Goal: Task Accomplishment & Management: Manage account settings

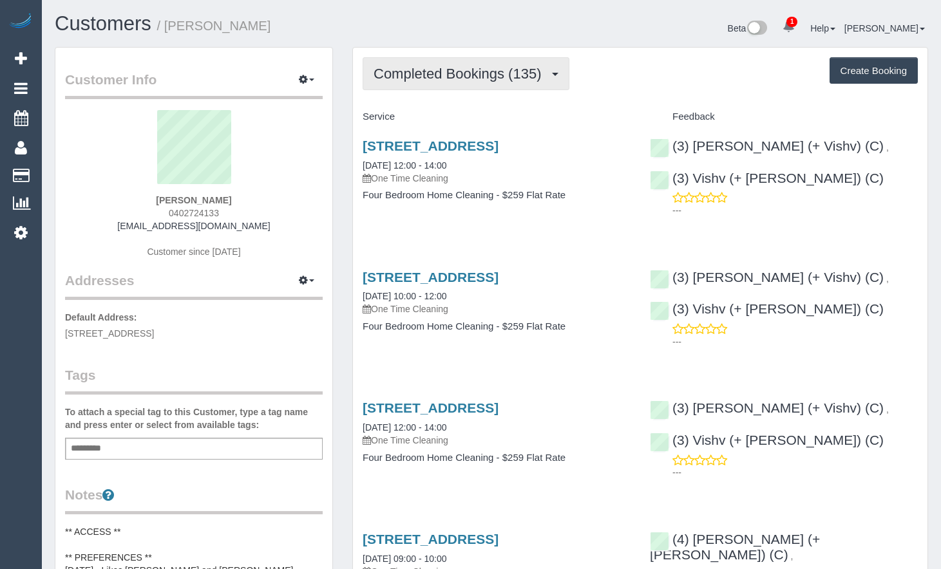
click at [517, 75] on span "Completed Bookings (135)" at bounding box center [461, 74] width 174 height 16
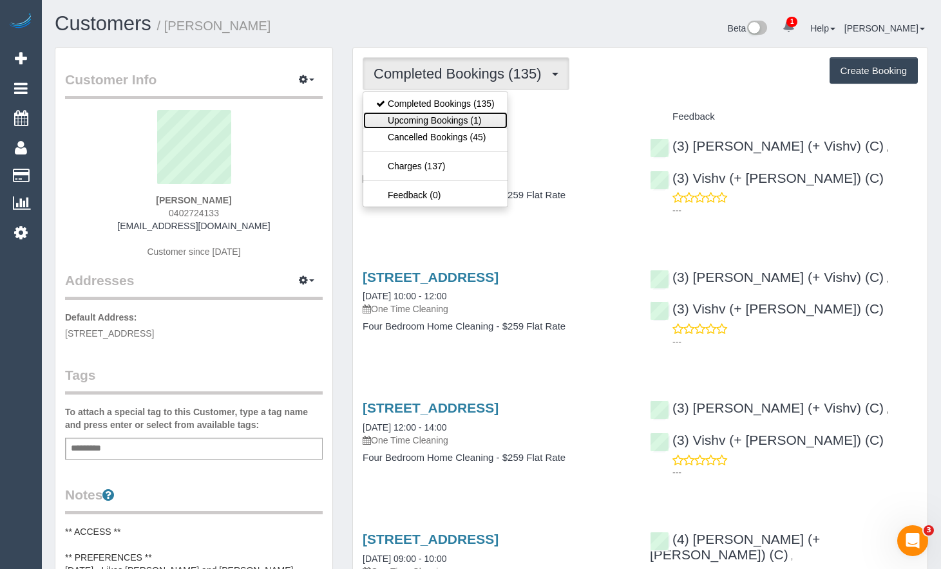
click at [459, 123] on link "Upcoming Bookings (1)" at bounding box center [435, 120] width 144 height 17
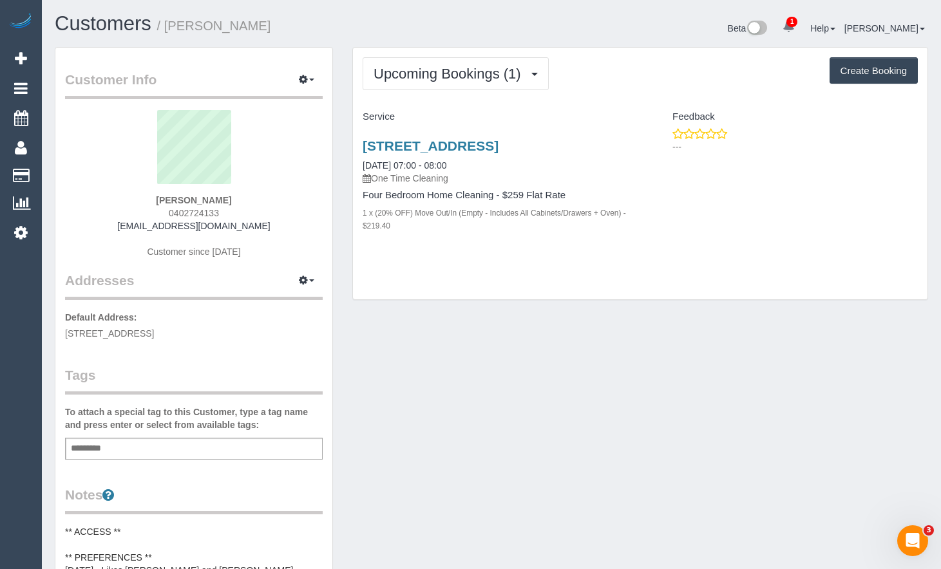
click at [853, 76] on button "Create Booking" at bounding box center [874, 70] width 88 height 27
select select "VIC"
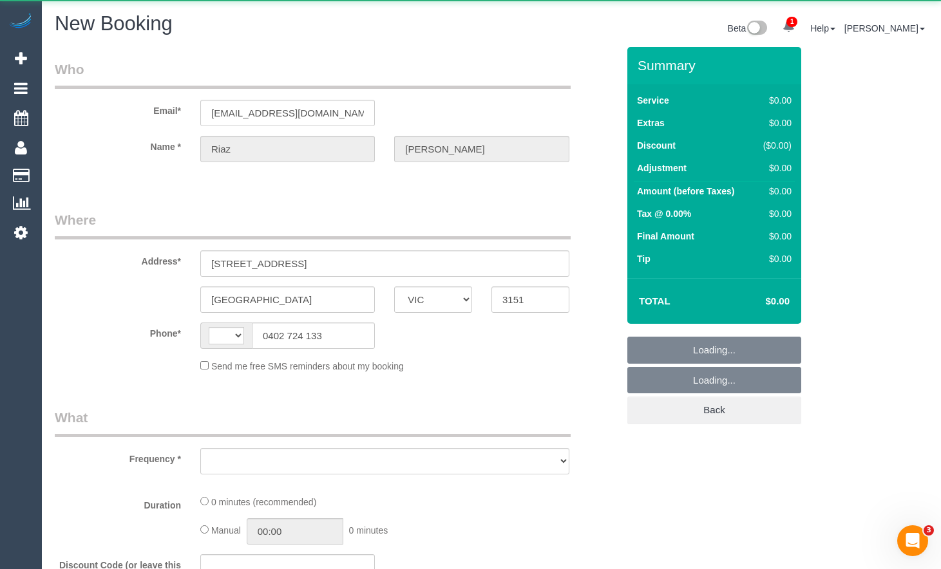
select select "string:AU"
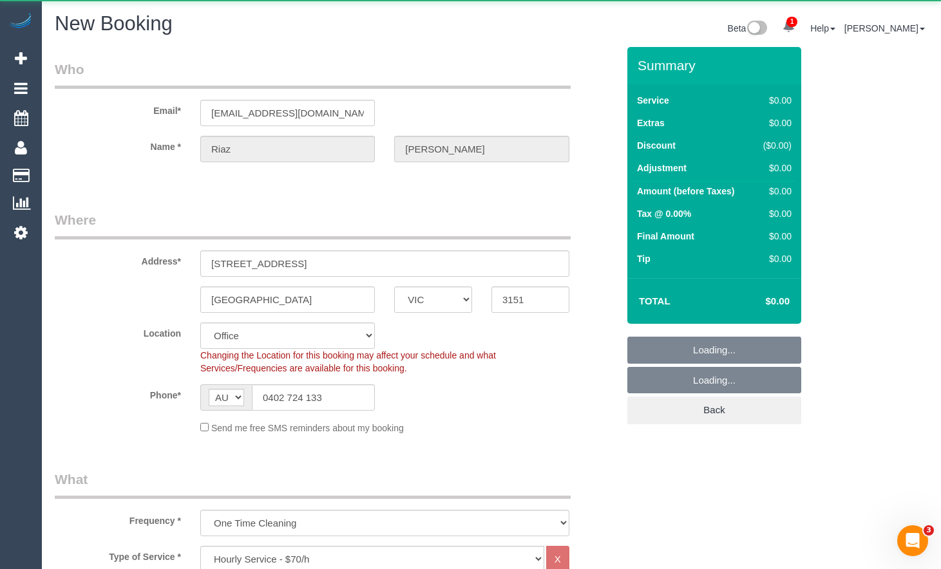
select select "object:2027"
select select "string:stripe-pm_1PAlvb2GScqysDRVTBJSpKnj"
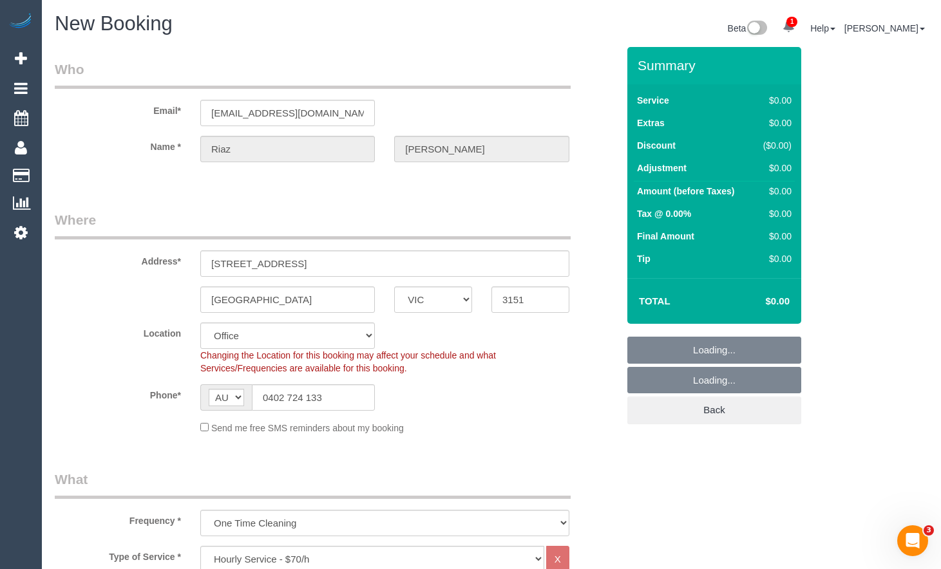
select select "object:3298"
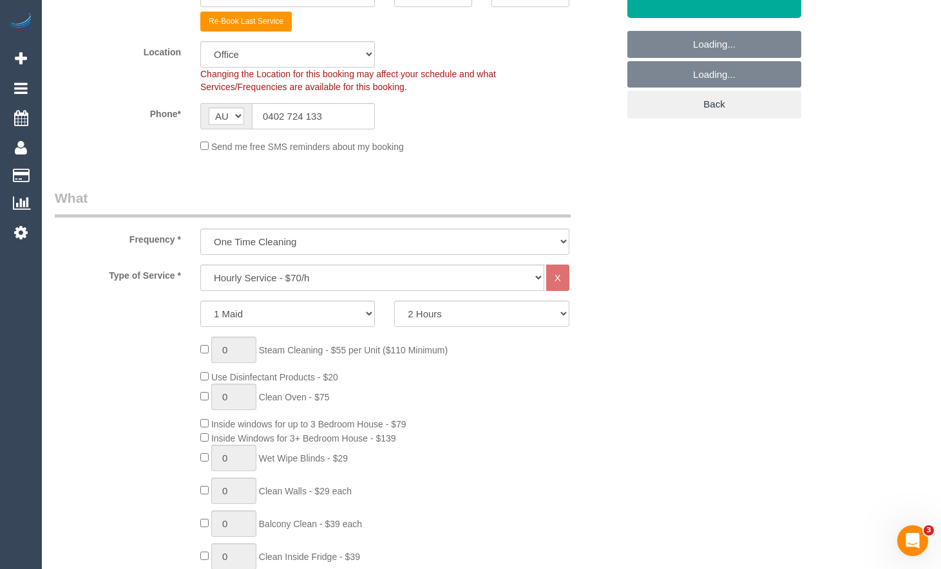
select select "48"
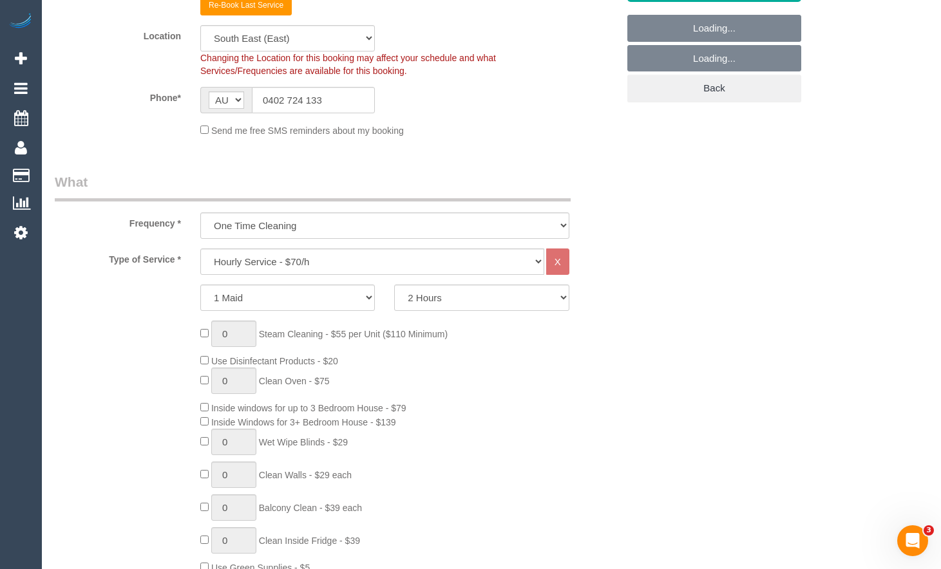
select select "object:3308"
click at [393, 267] on select "Hourly Service - $70/h Hourly Service - $65/h Hourly Service - $60/h Hourly Ser…" at bounding box center [372, 262] width 344 height 26
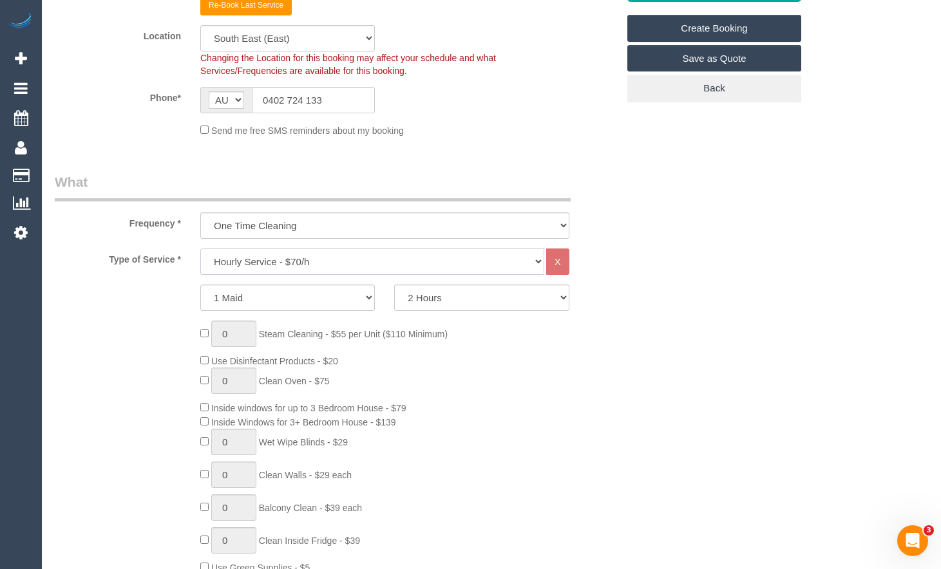
select select "213"
click at [200, 249] on select "Hourly Service - $70/h Hourly Service - $65/h Hourly Service - $60/h Hourly Ser…" at bounding box center [372, 262] width 344 height 26
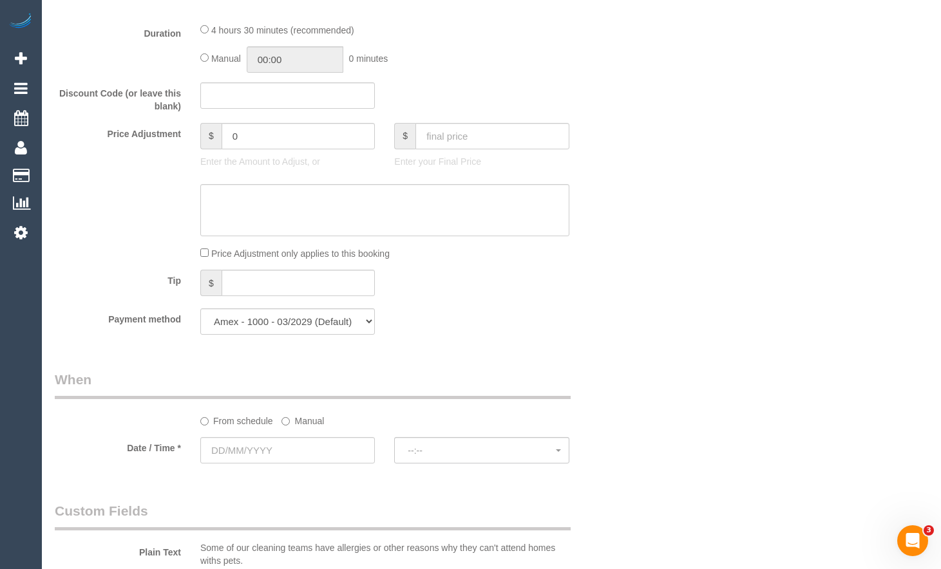
scroll to position [1159, 0]
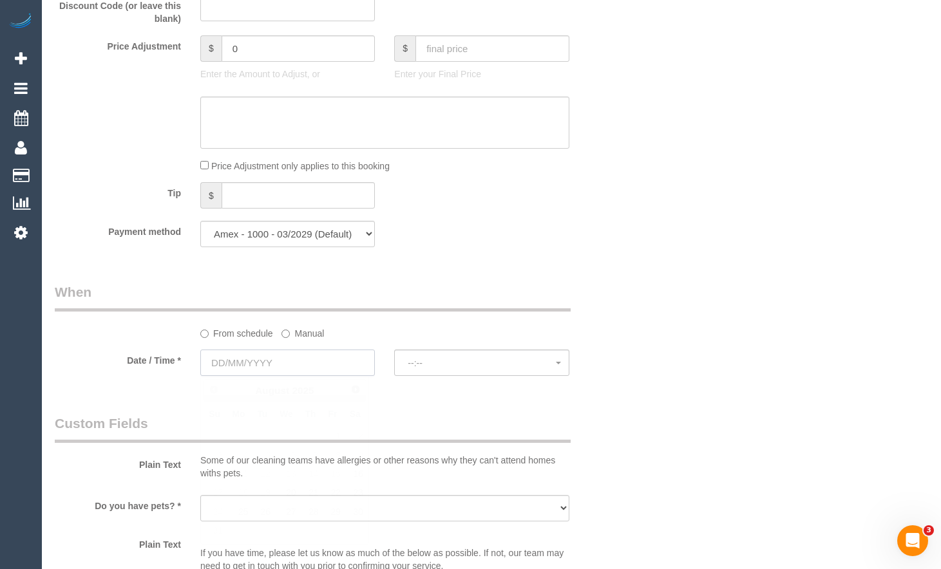
click at [299, 350] on input "text" at bounding box center [287, 363] width 175 height 26
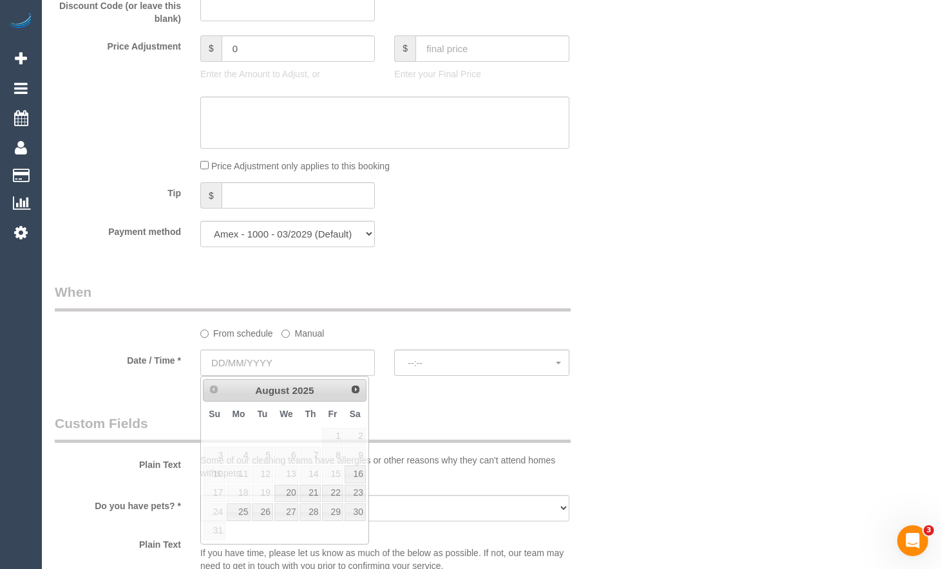
click at [938, 188] on div "New Booking Beta 1 Your Notifications You have 0 alerts × You have 2 to charge …" at bounding box center [491, 183] width 899 height 2685
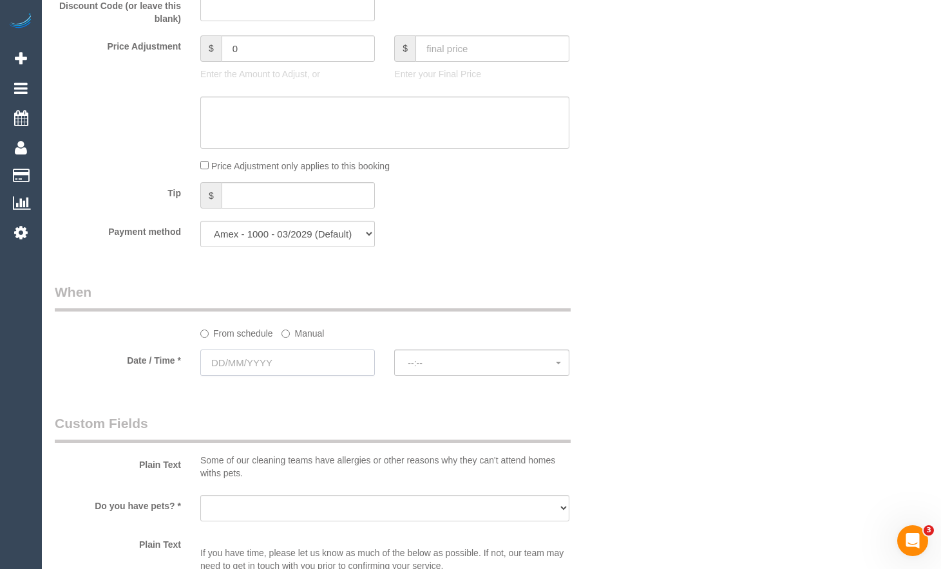
click at [338, 365] on input "text" at bounding box center [287, 363] width 175 height 26
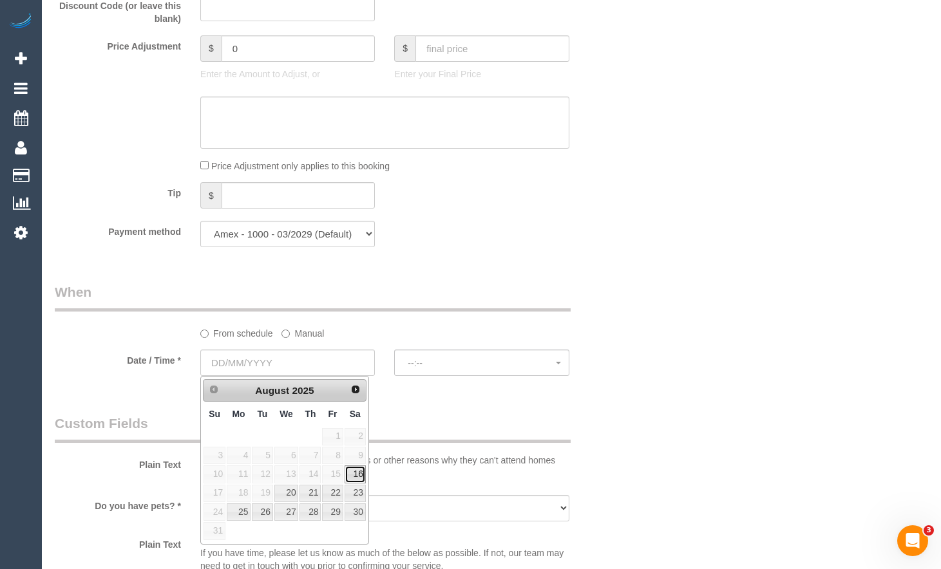
click at [363, 475] on link "16" at bounding box center [355, 474] width 21 height 17
type input "16/08/2025"
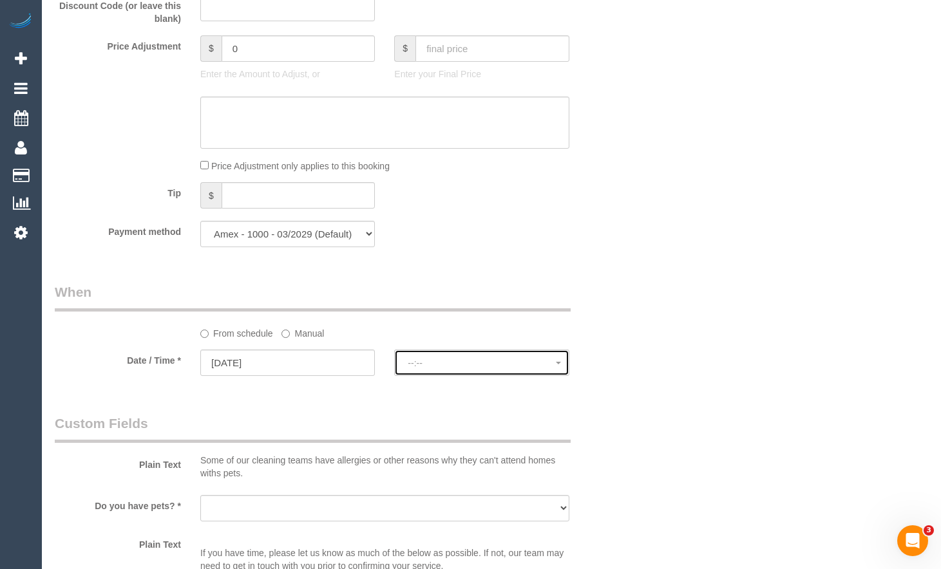
click at [503, 367] on span "--:--" at bounding box center [482, 363] width 148 height 10
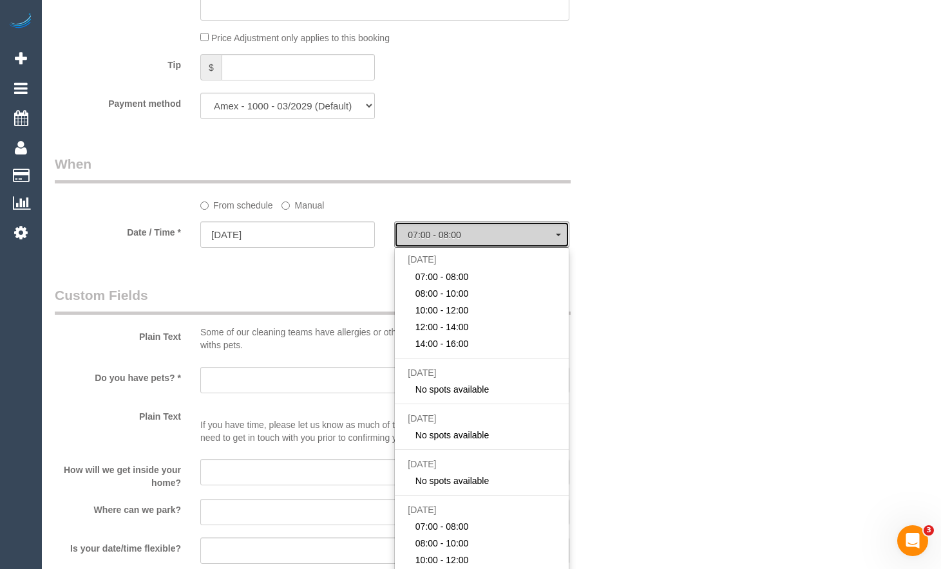
scroll to position [1288, 0]
click at [922, 167] on div "Who Email* riaz.rafiq@gmail.com Name * Riaz Rafiq Where Address* 10 Sugarloaf C…" at bounding box center [491, 55] width 873 height 2593
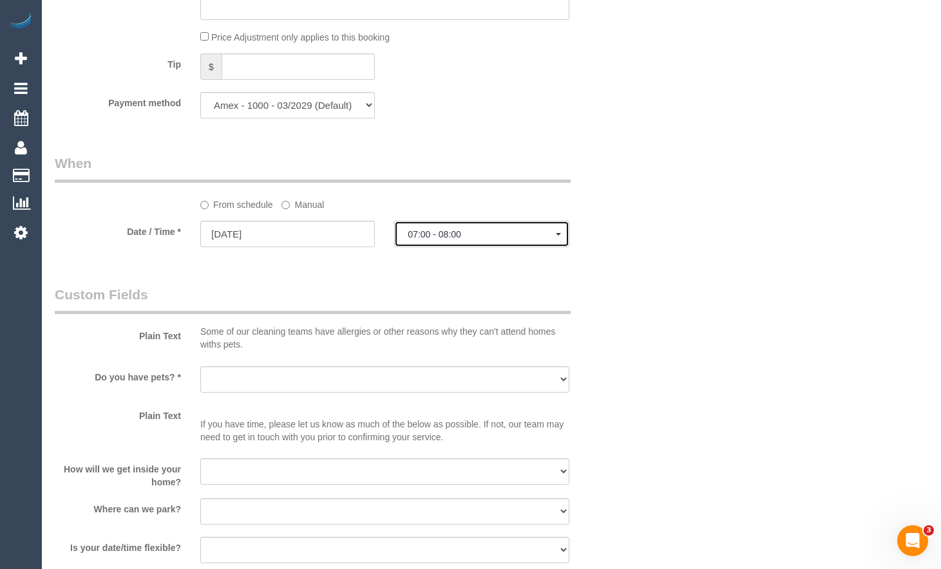
click at [455, 233] on span "07:00 - 08:00" at bounding box center [482, 234] width 148 height 10
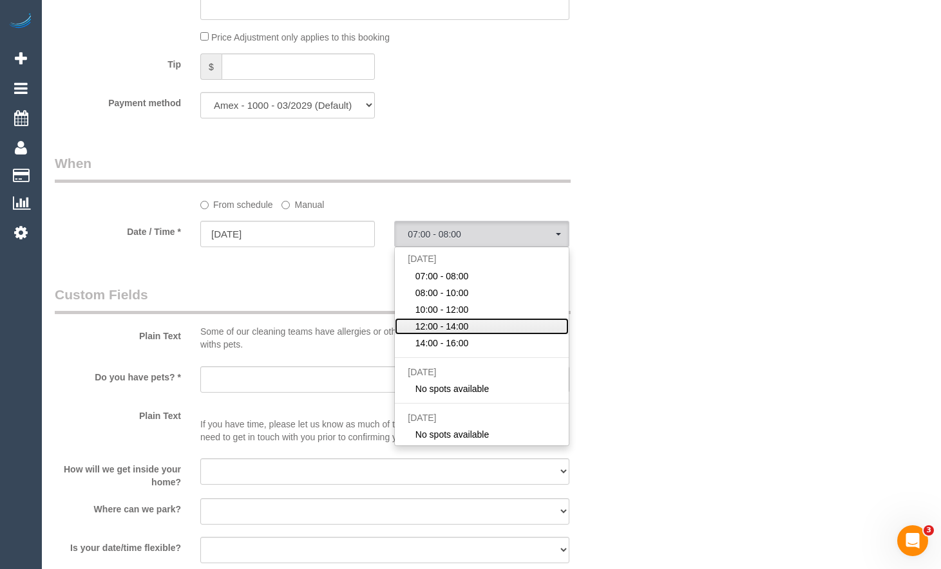
click at [494, 325] on link "12:00 - 14:00" at bounding box center [481, 326] width 173 height 17
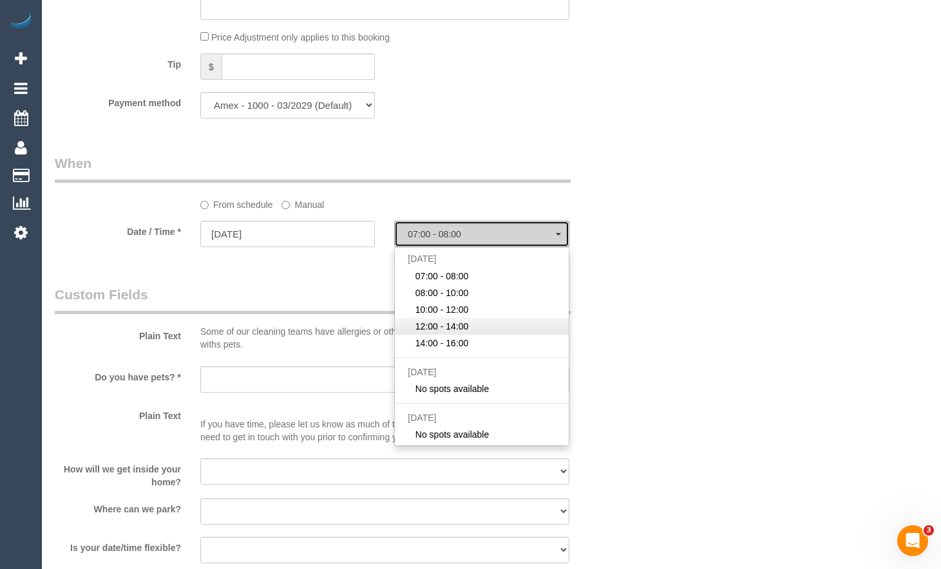
select select "spot4"
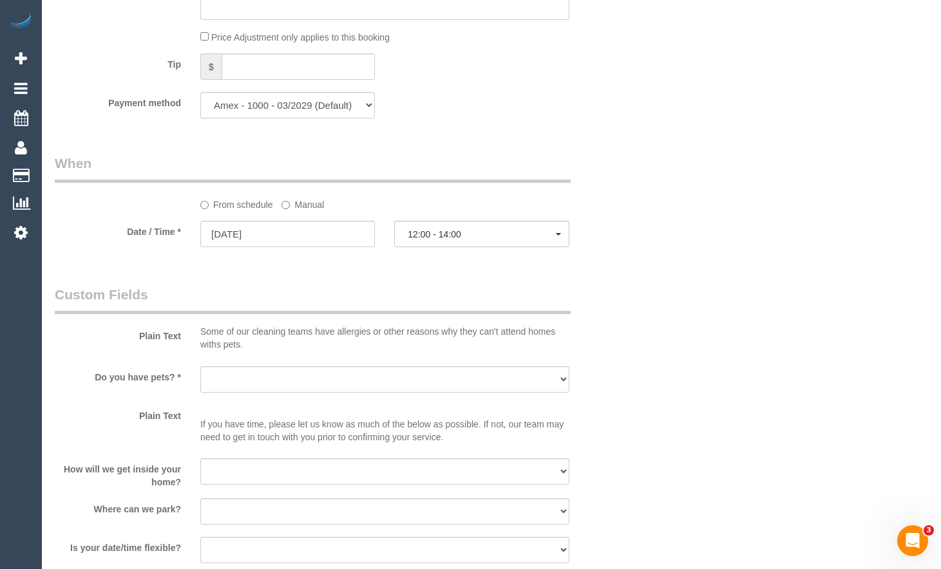
click at [666, 304] on div "Who Email* riaz.rafiq@gmail.com Name * Riaz Rafiq Where Address* 10 Sugarloaf C…" at bounding box center [491, 55] width 873 height 2593
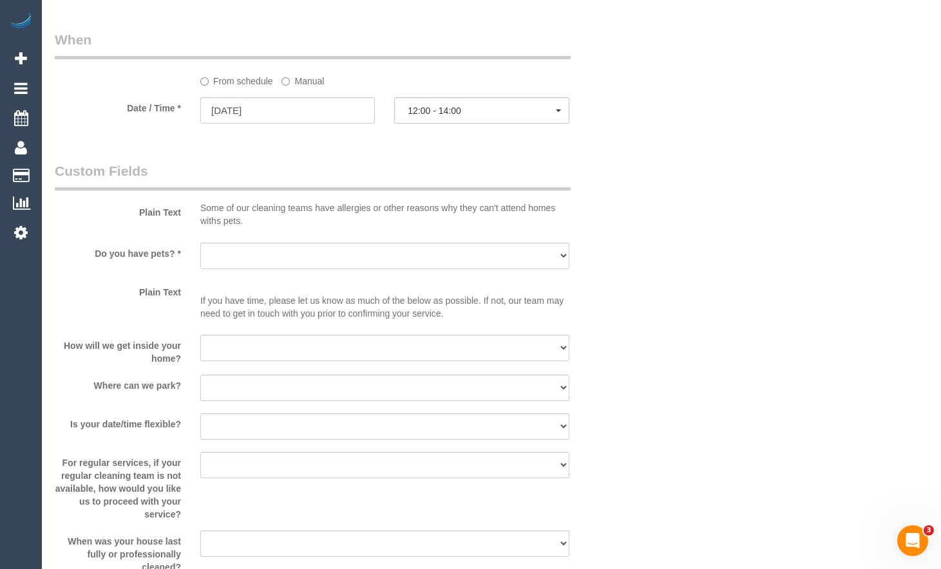
scroll to position [1417, 0]
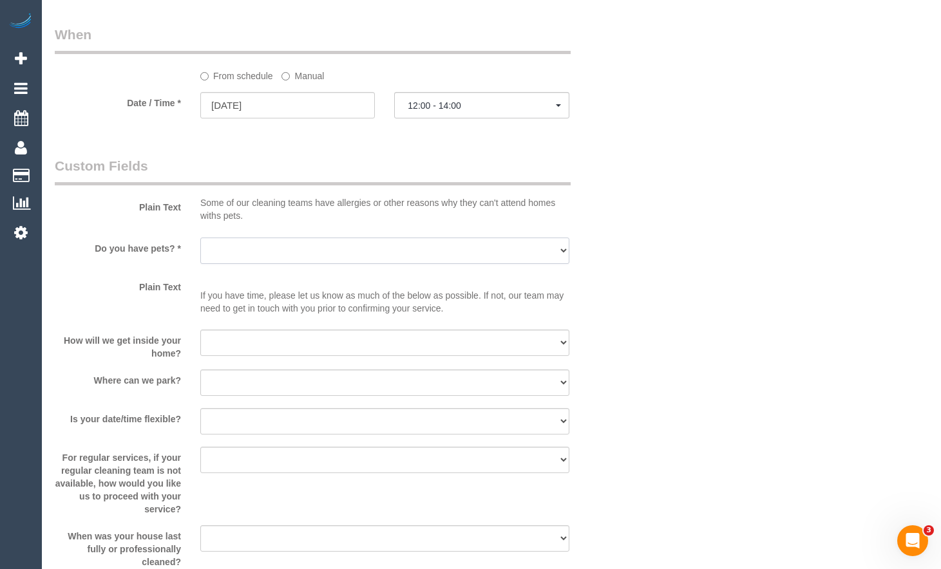
click at [348, 259] on select "Yes - Cats Yes - Dogs No pets Yes - Dogs and Cats Yes - Other" at bounding box center [384, 251] width 369 height 26
select select "number:28"
click at [200, 238] on select "Yes - Cats Yes - Dogs No pets Yes - Dogs and Cats Yes - Other" at bounding box center [384, 251] width 369 height 26
drag, startPoint x: 307, startPoint y: 341, endPoint x: 306, endPoint y: 350, distance: 9.7
click at [307, 345] on select "I will be home Key will be left (please provide details below) Lock box/Access …" at bounding box center [384, 343] width 369 height 26
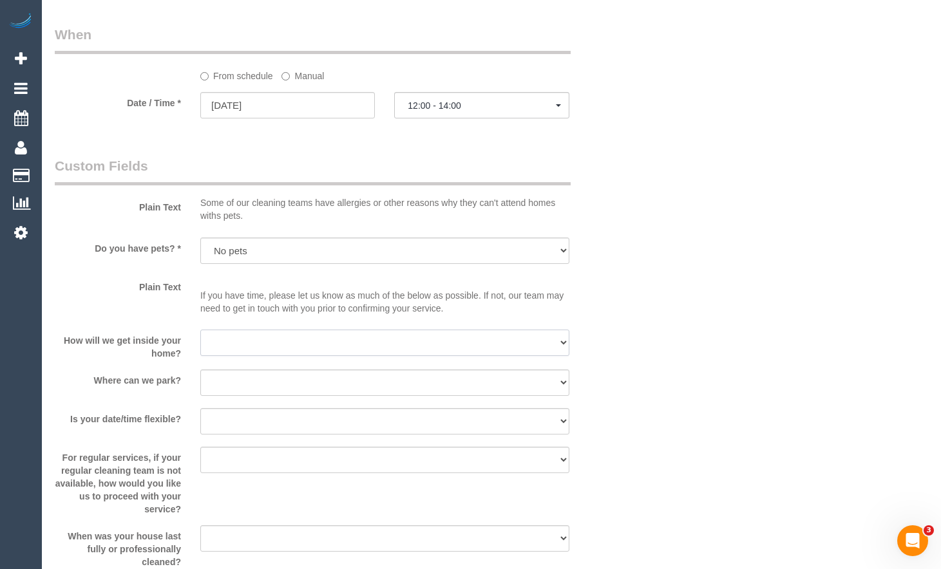
select select "number:14"
click at [200, 330] on select "I will be home Key will be left (please provide details below) Lock box/Access …" at bounding box center [384, 343] width 369 height 26
click at [381, 383] on select "I will provide parking on-site Free street parking Paid street parking (cost wi…" at bounding box center [384, 383] width 369 height 26
select select "number:18"
click at [200, 370] on select "I will provide parking on-site Free street parking Paid street parking (cost wi…" at bounding box center [384, 383] width 369 height 26
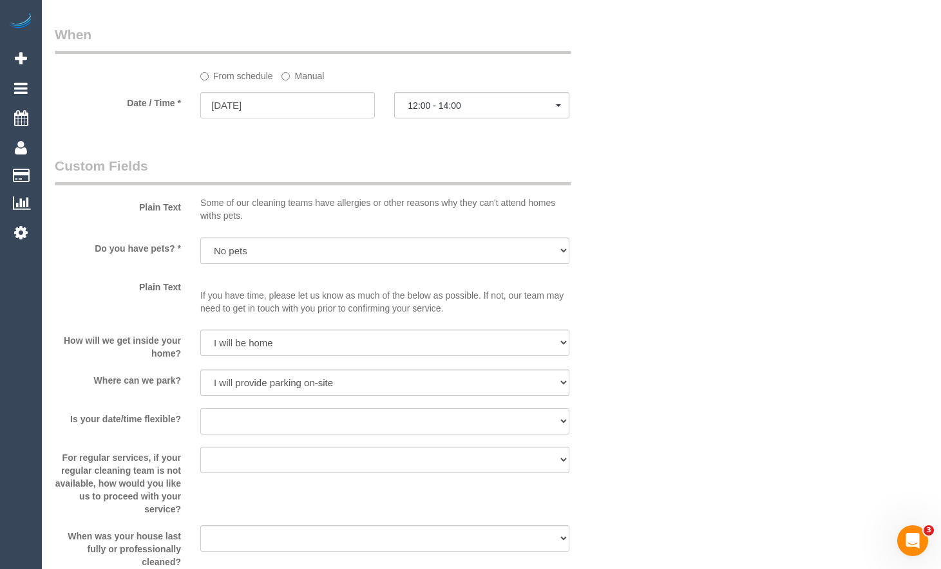
click at [329, 426] on select "Yes - date and time Yes - date but not time Yes - time but not date No - No fle…" at bounding box center [384, 421] width 369 height 26
select select "number:25"
click at [200, 408] on select "Yes - date and time Yes - date but not time Yes - time but not date No - No fle…" at bounding box center [384, 421] width 369 height 26
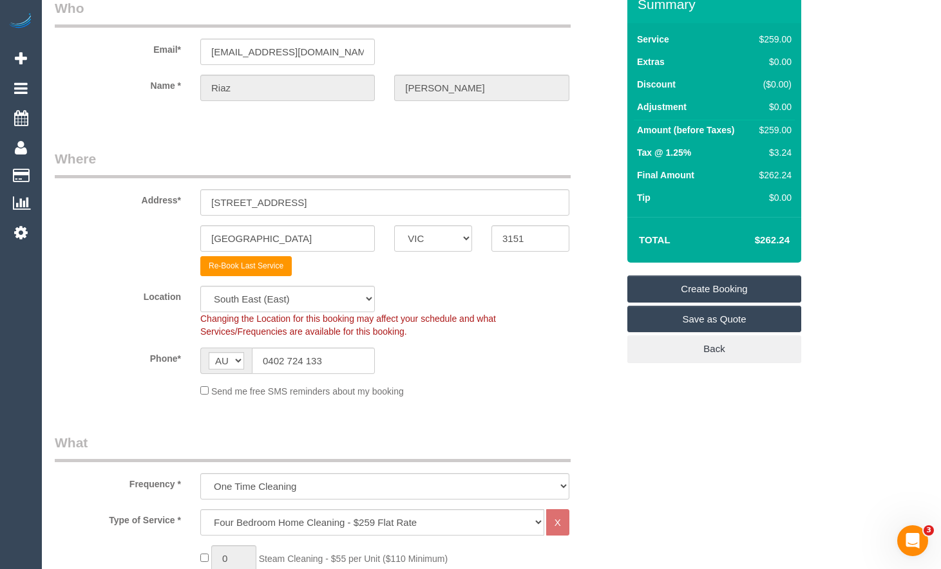
scroll to position [0, 0]
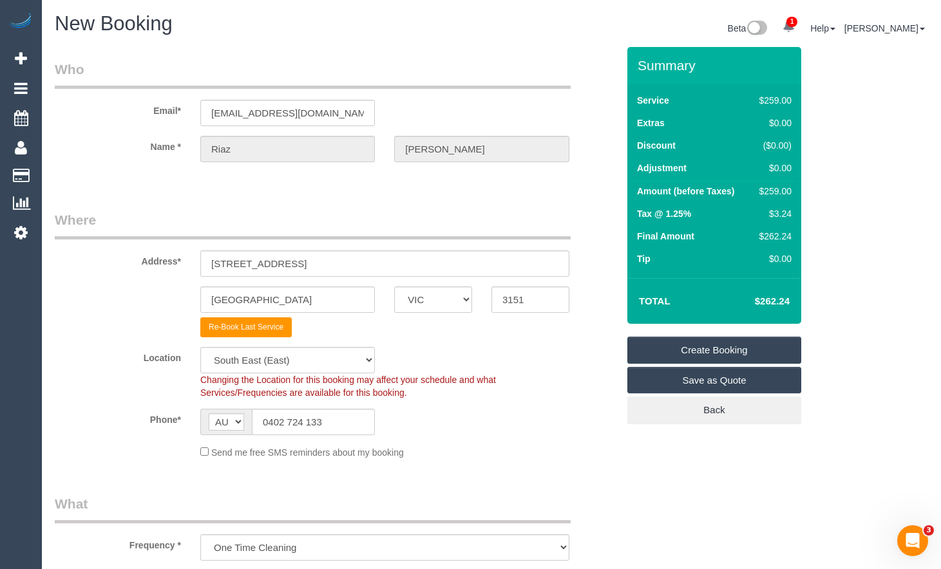
click at [711, 348] on link "Create Booking" at bounding box center [714, 350] width 174 height 27
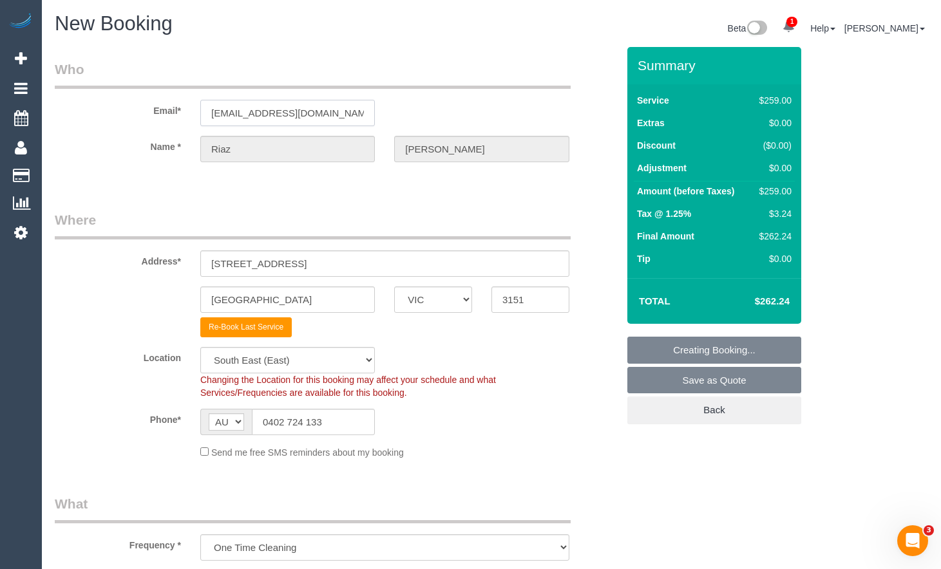
drag, startPoint x: 314, startPoint y: 110, endPoint x: 184, endPoint y: 113, distance: 130.1
click at [184, 113] on div "Email* riaz.rafiq@gmail.com" at bounding box center [336, 93] width 582 height 66
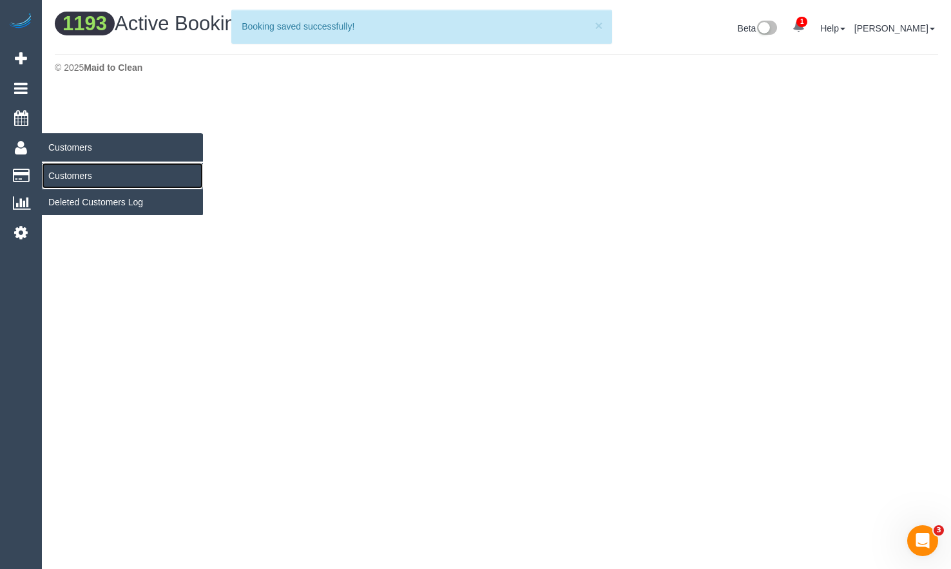
click at [67, 171] on link "Customers" at bounding box center [122, 176] width 161 height 26
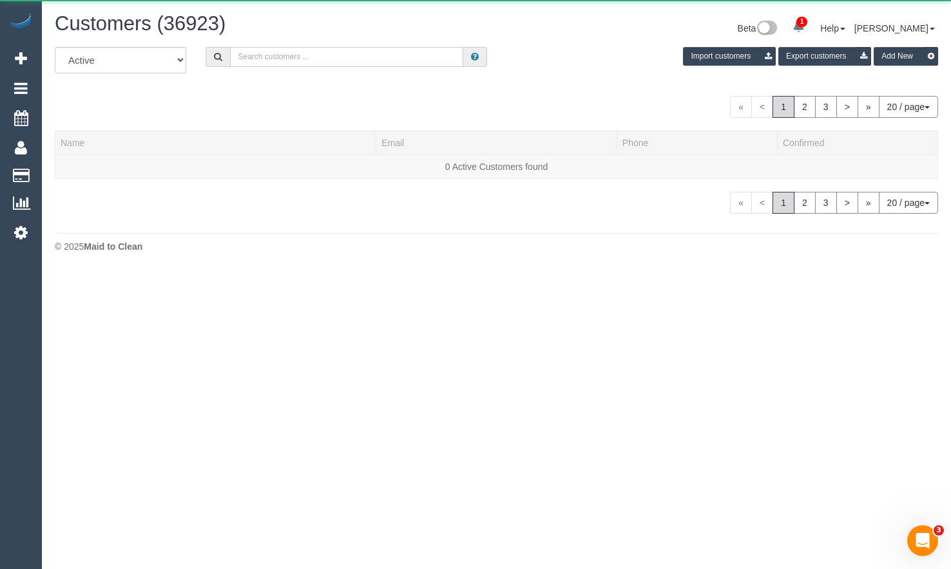
click at [370, 55] on input "text" at bounding box center [346, 57] width 233 height 20
paste input "riaz.rafiq@gmail.com"
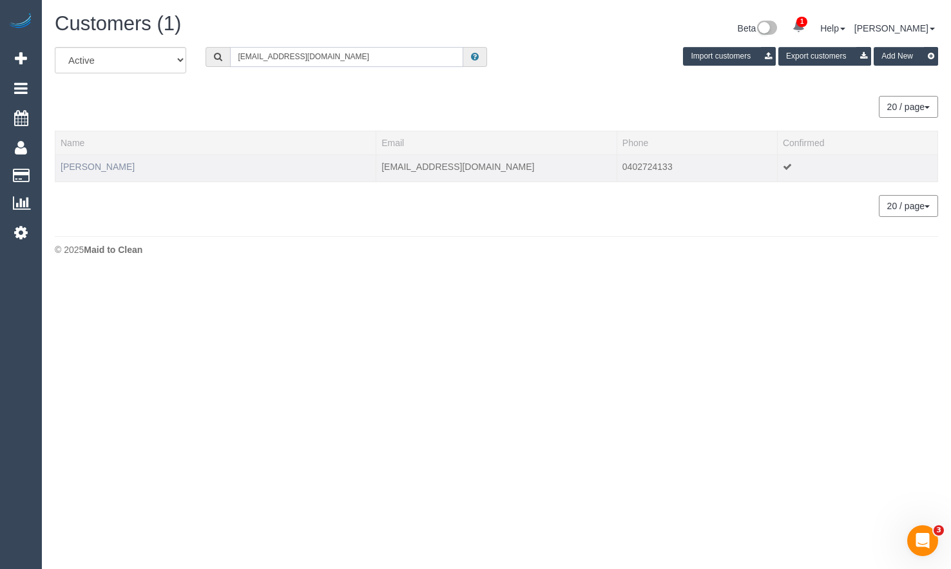
type input "riaz.rafiq@gmail.com"
click at [78, 170] on link "Riaz Rafiq" at bounding box center [98, 167] width 74 height 10
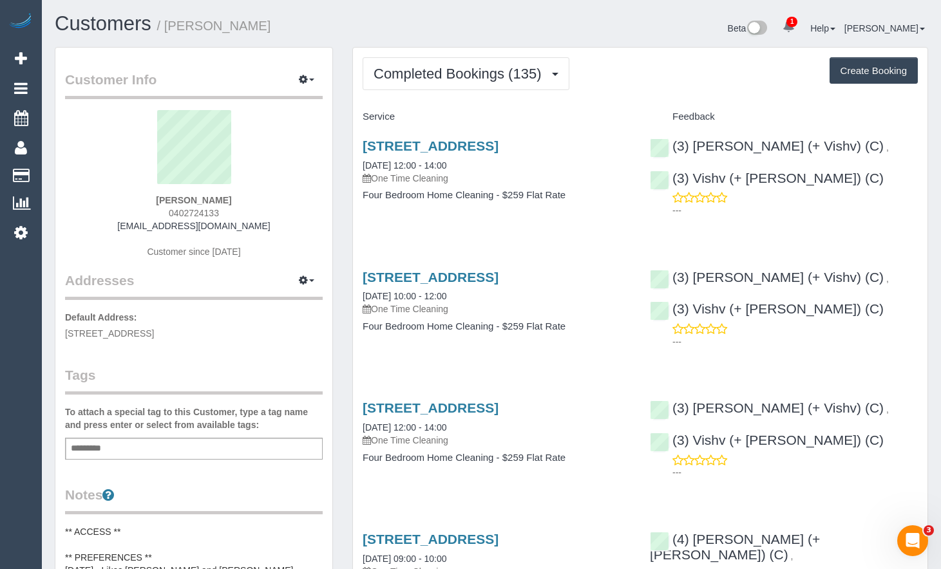
click at [478, 44] on div "Customers / Riaz Rafiq Beta 1 Your Notifications You have 0 alerts × You have 2…" at bounding box center [491, 30] width 893 height 34
click at [481, 57] on button "Completed Bookings (135)" at bounding box center [466, 73] width 207 height 33
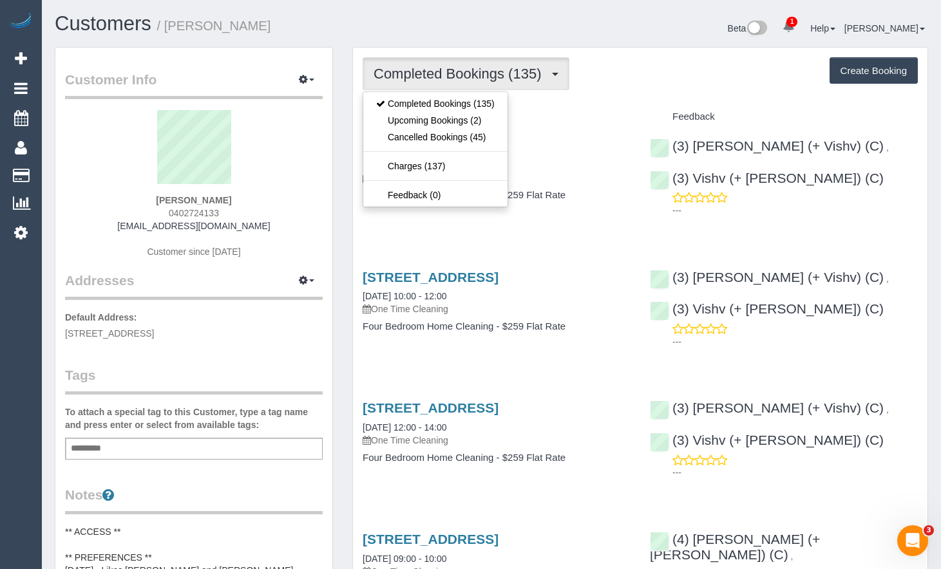
click at [482, 64] on button "Completed Bookings (135)" at bounding box center [466, 73] width 207 height 33
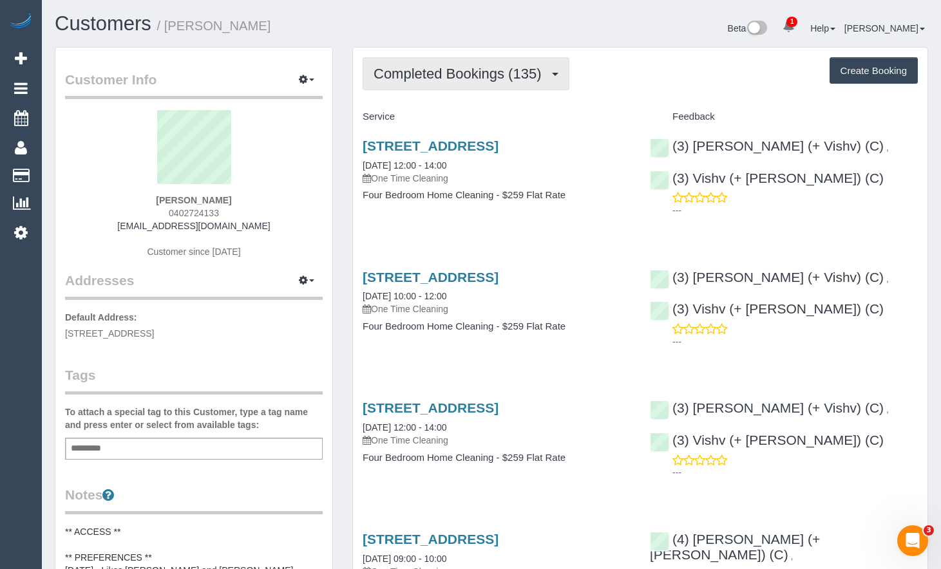
click at [482, 69] on span "Completed Bookings (135)" at bounding box center [461, 74] width 174 height 16
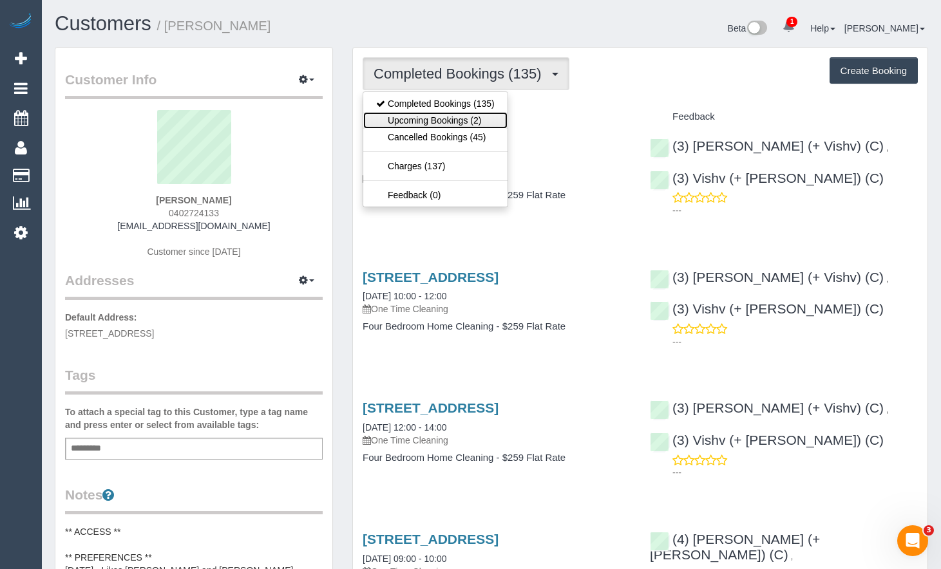
click at [435, 120] on link "Upcoming Bookings (2)" at bounding box center [435, 120] width 144 height 17
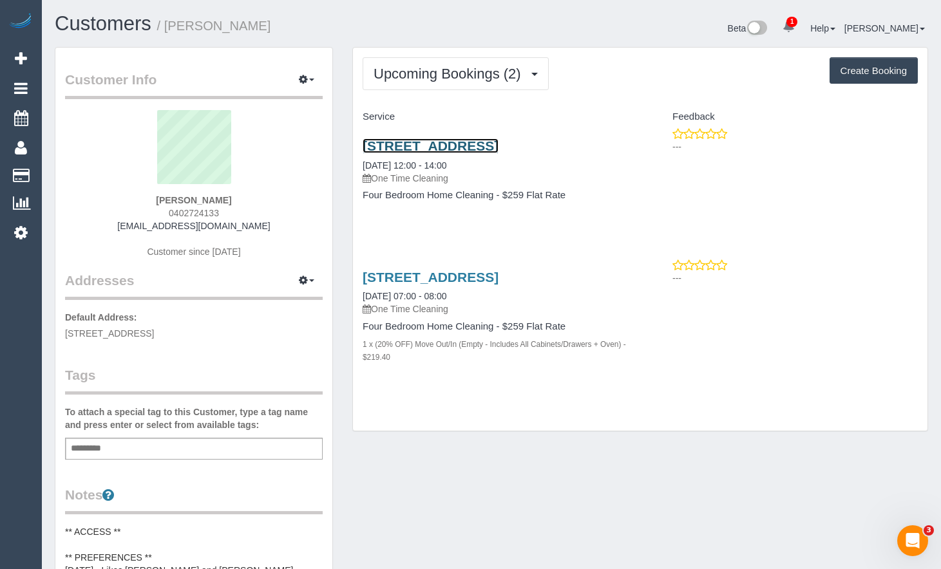
click at [499, 148] on link "10 Sugarloaf Close, Burwood East, VIC 3151" at bounding box center [431, 145] width 136 height 15
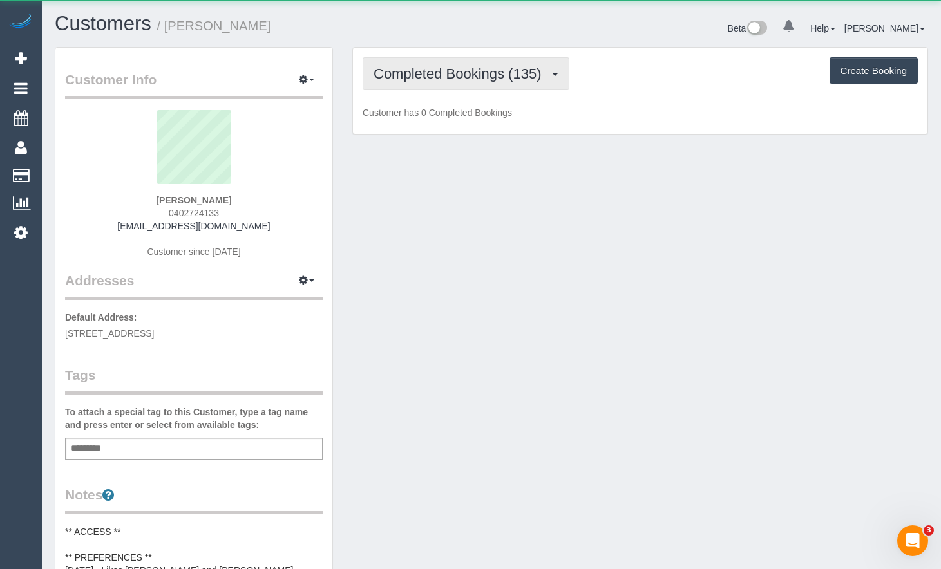
click at [448, 81] on button "Completed Bookings (135)" at bounding box center [466, 73] width 207 height 33
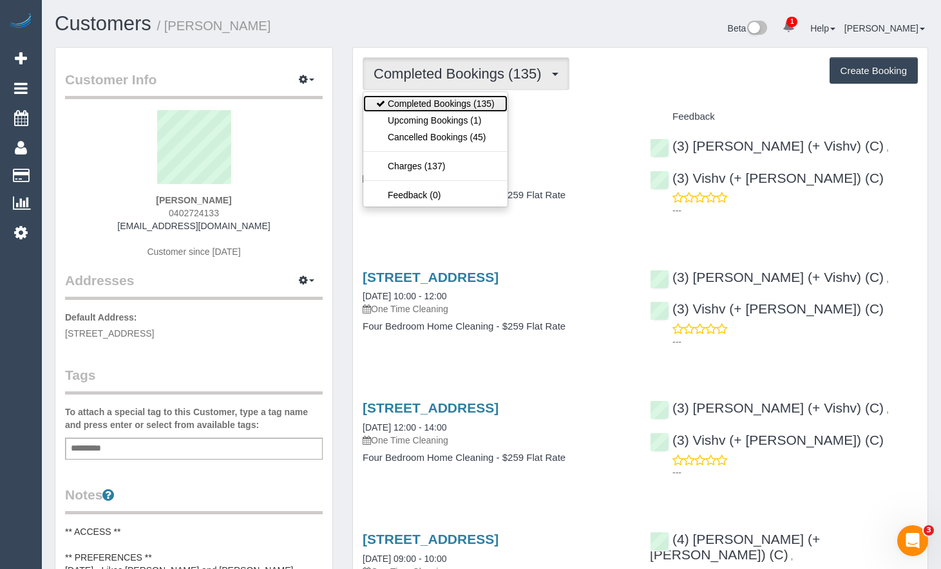
click at [454, 99] on link "Completed Bookings (135)" at bounding box center [435, 103] width 144 height 17
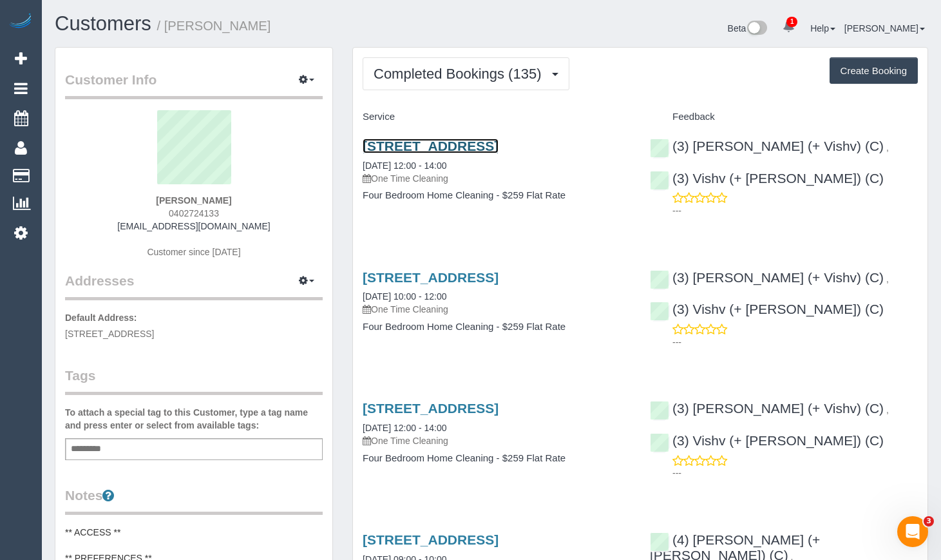
click at [499, 145] on link "10 Sugarloaf Close, Burwood East, VIC 3151" at bounding box center [431, 145] width 136 height 15
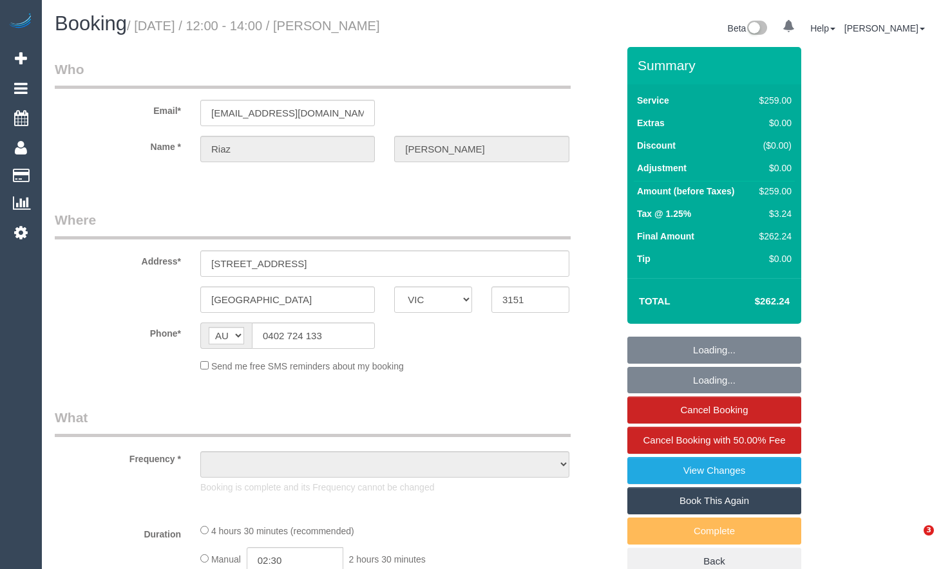
select select "VIC"
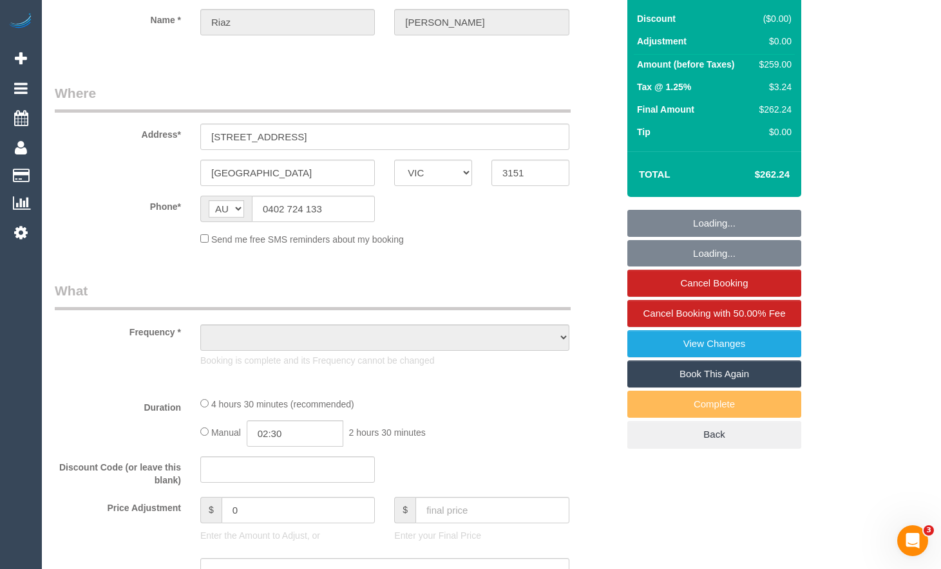
select select "object:589"
select select "string:stripe-pm_1PAlvb2GScqysDRVTBJSpKnj"
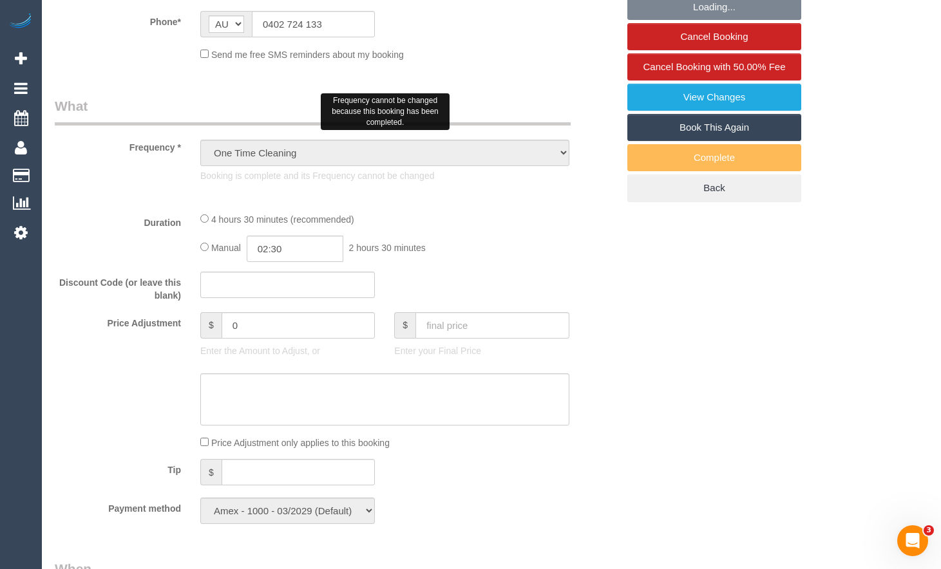
select select "number:28"
select select "number:14"
select select "number:18"
select select "number:24"
select select "number:35"
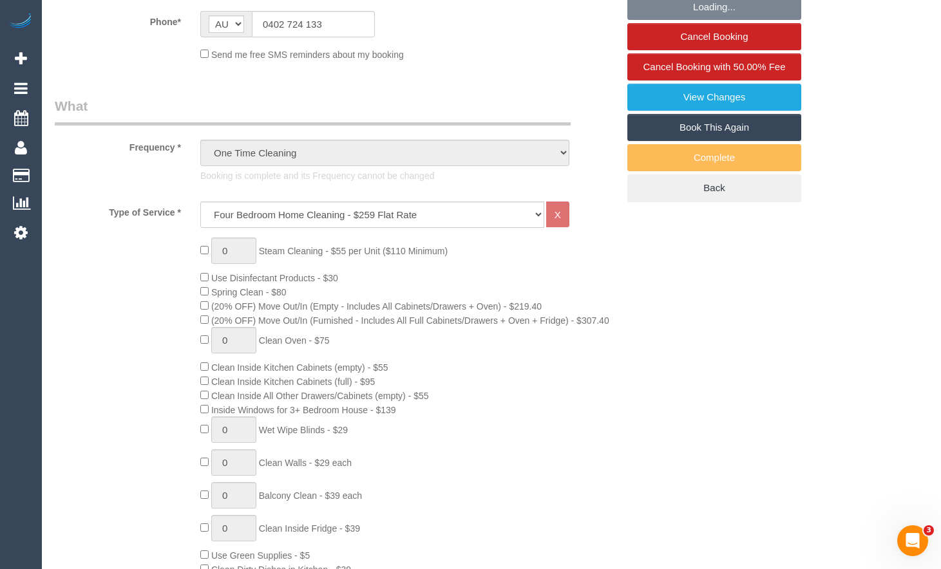
select select "object:1338"
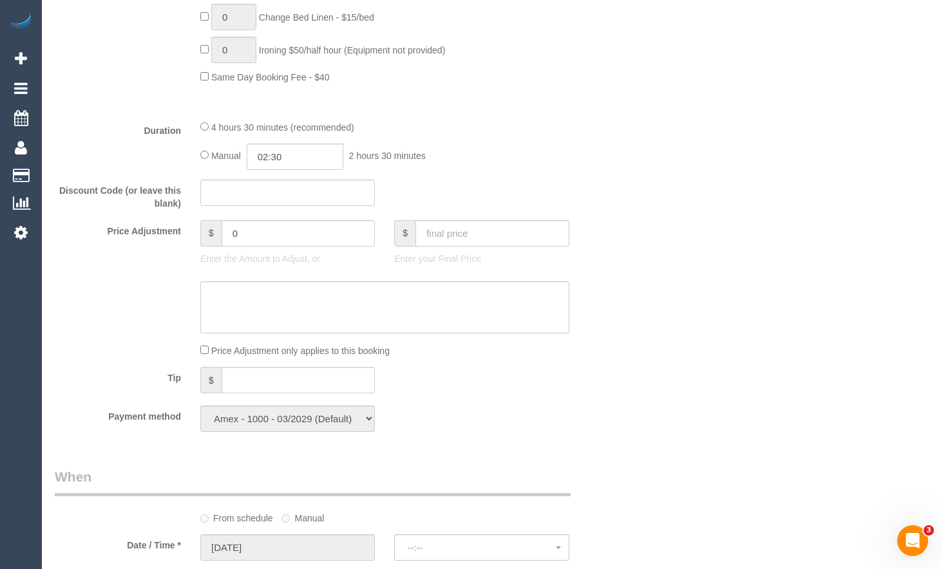
select select "spot1"
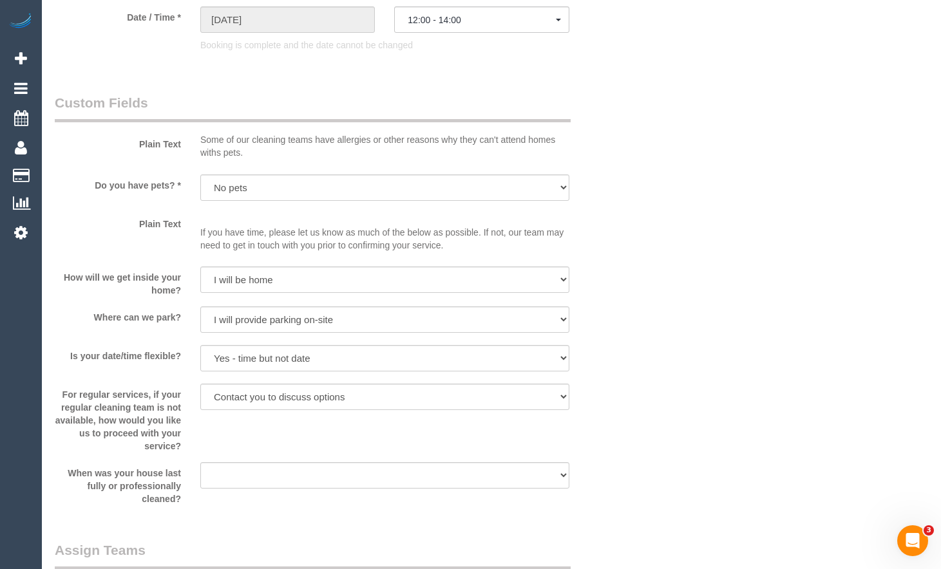
scroll to position [1483, 0]
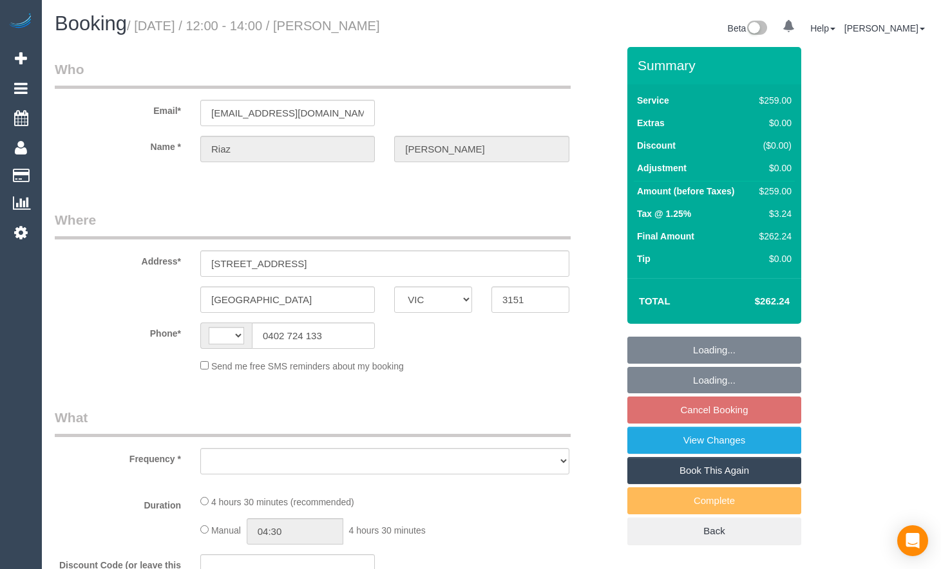
select select "VIC"
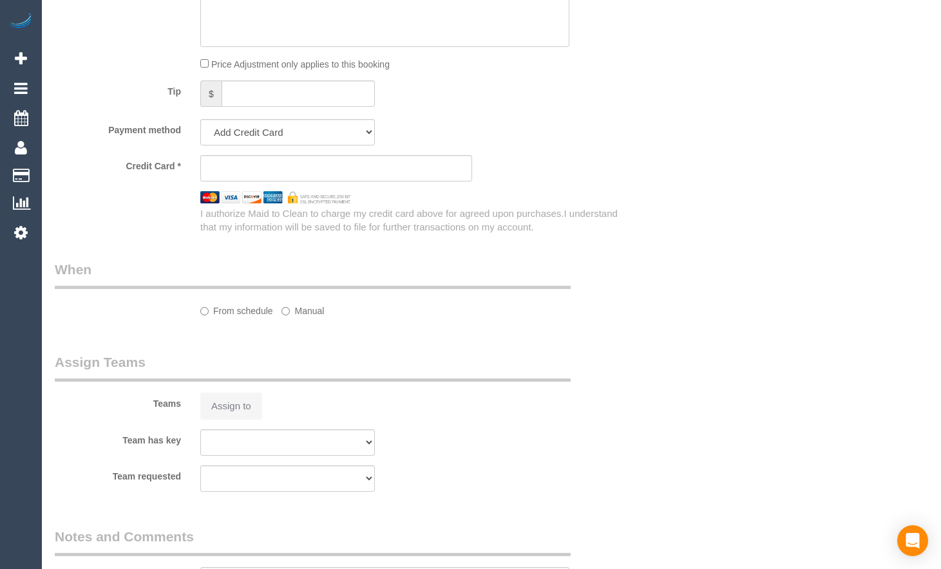
select select "string:AU"
select select "object:284"
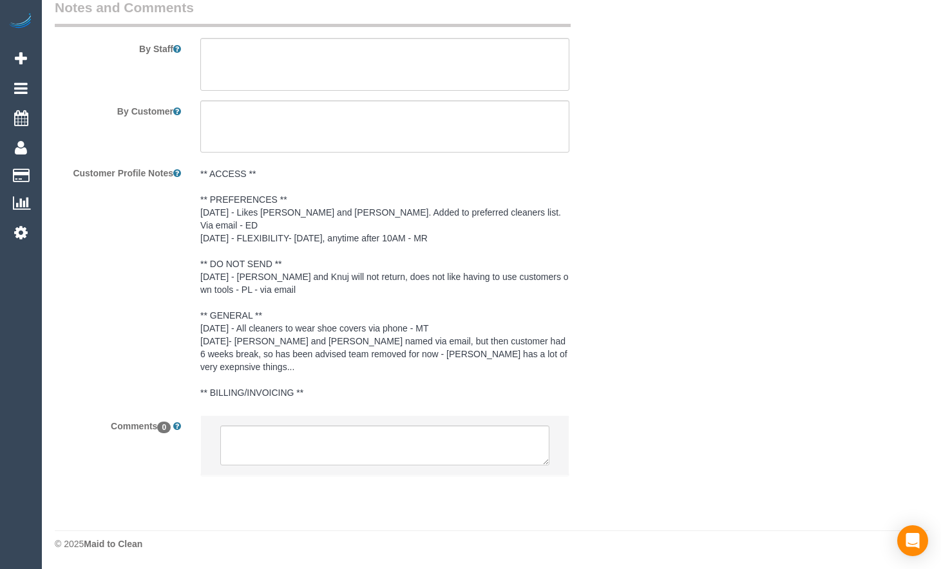
select select "string:stripe-pm_1PAlvb2GScqysDRVTBJSpKnj"
select select "number:28"
select select "number:14"
select select "number:18"
select select "number:25"
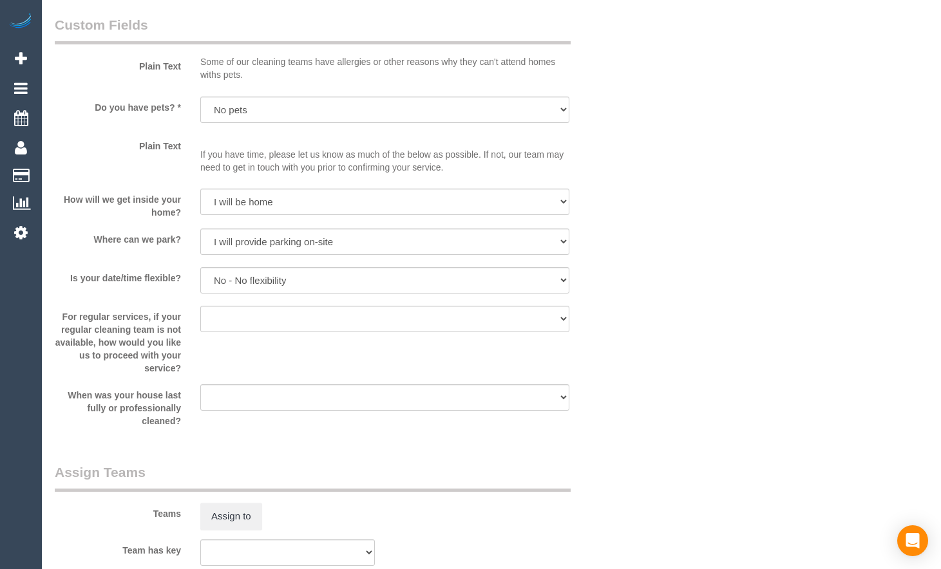
select select "object:1266"
select select "spot2"
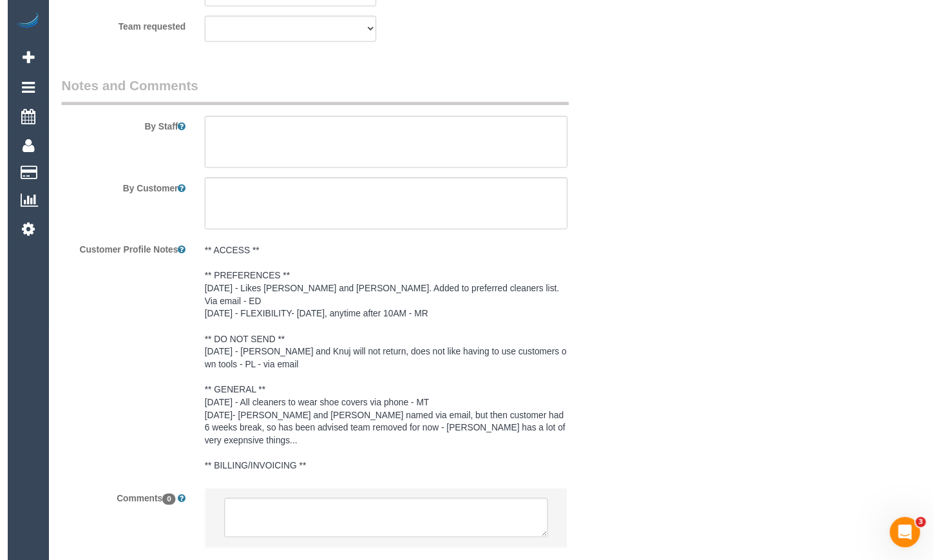
scroll to position [2161, 0]
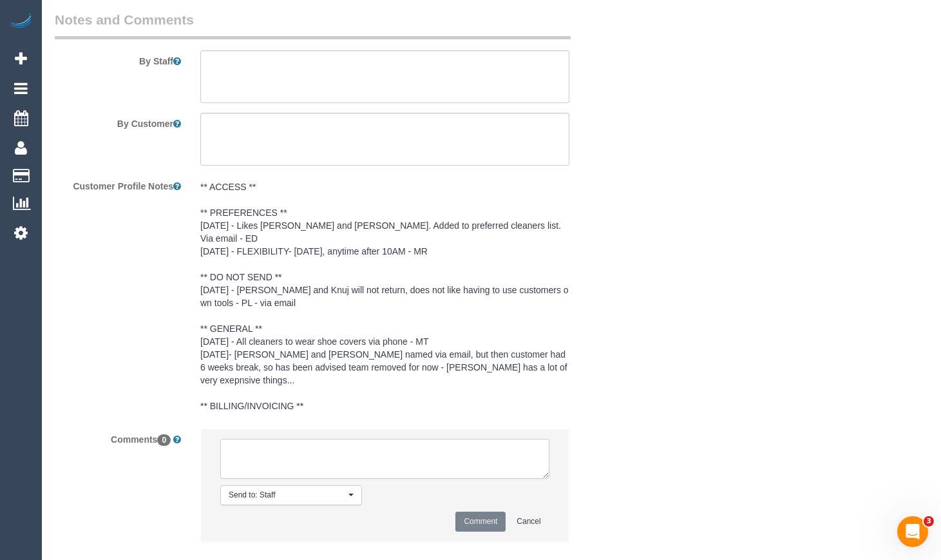
click at [393, 439] on textarea at bounding box center [384, 459] width 329 height 40
paste textarea "Flexibility dates: Flexibility times: Notes: Knows we need to review Contact vi…"
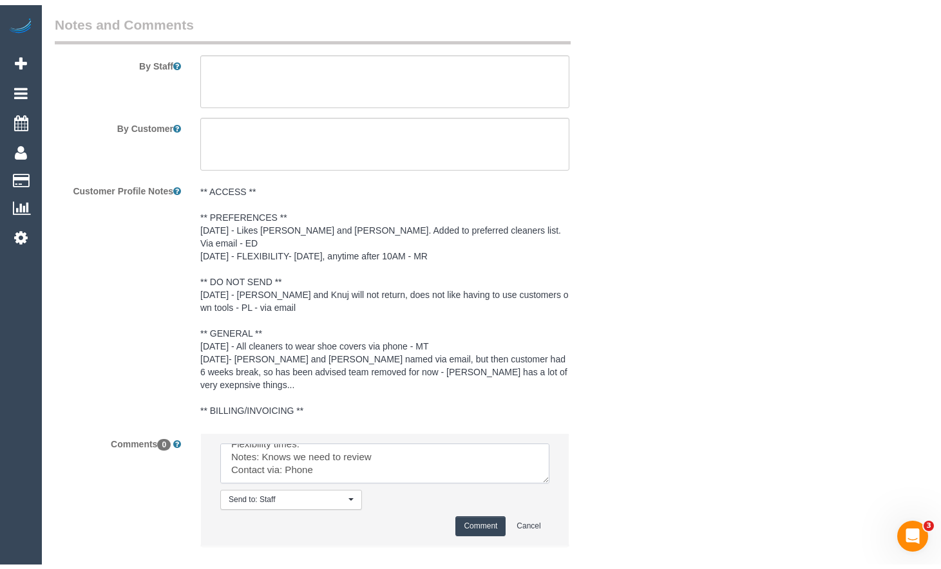
scroll to position [0, 0]
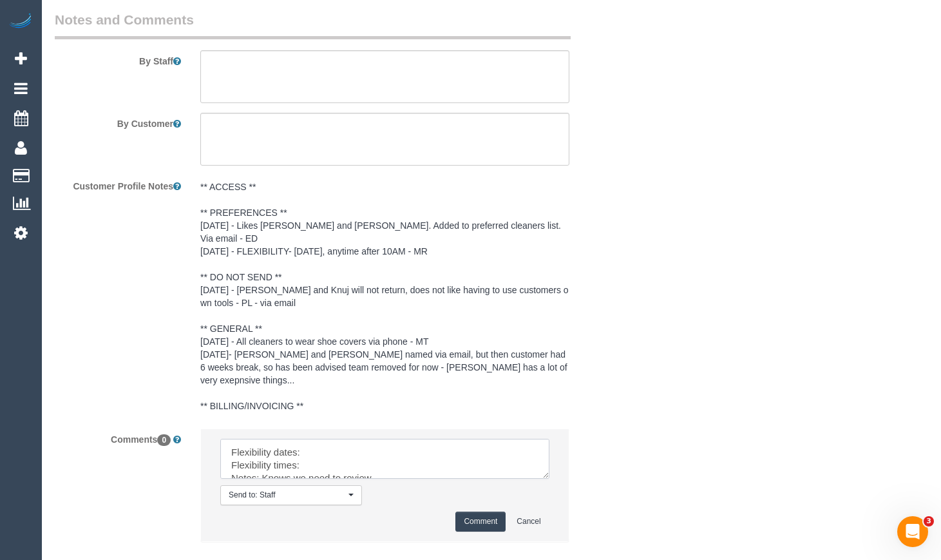
click at [397, 441] on textarea at bounding box center [384, 459] width 329 height 40
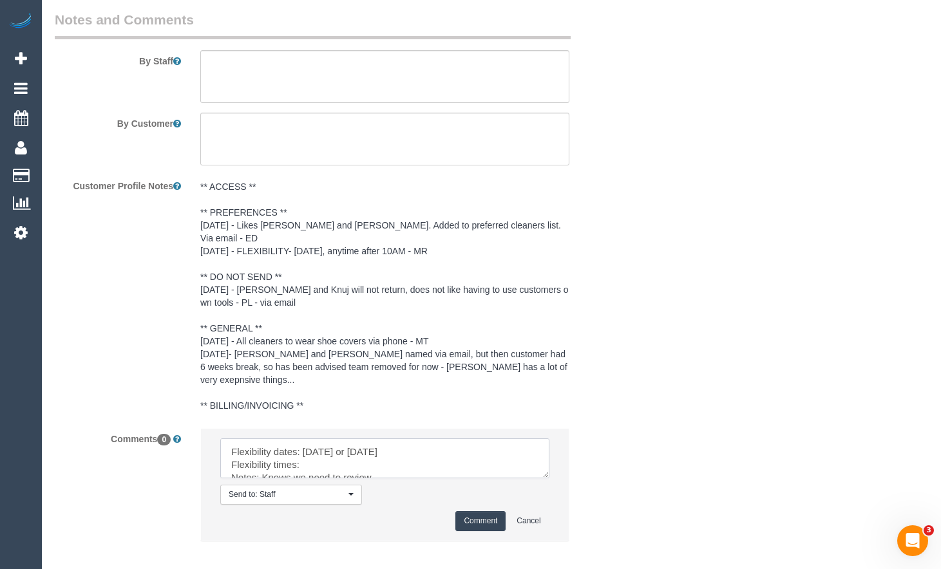
click at [312, 458] on textarea at bounding box center [384, 459] width 329 height 40
type textarea "Flexibility dates: Friday 15/08 or Saturday 16/08 Flexibility times: Afternoon …"
click at [466, 511] on button "Comment" at bounding box center [480, 521] width 50 height 20
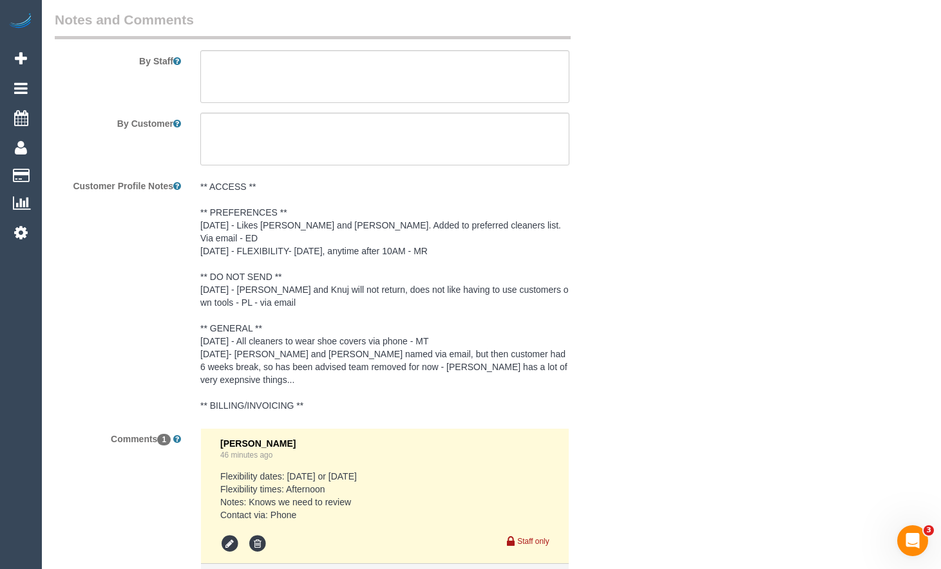
click at [104, 537] on div "Comments 1 Mary Regala 46 minutes ago Flexibility dates: Friday 15/08 or Saturd…" at bounding box center [336, 532] width 582 height 209
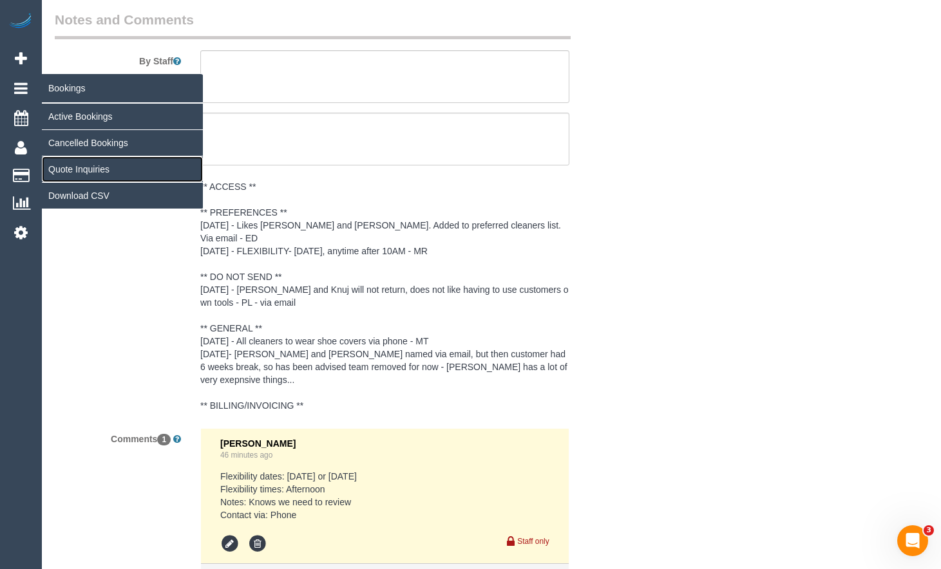
click at [75, 160] on link "Quote Inquiries" at bounding box center [122, 170] width 161 height 26
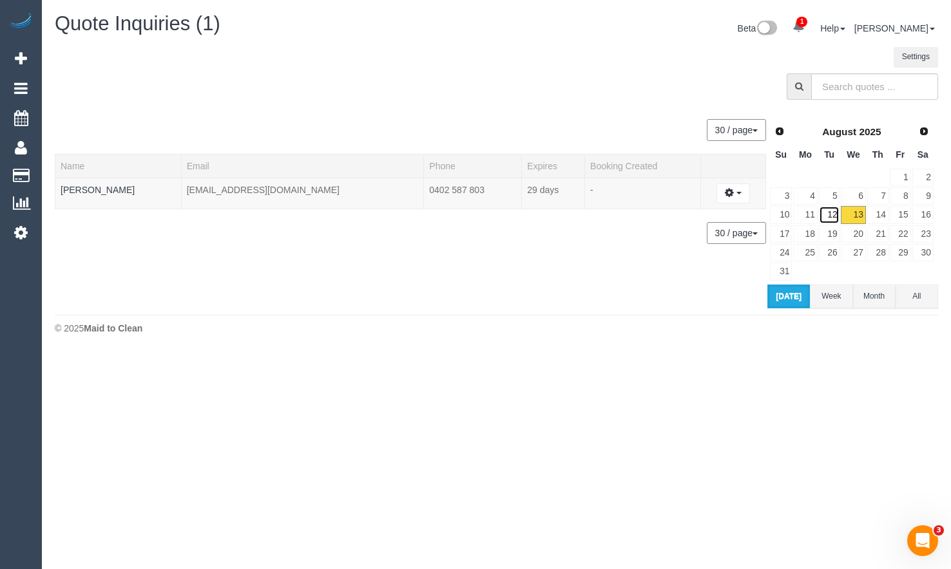
click at [833, 211] on link "12" at bounding box center [829, 214] width 21 height 17
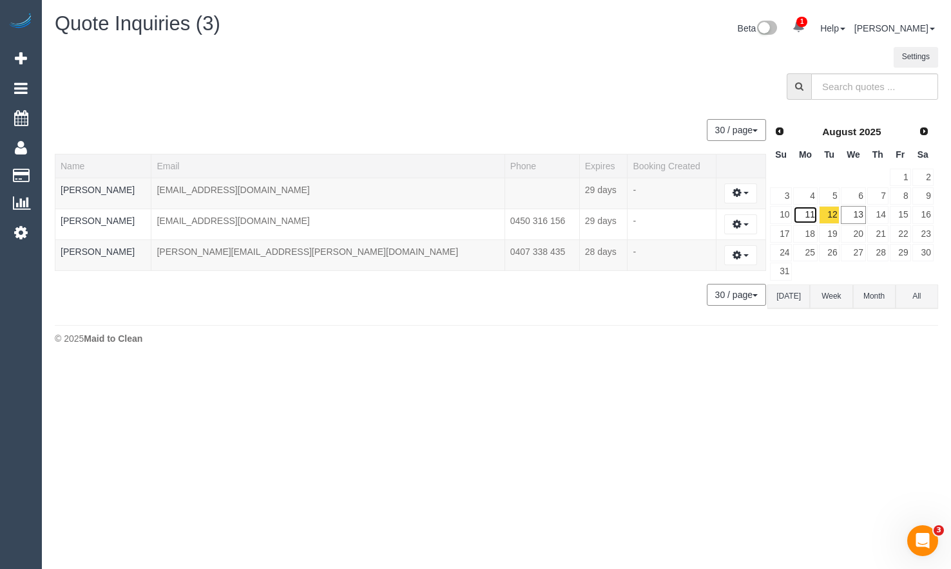
click at [810, 207] on link "11" at bounding box center [805, 214] width 24 height 17
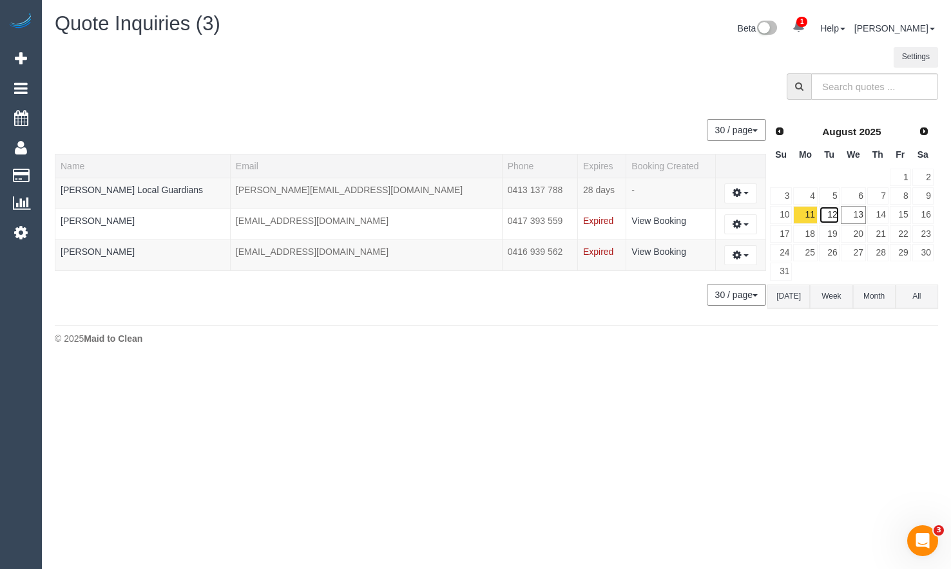
click at [831, 216] on link "12" at bounding box center [829, 214] width 21 height 17
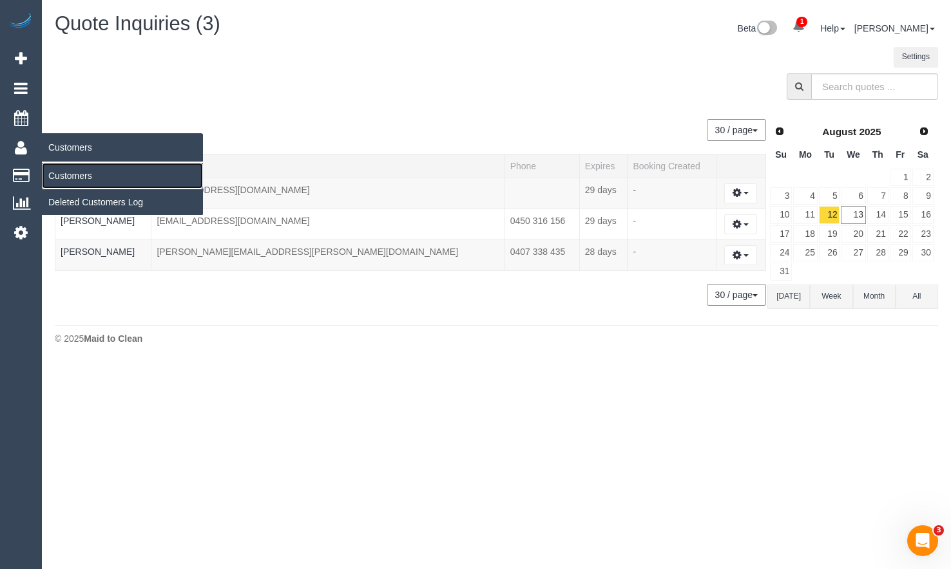
click at [64, 173] on link "Customers" at bounding box center [122, 176] width 161 height 26
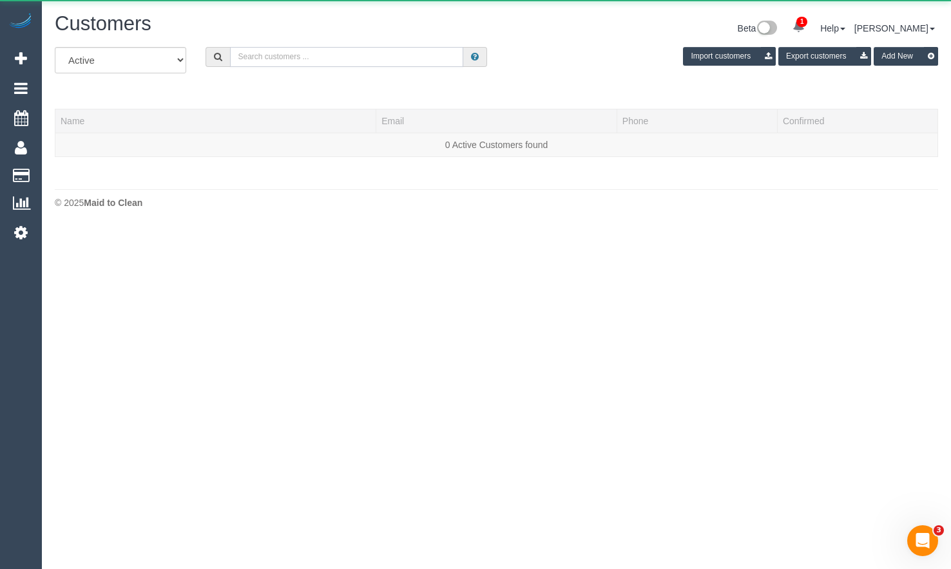
click at [388, 62] on input "text" at bounding box center [346, 57] width 233 height 20
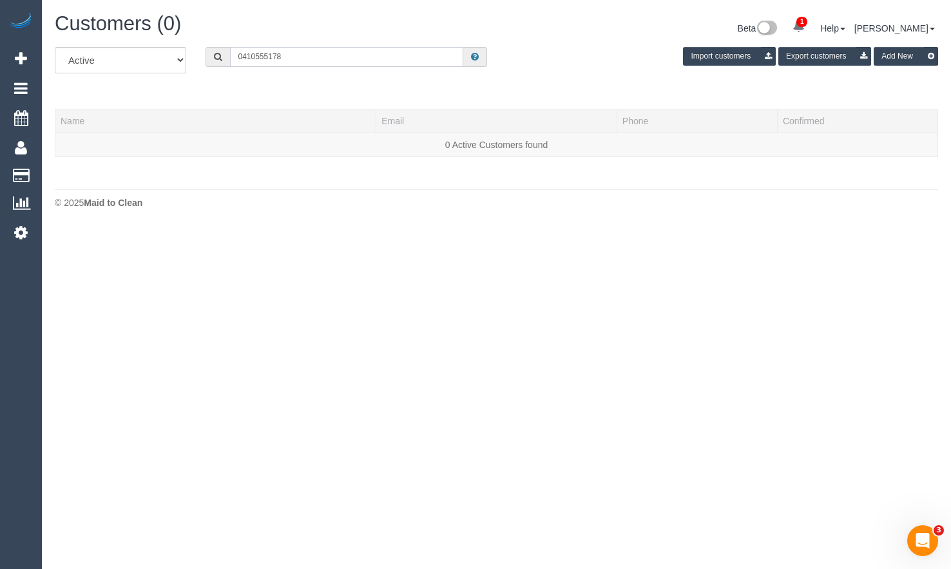
click at [254, 57] on input "0410555178" at bounding box center [346, 57] width 233 height 20
click at [271, 57] on input "0410 555178" at bounding box center [346, 57] width 233 height 20
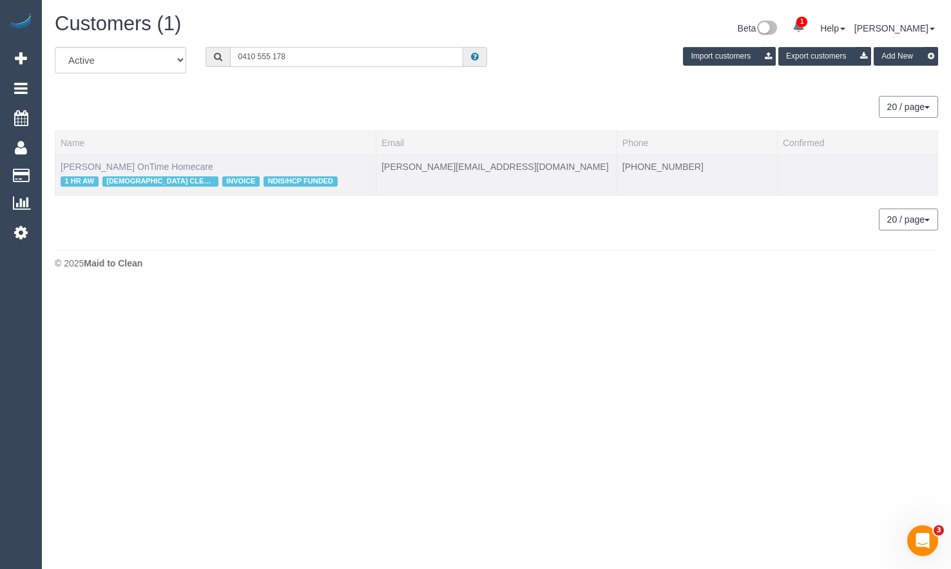
type input "0410 555 178"
click at [164, 166] on link "Tanya Walker OnTime Homecare" at bounding box center [137, 167] width 153 height 10
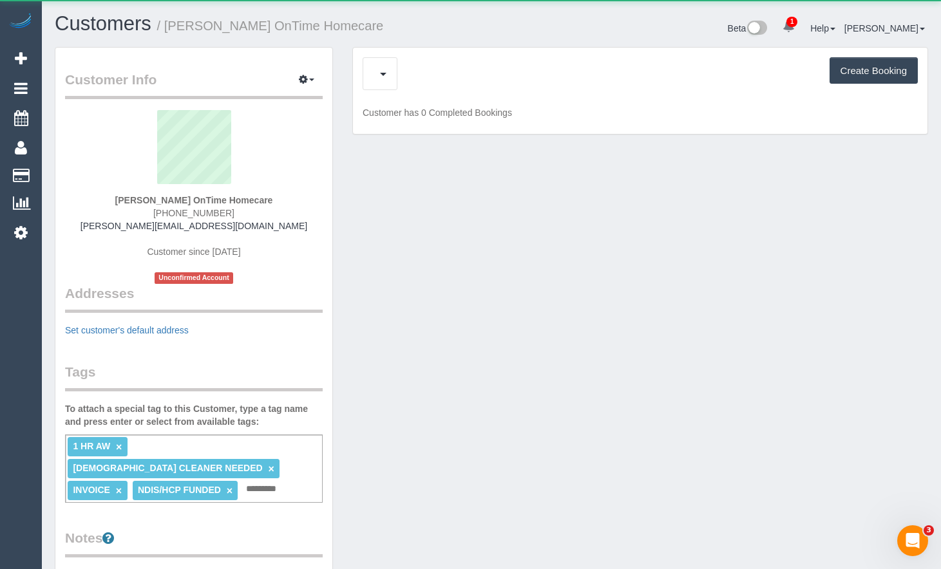
click at [471, 75] on div "Create Booking" at bounding box center [640, 73] width 555 height 33
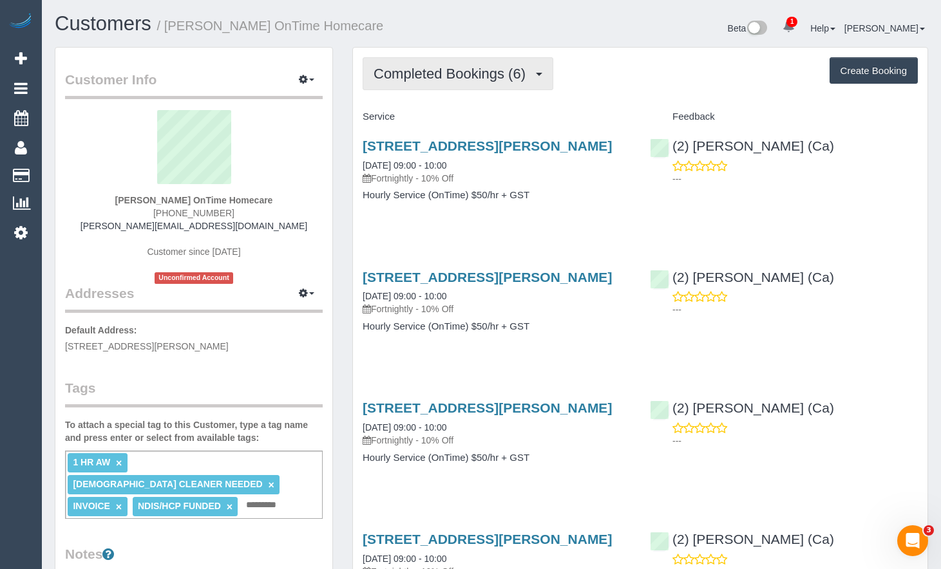
click at [484, 86] on button "Completed Bookings (6)" at bounding box center [458, 73] width 191 height 33
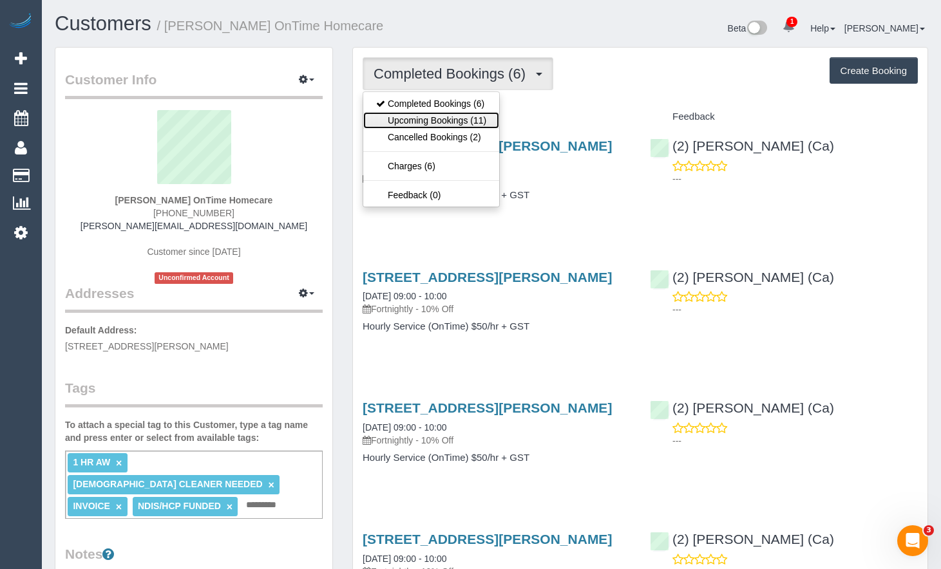
click at [479, 121] on link "Upcoming Bookings (11)" at bounding box center [431, 120] width 136 height 17
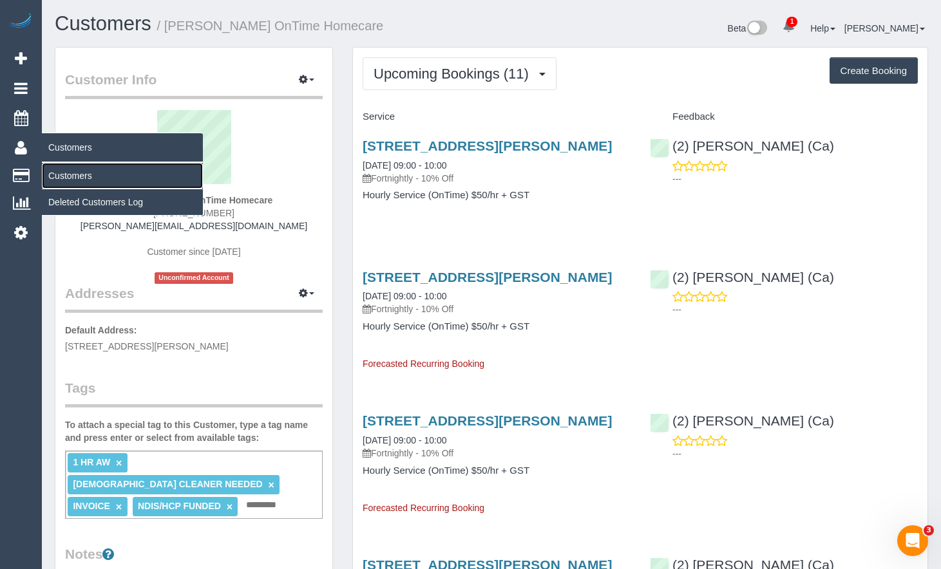
drag, startPoint x: 52, startPoint y: 167, endPoint x: 66, endPoint y: 164, distance: 15.2
click at [52, 167] on link "Customers" at bounding box center [122, 176] width 161 height 26
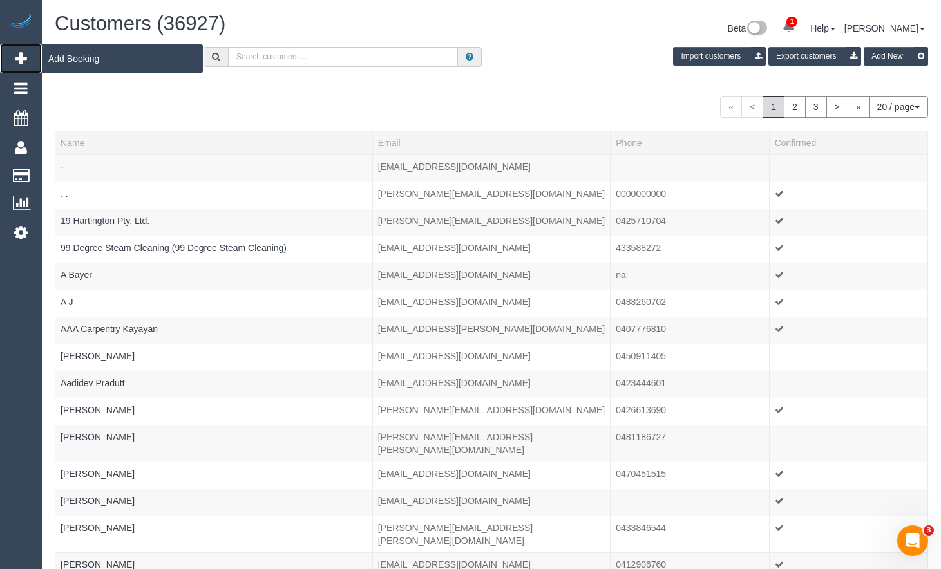
click at [17, 51] on icon at bounding box center [21, 58] width 12 height 15
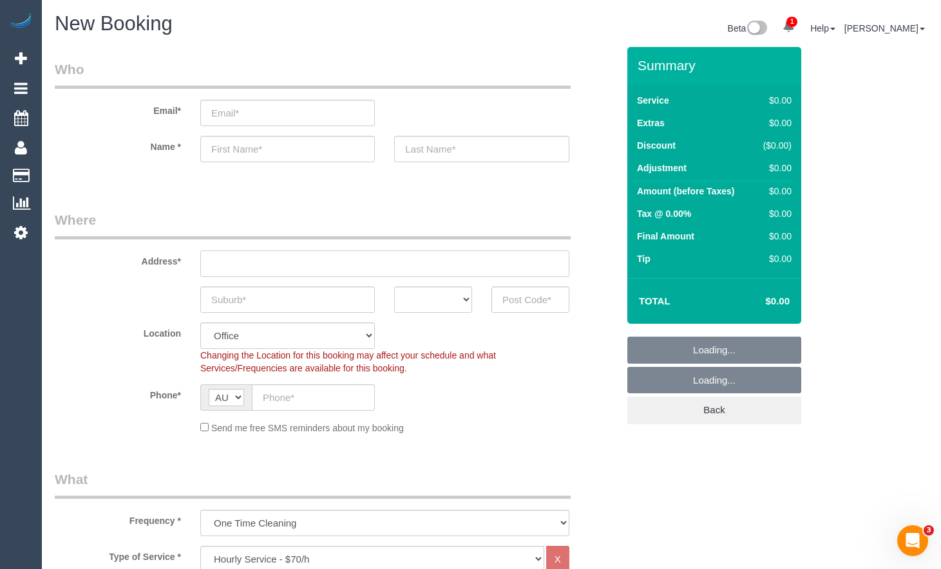
select select "object:3820"
click at [260, 262] on input "text" at bounding box center [384, 264] width 369 height 26
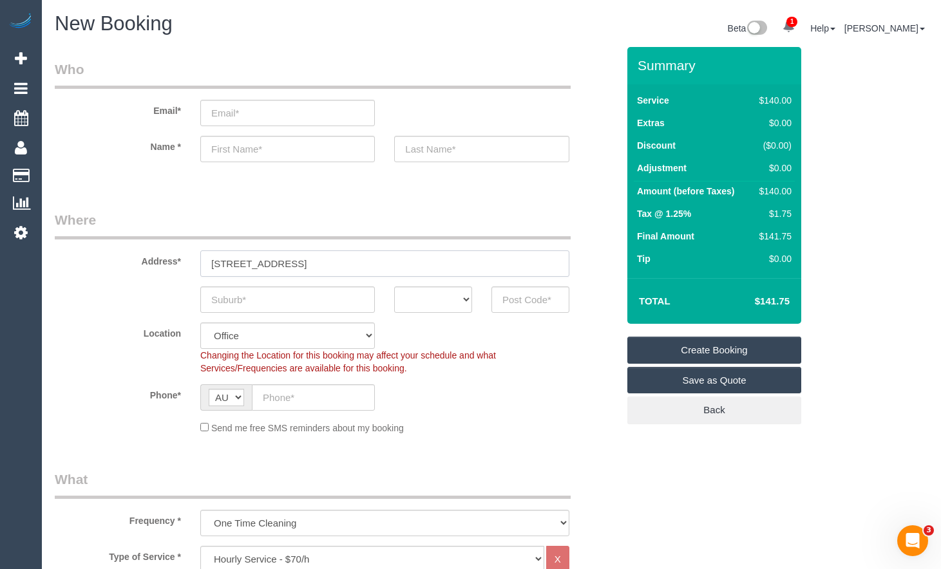
type input "805/442 St Kilda Rd"
click at [243, 303] on input "text" at bounding box center [287, 300] width 175 height 26
click at [522, 299] on input "text" at bounding box center [530, 300] width 78 height 26
type input "3004"
click at [423, 308] on select "ACT NSW NT QLD SA TAS VIC WA" at bounding box center [433, 300] width 78 height 26
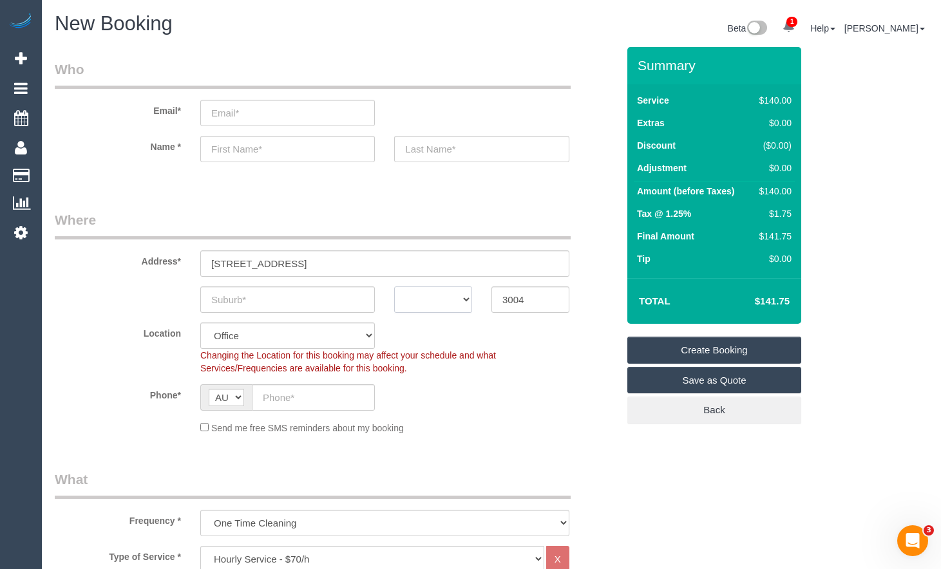
select select "VIC"
click at [394, 287] on select "ACT NSW NT QLD SA TAS VIC WA" at bounding box center [433, 300] width 78 height 26
select select "54"
select select "object:5091"
drag, startPoint x: 325, startPoint y: 258, endPoint x: 90, endPoint y: 265, distance: 234.6
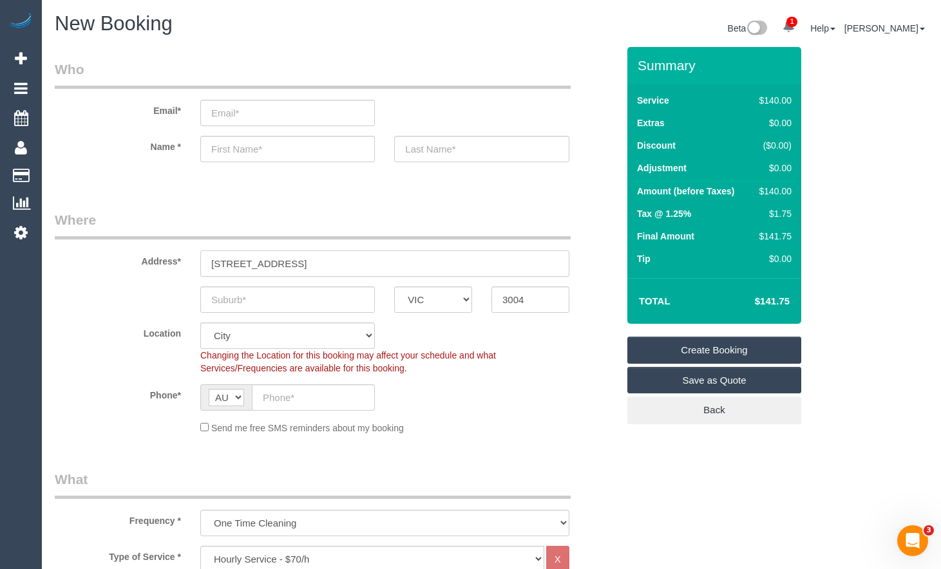
click at [334, 300] on input "text" at bounding box center [287, 300] width 175 height 26
type input "Melbourne"
click at [326, 403] on input "text" at bounding box center [313, 398] width 123 height 26
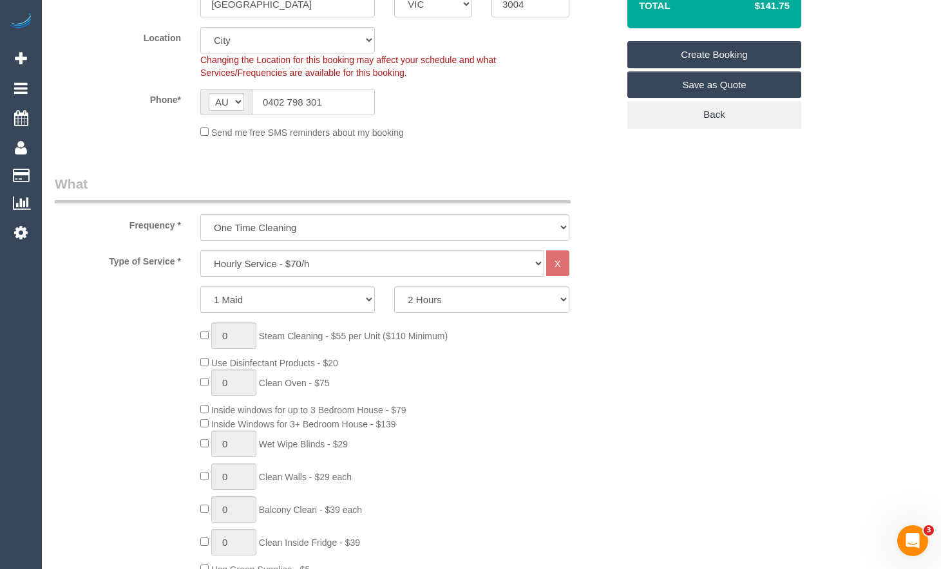
scroll to position [322, 0]
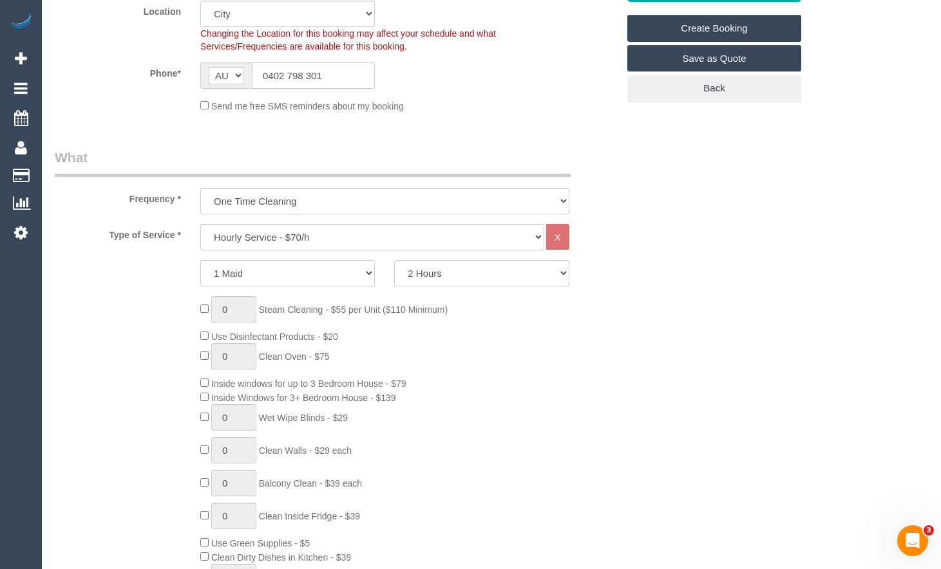
type input "0402 798 301"
click at [458, 256] on div "Type of Service * Hourly Service - $70/h Hourly Service - $65/h Hourly Service …" at bounding box center [336, 463] width 563 height 479
click at [460, 249] on select "Hourly Service - $70/h Hourly Service - $65/h Hourly Service - $60/h Hourly Ser…" at bounding box center [372, 237] width 344 height 26
select select "210"
click at [200, 224] on select "Hourly Service - $70/h Hourly Service - $65/h Hourly Service - $60/h Hourly Ser…" at bounding box center [372, 237] width 344 height 26
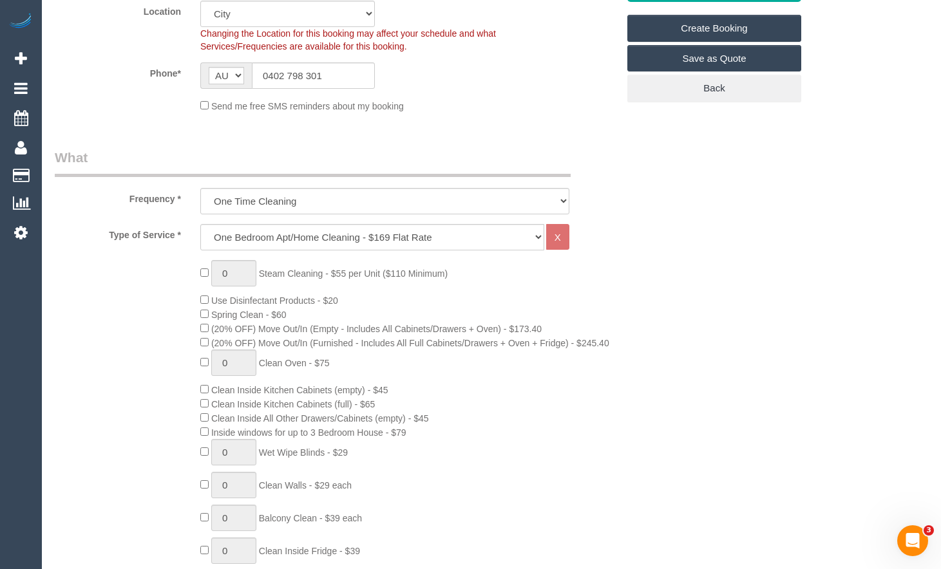
click at [542, 295] on div "0 Steam Cleaning - $55 per Unit ($110 Minimum) Use Disinfectant Products - $20 …" at bounding box center [409, 486] width 437 height 452
drag, startPoint x: 227, startPoint y: 271, endPoint x: 218, endPoint y: 271, distance: 9.7
click at [218, 271] on input "1" at bounding box center [233, 273] width 45 height 26
type input "3"
click at [551, 256] on div "Type of Service * Hourly Service - $70/h Hourly Service - $65/h Hourly Service …" at bounding box center [336, 480] width 563 height 513
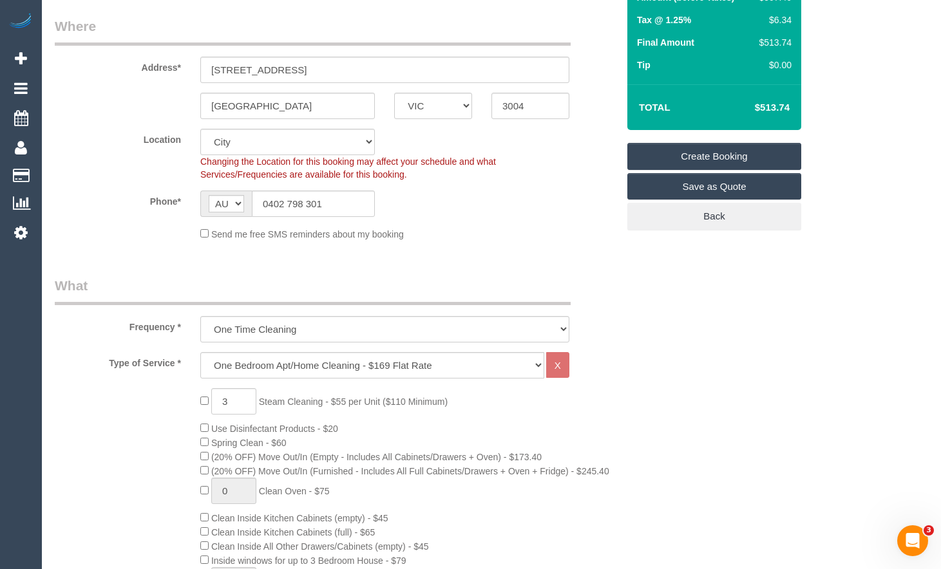
scroll to position [193, 0]
click at [794, 107] on div "Total $513.74" at bounding box center [714, 108] width 174 height 46
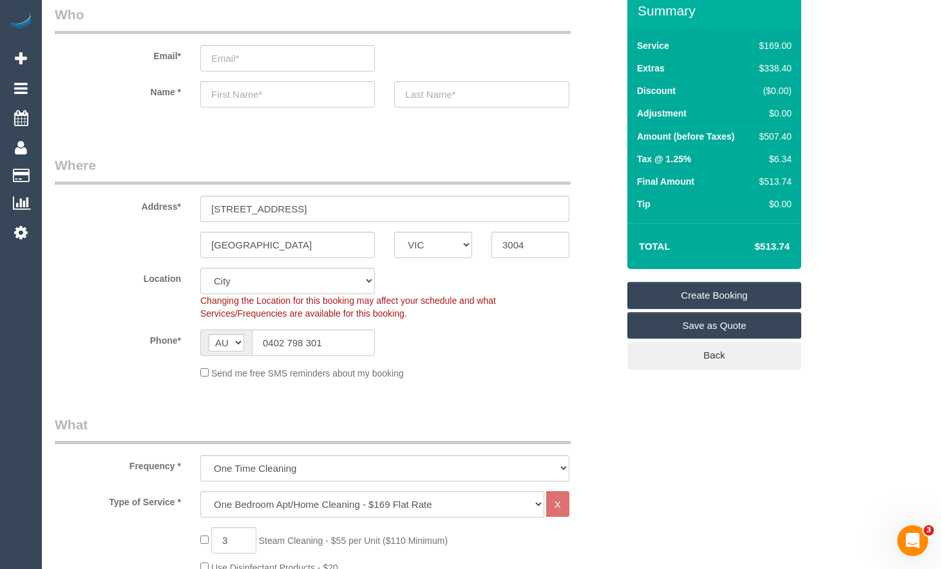
scroll to position [0, 0]
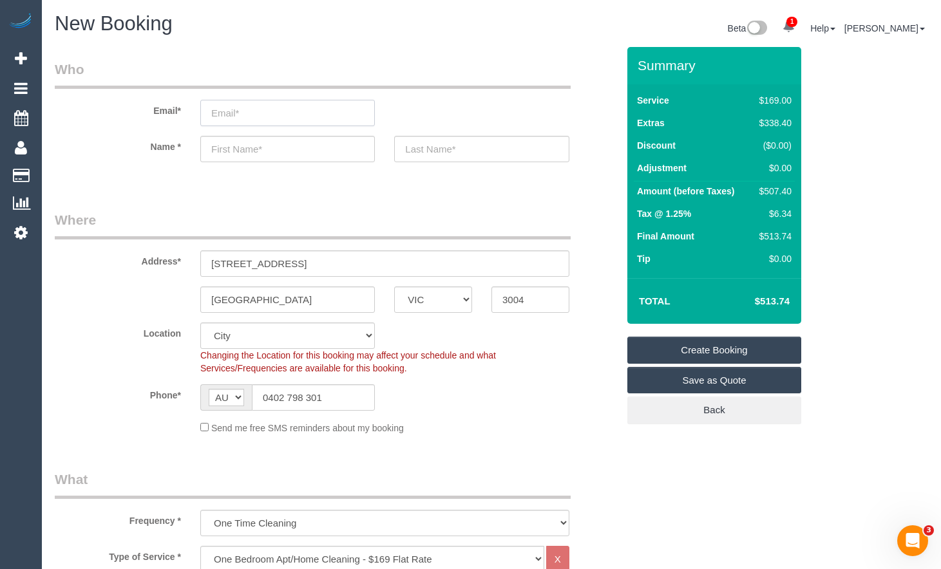
click at [336, 113] on input "email" at bounding box center [287, 113] width 175 height 26
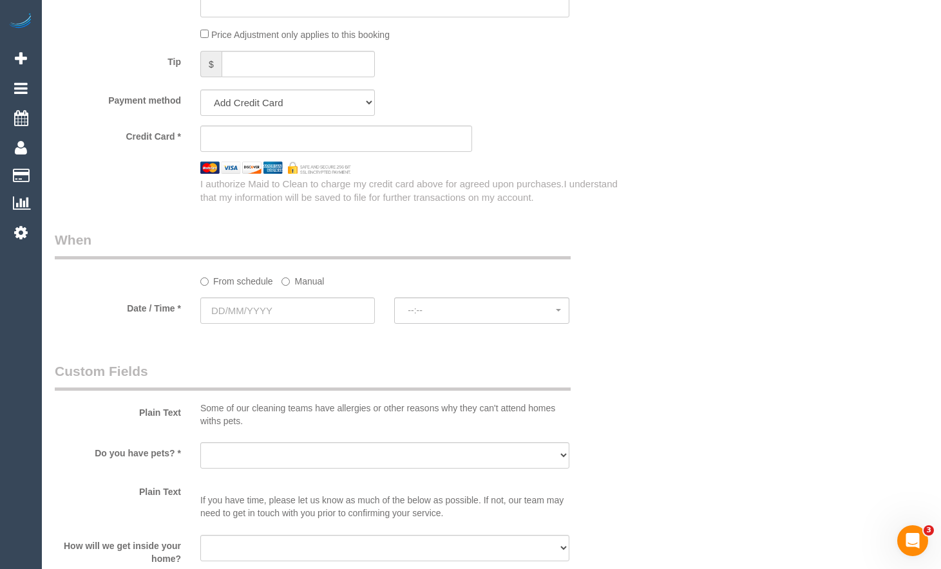
scroll to position [1288, 0]
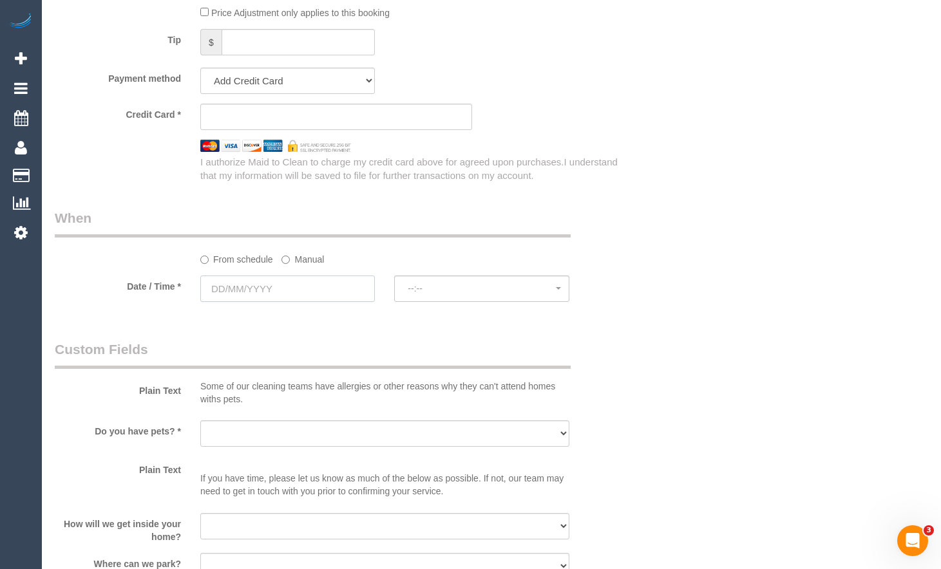
click at [318, 284] on input "text" at bounding box center [287, 289] width 175 height 26
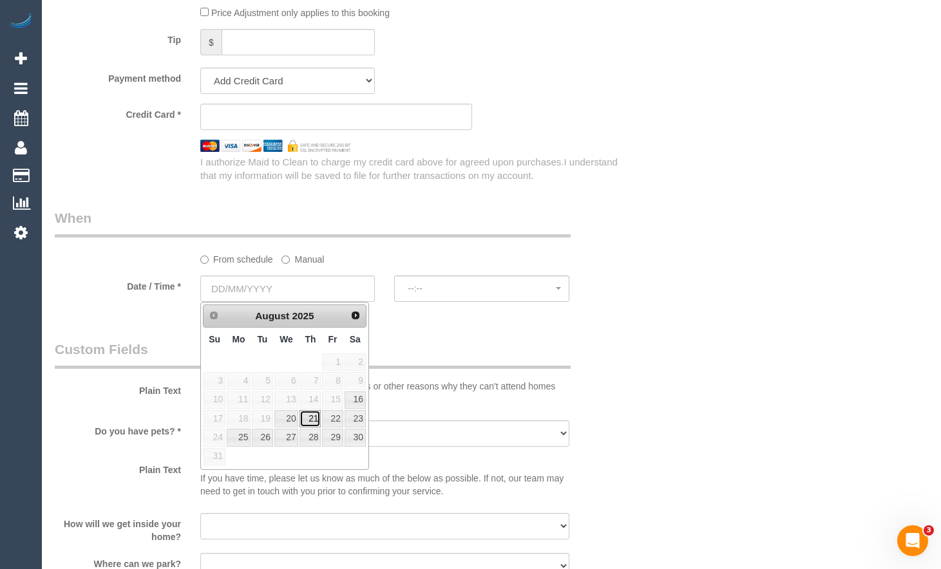
click at [315, 415] on link "21" at bounding box center [310, 418] width 21 height 17
type input "21/08/2025"
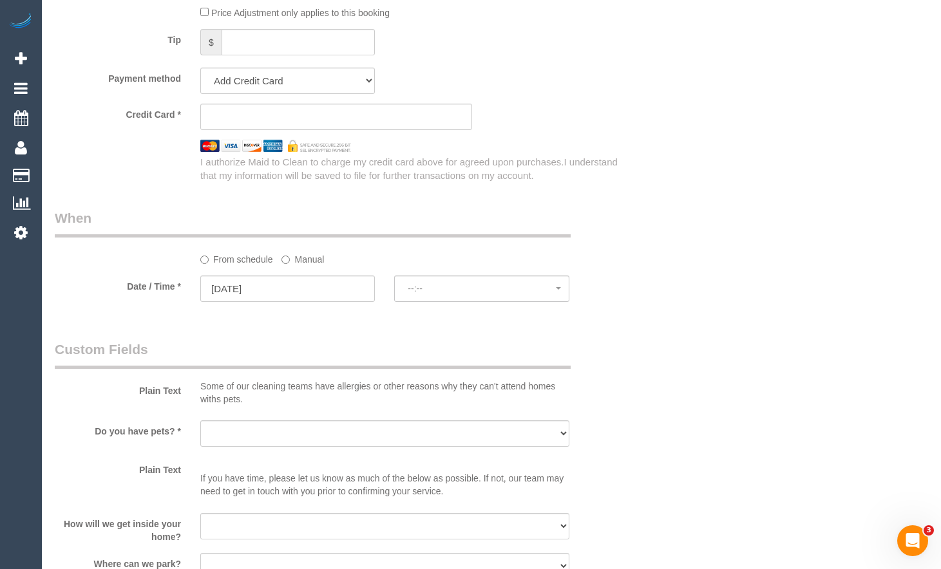
select select "spot12"
click at [498, 300] on button "07:00 - 08:00" at bounding box center [481, 289] width 175 height 26
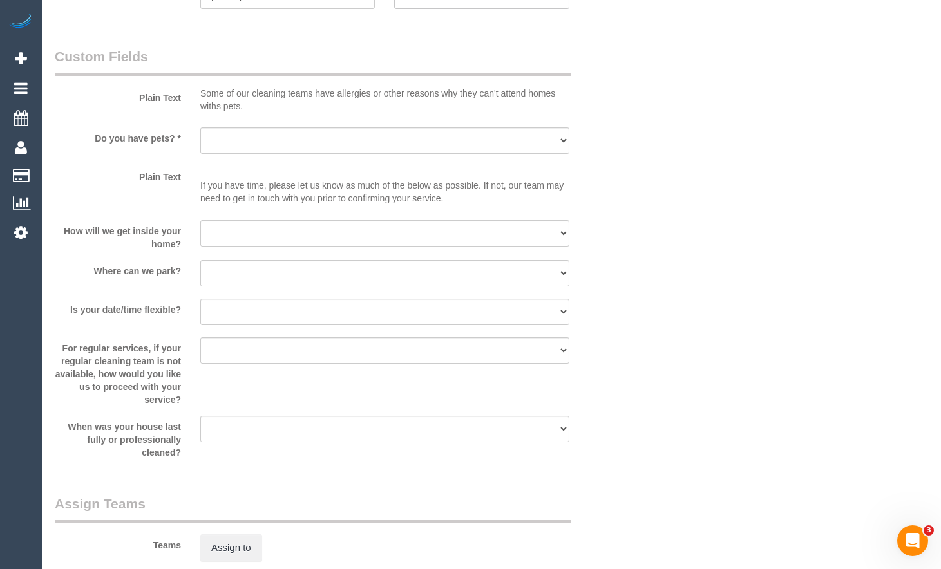
scroll to position [1610, 0]
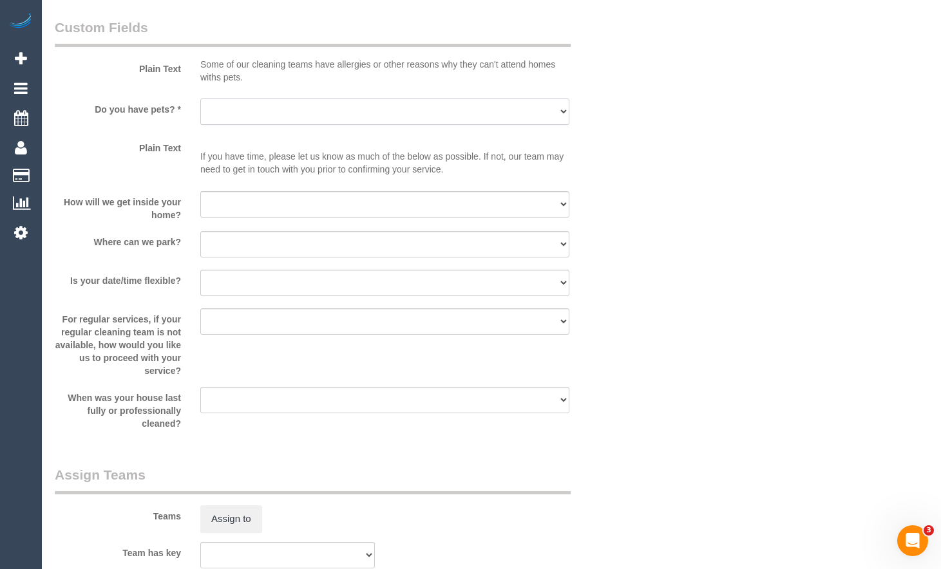
click at [426, 117] on select "Yes - Cats Yes - Dogs No pets Yes - Dogs and Cats Yes - Other" at bounding box center [384, 112] width 369 height 26
select select "number:28"
click at [200, 99] on select "Yes - Cats Yes - Dogs No pets Yes - Dogs and Cats Yes - Other" at bounding box center [384, 112] width 369 height 26
drag, startPoint x: 290, startPoint y: 207, endPoint x: 289, endPoint y: 217, distance: 9.7
click at [290, 210] on select "I will be home Key will be left (please provide details below) Lock box/Access …" at bounding box center [384, 204] width 369 height 26
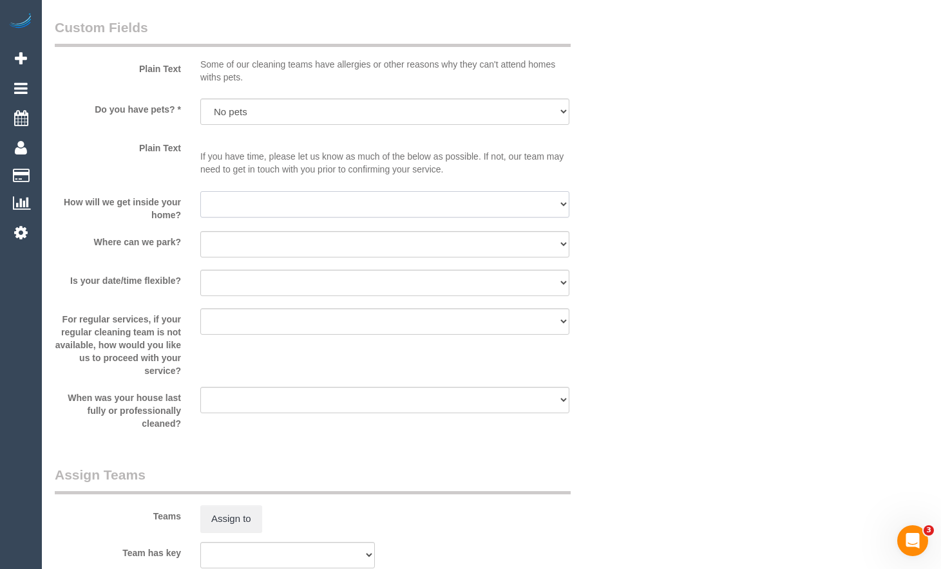
select select "number:14"
click at [200, 191] on select "I will be home Key will be left (please provide details below) Lock box/Access …" at bounding box center [384, 204] width 369 height 26
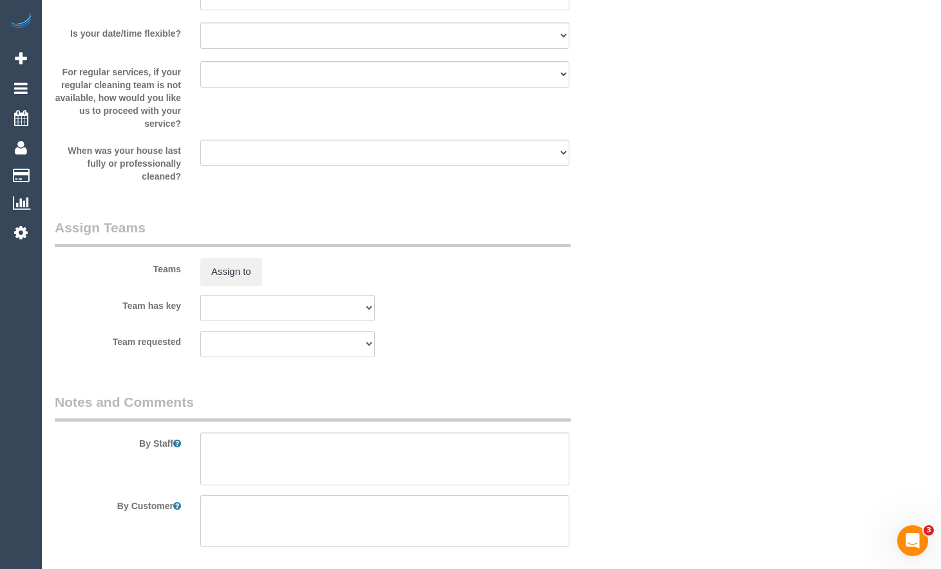
scroll to position [1852, 0]
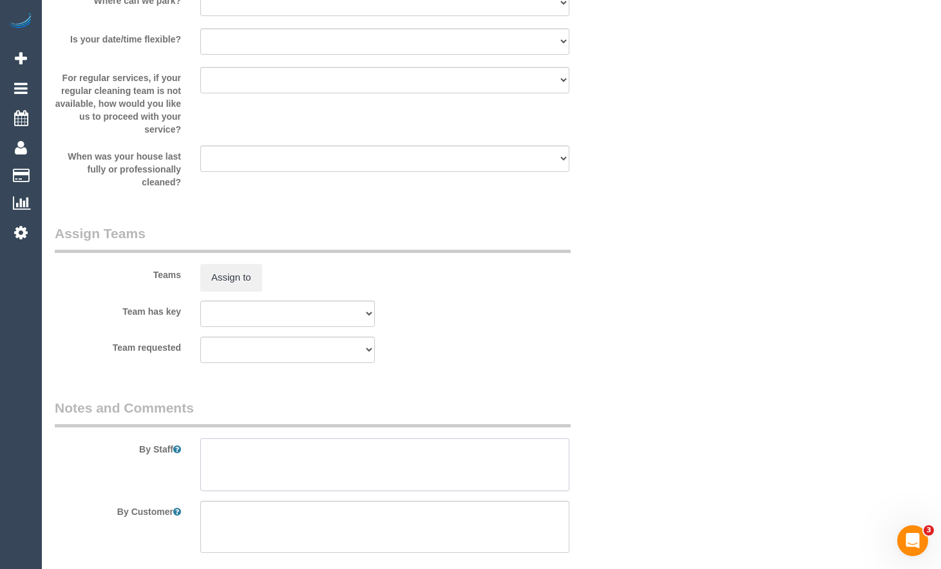
click at [307, 452] on textarea at bounding box center [384, 465] width 369 height 53
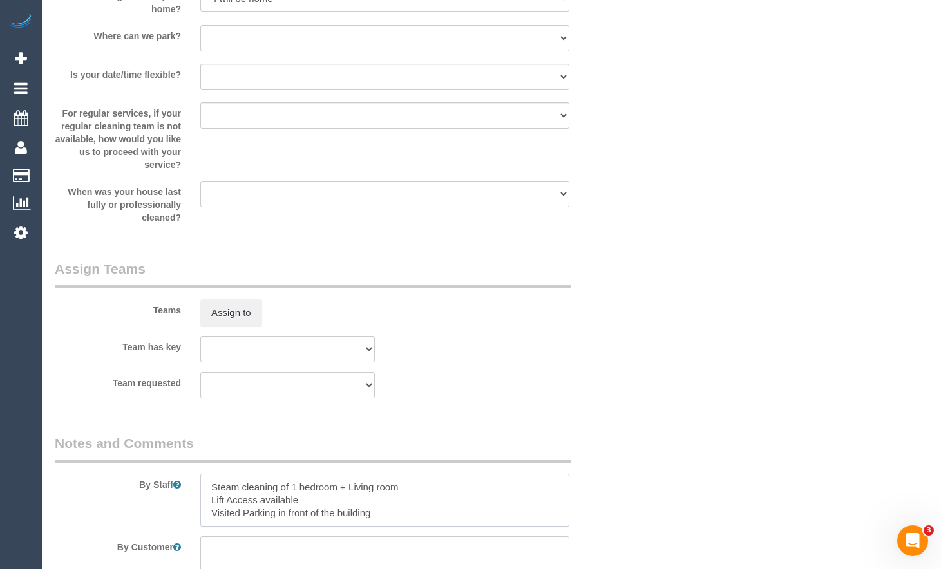
scroll to position [1594, 0]
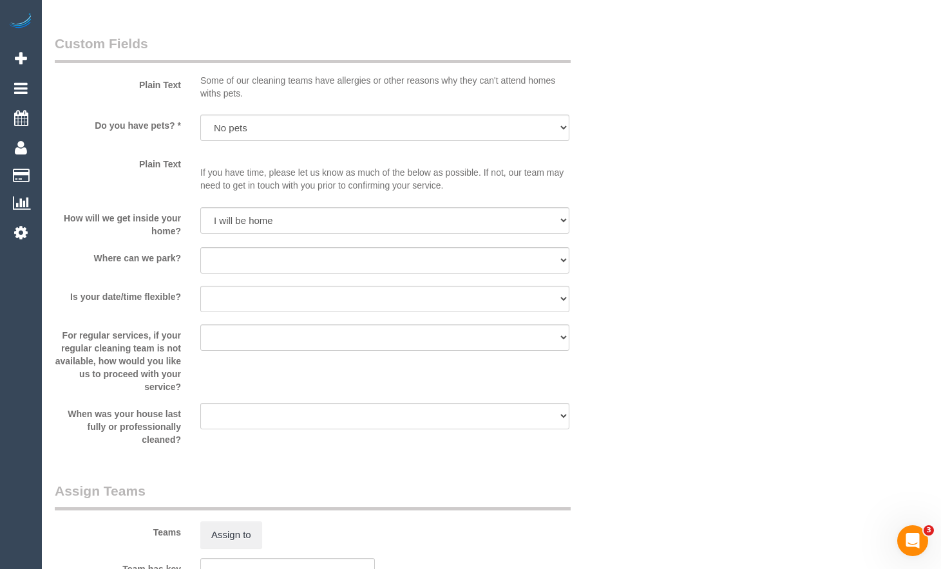
type textarea "Steam cleaning of 1 bedroom + Living room Lift Access available Visited Parking…"
click at [396, 257] on select "I will provide parking on-site Free street parking Paid street parking (cost wi…" at bounding box center [384, 260] width 369 height 26
select select "number:18"
click at [200, 247] on select "I will provide parking on-site Free street parking Paid street parking (cost wi…" at bounding box center [384, 260] width 369 height 26
click at [323, 303] on select "Yes - date and time Yes - date but not time Yes - time but not date No - No fle…" at bounding box center [384, 299] width 369 height 26
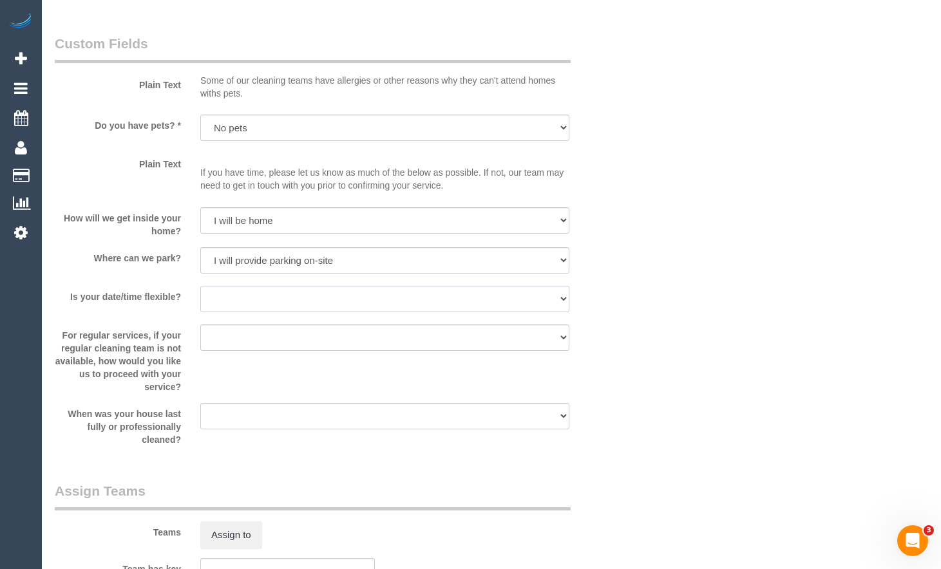
select select "number:24"
click at [200, 286] on select "Yes - date and time Yes - date but not time Yes - time but not date No - No fle…" at bounding box center [384, 299] width 369 height 26
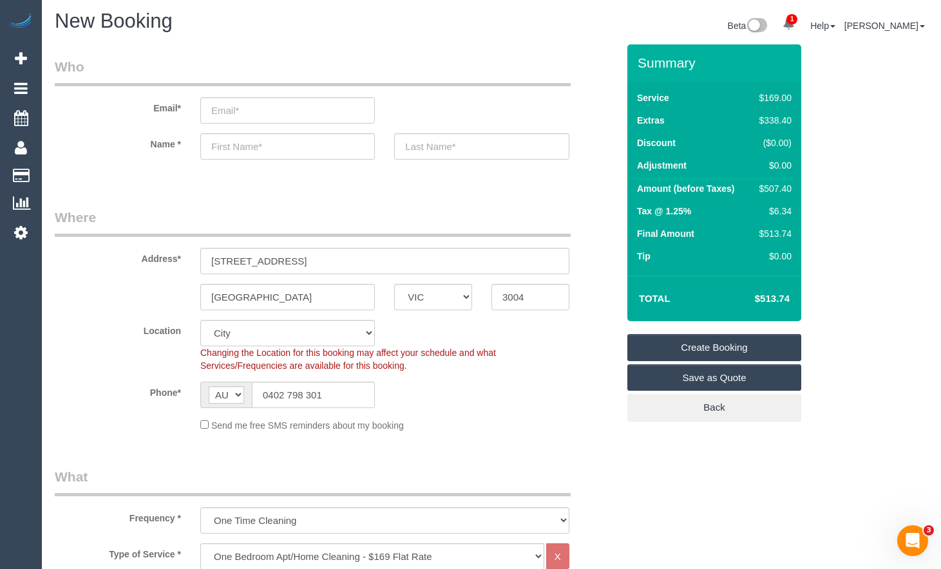
scroll to position [0, 0]
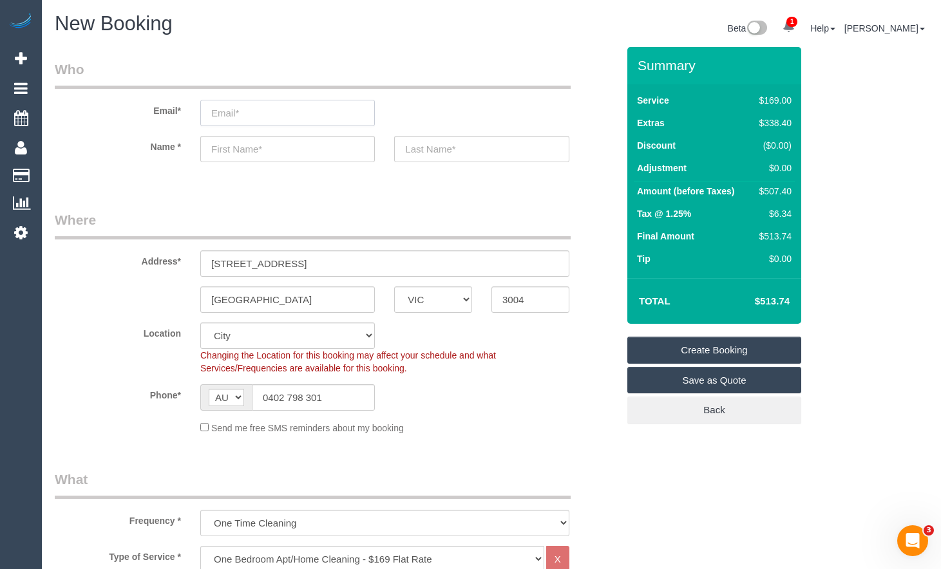
click at [297, 113] on input "email" at bounding box center [287, 113] width 175 height 26
click at [236, 110] on input "joel.kedder" at bounding box center [287, 113] width 175 height 26
click at [283, 111] on input "joel.pedder" at bounding box center [287, 113] width 175 height 26
type input "joel.pedder@chillmech.com.au"
click at [305, 150] on input "text" at bounding box center [287, 149] width 175 height 26
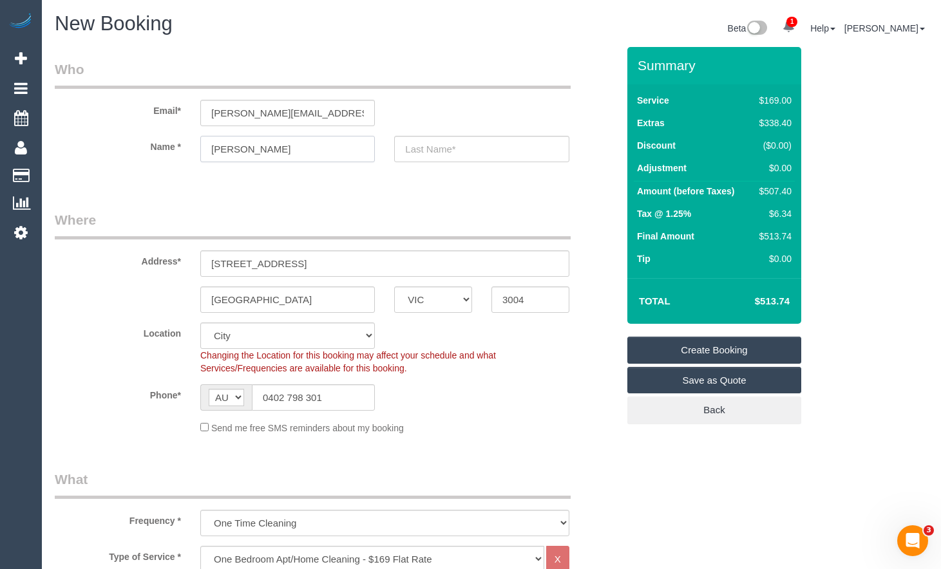
type input "Joel"
click at [437, 142] on input "text" at bounding box center [481, 149] width 175 height 26
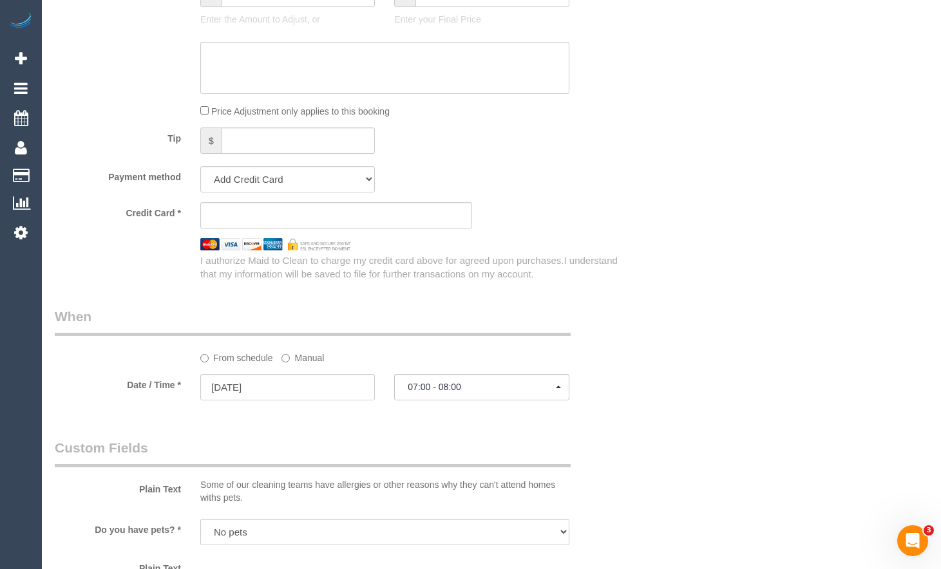
scroll to position [1159, 0]
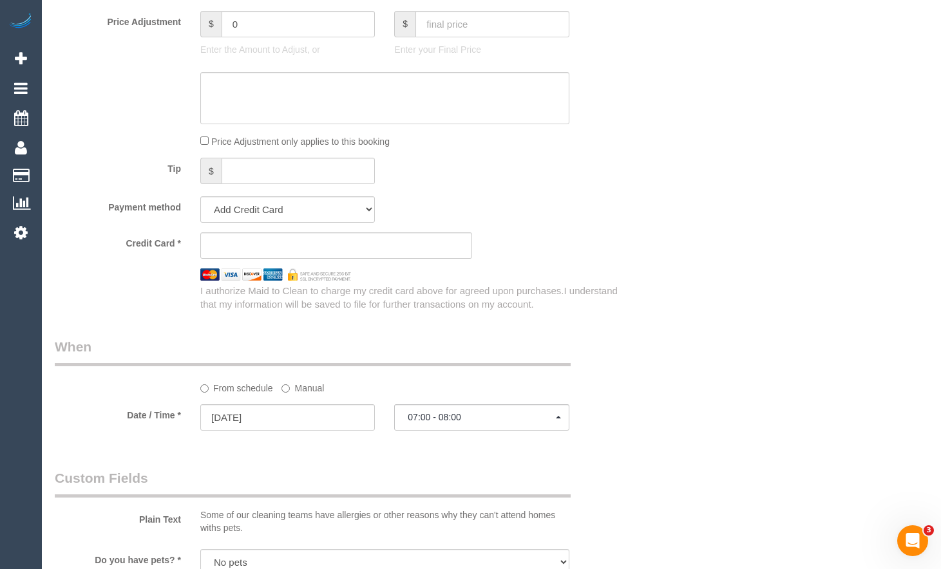
type input "Pedder"
select select "spot33"
click at [922, 294] on div "Who Email* joel.pedder@chillmech.com.au Name * Joel Pedder Where Address* 805/4…" at bounding box center [491, 85] width 873 height 2394
click at [719, 195] on div "Who Email* joel.pedder@chillmech.com.au Name * Joel Pedder Where Address* 805/4…" at bounding box center [491, 85] width 873 height 2394
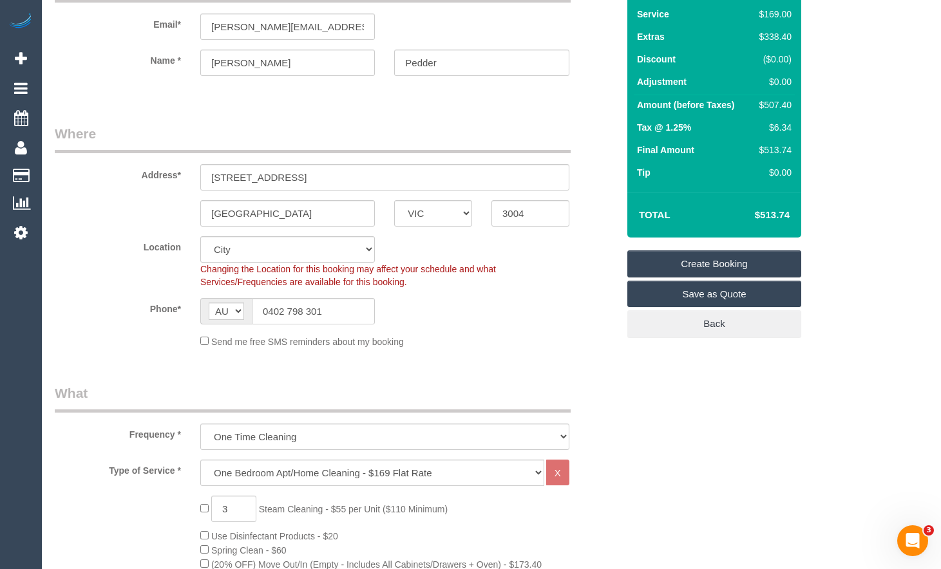
scroll to position [64, 0]
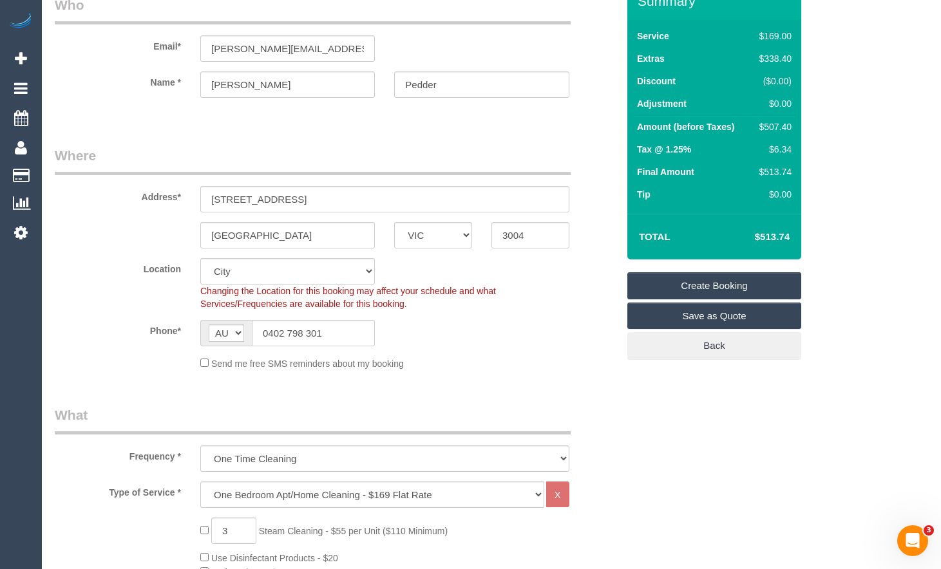
click at [747, 274] on link "Create Booking" at bounding box center [714, 285] width 174 height 27
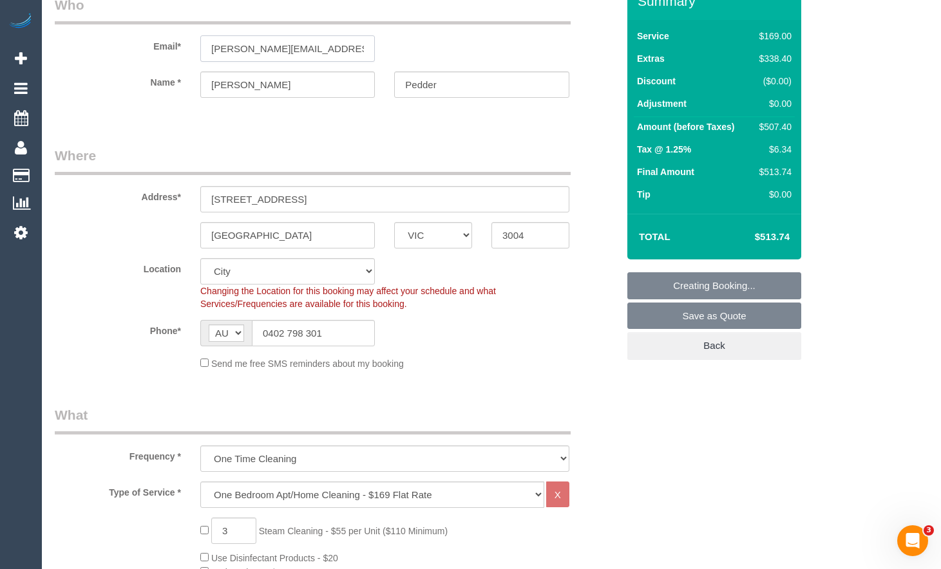
drag, startPoint x: 356, startPoint y: 46, endPoint x: 203, endPoint y: 37, distance: 152.9
click at [203, 37] on input "joel.pedder@chillmech.com.au" at bounding box center [287, 48] width 175 height 26
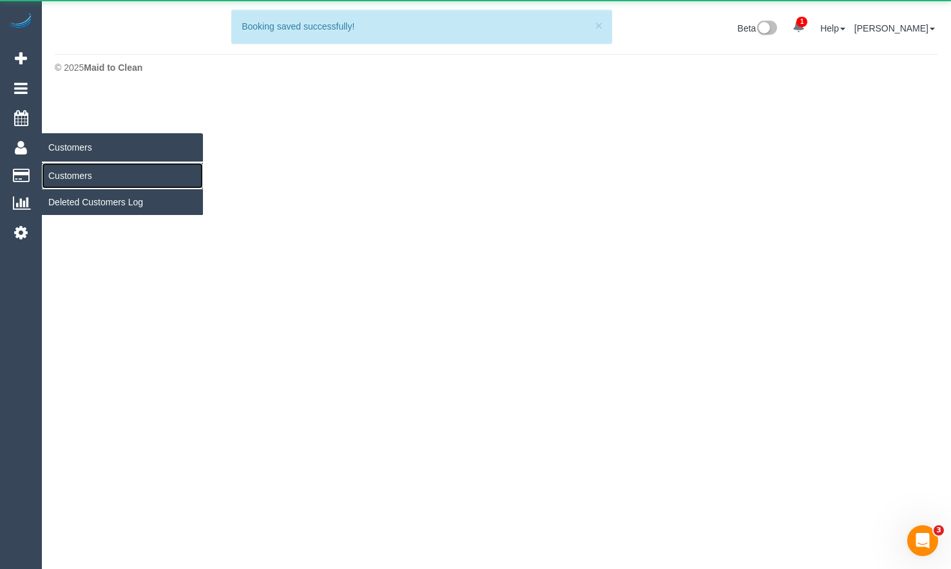
click at [70, 176] on link "Customers" at bounding box center [122, 176] width 161 height 26
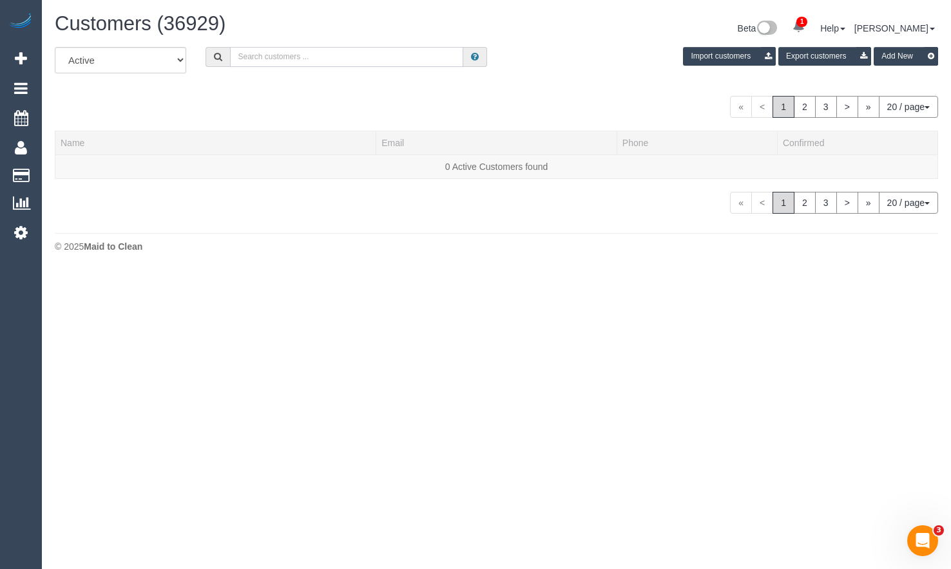
click at [368, 61] on input "text" at bounding box center [346, 57] width 233 height 20
paste input "joel.pedder@chillmech.com.au"
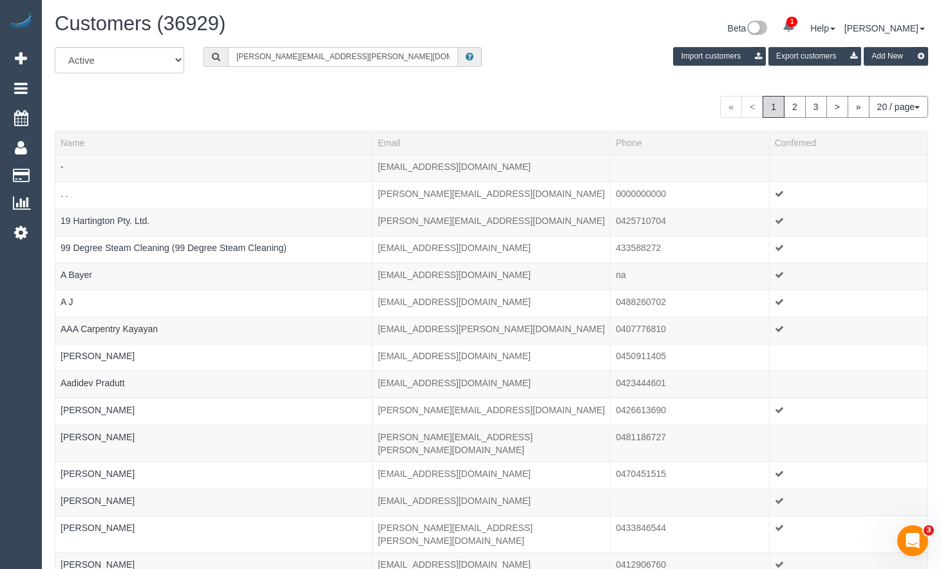
type input "joel.pedder@chillmech.com.au"
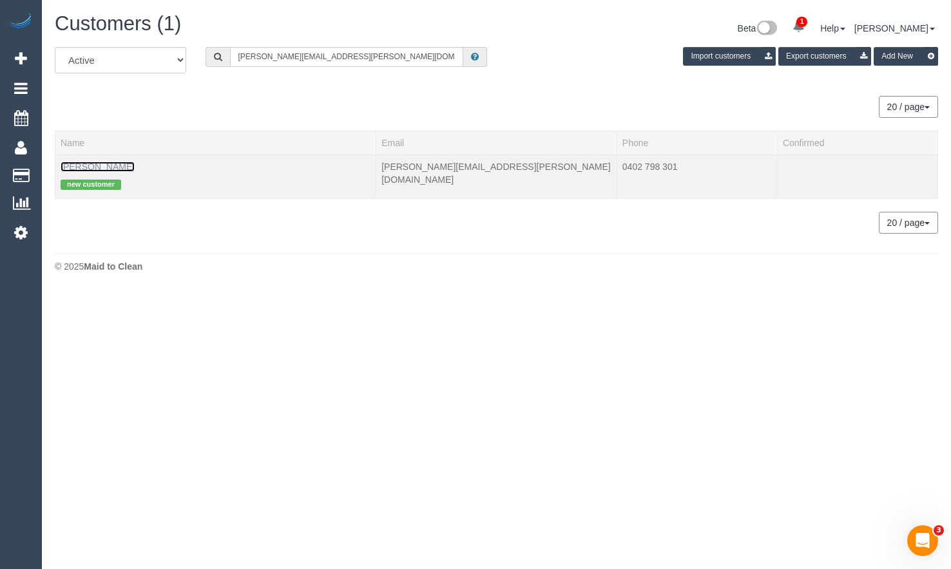
click at [88, 167] on link "Joel Pedder" at bounding box center [98, 167] width 74 height 10
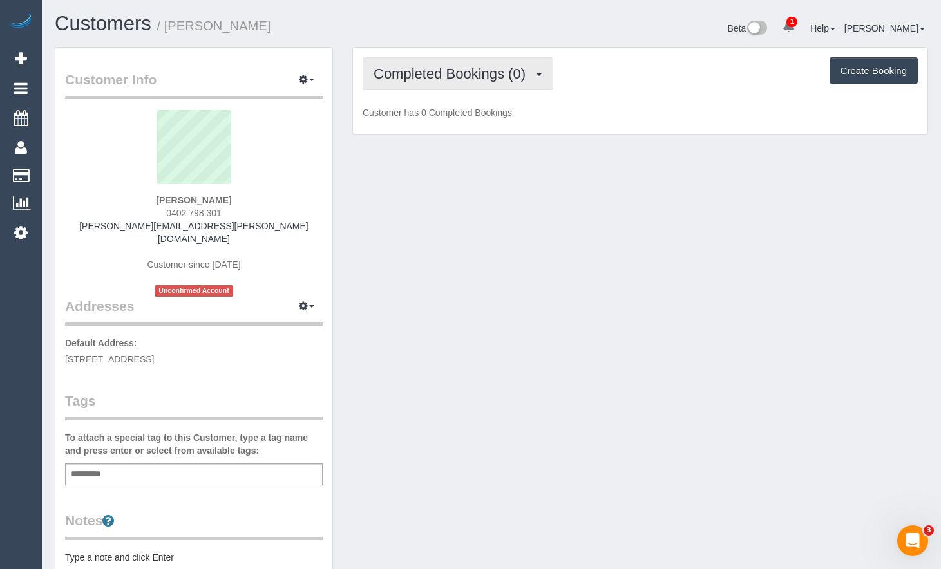
click at [489, 69] on span "Completed Bookings (0)" at bounding box center [453, 74] width 158 height 16
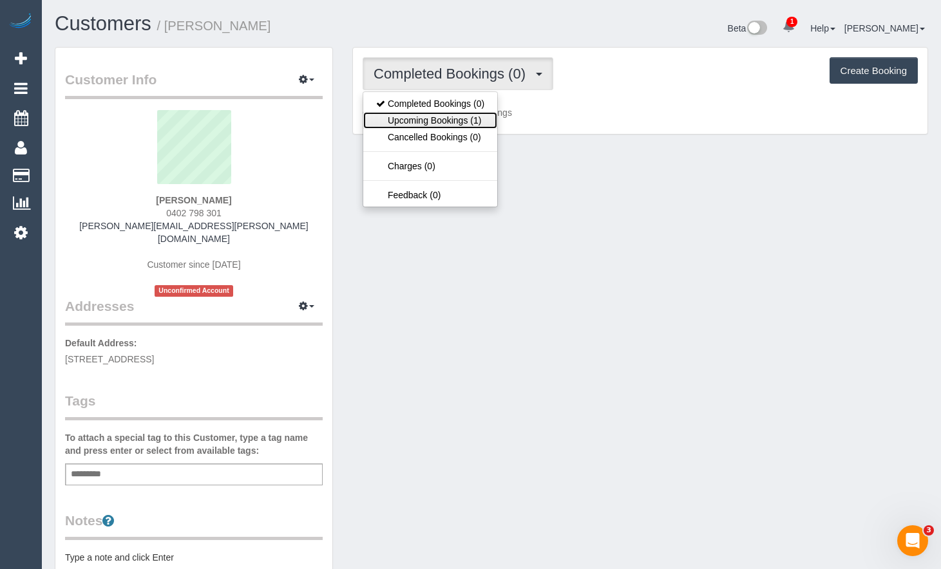
click at [483, 117] on link "Upcoming Bookings (1)" at bounding box center [430, 120] width 134 height 17
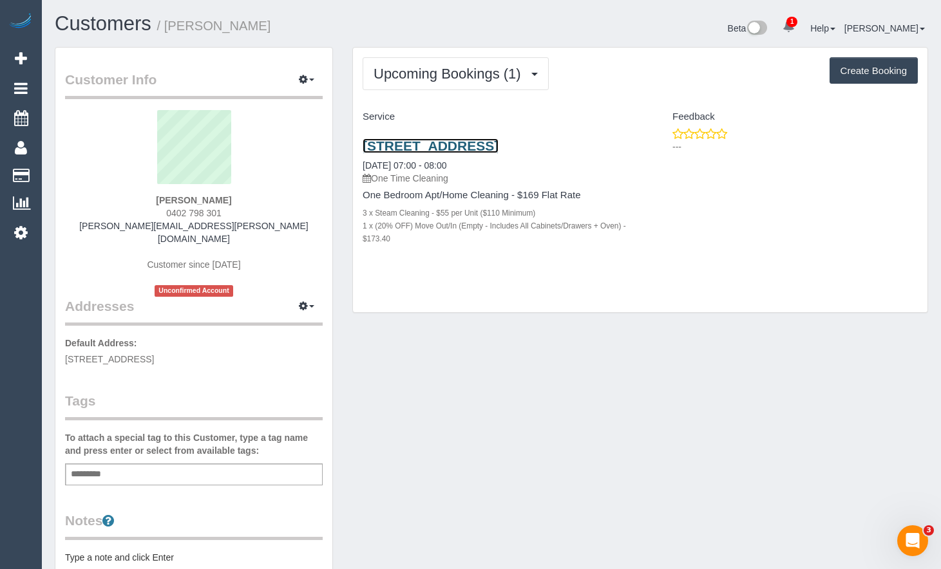
click at [499, 147] on link "805/442 St Kilda Rd, Melbourne, VIC 3004" at bounding box center [431, 145] width 136 height 15
click at [440, 555] on div "Customer Info Edit Contact Info Send Message Email Preferences Special Sales Ta…" at bounding box center [491, 485] width 893 height 876
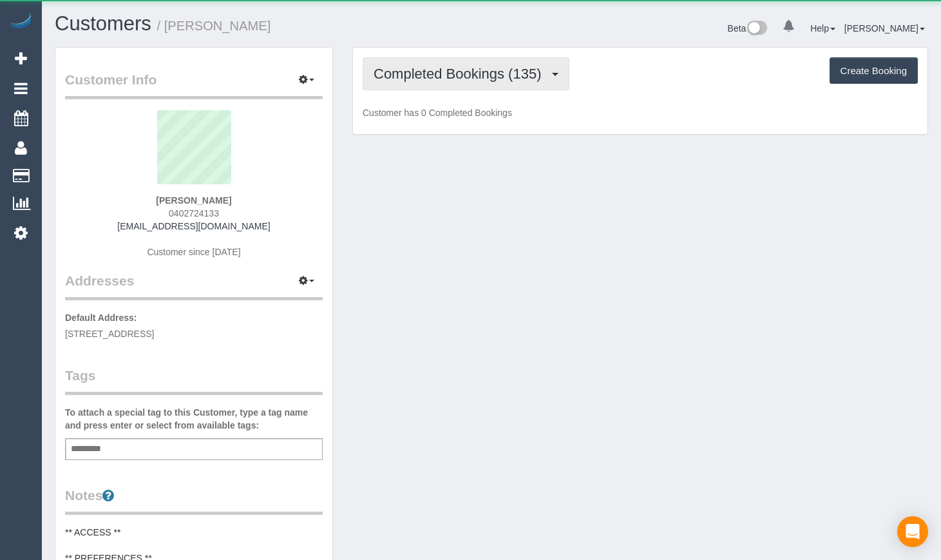
click at [486, 84] on button "Completed Bookings (135)" at bounding box center [466, 73] width 207 height 33
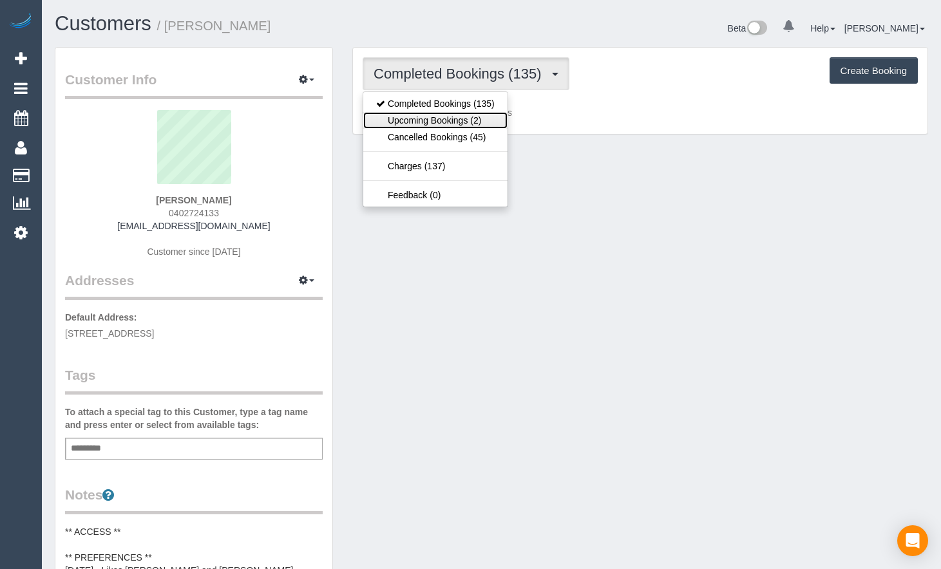
click at [470, 118] on link "Upcoming Bookings (2)" at bounding box center [435, 120] width 144 height 17
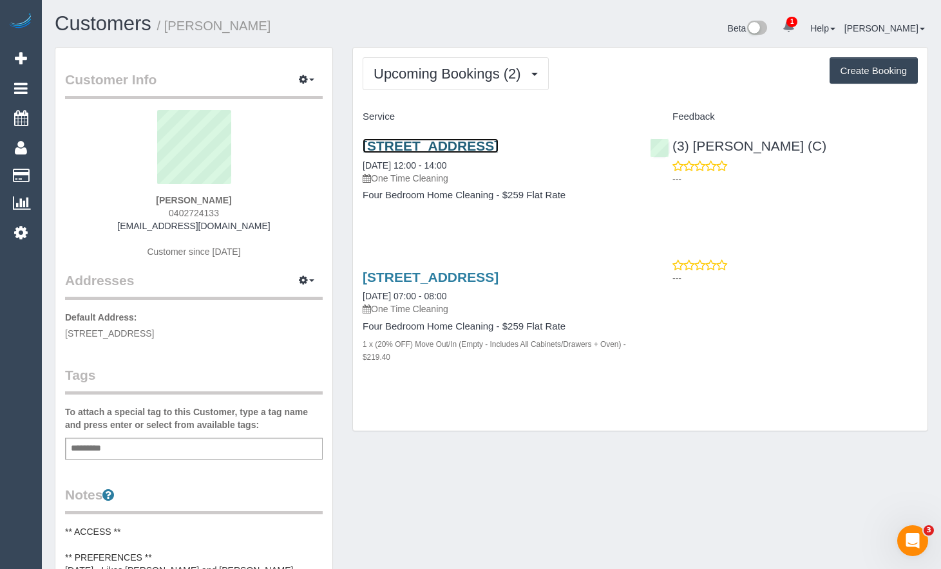
click at [499, 144] on link "[STREET_ADDRESS]" at bounding box center [431, 145] width 136 height 15
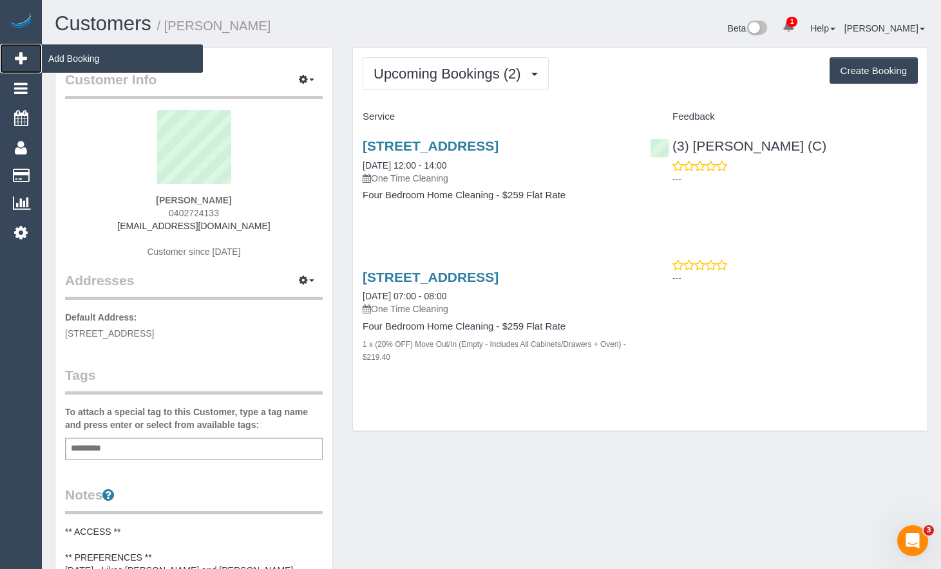
click at [31, 59] on link "Add Booking" at bounding box center [21, 59] width 42 height 30
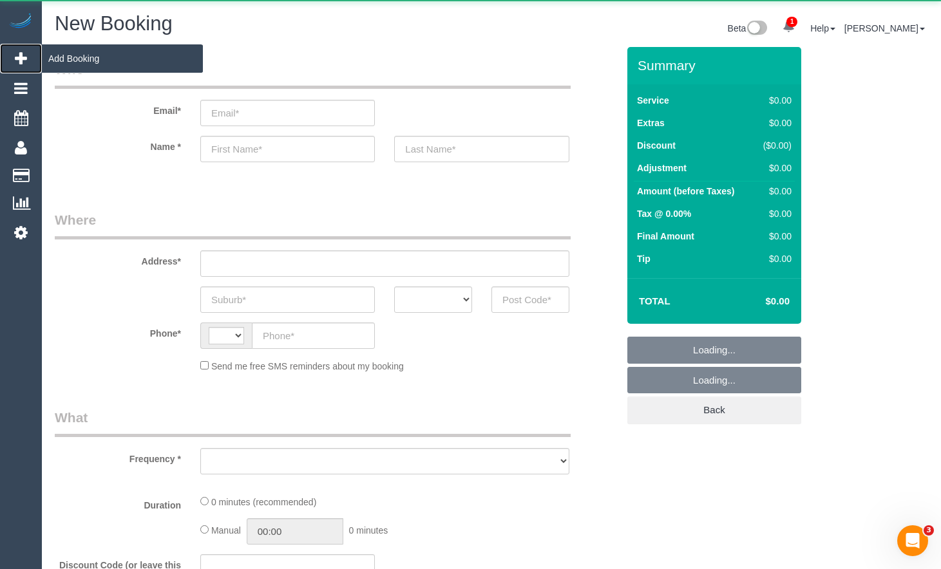
select select "string:AU"
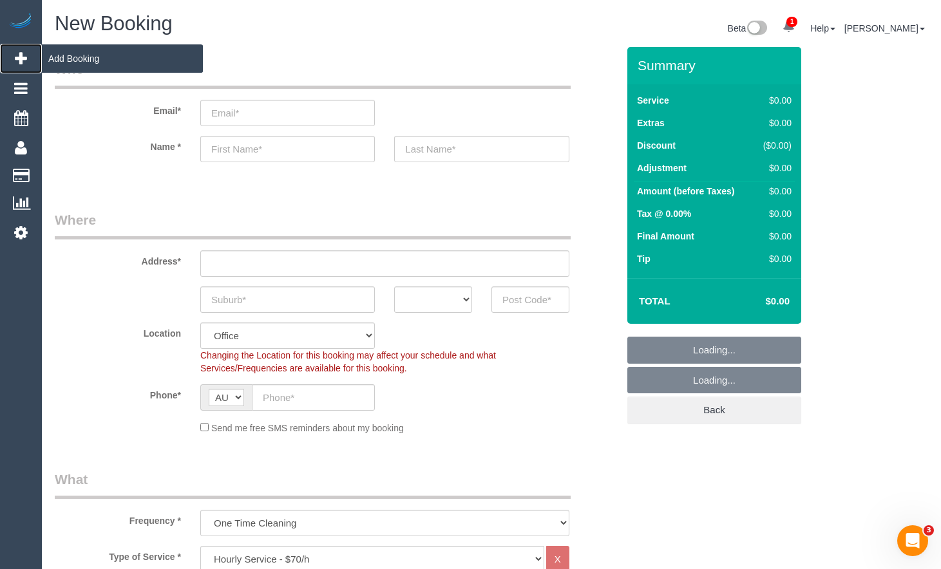
select select "object:3264"
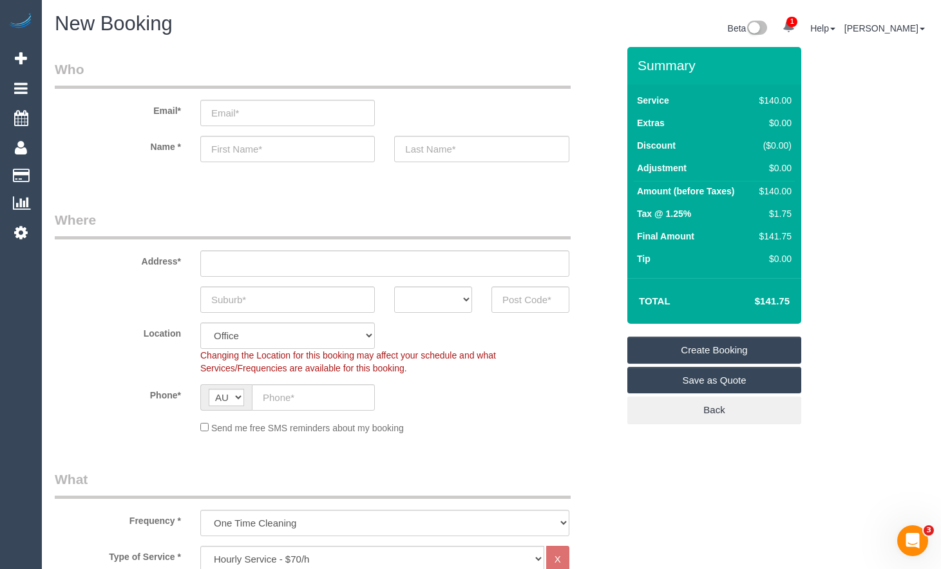
click at [403, 232] on legend "Where" at bounding box center [313, 225] width 516 height 29
click at [281, 399] on input "text" at bounding box center [313, 398] width 123 height 26
type input "0474 029 500"
click at [298, 294] on input "text" at bounding box center [287, 300] width 175 height 26
drag, startPoint x: 318, startPoint y: 305, endPoint x: 156, endPoint y: 272, distance: 165.7
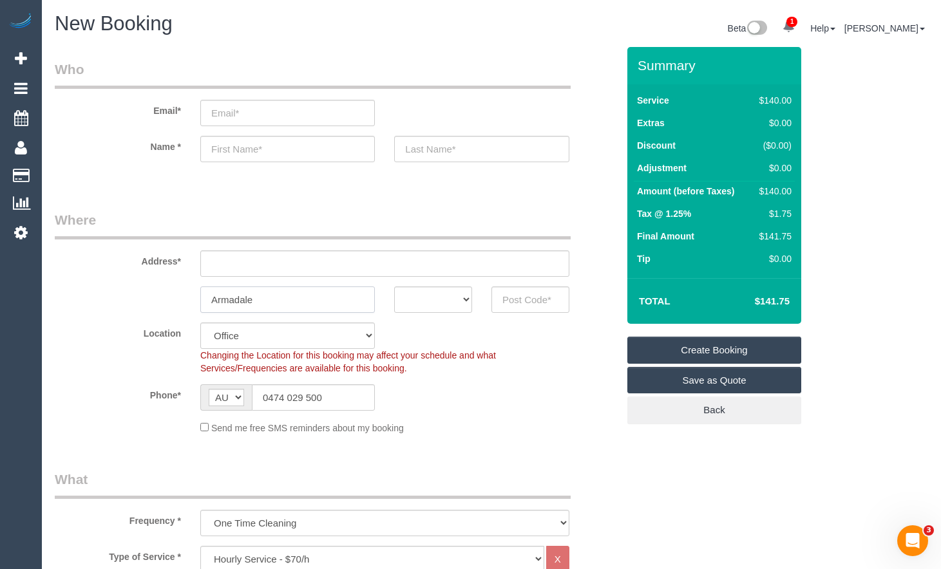
click at [150, 285] on sui-booking-address "Address* Armadale ACT NSW NT QLD SA TAS VIC WA" at bounding box center [336, 262] width 563 height 102
type input "Armadale"
click at [546, 303] on input "text" at bounding box center [530, 300] width 78 height 26
type input "3143"
click at [484, 251] on input "text" at bounding box center [384, 264] width 369 height 26
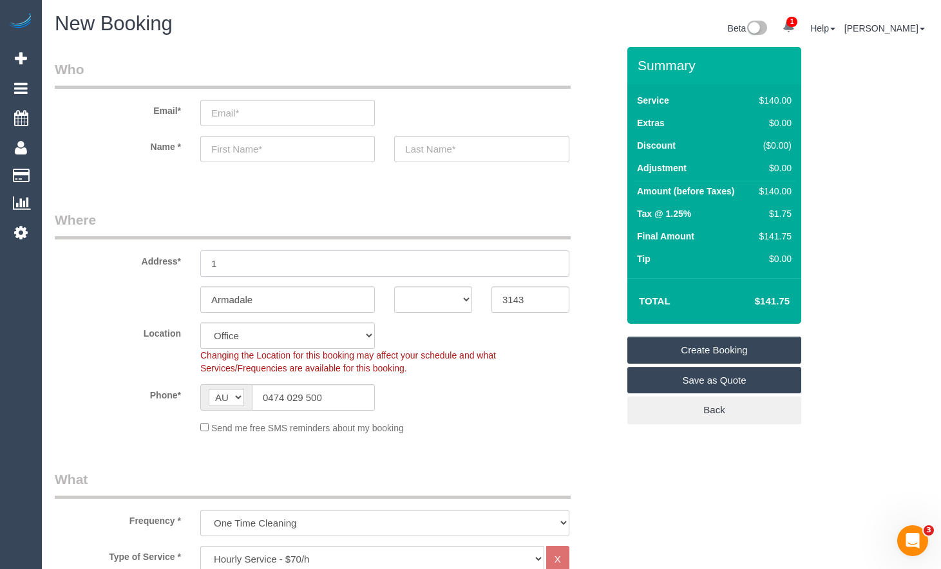
type input "1"
click at [433, 298] on select "ACT NSW NT QLD SA TAS VIC WA" at bounding box center [433, 300] width 78 height 26
select select "VIC"
click at [394, 287] on select "ACT NSW NT QLD SA TAS VIC WA" at bounding box center [433, 300] width 78 height 26
select select "55"
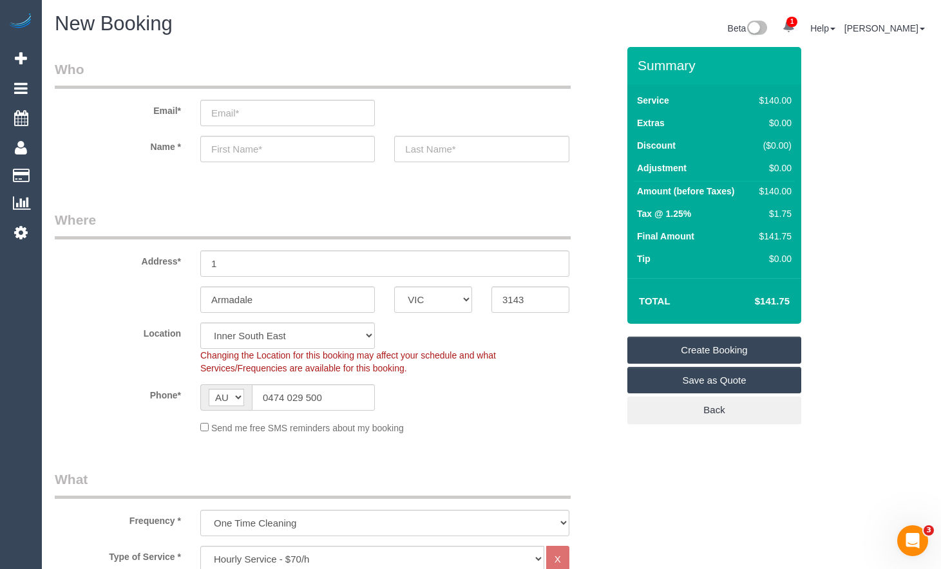
drag, startPoint x: 565, startPoint y: 428, endPoint x: 578, endPoint y: 423, distance: 13.6
click at [565, 427] on div "Send me free SMS reminders about my booking" at bounding box center [385, 428] width 388 height 14
select select "object:3269"
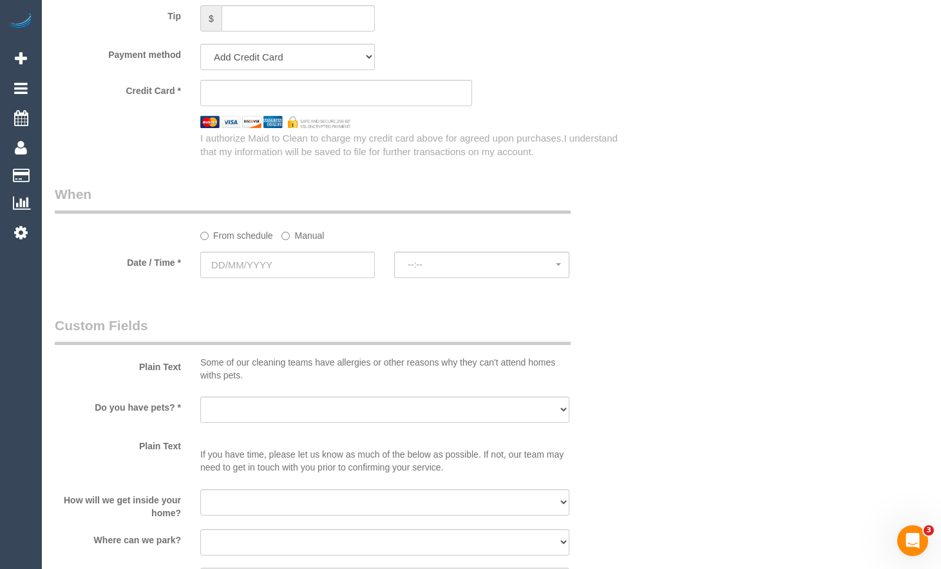
scroll to position [1288, 0]
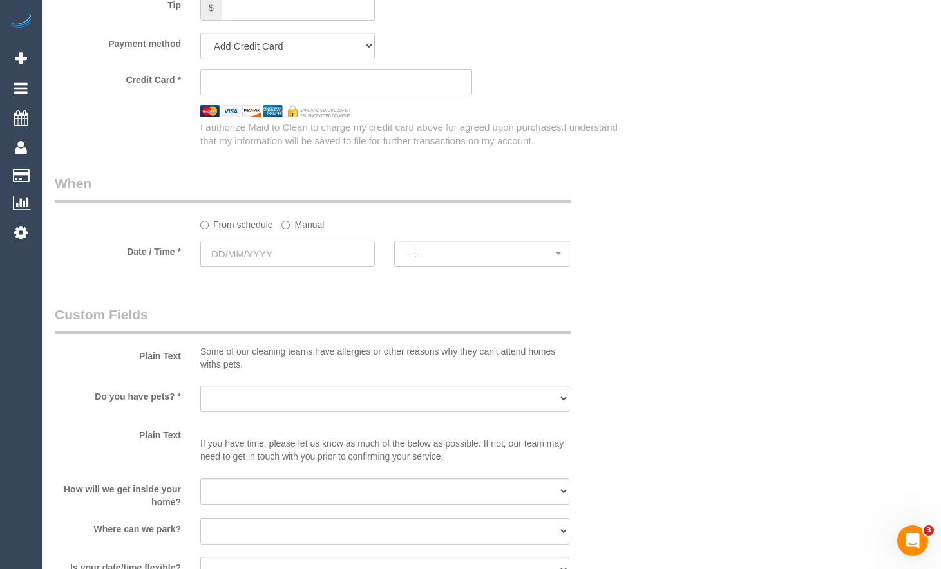
click at [270, 243] on input "text" at bounding box center [287, 254] width 175 height 26
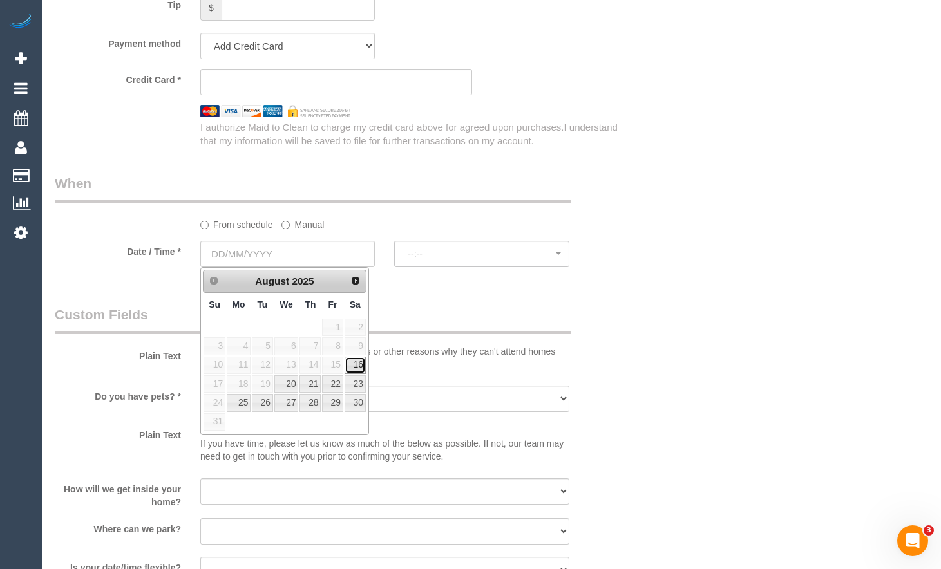
click at [359, 359] on link "16" at bounding box center [355, 365] width 21 height 17
type input "[DATE]"
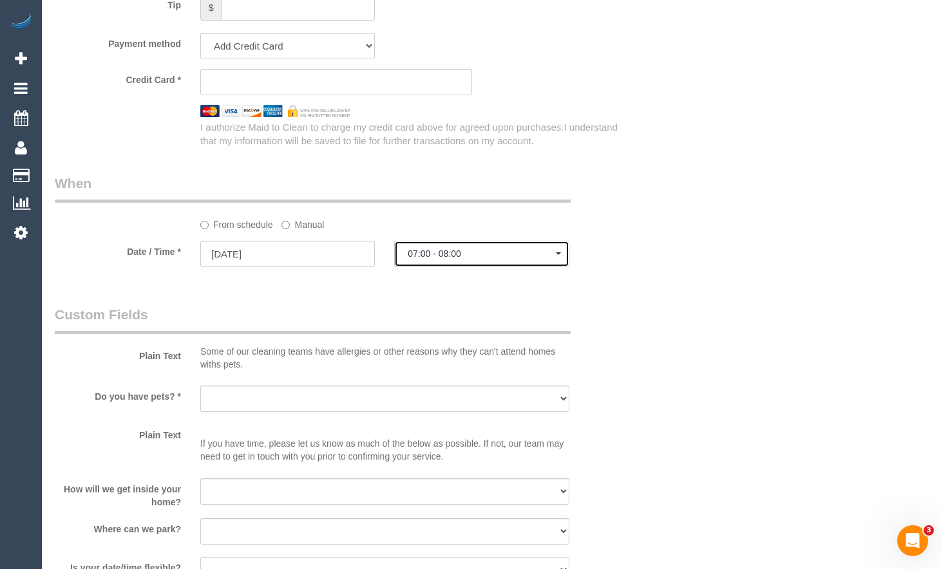
click at [511, 256] on span "07:00 - 08:00" at bounding box center [482, 254] width 148 height 10
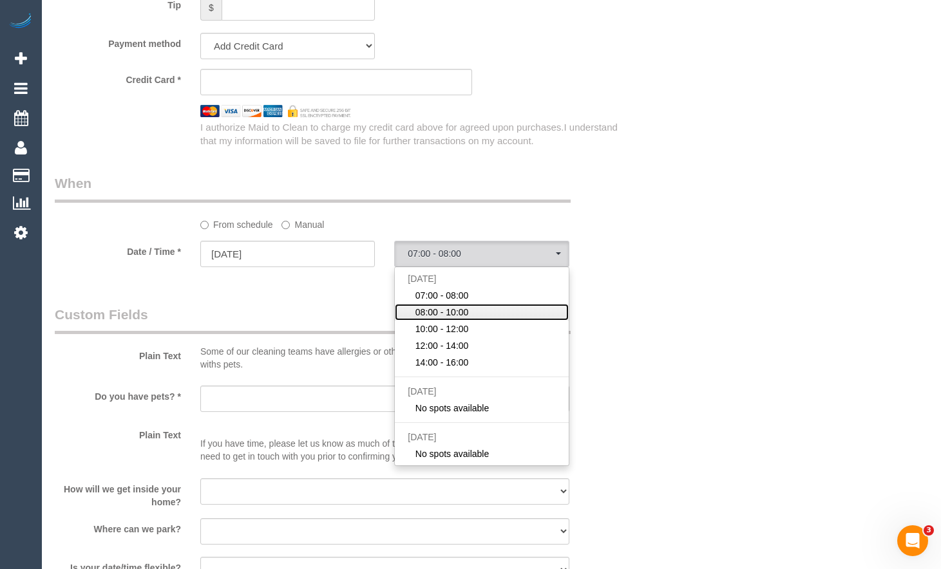
click at [480, 310] on link "08:00 - 10:00" at bounding box center [481, 312] width 173 height 17
select select "spot2"
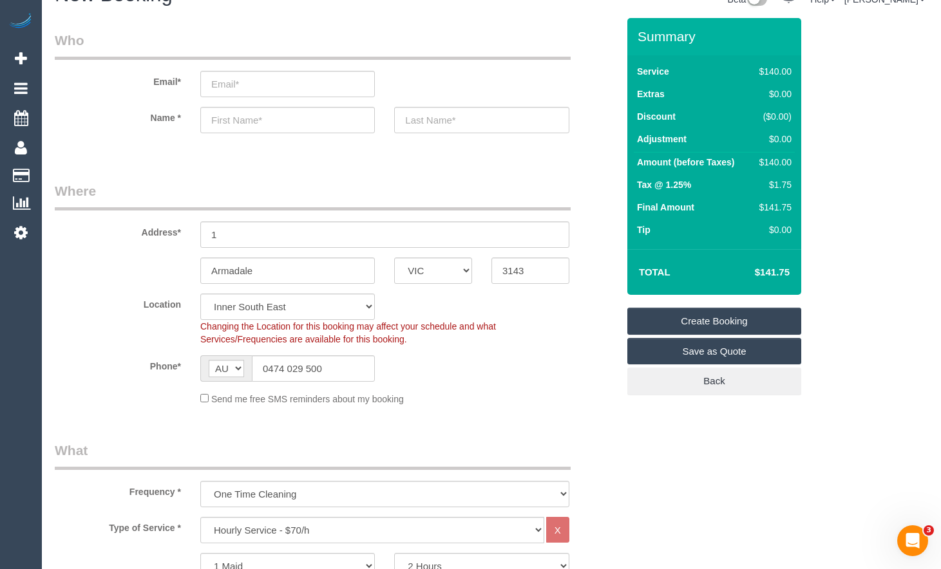
scroll to position [0, 0]
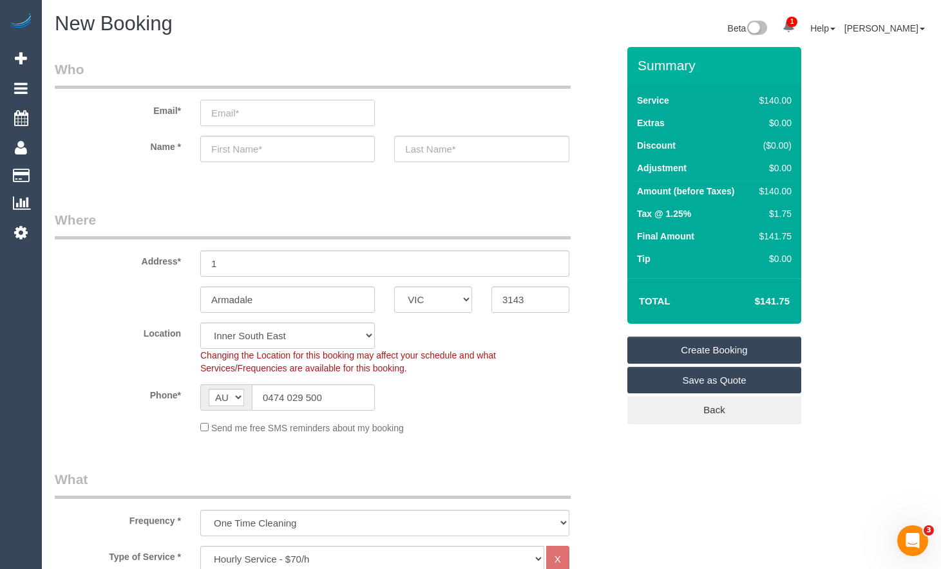
click at [319, 115] on input "email" at bounding box center [287, 113] width 175 height 26
type input "negin.zhalehjoo@gmail.com"
drag, startPoint x: 303, startPoint y: 144, endPoint x: 281, endPoint y: 148, distance: 21.6
click at [299, 144] on input "text" at bounding box center [287, 149] width 175 height 26
type input "Neg"
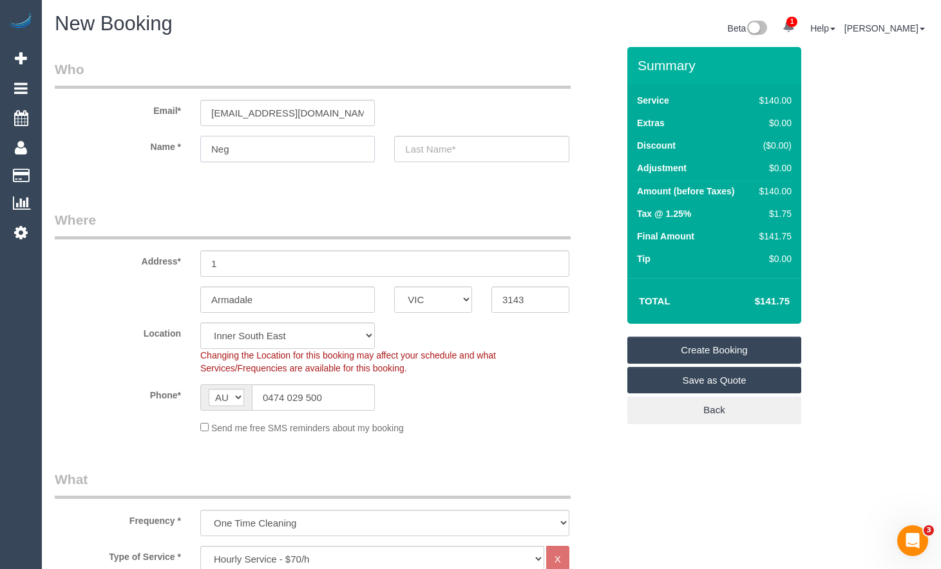
select select "spot15"
type input "Negin"
click at [437, 151] on input "text" at bounding box center [481, 149] width 175 height 26
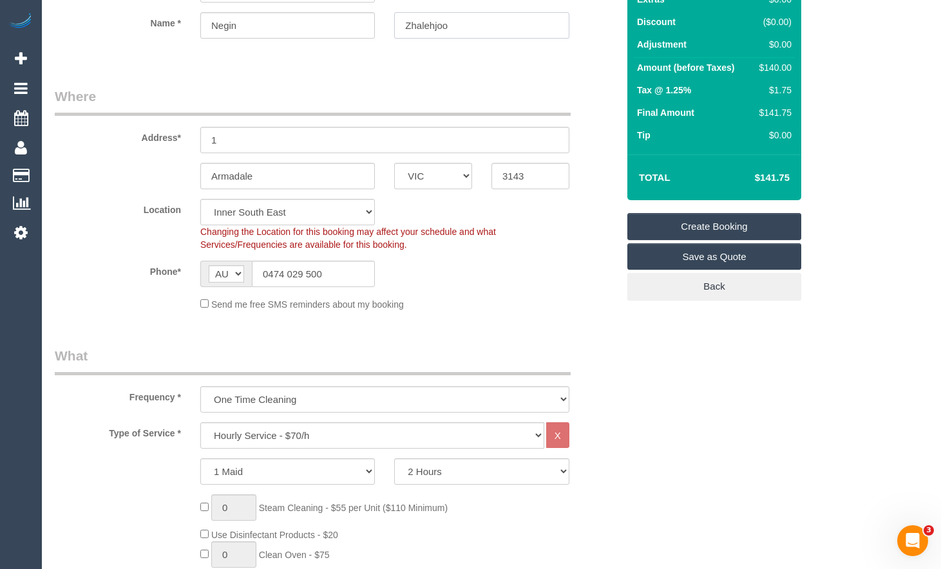
scroll to position [129, 0]
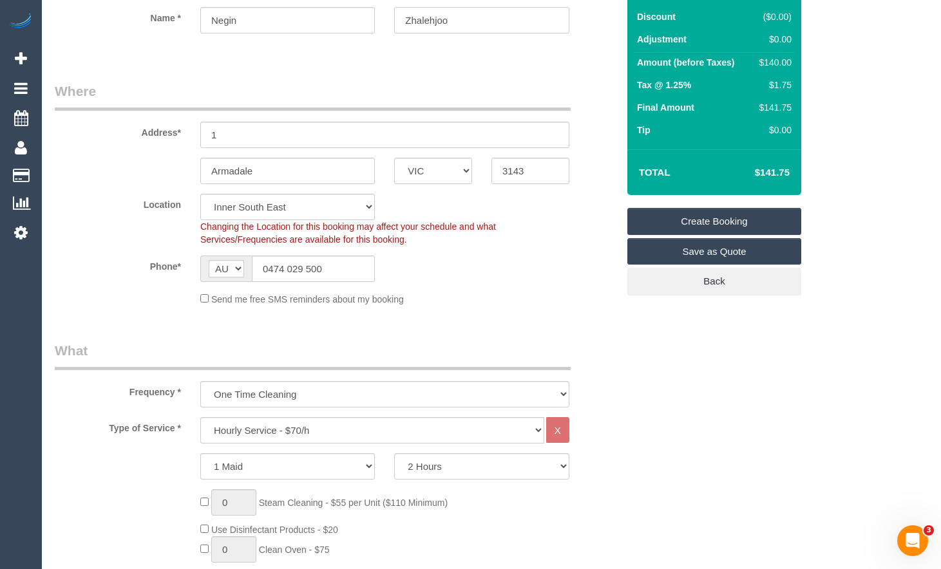
type input "Zhalehjoo"
drag, startPoint x: 243, startPoint y: 145, endPoint x: 197, endPoint y: 144, distance: 46.4
click at [197, 144] on div "1" at bounding box center [385, 135] width 388 height 26
drag, startPoint x: 305, startPoint y: 140, endPoint x: 79, endPoint y: 124, distance: 226.7
click at [79, 124] on div "Address* 3/24 Valentine Grove" at bounding box center [336, 115] width 582 height 66
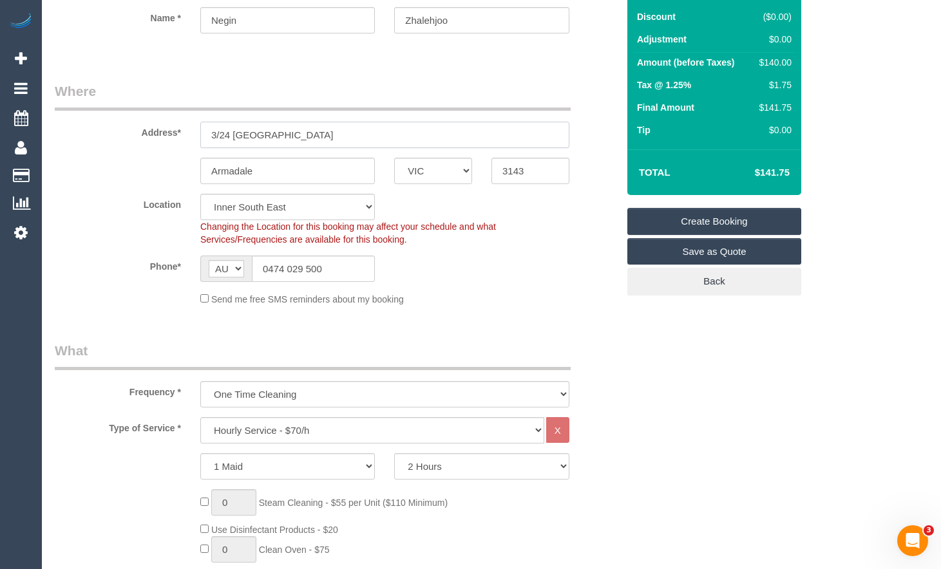
type input "3/24 Valentine Grove"
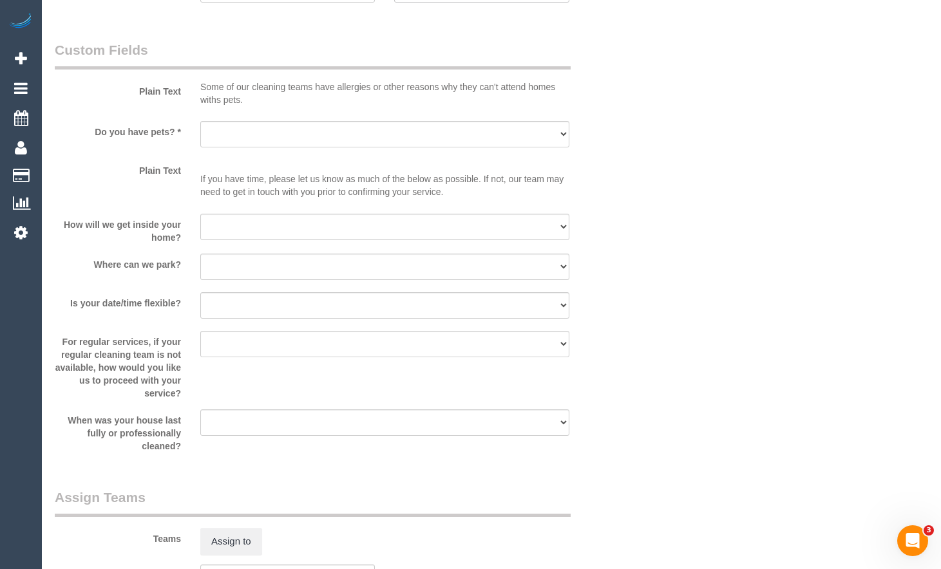
scroll to position [1546, 0]
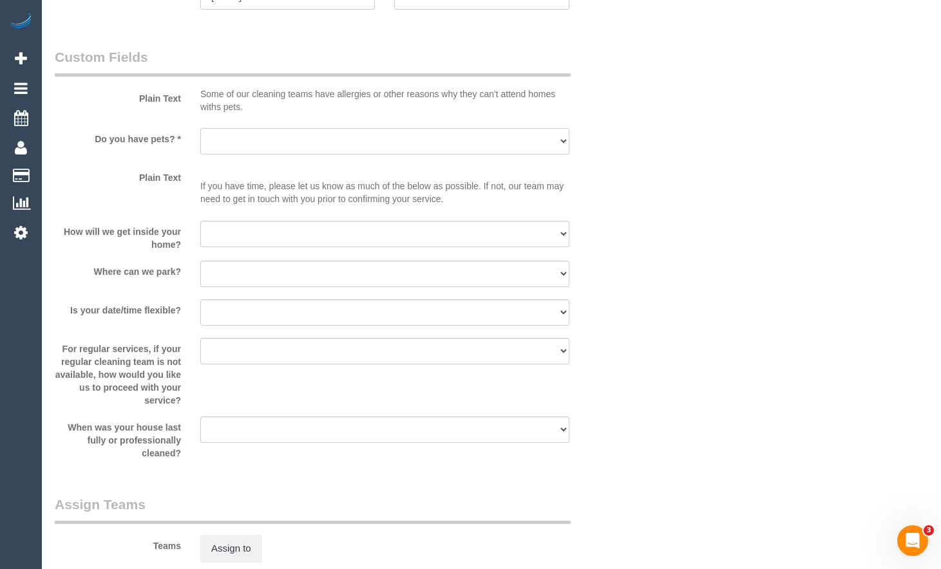
click at [283, 144] on select "Yes - Cats Yes - Dogs No pets Yes - Dogs and Cats Yes - Other" at bounding box center [384, 141] width 369 height 26
select select "number:28"
click at [200, 128] on select "Yes - Cats Yes - Dogs No pets Yes - Dogs and Cats Yes - Other" at bounding box center [384, 141] width 369 height 26
click at [320, 235] on select "I will be home Key will be left (please provide details below) Lock box/Access …" at bounding box center [384, 234] width 369 height 26
select select "number:14"
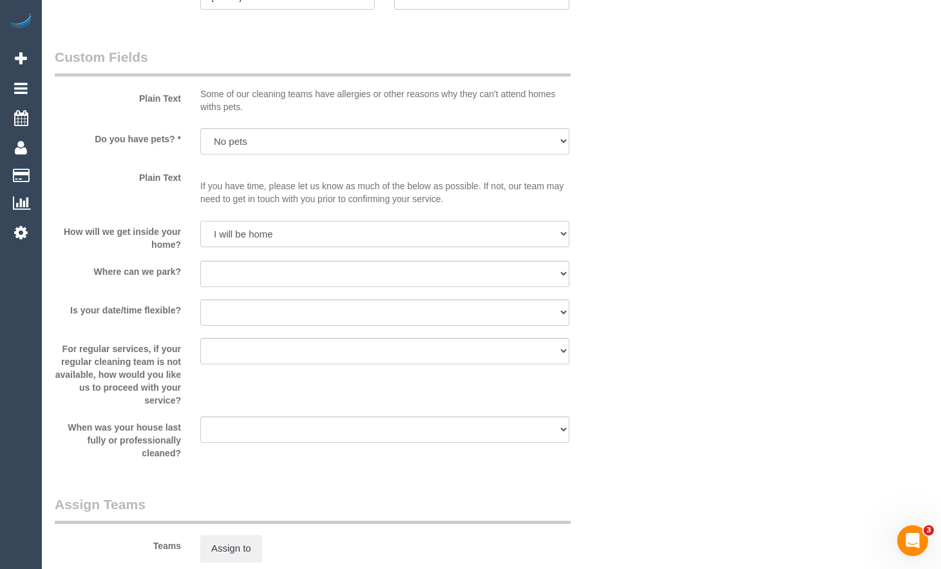
click at [200, 221] on select "I will be home Key will be left (please provide details below) Lock box/Access …" at bounding box center [384, 234] width 369 height 26
click at [385, 278] on select "I will provide parking on-site Free street parking Paid street parking (cost wi…" at bounding box center [384, 274] width 369 height 26
select select "number:19"
click at [200, 261] on select "I will provide parking on-site Free street parking Paid street parking (cost wi…" at bounding box center [384, 274] width 369 height 26
click at [392, 296] on sui-booking-custom-fields "Plain Text Some of our cleaning teams have allergies or other reasons why they …" at bounding box center [336, 254] width 563 height 412
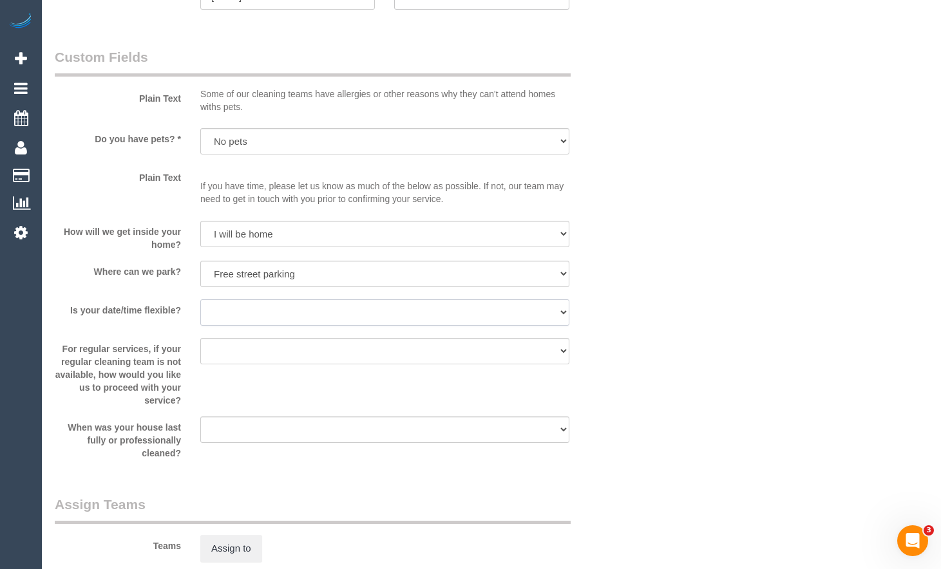
click at [392, 308] on select "Yes - date and time Yes - date but not time Yes - time but not date No - No fle…" at bounding box center [384, 313] width 369 height 26
select select "number:24"
click at [200, 300] on select "Yes - date and time Yes - date but not time Yes - time but not date No - No fle…" at bounding box center [384, 313] width 369 height 26
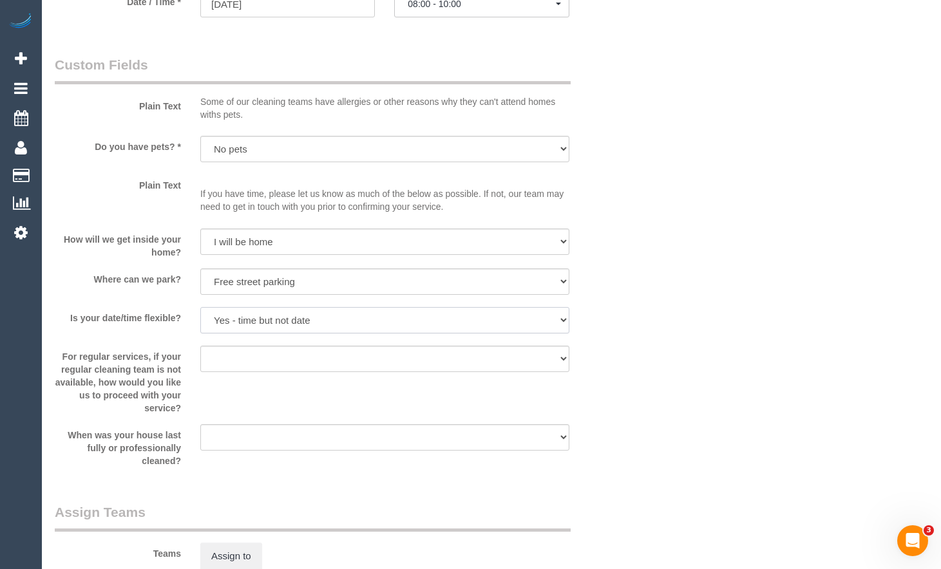
scroll to position [1417, 0]
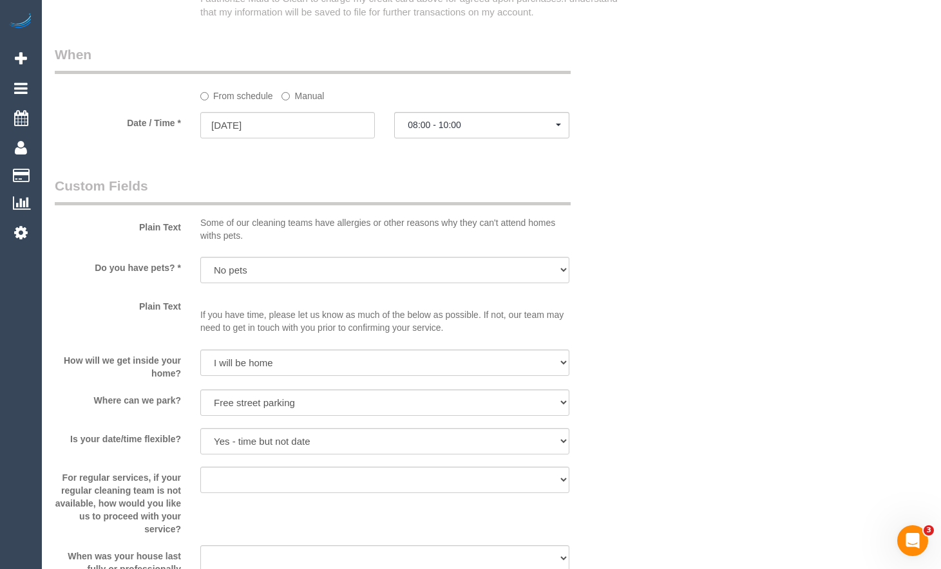
click at [466, 176] on legend "Custom Fields" at bounding box center [313, 190] width 516 height 29
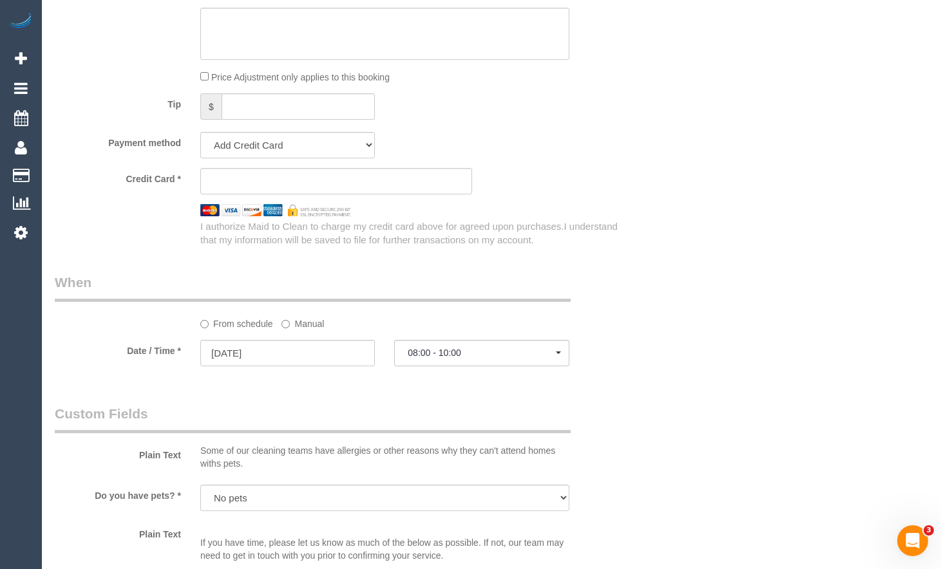
scroll to position [1031, 0]
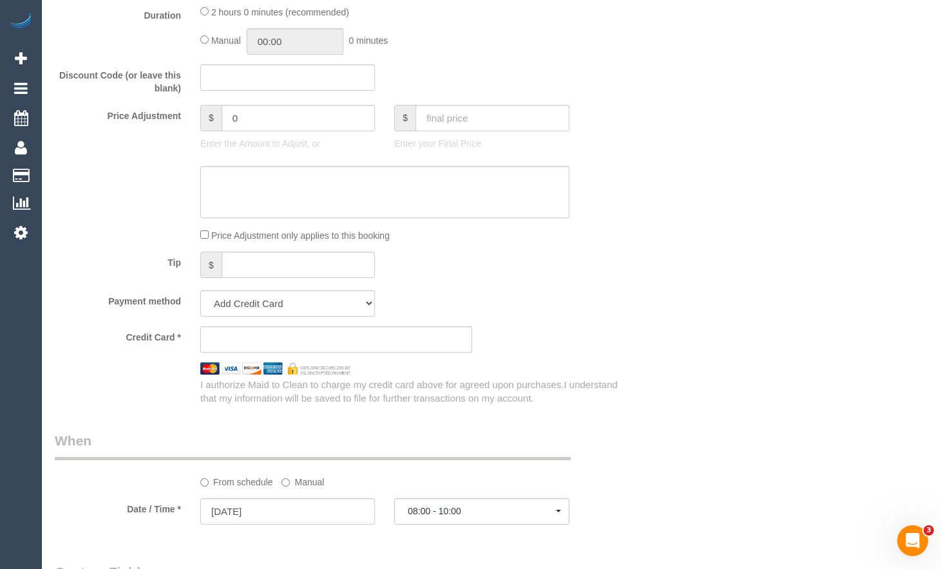
click at [923, 66] on div "Who Email* negin.zhalehjoo@gmail.com Name * Negin Zhalehjoo Where Address* 3/24…" at bounding box center [491, 195] width 873 height 2359
click at [368, 346] on sui-stripe-card at bounding box center [336, 340] width 272 height 26
click at [365, 334] on iframe at bounding box center [336, 340] width 250 height 12
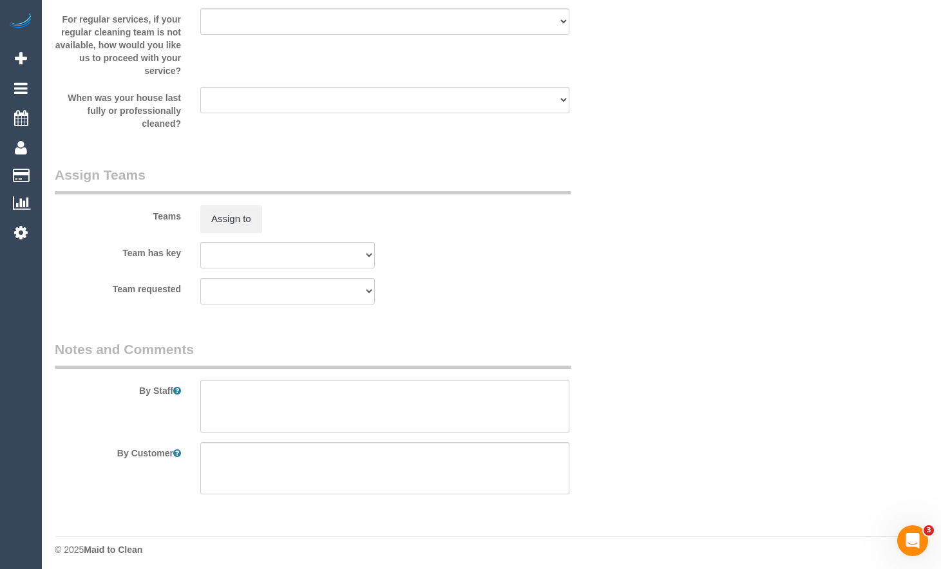
scroll to position [1881, 0]
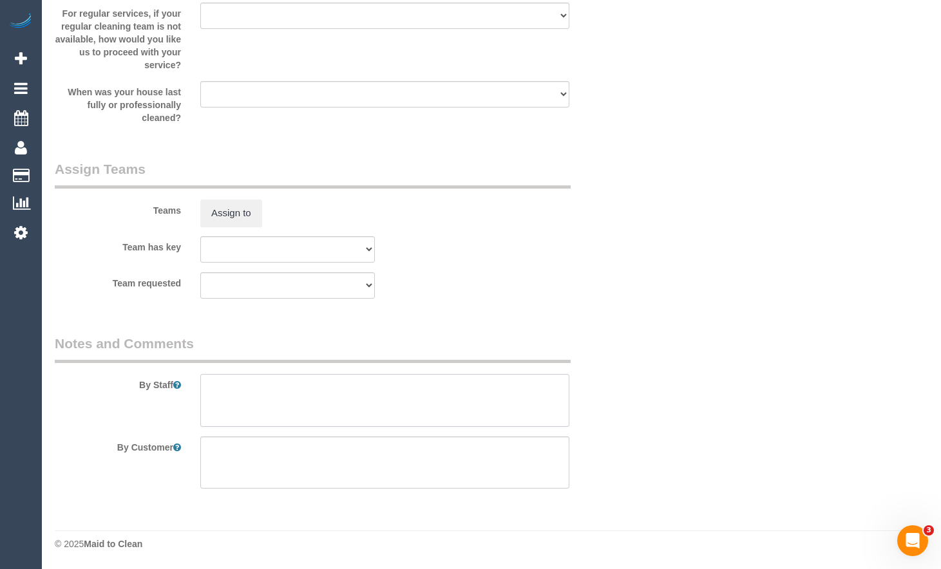
click at [305, 394] on textarea at bounding box center [384, 400] width 369 height 53
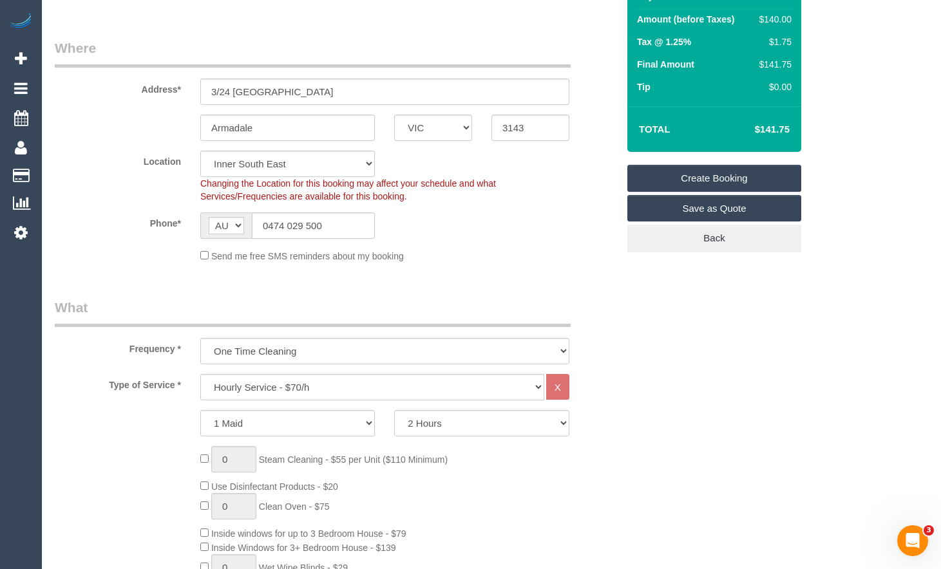
scroll to position [0, 0]
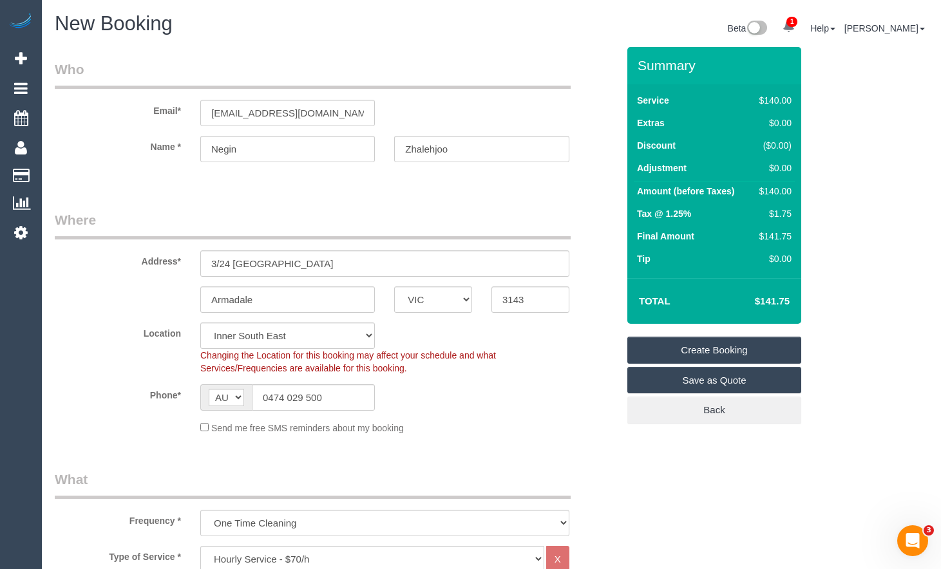
type textarea "Balcony cleaning and bathrooms"
click at [696, 350] on link "Create Booking" at bounding box center [714, 350] width 174 height 27
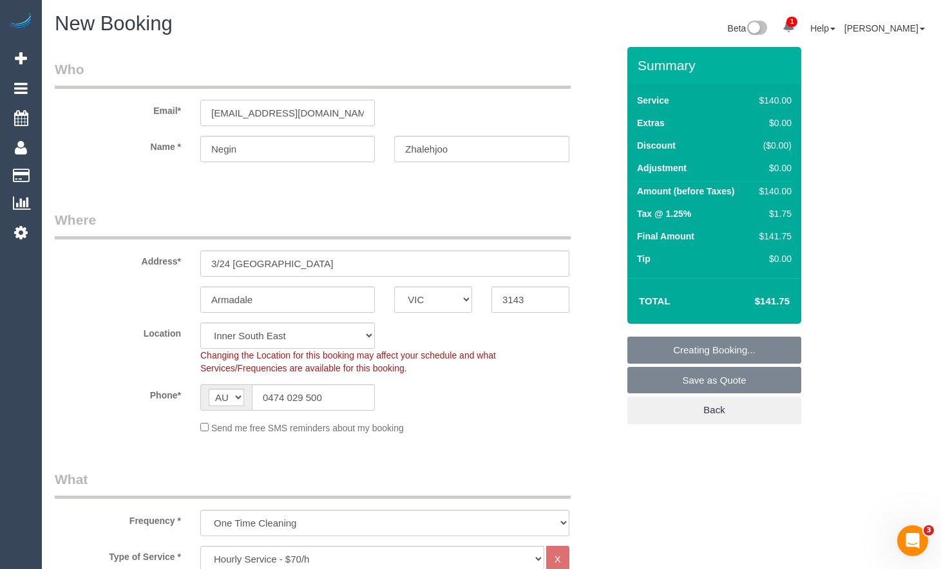
drag, startPoint x: 328, startPoint y: 111, endPoint x: 151, endPoint y: 110, distance: 177.8
click at [151, 110] on div "Email* negin.zhalehjoo@gmail.com" at bounding box center [336, 93] width 582 height 66
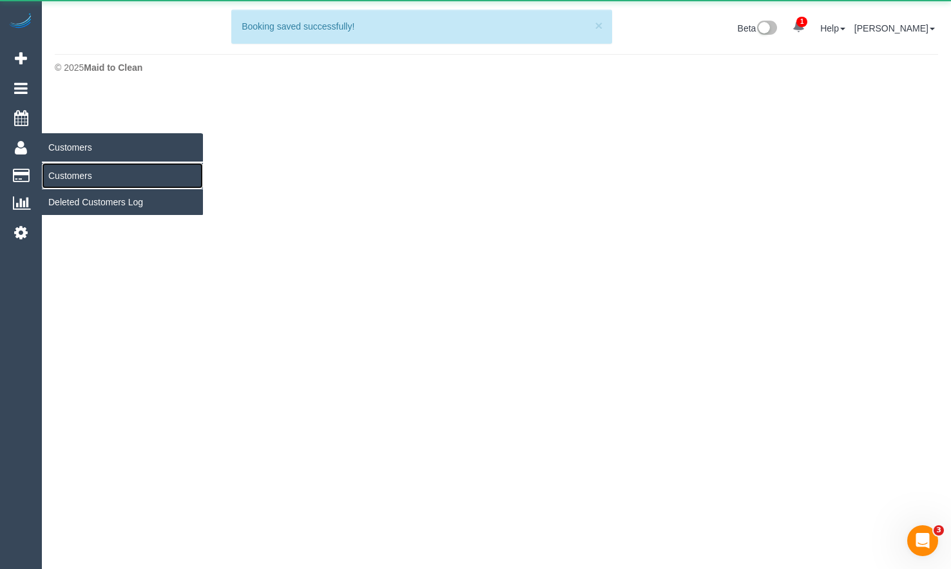
click at [57, 169] on link "Customers" at bounding box center [122, 176] width 161 height 26
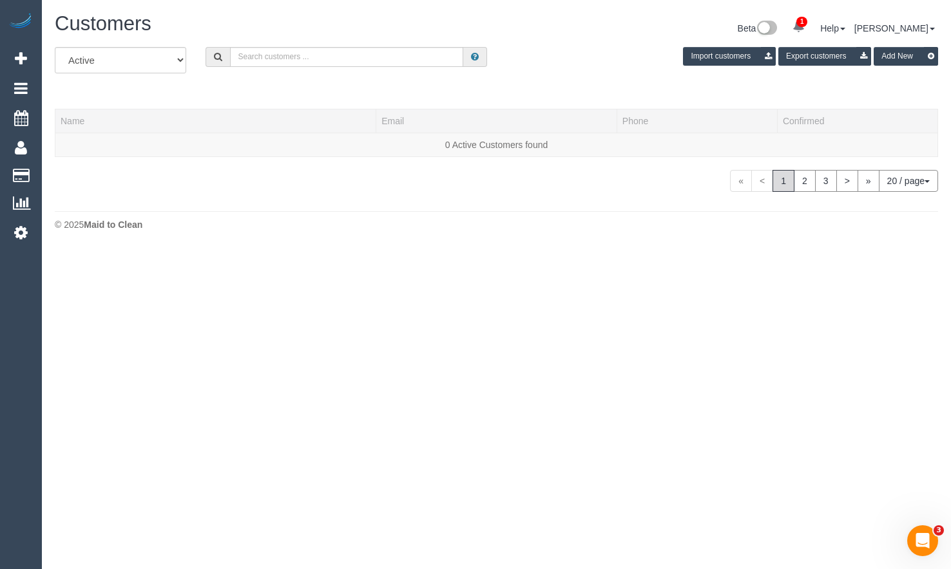
drag, startPoint x: 405, startPoint y: 70, endPoint x: 401, endPoint y: 62, distance: 8.4
click at [405, 69] on div "All Active Archived Import customers Export customers Add New" at bounding box center [496, 65] width 902 height 36
click at [399, 59] on input "text" at bounding box center [346, 57] width 233 height 20
paste input "negin.zhalehjoo@gmail.com"
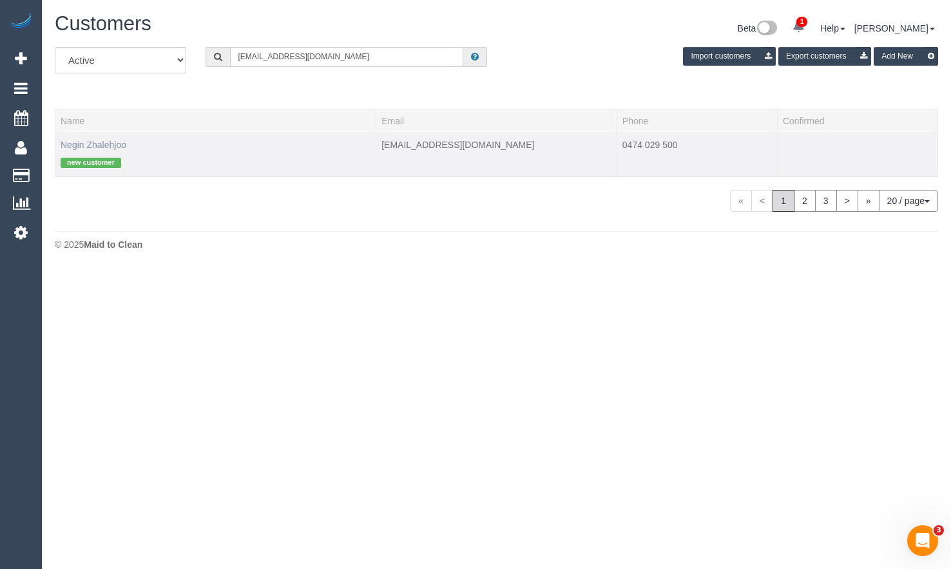
type input "negin.zhalehjoo@gmail.com"
click at [115, 145] on table "Name Email Phone Confirmed Negin Zhalehjoo new customer negin.zhalehjoo@gmail.c…" at bounding box center [496, 143] width 883 height 68
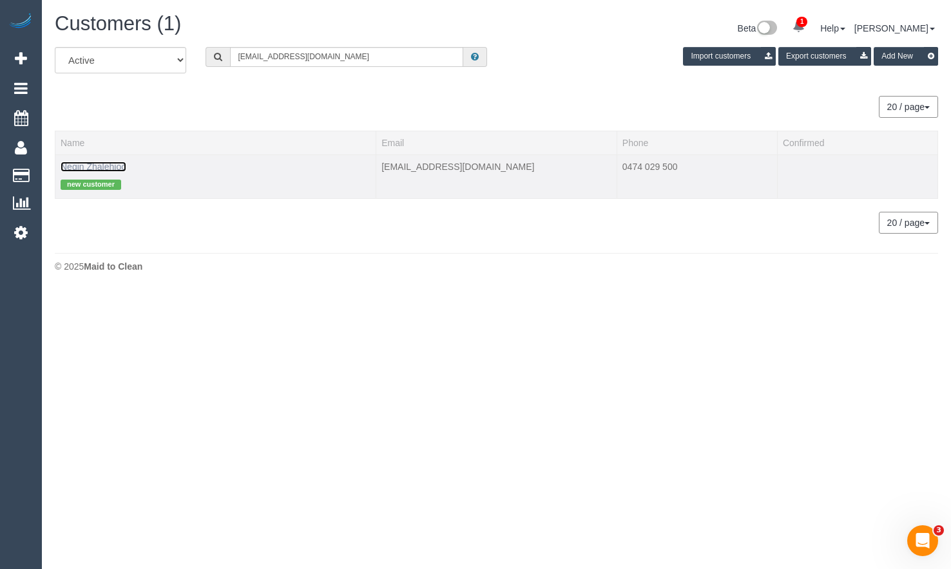
click at [110, 170] on link "Negin Zhalehjoo" at bounding box center [94, 167] width 66 height 10
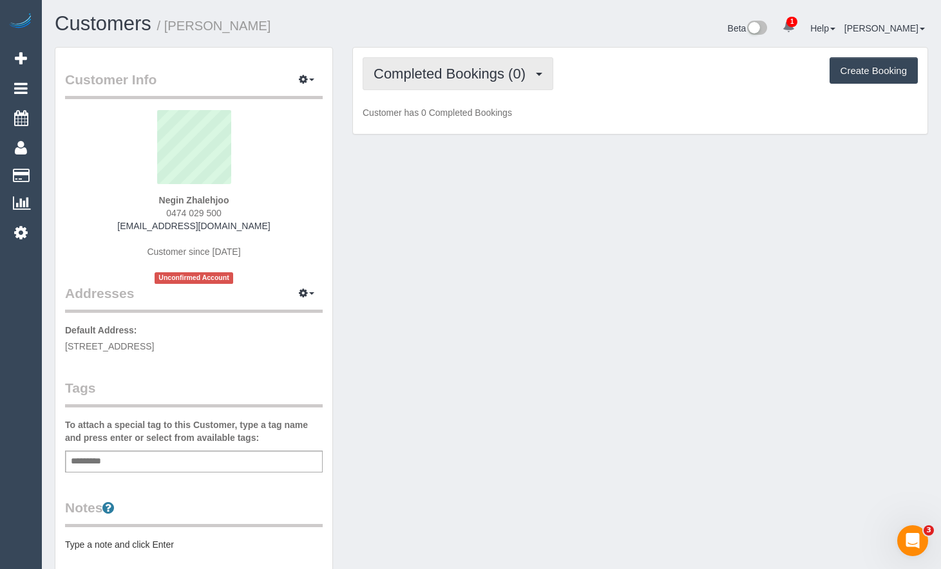
click at [462, 61] on button "Completed Bookings (0)" at bounding box center [458, 73] width 191 height 33
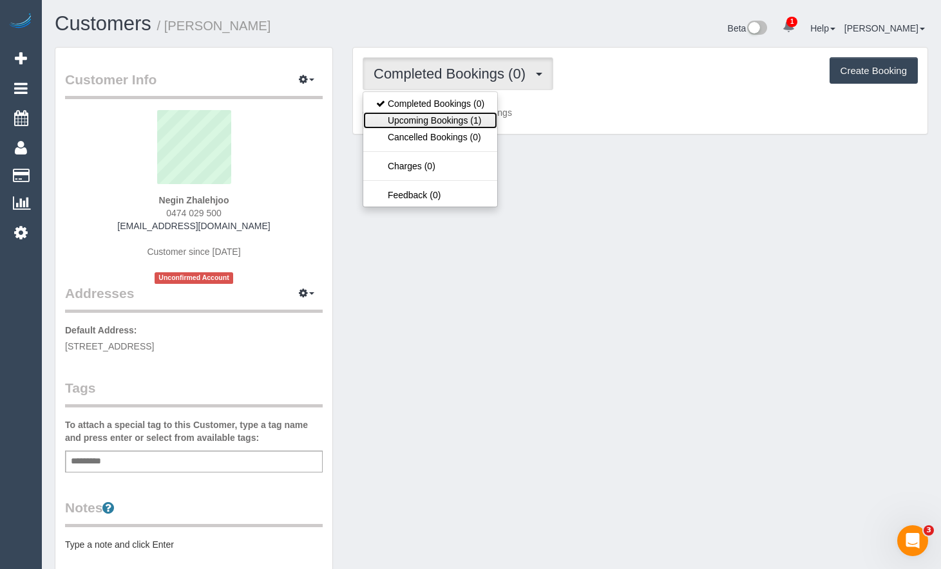
click at [452, 117] on link "Upcoming Bookings (1)" at bounding box center [430, 120] width 134 height 17
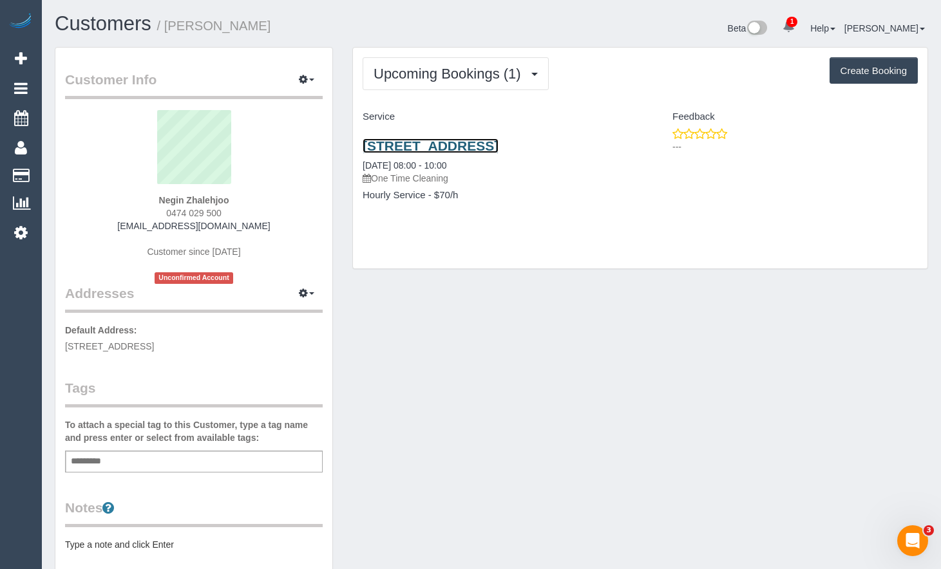
click at [499, 149] on link "3/24 Valentine Grove, Armadale, VIC 3143" at bounding box center [431, 145] width 136 height 15
click at [25, 230] on icon at bounding box center [21, 232] width 14 height 15
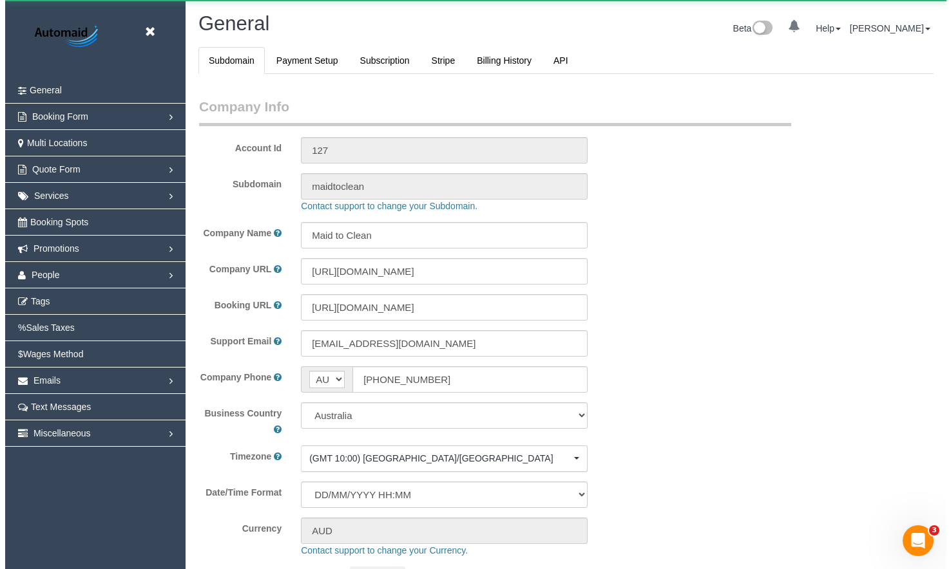
scroll to position [3016, 941]
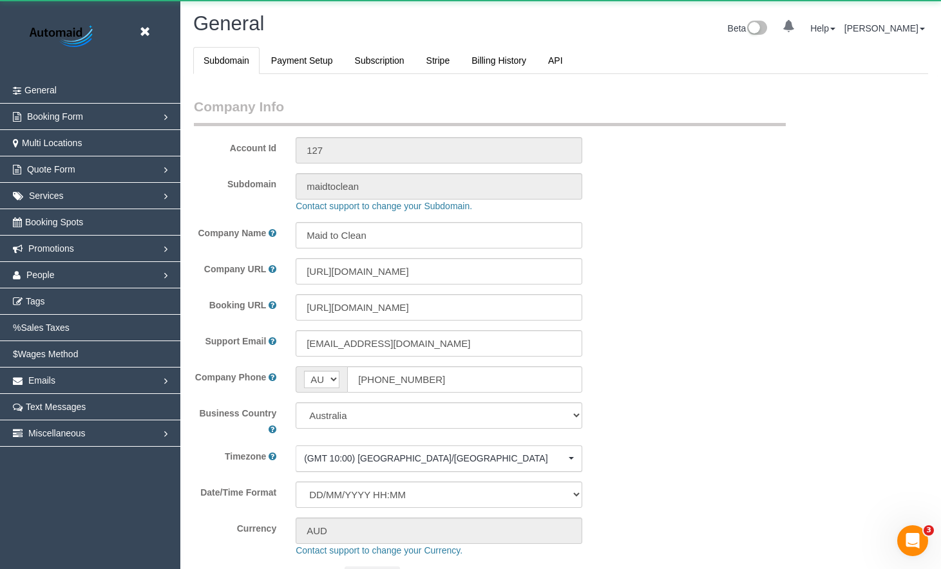
select select "1"
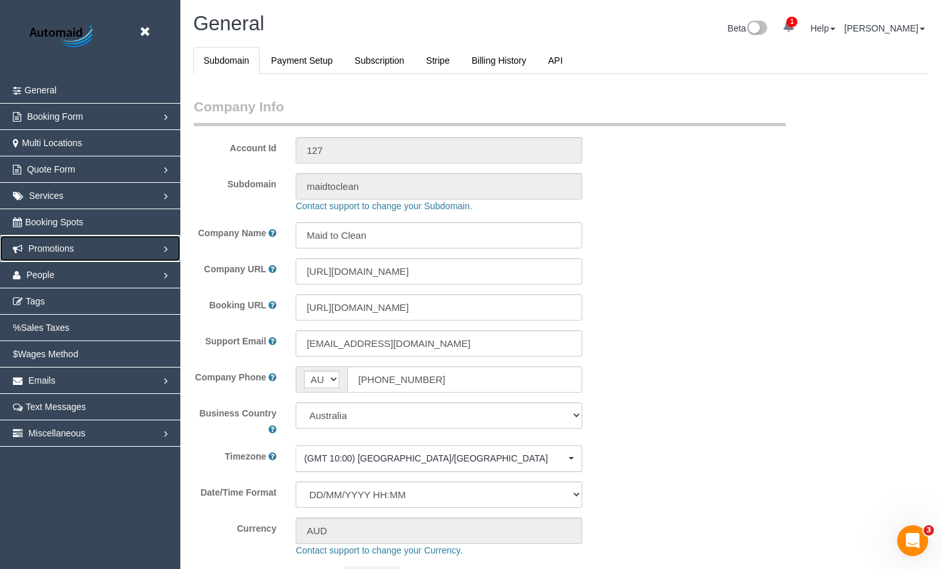
click at [104, 246] on link "Promotions" at bounding box center [90, 249] width 180 height 26
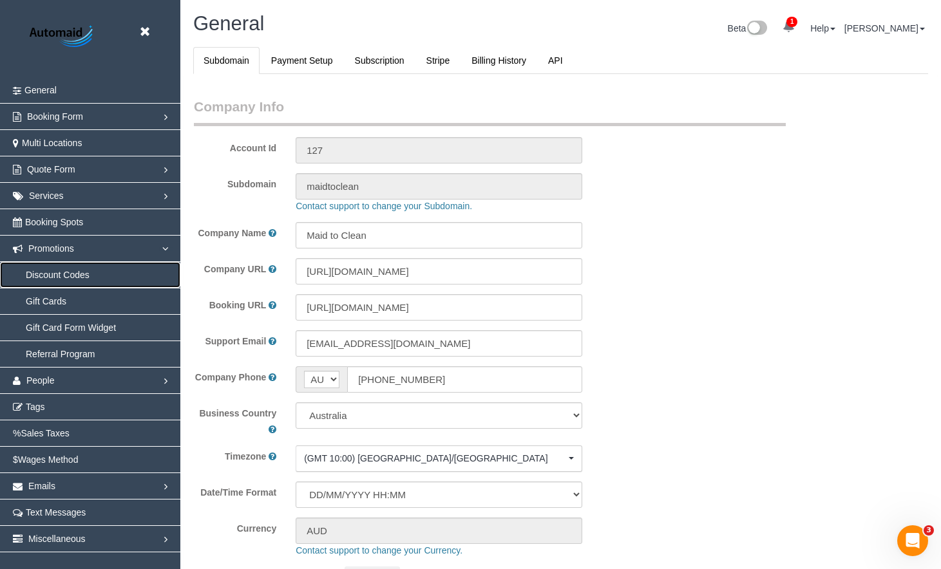
click at [86, 274] on link "Discount Codes" at bounding box center [90, 275] width 180 height 26
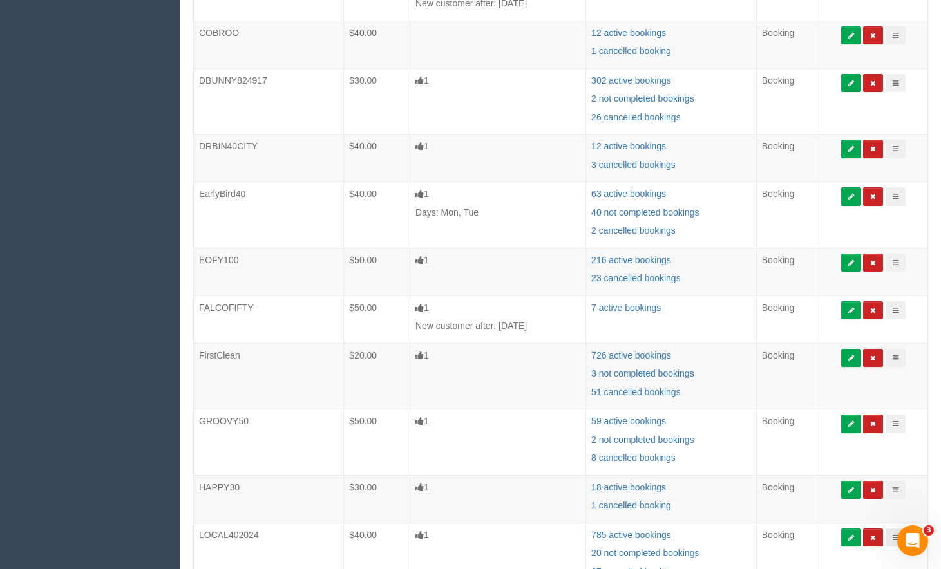
scroll to position [580, 0]
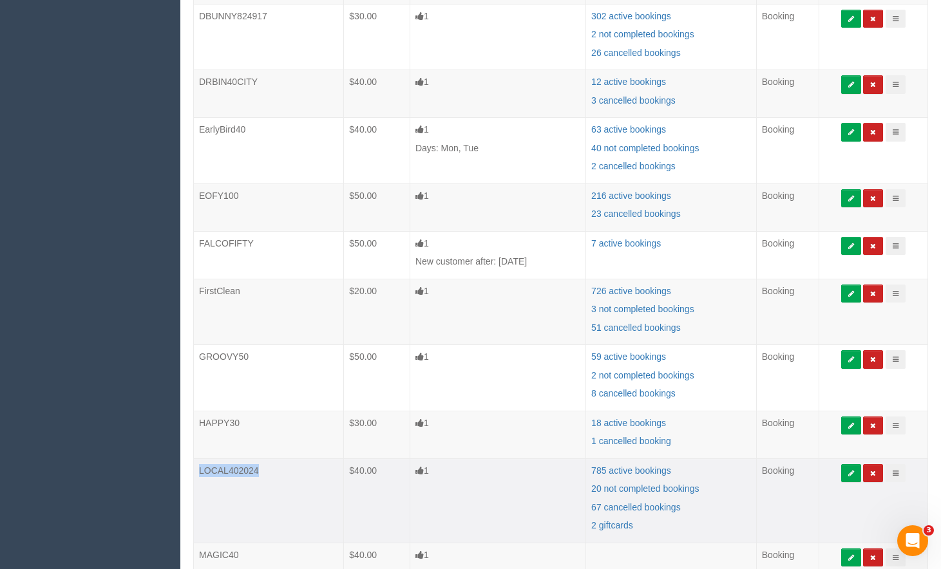
drag, startPoint x: 274, startPoint y: 466, endPoint x: 198, endPoint y: 472, distance: 76.2
click at [198, 472] on td "LOCAL402024" at bounding box center [269, 501] width 150 height 84
copy td "LOCAL402024"
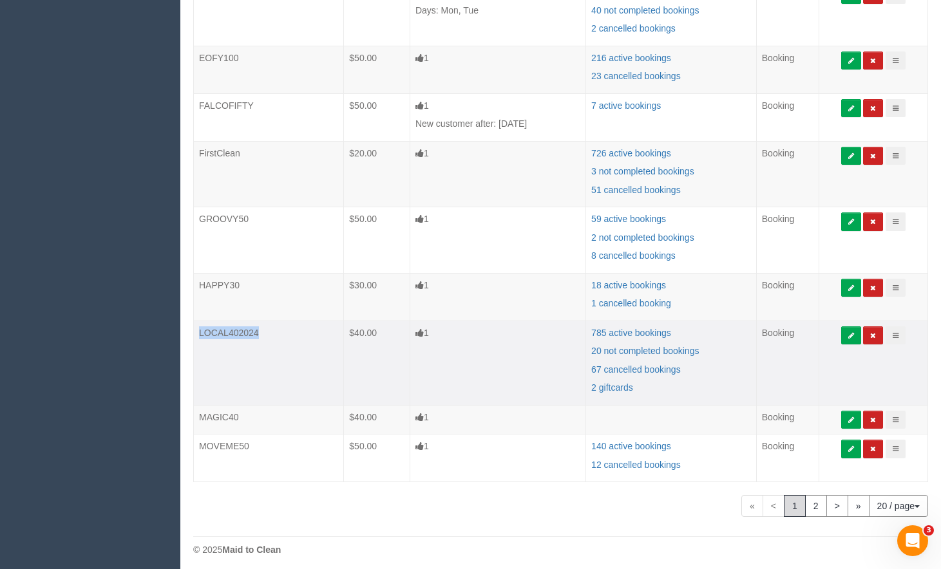
scroll to position [723, 0]
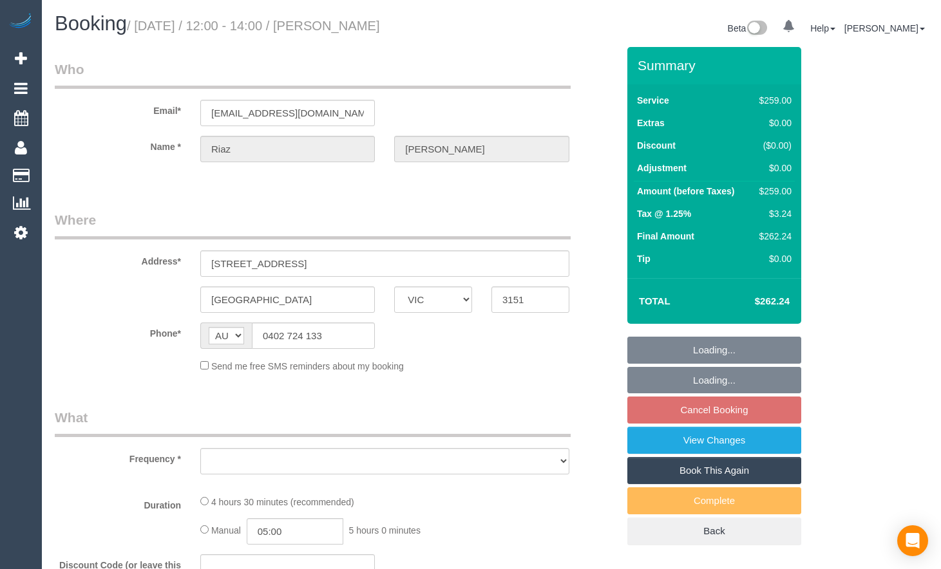
select select "VIC"
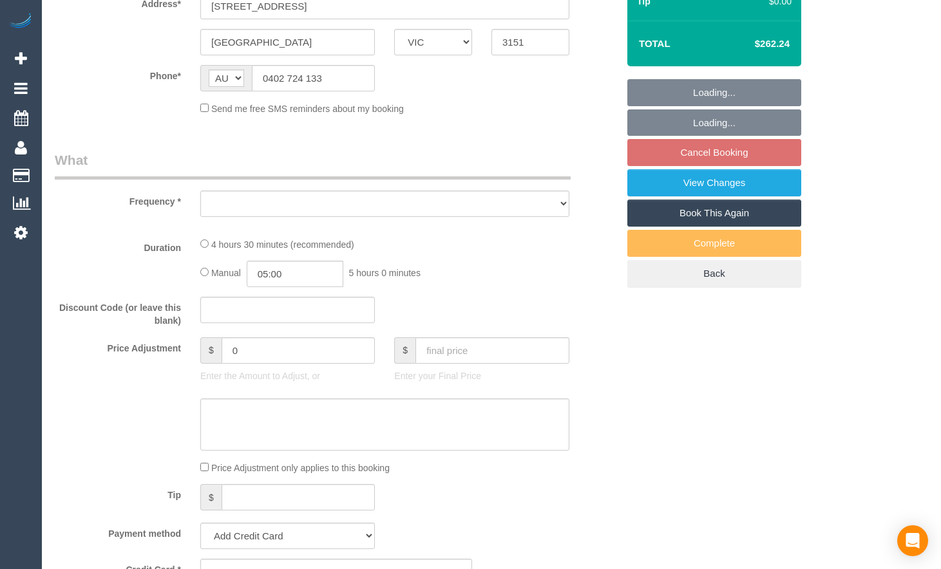
select select "object:555"
select select "string:stripe-pm_1PAlvb2GScqysDRVTBJSpKnj"
select select "number:28"
select select "number:14"
select select "number:18"
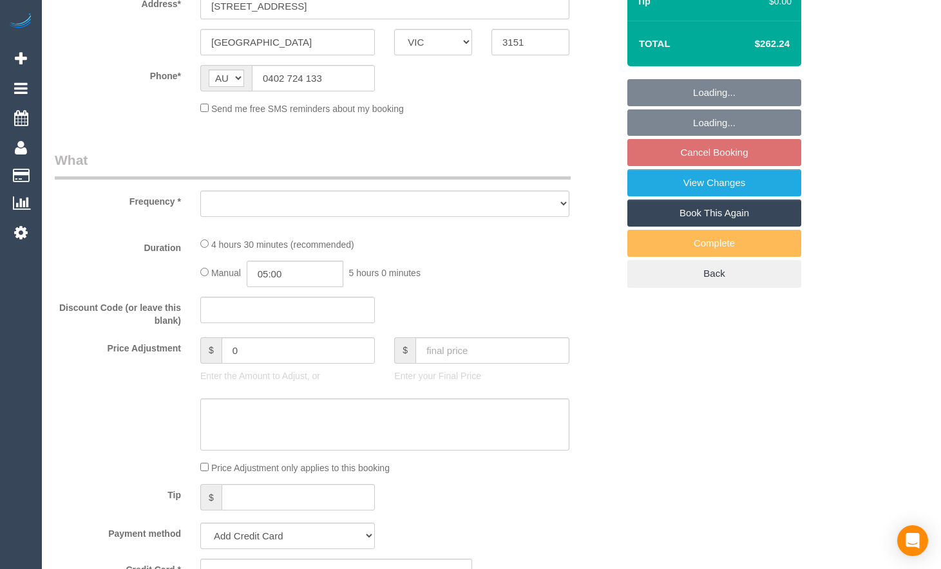
select select "number:25"
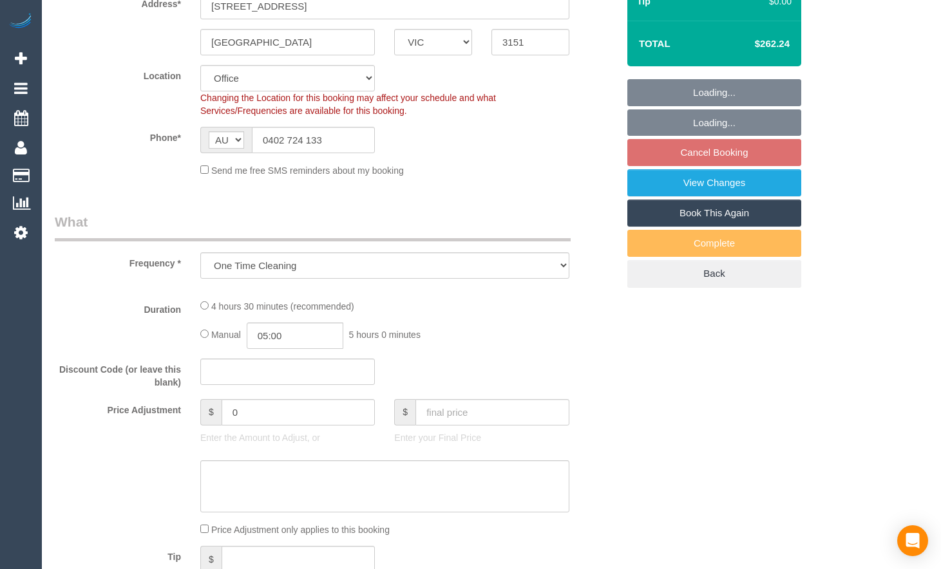
select select "object:807"
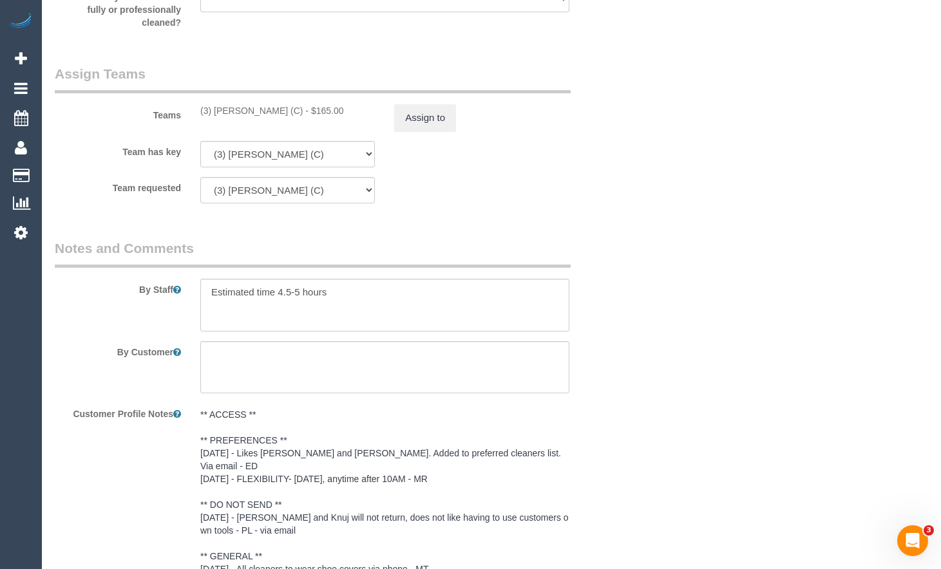
scroll to position [1999, 0]
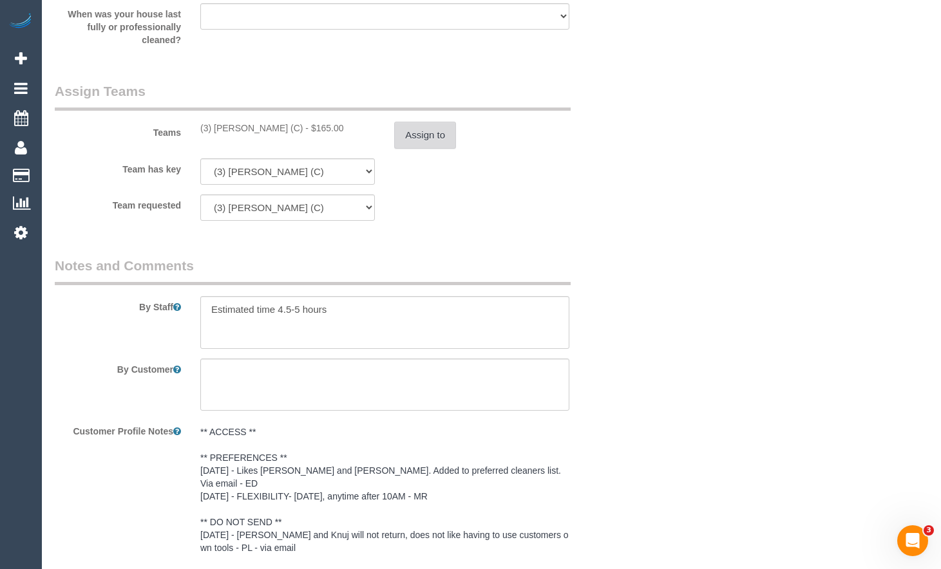
click at [444, 141] on button "Assign to" at bounding box center [425, 135] width 62 height 27
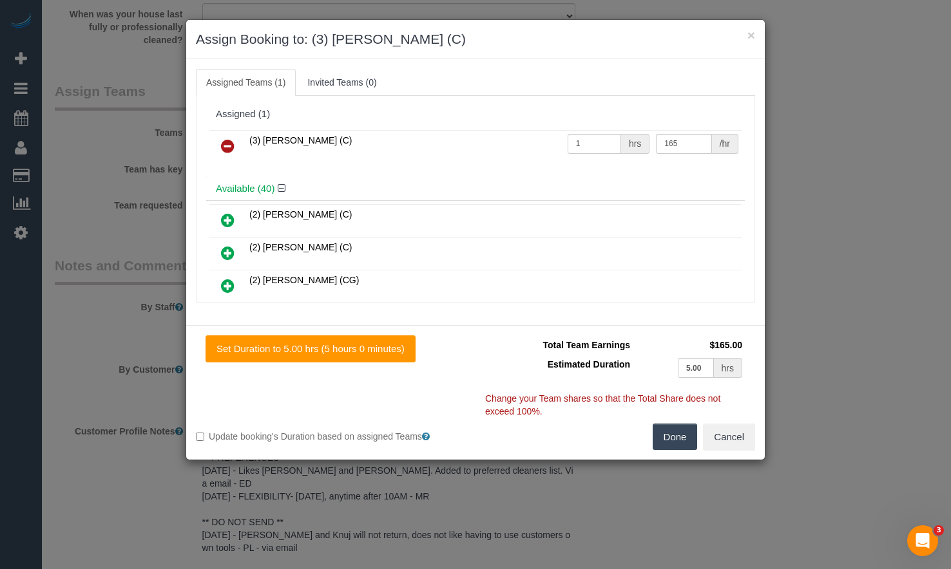
click at [236, 149] on link at bounding box center [228, 147] width 30 height 26
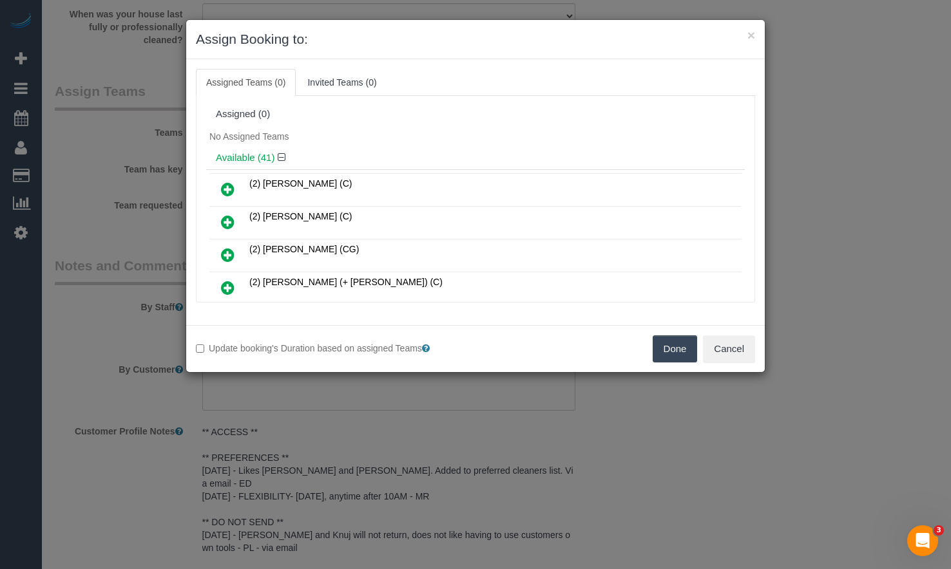
click at [687, 344] on button "Done" at bounding box center [674, 349] width 45 height 27
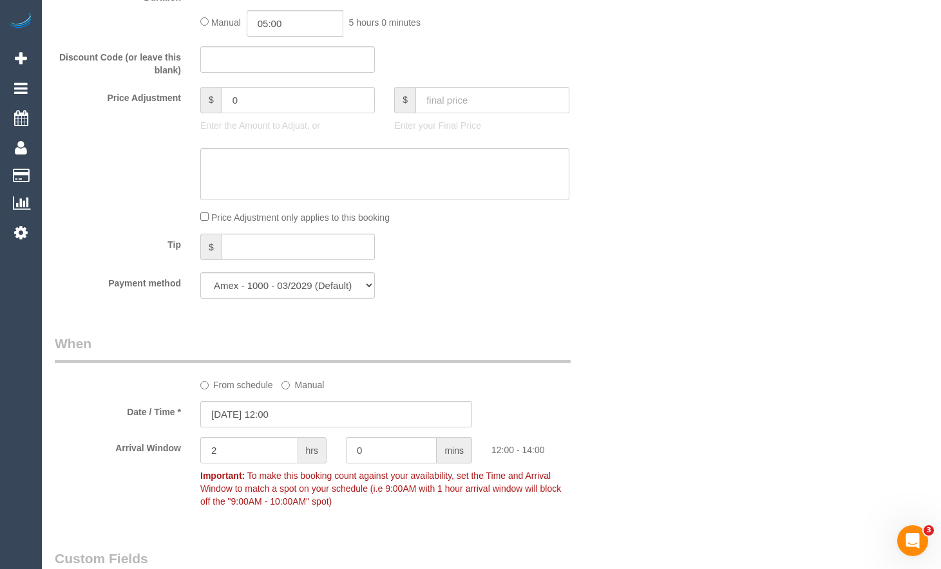
scroll to position [1097, 0]
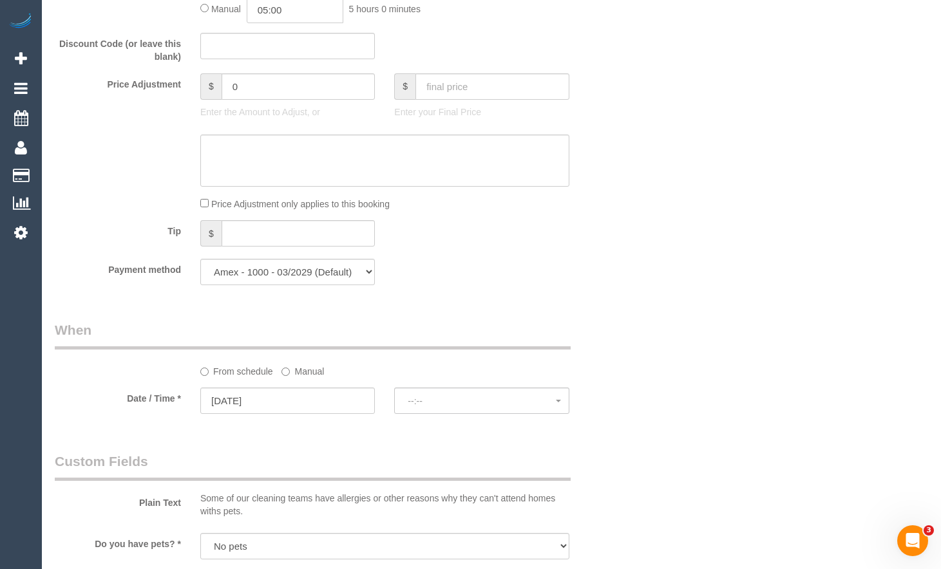
click at [326, 387] on sui-booking-spot "From schedule Manual Date / Time * 16/08/2025 --:-- Sat August 16th No spots av…" at bounding box center [336, 369] width 563 height 96
select select "spot6"
click at [328, 394] on input "[DATE]" at bounding box center [287, 401] width 175 height 26
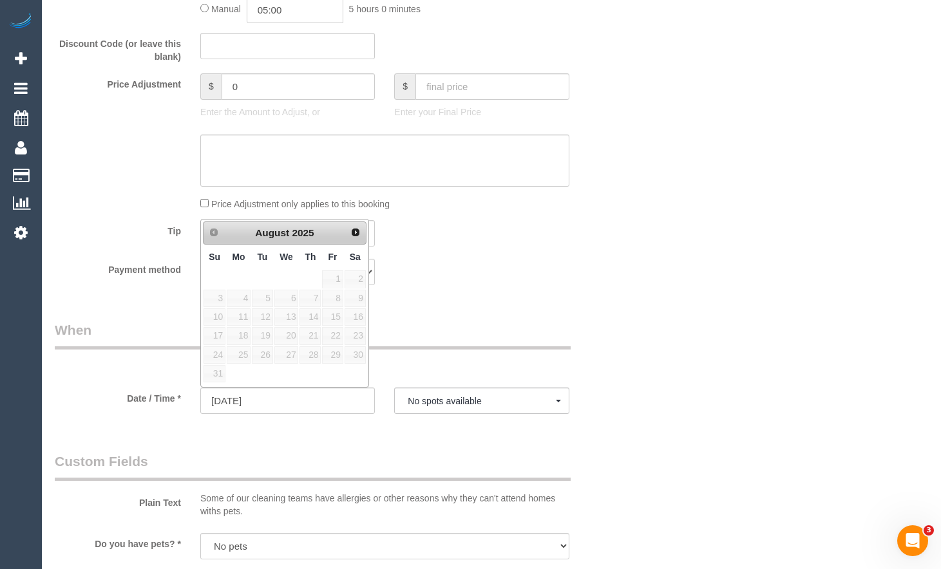
click at [518, 275] on div "Payment method Visa - 5949 - 06/2018 Visa - 7781 - 11/2021 Amex - 1000 - 03/202…" at bounding box center [336, 272] width 582 height 26
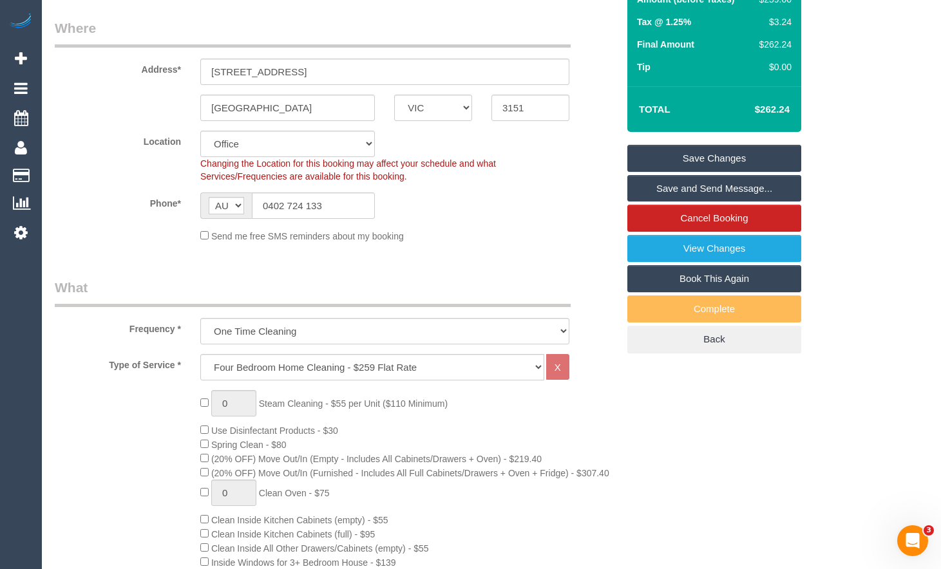
scroll to position [131, 0]
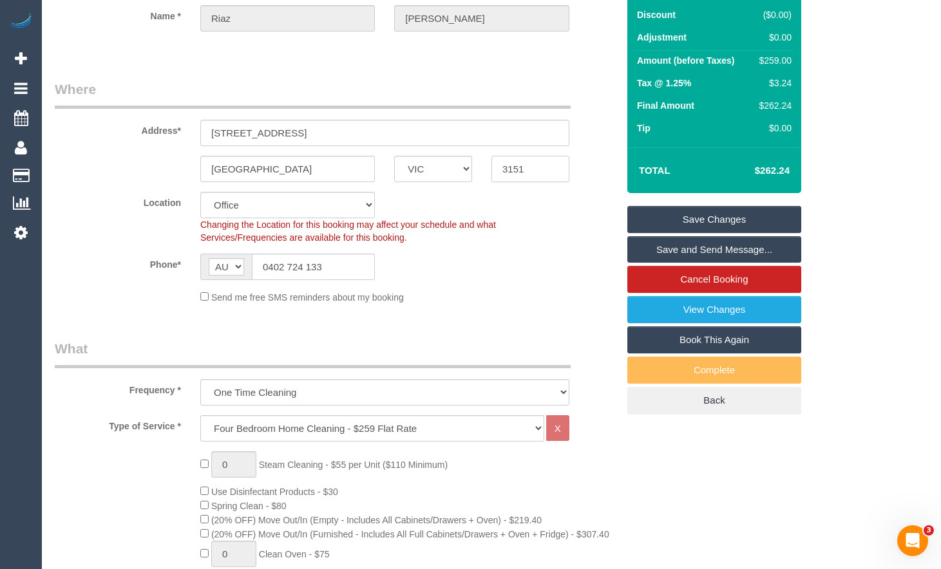
drag, startPoint x: 546, startPoint y: 171, endPoint x: 478, endPoint y: 178, distance: 68.0
click at [478, 178] on div "Burwood East ACT NSW NT QLD SA TAS VIC WA 3151" at bounding box center [336, 169] width 582 height 26
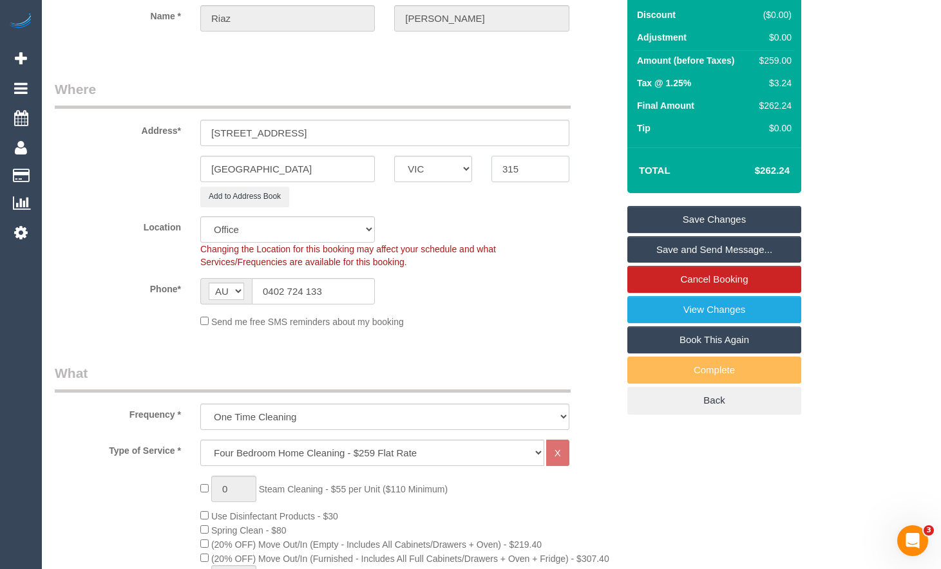
type input "3151"
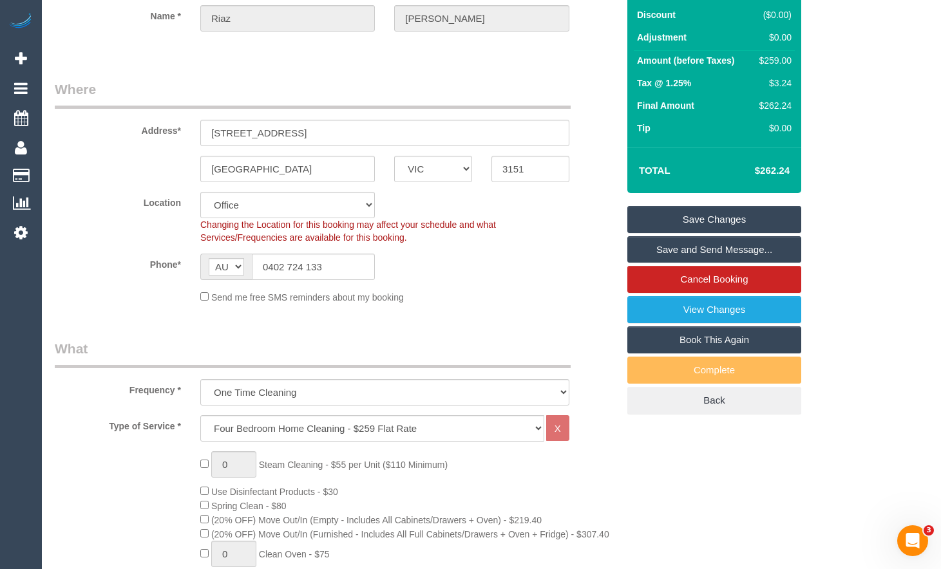
click at [573, 255] on div "Phone* AF AL DZ AD AO AI AQ AG AR AM AW AU AT AZ BS BH BD BB BY BE BZ BJ BM BT …" at bounding box center [336, 267] width 582 height 26
click at [316, 202] on select "Office City East (North) East (South) Inner East Inner North (East) Inner North…" at bounding box center [287, 205] width 175 height 26
select select "48"
select select "object:10327"
click at [536, 243] on div "Changing the Location for this booking may affect your schedule and what Servic…" at bounding box center [385, 231] width 388 height 26
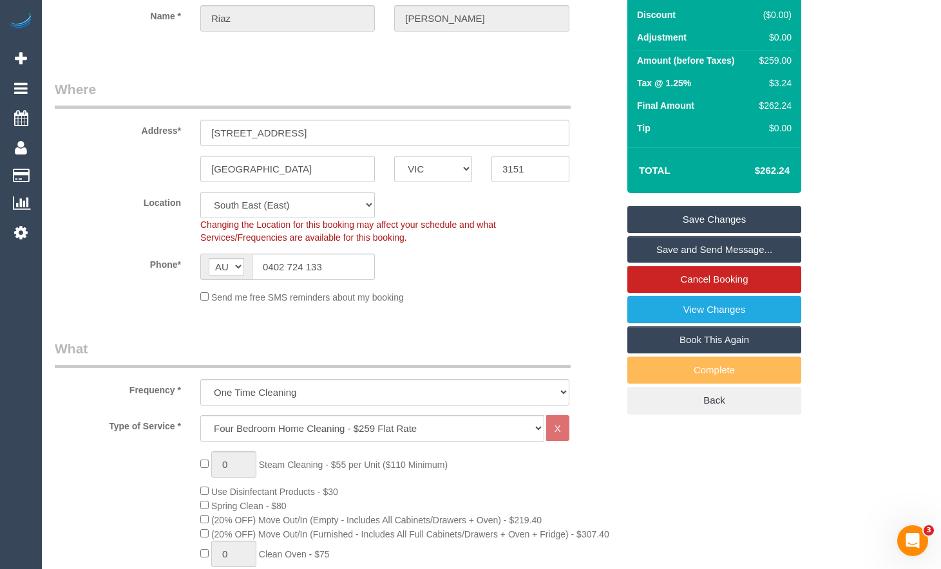
select select "spot11"
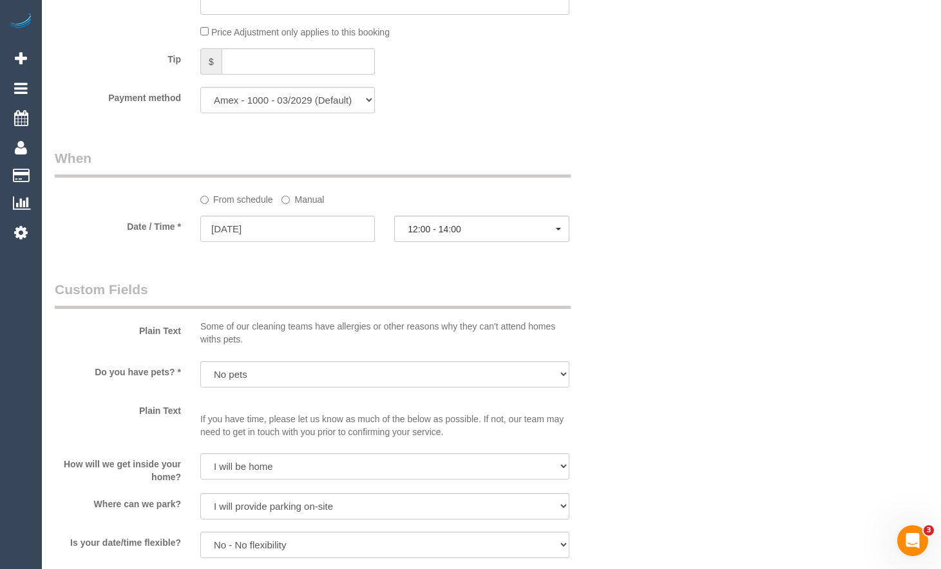
scroll to position [1266, 0]
click at [332, 234] on input "[DATE]" at bounding box center [287, 232] width 175 height 26
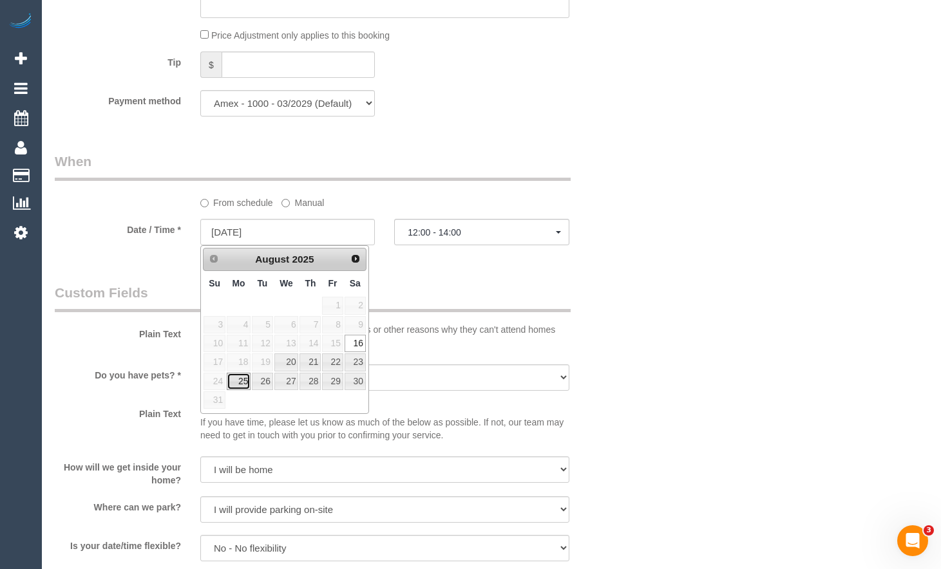
click at [239, 379] on link "25" at bounding box center [239, 381] width 24 height 17
type input "25/08/2025"
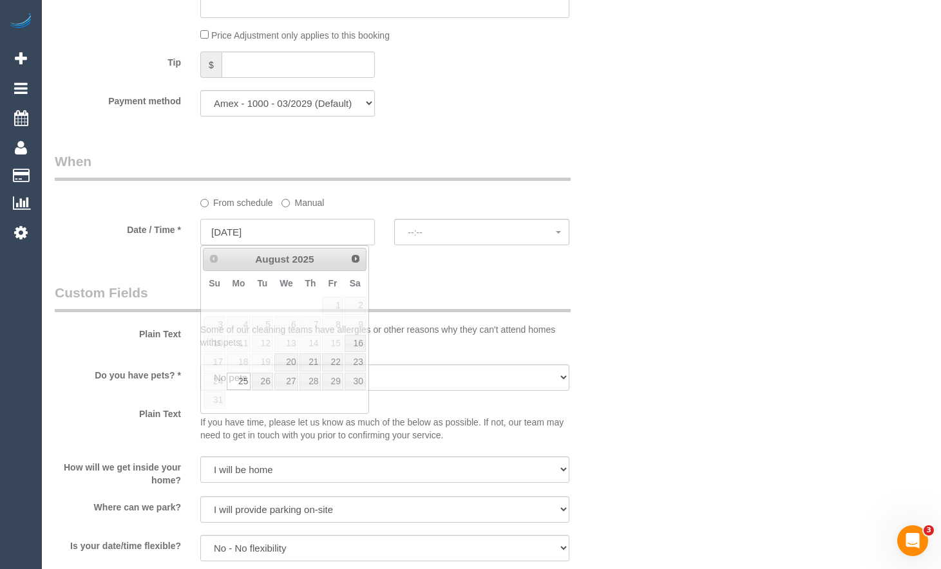
click at [329, 239] on input "25/08/2025" at bounding box center [287, 232] width 175 height 26
select select "spot21"
click at [247, 365] on span "18" at bounding box center [239, 362] width 24 height 17
click at [436, 320] on div "Plain Text Some of our cleaning teams have allergies or other reasons why they …" at bounding box center [336, 318] width 582 height 71
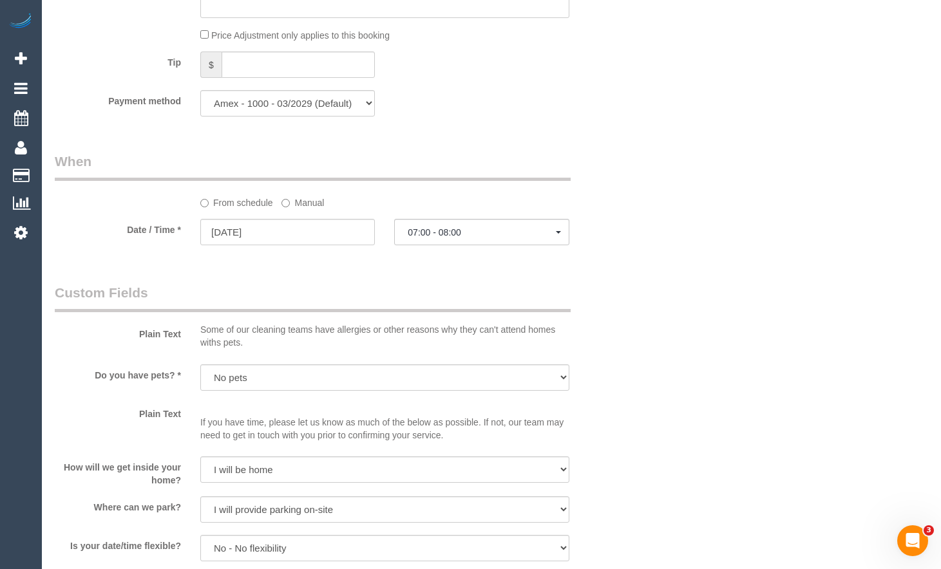
click at [614, 198] on div "From schedule Manual" at bounding box center [336, 180] width 582 height 57
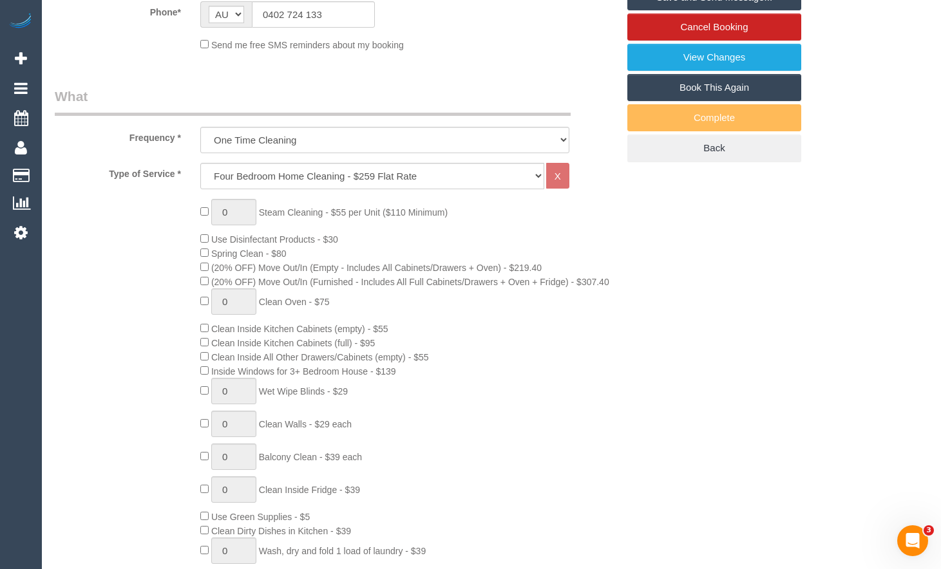
scroll to position [300, 0]
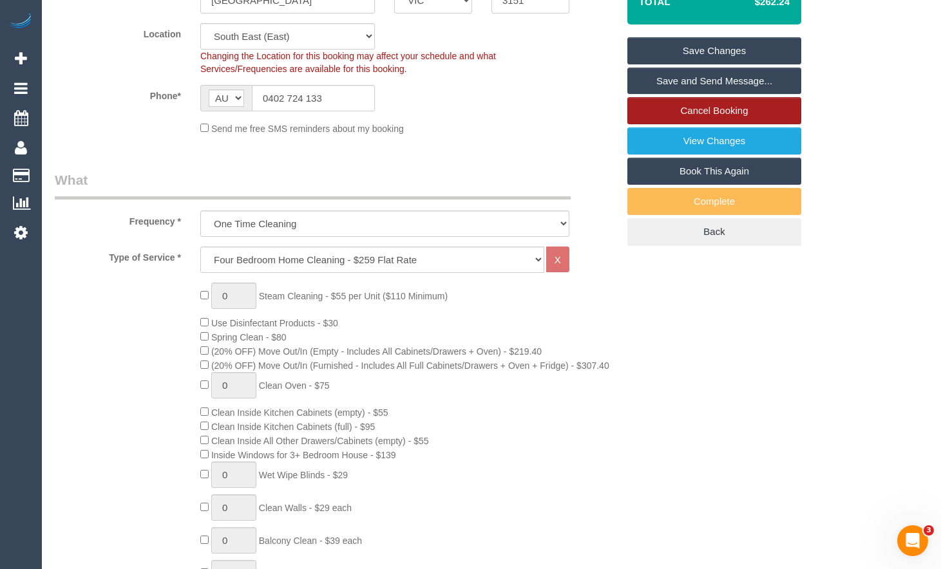
click at [750, 104] on link "Cancel Booking" at bounding box center [714, 110] width 174 height 27
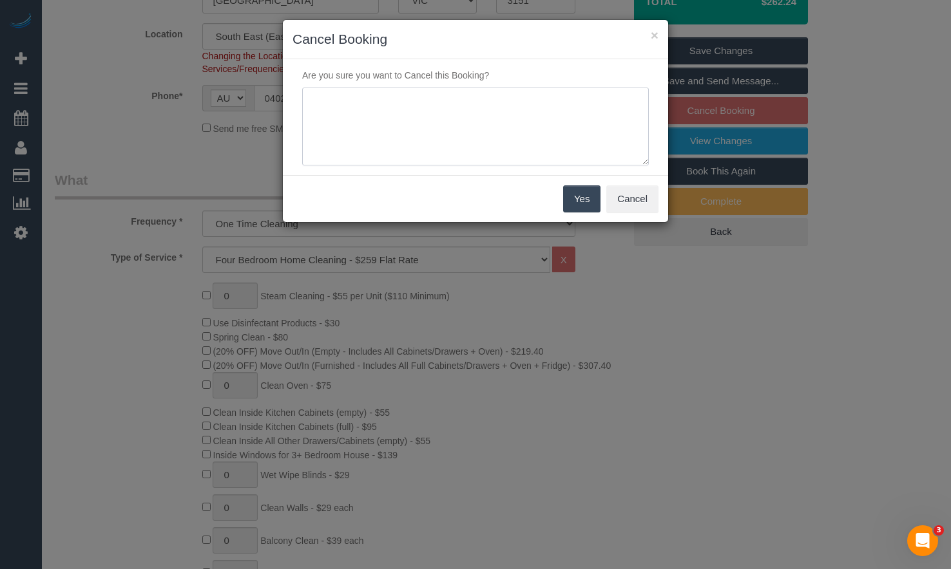
click at [573, 128] on textarea at bounding box center [475, 127] width 347 height 79
type textarea "Customer changed his mind - MR"
click at [591, 205] on button "Yes" at bounding box center [581, 199] width 37 height 27
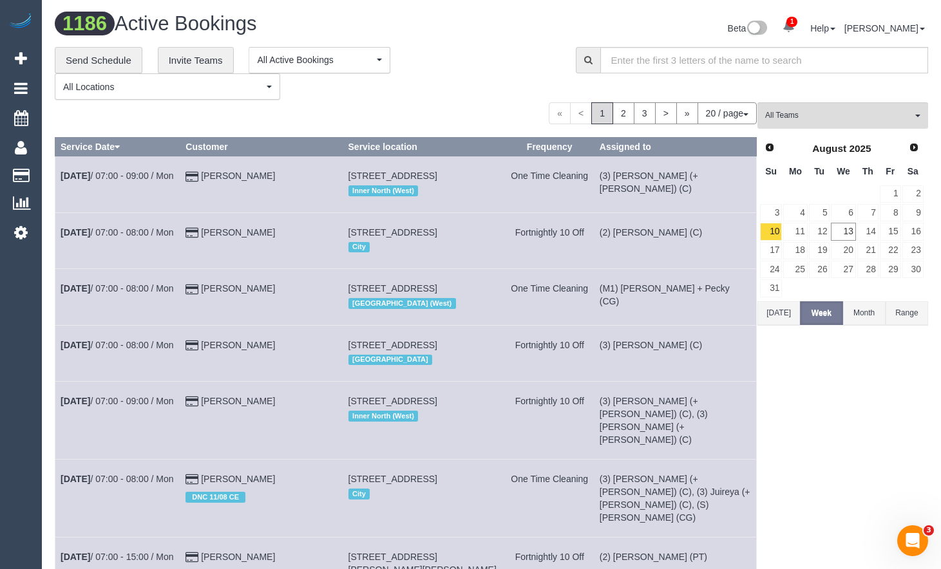
click at [426, 84] on div "**********" at bounding box center [306, 73] width 502 height 53
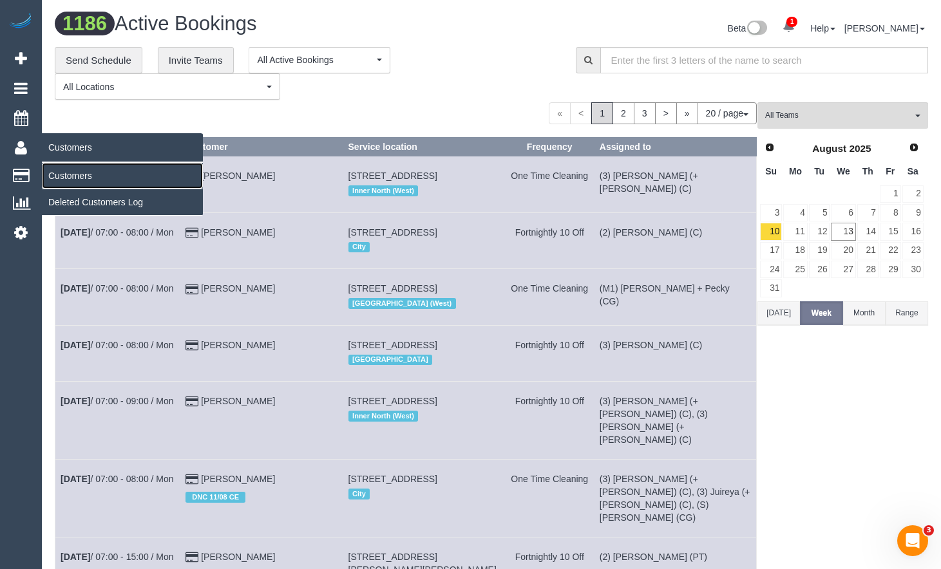
click at [75, 172] on link "Customers" at bounding box center [122, 176] width 161 height 26
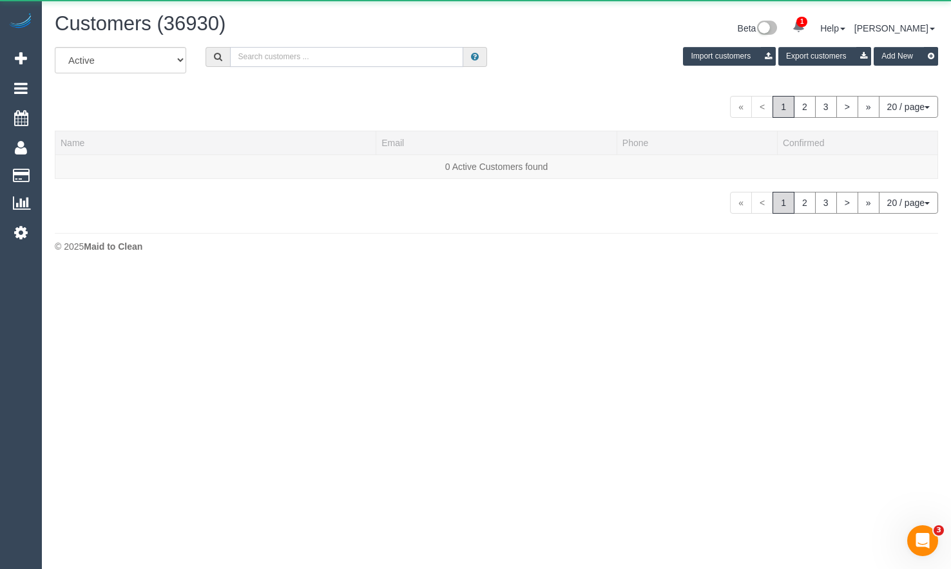
click at [415, 64] on input "text" at bounding box center [346, 57] width 233 height 20
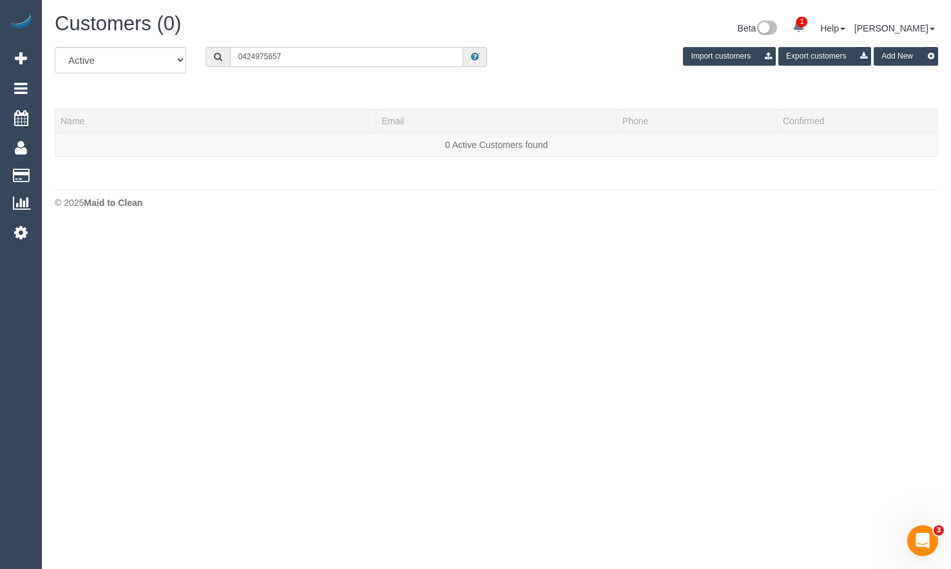
click at [254, 58] on input "0424975657" at bounding box center [346, 57] width 233 height 20
click at [269, 56] on input "0424 975657" at bounding box center [346, 57] width 233 height 20
type input "0424 975 657"
click at [17, 60] on icon at bounding box center [21, 58] width 12 height 15
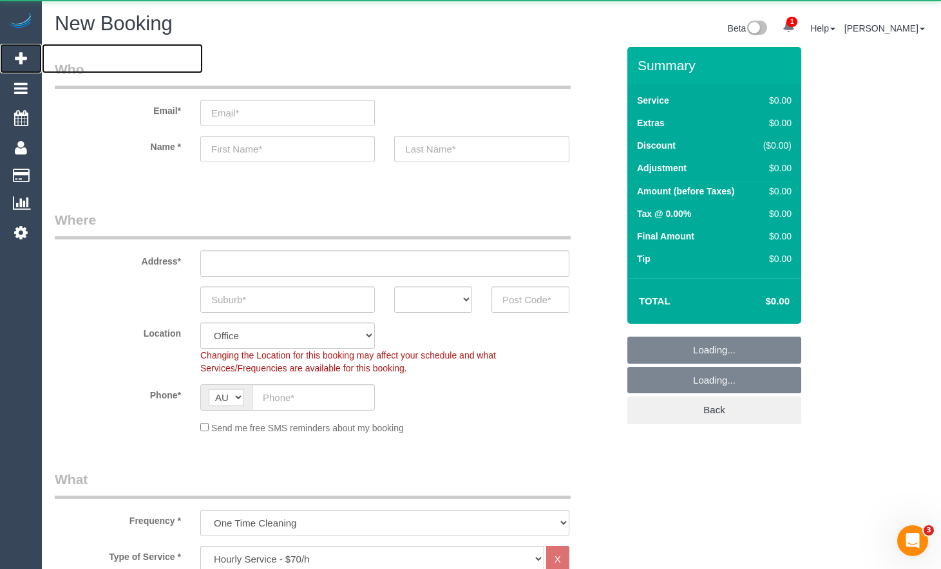
select select "object:13742"
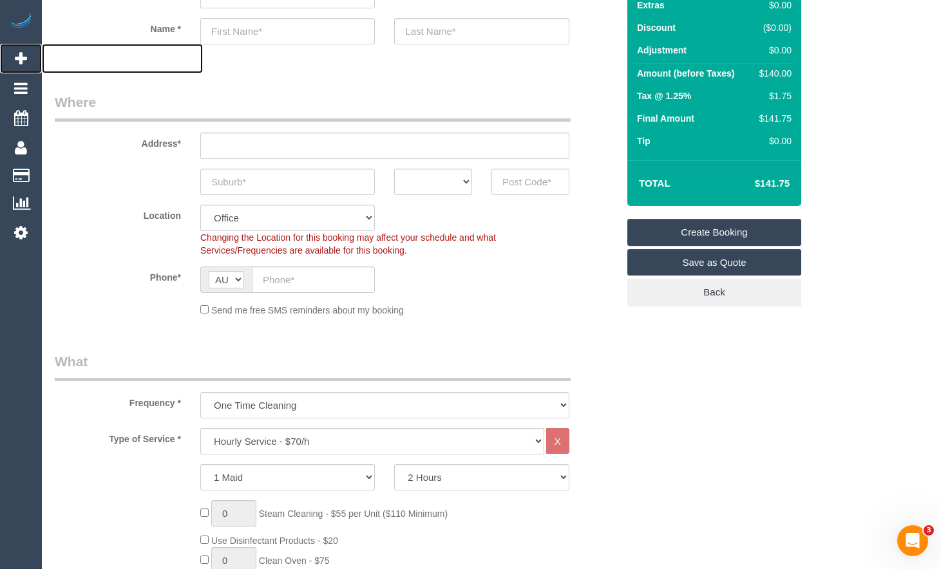
scroll to position [129, 0]
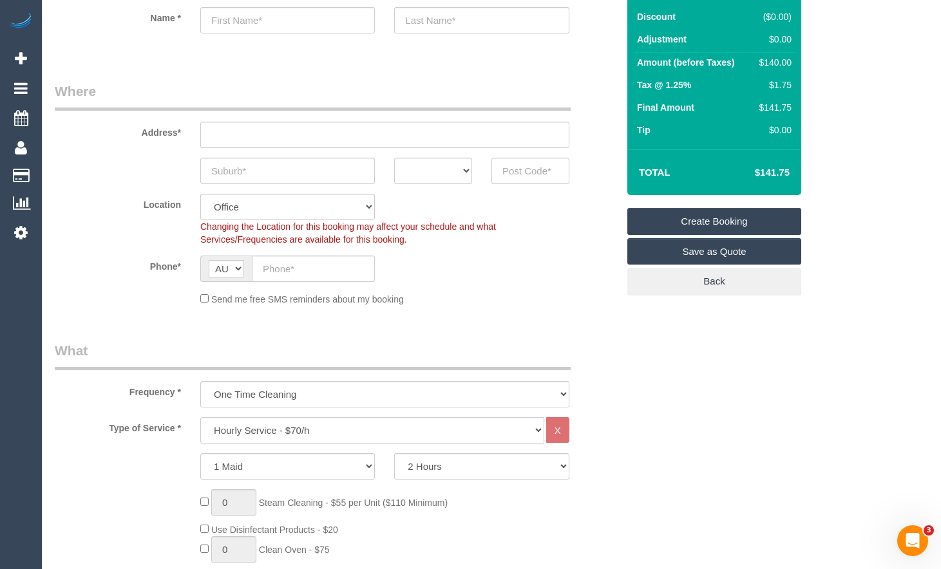
click at [367, 421] on select "Hourly Service - $70/h Hourly Service - $65/h Hourly Service - $60/h Hourly Ser…" at bounding box center [372, 430] width 344 height 26
select select "213"
click at [200, 417] on select "Hourly Service - $70/h Hourly Service - $65/h Hourly Service - $60/h Hourly Ser…" at bounding box center [372, 430] width 344 height 26
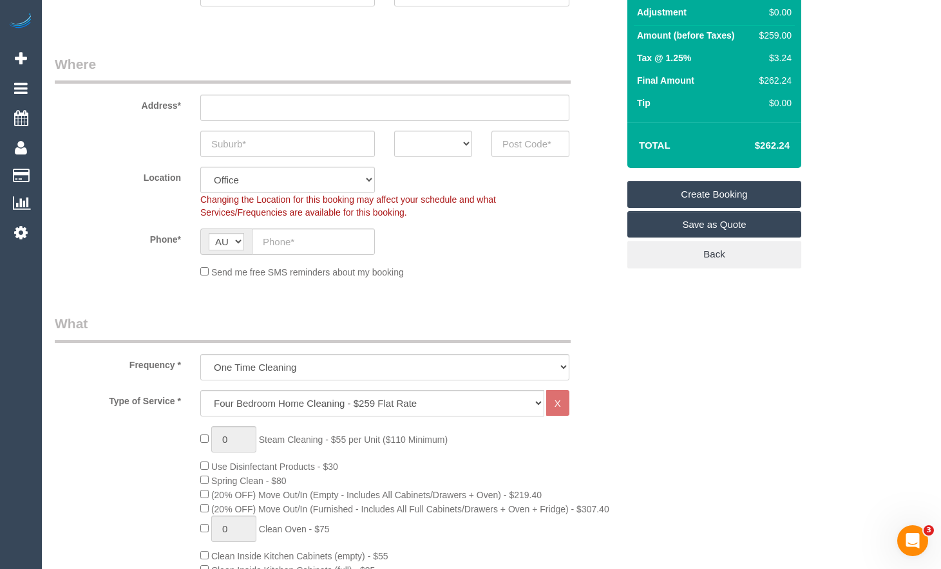
scroll to position [193, 0]
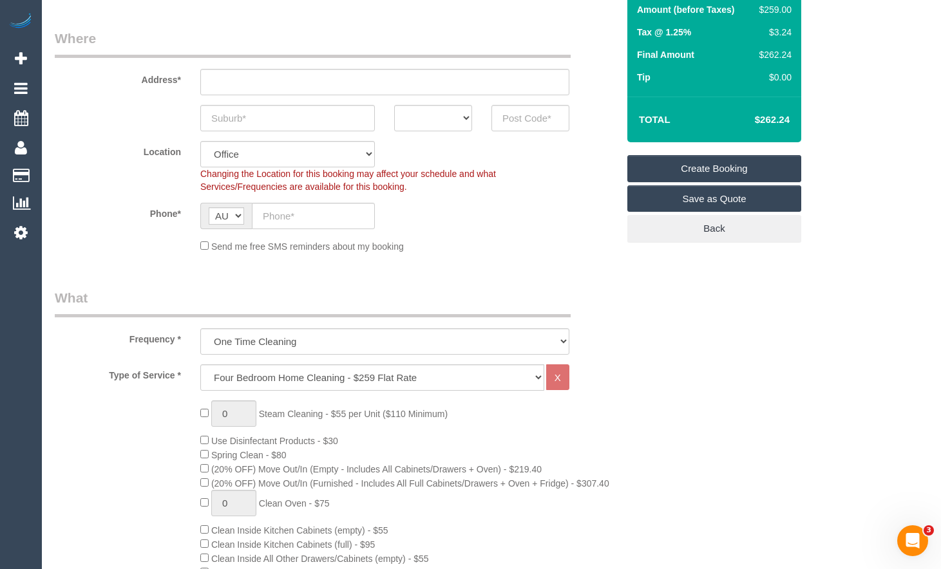
scroll to position [129, 0]
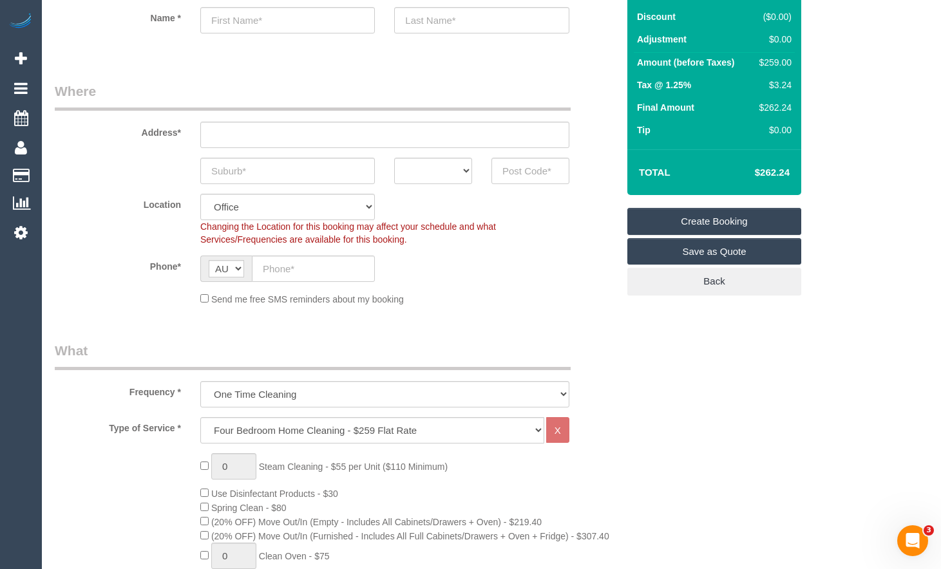
drag, startPoint x: 795, startPoint y: 169, endPoint x: 761, endPoint y: 178, distance: 35.2
click at [761, 178] on div "Total $262.24" at bounding box center [714, 172] width 174 height 46
click at [318, 173] on input "text" at bounding box center [287, 171] width 175 height 26
type input "Altona"
click at [526, 174] on input "text" at bounding box center [530, 171] width 78 height 26
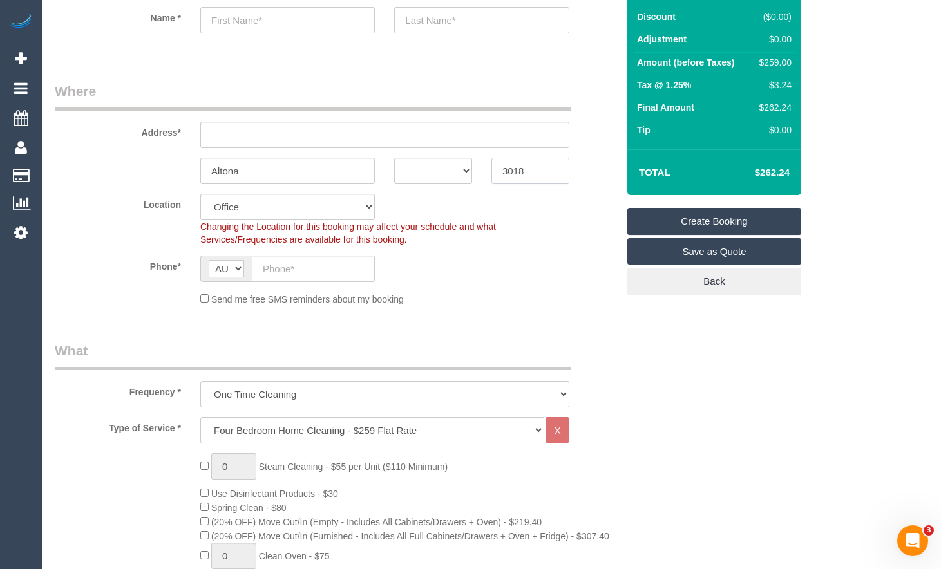
type input "3018"
click at [448, 178] on select "ACT NSW NT QLD SA TAS VIC WA" at bounding box center [433, 171] width 78 height 26
select select "VIC"
click at [394, 158] on select "ACT NSW NT QLD SA TAS VIC WA" at bounding box center [433, 171] width 78 height 26
drag, startPoint x: 372, startPoint y: 143, endPoint x: 379, endPoint y: 154, distance: 13.0
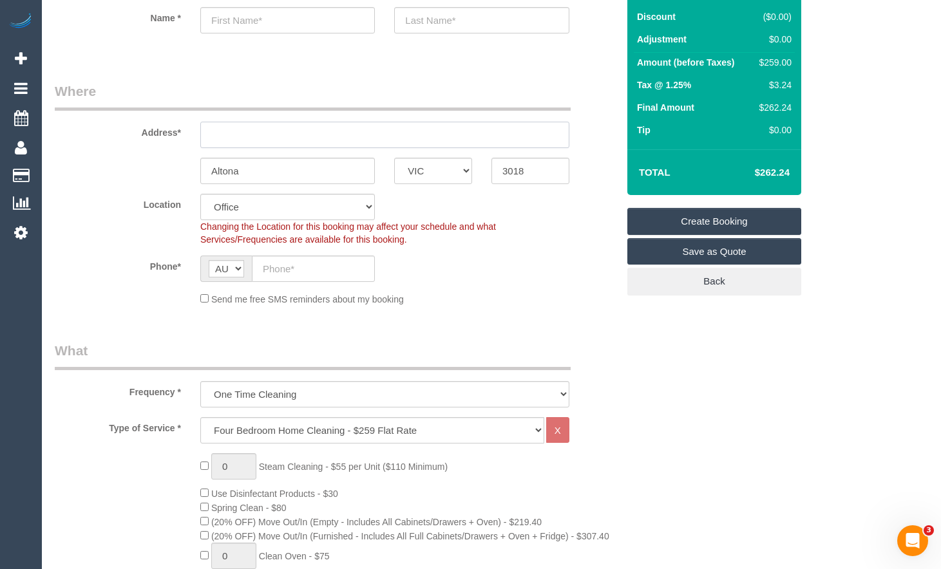
click at [372, 142] on input "text" at bounding box center [384, 135] width 369 height 26
type input "1"
click at [462, 251] on sui-booking-location "Location Office City East (North) East (South) Inner East Inner North (East) In…" at bounding box center [336, 250] width 563 height 112
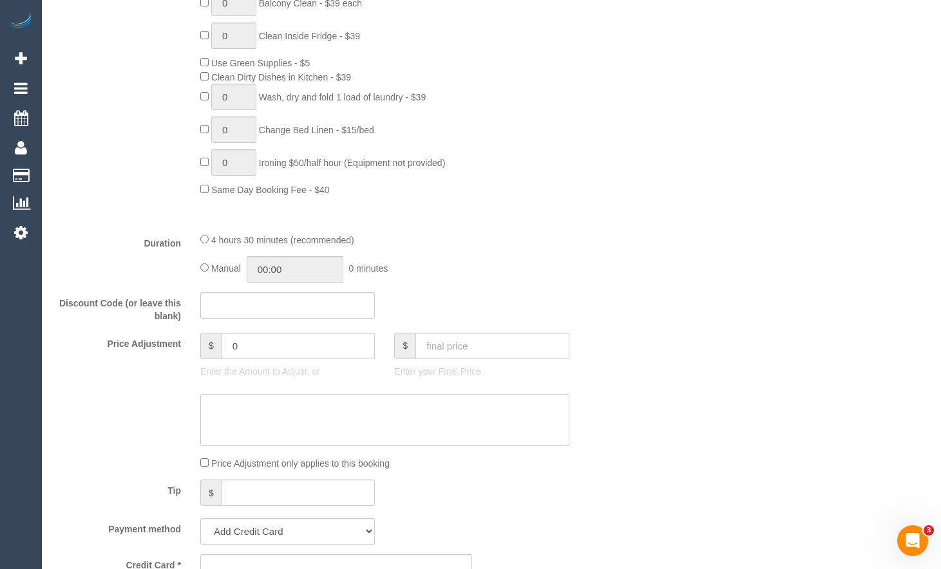
select select "65"
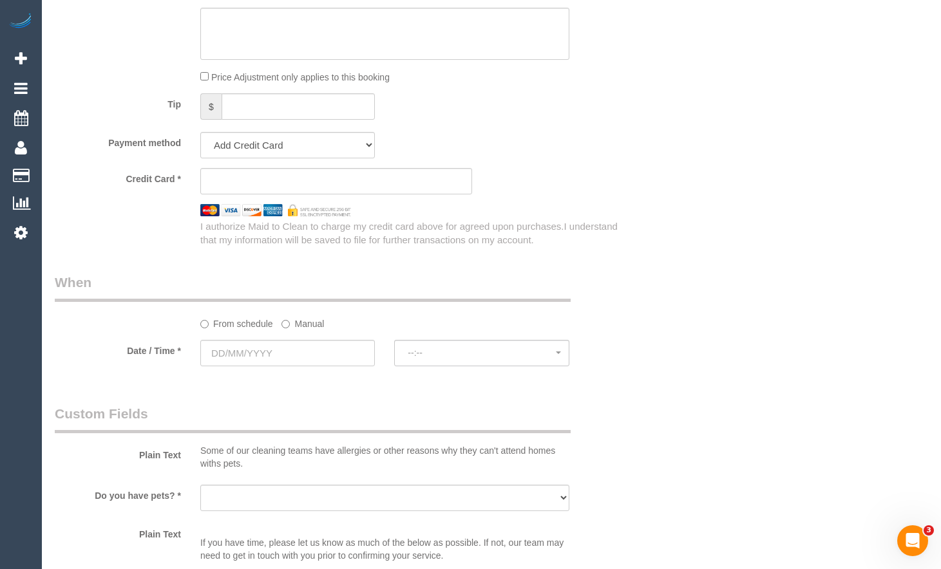
select select "object:15091"
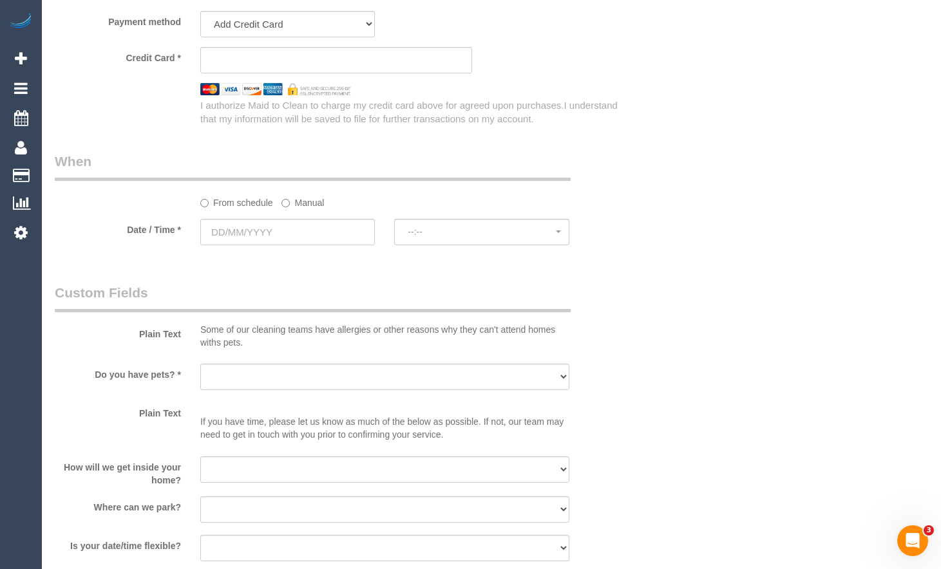
scroll to position [1353, 0]
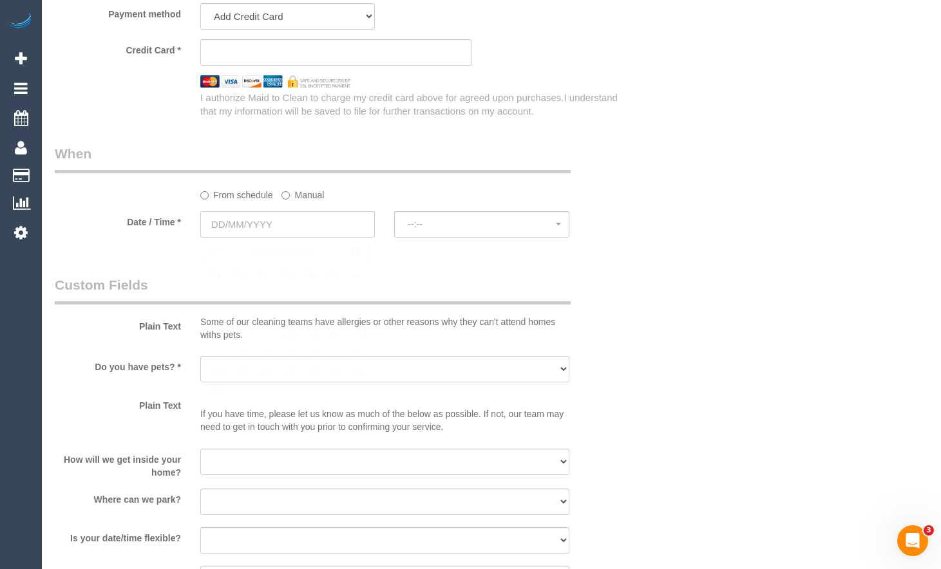
click at [318, 225] on input "text" at bounding box center [287, 224] width 175 height 26
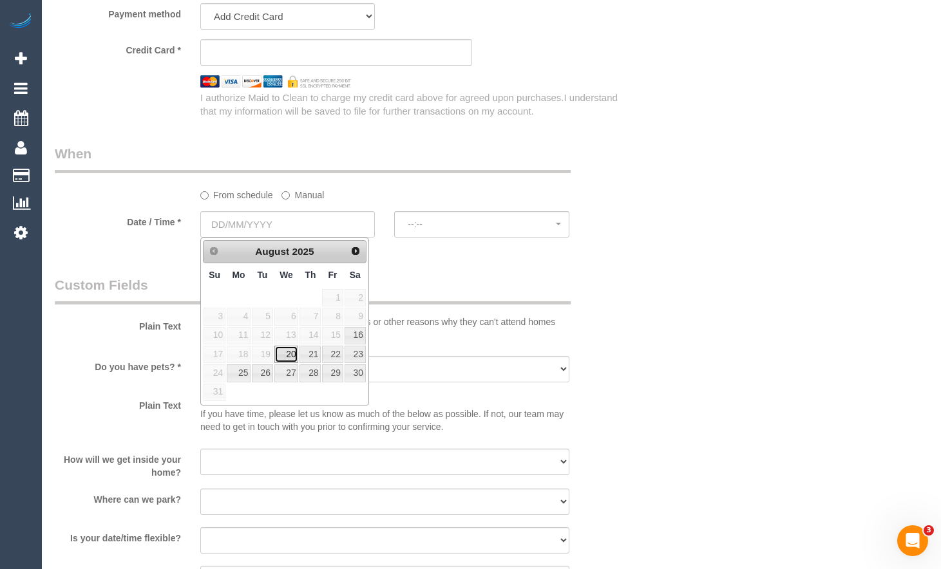
click at [290, 352] on link "20" at bounding box center [286, 354] width 24 height 17
type input "20/08/2025"
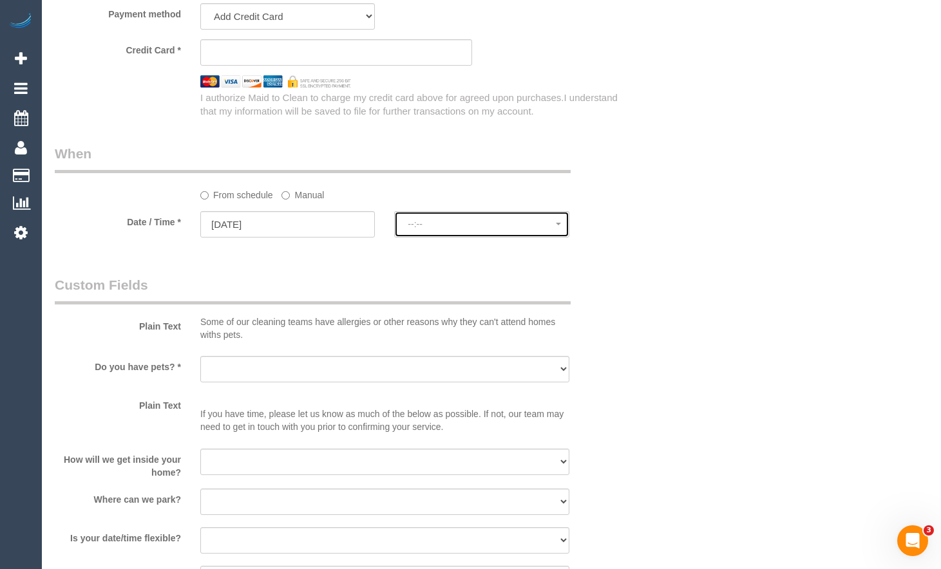
click at [519, 225] on span "--:--" at bounding box center [482, 224] width 148 height 10
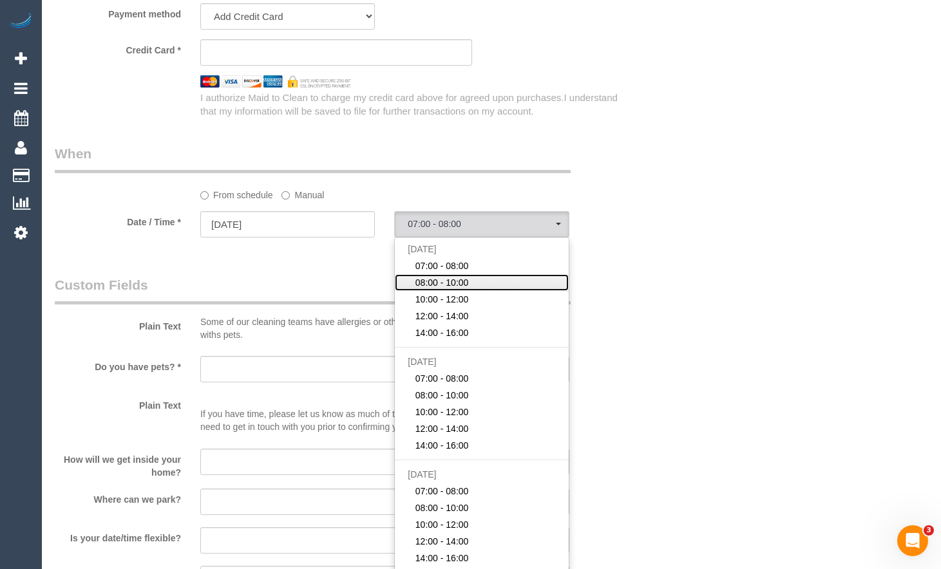
click at [462, 284] on span "08:00 - 10:00" at bounding box center [441, 282] width 53 height 13
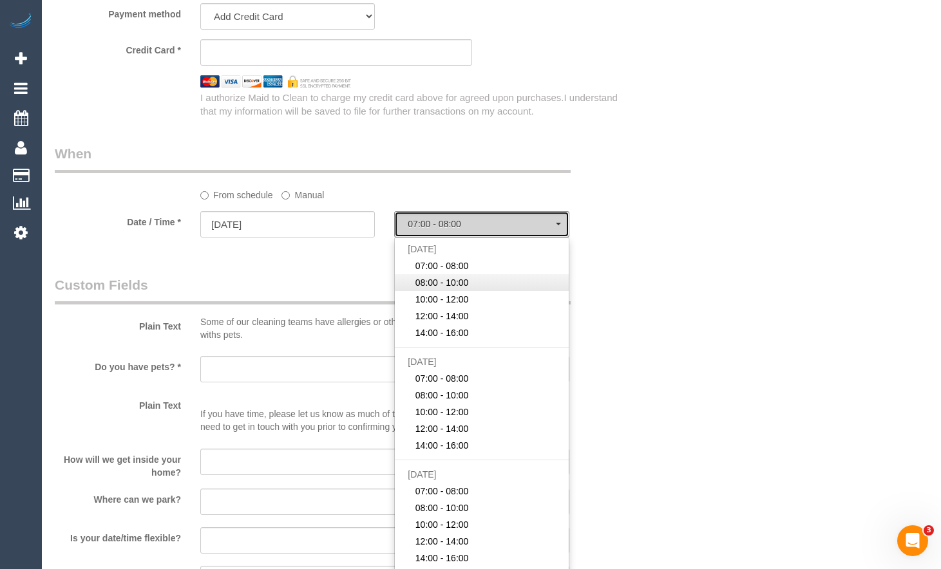
select select "spot47"
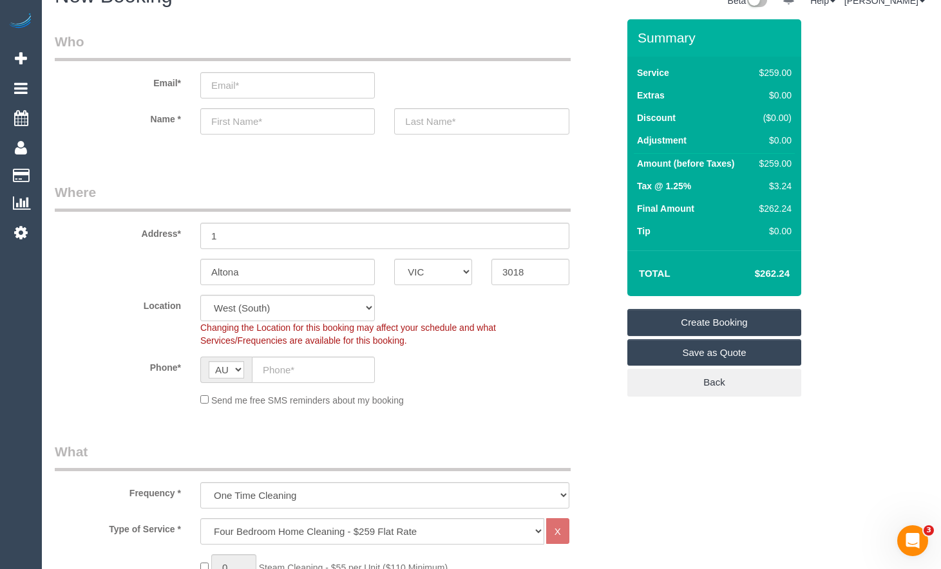
scroll to position [0, 0]
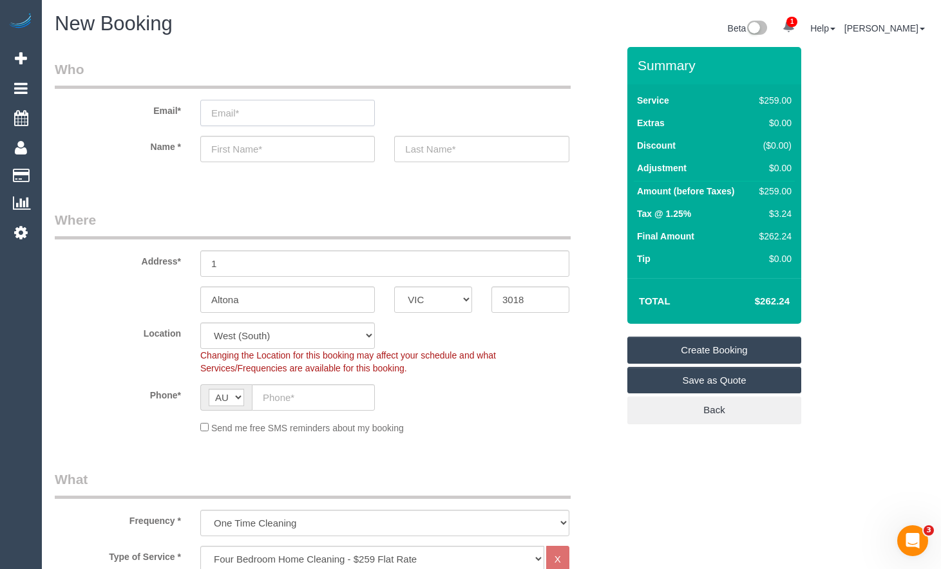
click at [318, 116] on input "email" at bounding box center [287, 113] width 175 height 26
select select "spot68"
click at [270, 119] on input "email" at bounding box center [287, 113] width 175 height 26
type input "aishazoe_@hotmail.com"
click at [273, 143] on input "text" at bounding box center [287, 149] width 175 height 26
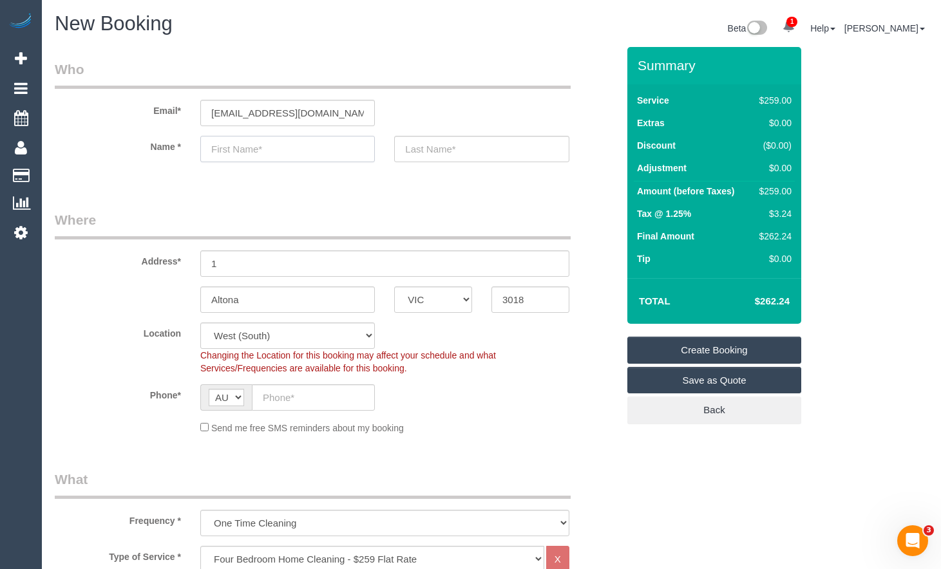
type input "A"
select select "spot89"
type input "Aisha"
click at [419, 142] on input "text" at bounding box center [481, 149] width 175 height 26
type input "Z"
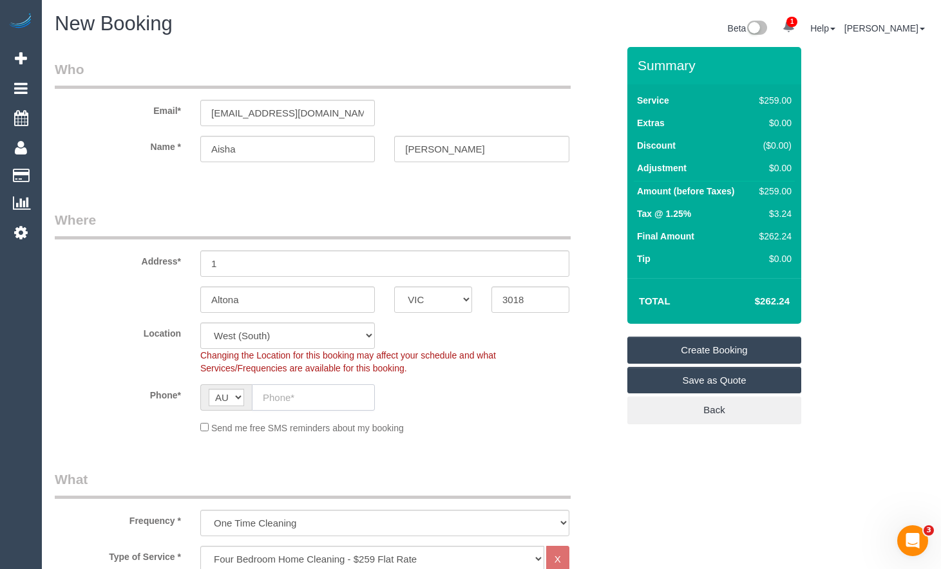
click at [290, 393] on input "text" at bounding box center [313, 398] width 123 height 26
click at [455, 148] on input "Manishi" at bounding box center [481, 149] width 175 height 26
click at [419, 150] on input "Manishimen" at bounding box center [481, 149] width 175 height 26
drag, startPoint x: 461, startPoint y: 151, endPoint x: 440, endPoint y: 149, distance: 21.3
click at [440, 149] on input "Menishimen" at bounding box center [481, 149] width 175 height 26
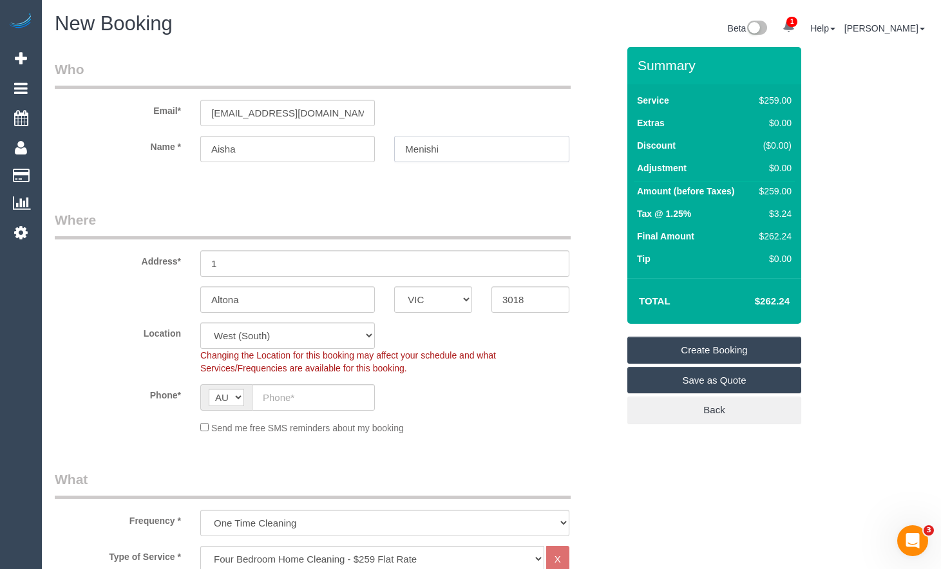
type input "Menishi"
click at [276, 397] on input "text" at bounding box center [313, 398] width 123 height 26
type input "0424 975 657"
drag, startPoint x: 286, startPoint y: 261, endPoint x: 172, endPoint y: 265, distance: 114.1
click at [171, 265] on div "Address* 1" at bounding box center [336, 244] width 582 height 66
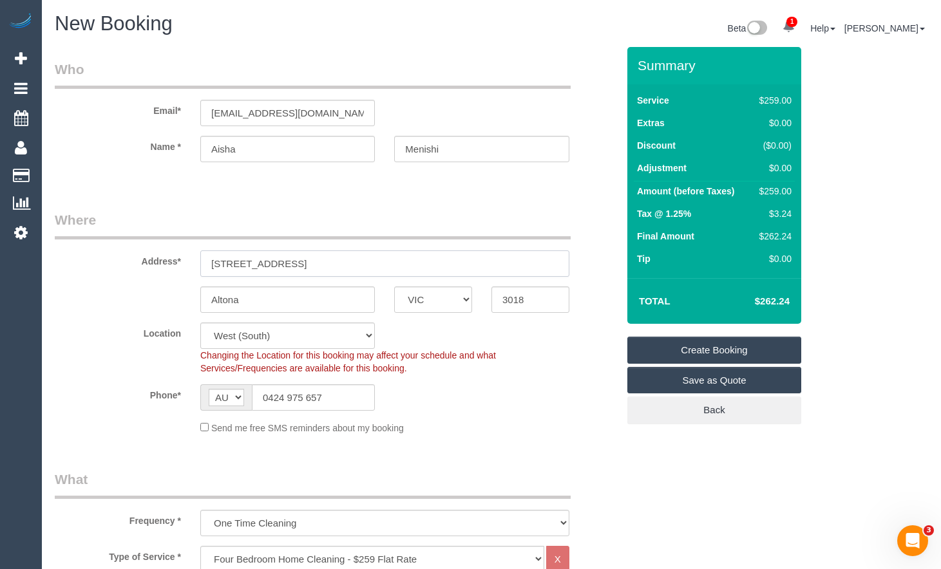
drag, startPoint x: 280, startPoint y: 262, endPoint x: 151, endPoint y: 252, distance: 128.5
click at [142, 256] on div "Address* 26 Dadies St" at bounding box center [336, 244] width 582 height 66
click at [249, 258] on input "26 Dadies St" at bounding box center [384, 264] width 369 height 26
click at [242, 266] on input "26 Dadies St" at bounding box center [384, 264] width 369 height 26
click at [323, 245] on div "Address* 26 Dadies St" at bounding box center [336, 244] width 582 height 66
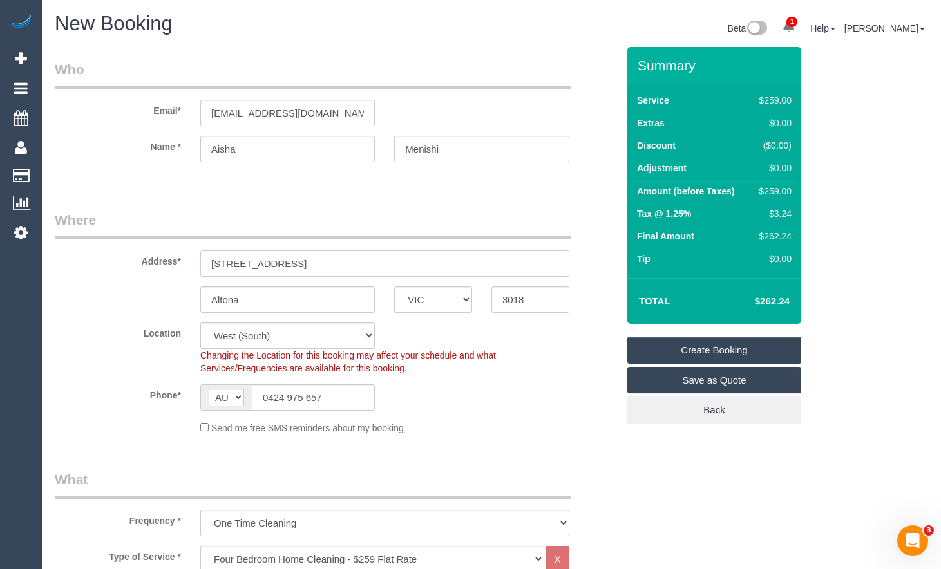
click at [243, 265] on input "26 Dadies St" at bounding box center [384, 264] width 369 height 26
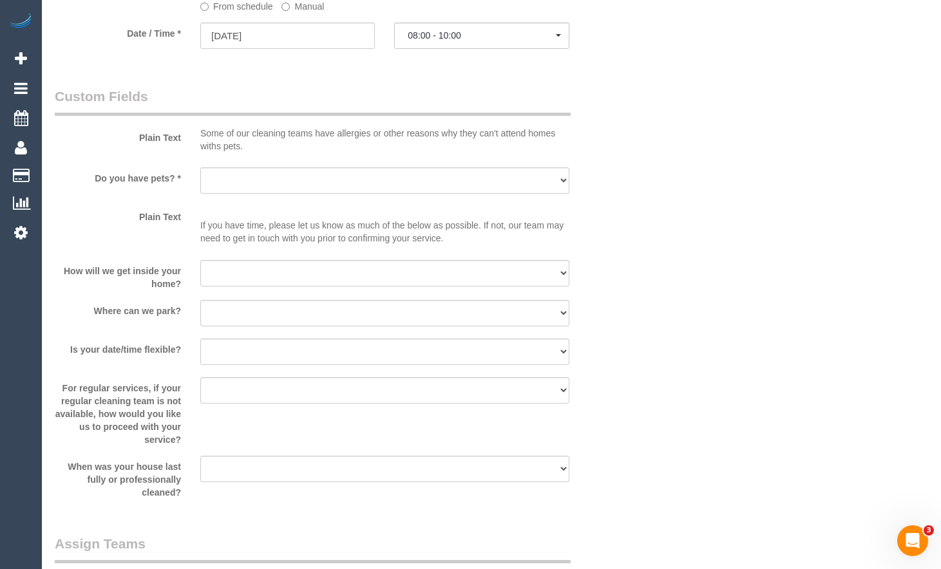
scroll to position [1610, 0]
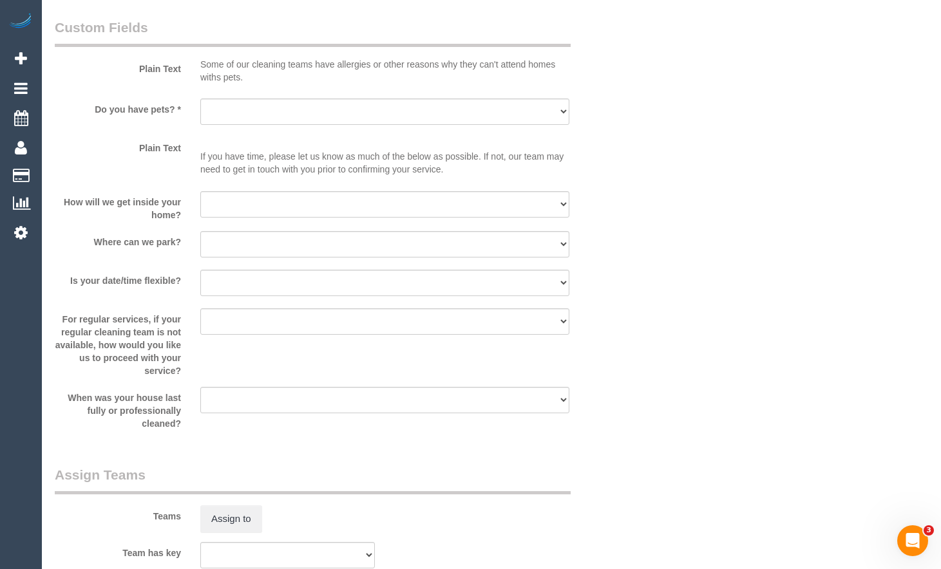
type input "26 Davies St"
drag, startPoint x: 335, startPoint y: 126, endPoint x: 341, endPoint y: 126, distance: 6.5
click at [336, 126] on div at bounding box center [384, 126] width 369 height 3
click at [350, 117] on select "Yes - Cats Yes - Dogs No pets Yes - Dogs and Cats Yes - Other" at bounding box center [384, 112] width 369 height 26
click at [200, 99] on select "Yes - Cats Yes - Dogs No pets Yes - Dogs and Cats Yes - Other" at bounding box center [384, 112] width 369 height 26
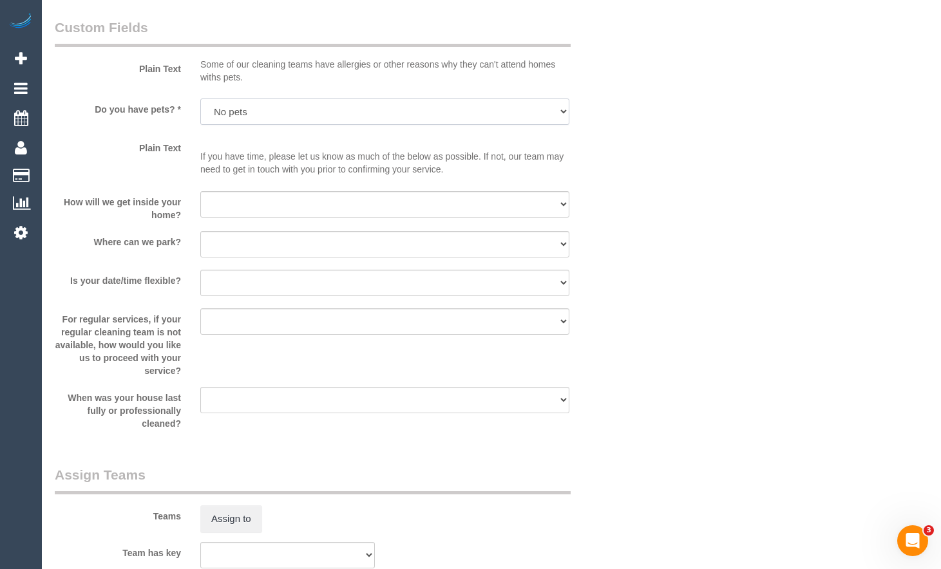
click at [335, 108] on select "Yes - Cats Yes - Dogs No pets Yes - Dogs and Cats Yes - Other" at bounding box center [384, 112] width 369 height 26
select select "number:27"
click at [200, 99] on select "Yes - Cats Yes - Dogs No pets Yes - Dogs and Cats Yes - Other" at bounding box center [384, 112] width 369 height 26
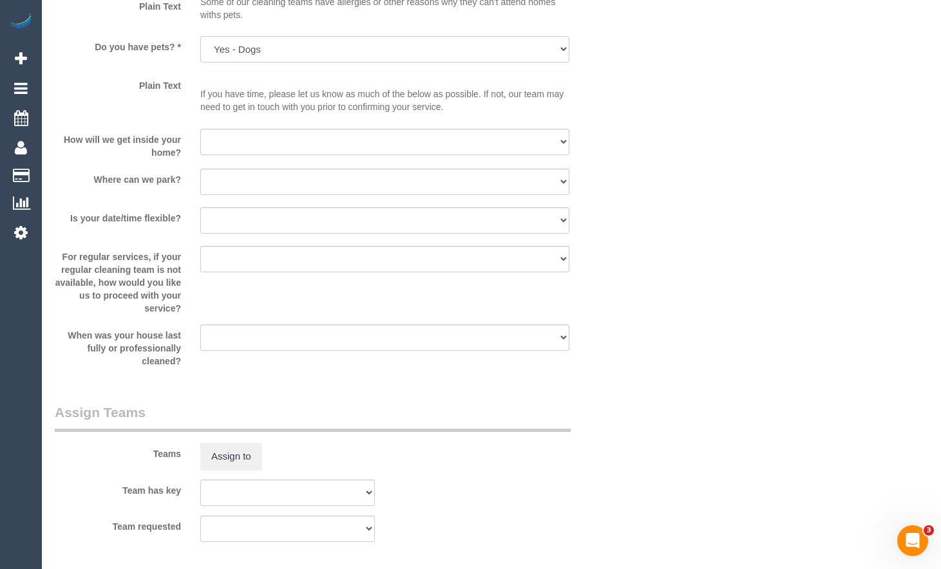
scroll to position [1675, 0]
click at [260, 135] on select "I will be home Key will be left (please provide details below) Lock box/Access …" at bounding box center [384, 140] width 369 height 26
select select "number:14"
click at [200, 127] on select "I will be home Key will be left (please provide details below) Lock box/Access …" at bounding box center [384, 140] width 369 height 26
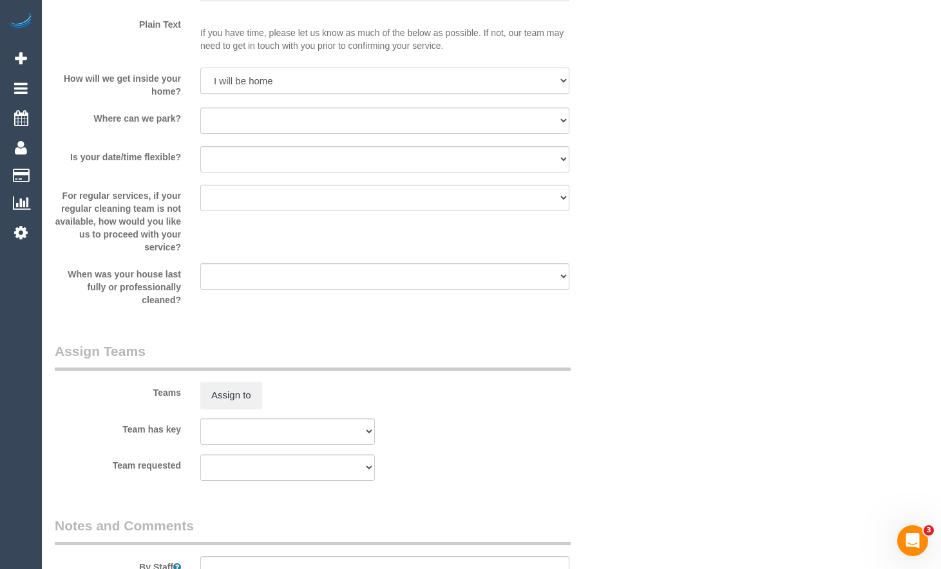
scroll to position [1739, 0]
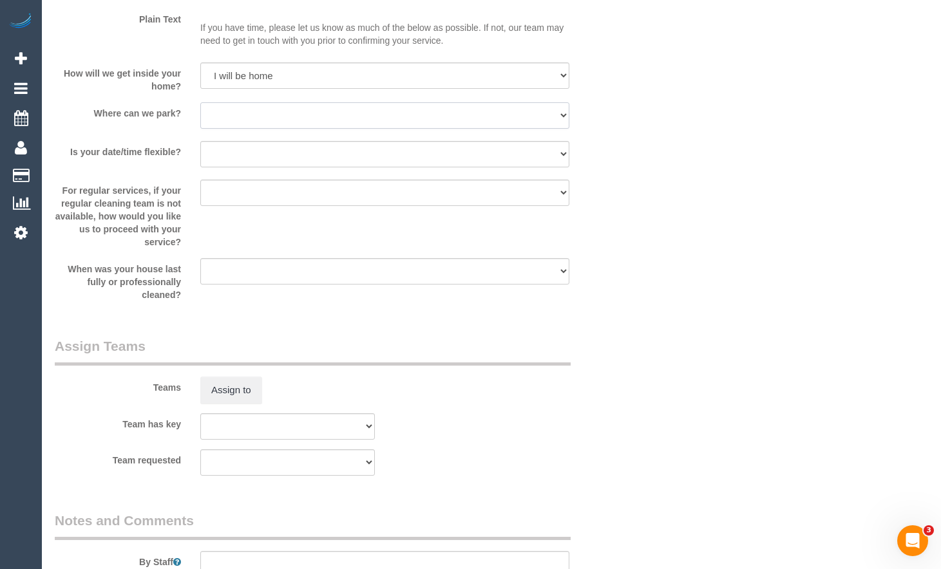
click at [303, 119] on select "I will provide parking on-site Free street parking Paid street parking (cost wi…" at bounding box center [384, 115] width 369 height 26
click at [200, 102] on select "I will provide parking on-site Free street parking Paid street parking (cost wi…" at bounding box center [384, 115] width 369 height 26
click at [325, 126] on select "I will provide parking on-site Free street parking Paid street parking (cost wi…" at bounding box center [384, 115] width 369 height 26
select select "number:18"
click at [200, 102] on select "I will provide parking on-site Free street parking Paid street parking (cost wi…" at bounding box center [384, 115] width 369 height 26
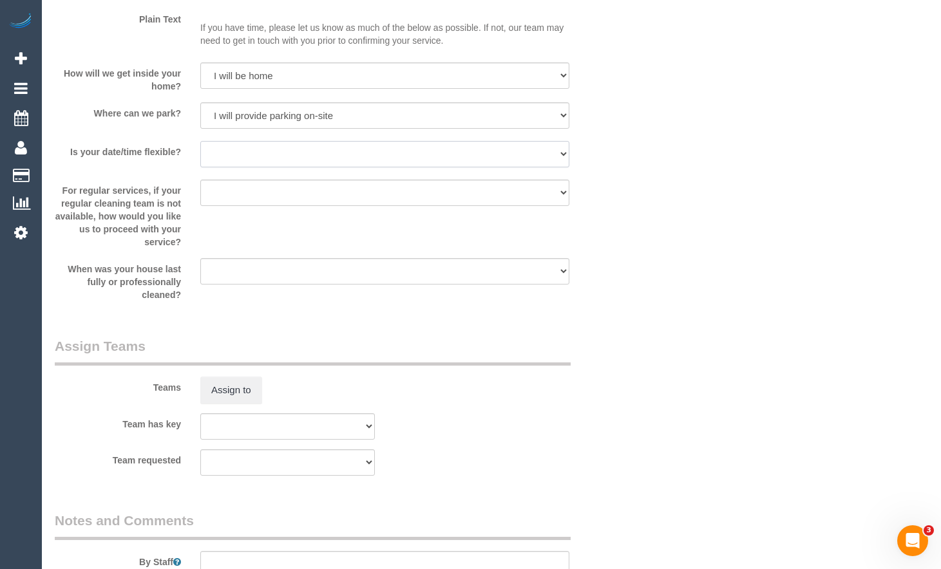
click at [314, 148] on select "Yes - date and time Yes - date but not time Yes - time but not date No - No fle…" at bounding box center [384, 154] width 369 height 26
select select "number:24"
click at [200, 141] on select "Yes - date and time Yes - date but not time Yes - time but not date No - No fle…" at bounding box center [384, 154] width 369 height 26
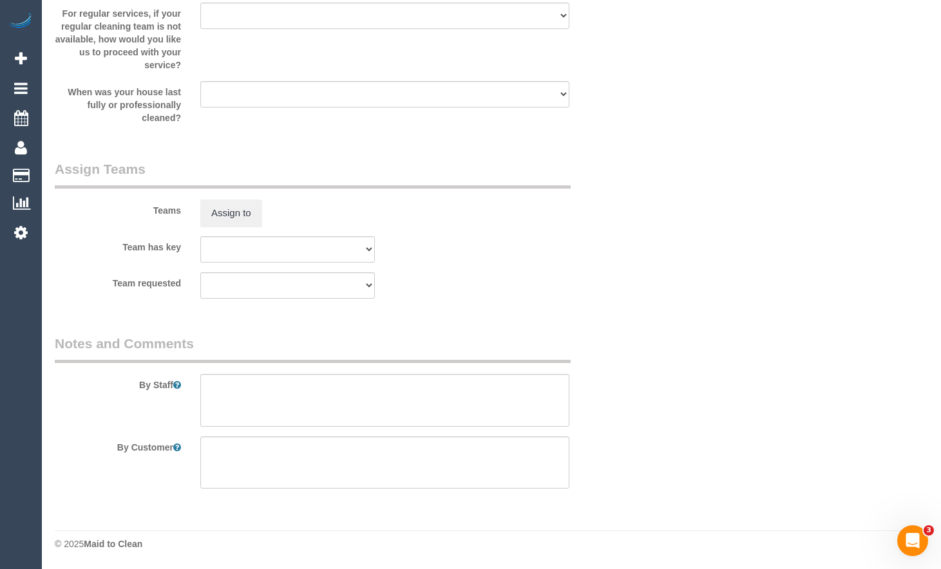
scroll to position [1916, 0]
click at [294, 390] on textarea at bounding box center [384, 400] width 369 height 53
type textarea "Please call the customer 15 minutes before you arrive."
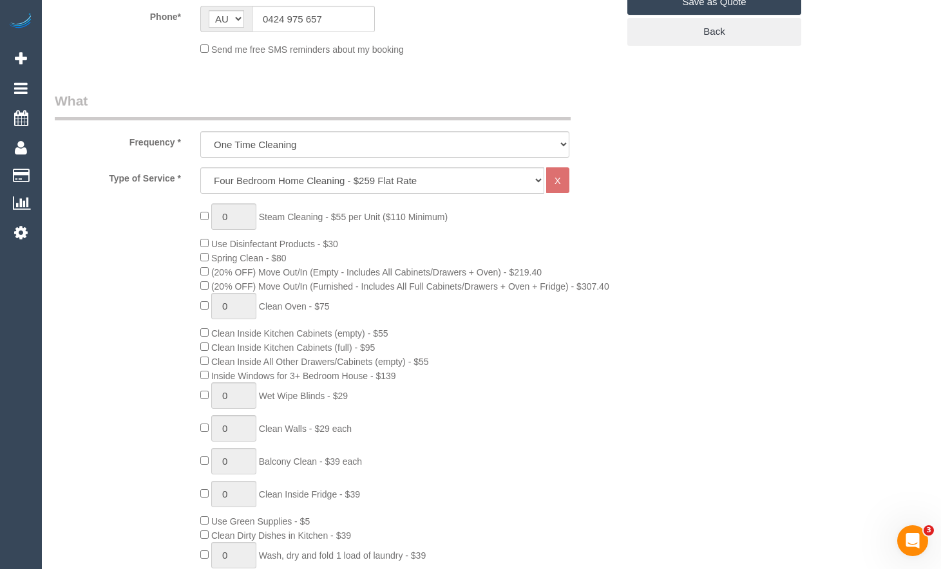
scroll to position [242, 0]
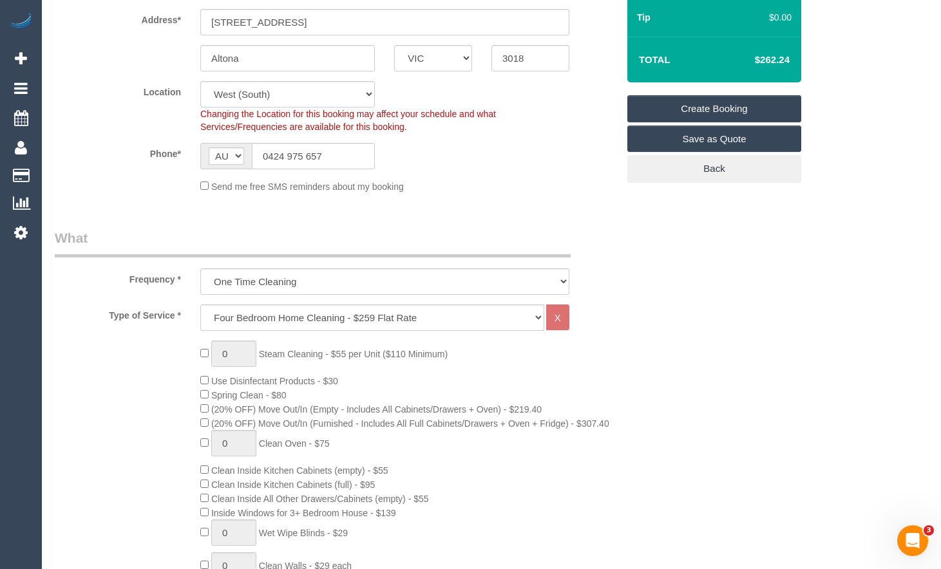
click at [739, 103] on link "Create Booking" at bounding box center [714, 108] width 174 height 27
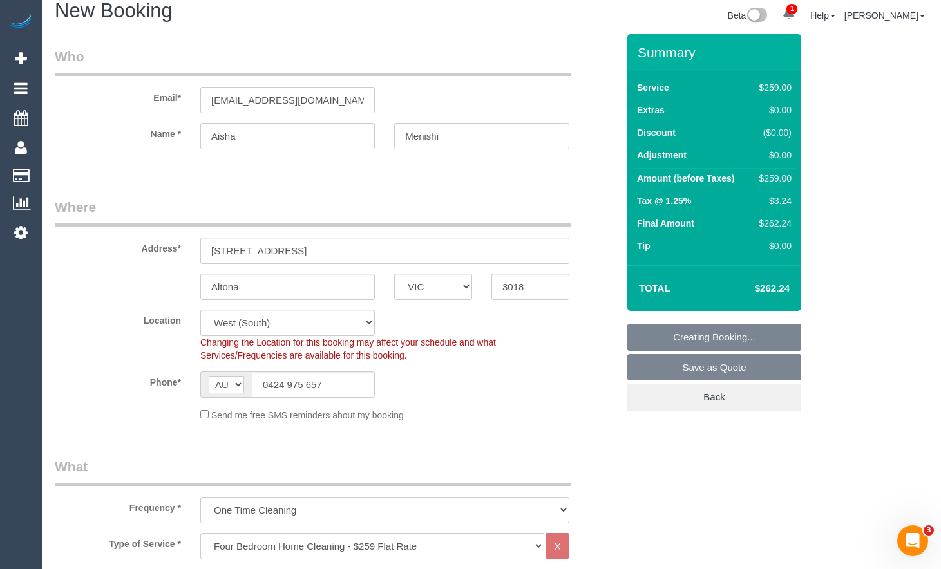
scroll to position [0, 0]
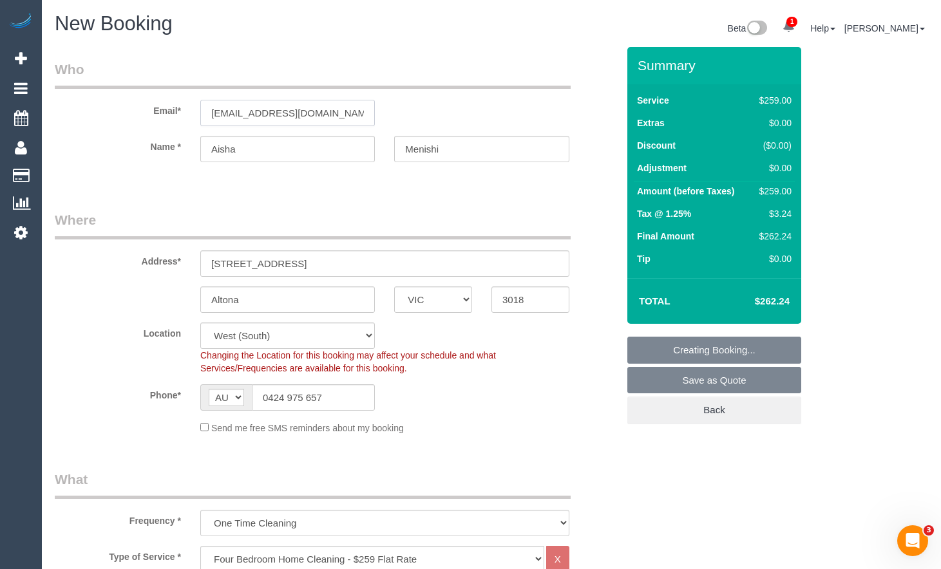
drag, startPoint x: 329, startPoint y: 112, endPoint x: 111, endPoint y: 115, distance: 218.4
click at [111, 115] on div "Email* aishazoe_@hotmail.com" at bounding box center [336, 93] width 582 height 66
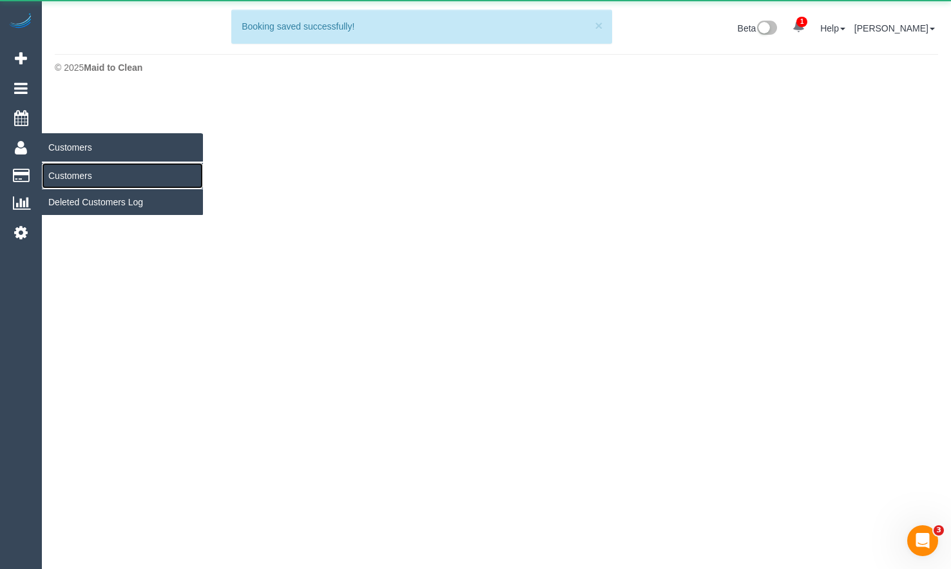
click at [64, 174] on link "Customers" at bounding box center [122, 176] width 161 height 26
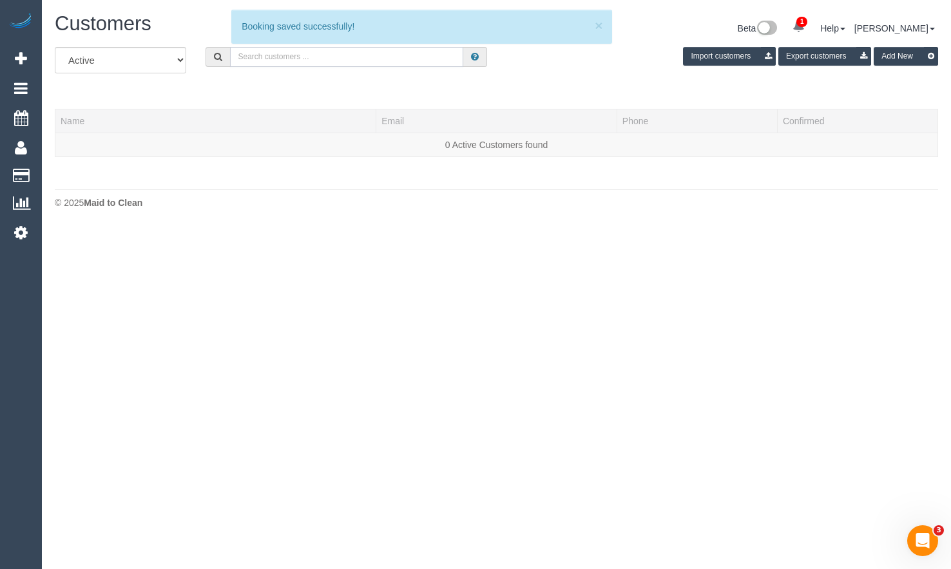
click at [365, 57] on input "text" at bounding box center [346, 57] width 233 height 20
paste input "[EMAIL_ADDRESS][DOMAIN_NAME]"
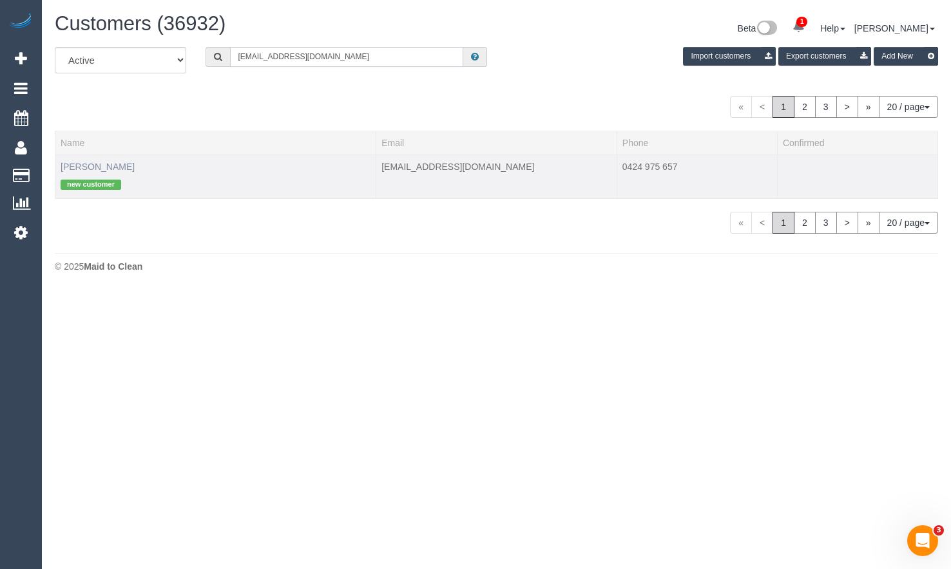
type input "[EMAIL_ADDRESS][DOMAIN_NAME]"
click at [105, 165] on link "Aisha Menishi" at bounding box center [98, 167] width 74 height 10
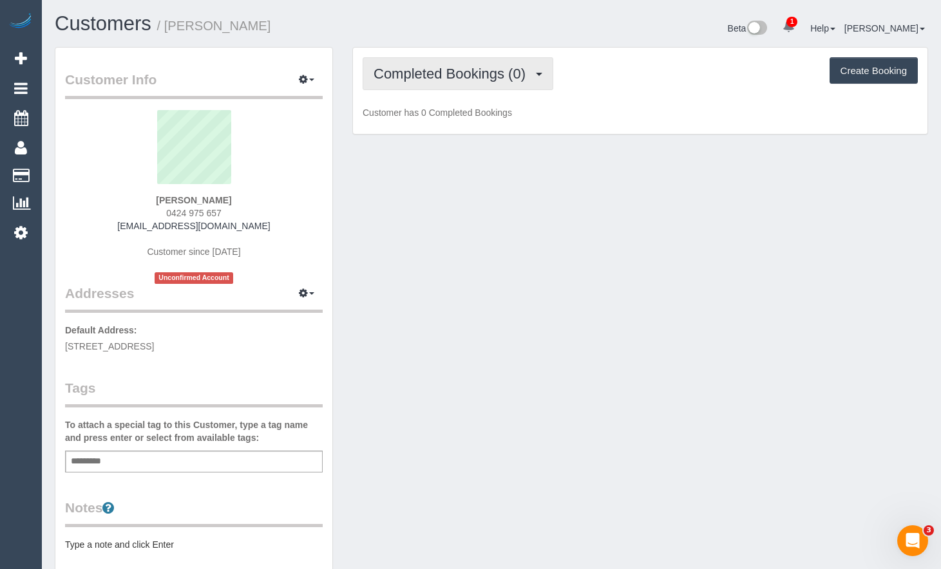
click at [439, 85] on button "Completed Bookings (0)" at bounding box center [458, 73] width 191 height 33
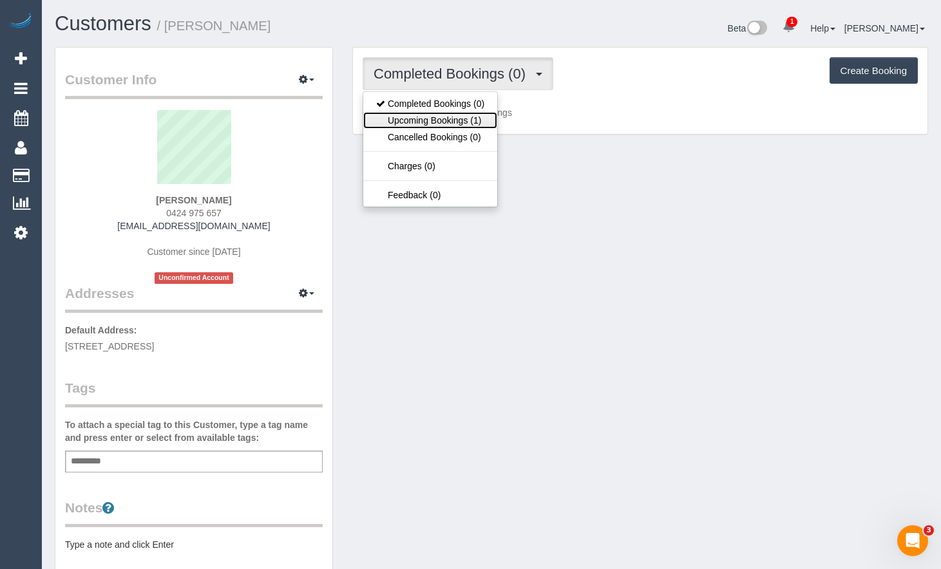
click at [435, 125] on link "Upcoming Bookings (1)" at bounding box center [430, 120] width 134 height 17
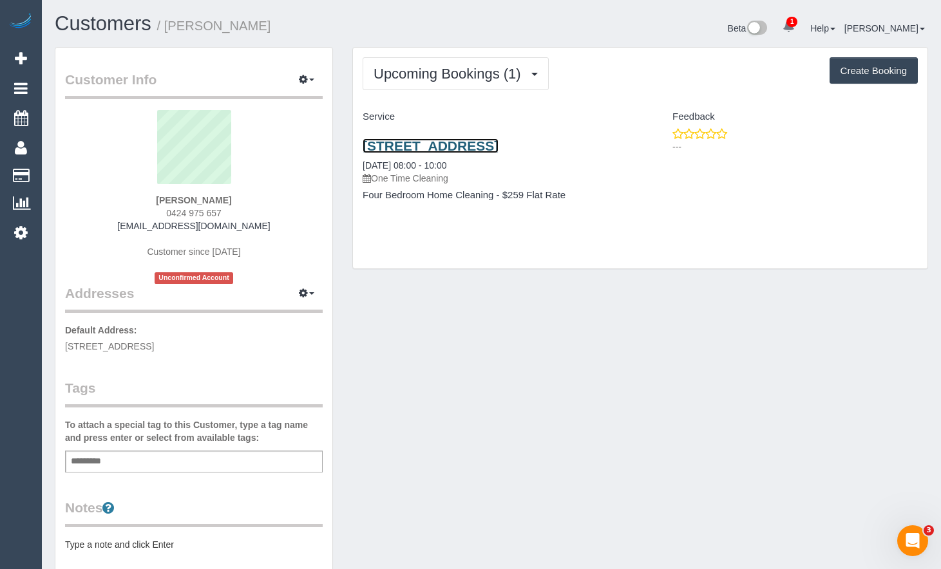
click at [499, 138] on link "26 Davies St, Altona, VIC 3018" at bounding box center [431, 145] width 136 height 15
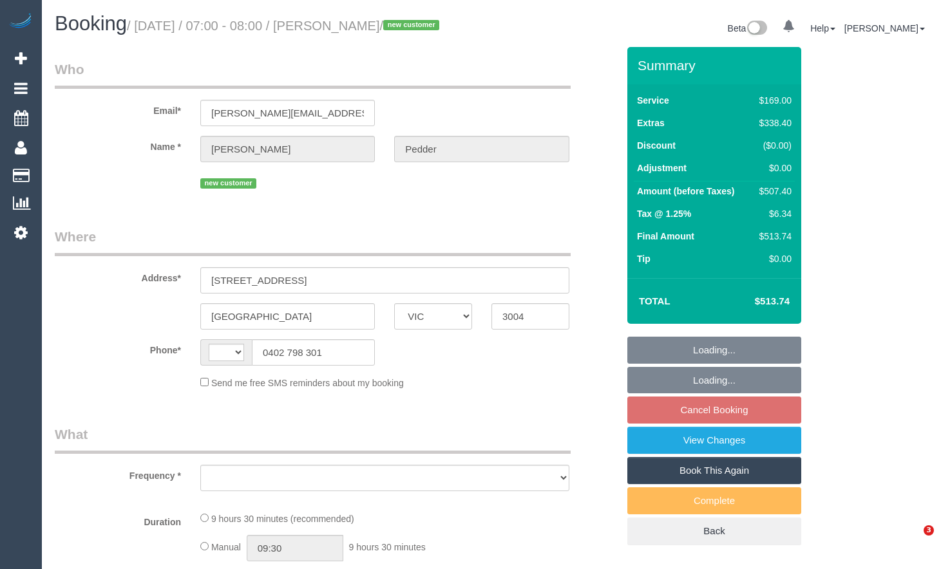
select select "VIC"
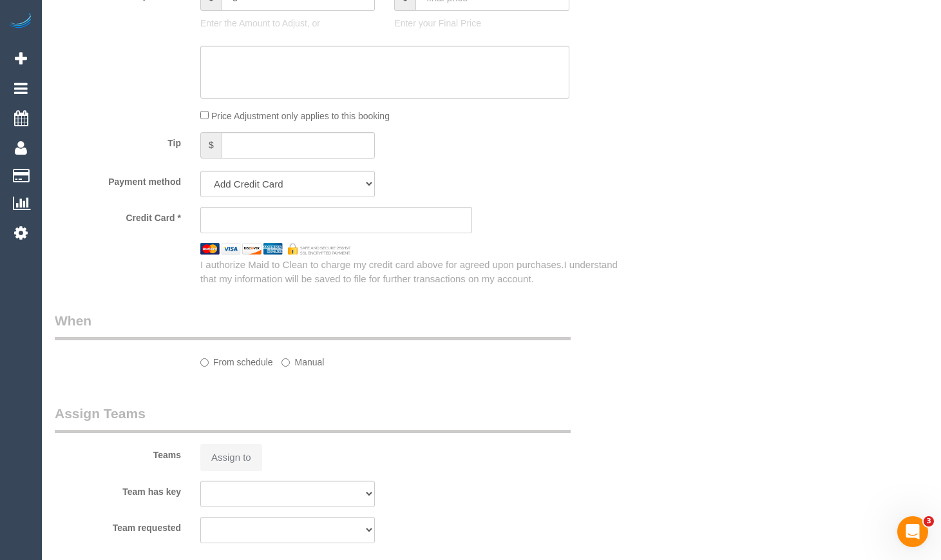
scroll to position [768, 0]
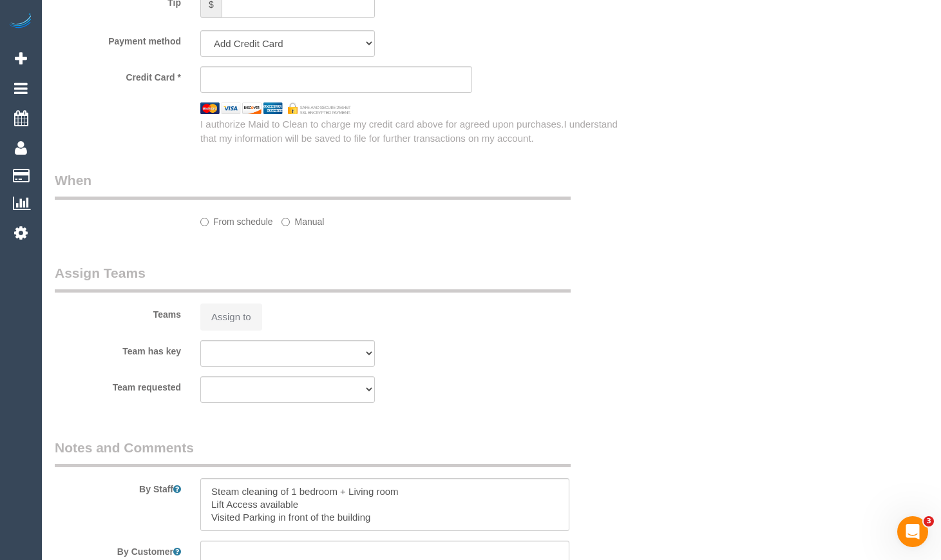
select select "string:AU"
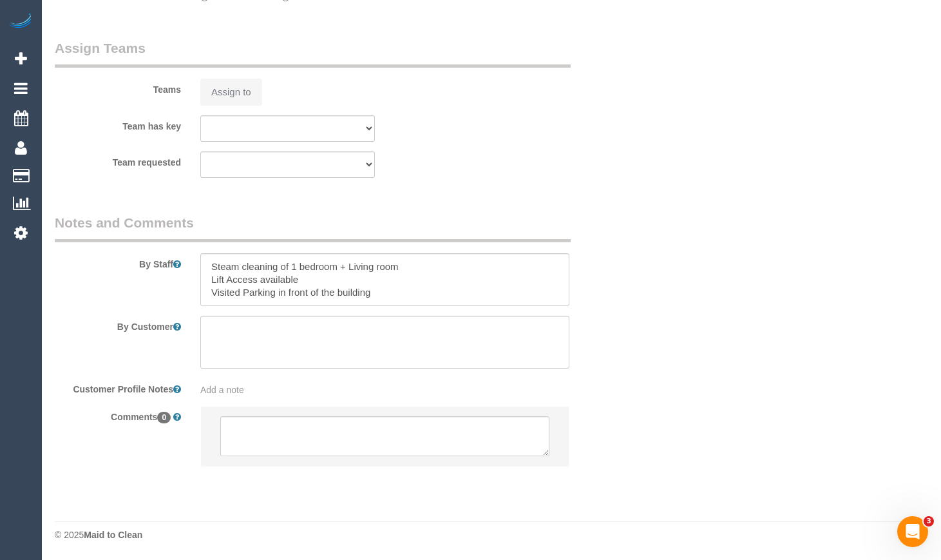
select select "string:stripe-pm_1RvSJX2GScqysDRVimkhtykN"
select select "object:636"
select select "spot1"
select select "number:28"
select select "number:14"
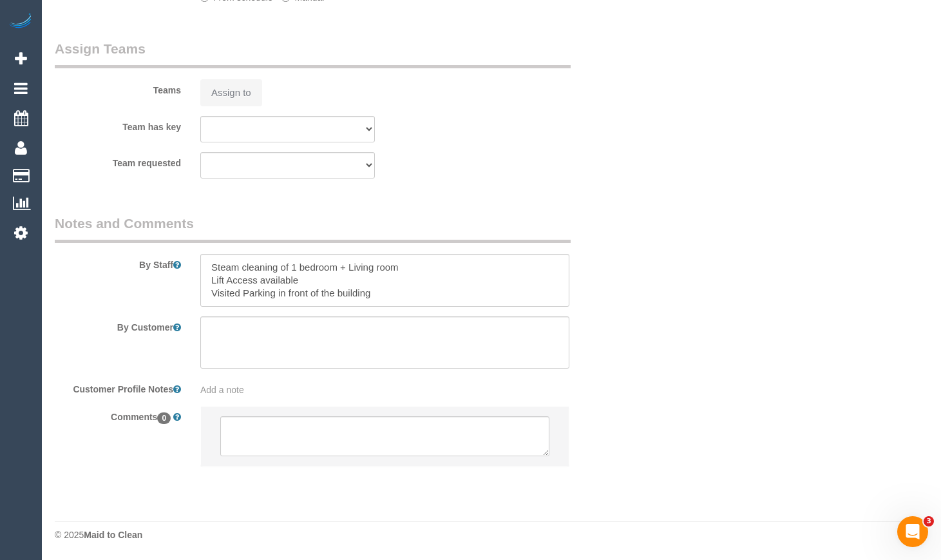
select select "number:18"
select select "number:24"
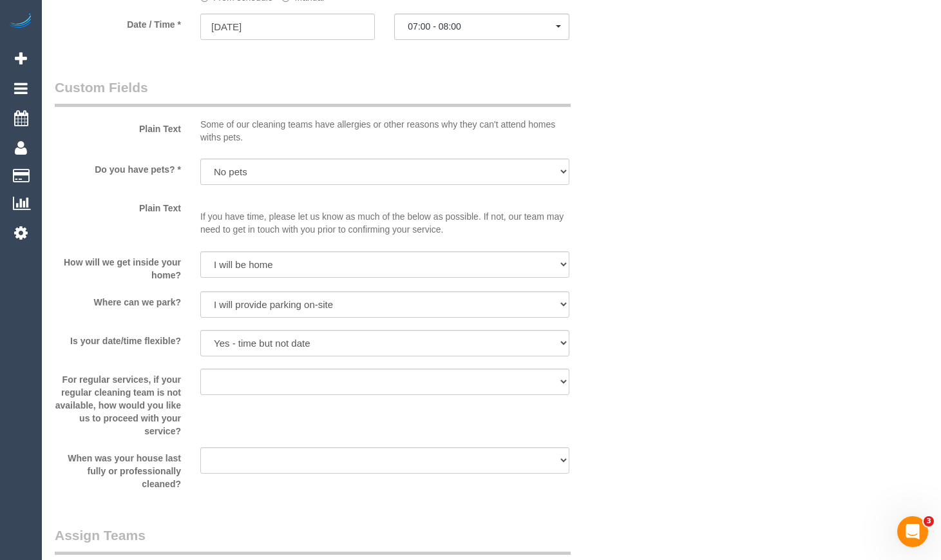
select select "object:1190"
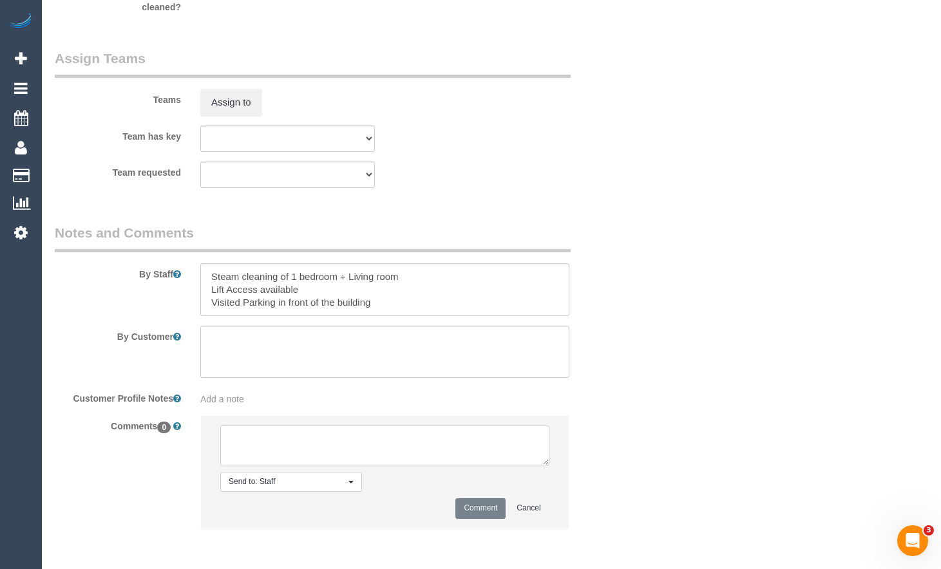
drag, startPoint x: 349, startPoint y: 465, endPoint x: 357, endPoint y: 464, distance: 7.8
click at [350, 465] on li "Send to: Staff Nothing selected Send to: Staff Send to: Customer Send to: Team …" at bounding box center [385, 472] width 368 height 112
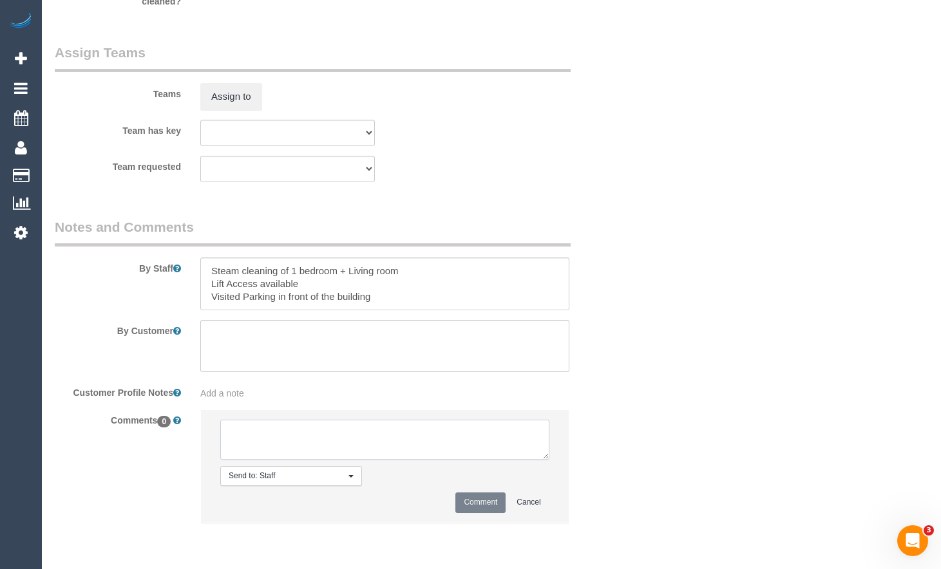
paste textarea "Flexibility dates: Flexibility times: Notes: Knows we need to review Contact vi…"
click at [408, 435] on textarea at bounding box center [384, 440] width 329 height 40
click at [395, 428] on textarea at bounding box center [384, 440] width 329 height 40
click at [321, 448] on textarea at bounding box center [384, 440] width 329 height 40
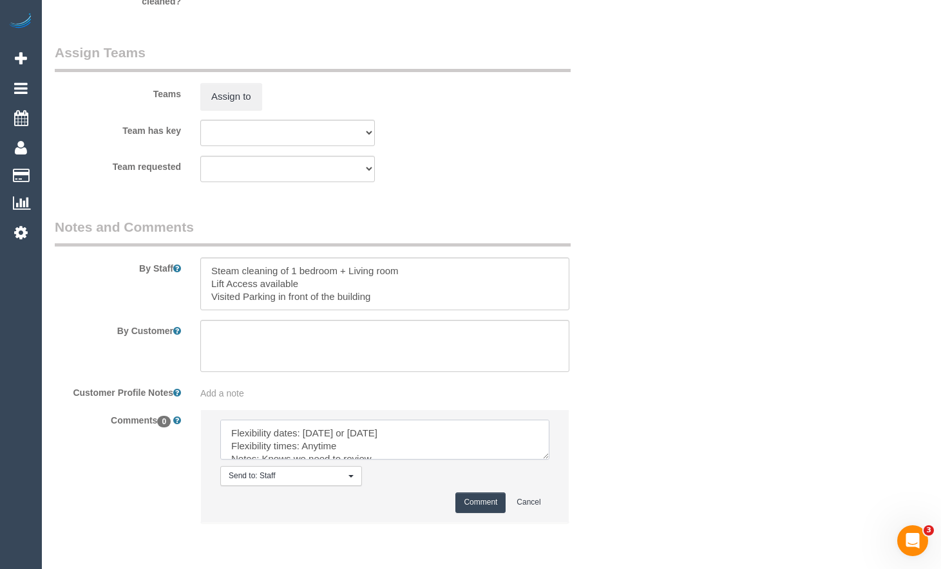
type textarea "Flexibility dates: Thursday 21/08 or Friday 22/08 Flexibility times: Anytime No…"
click at [479, 500] on button "Comment" at bounding box center [480, 503] width 50 height 20
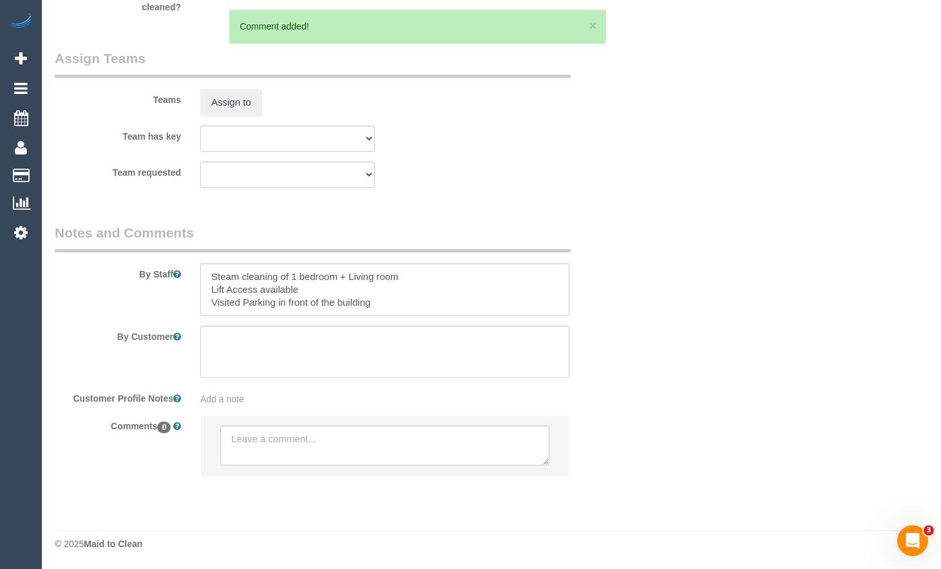
scroll to position [1971, 0]
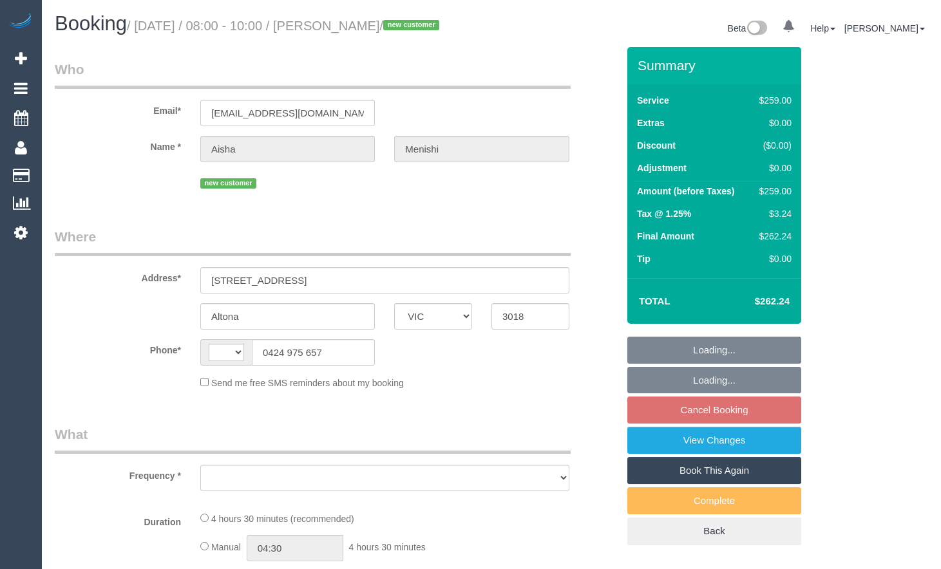
select select "VIC"
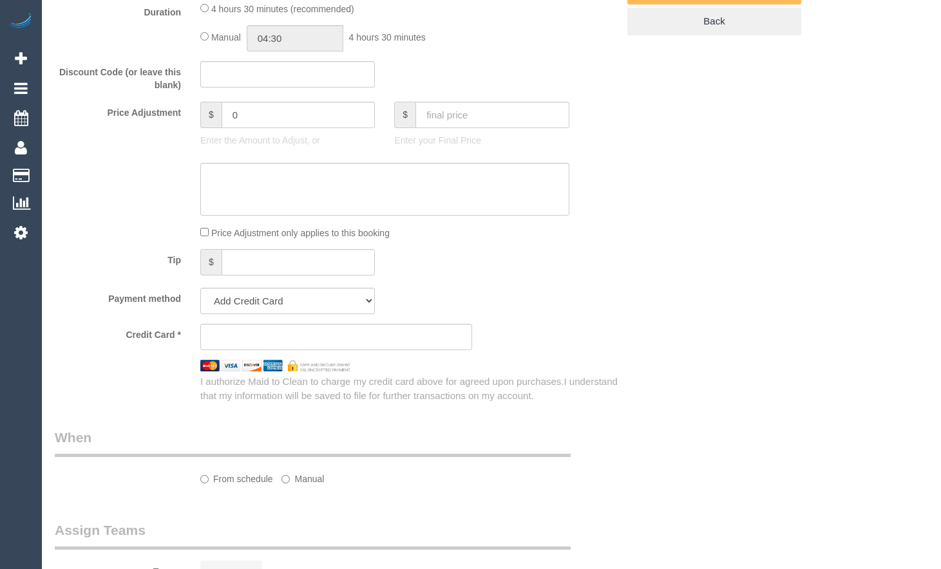
select select "string:AU"
select select "object:293"
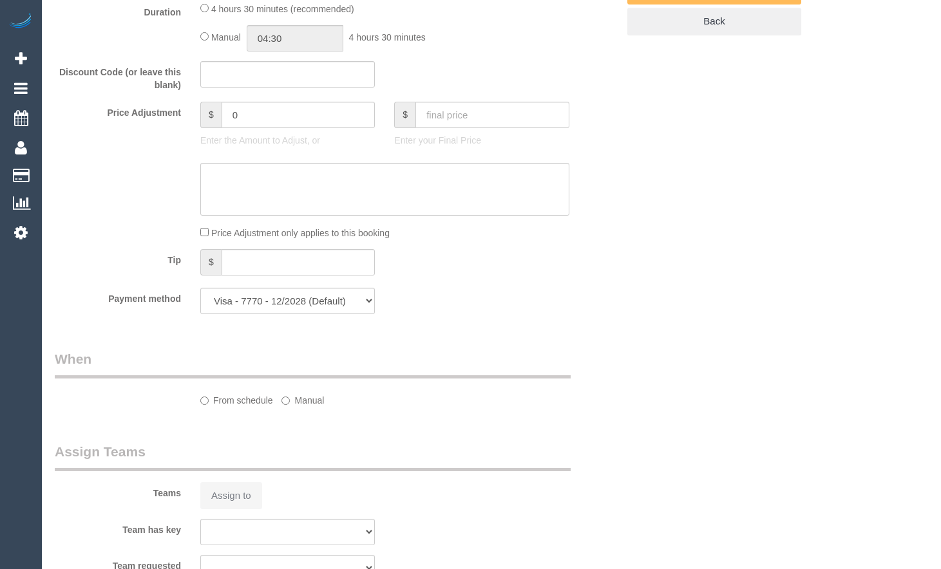
select select "string:stripe-pm_1RvSTY2GScqysDRV3NpqRSia"
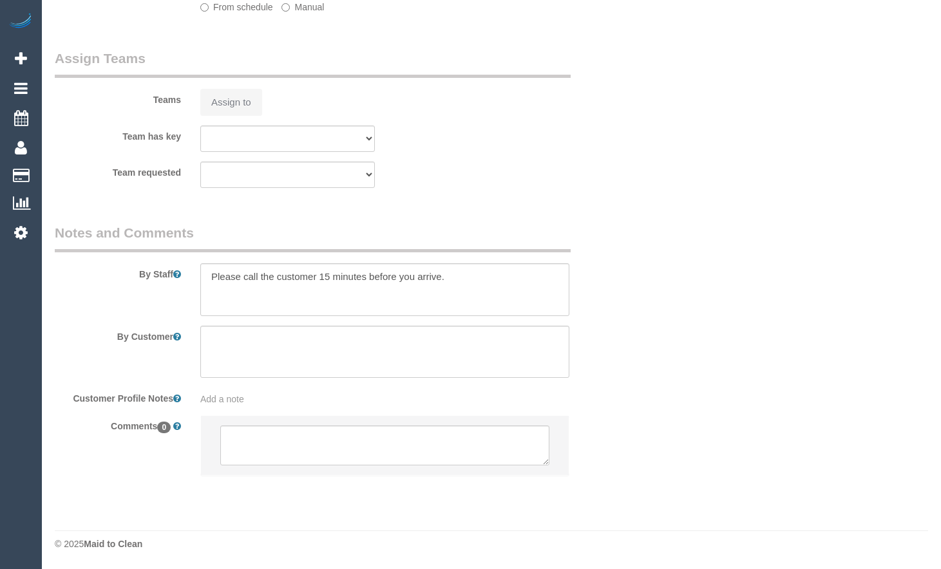
select select "number:27"
select select "number:14"
select select "number:18"
select select "number:24"
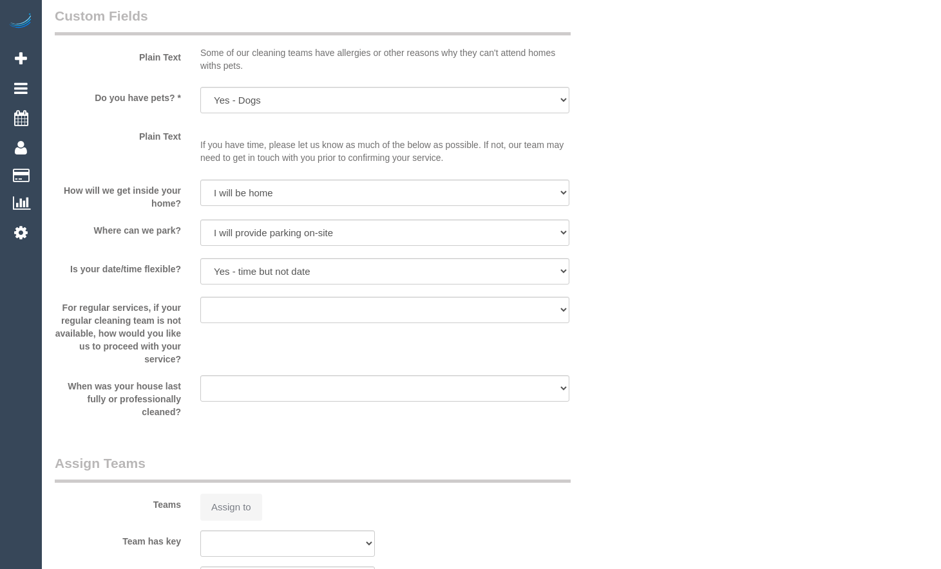
select select "object:789"
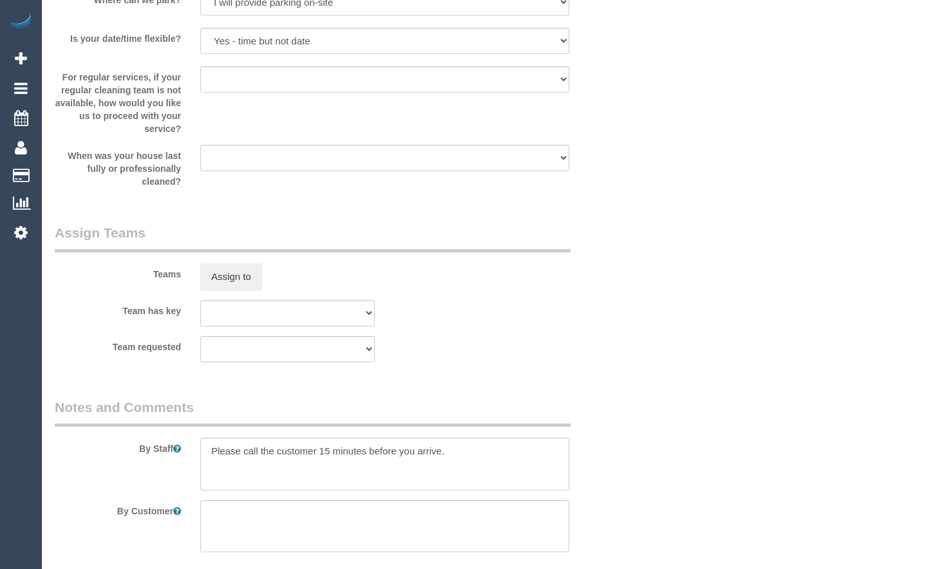
select select "spot2"
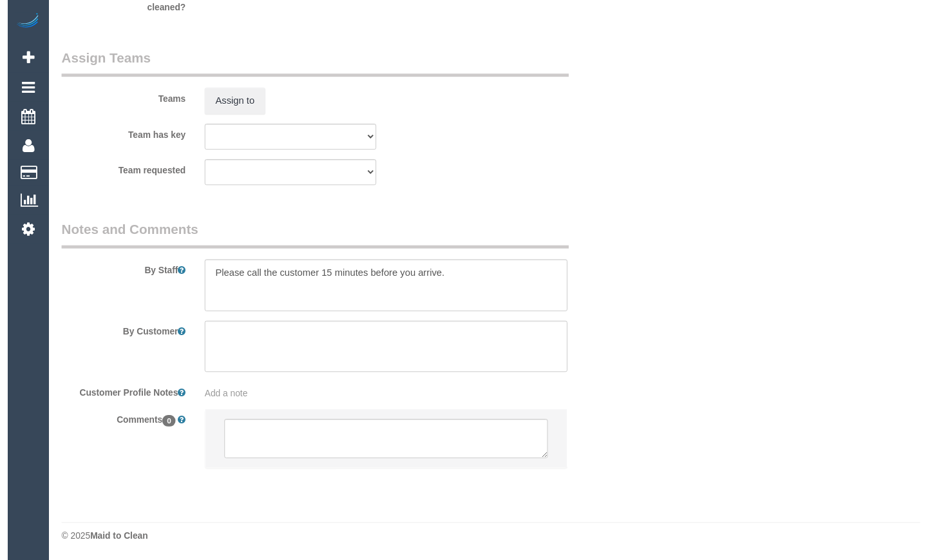
scroll to position [1981, 0]
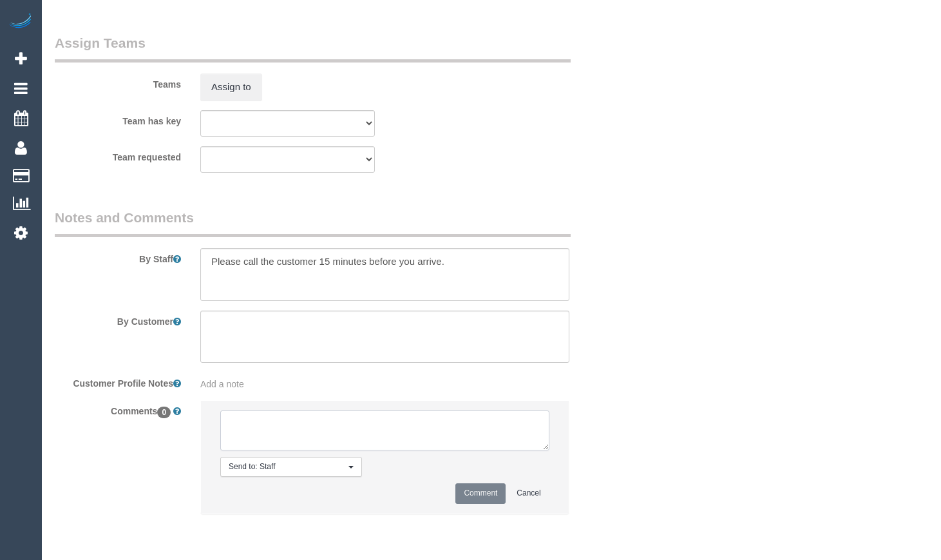
click at [340, 446] on textarea at bounding box center [384, 430] width 329 height 40
paste textarea "Flexibility dates: Flexibility times: Notes: Knows we need to review Contact vi…"
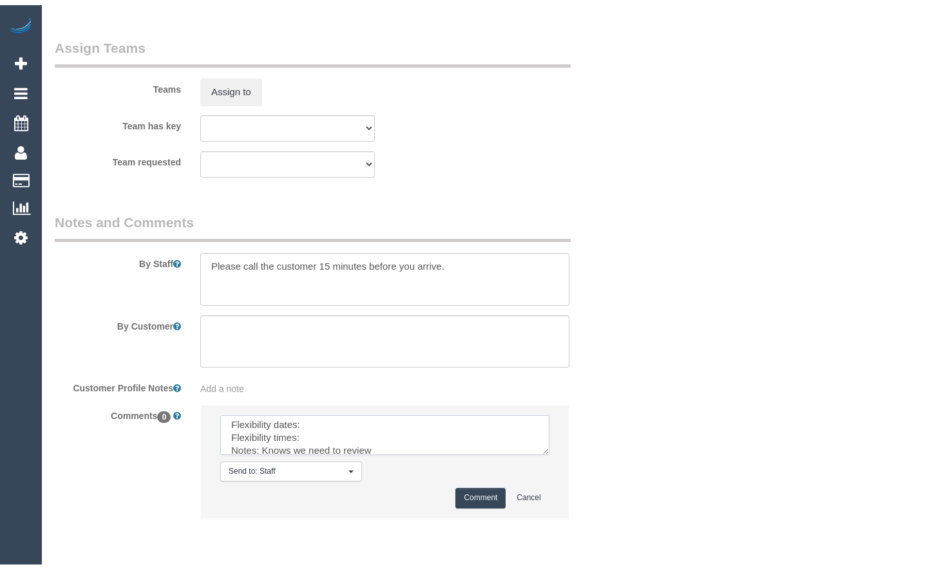
scroll to position [1996, 0]
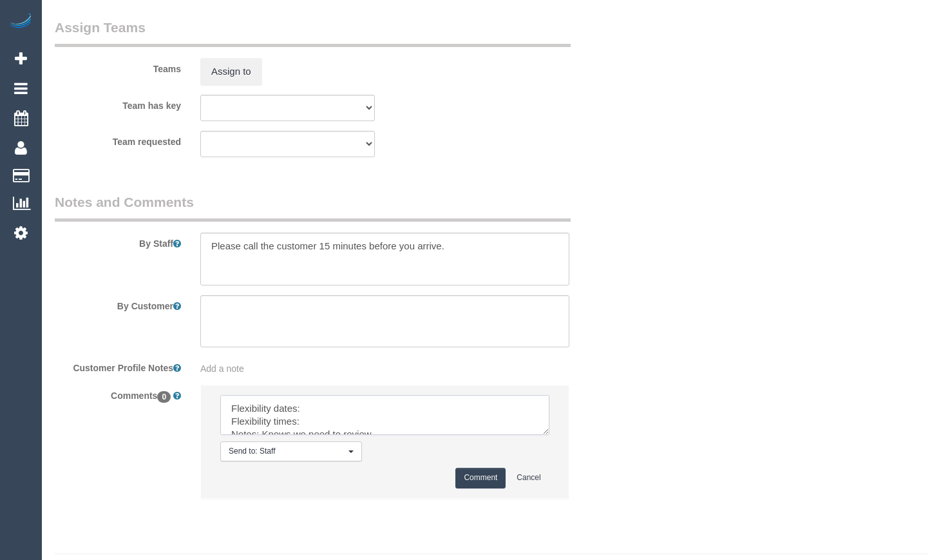
click at [372, 423] on textarea at bounding box center [384, 415] width 329 height 40
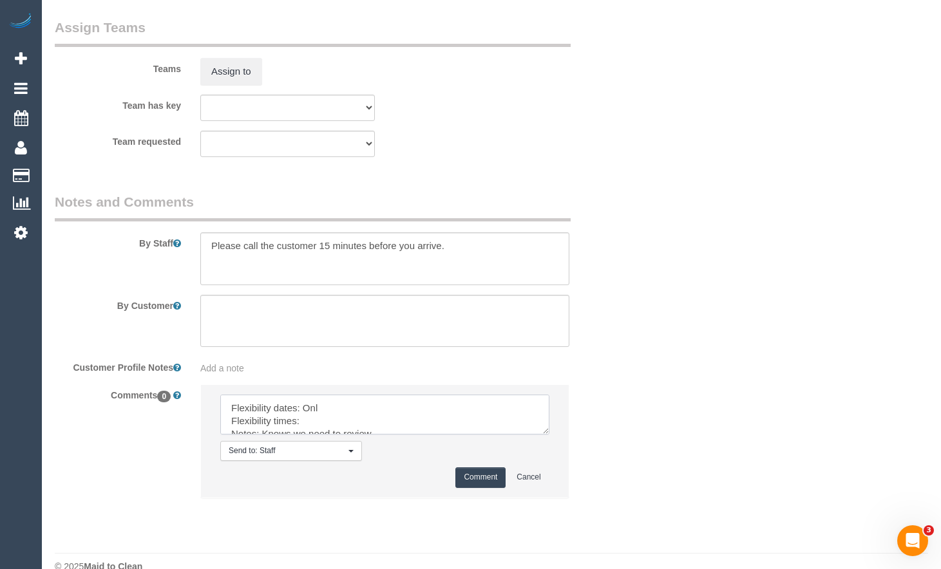
scroll to position [0, 0]
click at [431, 423] on textarea at bounding box center [384, 415] width 329 height 40
click at [328, 435] on textarea at bounding box center [384, 415] width 329 height 40
type textarea "Flexibility dates: Only on Wednesday 20/08 Flexibility times: Anytime Notes: Kn…"
click at [481, 488] on button "Comment" at bounding box center [480, 478] width 50 height 20
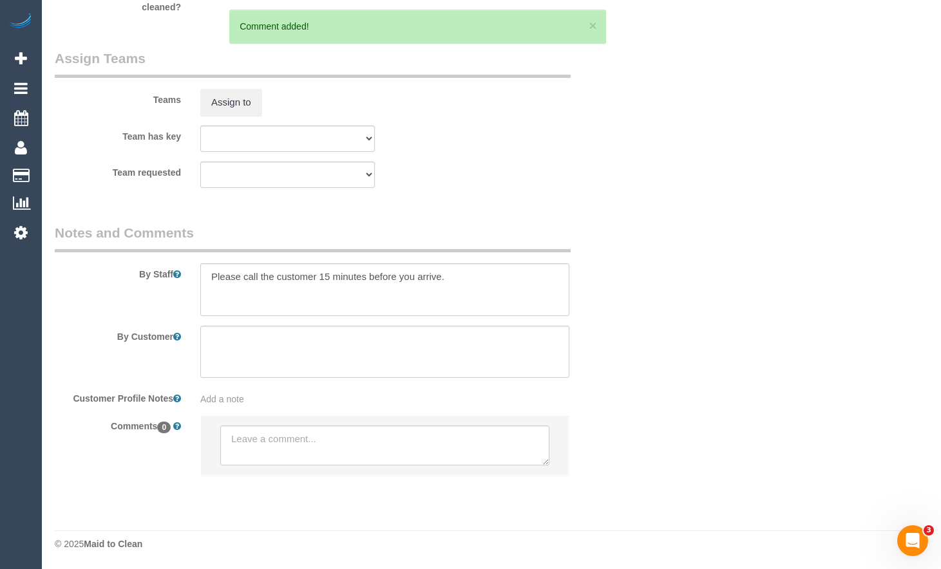
scroll to position [1996, 0]
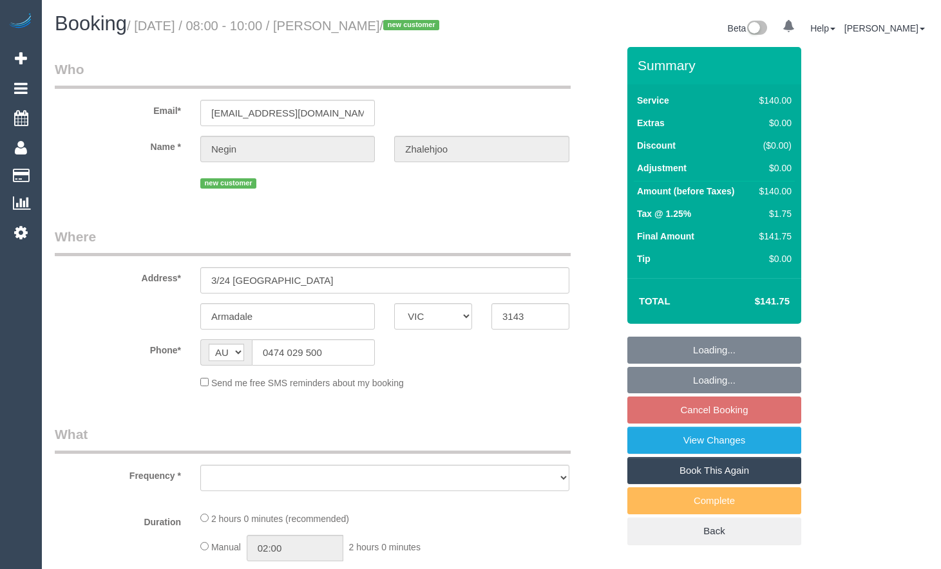
select select "VIC"
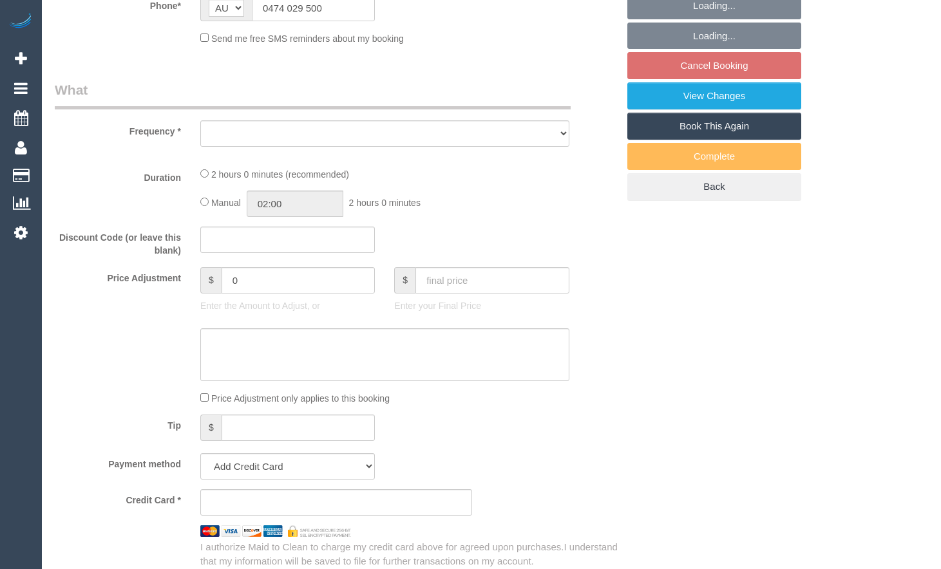
select select "object:540"
select select "string:stripe-pm_1RvSmt2GScqysDRVlWYJgZdz"
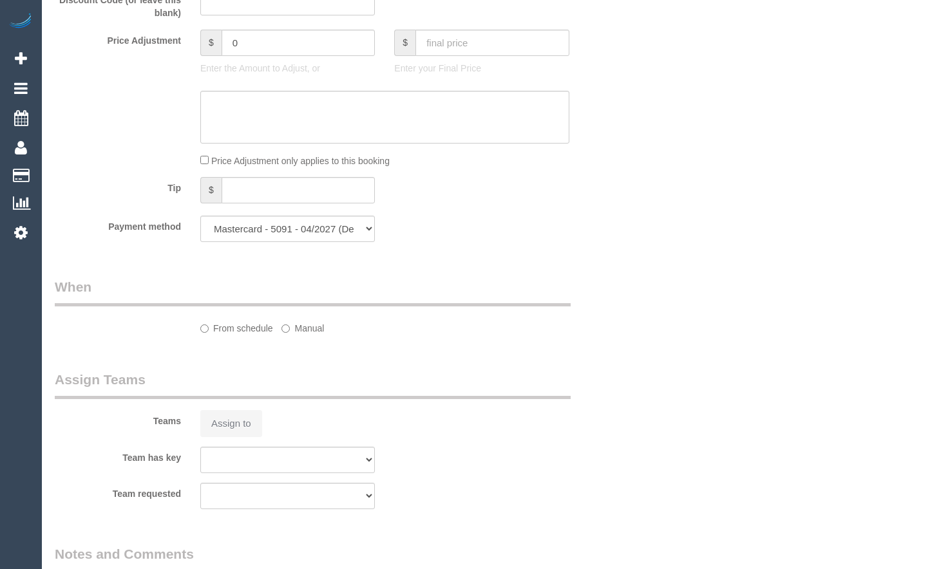
select select "object:711"
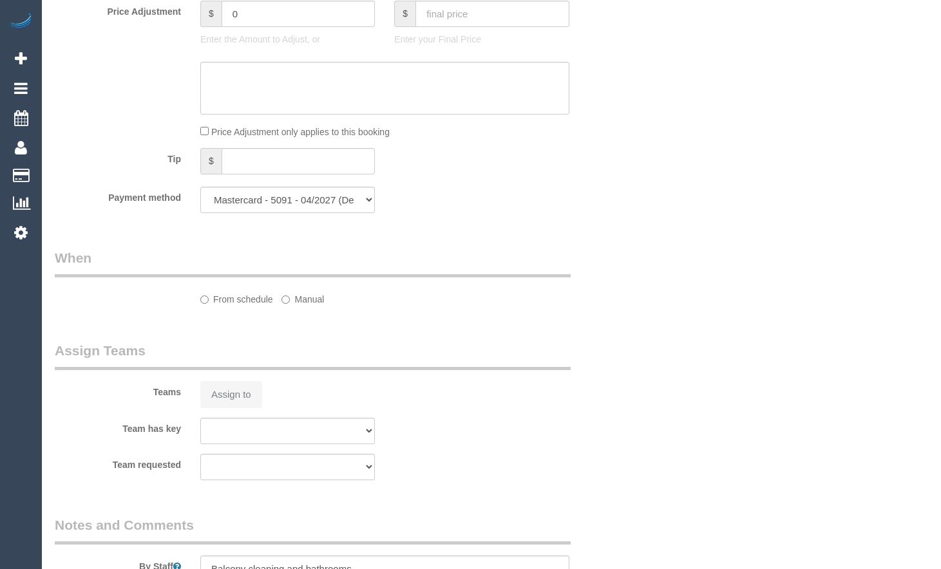
select select "number:28"
select select "number:14"
select select "number:19"
select select "number:24"
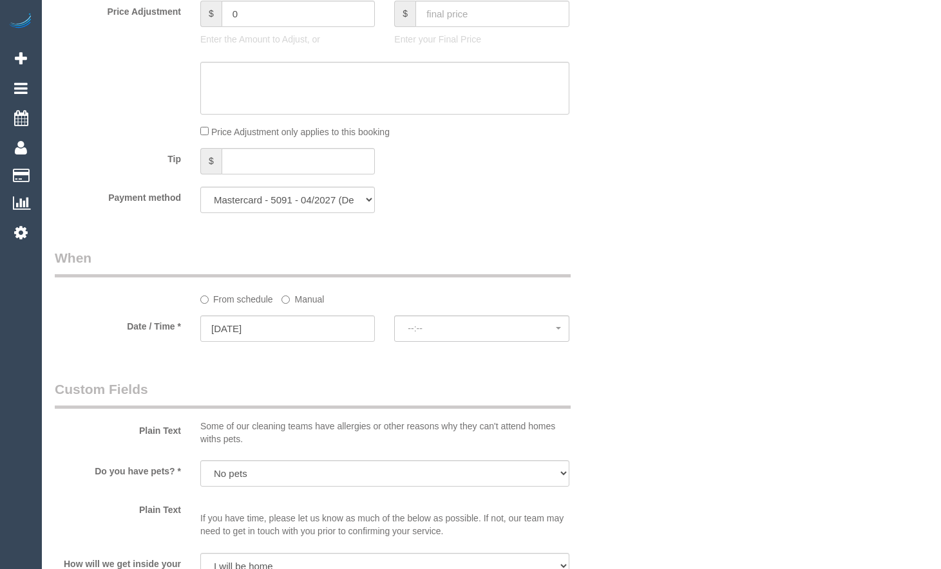
select select "spot1"
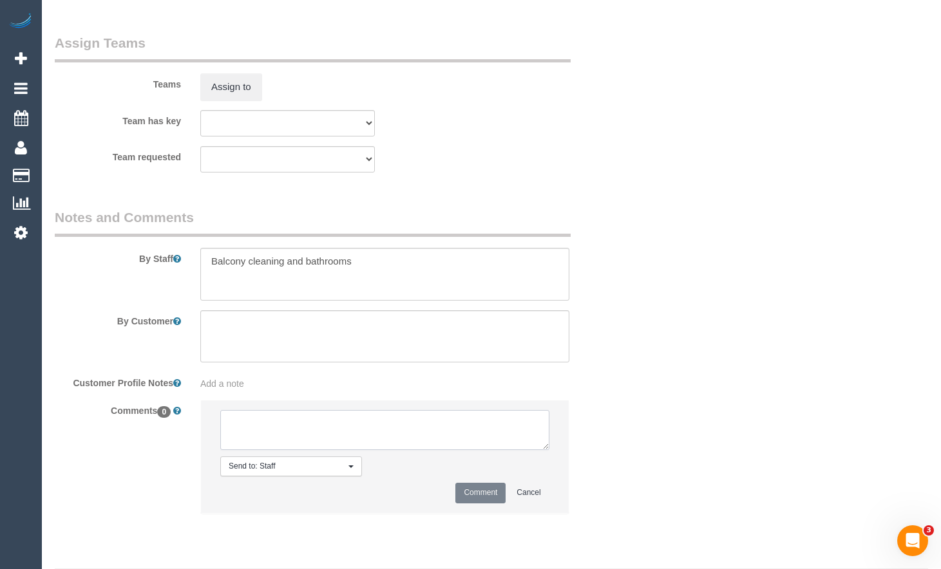
scroll to position [1956, 0]
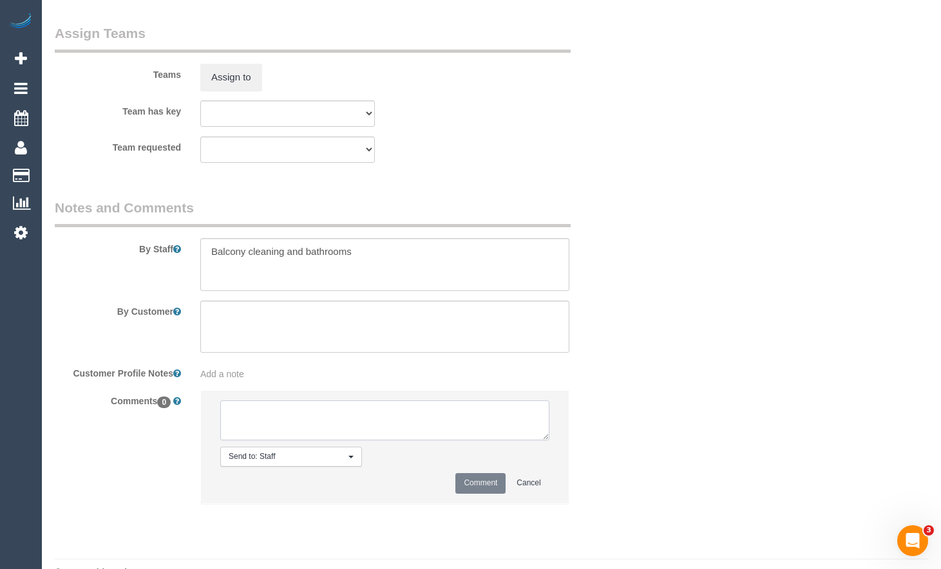
click at [442, 441] on textarea at bounding box center [384, 421] width 329 height 40
click at [379, 441] on textarea at bounding box center [384, 421] width 329 height 40
paste textarea "Flexibility dates: Flexibility times: Notes: Knows we need to review Contact vi…"
click at [401, 432] on textarea at bounding box center [384, 421] width 329 height 40
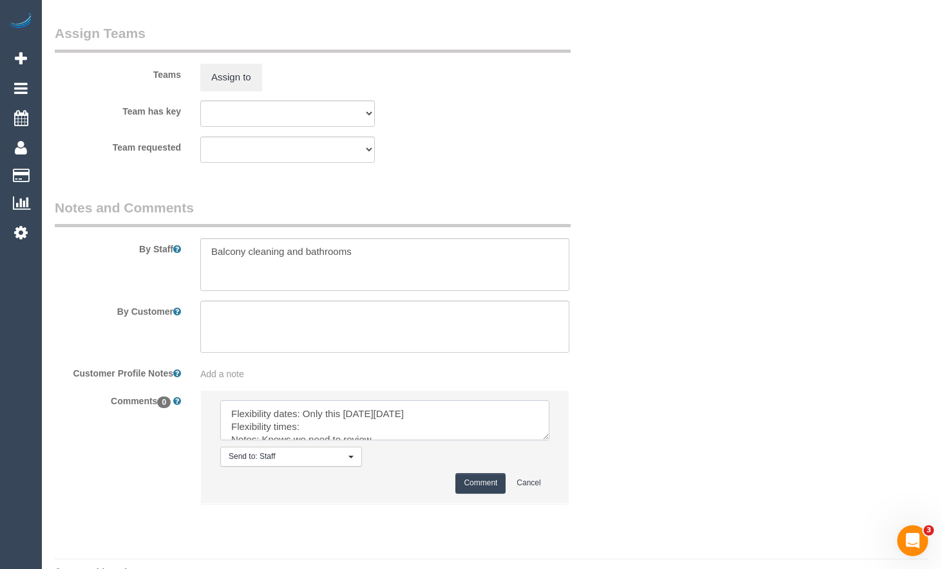
click at [356, 441] on textarea at bounding box center [384, 421] width 329 height 40
click at [359, 441] on textarea at bounding box center [384, 421] width 329 height 40
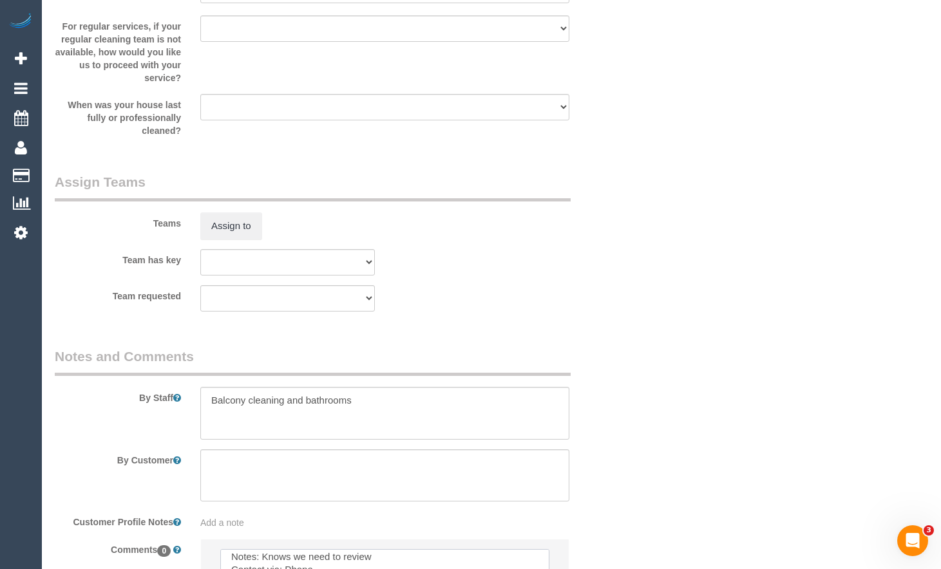
scroll to position [1827, 0]
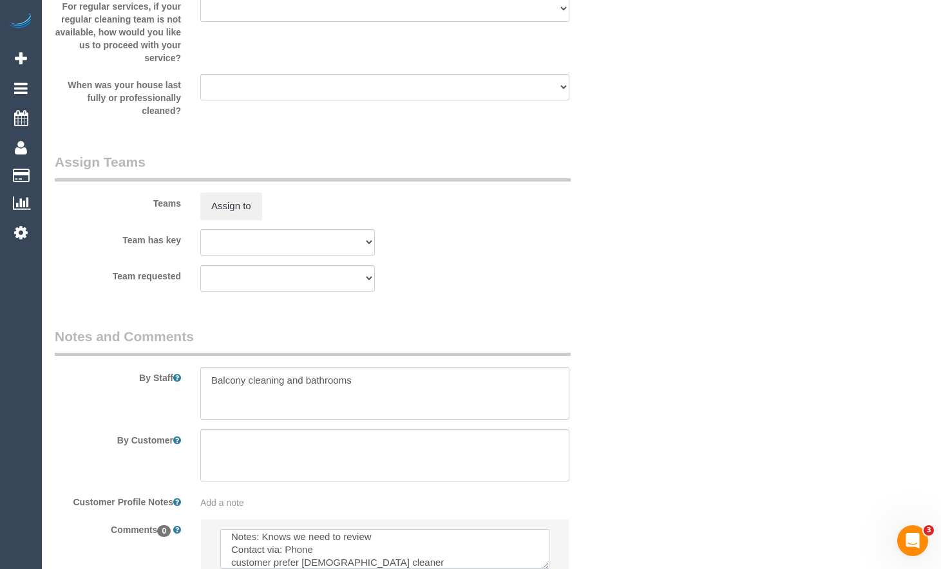
type textarea "Flexibility dates: Only this [DATE][DATE] Flexibility times: Anytime Notes: Kno…"
click at [412, 399] on textarea at bounding box center [384, 393] width 369 height 53
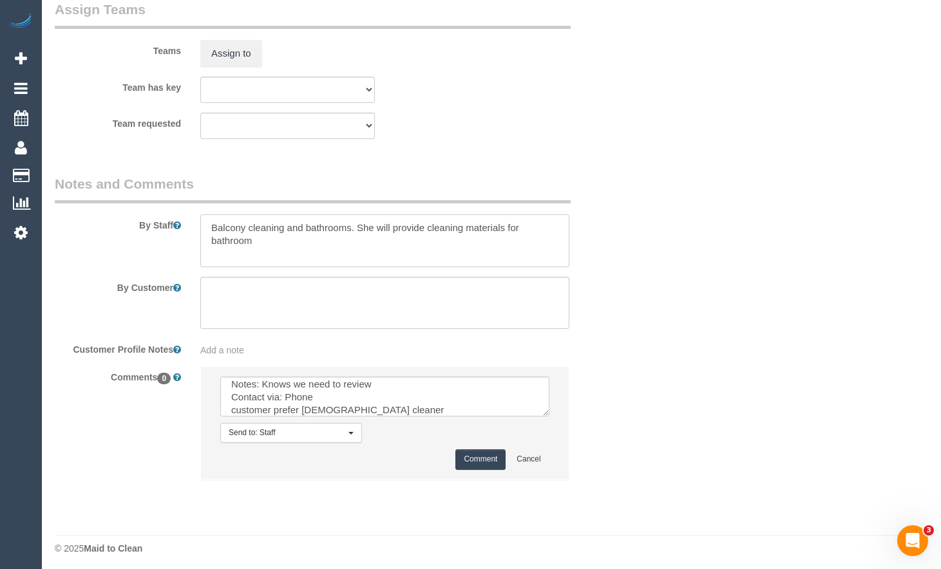
scroll to position [1999, 0]
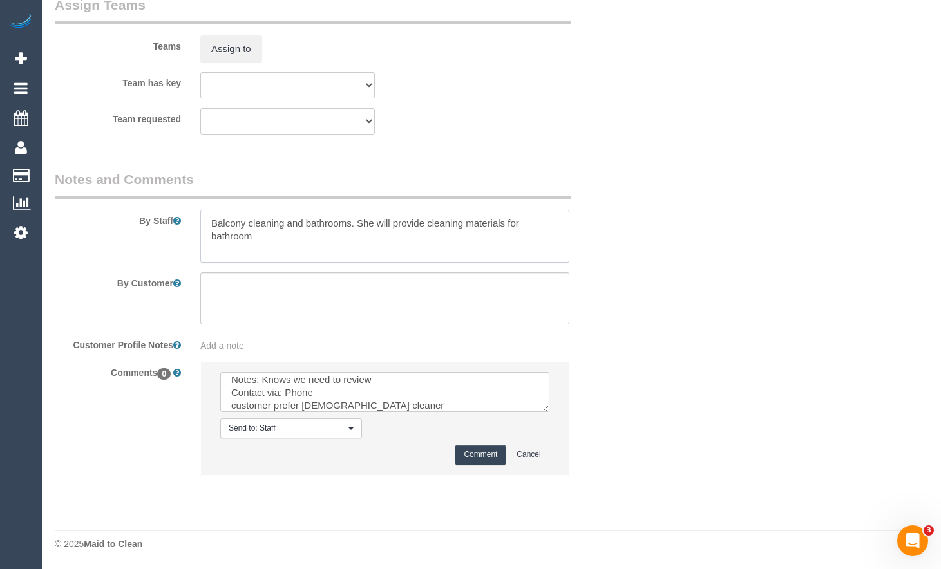
type textarea "Balcony cleaning and bathrooms. She will provide cleaning materials for bathroom"
click at [410, 408] on textarea at bounding box center [384, 392] width 329 height 40
type textarea "Flexibility dates: Only this coming Saturday 16/08 Flexibility times: Anytime N…"
click at [500, 460] on button "Comment" at bounding box center [480, 455] width 50 height 20
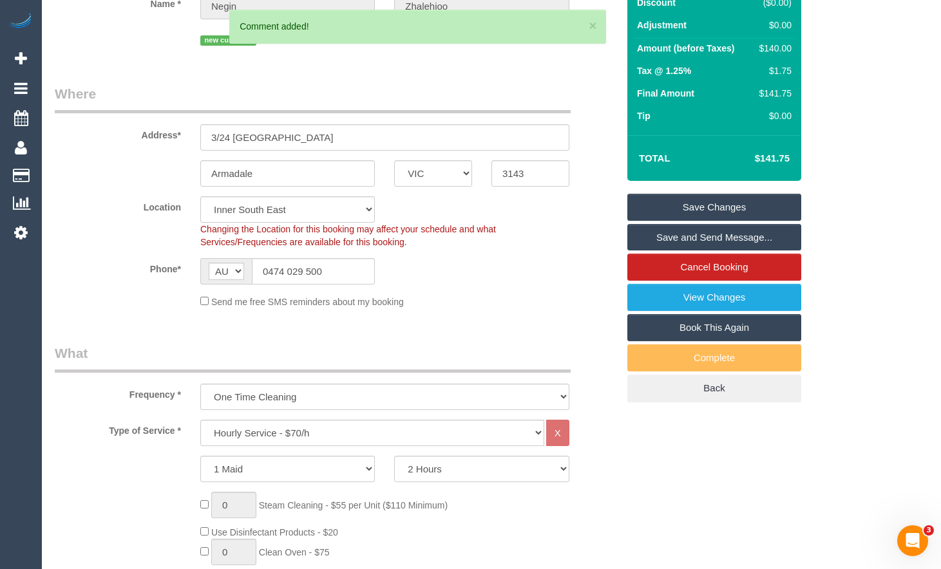
scroll to position [0, 0]
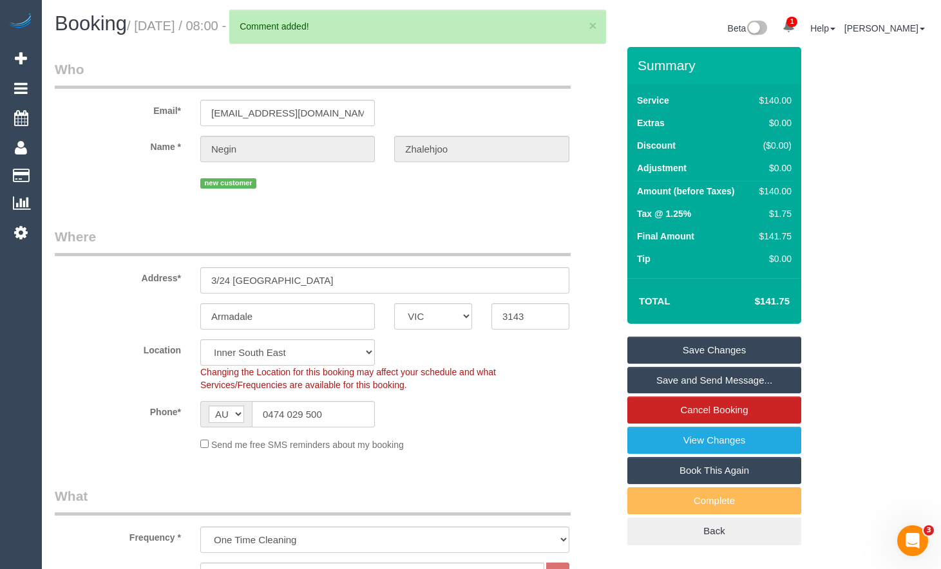
click at [738, 359] on link "Save Changes" at bounding box center [714, 350] width 174 height 27
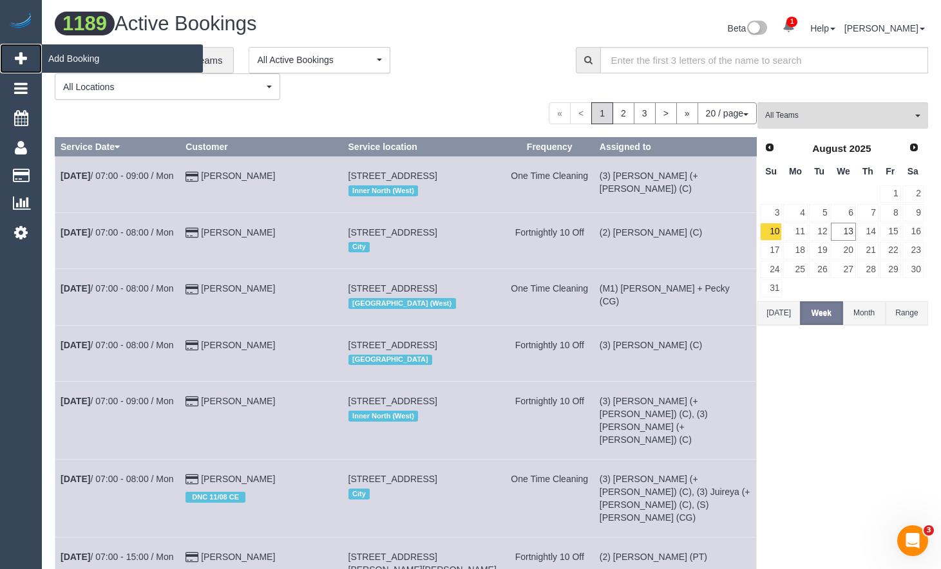
click at [30, 57] on link "Add Booking" at bounding box center [21, 59] width 42 height 30
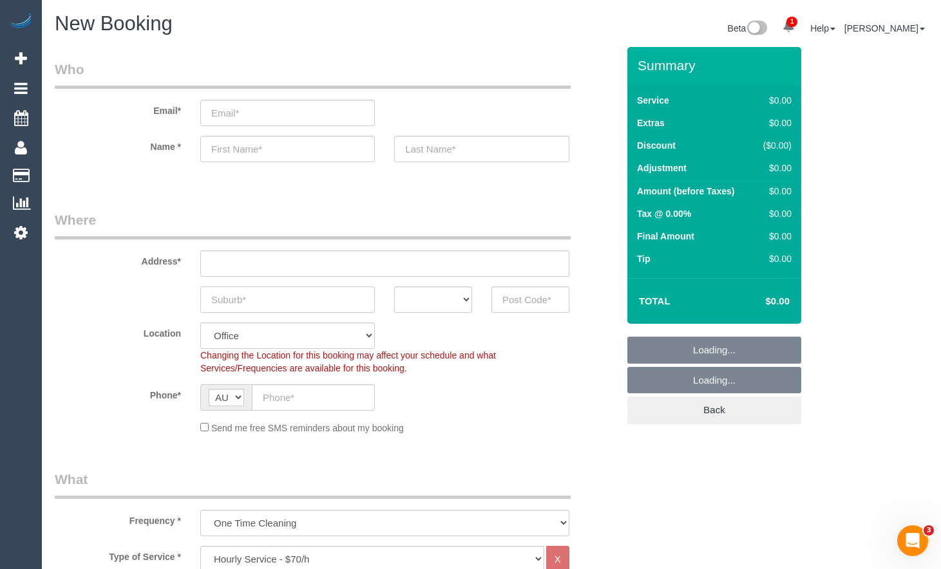
click at [269, 302] on input "text" at bounding box center [287, 300] width 175 height 26
select select "object:4518"
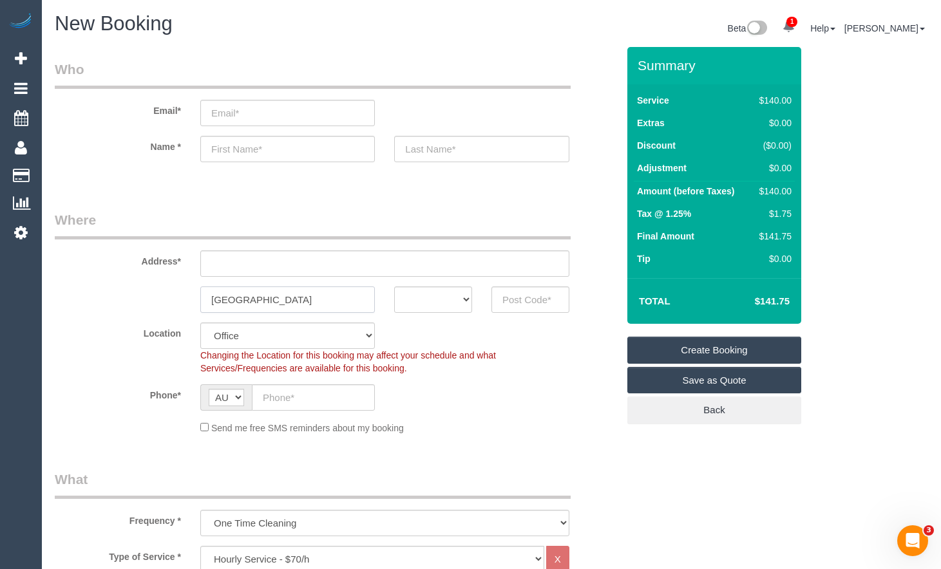
type input "Brunswick East"
click at [450, 310] on select "ACT NSW NT QLD SA TAS VIC WA" at bounding box center [433, 300] width 78 height 26
select select "VIC"
click at [394, 287] on select "ACT NSW NT QLD SA TAS VIC WA" at bounding box center [433, 300] width 78 height 26
drag, startPoint x: 291, startPoint y: 295, endPoint x: 84, endPoint y: 290, distance: 206.8
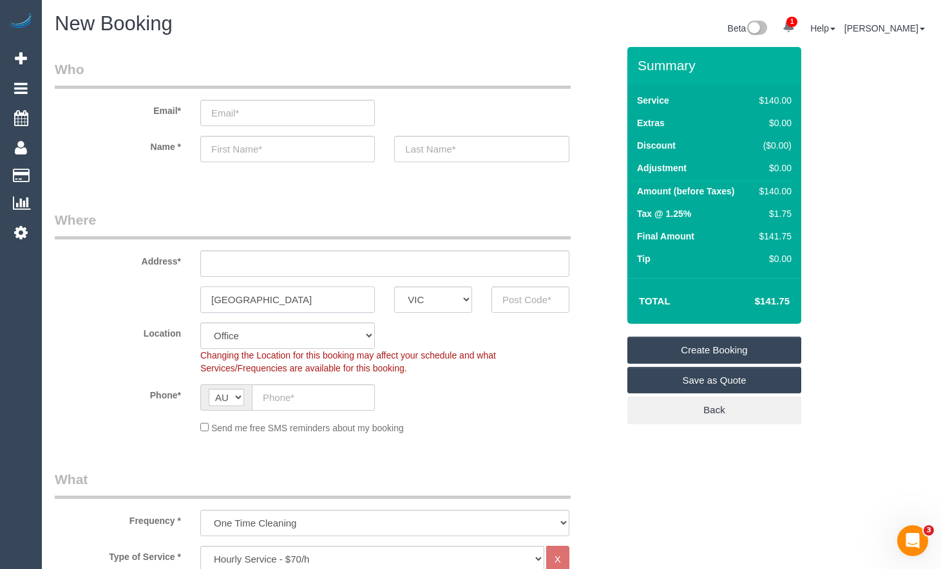
click at [85, 290] on div "Brunswick East ACT NSW NT QLD SA TAS VIC WA" at bounding box center [336, 300] width 582 height 26
click at [537, 300] on input "text" at bounding box center [530, 300] width 78 height 26
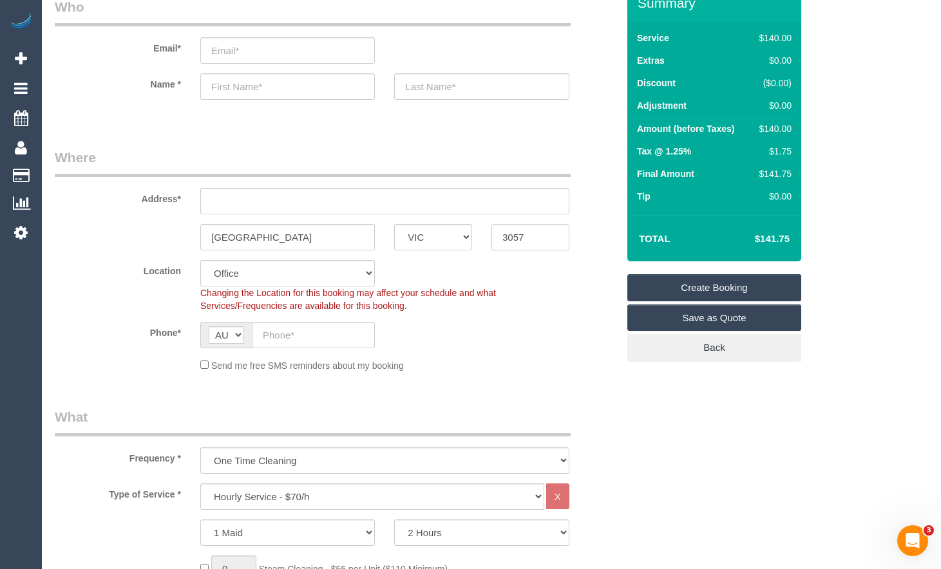
scroll to position [64, 0]
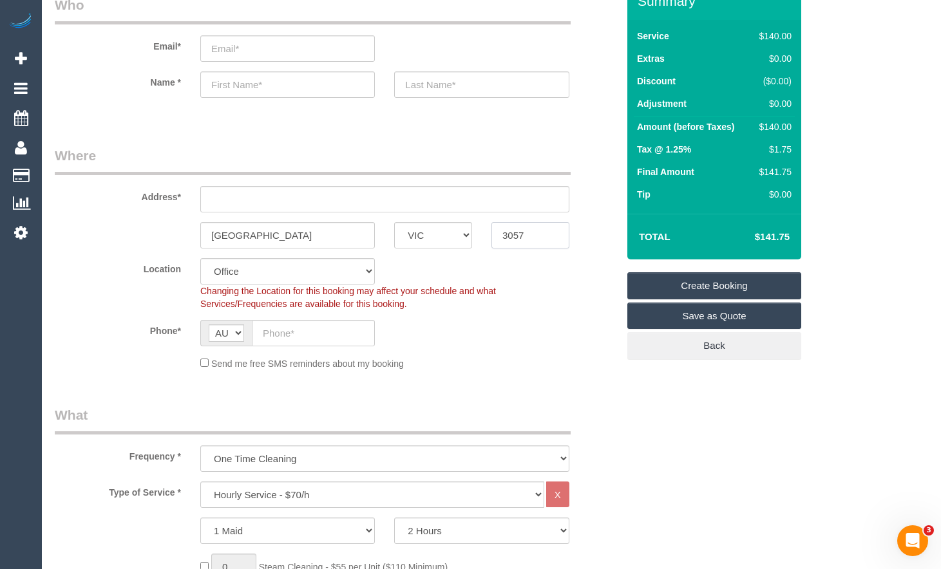
type input "3057"
drag, startPoint x: 309, startPoint y: 195, endPoint x: 314, endPoint y: 205, distance: 11.8
click at [309, 195] on input "text" at bounding box center [384, 199] width 369 height 26
type input "1"
click at [404, 333] on div "Phone* AF AL DZ AD AO AI AQ AG AR AM AW AU AT AZ BS BH BD BB BY BE BZ BJ BM BT …" at bounding box center [336, 333] width 582 height 26
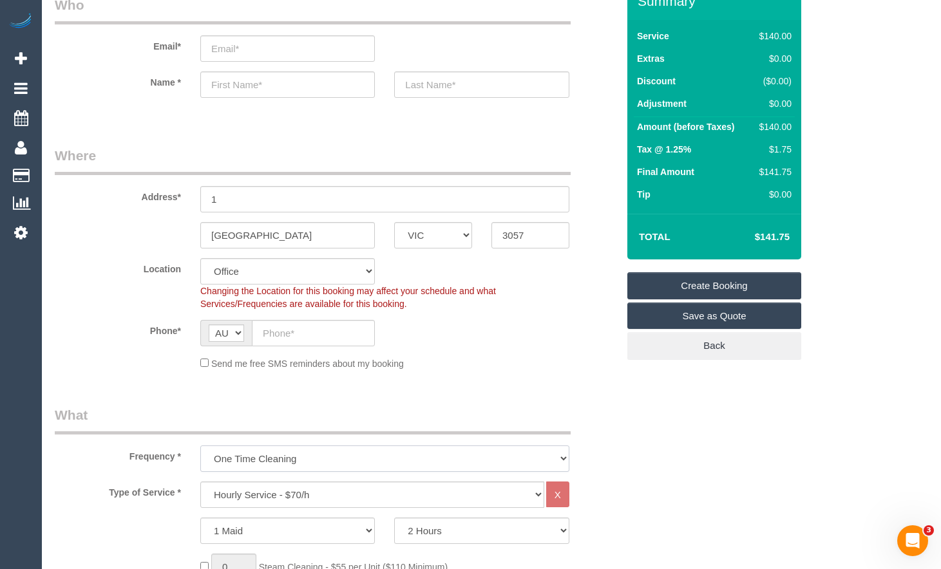
click at [353, 461] on select "One Time Cleaning Weekly - 10% Off - 10.00% (0% for the First Booking) Fortnigh…" at bounding box center [384, 459] width 369 height 26
select select "88"
click at [200, 446] on select "One Time Cleaning Weekly - 10% Off - 10.00% (0% for the First Booking) Fortnigh…" at bounding box center [384, 459] width 369 height 26
select select "object:4527"
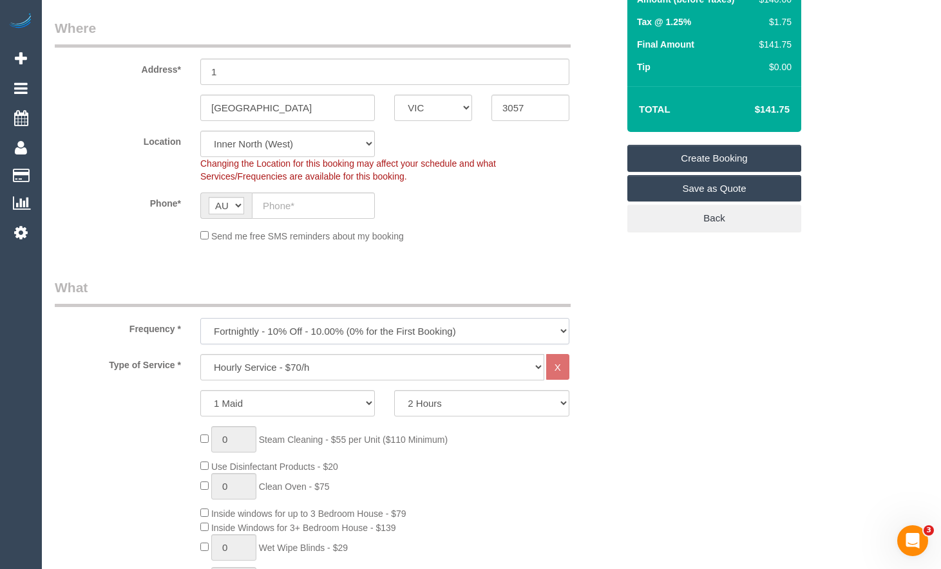
scroll to position [193, 0]
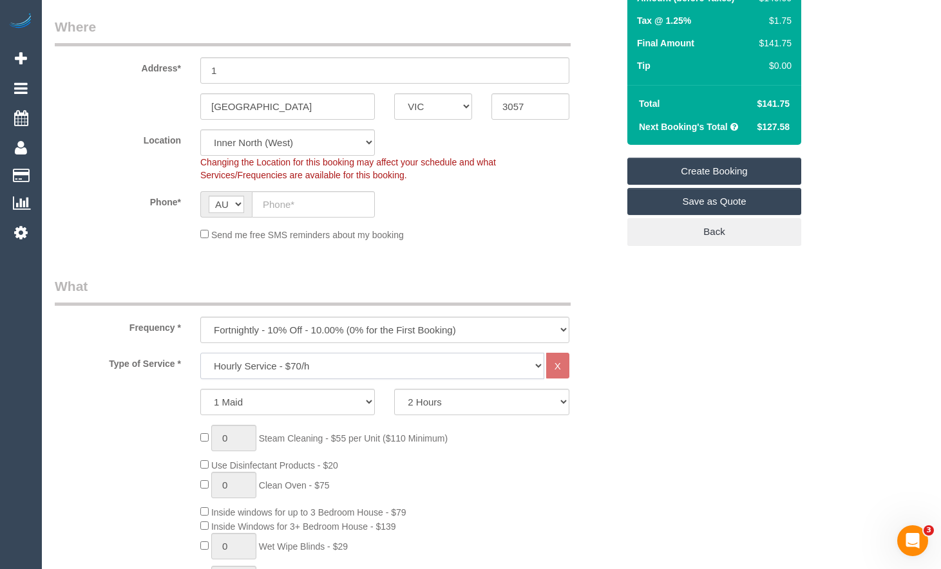
click at [309, 370] on select "Hourly Service - $70/h Hourly Service - $65/h Hourly Service - $60/h Hourly Ser…" at bounding box center [372, 366] width 344 height 26
click at [200, 353] on select "Hourly Service - $70/h Hourly Service - $65/h Hourly Service - $60/h Hourly Ser…" at bounding box center [372, 366] width 344 height 26
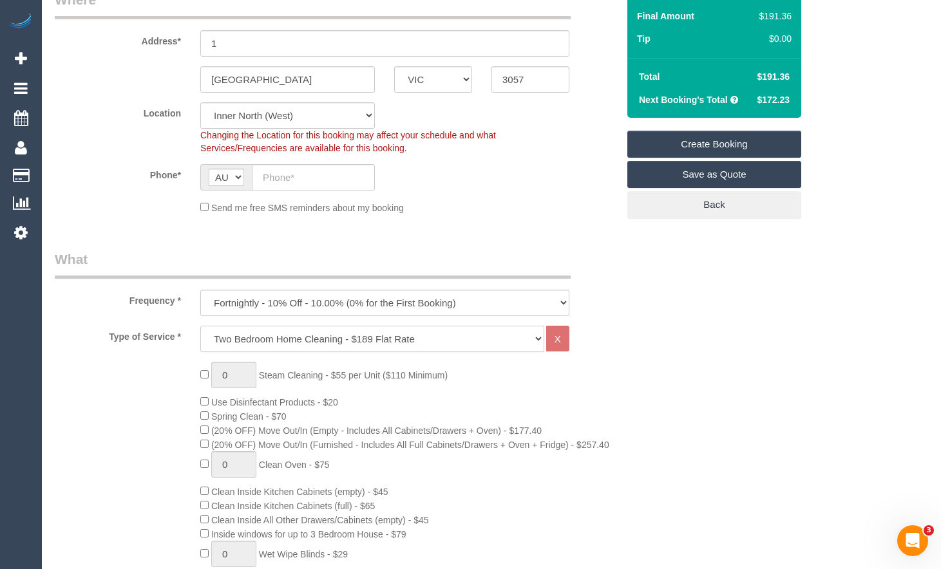
scroll to position [258, 0]
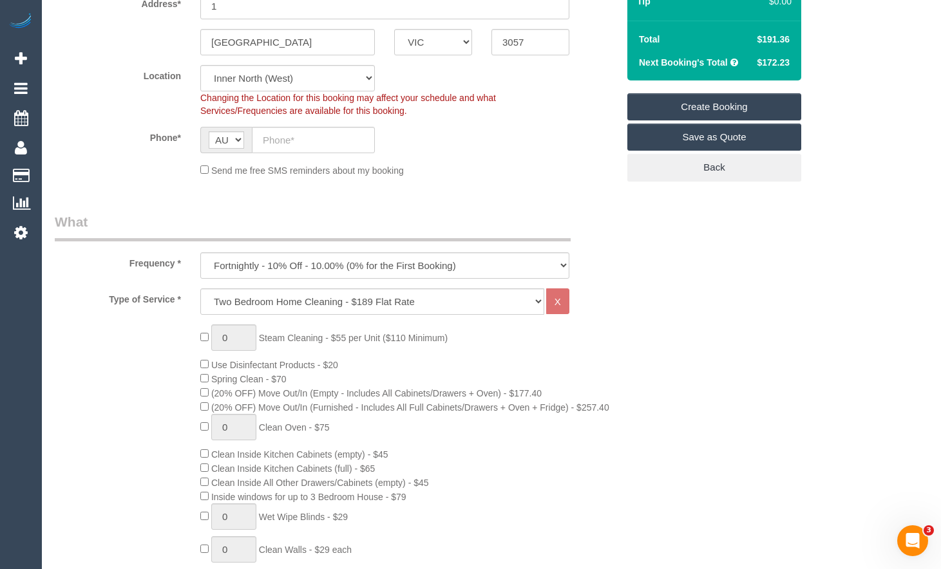
drag, startPoint x: 795, startPoint y: 36, endPoint x: 778, endPoint y: 40, distance: 17.8
click at [778, 40] on div "Total $191.36 Next Booking's Total $172.23" at bounding box center [714, 51] width 174 height 60
drag, startPoint x: 790, startPoint y: 65, endPoint x: 754, endPoint y: 66, distance: 35.4
click at [754, 66] on td "$172.23" at bounding box center [772, 62] width 46 height 23
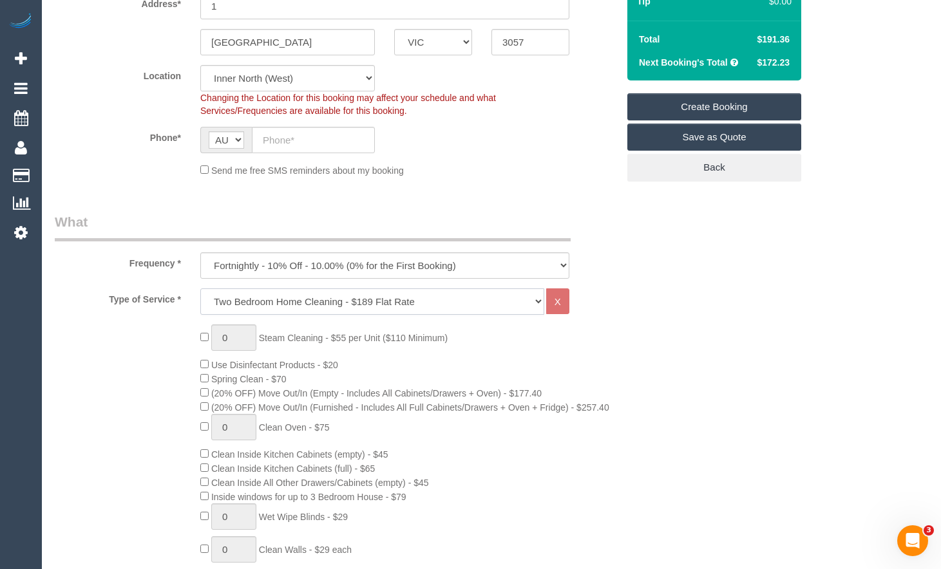
click at [490, 301] on select "Hourly Service - $70/h Hourly Service - $65/h Hourly Service - $60/h Hourly Ser…" at bounding box center [372, 302] width 344 height 26
select select "209"
click at [200, 289] on select "Hourly Service - $70/h Hourly Service - $65/h Hourly Service - $60/h Hourly Ser…" at bounding box center [372, 302] width 344 height 26
select select "1"
select select "120"
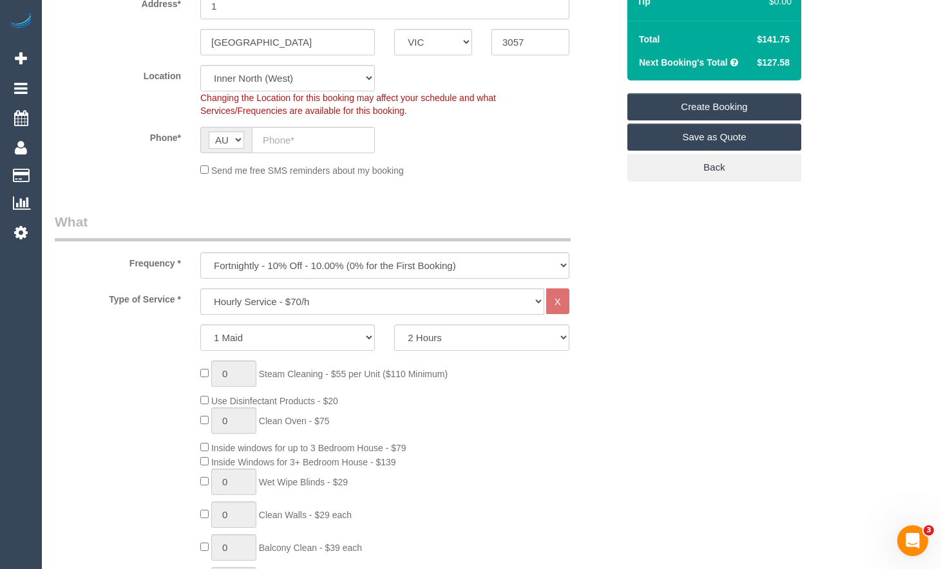
click at [503, 160] on sui-booking-location "Location Office City East (North) East (South) Inner East Inner North (East) In…" at bounding box center [336, 121] width 563 height 112
drag, startPoint x: 400, startPoint y: 311, endPoint x: 408, endPoint y: 316, distance: 8.9
click at [400, 311] on select "Hourly Service - $70/h Hourly Service - $65/h Hourly Service - $60/h Hourly Ser…" at bounding box center [372, 302] width 344 height 26
select select "211"
click at [200, 289] on select "Hourly Service - $70/h Hourly Service - $65/h Hourly Service - $60/h Hourly Ser…" at bounding box center [372, 302] width 344 height 26
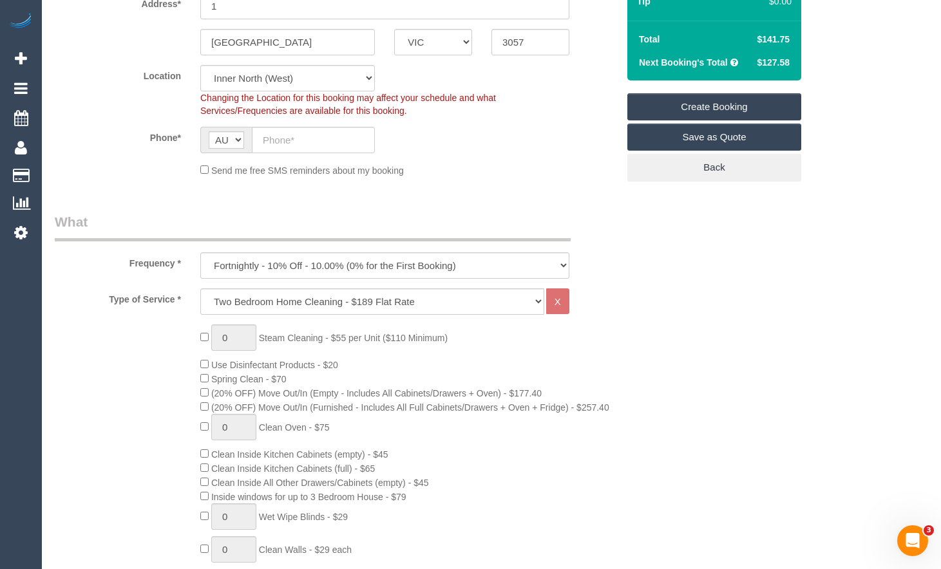
click at [491, 157] on sui-booking-location "Location Office City East (North) East (South) Inner East Inner North (East) In…" at bounding box center [336, 121] width 563 height 112
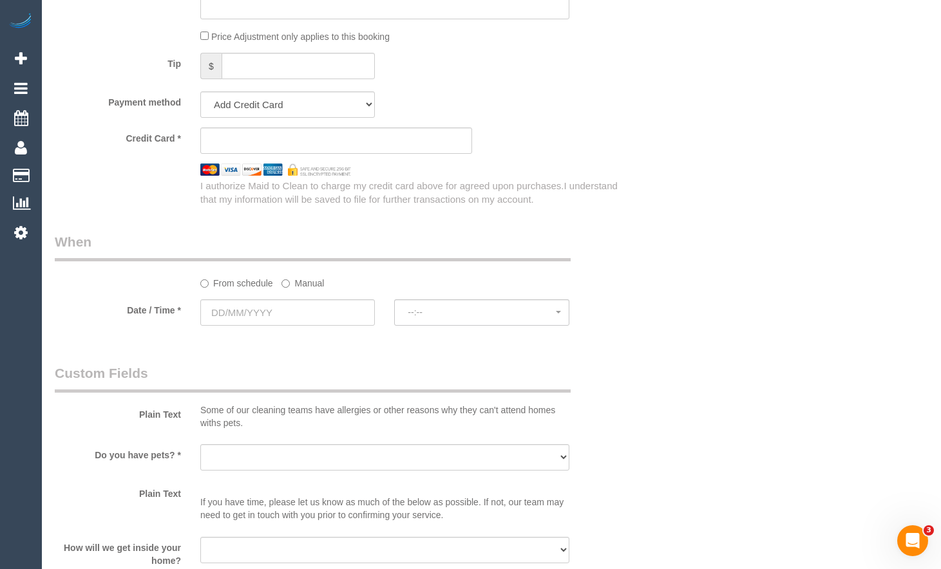
scroll to position [1288, 0]
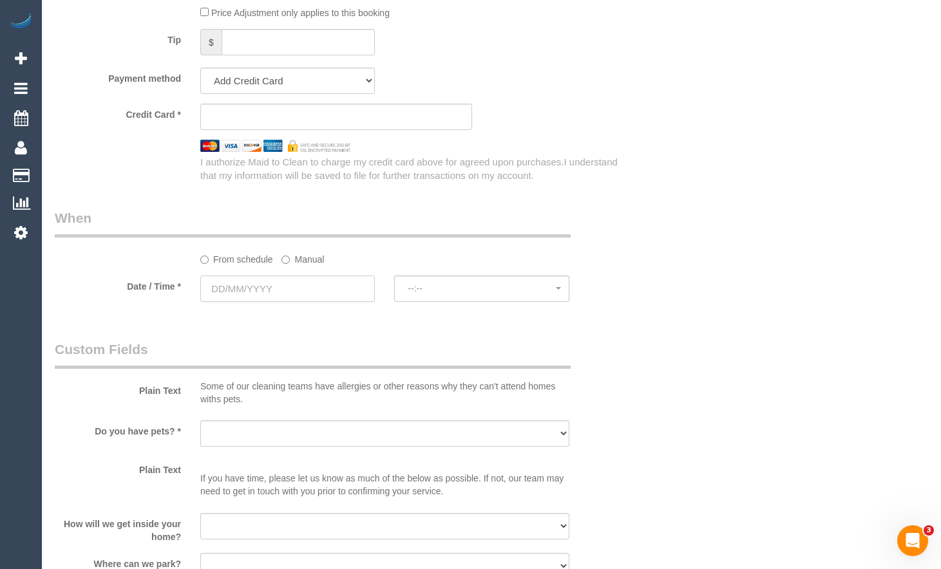
click at [285, 292] on input "text" at bounding box center [287, 289] width 175 height 26
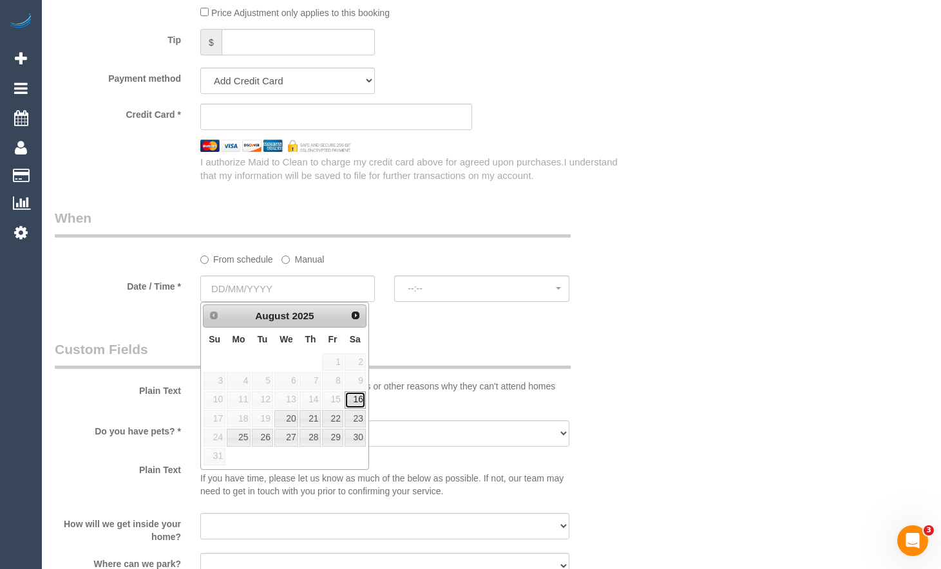
click at [359, 408] on link "16" at bounding box center [355, 400] width 21 height 17
type input "16/08/2025"
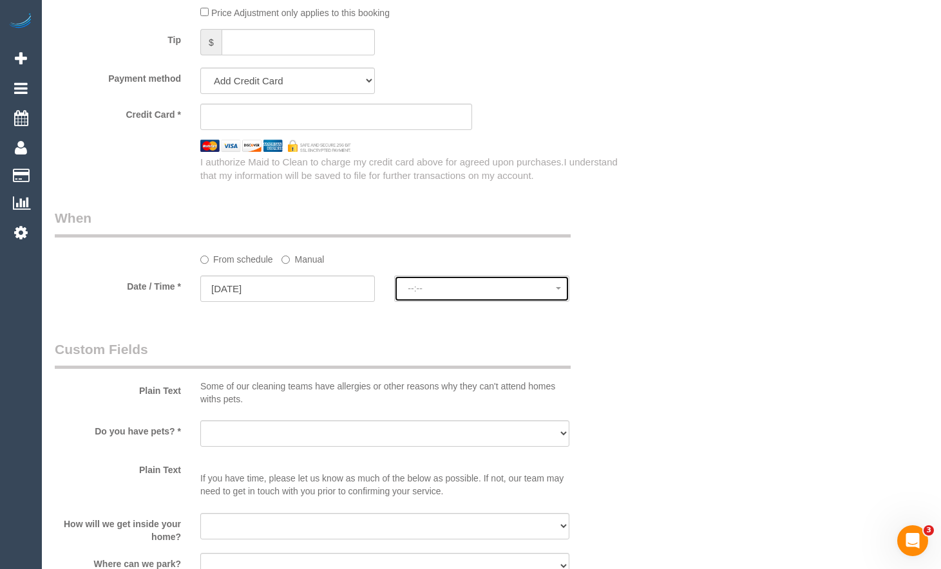
click at [488, 280] on button "--:--" at bounding box center [481, 289] width 175 height 26
select select "spot12"
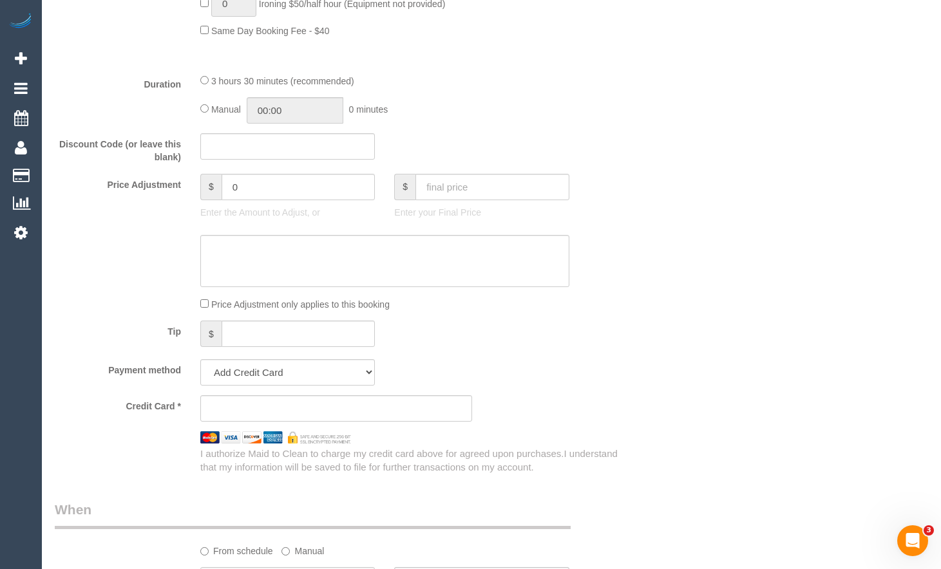
scroll to position [966, 0]
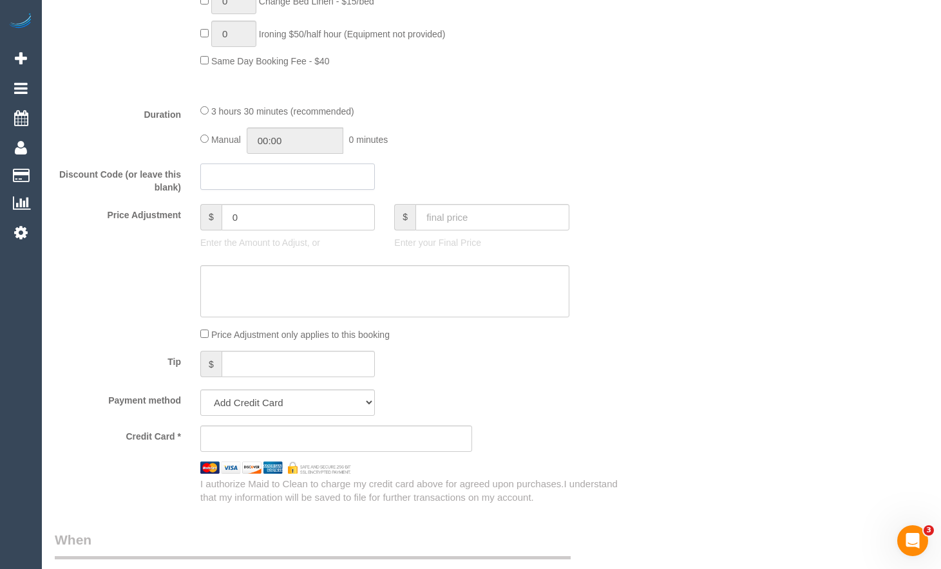
click at [298, 179] on input "text" at bounding box center [287, 177] width 175 height 26
type input "E"
click at [259, 181] on input "text" at bounding box center [287, 177] width 175 height 26
paste input "LOCAL402024"
type input "LOCAL402024"
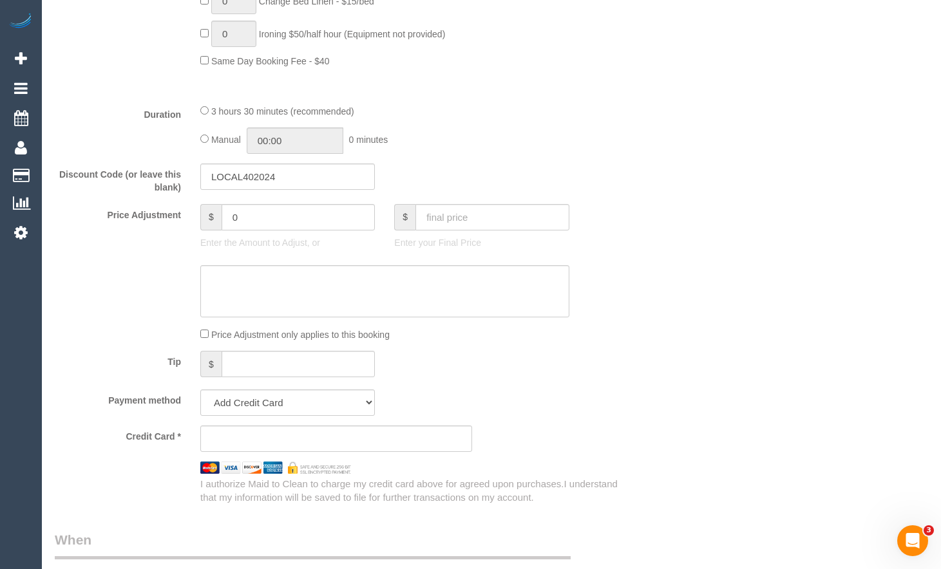
click at [747, 172] on div "Who Email* Name * Where Address* 1 Brunswick East ACT NSW NT QLD SA TAS VIC WA …" at bounding box center [491, 278] width 873 height 2394
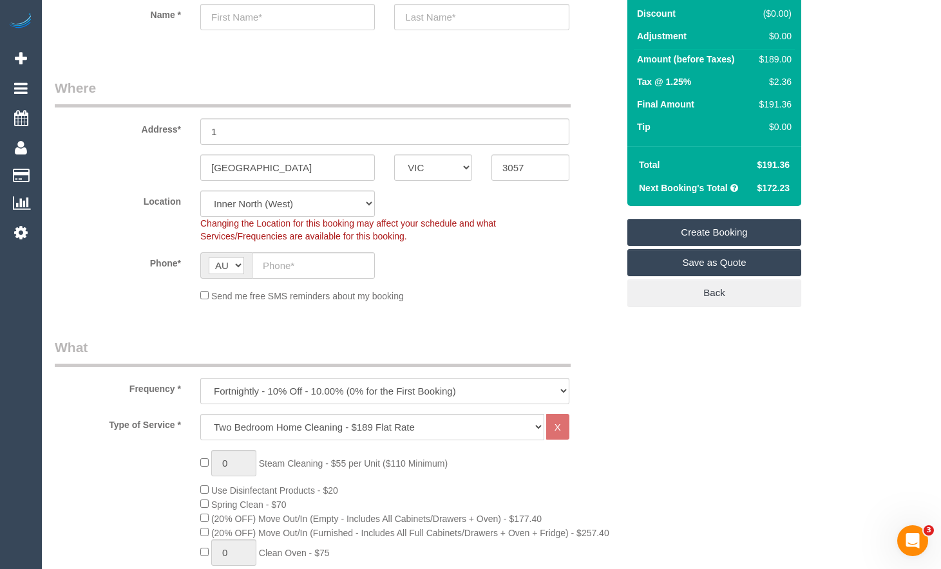
scroll to position [129, 0]
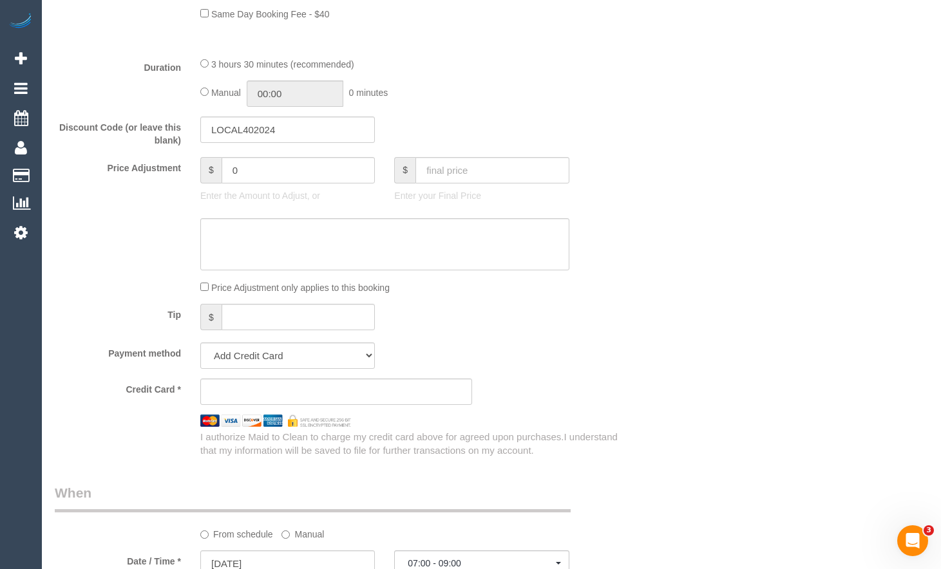
scroll to position [1224, 0]
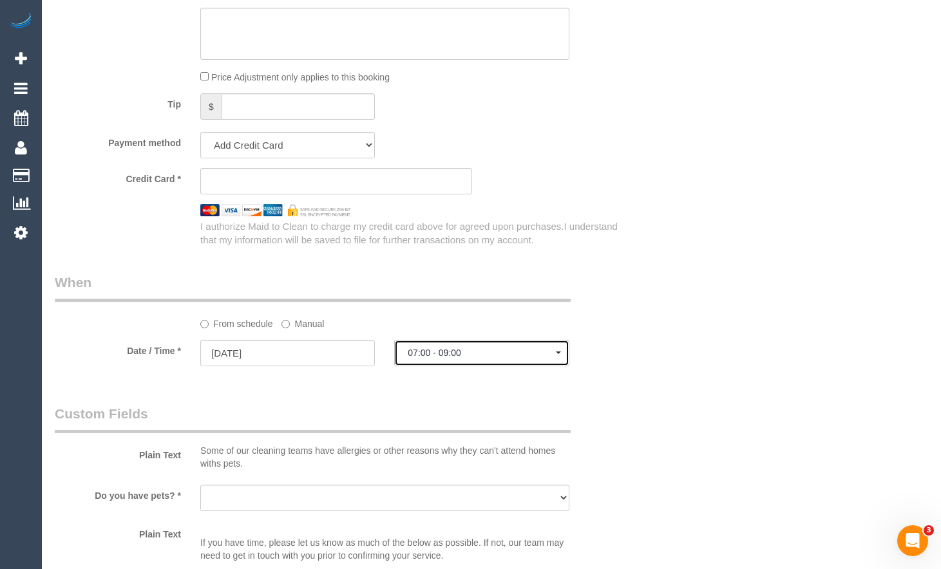
click at [482, 363] on button "07:00 - 09:00" at bounding box center [481, 353] width 175 height 26
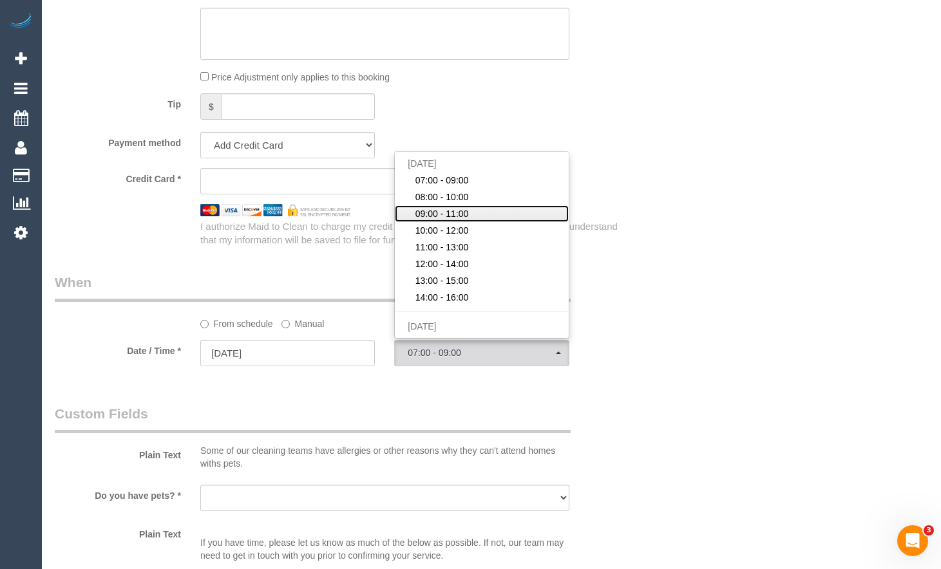
click at [462, 216] on span "09:00 - 11:00" at bounding box center [441, 213] width 53 height 13
select select "spot14"
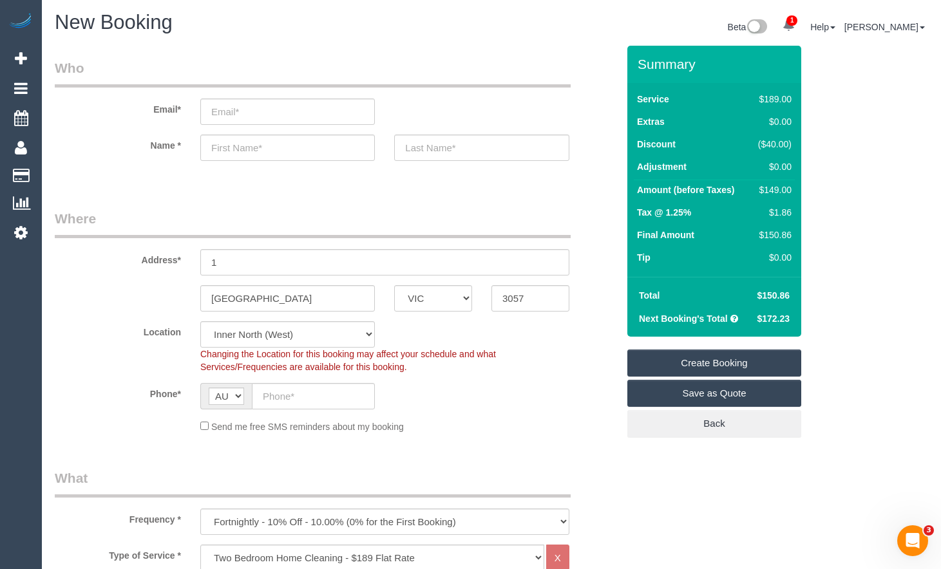
scroll to position [0, 0]
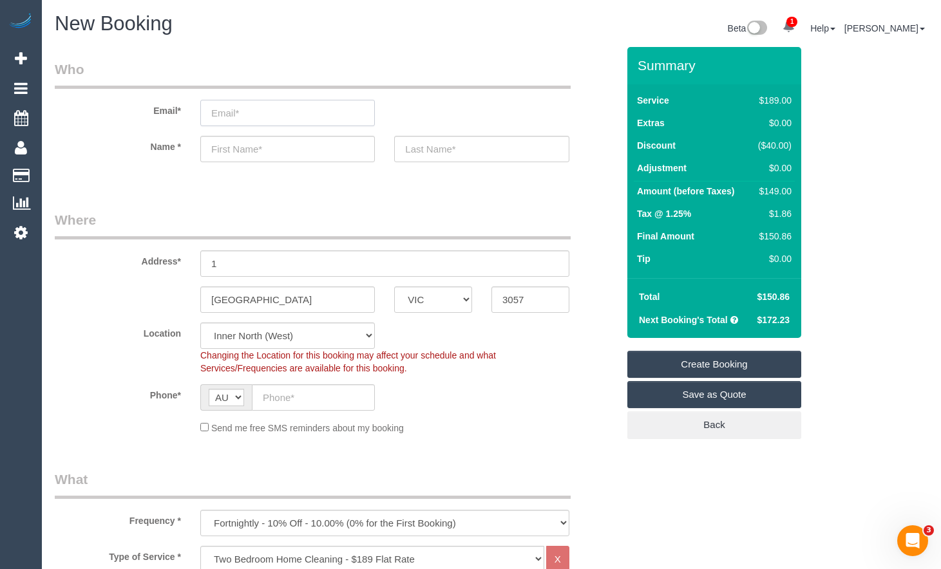
click at [290, 112] on input "email" at bounding box center [287, 113] width 175 height 26
click at [299, 111] on input "email" at bounding box center [287, 113] width 175 height 26
click at [346, 113] on input "email" at bounding box center [287, 113] width 175 height 26
type input "[PERSON_NAME][EMAIL_ADDRESS][PERSON_NAME][DOMAIN_NAME]"
click at [300, 153] on input "text" at bounding box center [287, 149] width 175 height 26
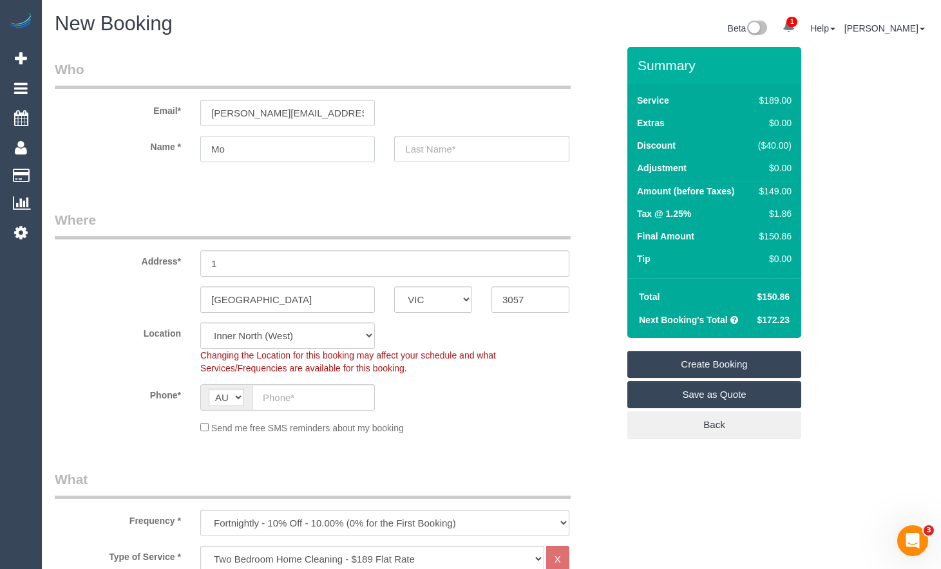
type input "Mon"
select select
type input "Moni"
select select "spot33"
type input "Monique"
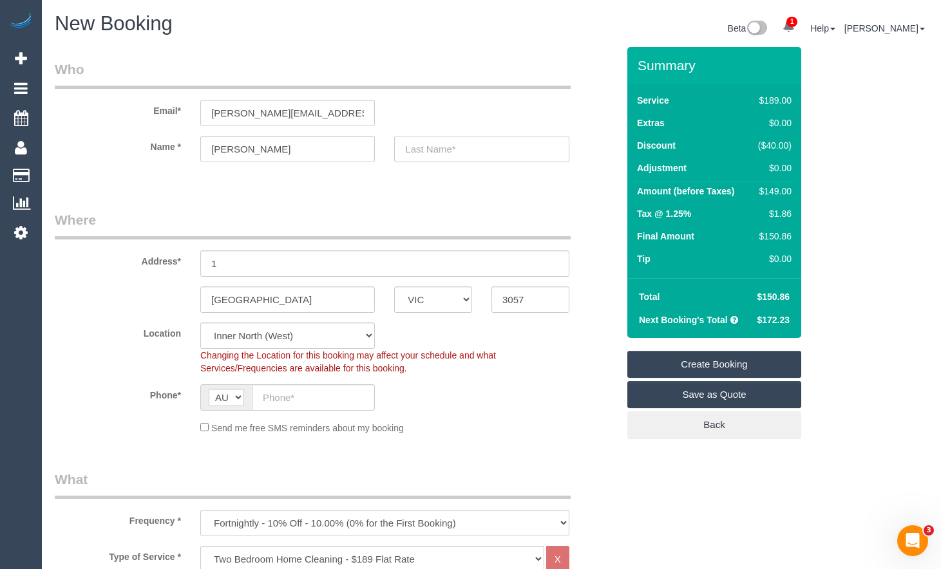
drag, startPoint x: 433, startPoint y: 155, endPoint x: 426, endPoint y: 158, distance: 7.8
click at [433, 155] on input "text" at bounding box center [481, 149] width 175 height 26
type input "Brasher"
drag, startPoint x: 244, startPoint y: 267, endPoint x: 154, endPoint y: 265, distance: 90.2
click at [137, 269] on div "Address* 1" at bounding box center [336, 244] width 582 height 66
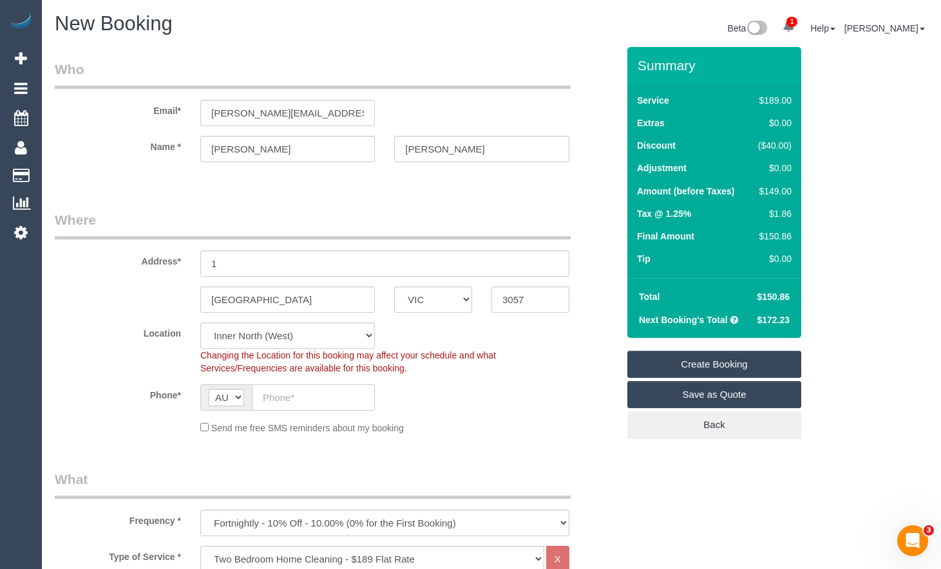
click at [292, 407] on input "text" at bounding box center [313, 398] width 123 height 26
type input "0419 730 086"
click at [298, 265] on input "1" at bounding box center [384, 264] width 369 height 26
drag, startPoint x: 296, startPoint y: 263, endPoint x: 175, endPoint y: 262, distance: 121.1
click at [166, 260] on div "Address* 1 Edwina Way" at bounding box center [336, 244] width 582 height 66
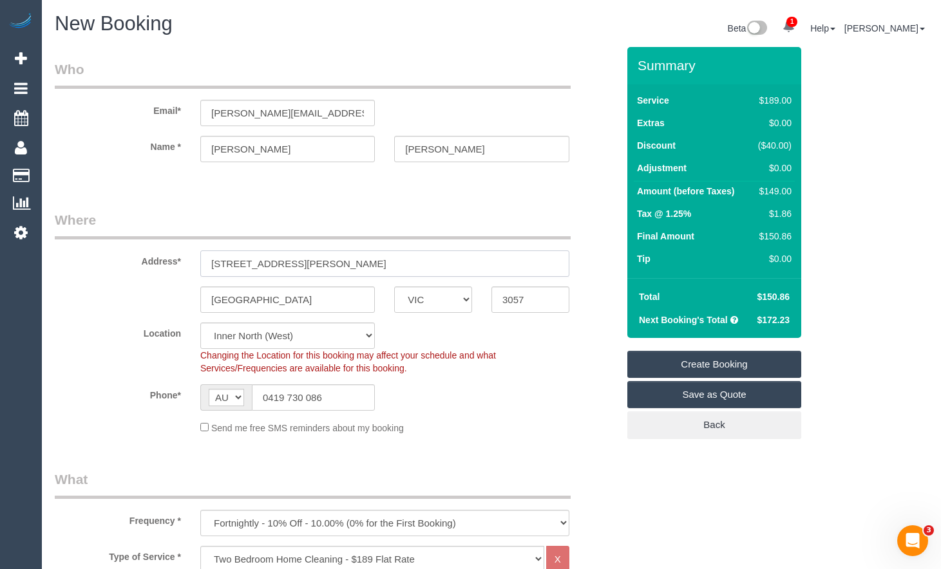
type input "1 Edwina Way"
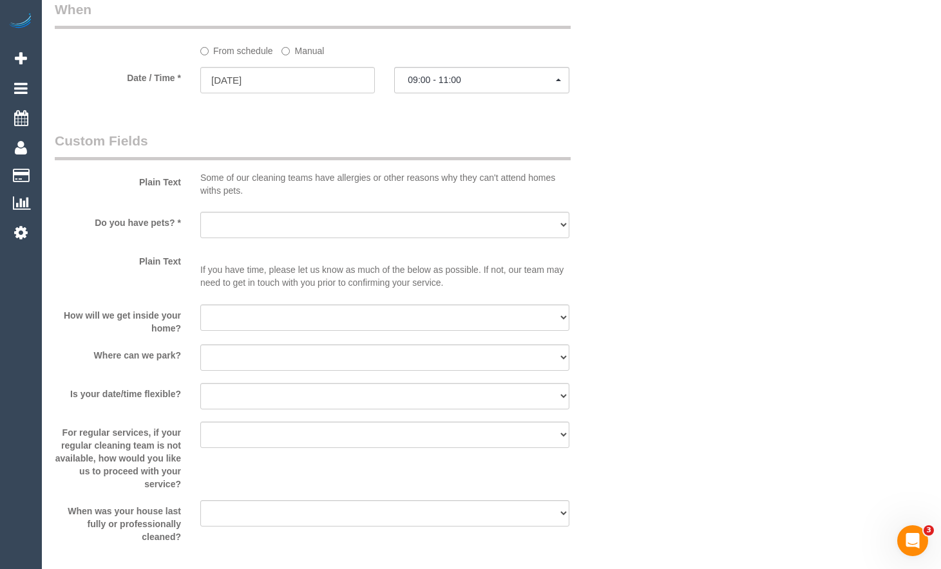
scroll to position [1481, 0]
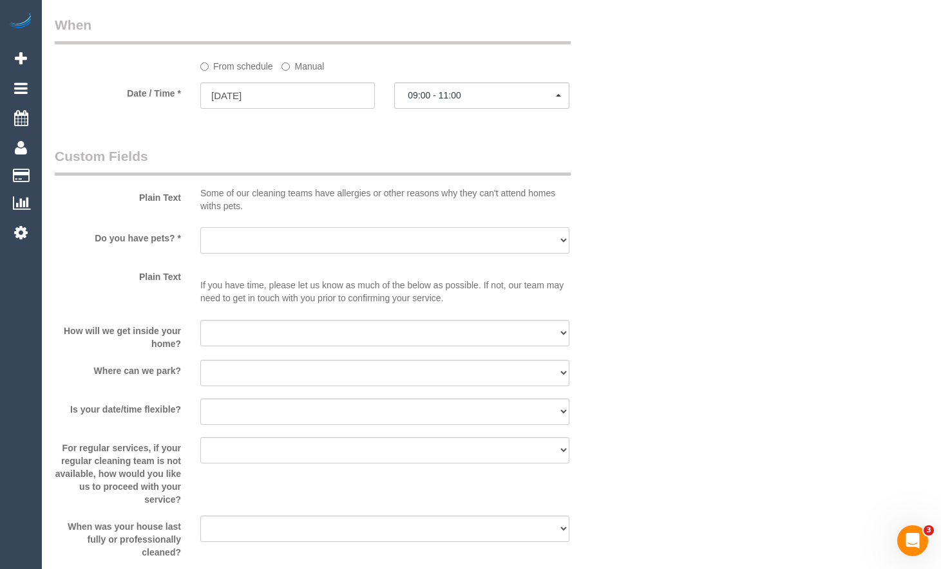
click at [303, 238] on select "Yes - Cats Yes - Dogs No pets Yes - Dogs and Cats Yes - Other" at bounding box center [384, 240] width 369 height 26
click at [200, 227] on select "Yes - Cats Yes - Dogs No pets Yes - Dogs and Cats Yes - Other" at bounding box center [384, 240] width 369 height 26
click at [437, 248] on select "Yes - Cats Yes - Dogs No pets Yes - Dogs and Cats Yes - Other" at bounding box center [384, 240] width 369 height 26
select select "number:27"
click at [200, 227] on select "Yes - Cats Yes - Dogs No pets Yes - Dogs and Cats Yes - Other" at bounding box center [384, 240] width 369 height 26
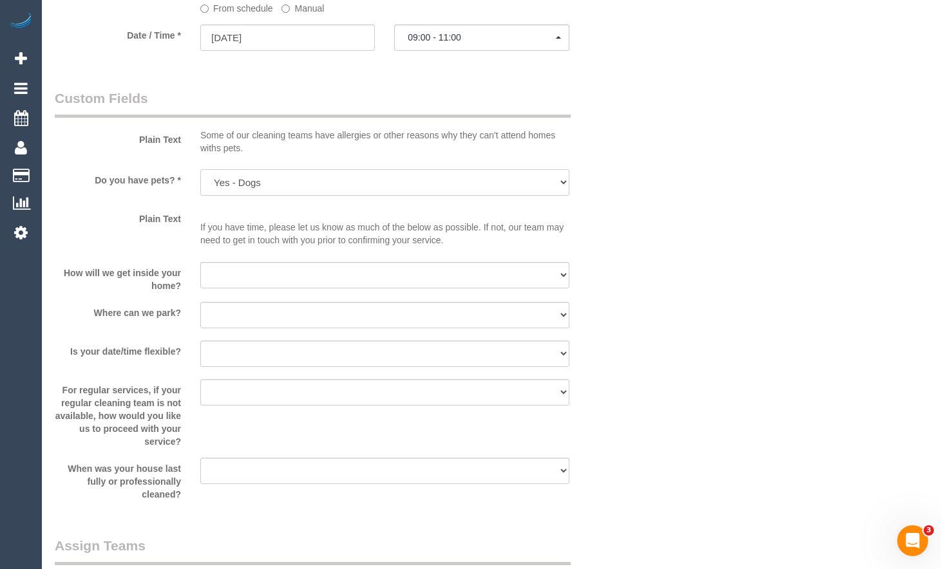
scroll to position [1610, 0]
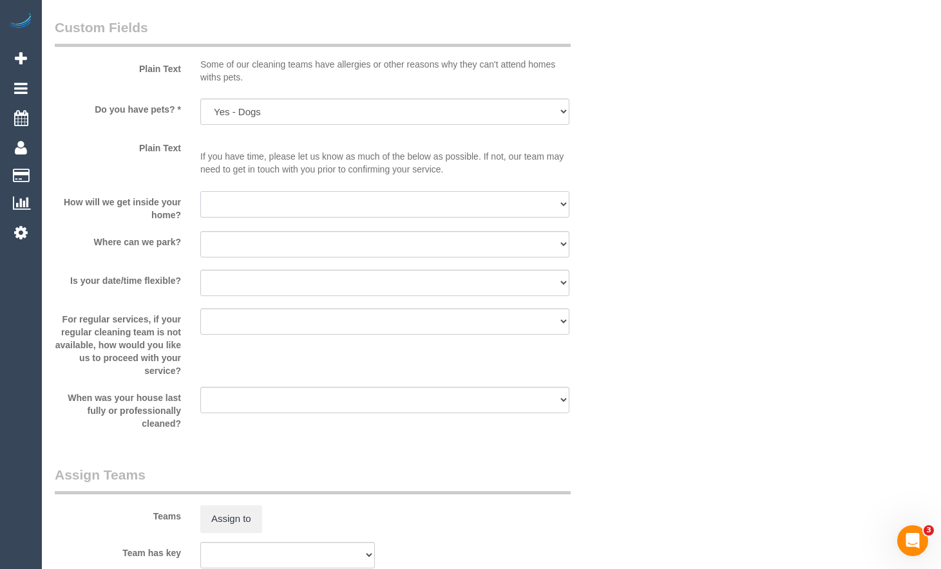
click at [288, 196] on select "I will be home Key will be left (please provide details below) Lock box/Access …" at bounding box center [384, 204] width 369 height 26
select select "number:14"
click at [200, 191] on select "I will be home Key will be left (please provide details below) Lock box/Access …" at bounding box center [384, 204] width 369 height 26
click at [290, 243] on select "I will provide parking on-site Free street parking Paid street parking (cost wi…" at bounding box center [384, 244] width 369 height 26
drag, startPoint x: 262, startPoint y: 245, endPoint x: 263, endPoint y: 257, distance: 11.8
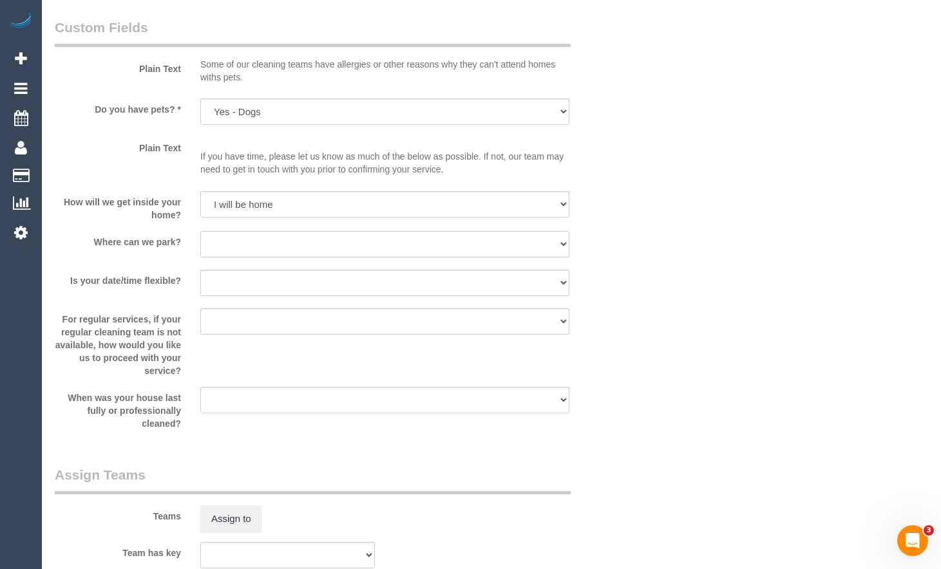
click at [262, 245] on select "I will provide parking on-site Free street parking Paid street parking (cost wi…" at bounding box center [384, 244] width 369 height 26
select select "number:19"
click at [200, 231] on select "I will provide parking on-site Free street parking Paid street parking (cost wi…" at bounding box center [384, 244] width 369 height 26
click at [267, 290] on select "Yes - date and time Yes - date but not time Yes - time but not date No - No fle…" at bounding box center [384, 283] width 369 height 26
click at [200, 270] on select "Yes - date and time Yes - date but not time Yes - time but not date No - No fle…" at bounding box center [384, 283] width 369 height 26
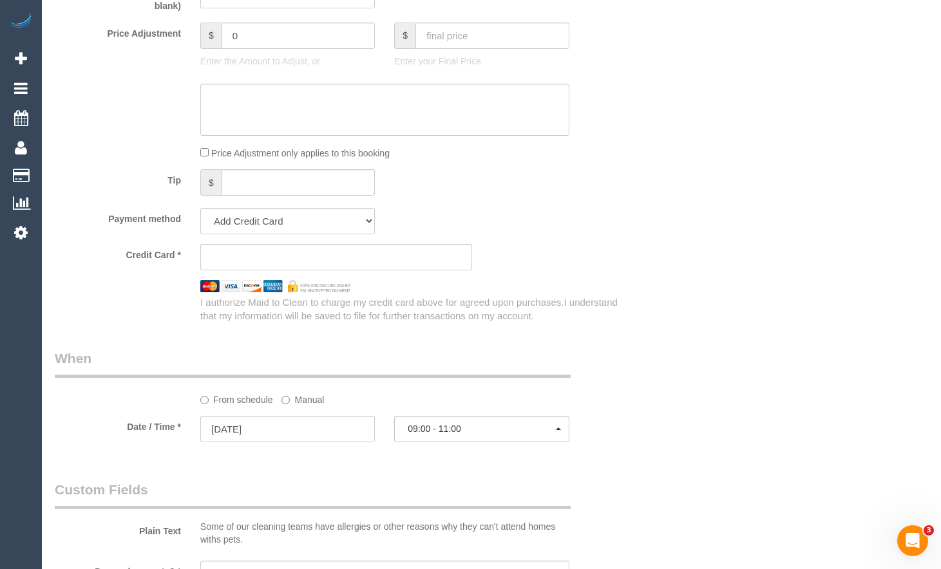
scroll to position [1159, 0]
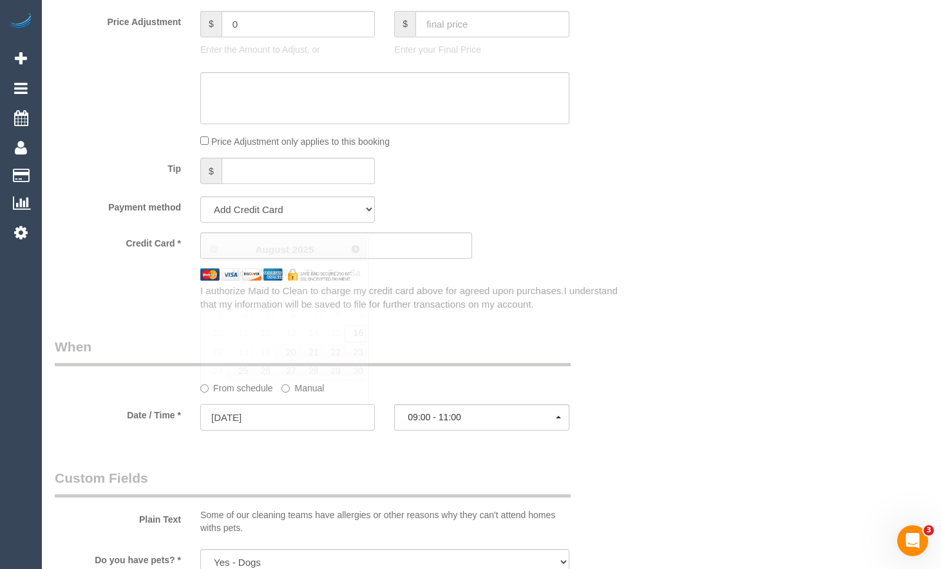
click at [350, 408] on input "16/08/2025" at bounding box center [287, 418] width 175 height 26
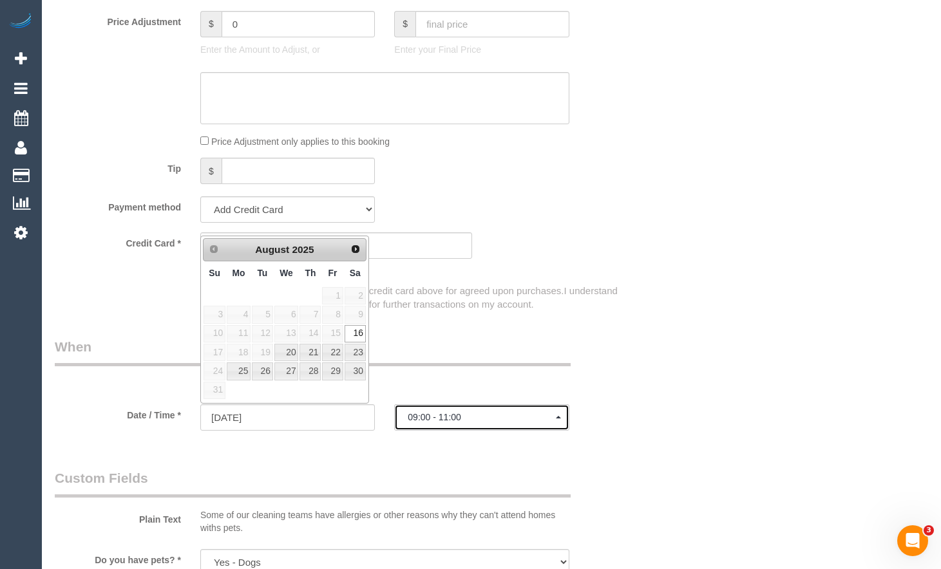
click at [543, 410] on button "09:00 - 11:00" at bounding box center [481, 418] width 175 height 26
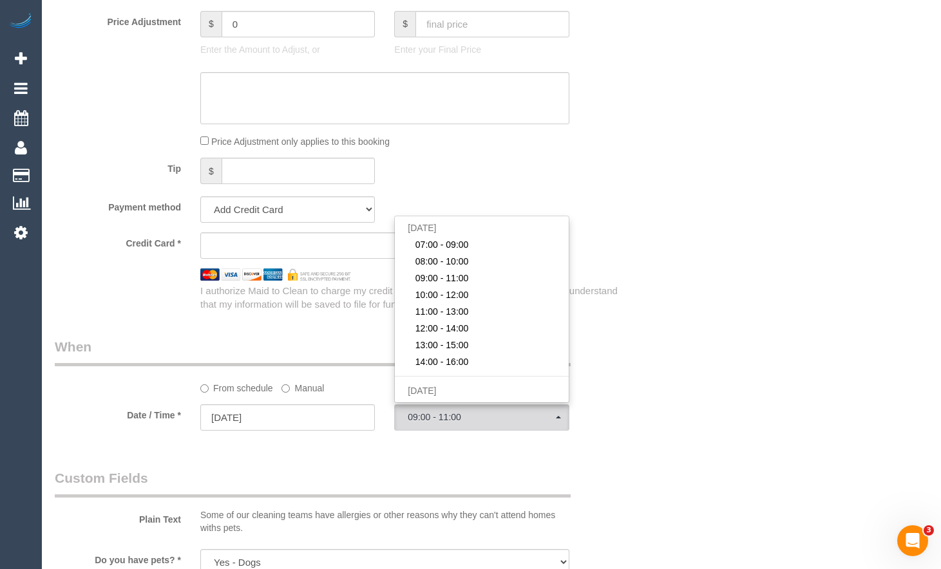
click at [622, 388] on div "From schedule Manual" at bounding box center [336, 366] width 582 height 57
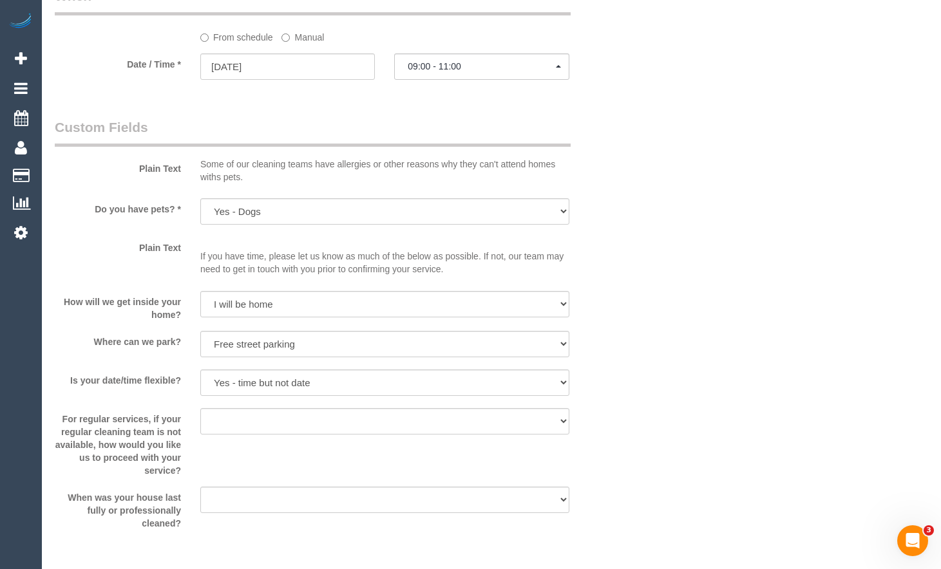
scroll to position [1787, 0]
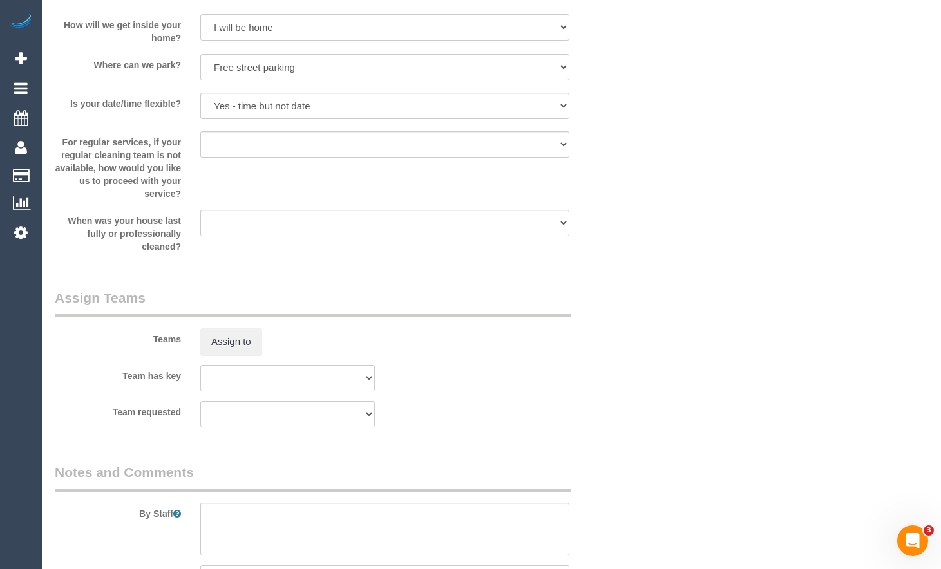
click at [272, 130] on sui-booking-custom-fields "Plain Text Some of our cleaning teams have allergies or other reasons why they …" at bounding box center [336, 47] width 563 height 412
click at [292, 109] on select "Yes - date and time Yes - date but not time Yes - time but not date No - No fle…" at bounding box center [384, 106] width 369 height 26
select select "number:36"
click at [200, 93] on select "Yes - date and time Yes - date but not time Yes - time but not date No - No fle…" at bounding box center [384, 106] width 369 height 26
click at [287, 149] on select "Arrange a cleaner to cover and do not bother you Arrange a cleaner to cover and…" at bounding box center [384, 144] width 369 height 26
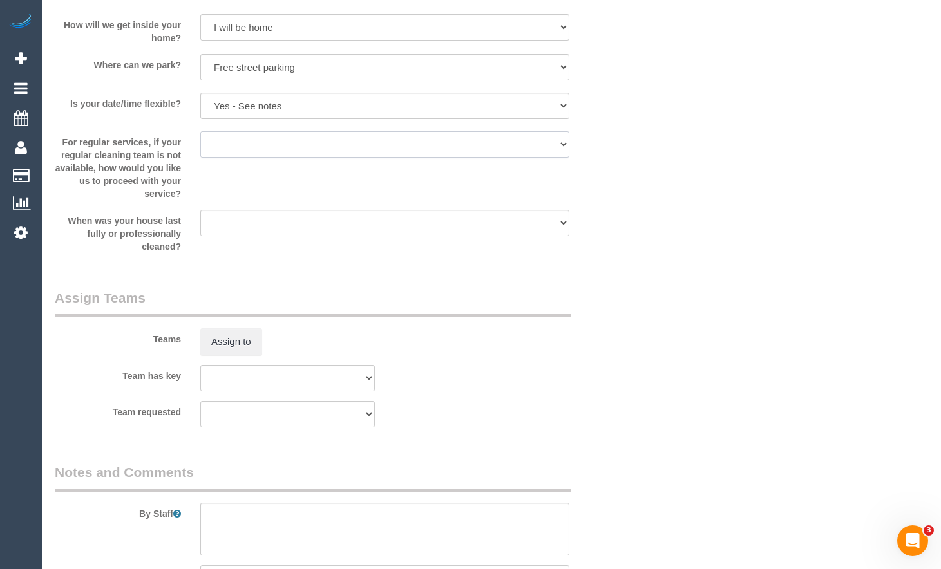
select select "number:33"
click at [200, 131] on select "Arrange a cleaner to cover and do not bother you Arrange a cleaner to cover and…" at bounding box center [384, 144] width 369 height 26
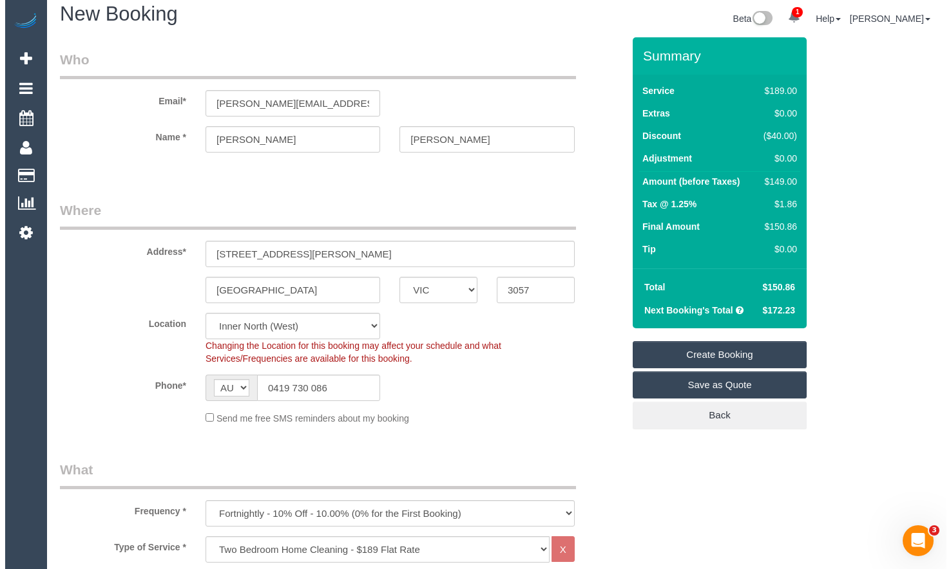
scroll to position [0, 0]
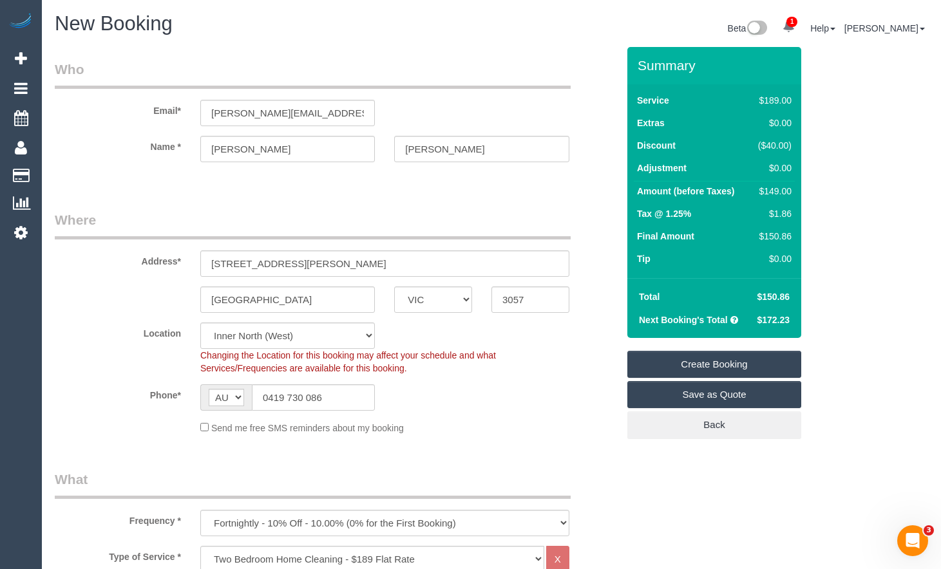
drag, startPoint x: 758, startPoint y: 398, endPoint x: 753, endPoint y: 404, distance: 7.8
click at [758, 398] on link "Save as Quote" at bounding box center [714, 394] width 174 height 27
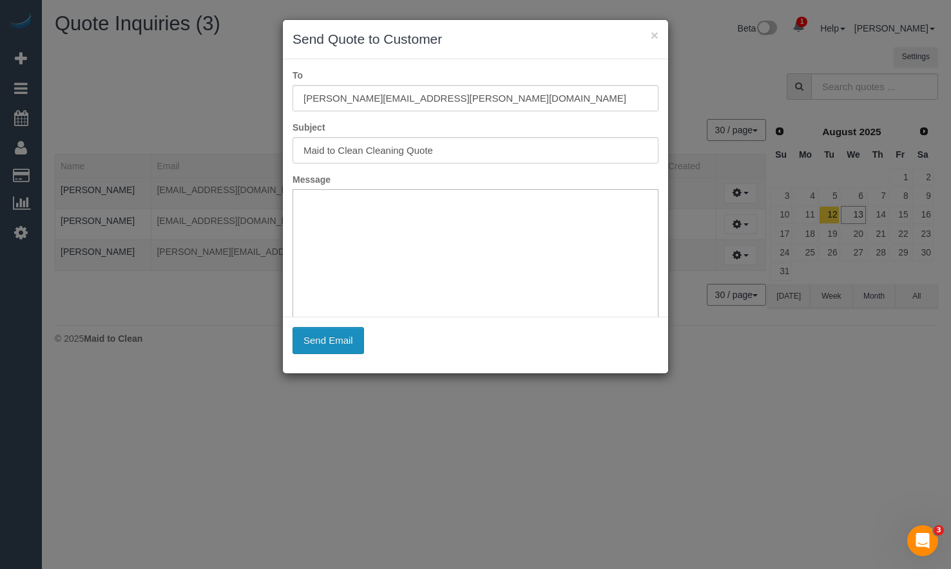
click at [307, 336] on button "Send Email" at bounding box center [327, 340] width 71 height 27
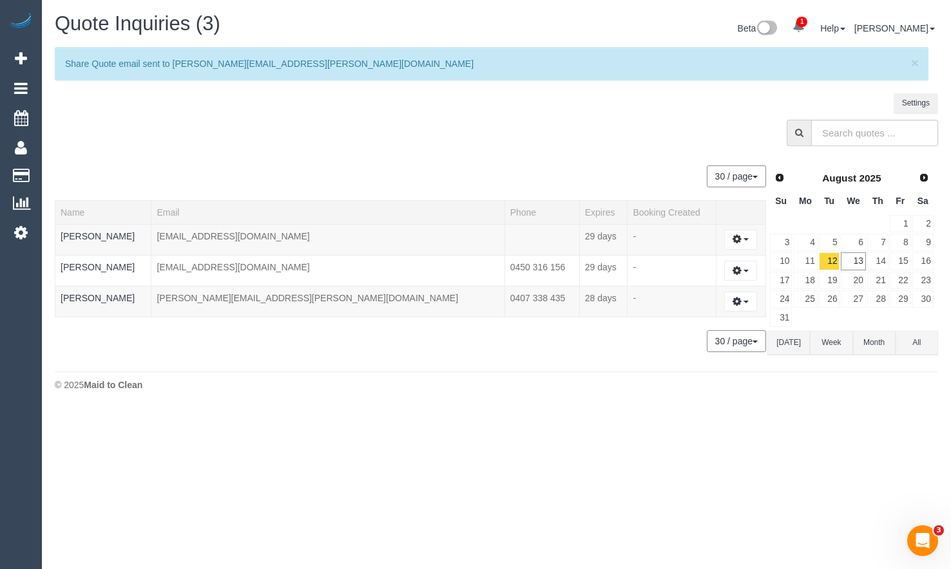
click at [927, 387] on div "© 2025 Maid to Clean" at bounding box center [496, 385] width 883 height 13
click at [857, 263] on link "13" at bounding box center [853, 260] width 24 height 17
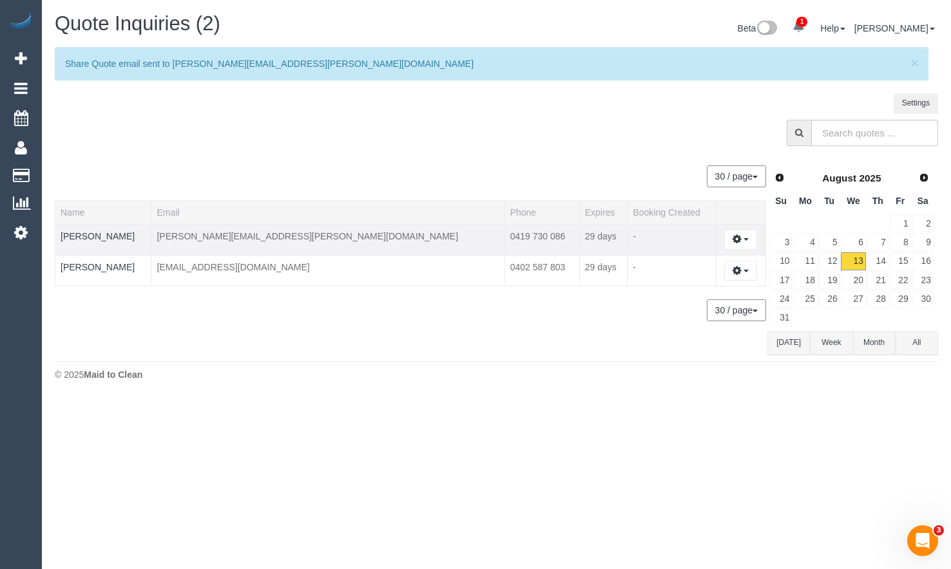
click at [270, 238] on td "[PERSON_NAME][EMAIL_ADDRESS][PERSON_NAME][DOMAIN_NAME]" at bounding box center [327, 239] width 353 height 31
click at [722, 366] on footer "© 2025 Maid to Clean" at bounding box center [496, 374] width 883 height 26
drag, startPoint x: 309, startPoint y: 343, endPoint x: 311, endPoint y: 333, distance: 9.9
click at [309, 343] on sui-quotes-table "30 / page 10 / page 20 / page 30 / page 40 / page 50 / page 100 / page Name Ema…" at bounding box center [411, 254] width 712 height 203
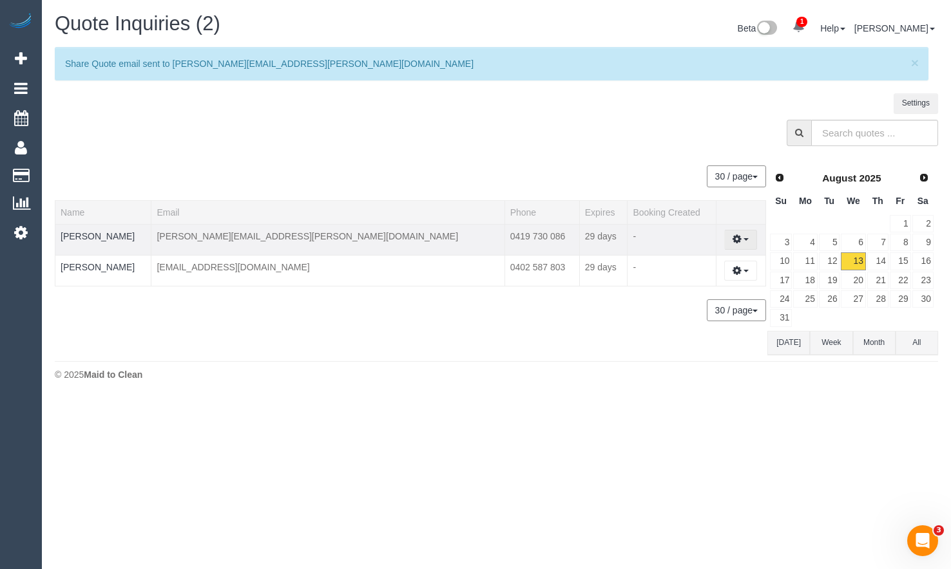
click at [732, 236] on icon "button" at bounding box center [736, 239] width 9 height 8
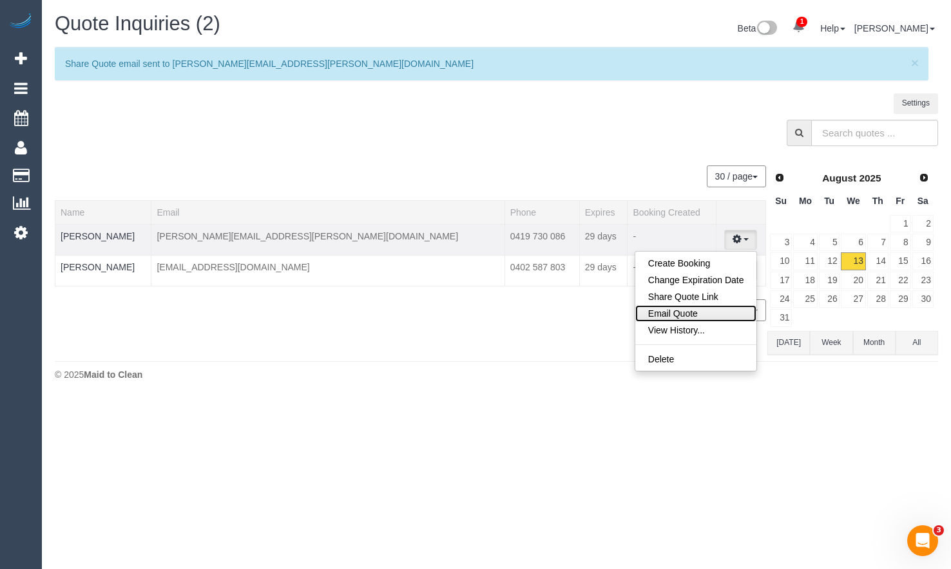
click at [692, 311] on link "Email Quote" at bounding box center [696, 313] width 122 height 17
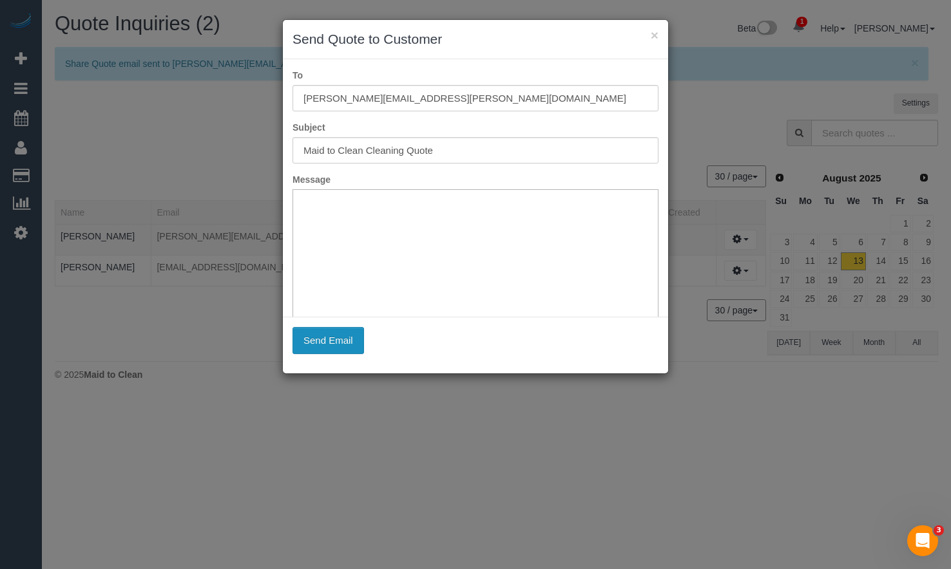
click at [351, 338] on button "Send Email" at bounding box center [327, 340] width 71 height 27
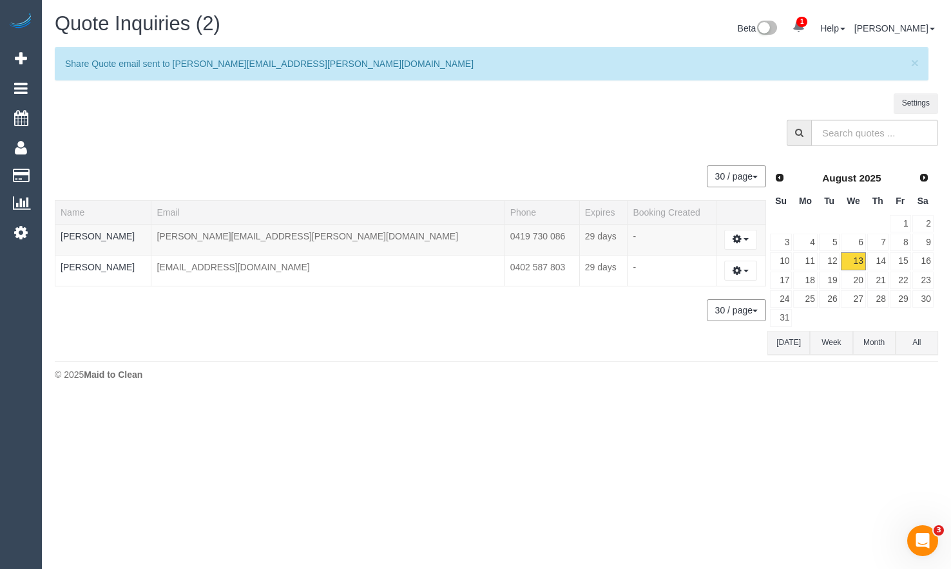
click at [478, 126] on div at bounding box center [496, 136] width 902 height 33
drag, startPoint x: 928, startPoint y: 390, endPoint x: 915, endPoint y: 385, distance: 13.9
click at [928, 390] on div "Quote Inquiries (2) Beta 1 Your Notifications You have 0 alerts × You have 2 to…" at bounding box center [496, 200] width 909 height 400
click at [733, 233] on button "button" at bounding box center [740, 240] width 33 height 20
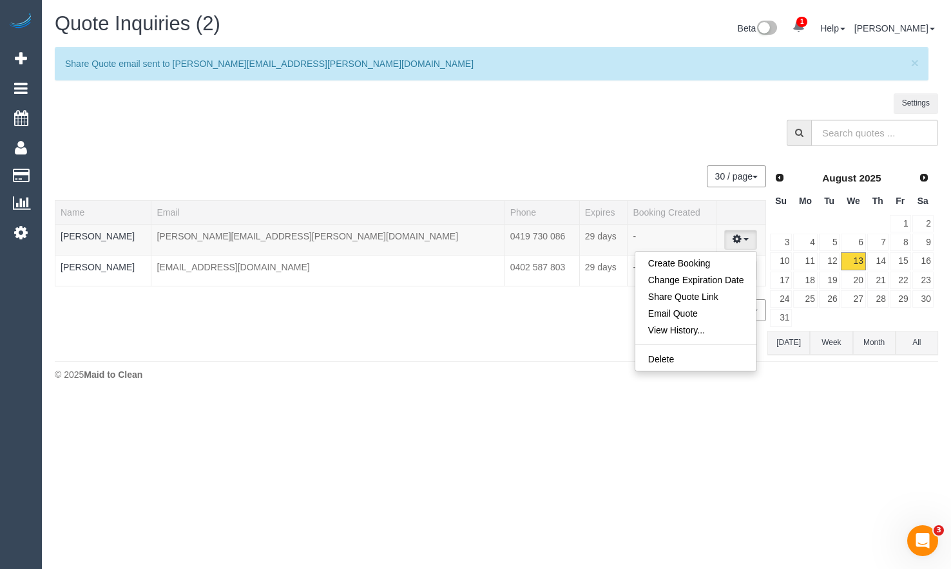
click at [543, 148] on div at bounding box center [496, 136] width 902 height 33
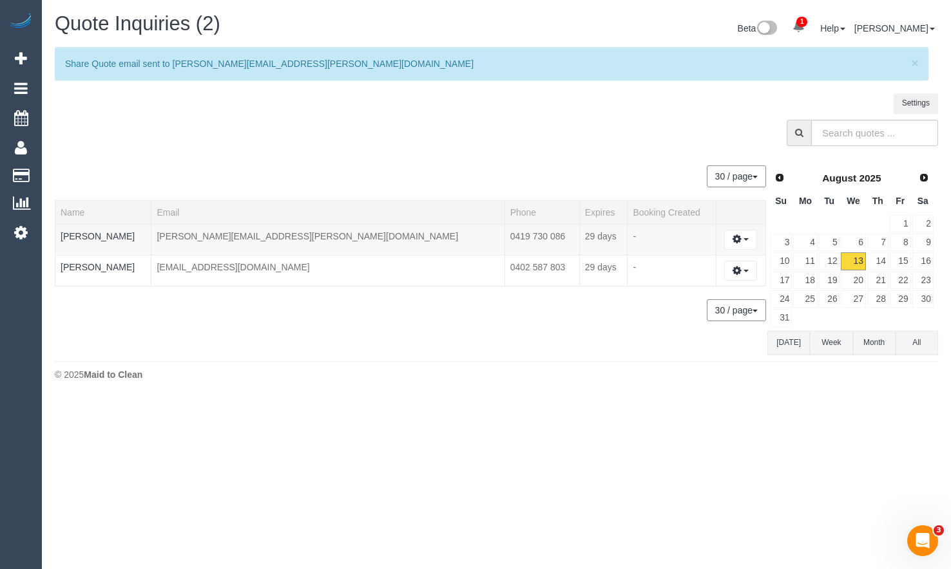
click at [922, 398] on div "Quote Inquiries (2) Beta 1 Your Notifications You have 0 alerts × You have 2 to…" at bounding box center [496, 200] width 909 height 400
click at [547, 382] on footer "© 2025 Maid to Clean" at bounding box center [496, 374] width 883 height 26
drag, startPoint x: 922, startPoint y: 387, endPoint x: 915, endPoint y: 382, distance: 8.2
click at [922, 387] on footer "© 2025 Maid to Clean" at bounding box center [496, 374] width 883 height 26
click at [124, 235] on link "Monique Brasher" at bounding box center [98, 236] width 74 height 10
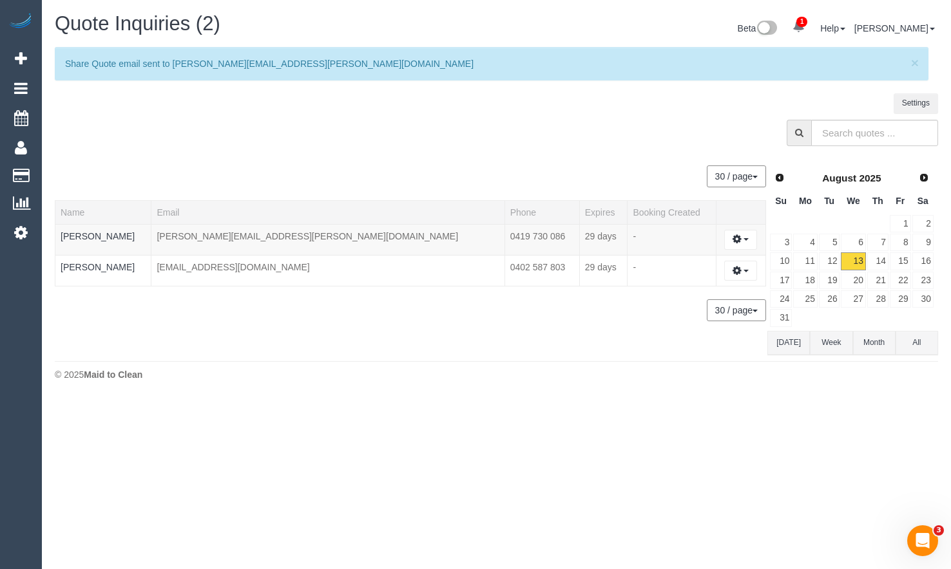
click at [428, 110] on body "1 Beta Your Notifications You have 0 alerts × You have 2 to charge for 12/08/20…" at bounding box center [475, 284] width 951 height 569
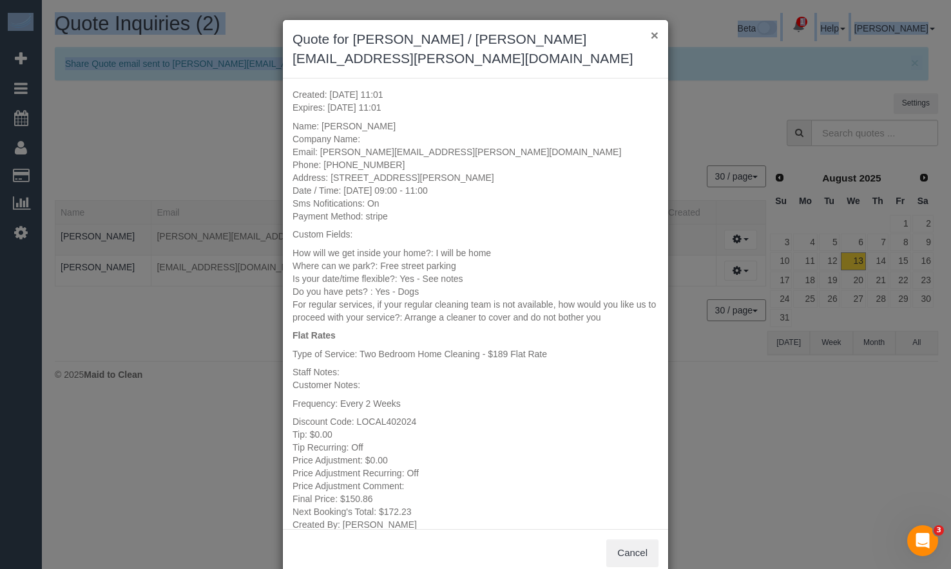
click at [651, 35] on button "×" at bounding box center [655, 35] width 8 height 14
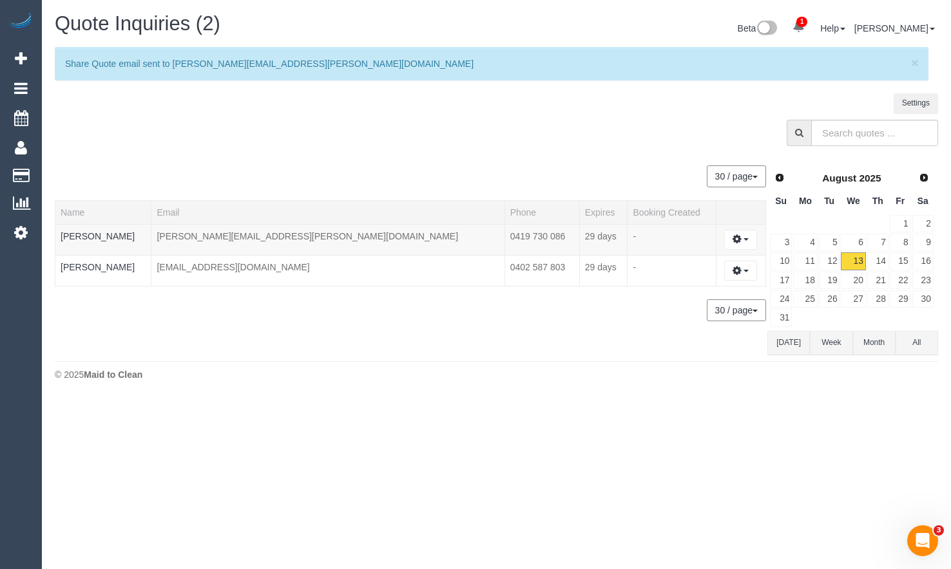
click at [930, 433] on body "1 Beta Your Notifications You have 0 alerts × You have 2 to charge for 12/08/20…" at bounding box center [475, 284] width 951 height 569
click at [21, 54] on icon at bounding box center [21, 58] width 12 height 15
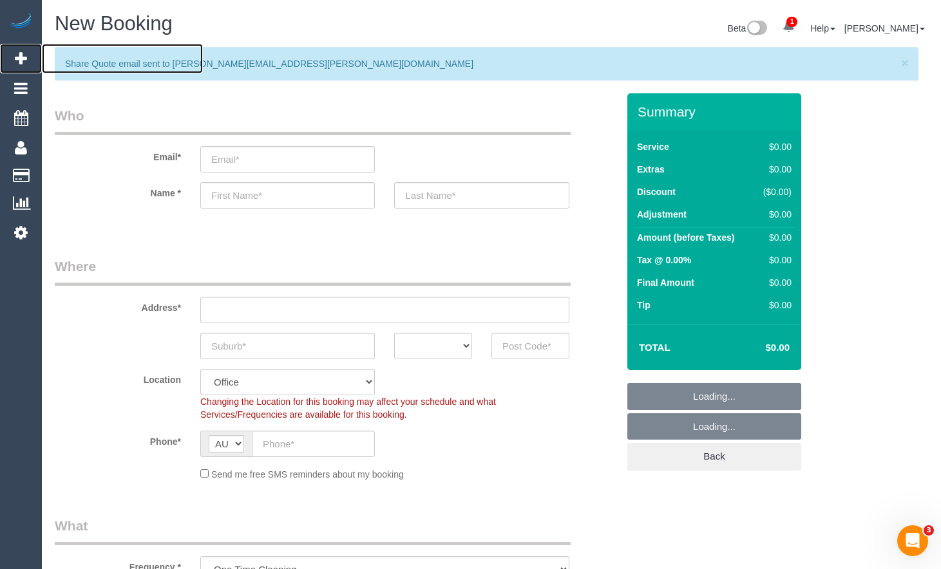
select select "object:10407"
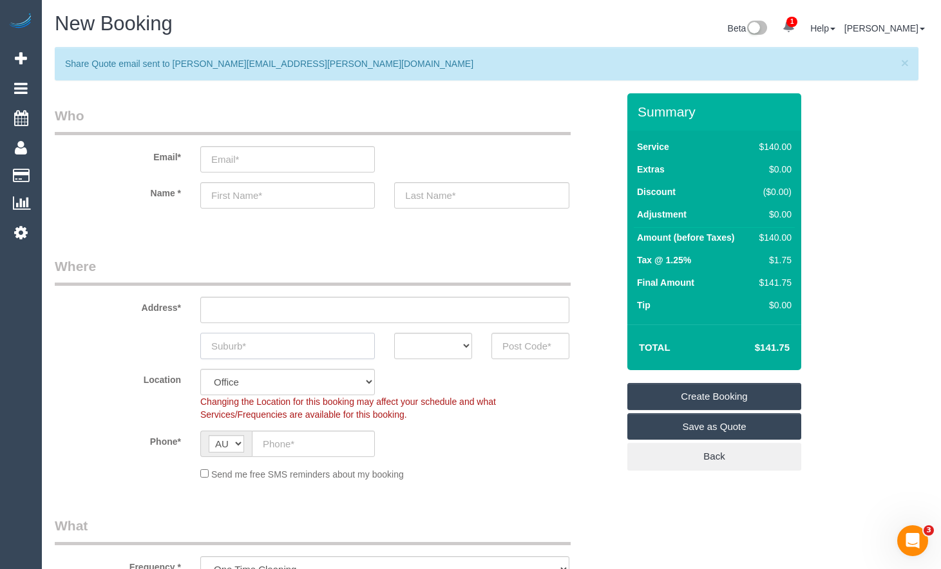
click at [251, 338] on input "text" at bounding box center [287, 346] width 175 height 26
type input "Donny Brooke"
click at [519, 351] on input "text" at bounding box center [530, 346] width 78 height 26
type input "3214"
click at [273, 306] on input "text" at bounding box center [384, 310] width 369 height 26
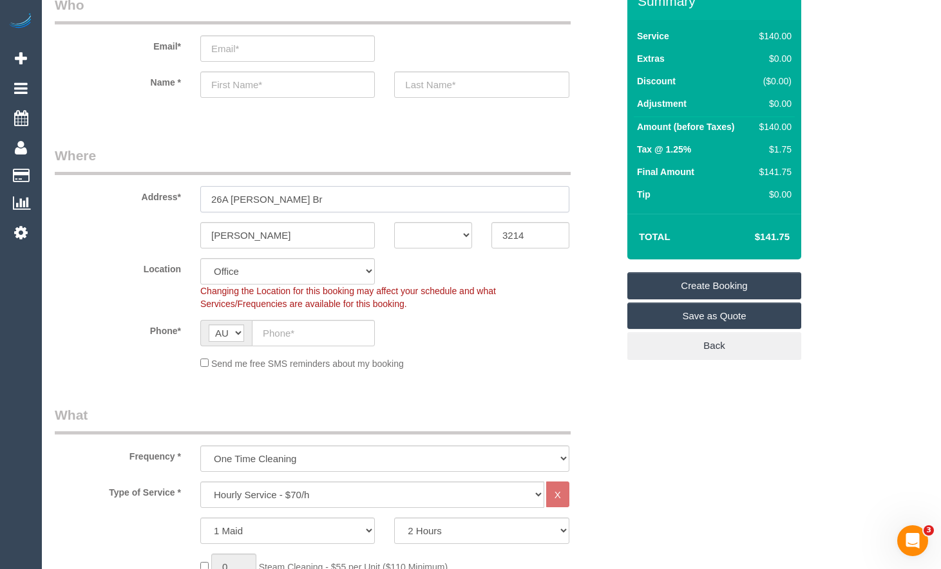
scroll to position [129, 0]
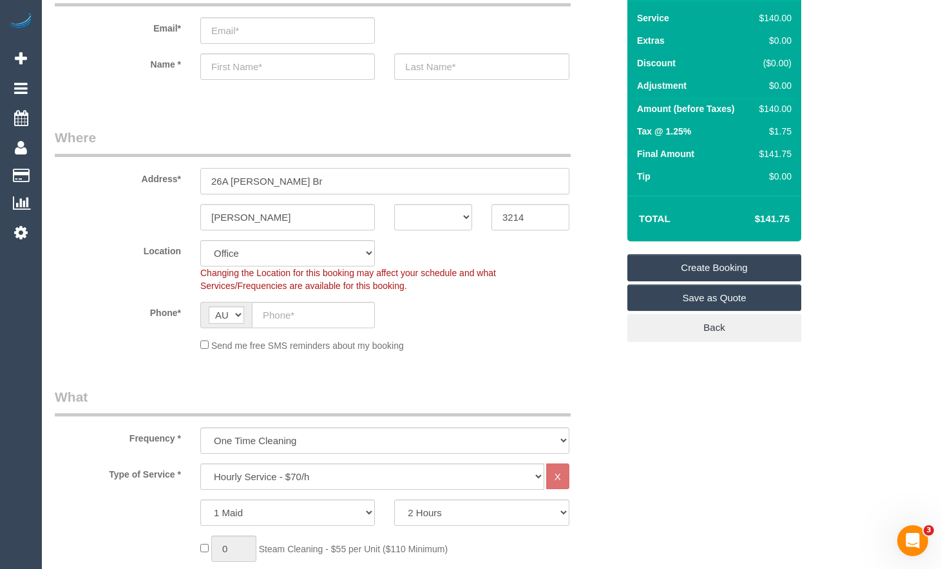
type input "26A Donny Br"
click at [437, 236] on fieldset "Where Address* 26A Donny Br Donny Brooke ACT NSW NT QLD SA TAS VIC WA 3214 Loca…" at bounding box center [336, 245] width 563 height 234
click at [452, 223] on select "ACT NSW NT QLD SA TAS VIC WA" at bounding box center [433, 217] width 78 height 26
select select "VIC"
click at [394, 204] on select "ACT NSW NT QLD SA TAS VIC WA" at bounding box center [433, 217] width 78 height 26
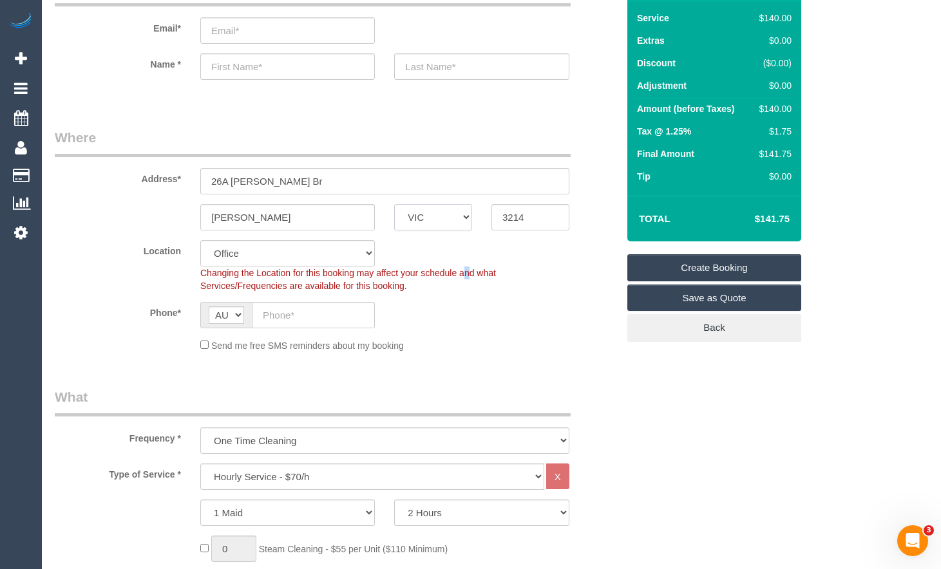
select select "123"
select select "object:10412"
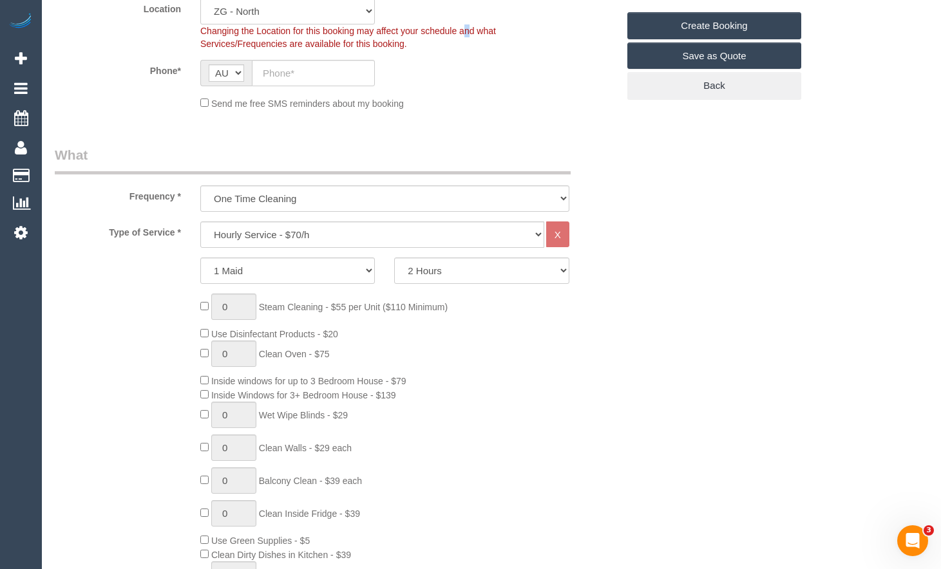
scroll to position [386, 0]
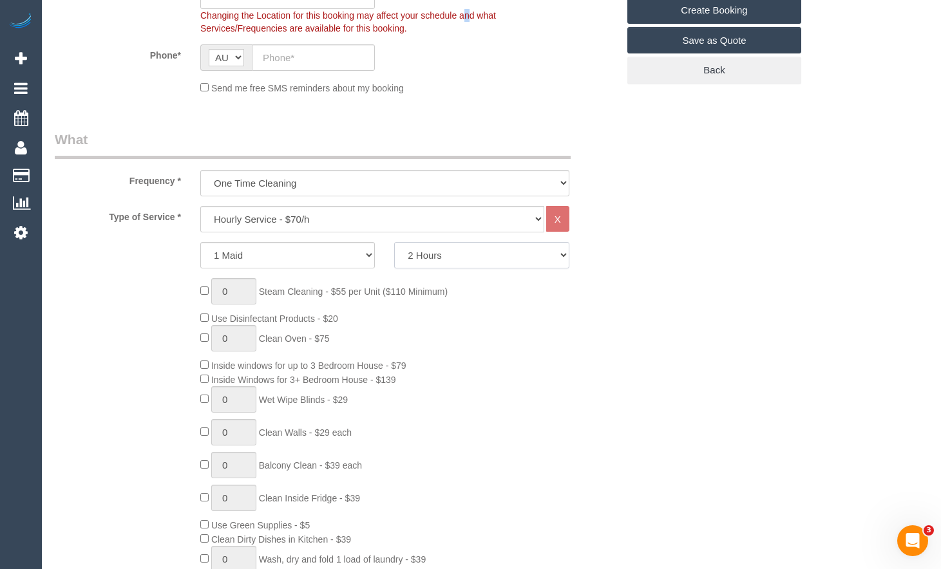
click at [532, 260] on select "2 Hours 2.5 Hours 3 Hours 3.5 Hours 4 Hours 4.5 Hours 5 Hours 5.5 Hours 6 Hours…" at bounding box center [481, 255] width 175 height 26
drag, startPoint x: 629, startPoint y: 237, endPoint x: 622, endPoint y: 240, distance: 7.2
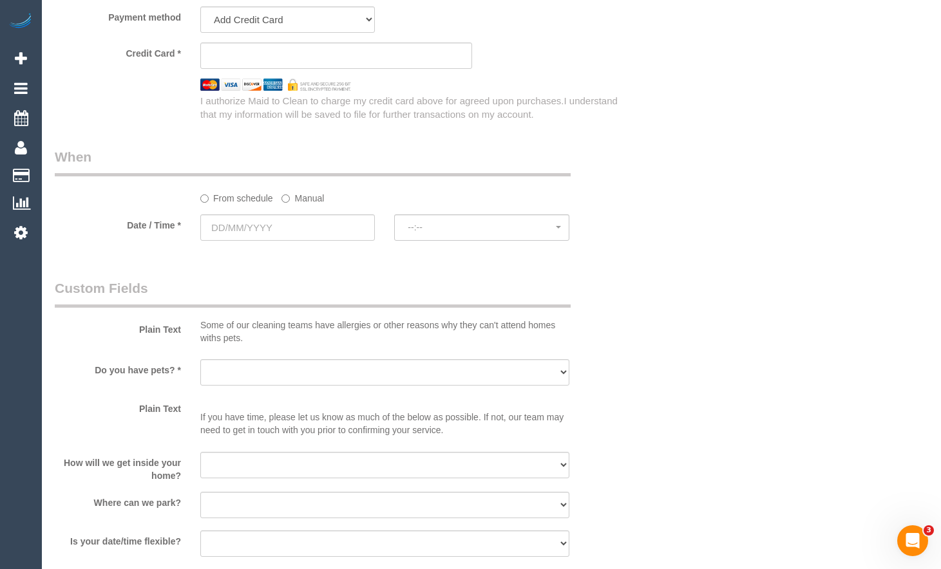
scroll to position [1481, 0]
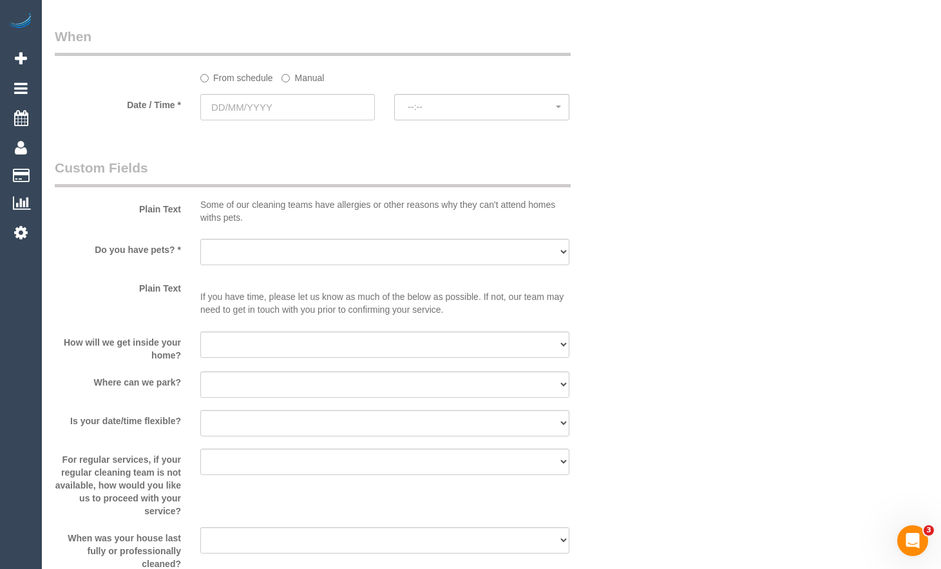
click at [304, 90] on sui-booking-spot "From schedule Manual Date / Time * --:-- --:--" at bounding box center [336, 75] width 563 height 96
click at [306, 99] on input "text" at bounding box center [287, 107] width 175 height 26
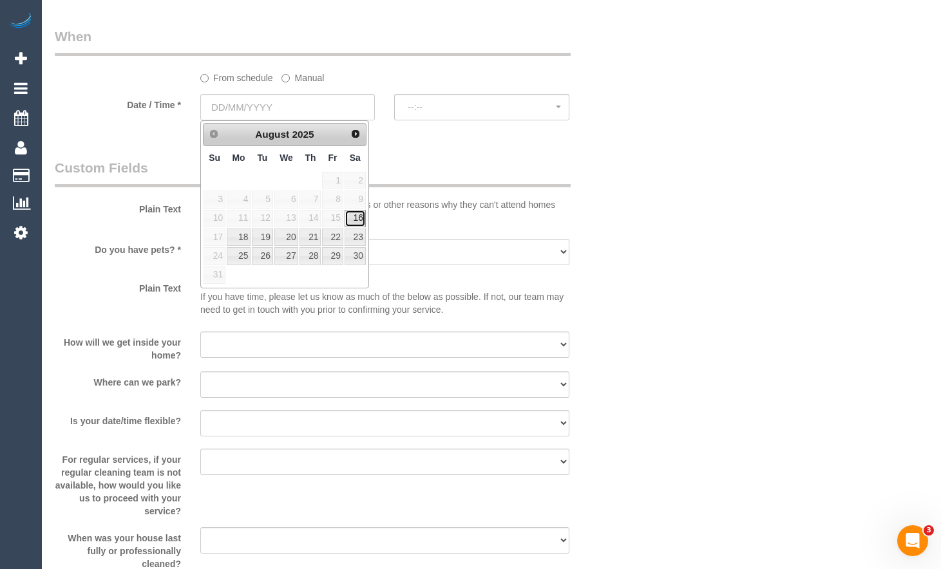
click at [361, 218] on link "16" at bounding box center [355, 218] width 21 height 17
type input "[DATE]"
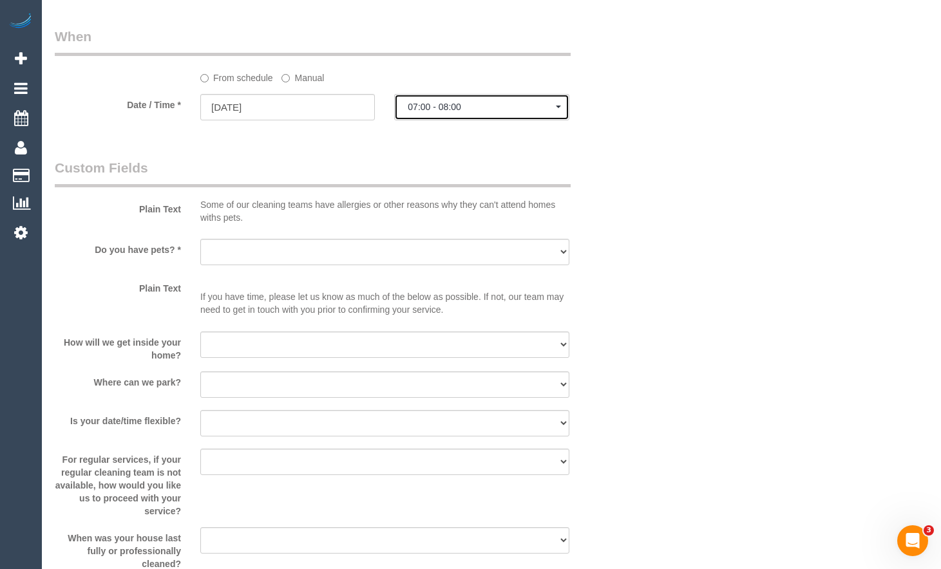
click at [457, 108] on span "07:00 - 08:00" at bounding box center [482, 107] width 148 height 10
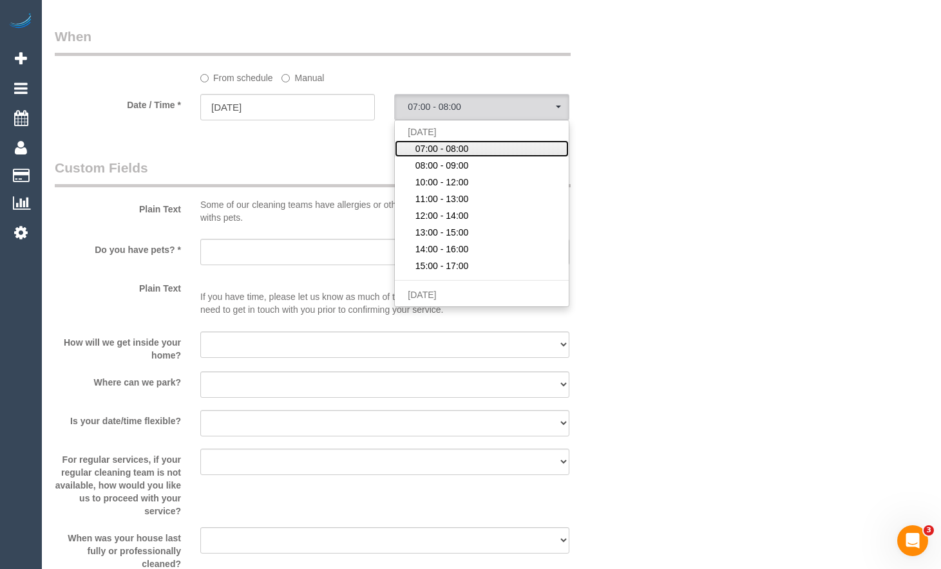
click at [460, 147] on span "07:00 - 08:00" at bounding box center [441, 148] width 53 height 13
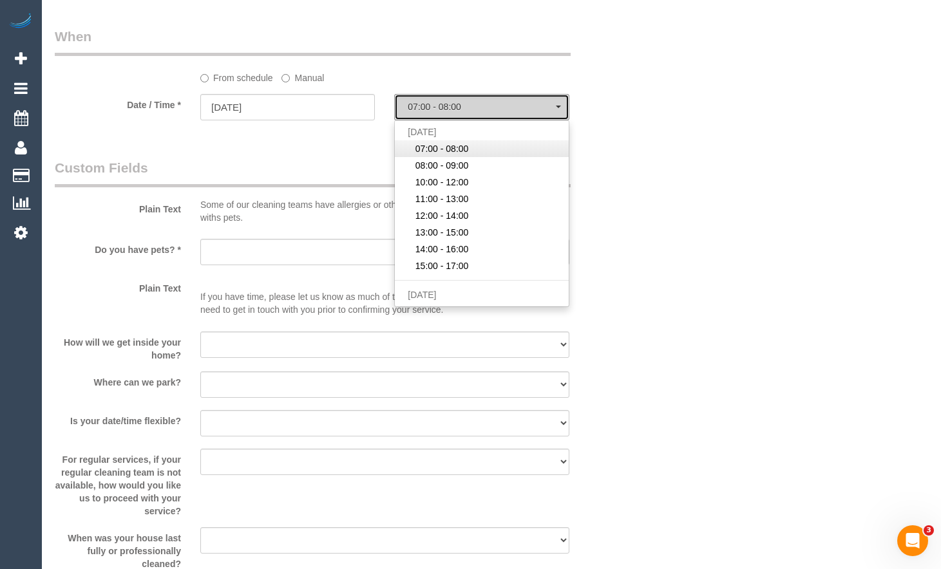
select select "spot50"
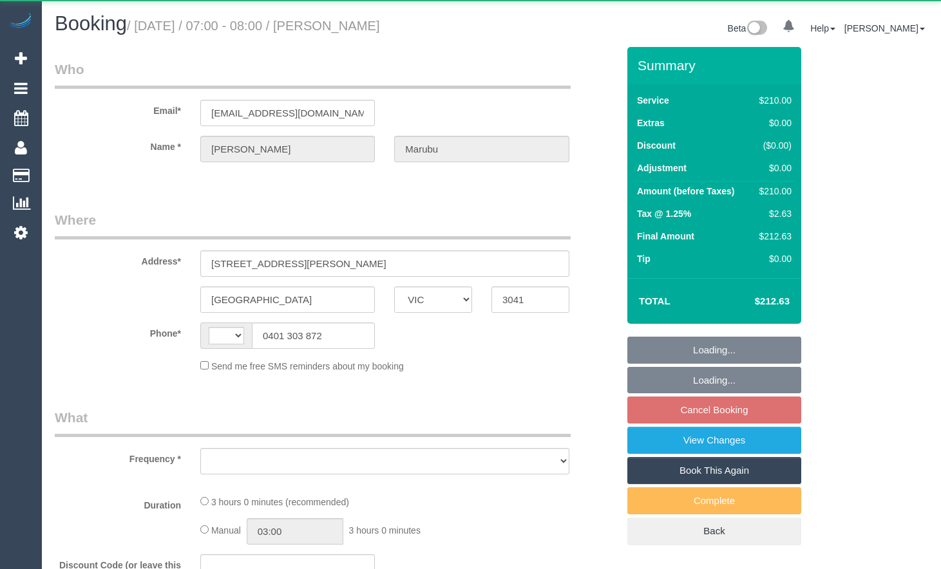
select select "VIC"
select select "string:AU"
select select "string:stripe-pm_1MMK8r2GScqysDRV1d52BnSc"
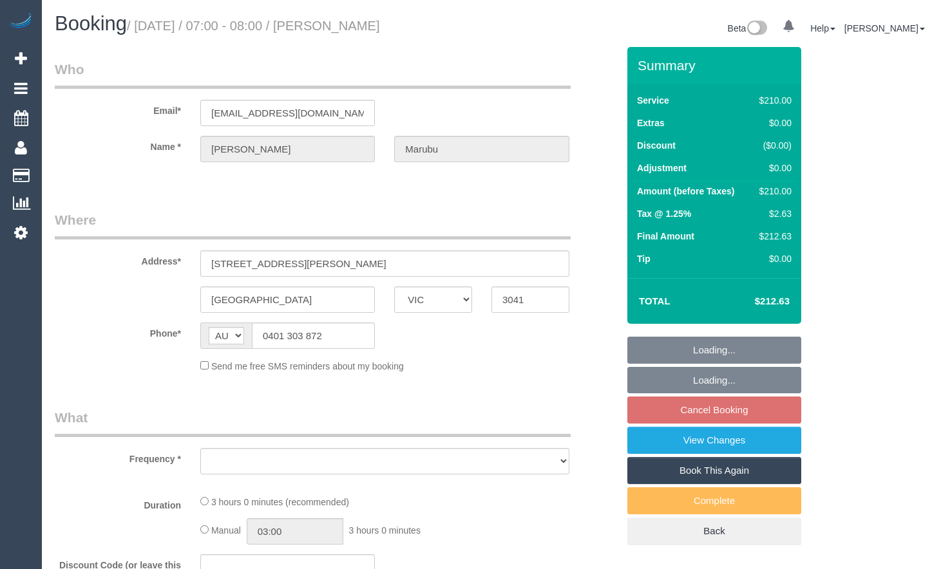
select select "object:713"
select select "180"
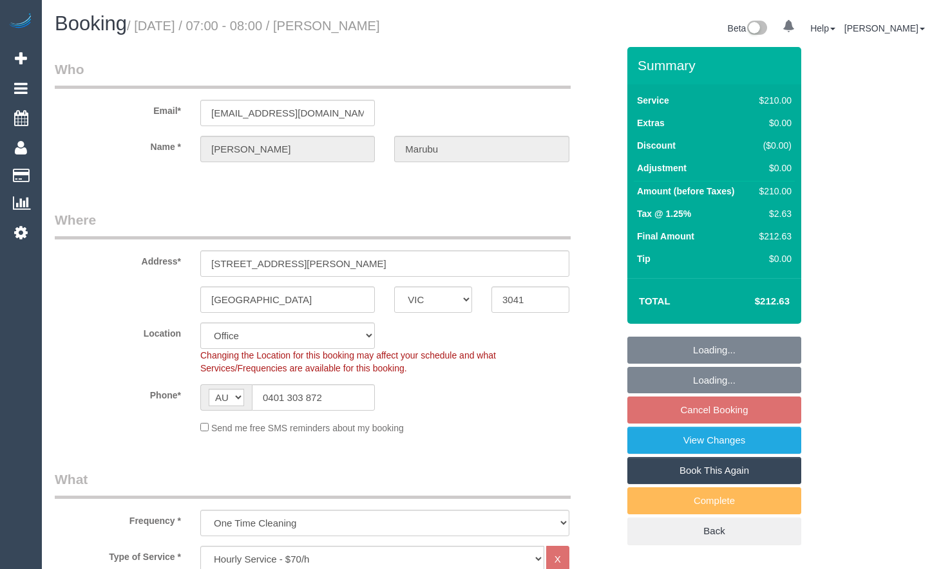
select select "number:28"
select select "number:14"
select select "number:18"
select select "number:25"
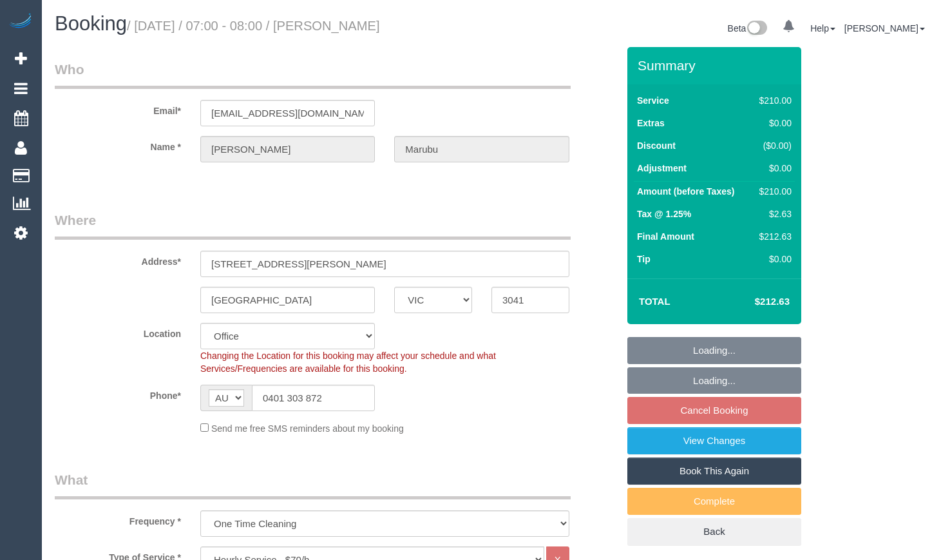
select select "object:2134"
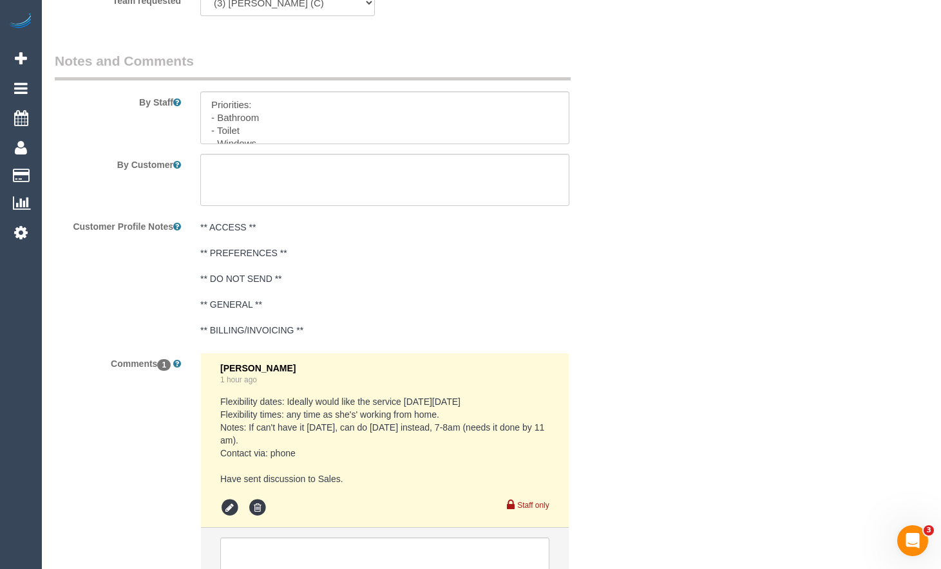
scroll to position [2190, 0]
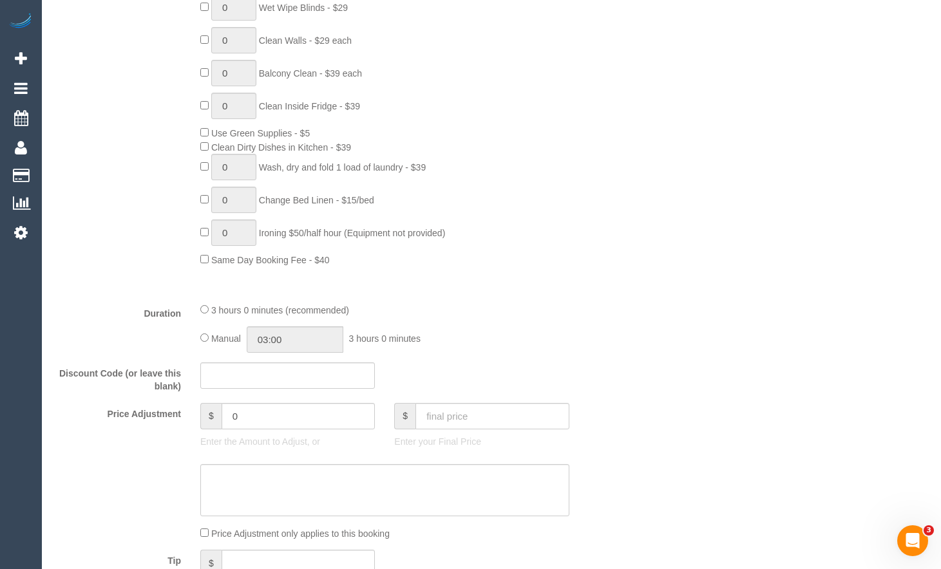
scroll to position [451, 0]
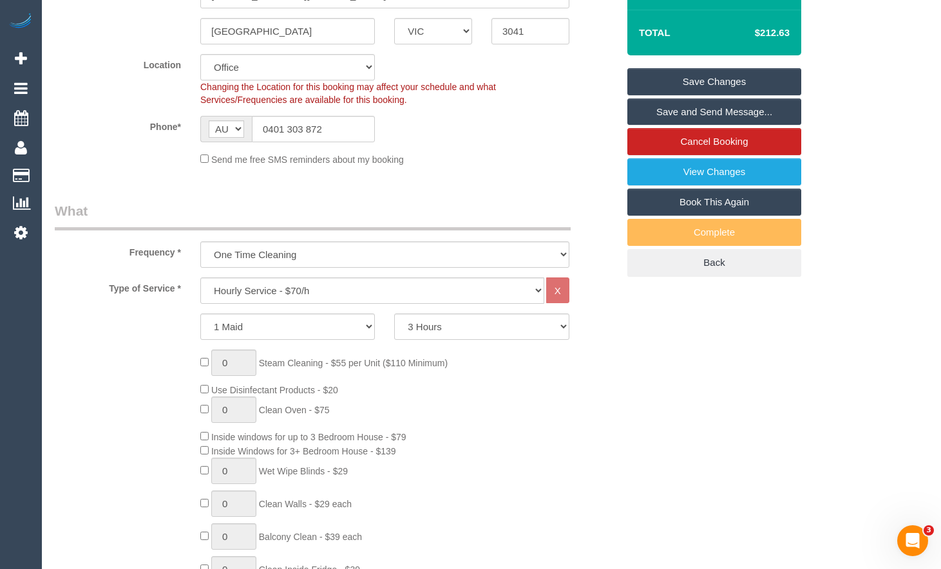
scroll to position [258, 0]
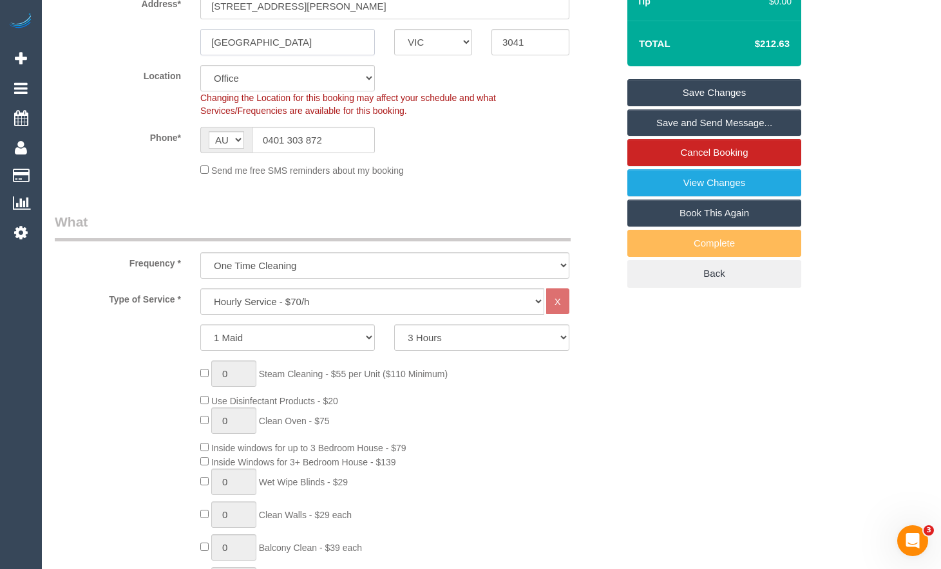
drag, startPoint x: 325, startPoint y: 44, endPoint x: 175, endPoint y: 52, distance: 150.3
click at [175, 52] on div "Strathmore Heights ACT NSW NT QLD SA TAS VIC WA 3041" at bounding box center [336, 42] width 582 height 26
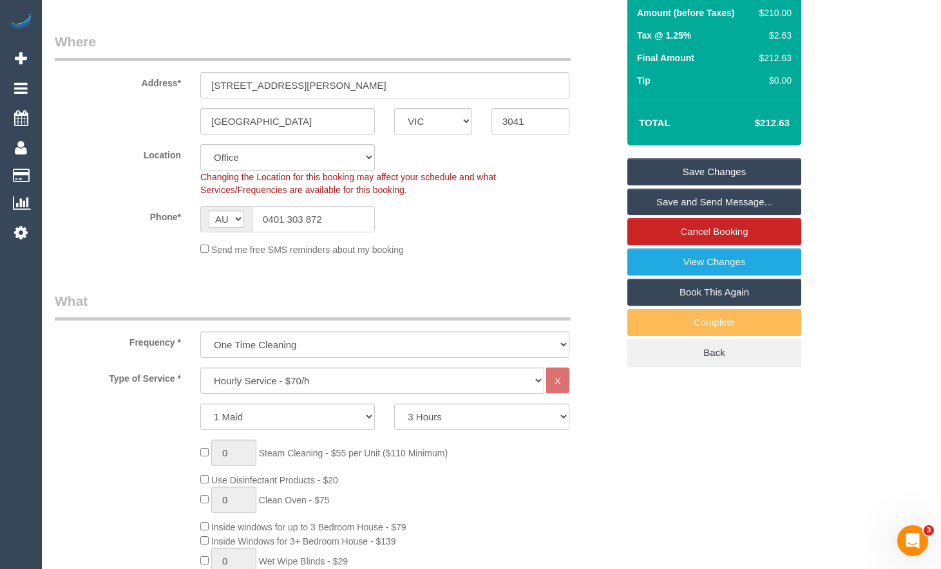
scroll to position [64, 0]
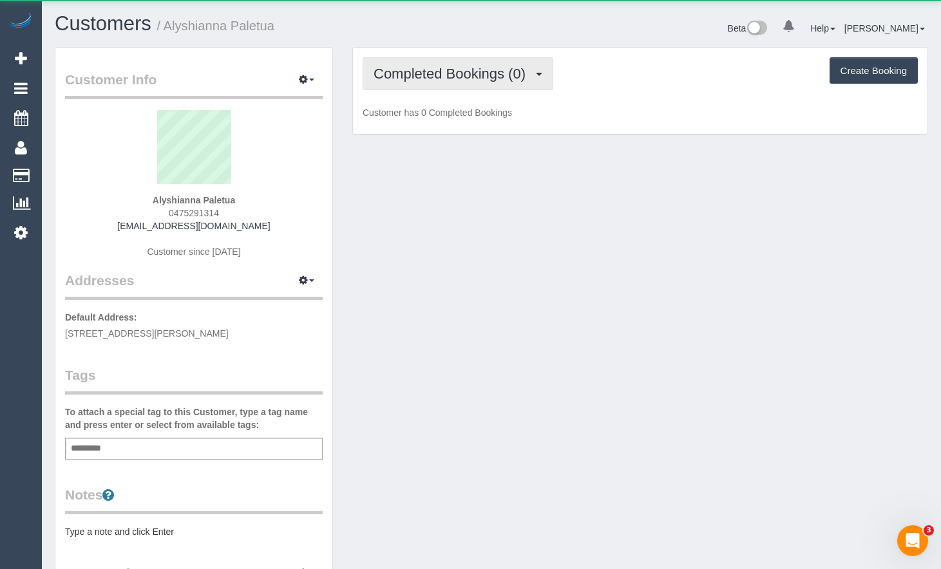
click at [464, 79] on span "Completed Bookings (0)" at bounding box center [453, 74] width 158 height 16
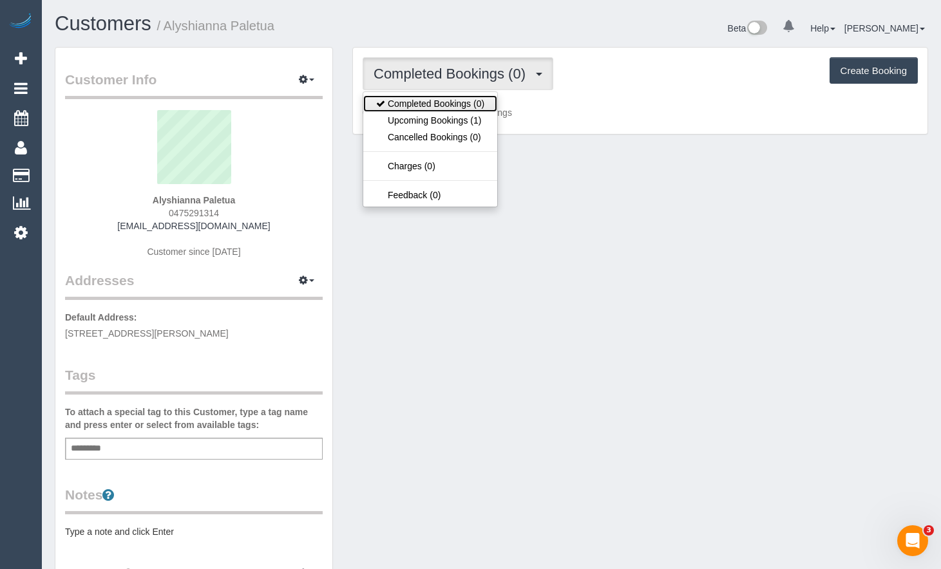
click at [462, 110] on link "Completed Bookings (0)" at bounding box center [430, 103] width 134 height 17
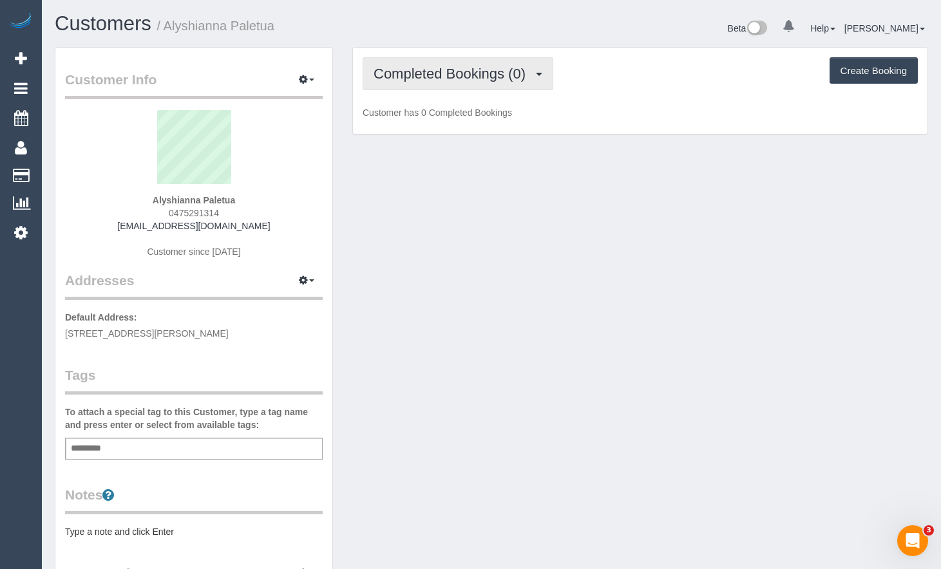
click at [475, 79] on span "Completed Bookings (0)" at bounding box center [453, 74] width 158 height 16
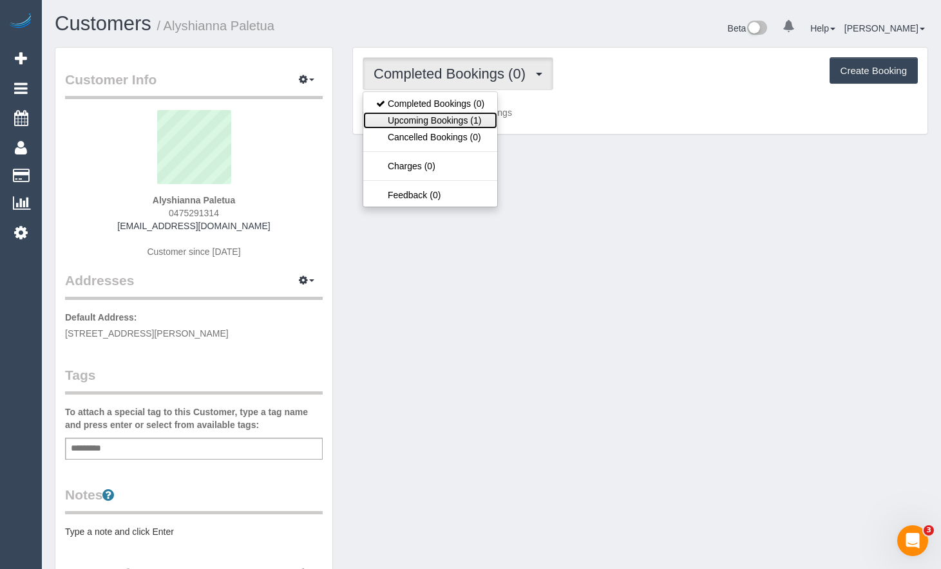
click at [464, 124] on link "Upcoming Bookings (1)" at bounding box center [430, 120] width 134 height 17
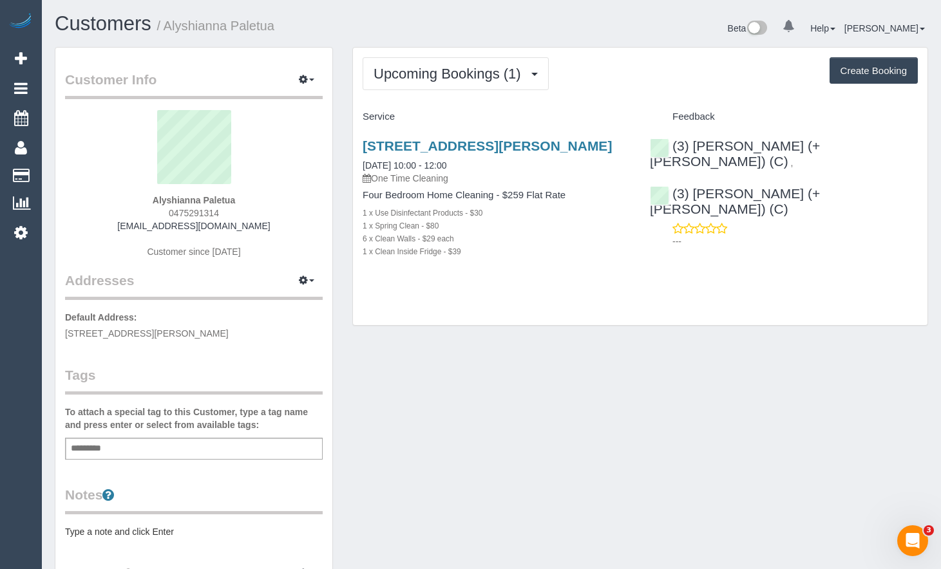
click at [484, 385] on div "Customer Info Edit Contact Info Send Message Email Preferences Special Sales Ta…" at bounding box center [491, 472] width 893 height 850
click at [539, 371] on div "Customer Info Edit Contact Info Send Message Email Preferences Special Sales Ta…" at bounding box center [491, 472] width 893 height 850
click at [877, 357] on div "Customer Info Edit Contact Info Send Message Email Preferences Special Sales Ta…" at bounding box center [491, 472] width 893 height 850
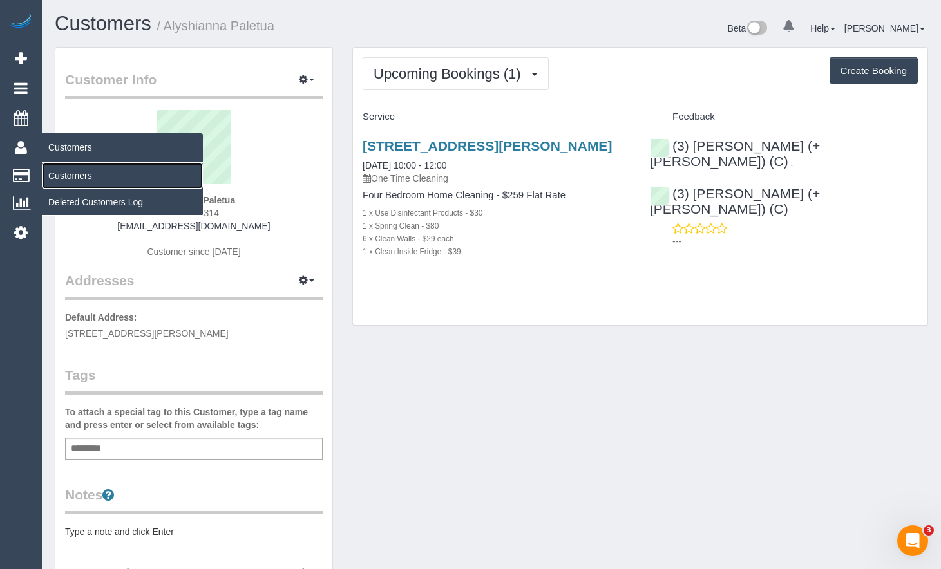
click at [75, 174] on link "Customers" at bounding box center [122, 176] width 161 height 26
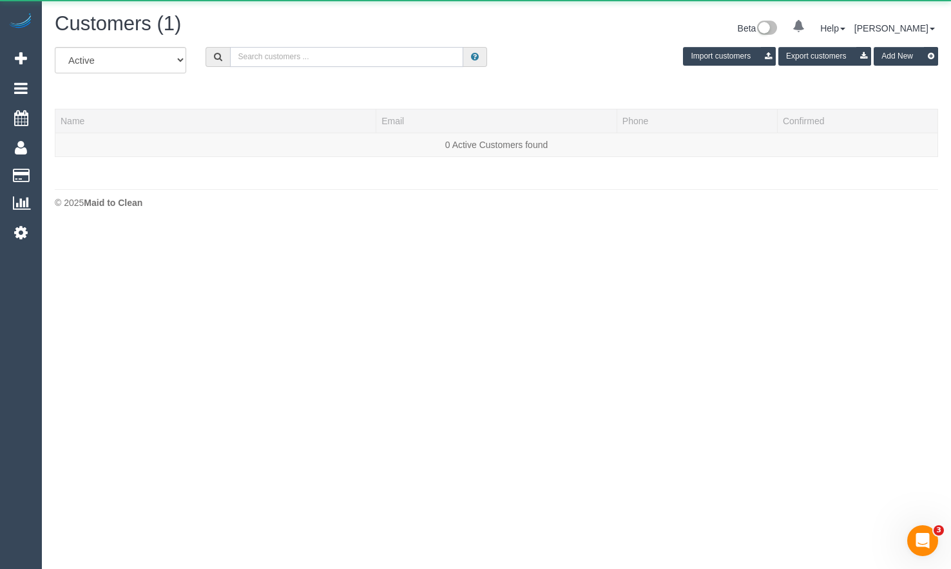
click at [339, 62] on input "text" at bounding box center [346, 57] width 233 height 20
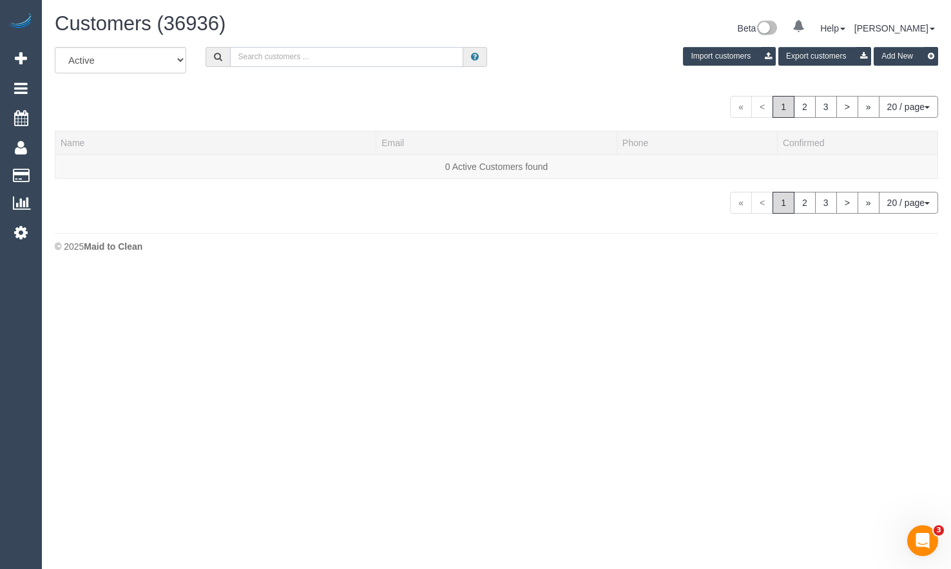
paste input "[PERSON_NAME][EMAIL_ADDRESS][PERSON_NAME][DOMAIN_NAME]"
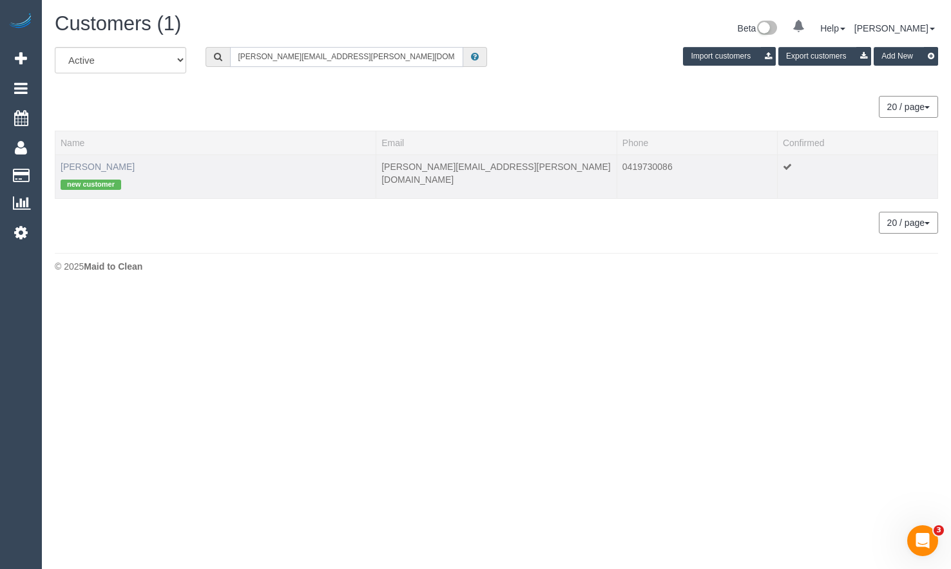
type input "[PERSON_NAME][EMAIL_ADDRESS][PERSON_NAME][DOMAIN_NAME]"
click at [128, 166] on link "[PERSON_NAME]" at bounding box center [98, 167] width 74 height 10
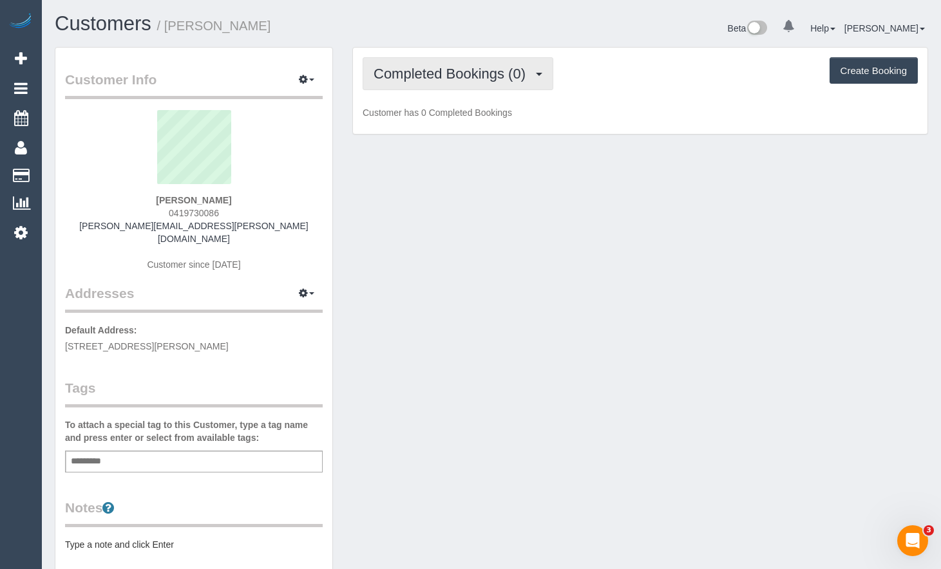
click at [460, 62] on button "Completed Bookings (0)" at bounding box center [458, 73] width 191 height 33
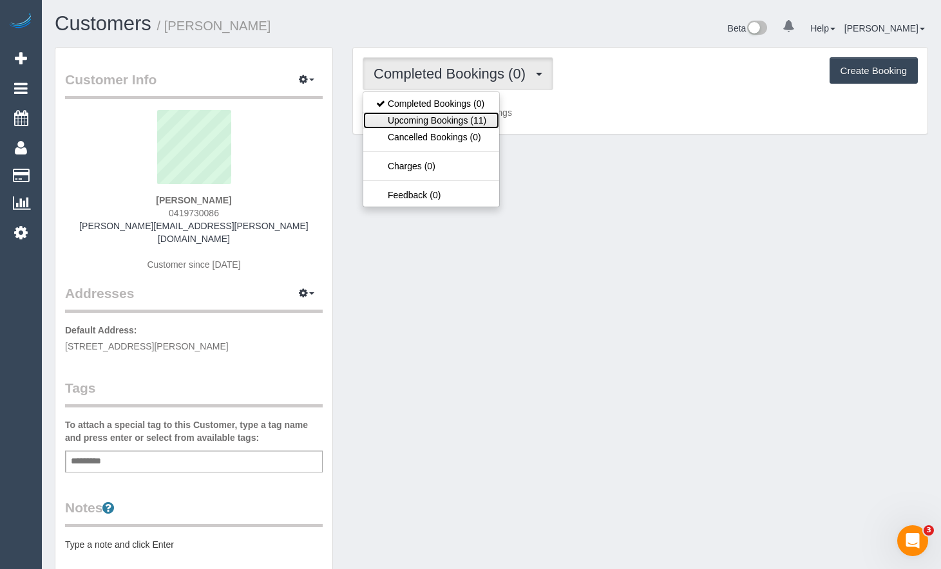
click at [462, 125] on link "Upcoming Bookings (11)" at bounding box center [431, 120] width 136 height 17
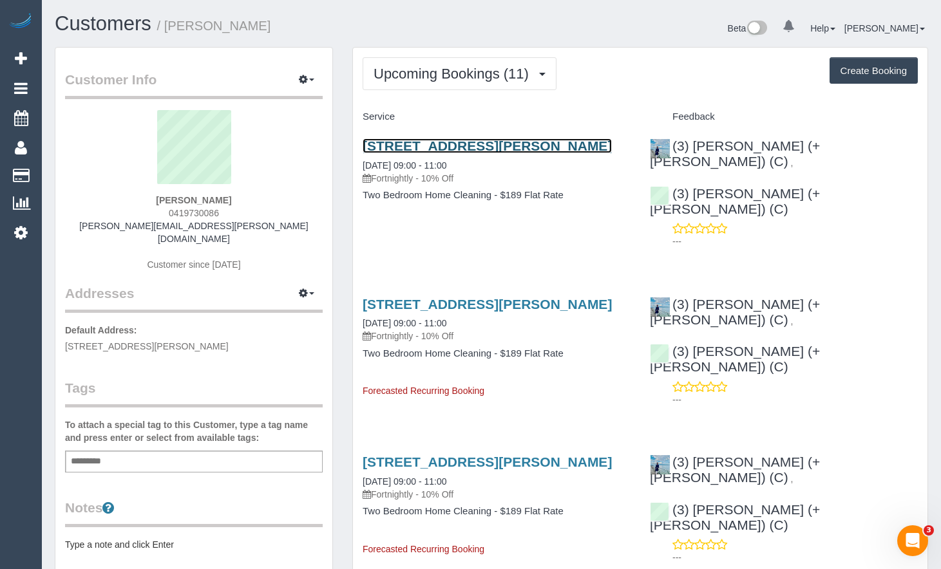
click at [521, 148] on link "[STREET_ADDRESS][PERSON_NAME]" at bounding box center [487, 145] width 249 height 15
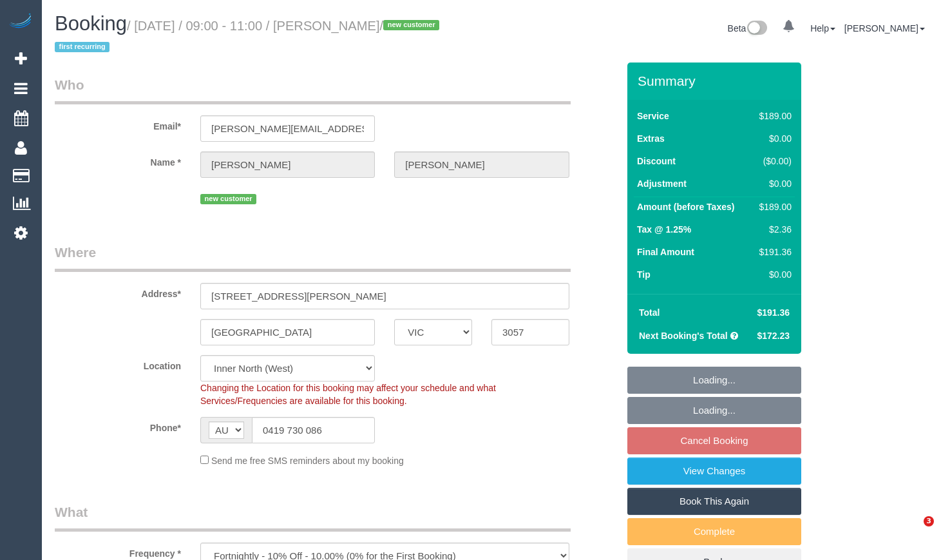
select select "VIC"
select select "number:27"
select select "number:14"
select select "number:19"
select select "number:22"
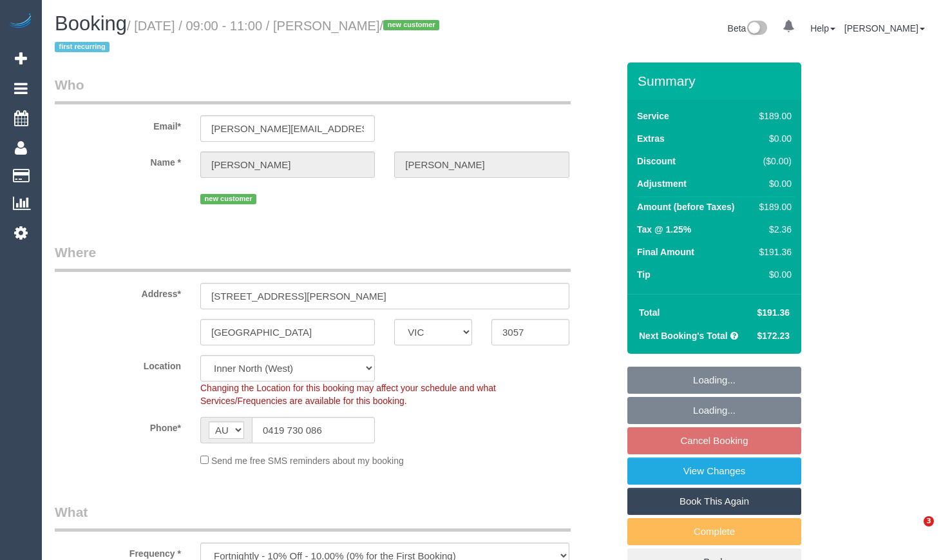
select select "number:33"
select select "number:11"
select select "spot1"
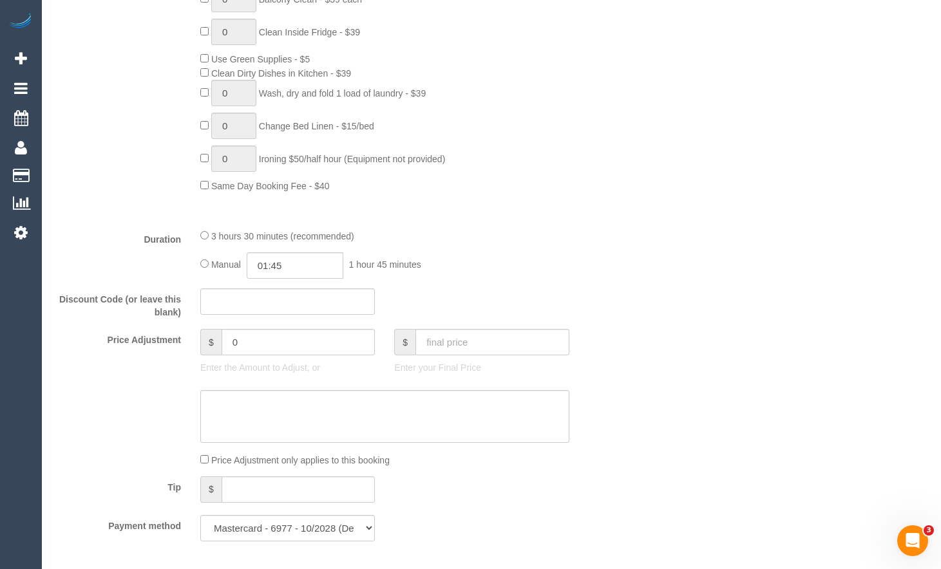
scroll to position [1159, 0]
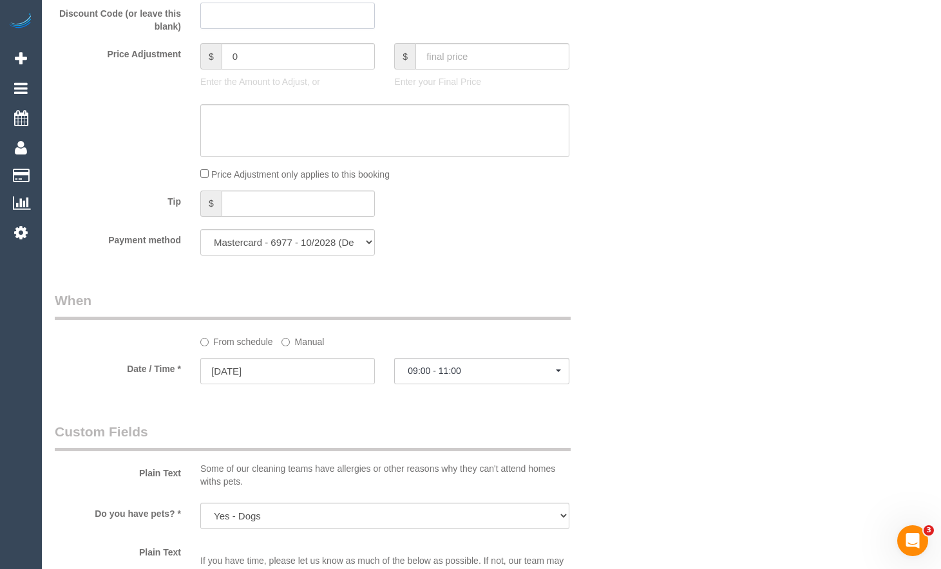
click at [289, 19] on input "text" at bounding box center [287, 16] width 175 height 26
paste input "LOCAL402024"
type input "LOCAL402024"
click at [464, 158] on sui-booking-price-adjustment "Price Adjustment $ 0 Enter the Amount to Adjust, or $ Enter your Final Price Pr…" at bounding box center [336, 112] width 563 height 138
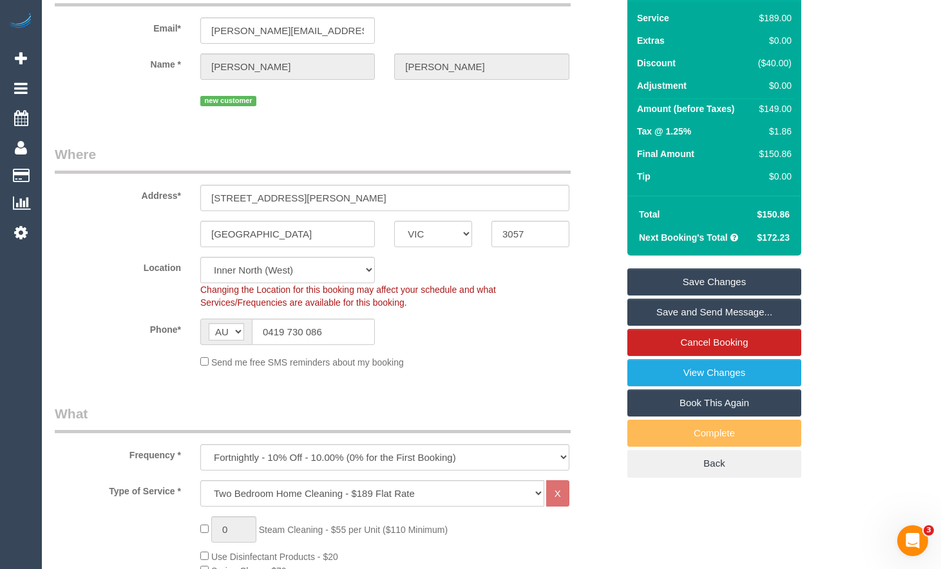
scroll to position [0, 0]
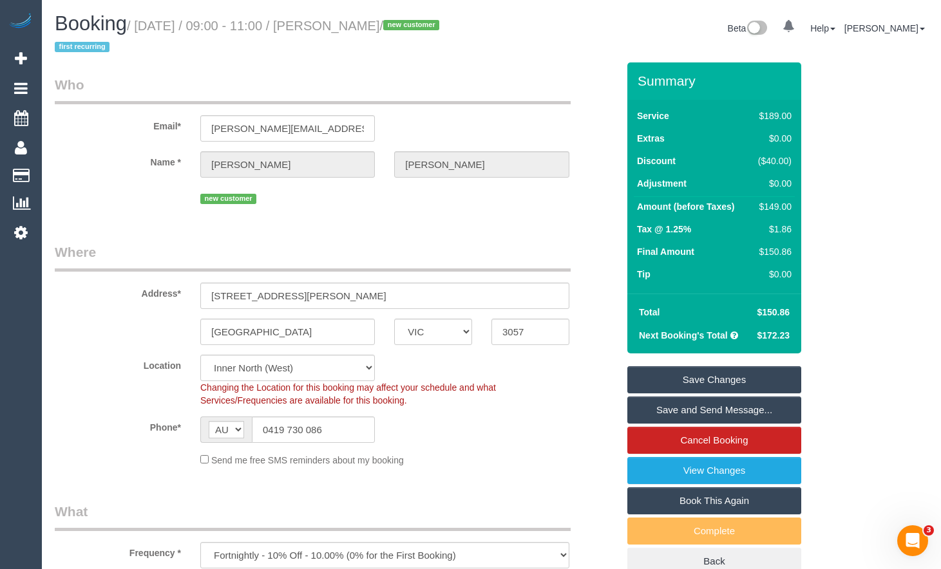
click at [716, 374] on link "Save Changes" at bounding box center [714, 380] width 174 height 27
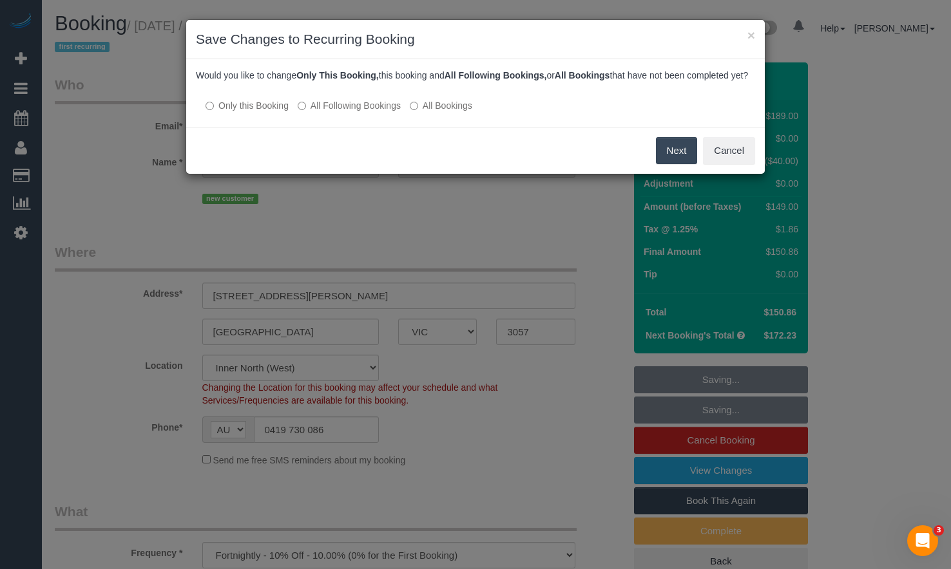
click at [674, 158] on button "Next" at bounding box center [677, 150] width 42 height 27
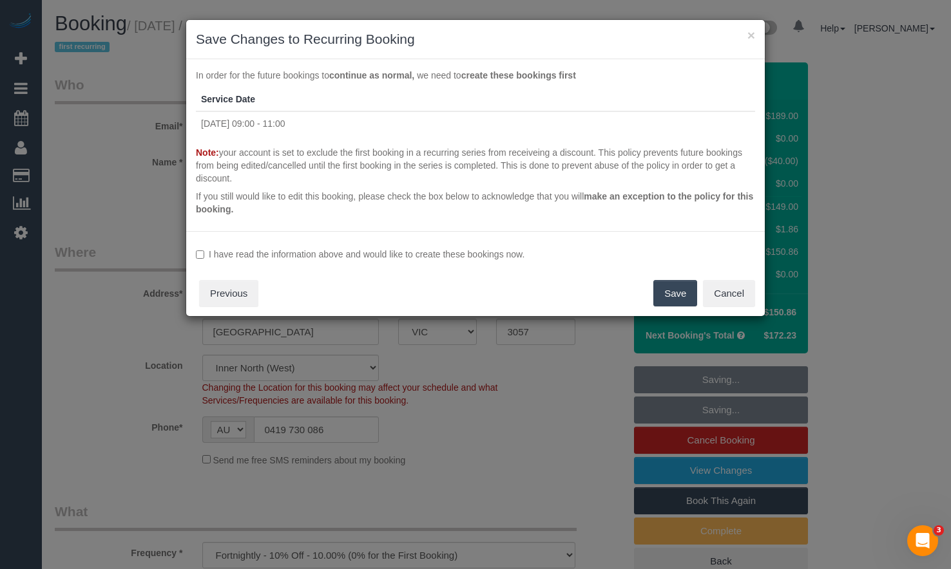
click at [668, 285] on button "Save" at bounding box center [675, 293] width 44 height 27
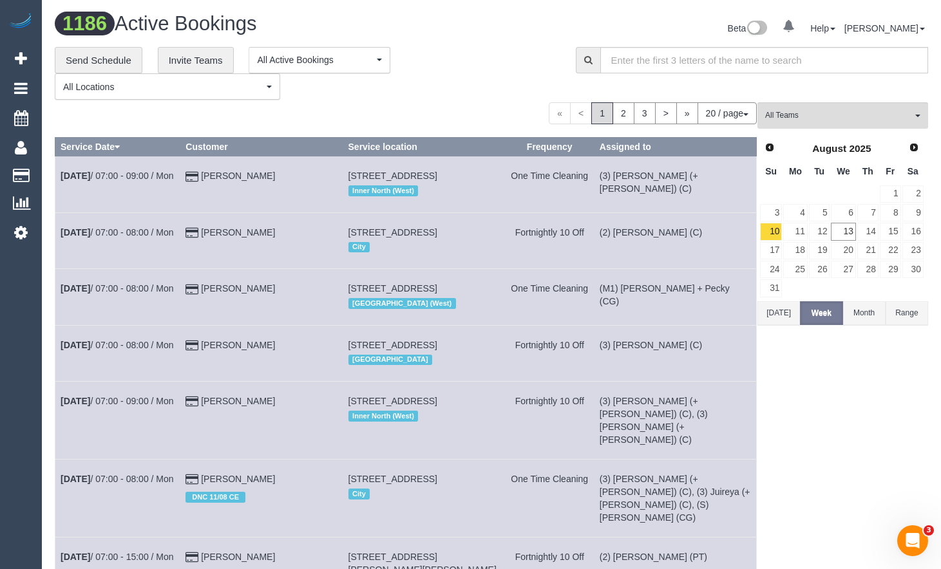
click at [595, 28] on div "Beta 0 Your Notifications You have 0 alerts Help Help Docs Take a Tour Contact …" at bounding box center [714, 30] width 446 height 34
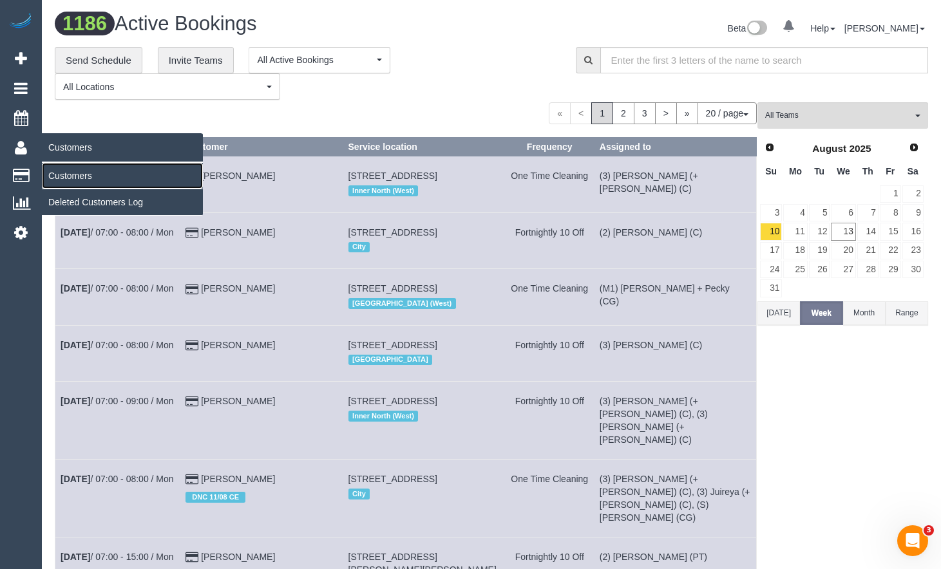
click at [70, 174] on link "Customers" at bounding box center [122, 176] width 161 height 26
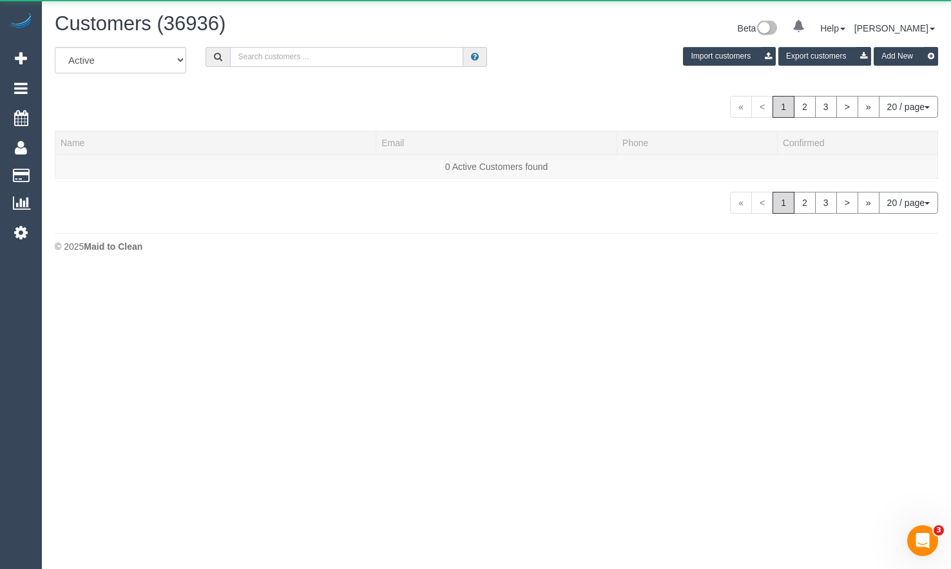
drag, startPoint x: 337, startPoint y: 65, endPoint x: 342, endPoint y: 60, distance: 7.3
click at [342, 60] on input "text" at bounding box center [346, 57] width 233 height 20
paste input "LOCAL402024"
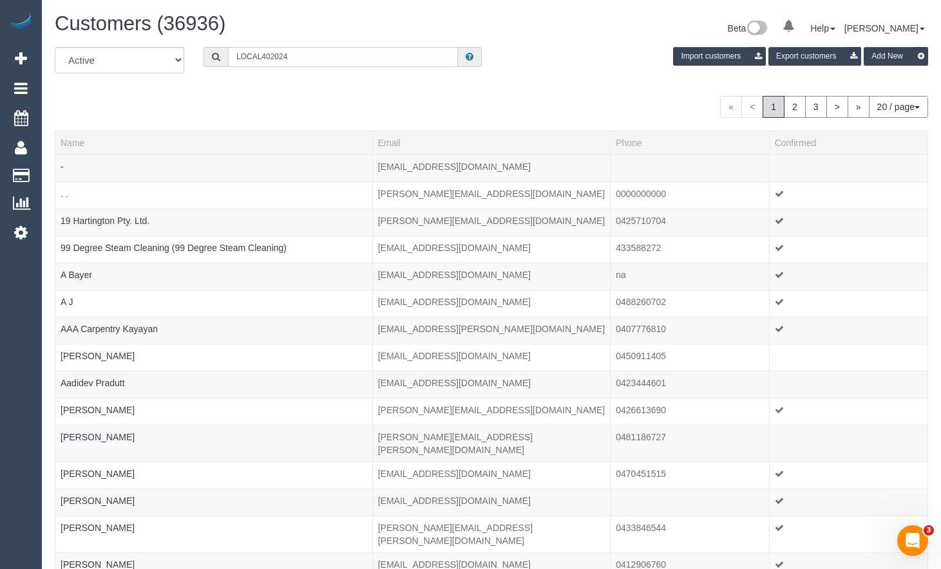
drag, startPoint x: 327, startPoint y: 54, endPoint x: 210, endPoint y: 37, distance: 117.9
click at [182, 50] on div "All Active Archived LOCAL402024 Import customers Export customers Add New" at bounding box center [491, 65] width 893 height 36
type input "LOCAL402024"
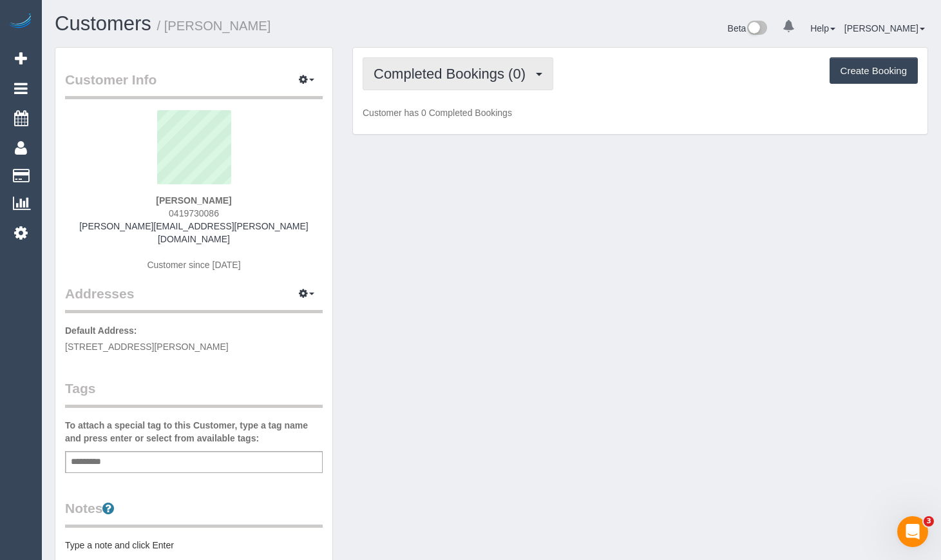
drag, startPoint x: 464, startPoint y: 80, endPoint x: 473, endPoint y: 97, distance: 19.0
click at [466, 79] on span "Completed Bookings (0)" at bounding box center [453, 74] width 158 height 16
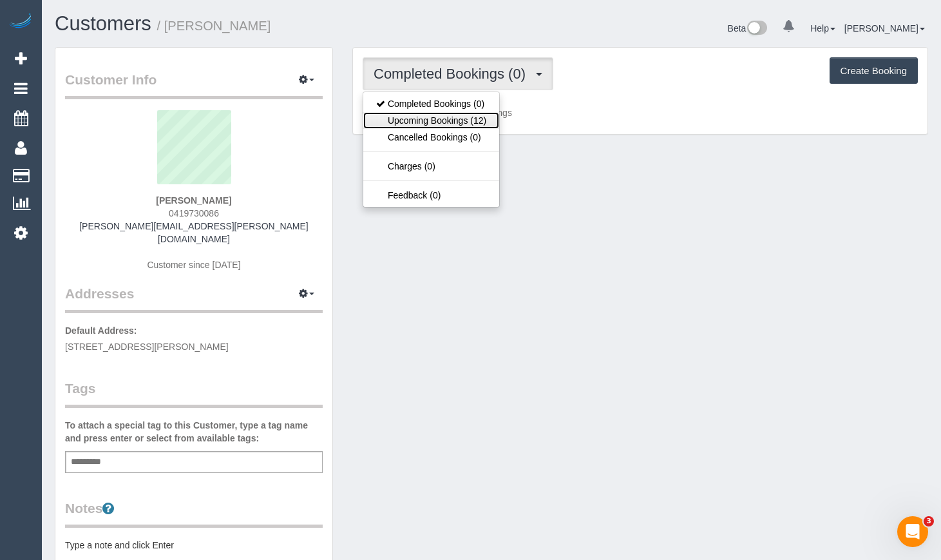
click at [472, 124] on link "Upcoming Bookings (12)" at bounding box center [431, 120] width 136 height 17
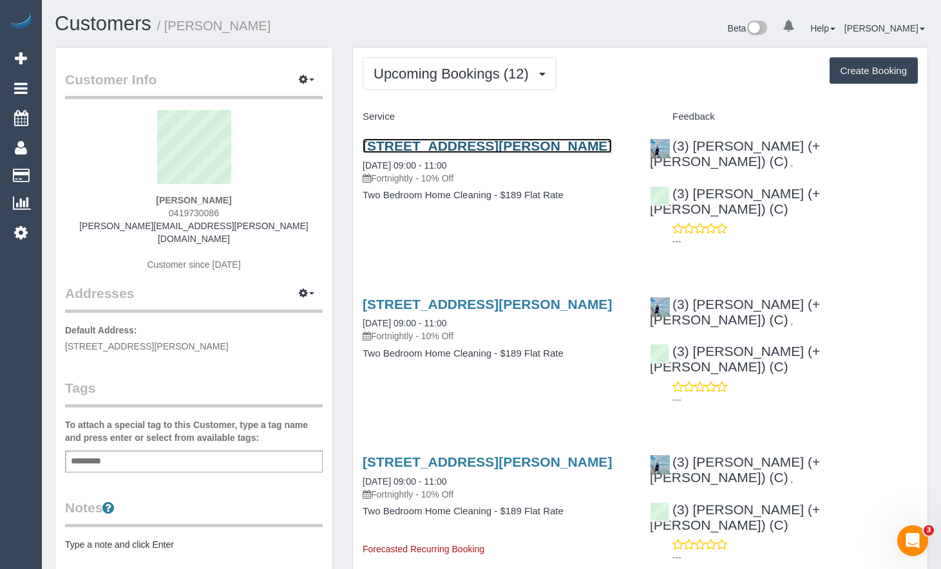
click at [534, 143] on link "[STREET_ADDRESS][PERSON_NAME]" at bounding box center [487, 145] width 249 height 15
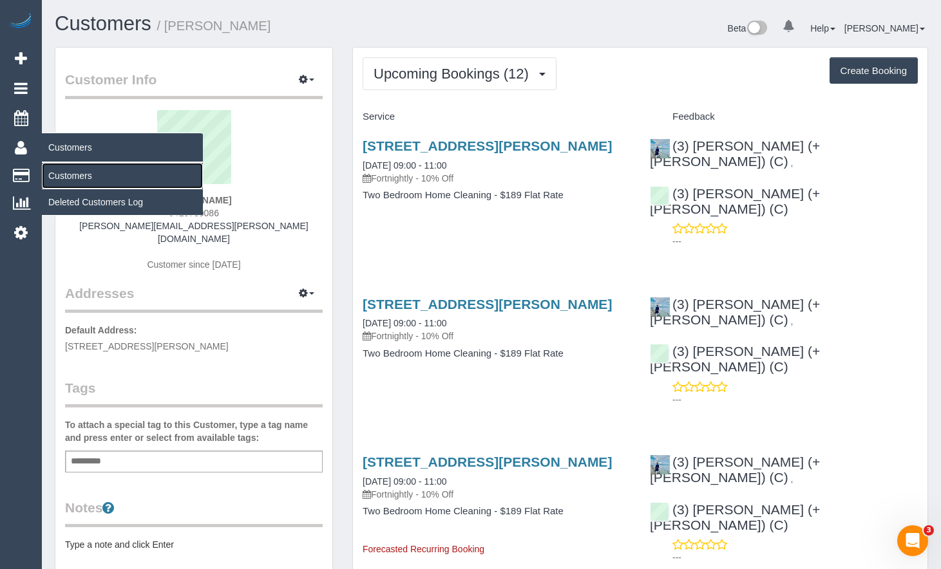
click at [68, 167] on link "Customers" at bounding box center [122, 176] width 161 height 26
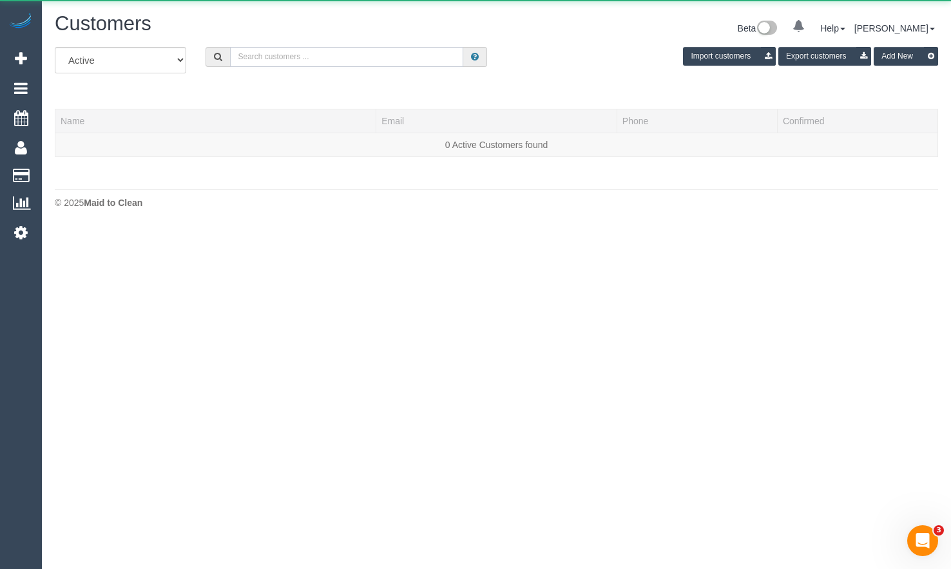
click at [343, 66] on input "text" at bounding box center [346, 57] width 233 height 20
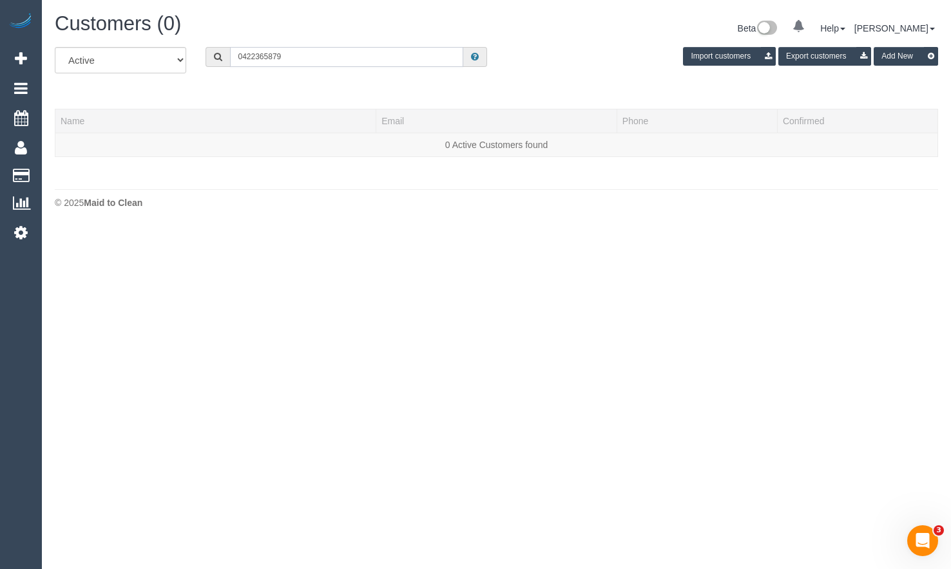
click at [253, 55] on input "0422365879" at bounding box center [346, 57] width 233 height 20
click at [270, 57] on input "0422 365879" at bounding box center [346, 57] width 233 height 20
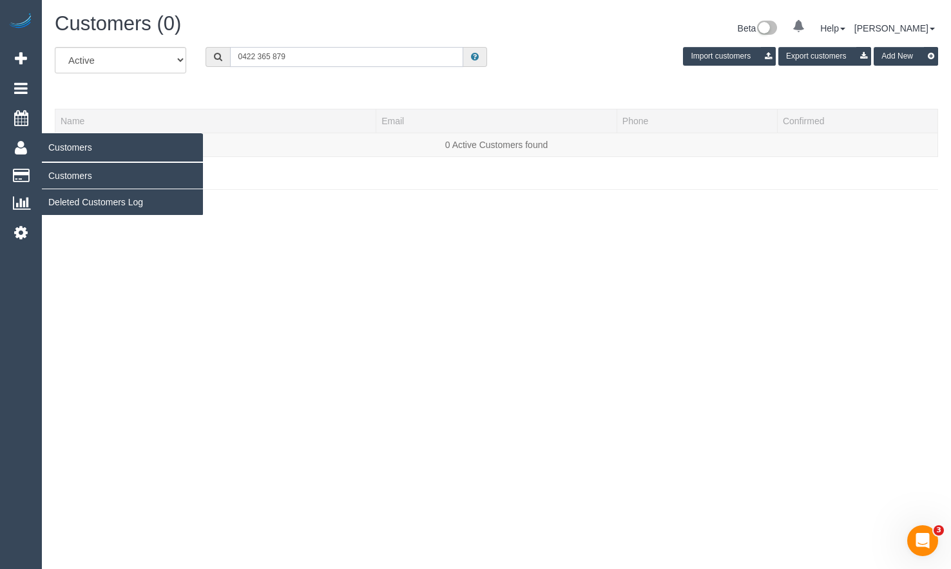
type input "0422 365 879"
click at [71, 166] on link "Customers" at bounding box center [122, 176] width 161 height 26
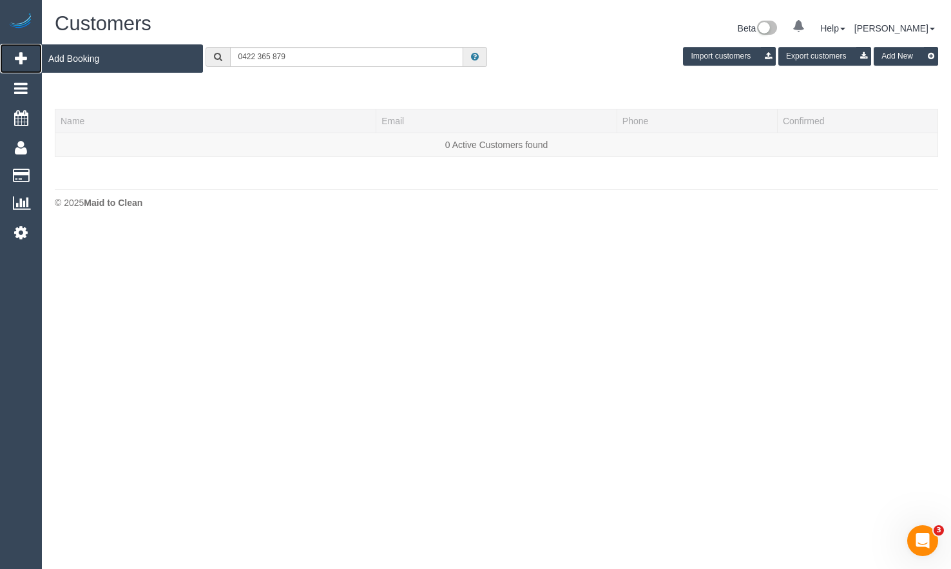
click at [20, 67] on link "Add Booking" at bounding box center [21, 59] width 42 height 30
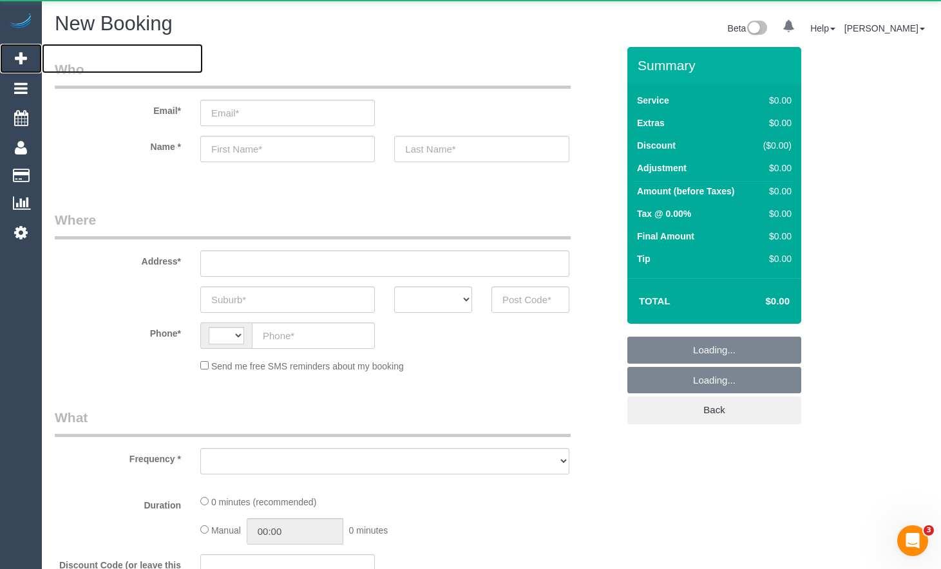
select select "string:AU"
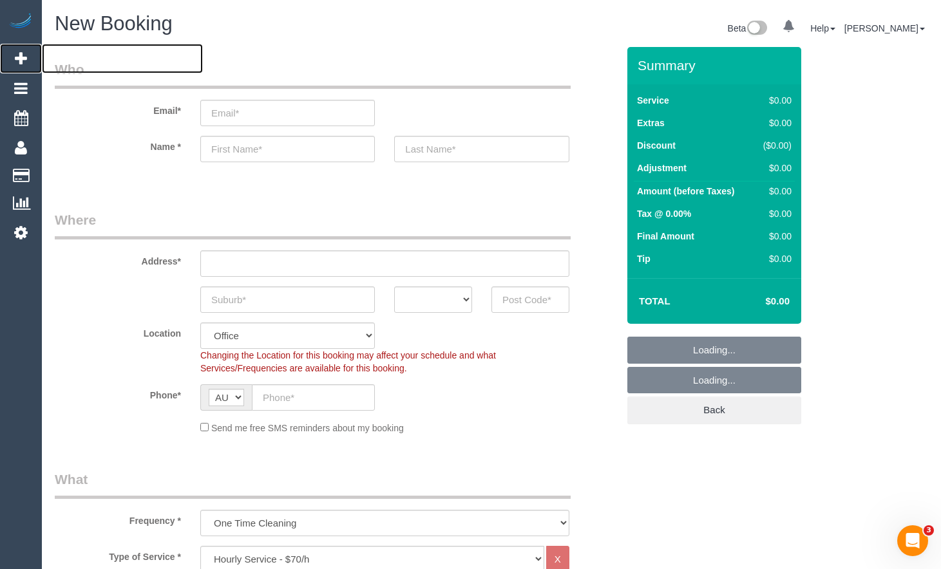
select select "object:1735"
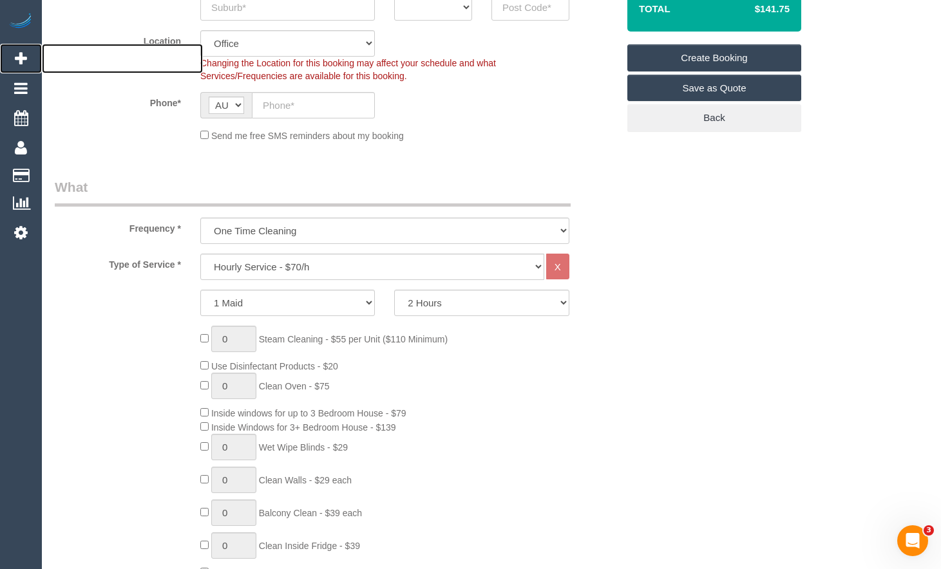
scroll to position [386, 0]
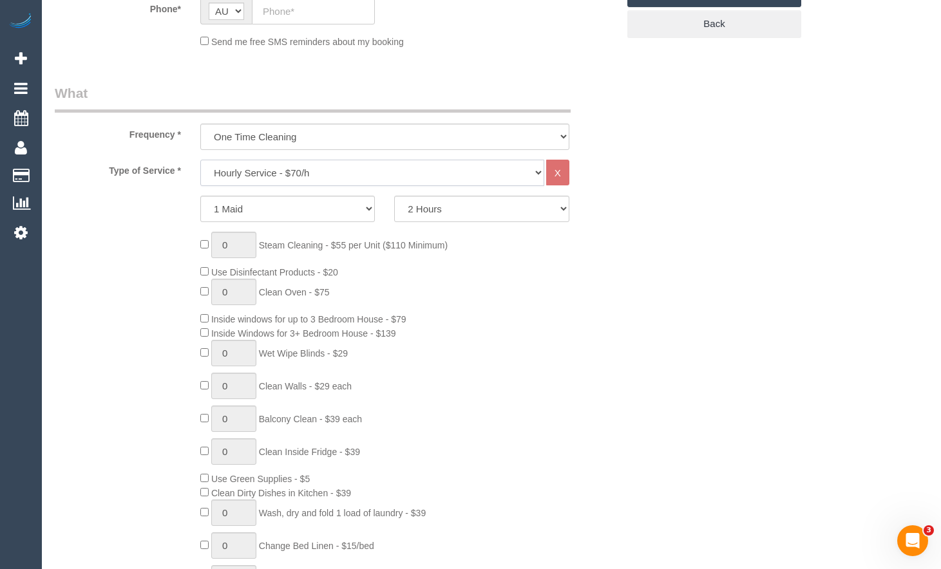
click at [301, 177] on select "Hourly Service - $70/h Hourly Service - $65/h Hourly Service - $60/h Hourly Ser…" at bounding box center [372, 173] width 344 height 26
select select "211"
click at [200, 160] on select "Hourly Service - $70/h Hourly Service - $65/h Hourly Service - $60/h Hourly Ser…" at bounding box center [372, 173] width 344 height 26
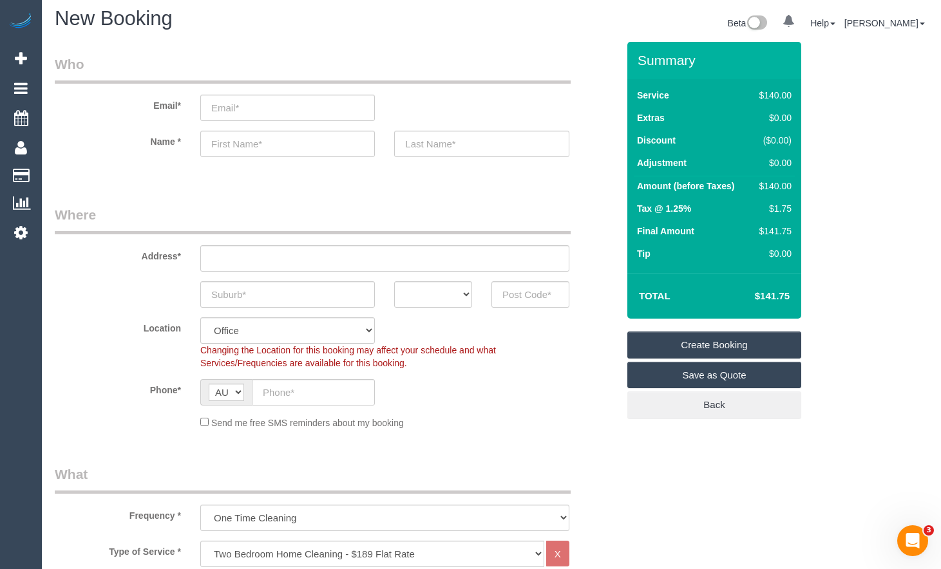
scroll to position [0, 0]
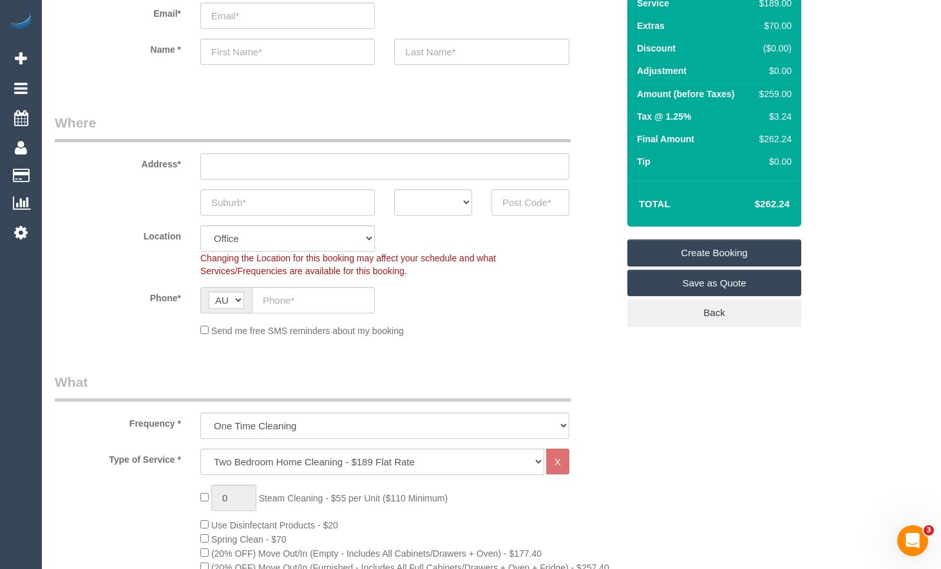
scroll to position [129, 0]
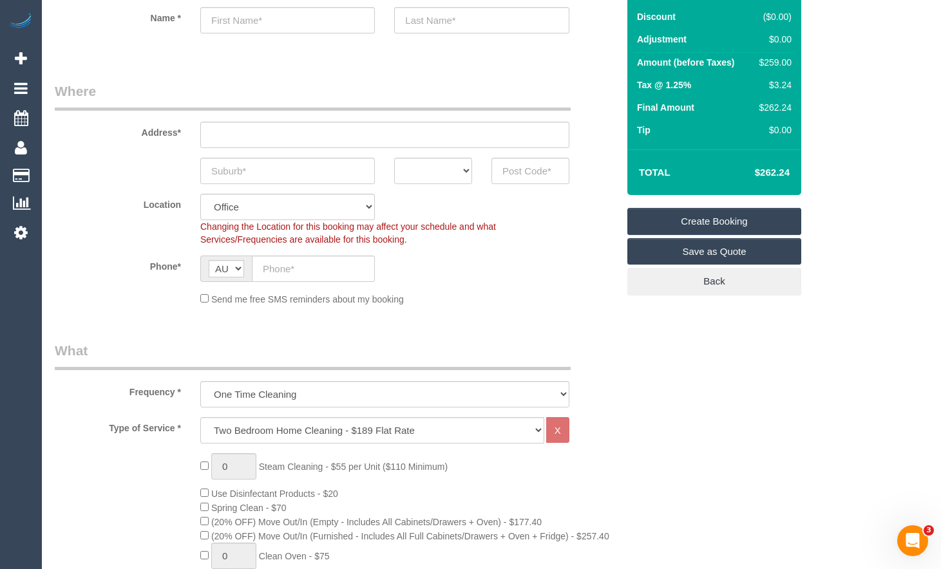
click at [408, 377] on div "Frequency * One Time Cleaning Weekly - 10% Off - 10.00% (0% for the First Booki…" at bounding box center [336, 374] width 582 height 66
click at [401, 388] on select "One Time Cleaning Weekly - 10% Off - 10.00% (0% for the First Booking) Fortnigh…" at bounding box center [384, 394] width 369 height 26
select select "object:1737"
click at [200, 381] on select "One Time Cleaning Weekly - 10% Off - 10.00% (0% for the First Booking) Fortnigh…" at bounding box center [384, 394] width 369 height 26
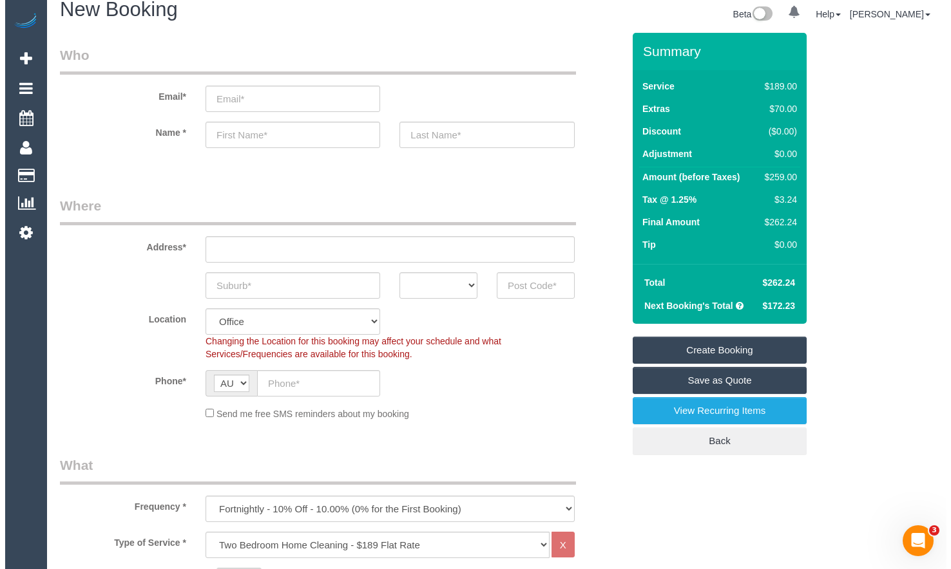
scroll to position [0, 0]
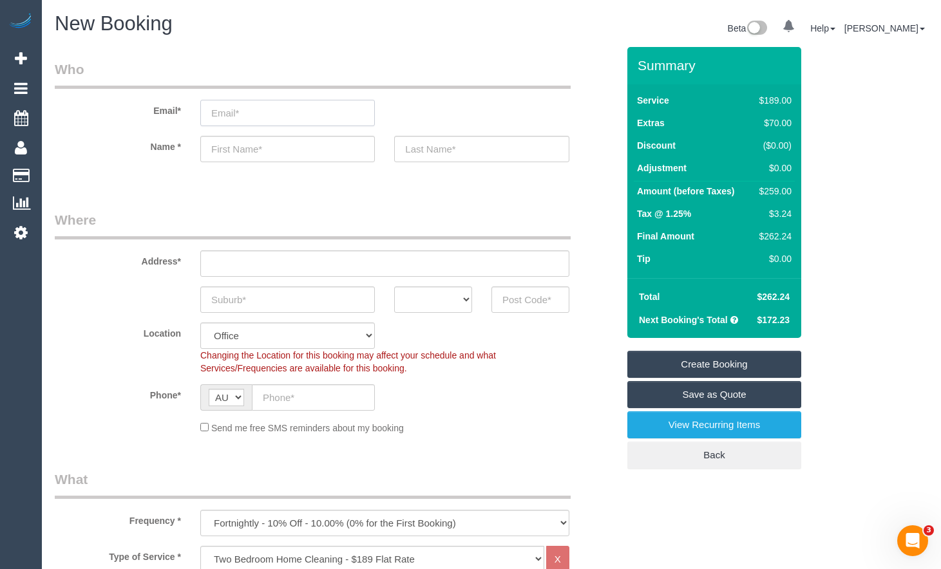
click at [300, 109] on input "email" at bounding box center [287, 113] width 175 height 26
type input "krishnavakil7@gmail.com"
click at [311, 146] on input "text" at bounding box center [287, 149] width 175 height 26
type input "Krishna"
click at [498, 162] on sui-booking-customer "Email* krishnavakil7@gmail.com Name * Krishna" at bounding box center [336, 117] width 563 height 115
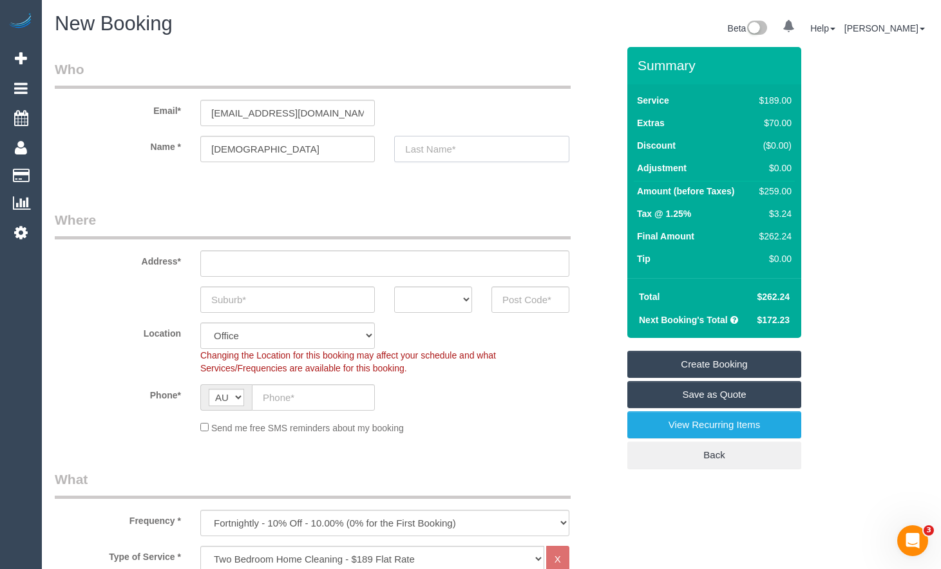
click at [497, 146] on input "text" at bounding box center [481, 149] width 175 height 26
type input "Vakil"
click at [772, 399] on link "Save as Quote" at bounding box center [714, 394] width 174 height 27
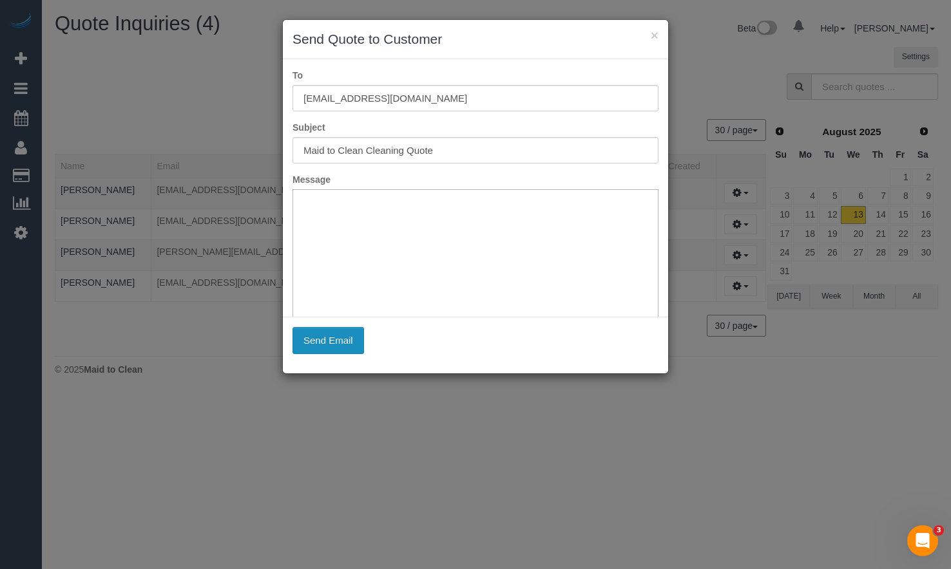
click at [348, 331] on button "Send Email" at bounding box center [327, 340] width 71 height 27
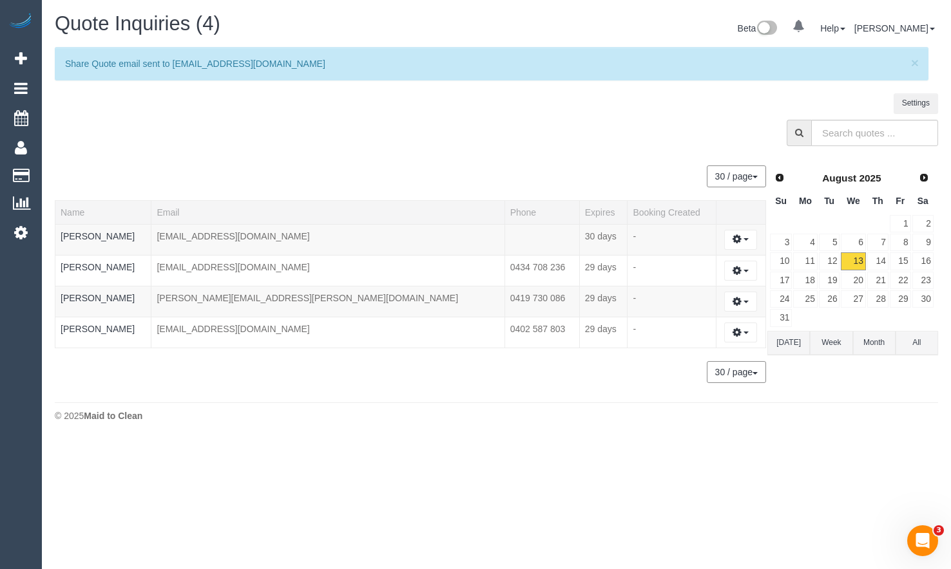
click at [911, 435] on div "Quote Inquiries (4) Beta 0 Your Notifications You have 0 alerts Help Help Docs …" at bounding box center [496, 220] width 909 height 441
click at [924, 435] on div "Quote Inquiries (4) Beta 0 Your Notifications You have 0 alerts Help Help Docs …" at bounding box center [496, 220] width 909 height 441
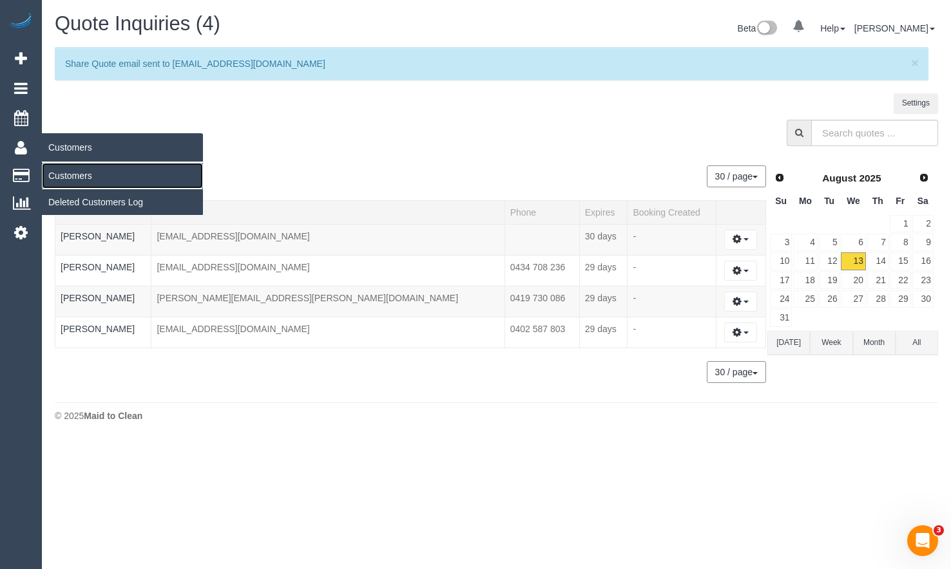
click at [64, 165] on link "Customers" at bounding box center [122, 176] width 161 height 26
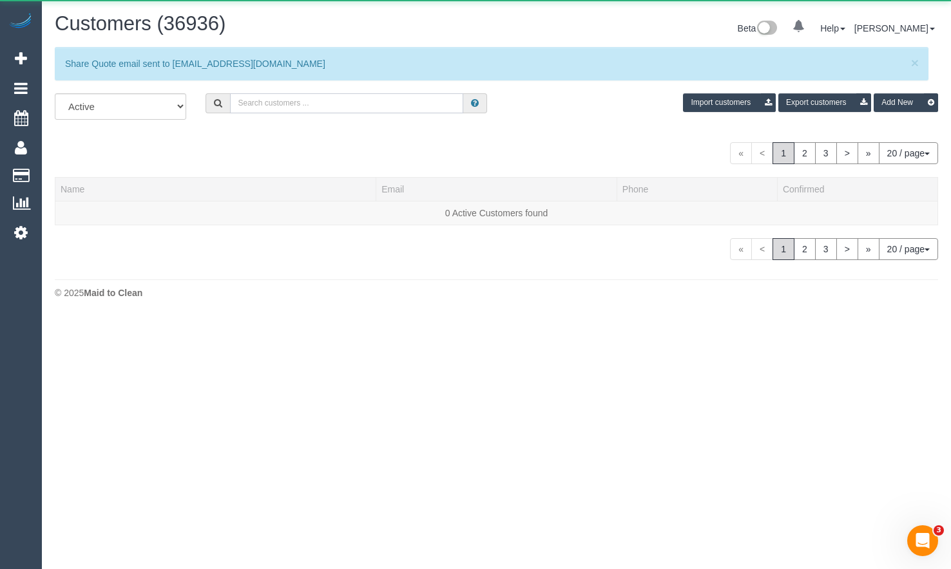
click at [354, 108] on input "text" at bounding box center [346, 103] width 233 height 20
paste input "0447276556"
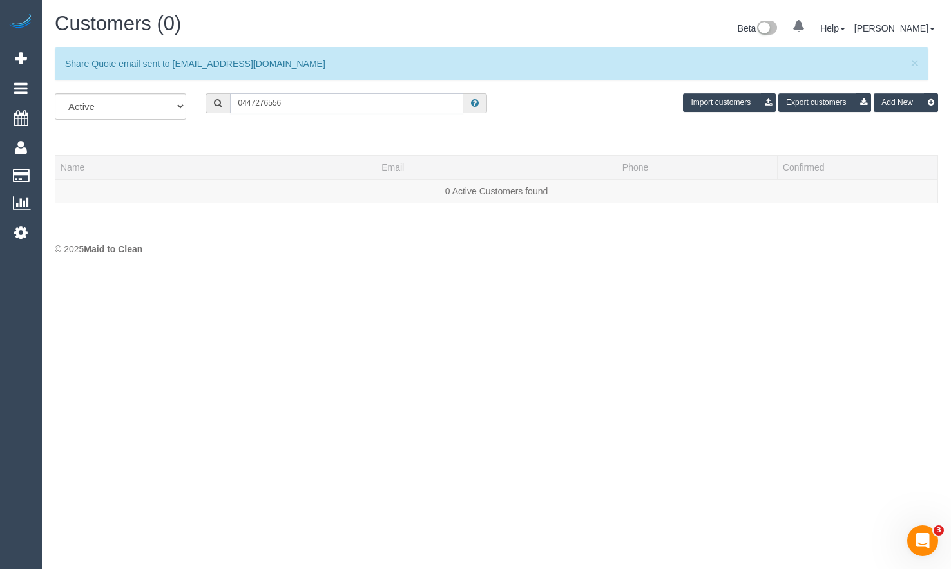
click at [255, 99] on input "0447276556" at bounding box center [346, 103] width 233 height 20
click at [269, 104] on input "0447 276556" at bounding box center [346, 103] width 233 height 20
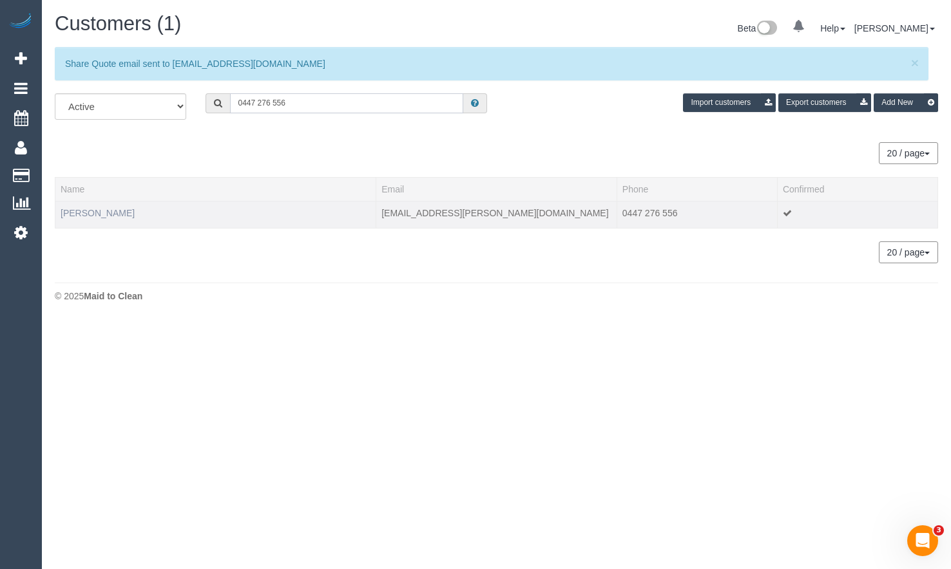
type input "0447 276 556"
click at [135, 217] on link "Limendra Fernando" at bounding box center [98, 213] width 74 height 10
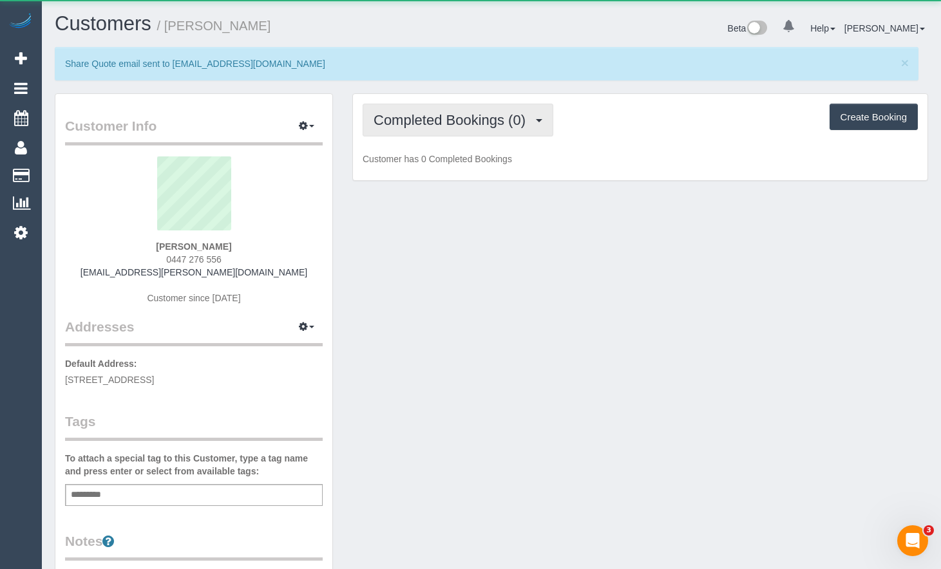
click at [446, 126] on span "Completed Bookings (0)" at bounding box center [453, 120] width 158 height 16
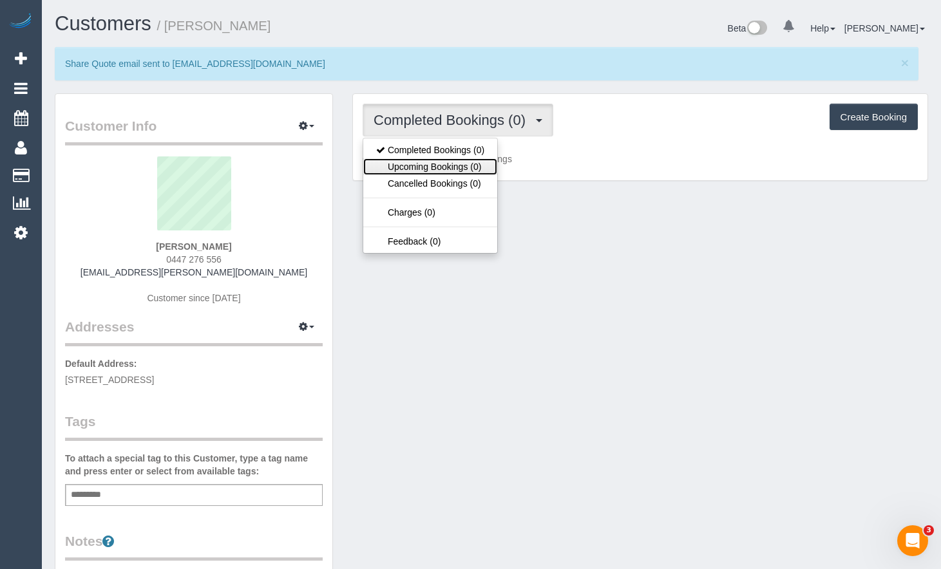
click at [461, 165] on link "Upcoming Bookings (0)" at bounding box center [430, 166] width 134 height 17
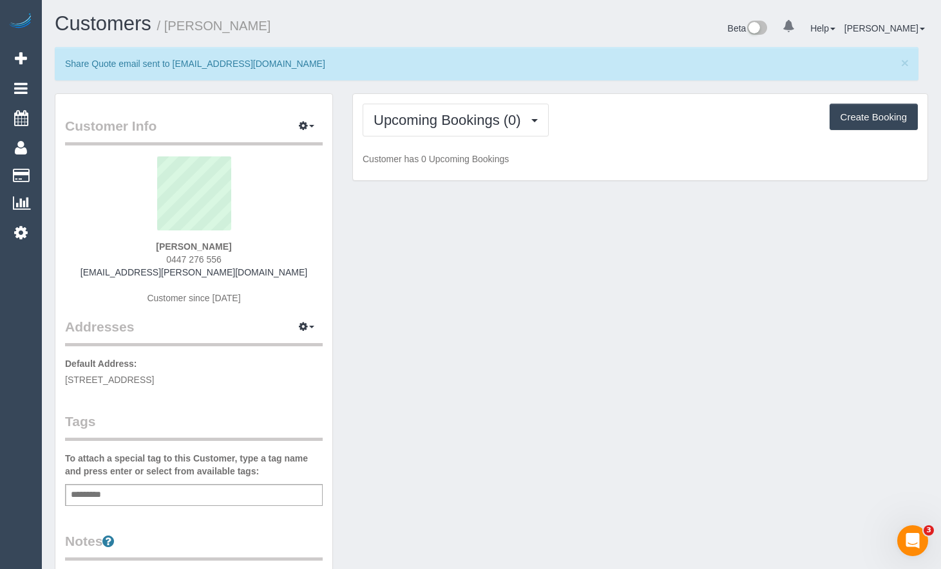
click at [673, 57] on p "Share Quote email sent to krishnavakil7@gmail.com" at bounding box center [480, 63] width 830 height 13
click at [909, 65] on div "× Share Quote email sent to krishnavakil7@gmail.com" at bounding box center [487, 63] width 864 height 33
click at [329, 557] on div "Customer Info Edit Contact Info Send Message Email Preferences Special Sales Ta…" at bounding box center [193, 510] width 277 height 832
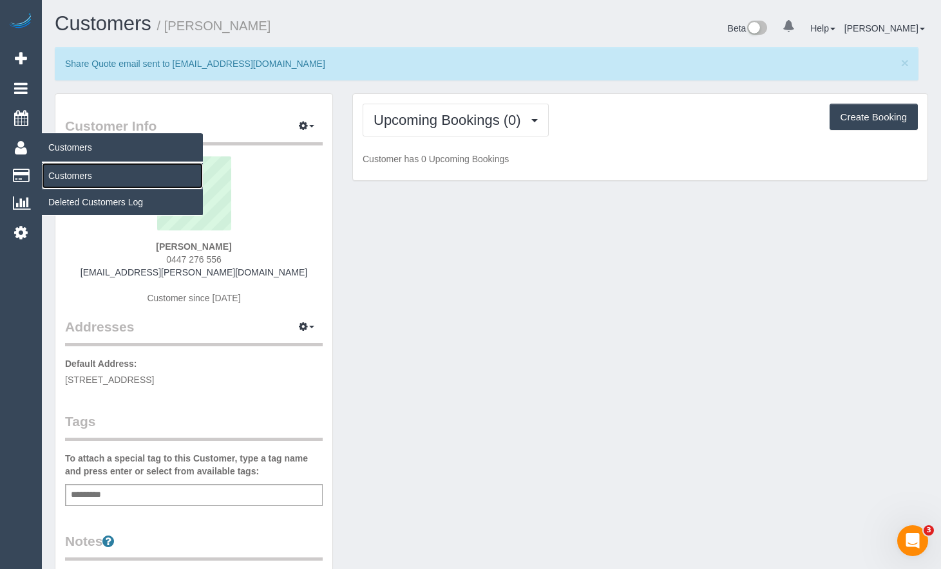
click at [78, 175] on link "Customers" at bounding box center [122, 176] width 161 height 26
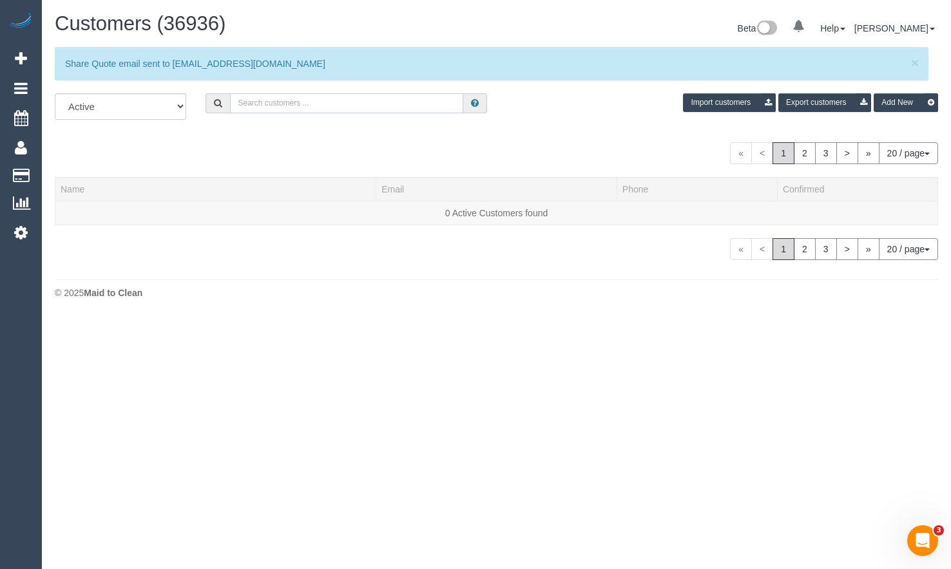
click at [335, 102] on input "text" at bounding box center [346, 103] width 233 height 20
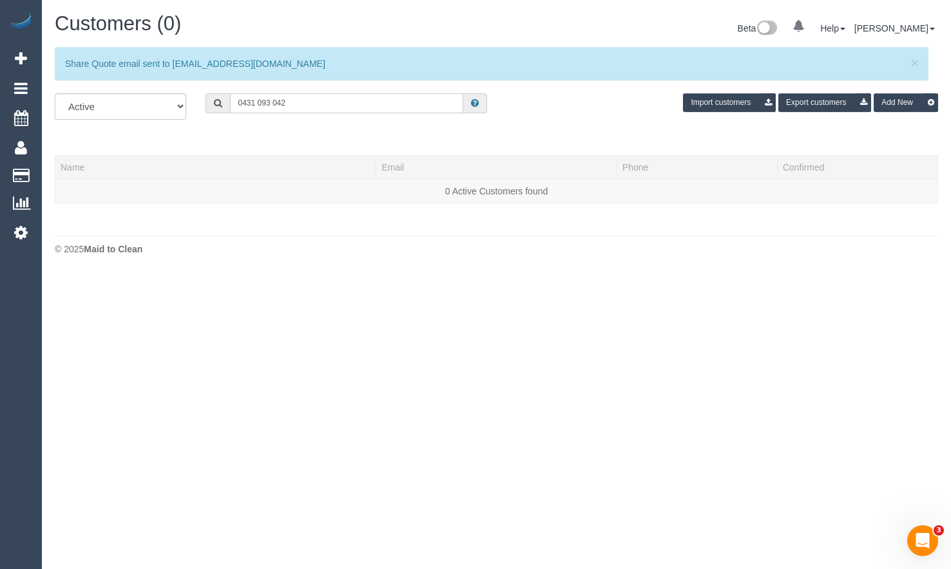
click at [257, 95] on input "0431 093 042" at bounding box center [346, 103] width 233 height 20
type input "0431093042"
click at [292, 133] on div "All Active Archived 0431093042 Import customers Export customers Add New Name E…" at bounding box center [496, 154] width 883 height 123
drag, startPoint x: 329, startPoint y: 101, endPoint x: 164, endPoint y: 94, distance: 165.0
click at [164, 94] on div "All Active Archived 0431093042 Import customers Export customers Add New" at bounding box center [496, 111] width 902 height 36
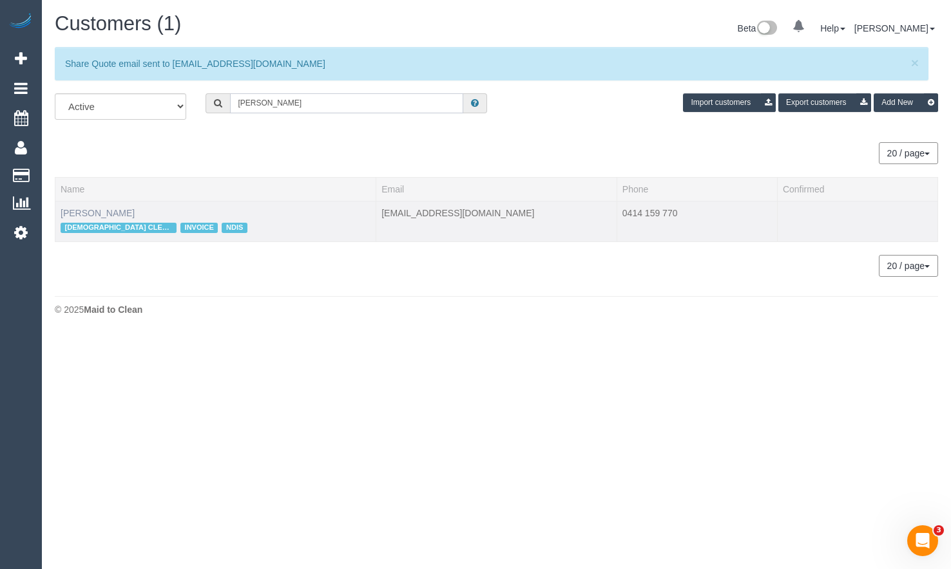
type input "Claudio T"
click at [134, 214] on link "Claudio Tomarchio" at bounding box center [98, 213] width 74 height 10
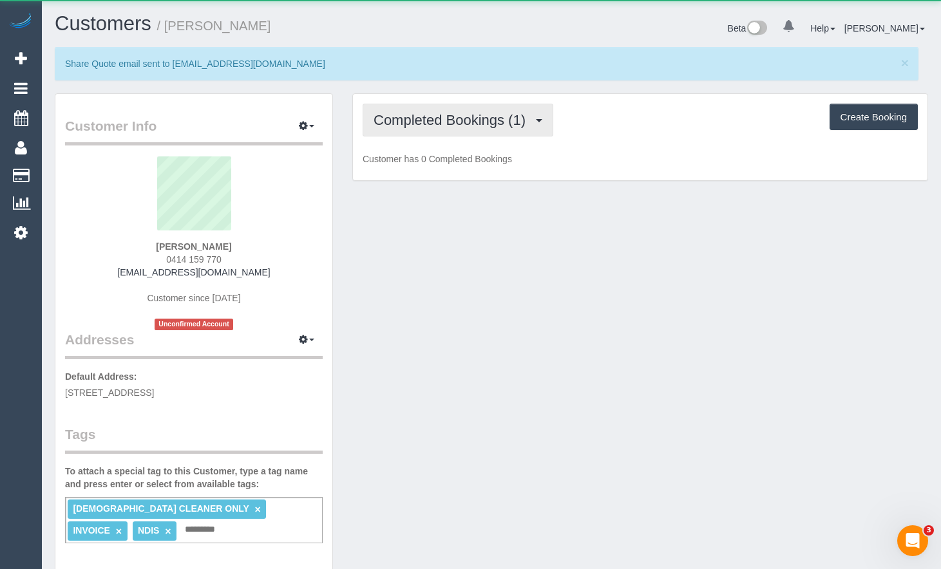
click at [458, 122] on span "Completed Bookings (1)" at bounding box center [453, 120] width 158 height 16
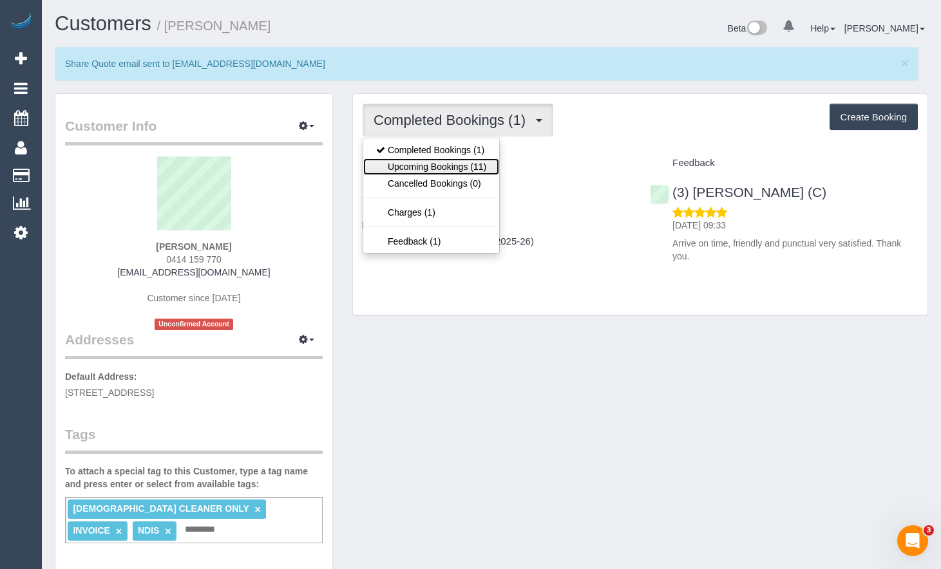
click at [460, 166] on link "Upcoming Bookings (11)" at bounding box center [431, 166] width 136 height 17
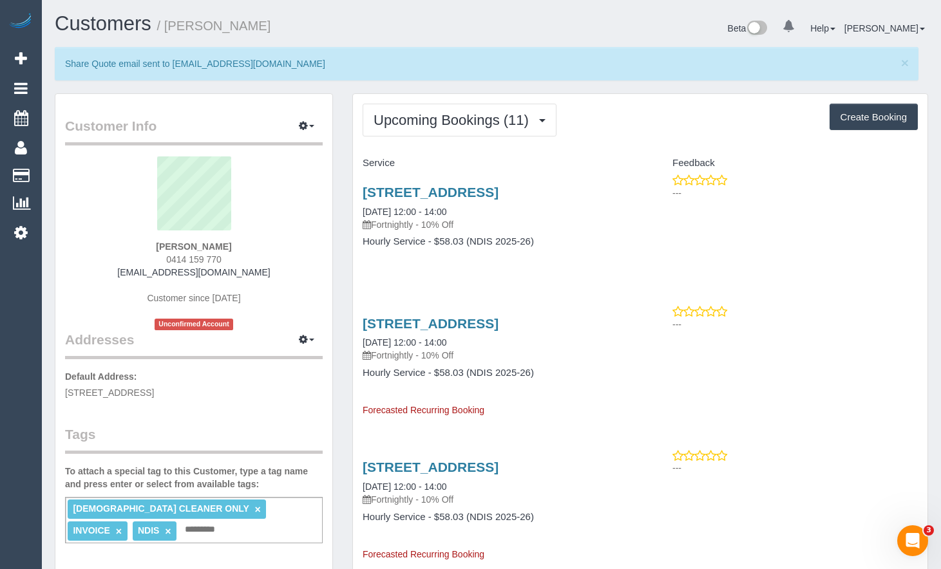
click at [511, 135] on button "Upcoming Bookings (11)" at bounding box center [460, 120] width 194 height 33
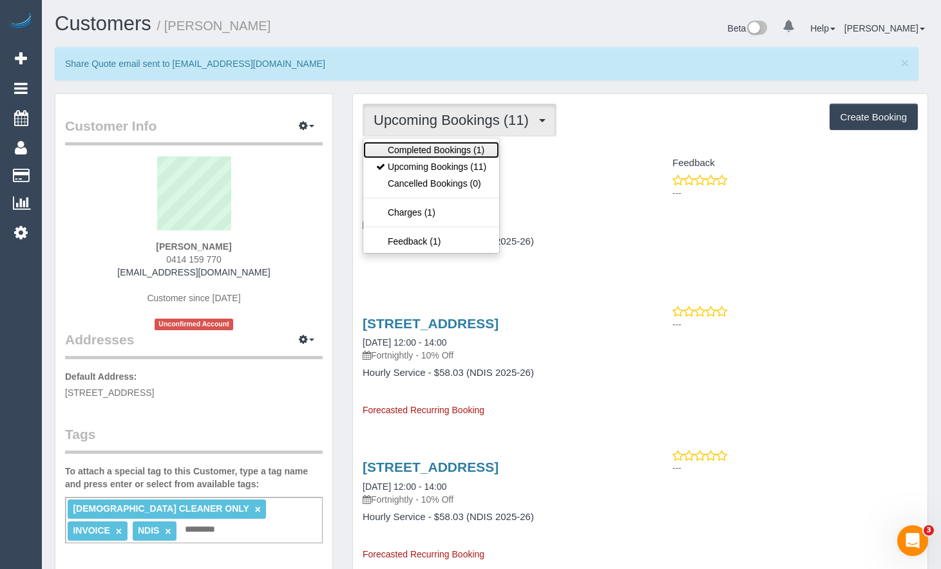
click at [482, 153] on link "Completed Bookings (1)" at bounding box center [431, 150] width 136 height 17
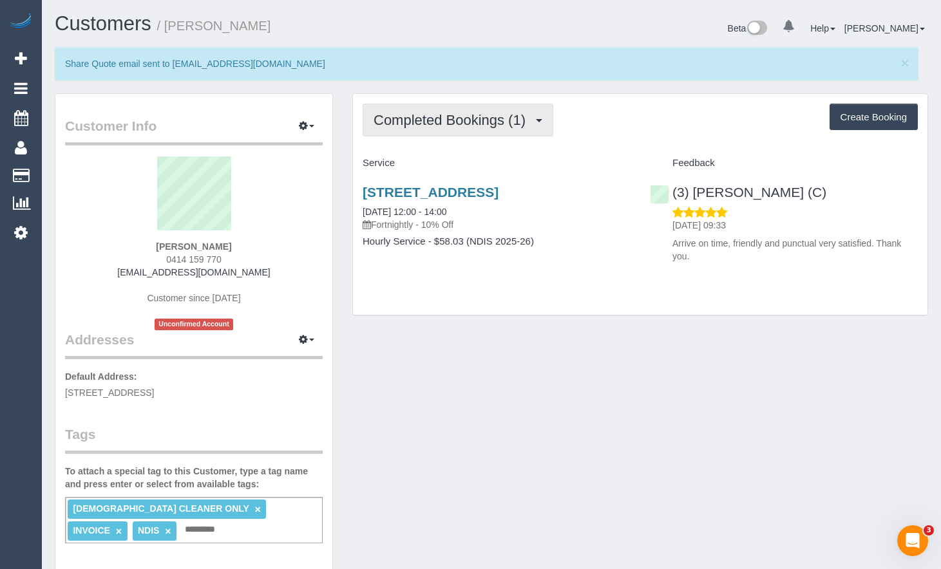
click at [459, 131] on button "Completed Bookings (1)" at bounding box center [458, 120] width 191 height 33
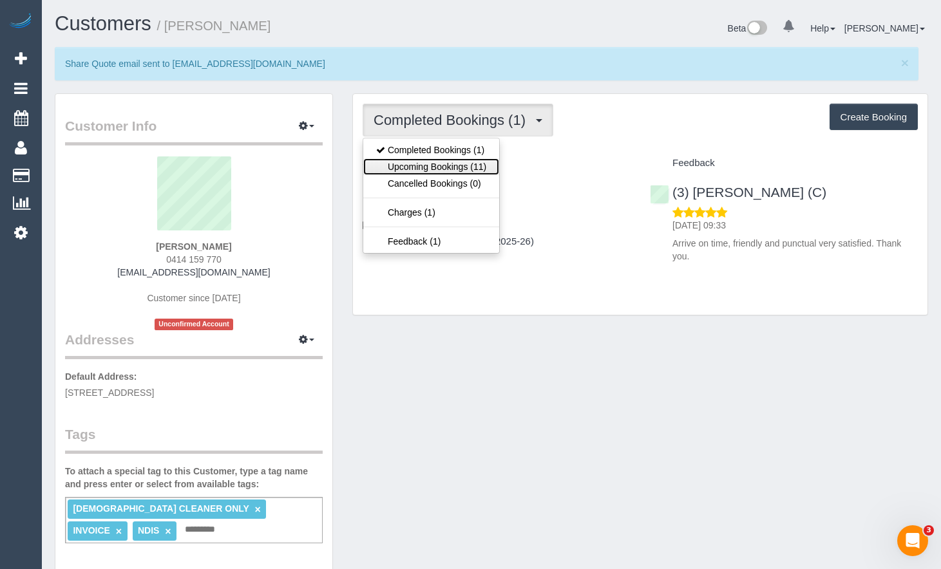
click at [472, 160] on link "Upcoming Bookings (11)" at bounding box center [431, 166] width 136 height 17
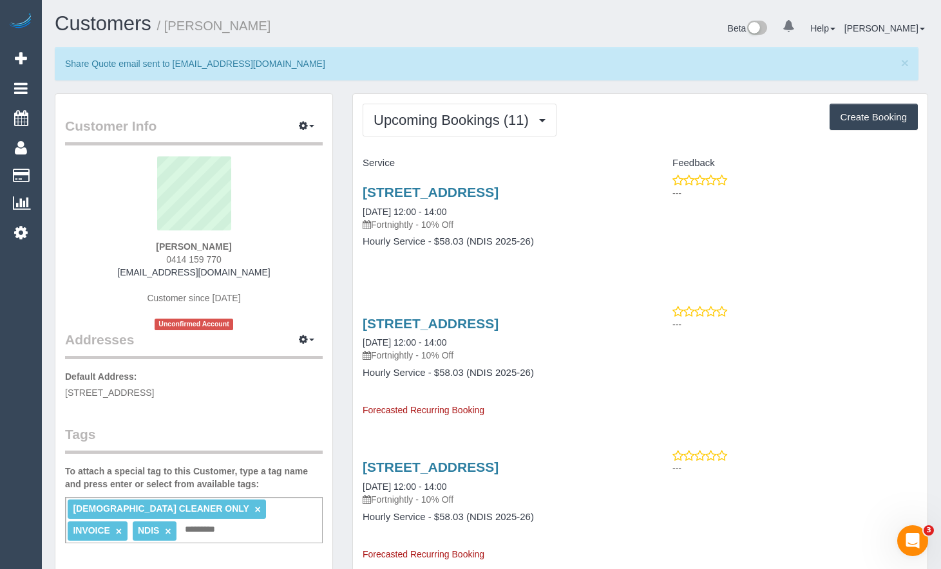
click at [911, 175] on div "---" at bounding box center [784, 187] width 268 height 26
click at [516, 125] on span "Upcoming Bookings (11)" at bounding box center [455, 120] width 162 height 16
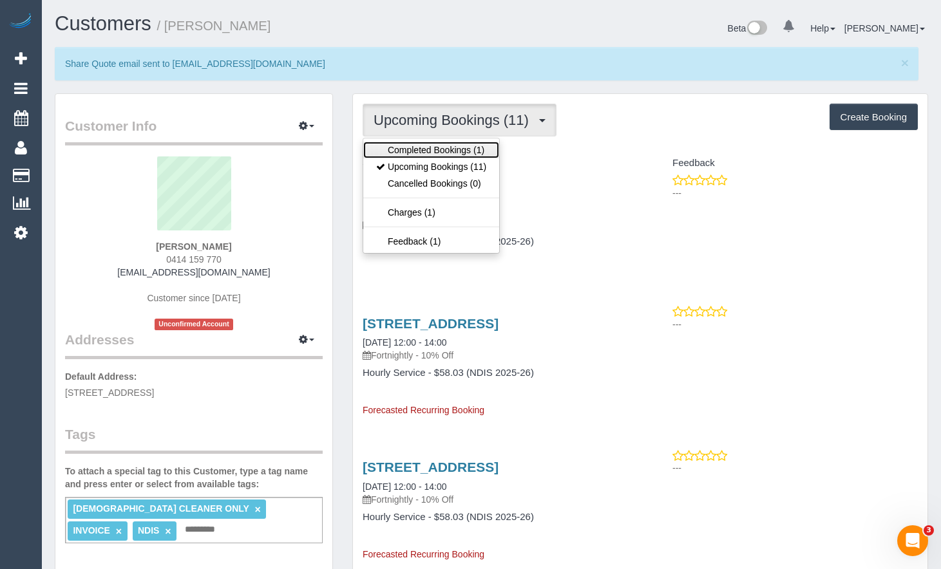
click at [475, 147] on link "Completed Bookings (1)" at bounding box center [431, 150] width 136 height 17
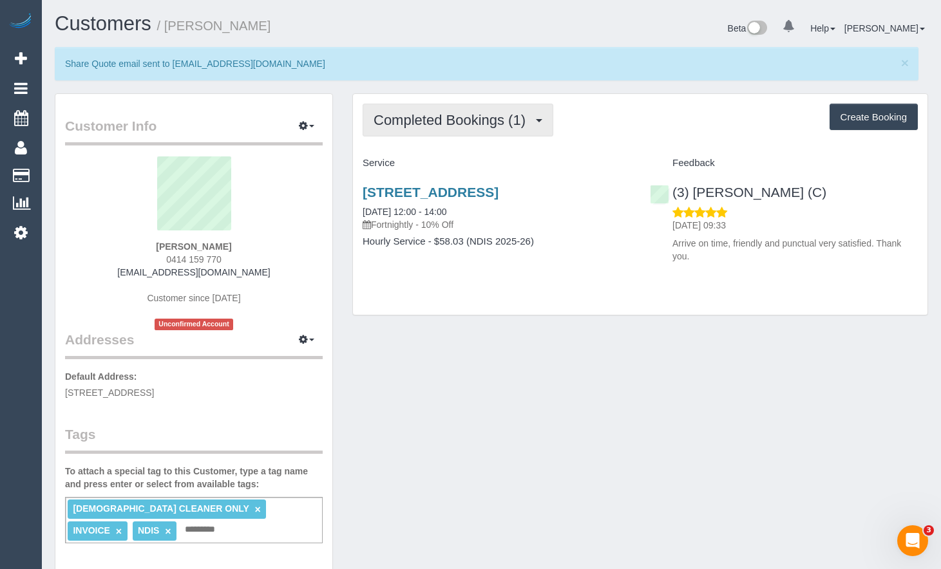
click at [438, 113] on span "Completed Bookings (1)" at bounding box center [453, 120] width 158 height 16
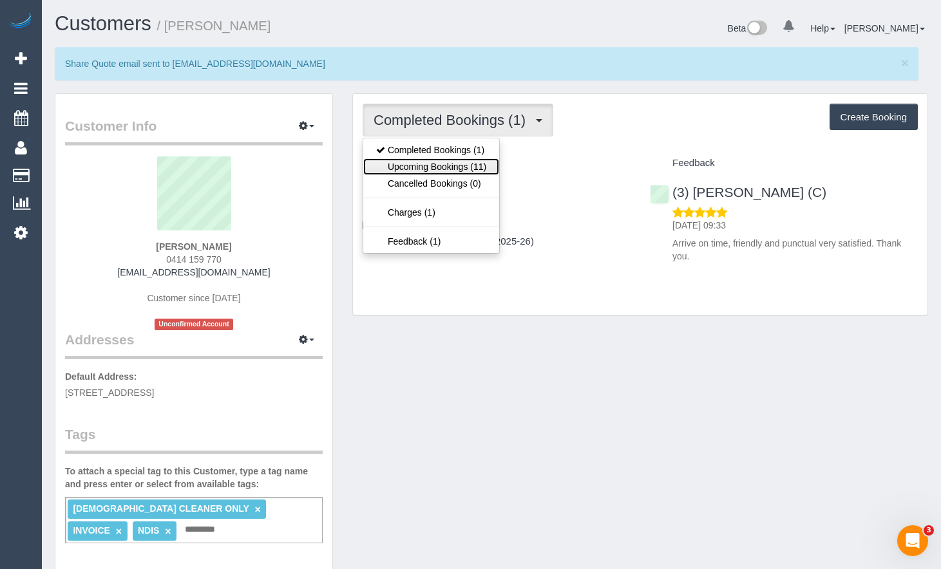
drag, startPoint x: 470, startPoint y: 166, endPoint x: 502, endPoint y: 206, distance: 50.9
click at [470, 167] on link "Upcoming Bookings (11)" at bounding box center [431, 166] width 136 height 17
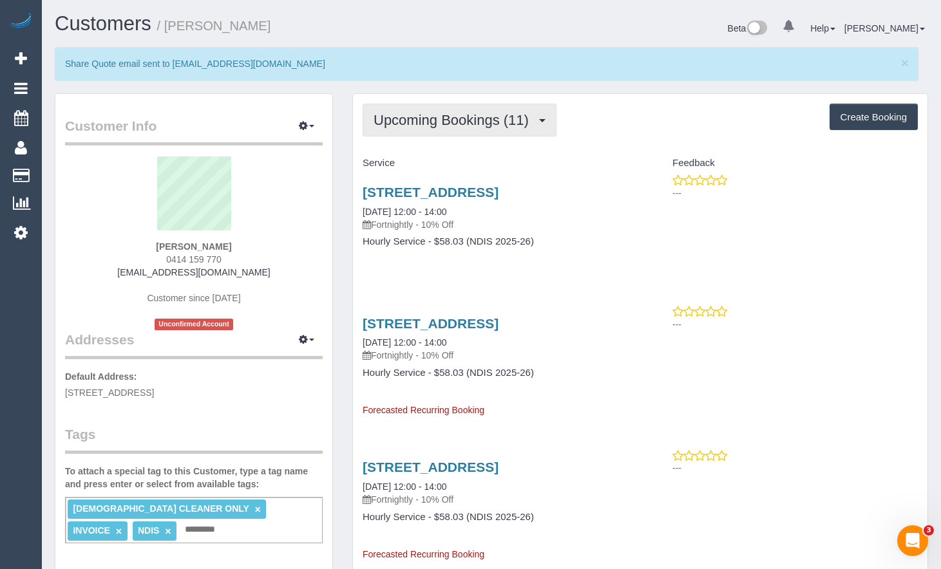
click at [504, 127] on span "Upcoming Bookings (11)" at bounding box center [455, 120] width 162 height 16
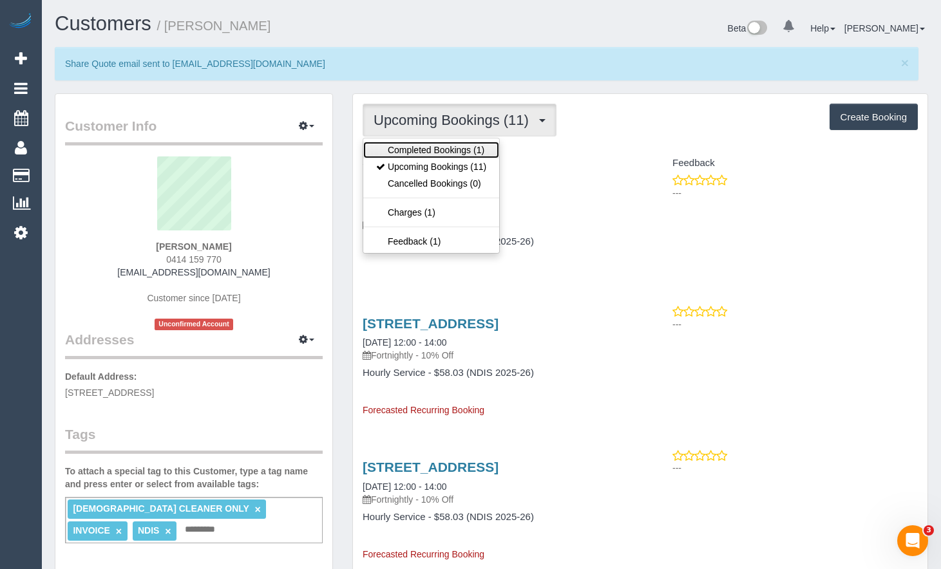
drag, startPoint x: 473, startPoint y: 150, endPoint x: 526, endPoint y: 173, distance: 57.7
click at [473, 151] on link "Completed Bookings (1)" at bounding box center [431, 150] width 136 height 17
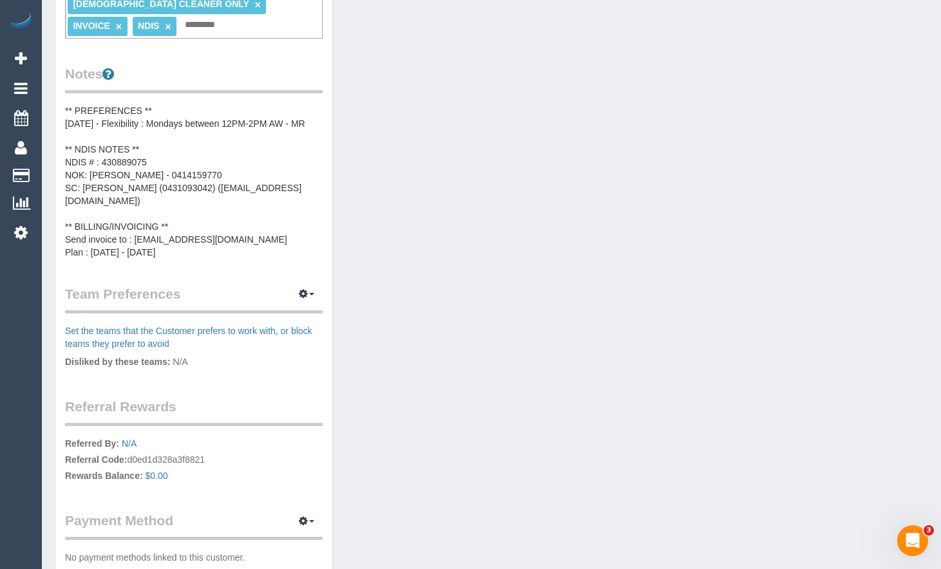
scroll to position [515, 0]
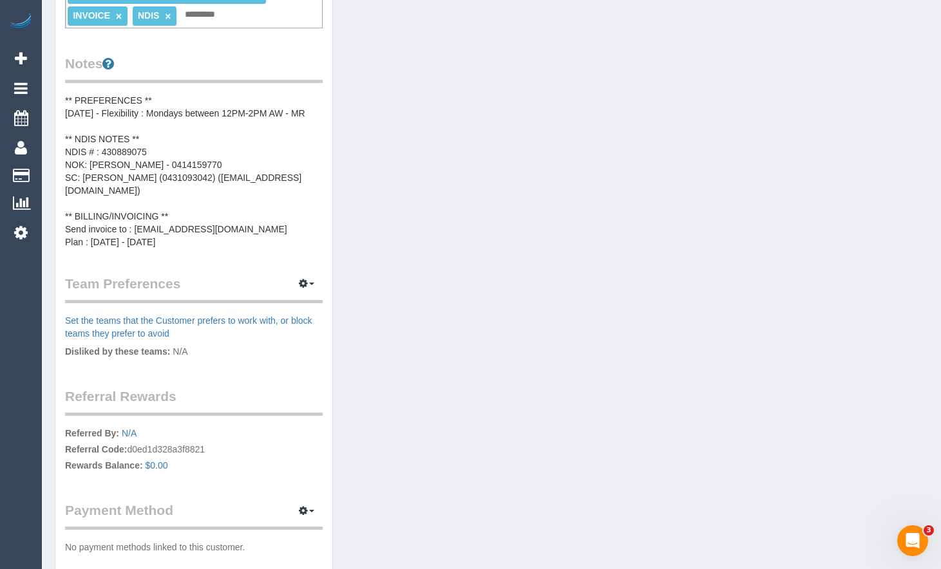
click at [365, 527] on div "Customer Info Edit Contact Info Send Message Email Preferences Special Sales Ta…" at bounding box center [491, 90] width 893 height 1025
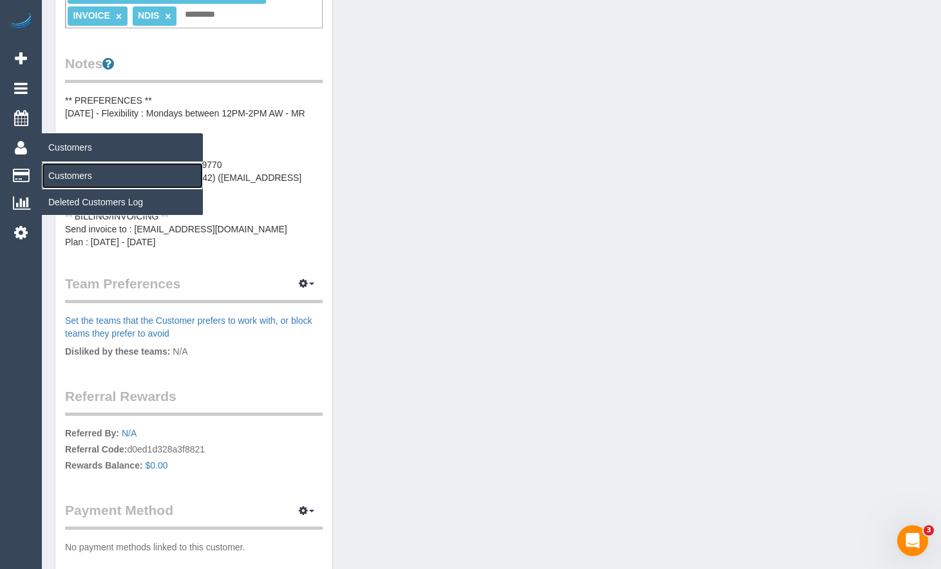
click at [65, 179] on link "Customers" at bounding box center [122, 176] width 161 height 26
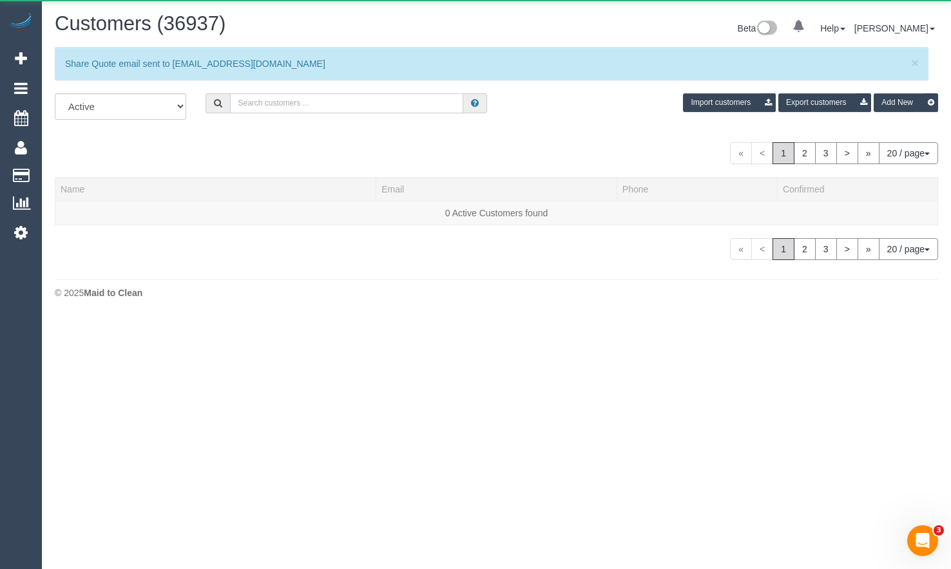
click at [332, 106] on input "text" at bounding box center [346, 103] width 233 height 20
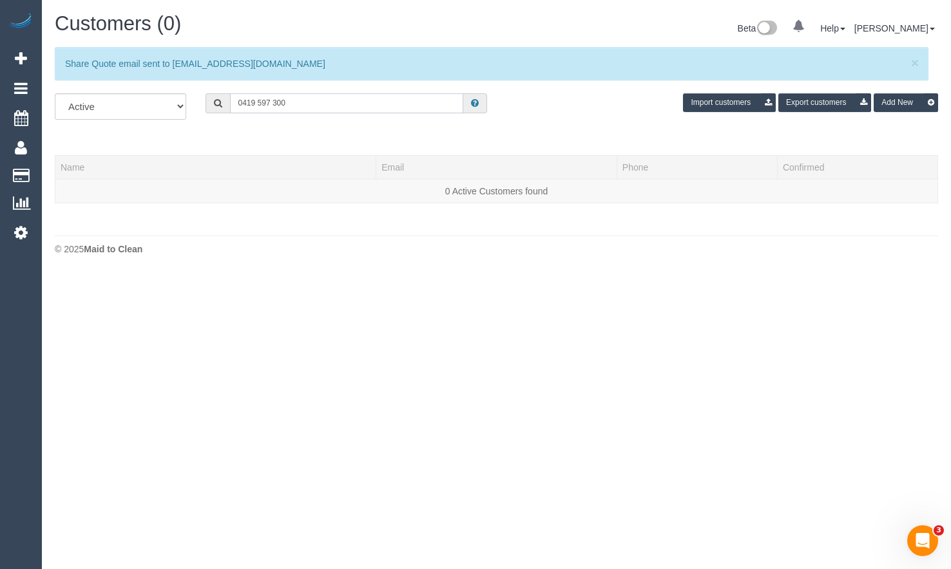
click at [256, 100] on input "0419 597 300" at bounding box center [346, 103] width 233 height 20
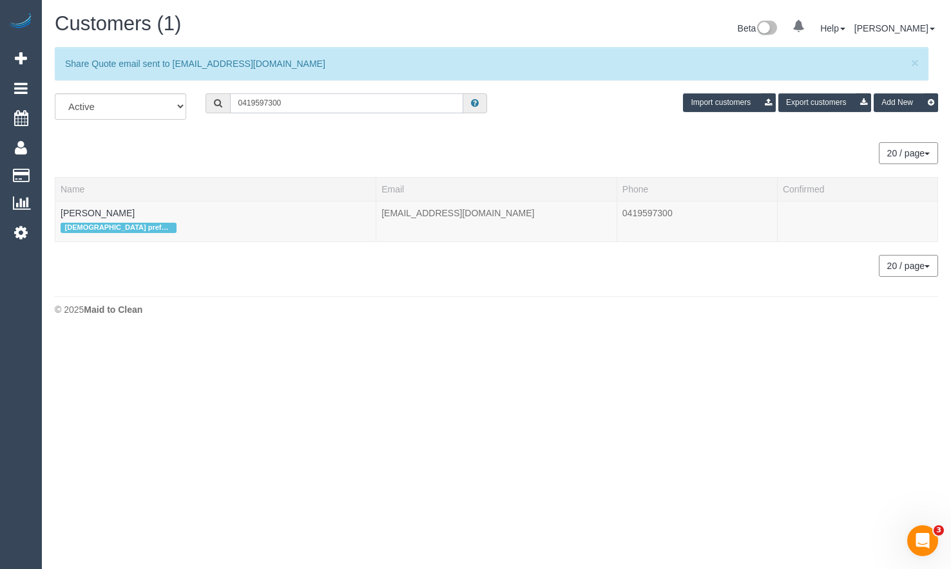
click at [364, 100] on input "0419597300" at bounding box center [346, 103] width 233 height 20
type input "0419597300"
click at [90, 208] on link "Carol Bloustein" at bounding box center [98, 213] width 74 height 10
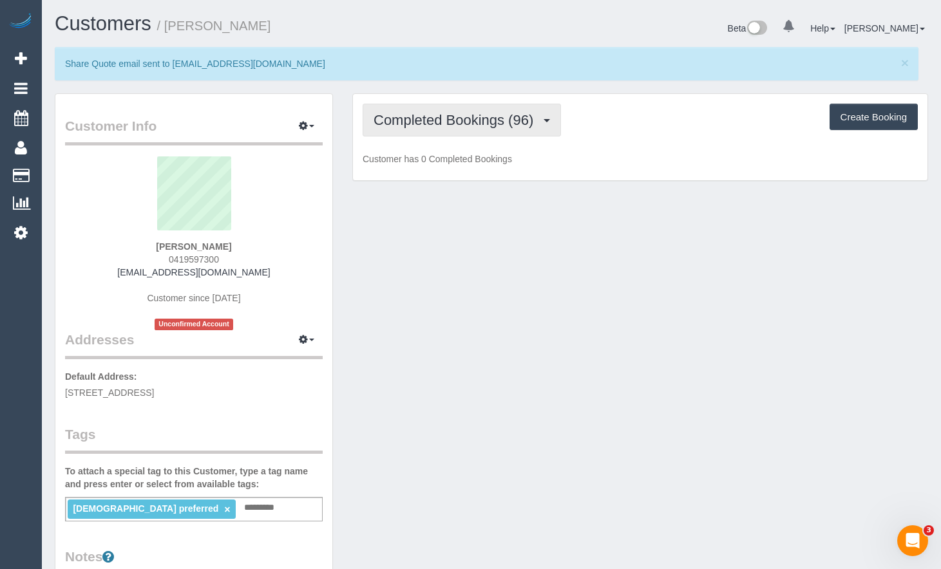
click at [491, 129] on button "Completed Bookings (96)" at bounding box center [462, 120] width 198 height 33
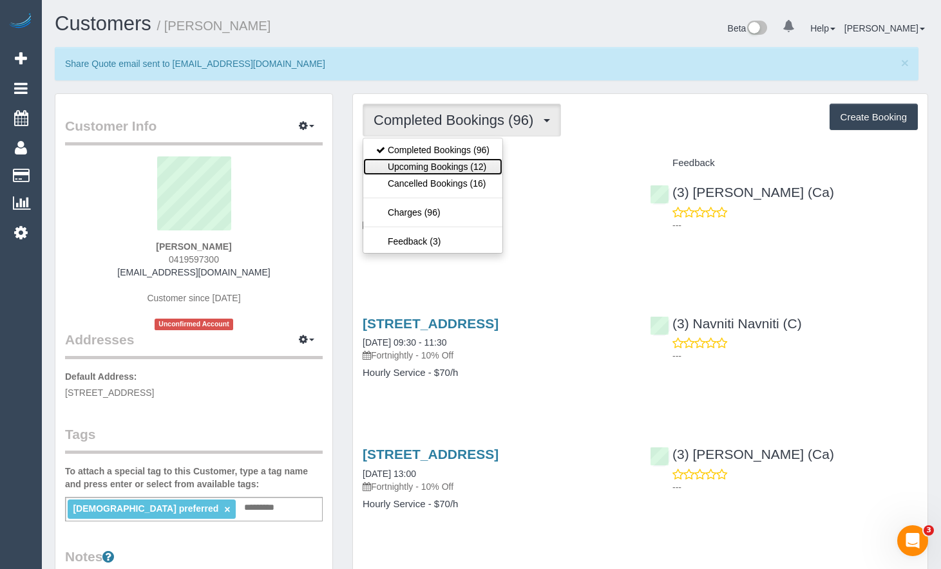
click at [479, 163] on link "Upcoming Bookings (12)" at bounding box center [432, 166] width 139 height 17
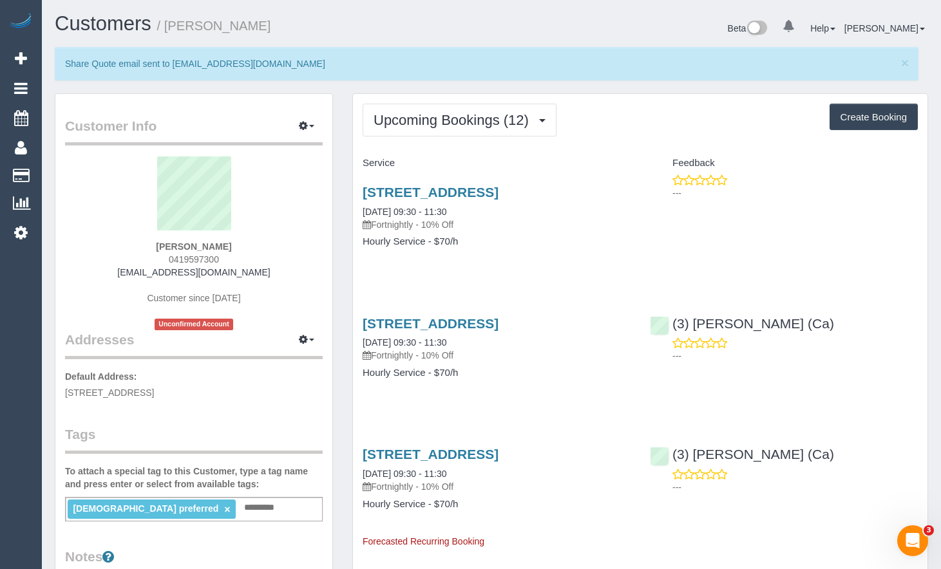
click at [647, 528] on div "43 King St, Ivanhoe East, VIC 3079 10/09/2025 09:30 - 11:30 Fortnightly - 10% O…" at bounding box center [640, 492] width 575 height 112
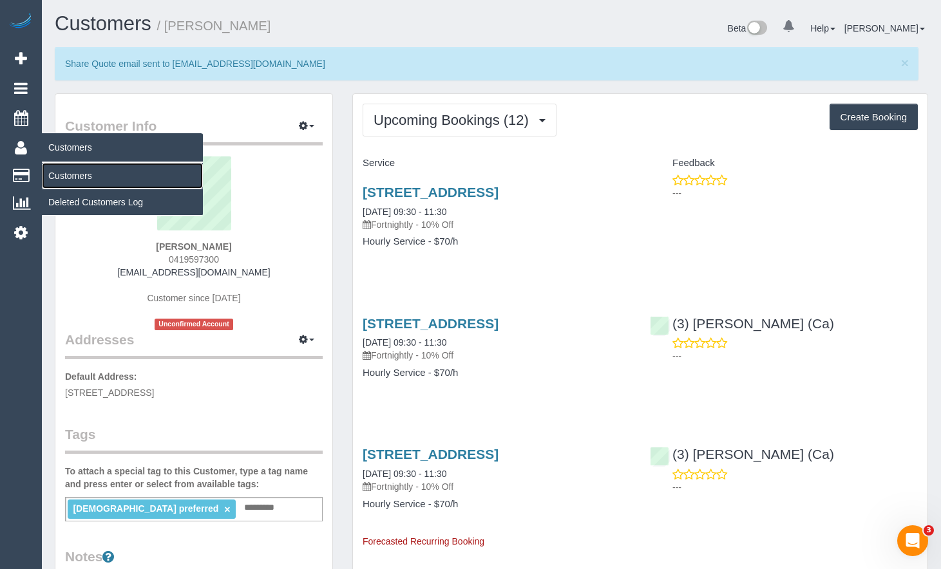
click at [59, 175] on link "Customers" at bounding box center [122, 176] width 161 height 26
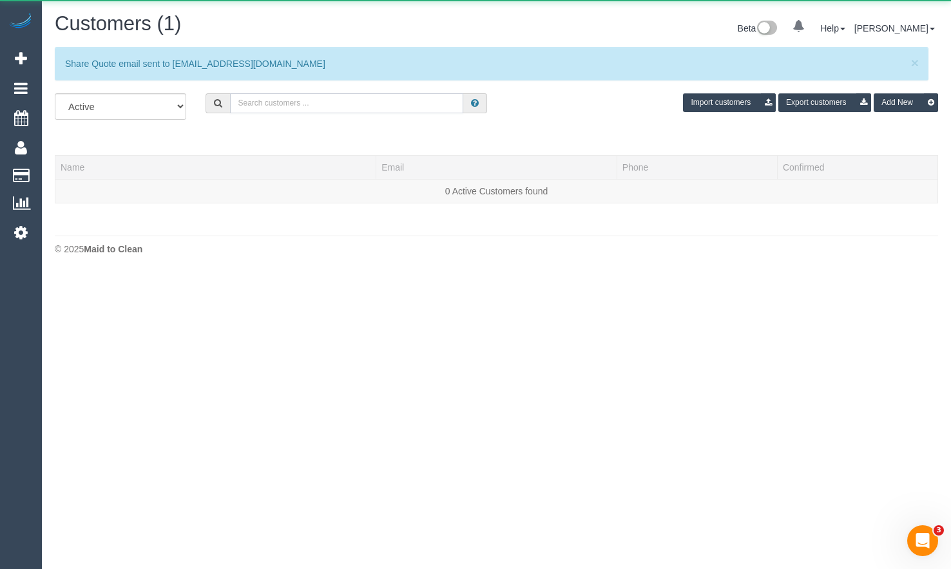
click at [265, 98] on input "text" at bounding box center [346, 103] width 233 height 20
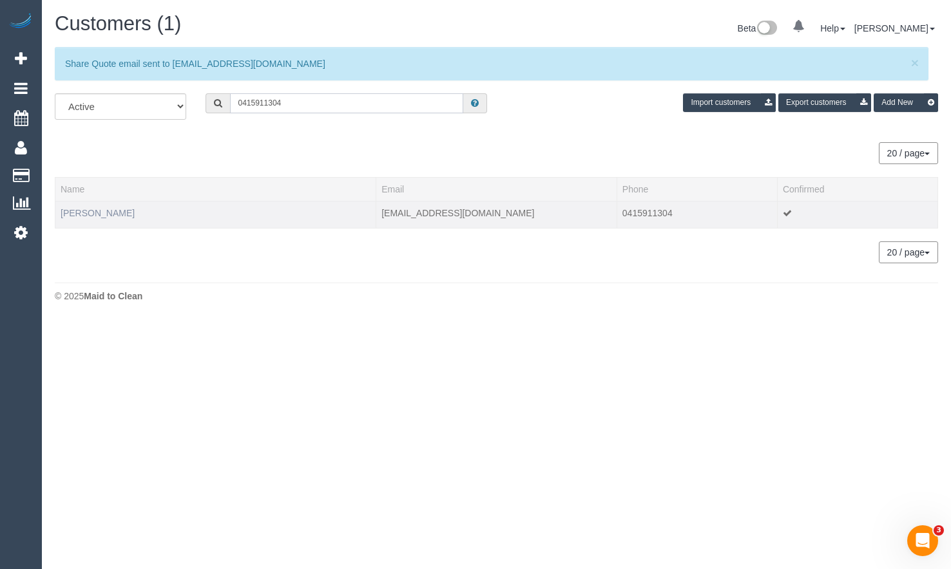
type input "0415911304"
click at [113, 210] on link "Alexander Mustakov" at bounding box center [98, 213] width 74 height 10
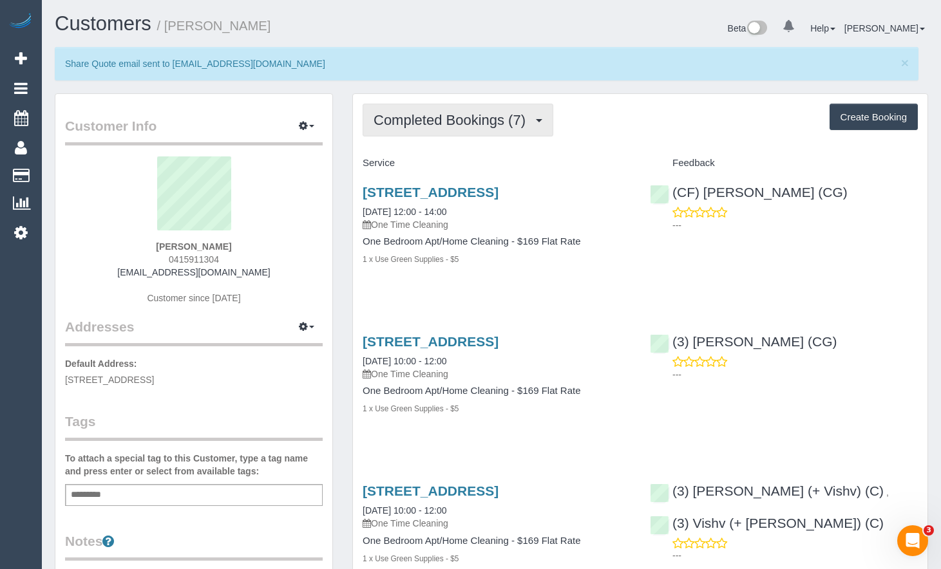
click at [478, 126] on span "Completed Bookings (7)" at bounding box center [453, 120] width 158 height 16
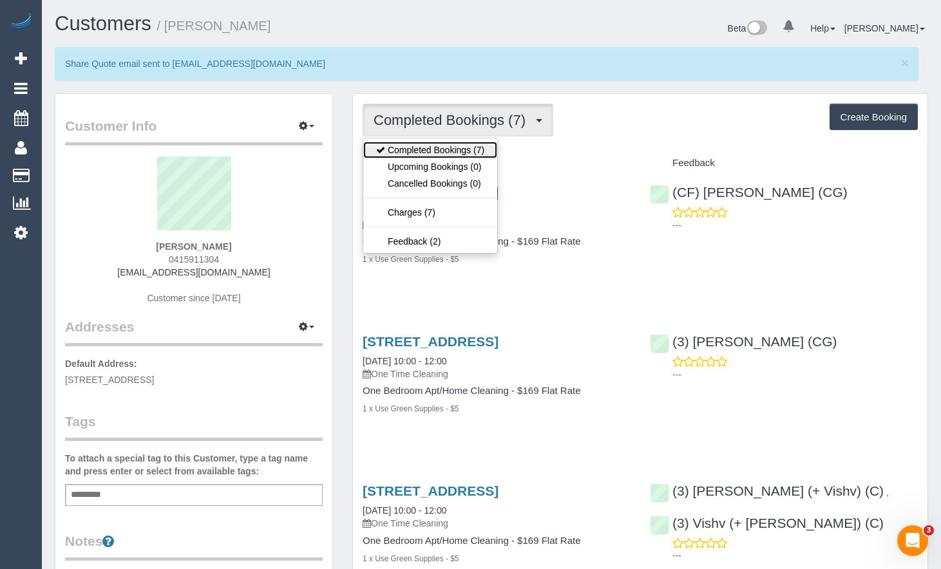
click at [466, 150] on link "Completed Bookings (7)" at bounding box center [430, 150] width 134 height 17
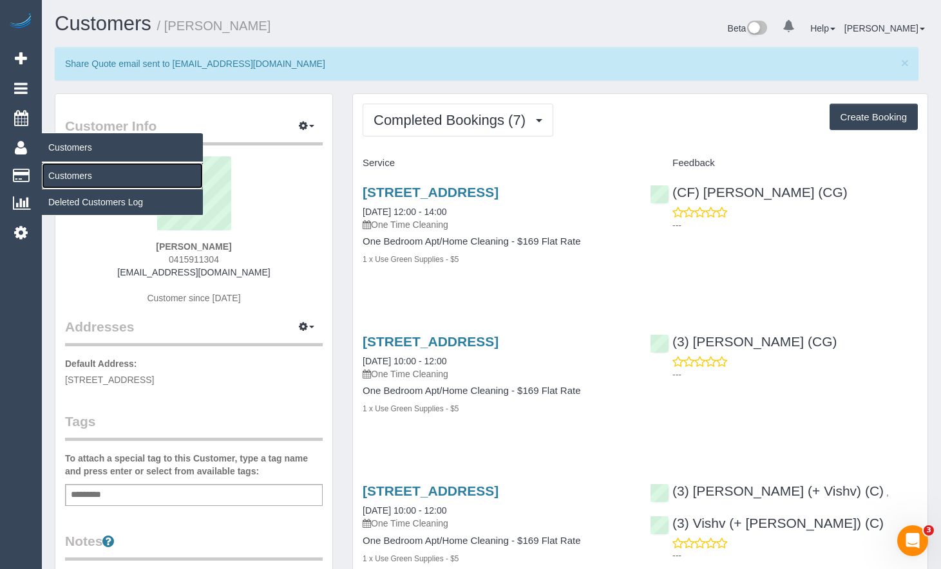
click at [80, 176] on link "Customers" at bounding box center [122, 176] width 161 height 26
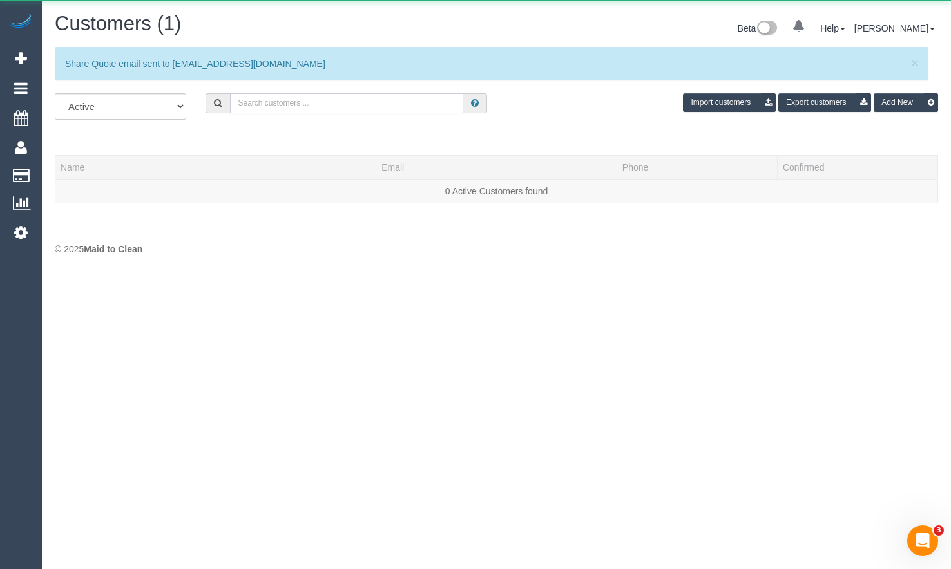
click at [405, 108] on input "text" at bounding box center [346, 103] width 233 height 20
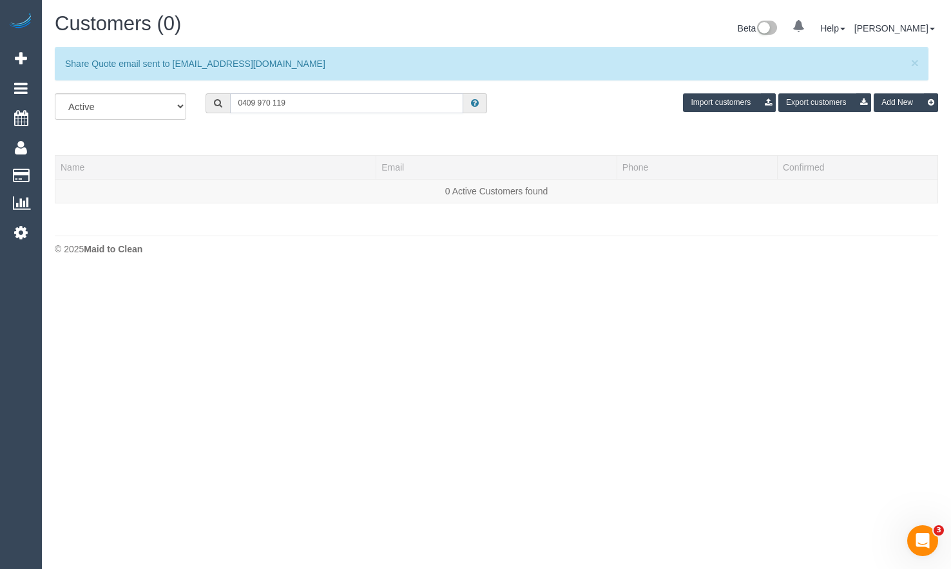
click at [258, 102] on input "0409 970 119" at bounding box center [346, 103] width 233 height 20
click at [271, 102] on input "0409970 119" at bounding box center [346, 103] width 233 height 20
type input "0409970119"
click at [24, 59] on icon at bounding box center [21, 58] width 12 height 15
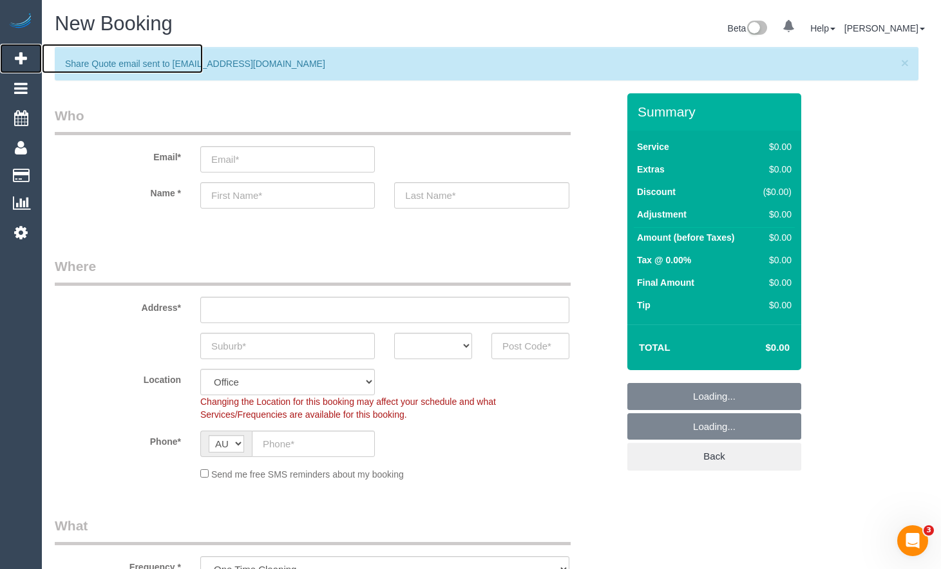
select select "object:10120"
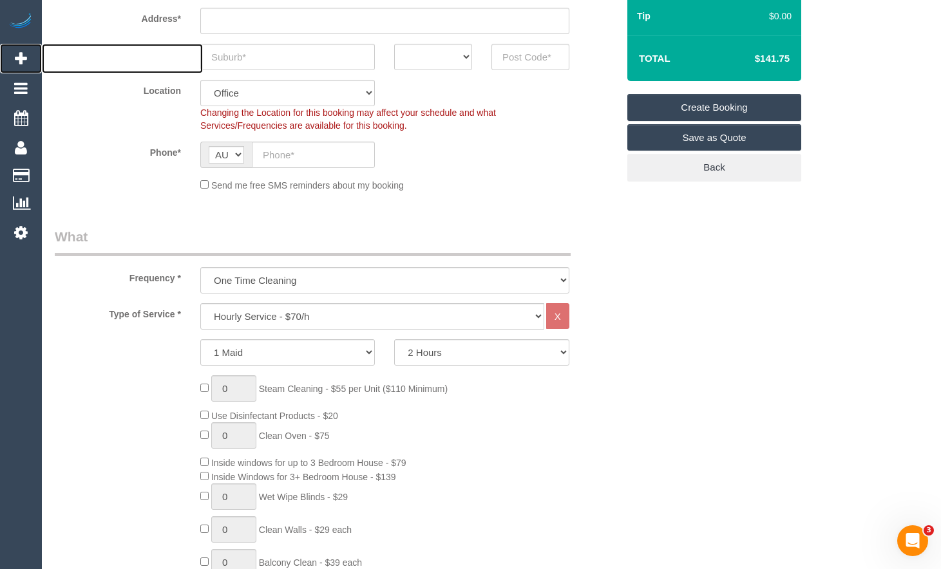
scroll to position [322, 0]
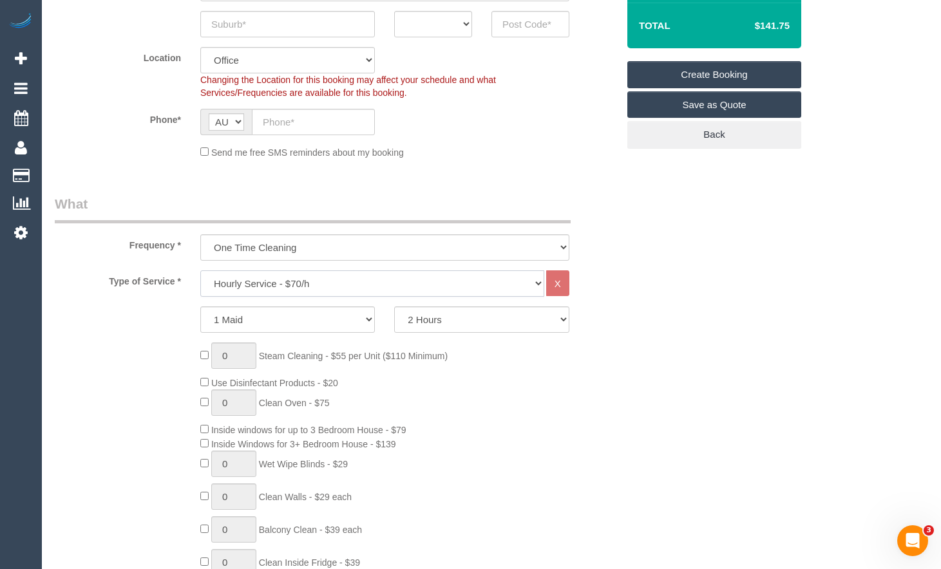
click at [367, 281] on select "Hourly Service - $70/h Hourly Service - $65/h Hourly Service - $60/h Hourly Ser…" at bounding box center [372, 284] width 344 height 26
select select "212"
click at [200, 271] on select "Hourly Service - $70/h Hourly Service - $65/h Hourly Service - $60/h Hourly Ser…" at bounding box center [372, 284] width 344 height 26
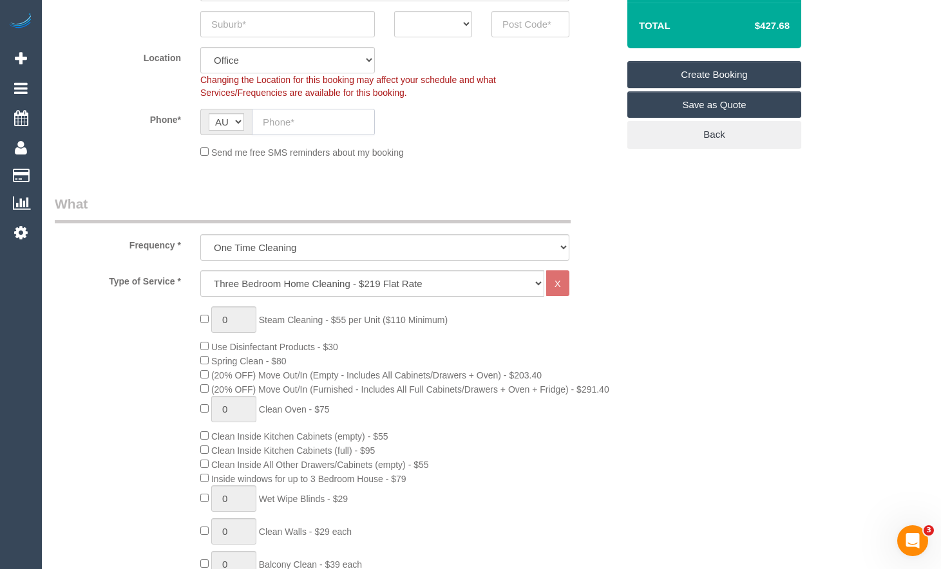
click at [309, 127] on input "text" at bounding box center [313, 122] width 123 height 26
type input "0409 970 119"
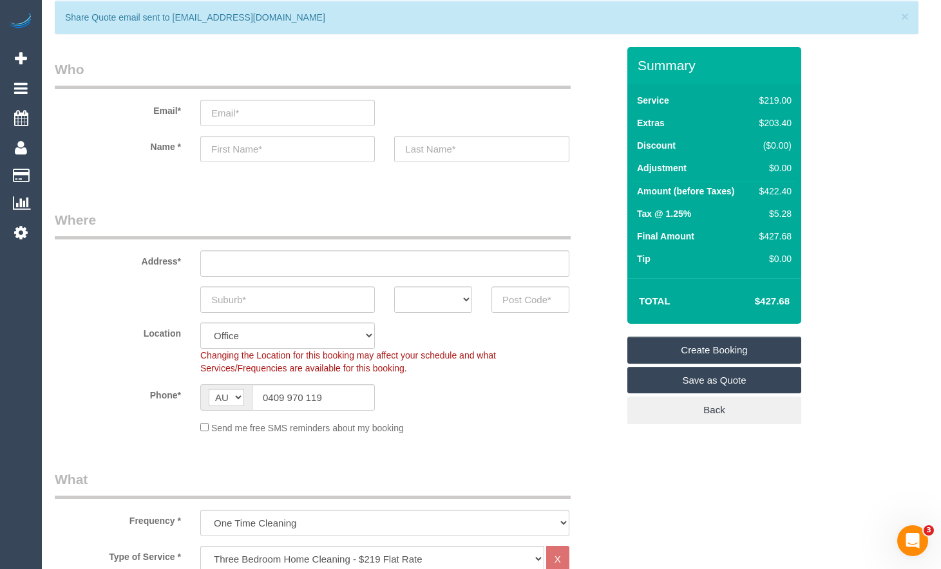
scroll to position [0, 0]
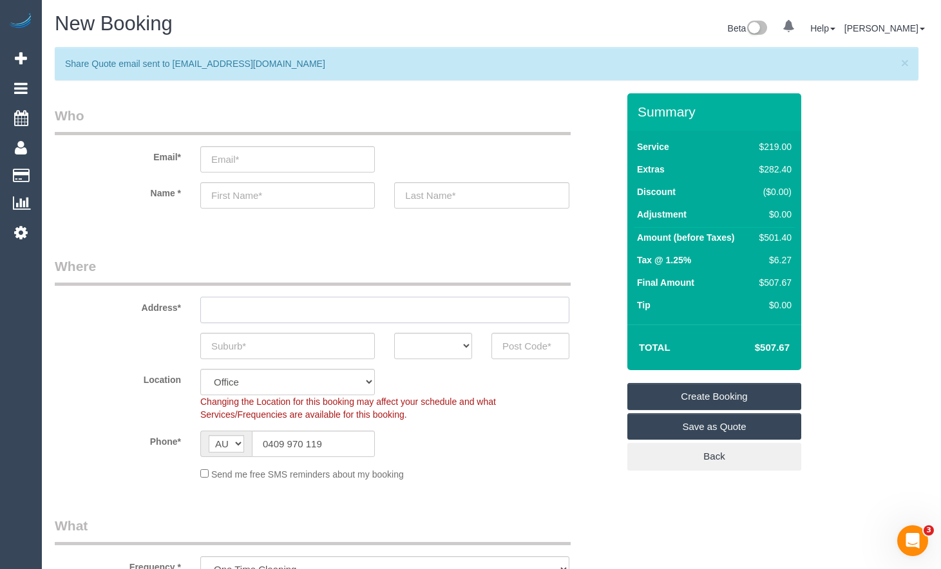
click at [359, 307] on input "text" at bounding box center [384, 310] width 369 height 26
click at [367, 317] on input "text" at bounding box center [384, 310] width 369 height 26
click at [367, 310] on input "text" at bounding box center [384, 310] width 369 height 26
type input "[STREET_ADDRESS]"
click at [316, 354] on input "text" at bounding box center [287, 346] width 175 height 26
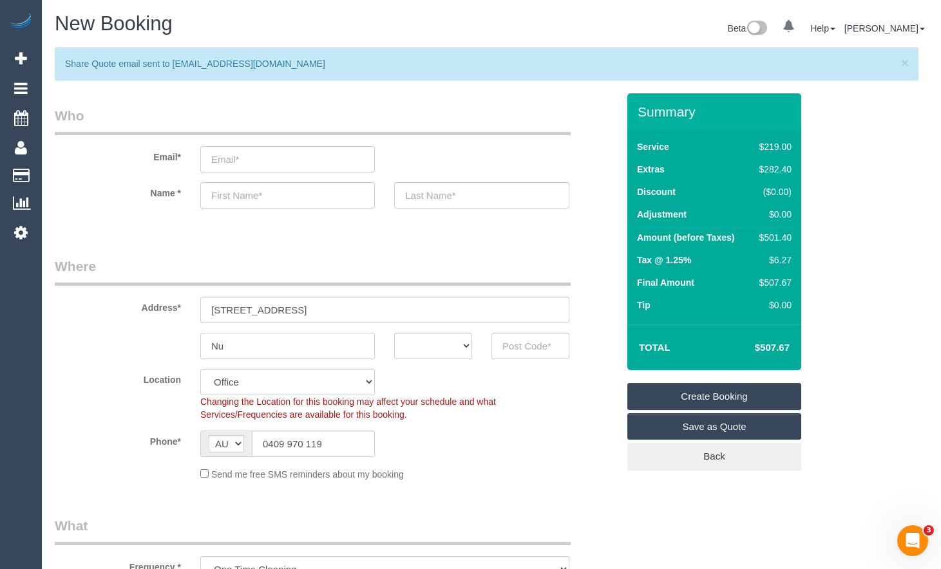
type input "Nu"
click at [433, 359] on fieldset "Where Address* 8 Closter Ave Nu ACT NSW NT QLD SA TAS VIC WA Location Office Ci…" at bounding box center [336, 374] width 563 height 234
click at [423, 350] on select "ACT NSW NT QLD SA TAS VIC WA" at bounding box center [433, 346] width 78 height 26
select select "VIC"
click at [394, 333] on select "ACT NSW NT QLD SA TAS VIC WA" at bounding box center [433, 346] width 78 height 26
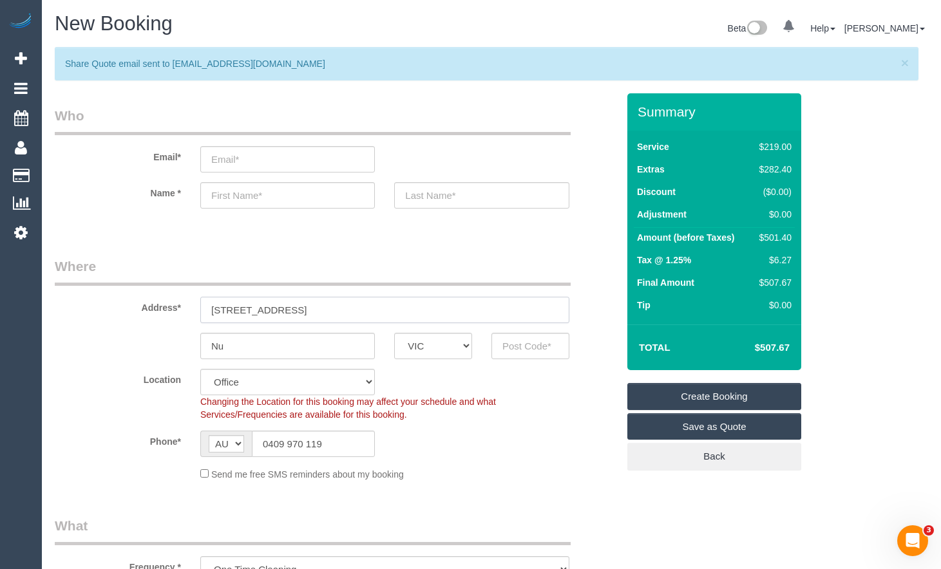
drag, startPoint x: 304, startPoint y: 316, endPoint x: 102, endPoint y: 272, distance: 206.9
click at [102, 276] on fieldset "Where Address* 8 Closter Ave Nu ACT NSW NT QLD SA TAS VIC WA Location Office Ci…" at bounding box center [336, 374] width 563 height 234
click at [528, 350] on input "text" at bounding box center [530, 346] width 78 height 26
click at [504, 354] on input "131" at bounding box center [530, 346] width 78 height 26
type input "3131"
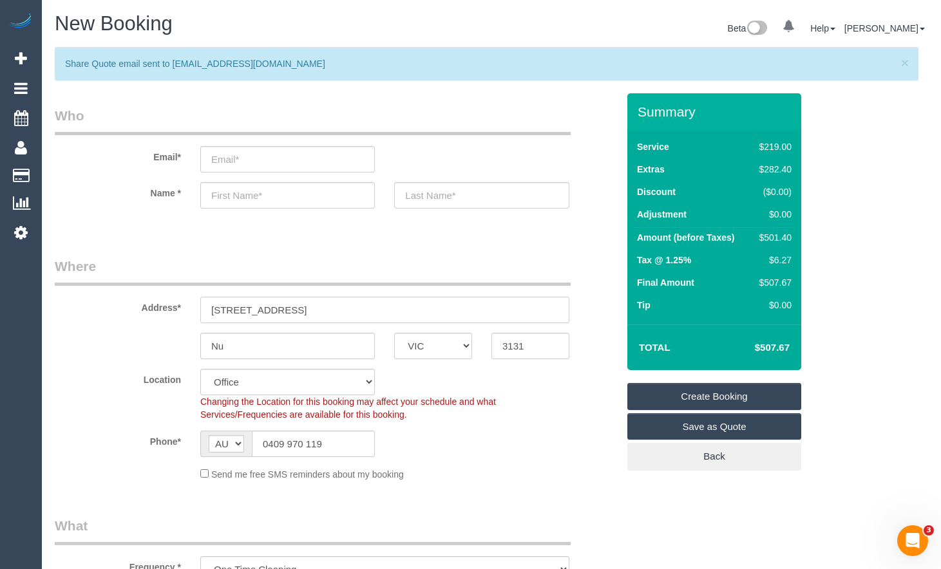
drag, startPoint x: 340, startPoint y: 312, endPoint x: 149, endPoint y: 283, distance: 193.5
click at [146, 290] on div "Address* 8 Closter Ave" at bounding box center [336, 290] width 582 height 66
select select "57"
select select "object:10205"
click at [273, 348] on input "Nu" at bounding box center [287, 346] width 175 height 26
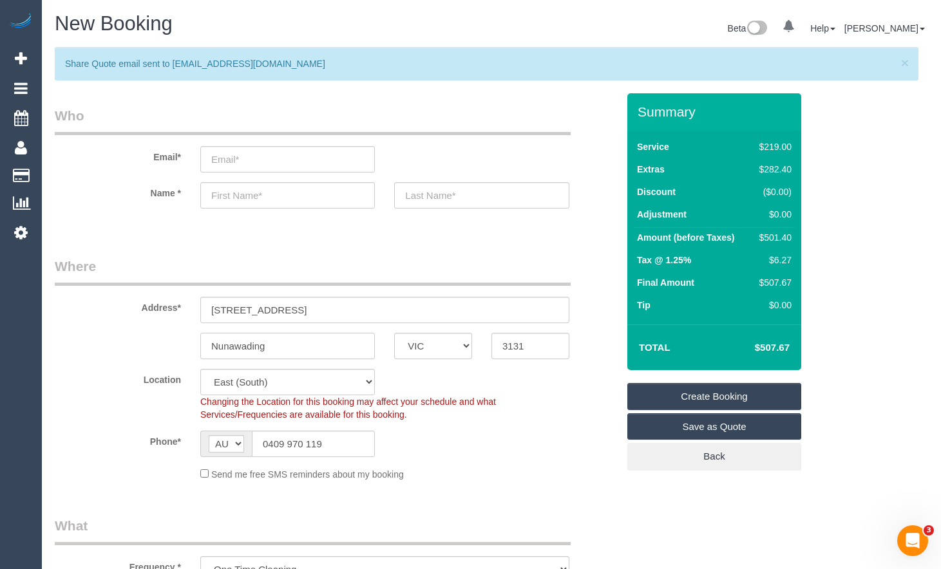
type input "Nunawading"
click at [517, 437] on div "Phone* AF AL DZ AD AO AI AQ AG AR AM AW AU AT AZ BS BH BD BB BY BE BZ BJ BM BT …" at bounding box center [336, 444] width 582 height 26
click at [306, 151] on input "email" at bounding box center [287, 159] width 175 height 26
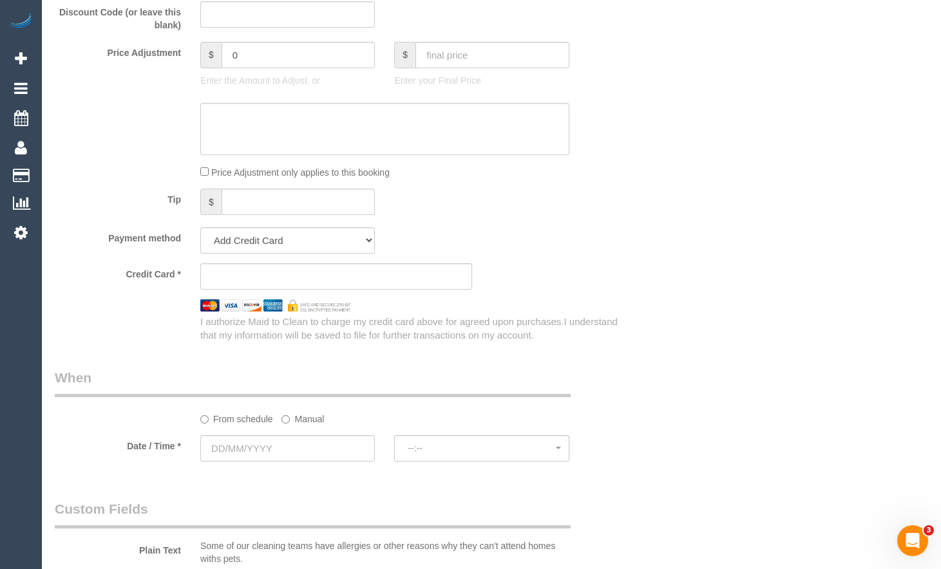
scroll to position [1224, 0]
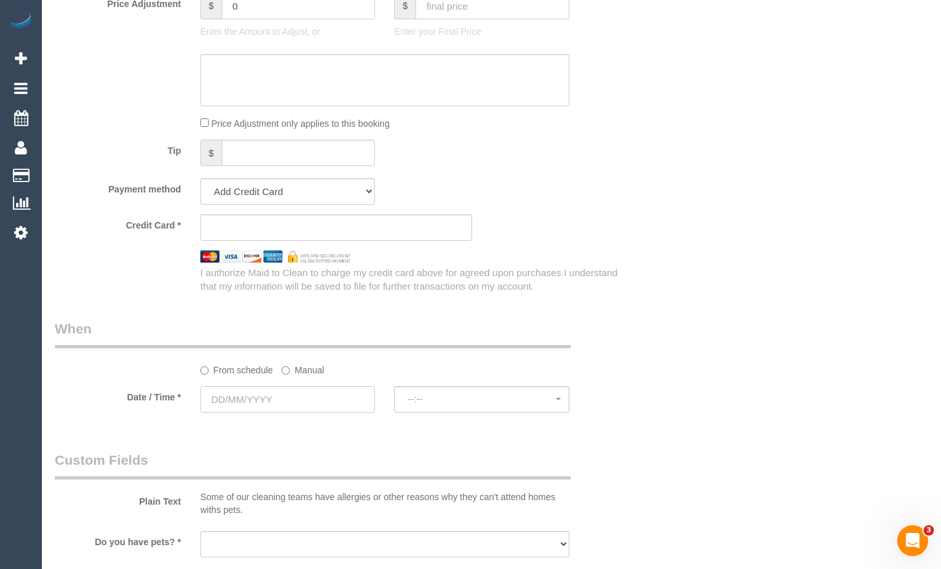
click at [240, 397] on input "text" at bounding box center [287, 399] width 175 height 26
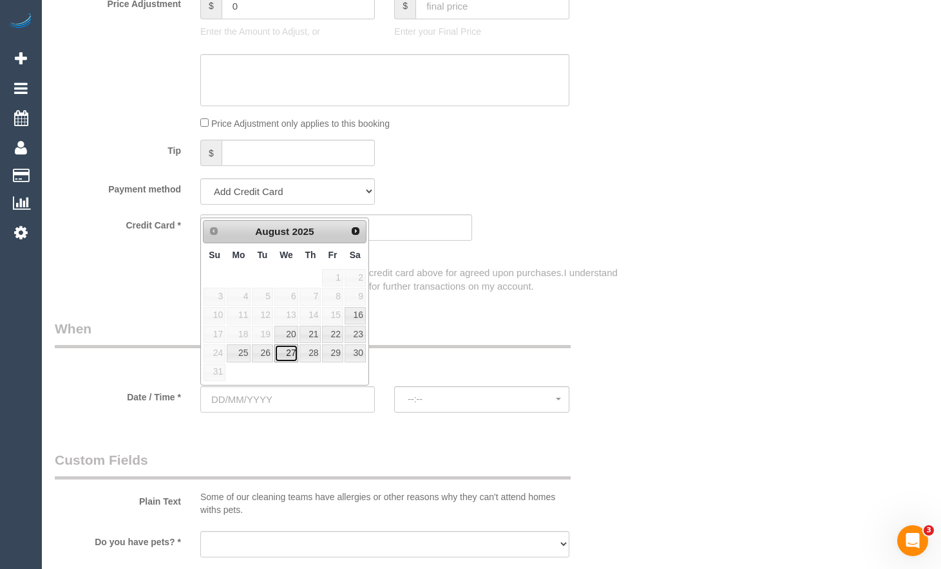
click at [290, 359] on link "27" at bounding box center [286, 353] width 24 height 17
type input "[DATE]"
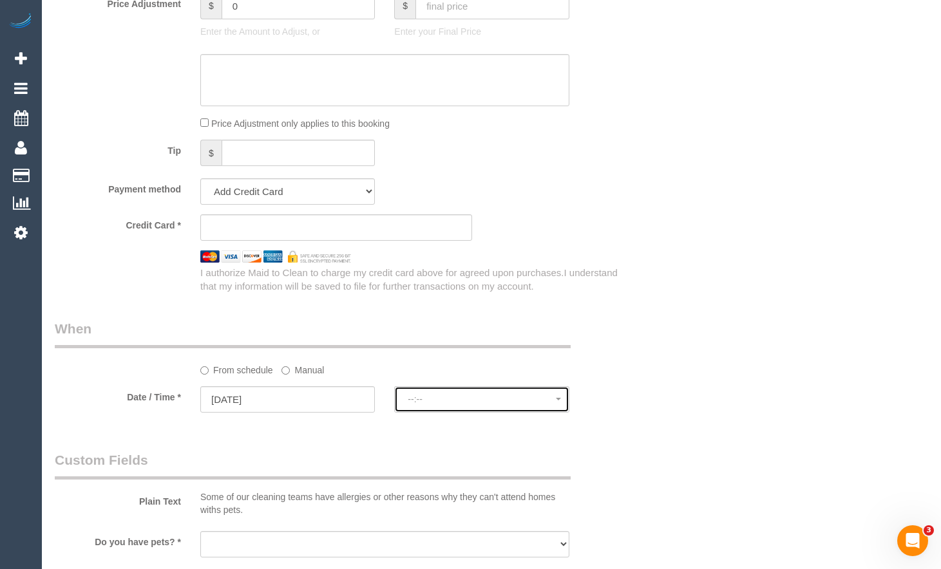
drag, startPoint x: 423, startPoint y: 403, endPoint x: 446, endPoint y: 399, distance: 23.5
click at [423, 403] on span "--:--" at bounding box center [482, 399] width 148 height 10
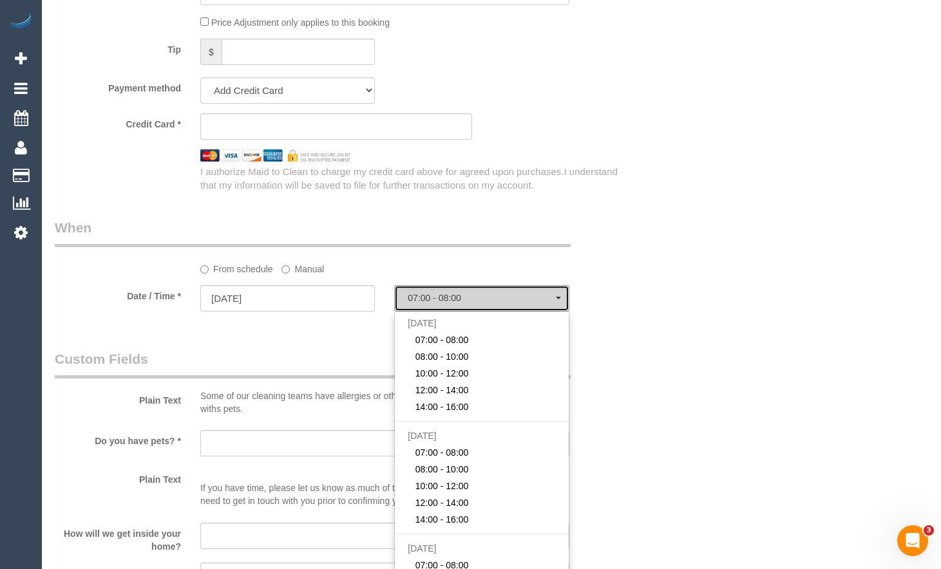
scroll to position [1353, 0]
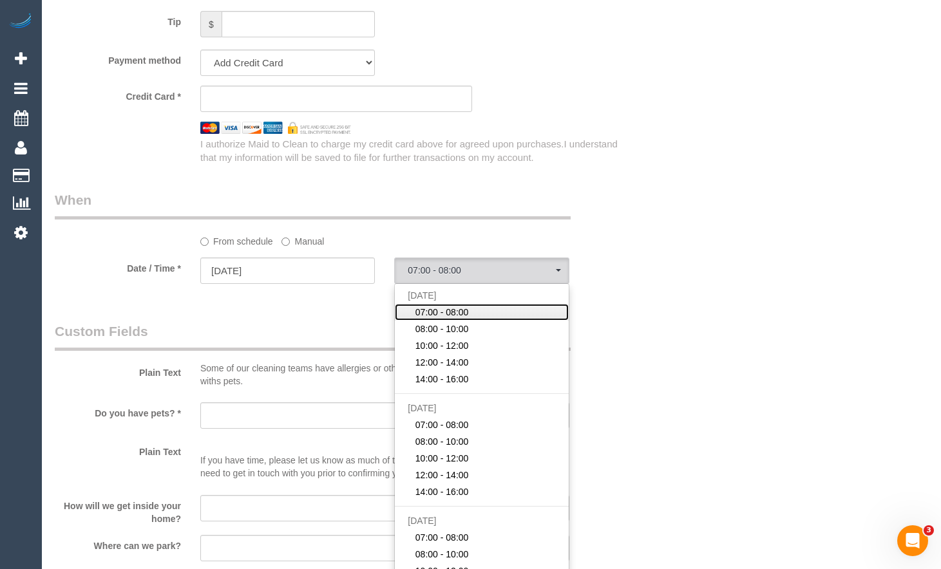
click at [503, 314] on link "07:00 - 08:00" at bounding box center [481, 312] width 173 height 17
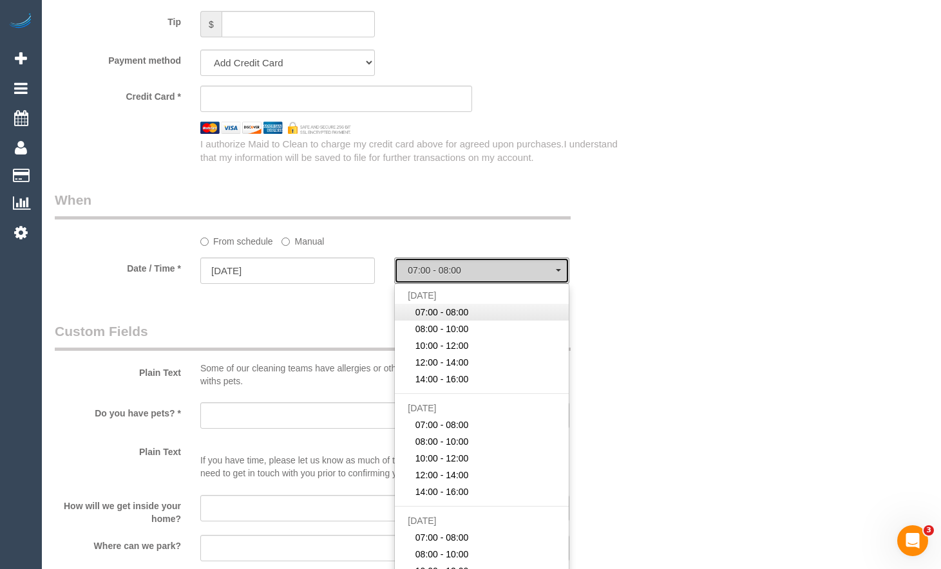
select select "spot1"
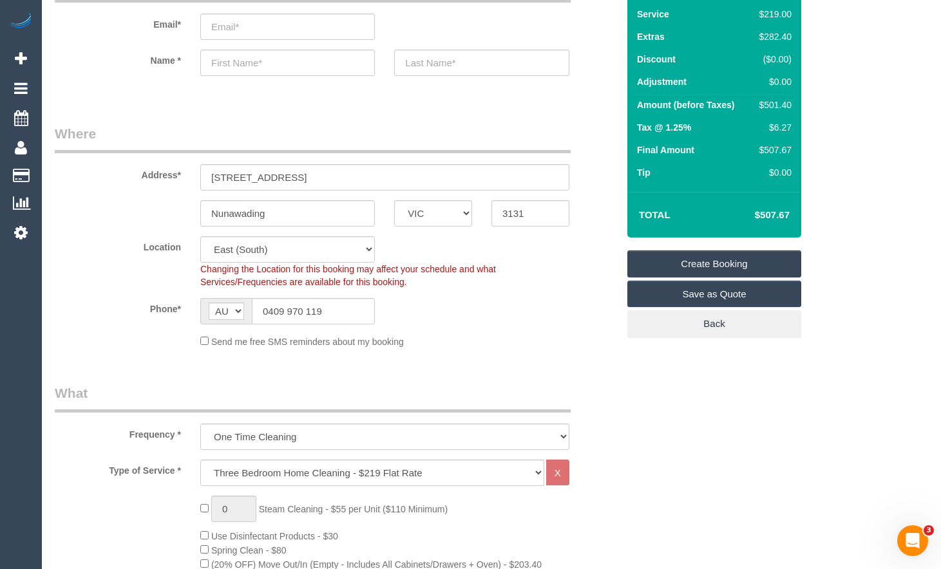
scroll to position [129, 0]
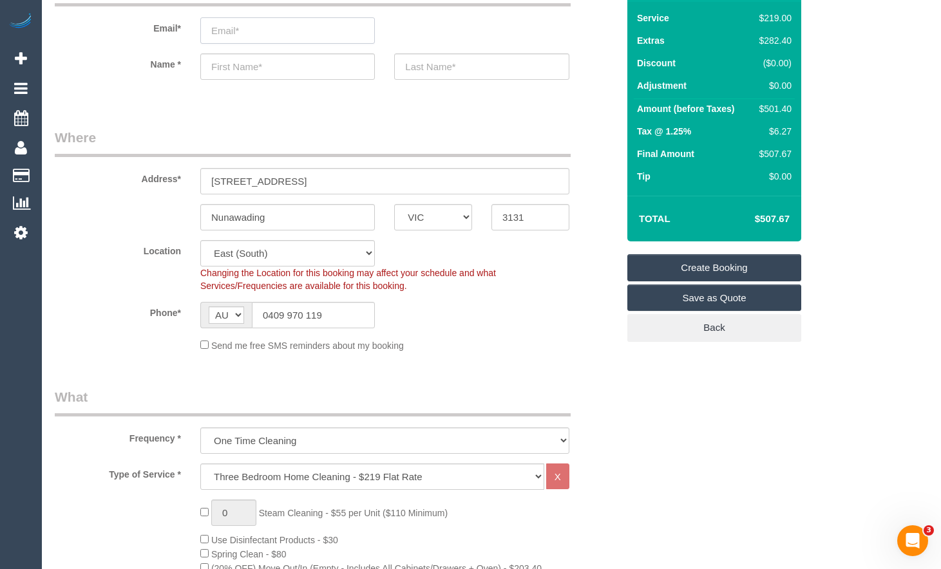
click at [338, 35] on input "email" at bounding box center [287, 30] width 175 height 26
type input "a"
type input "[EMAIL_ADDRESS][DOMAIN_NAME]"
drag, startPoint x: 319, startPoint y: 73, endPoint x: 320, endPoint y: 58, distance: 15.5
click at [319, 73] on input "text" at bounding box center [287, 66] width 175 height 26
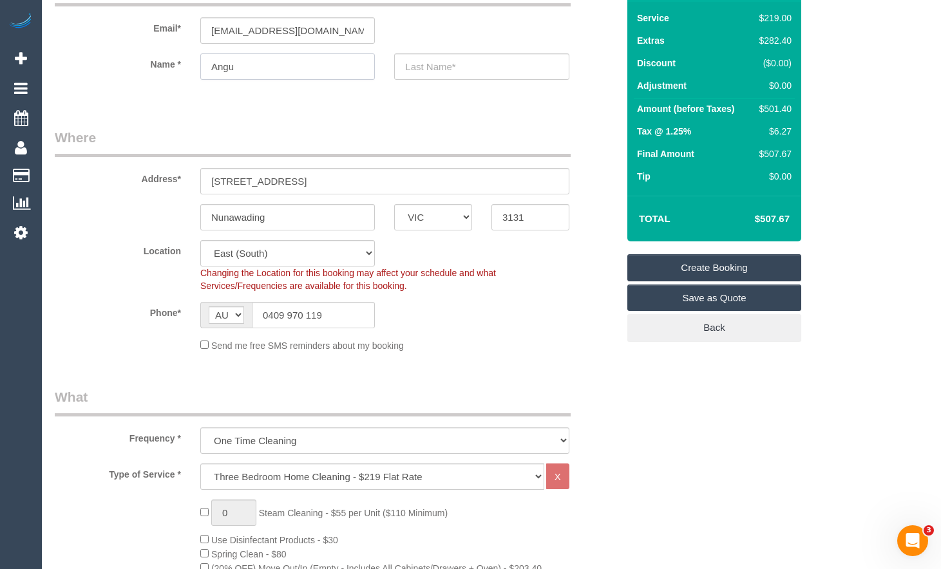
type input "Angus"
select select "spot22"
type input "Angus"
click at [420, 66] on input "text" at bounding box center [481, 66] width 175 height 26
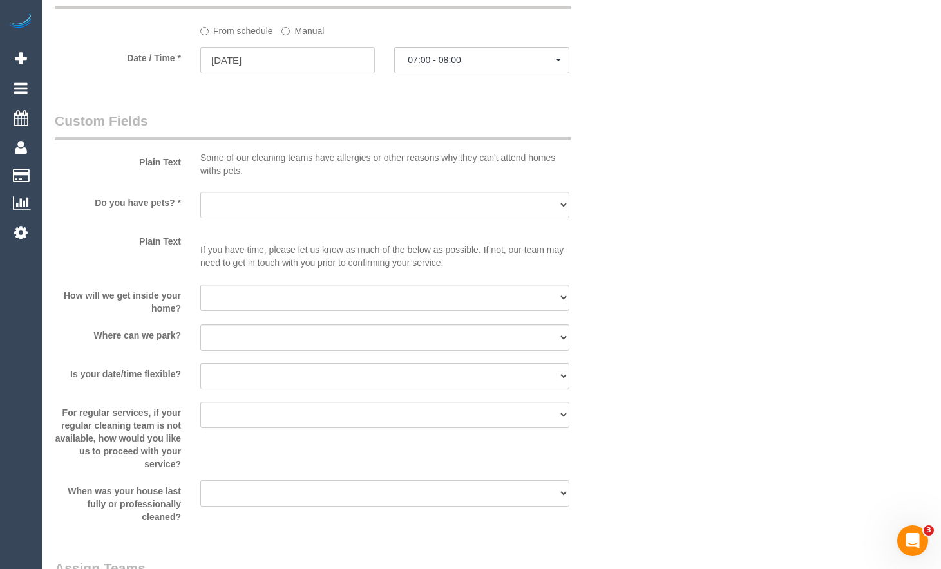
scroll to position [1610, 0]
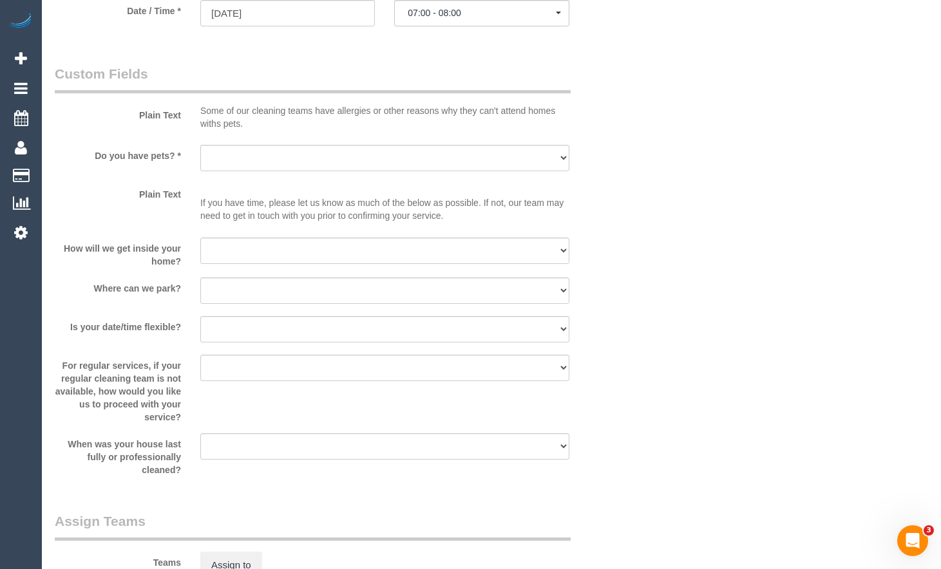
type input "[PERSON_NAME]"
click at [365, 157] on select "Yes - Cats Yes - Dogs No pets Yes - Dogs and Cats Yes - Other" at bounding box center [384, 158] width 369 height 26
select select "number:28"
click at [200, 145] on select "Yes - Cats Yes - Dogs No pets Yes - Dogs and Cats Yes - Other" at bounding box center [384, 158] width 369 height 26
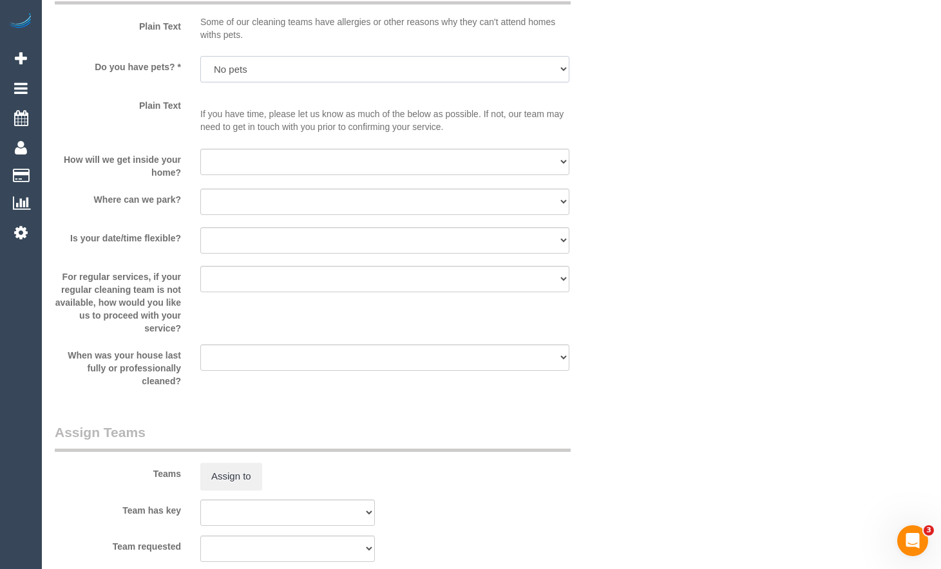
scroll to position [1739, 0]
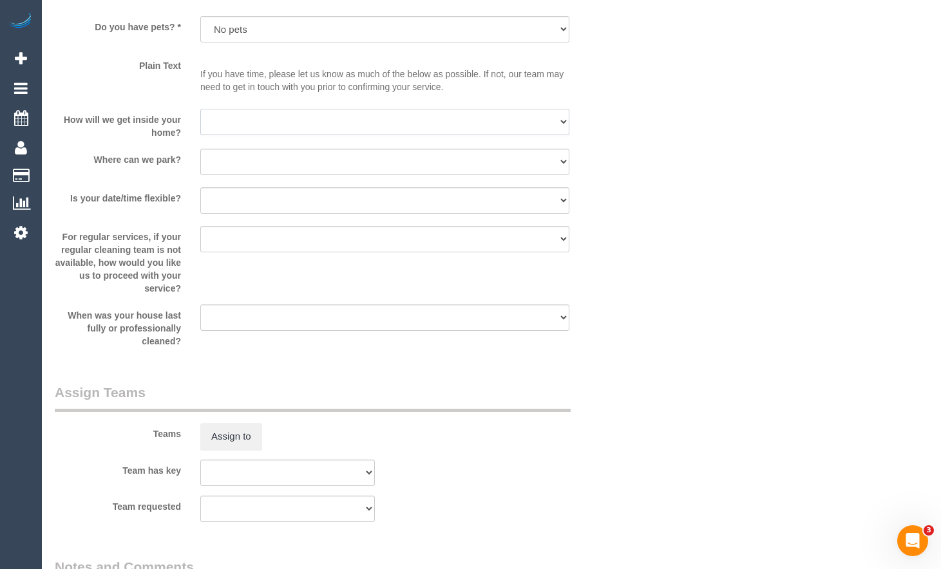
click at [361, 121] on select "I will be home Key will be left (please provide details below) Lock box/Access …" at bounding box center [384, 122] width 369 height 26
select select "number:14"
click at [200, 109] on select "I will be home Key will be left (please provide details below) Lock box/Access …" at bounding box center [384, 122] width 369 height 26
click at [330, 159] on select "I will provide parking on-site Free street parking Paid street parking (cost wi…" at bounding box center [384, 162] width 369 height 26
select select "number:19"
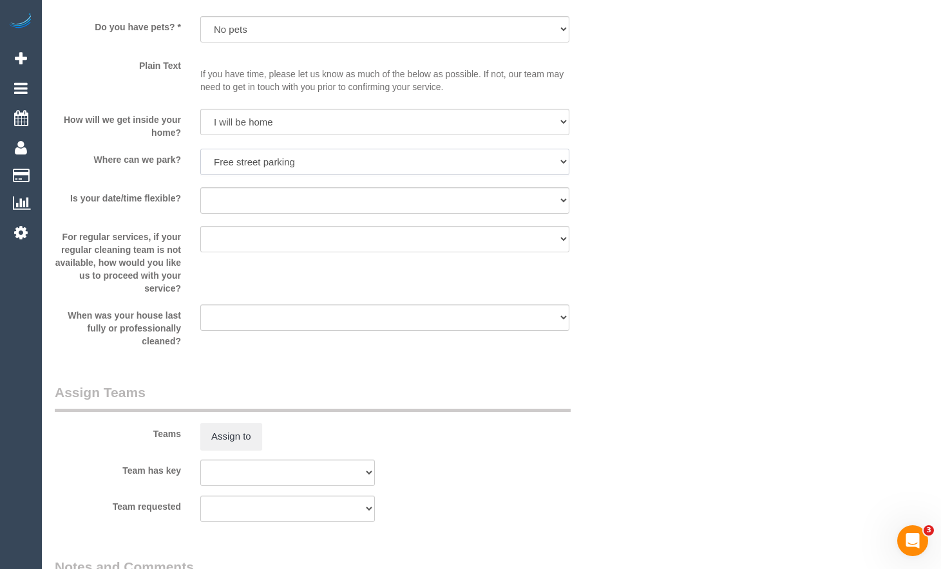
click at [200, 149] on select "I will provide parking on-site Free street parking Paid street parking (cost wi…" at bounding box center [384, 162] width 369 height 26
click at [355, 196] on select "Yes - date and time Yes - date but not time Yes - time but not date No - No fle…" at bounding box center [384, 200] width 369 height 26
select select "number:24"
click at [200, 187] on select "Yes - date and time Yes - date but not time Yes - time but not date No - No fle…" at bounding box center [384, 200] width 369 height 26
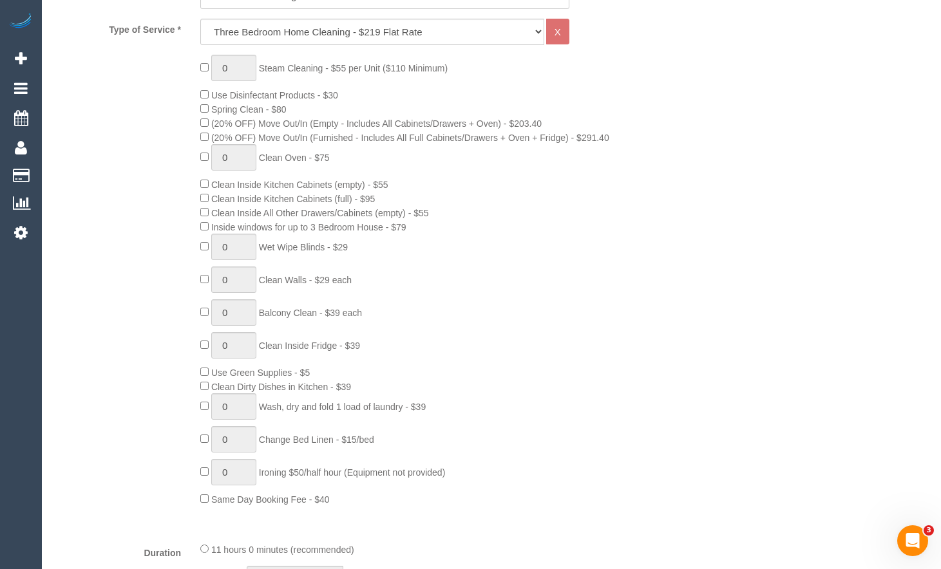
scroll to position [515, 0]
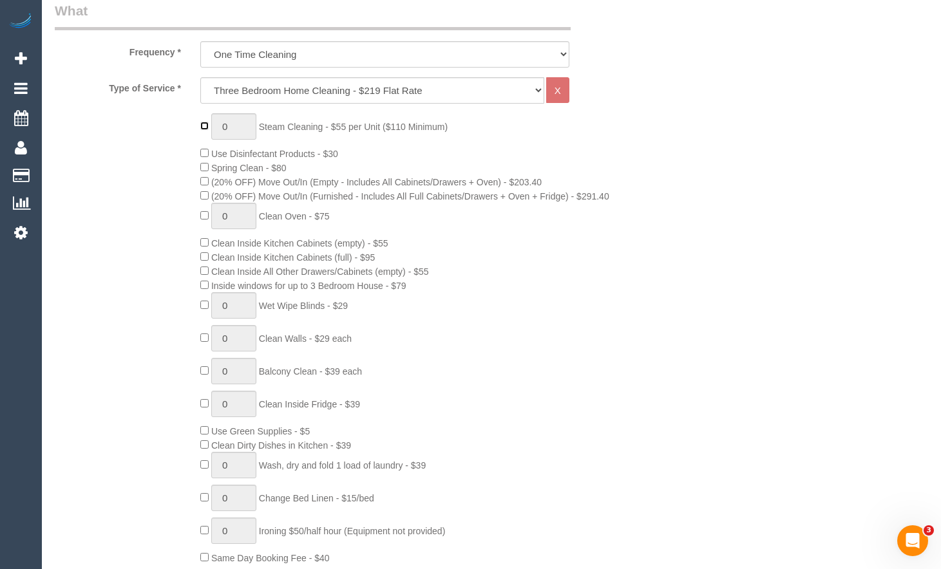
type input "1"
drag, startPoint x: 240, startPoint y: 120, endPoint x: 218, endPoint y: 125, distance: 22.5
click at [218, 125] on input "1" at bounding box center [233, 126] width 45 height 26
select select "spot43"
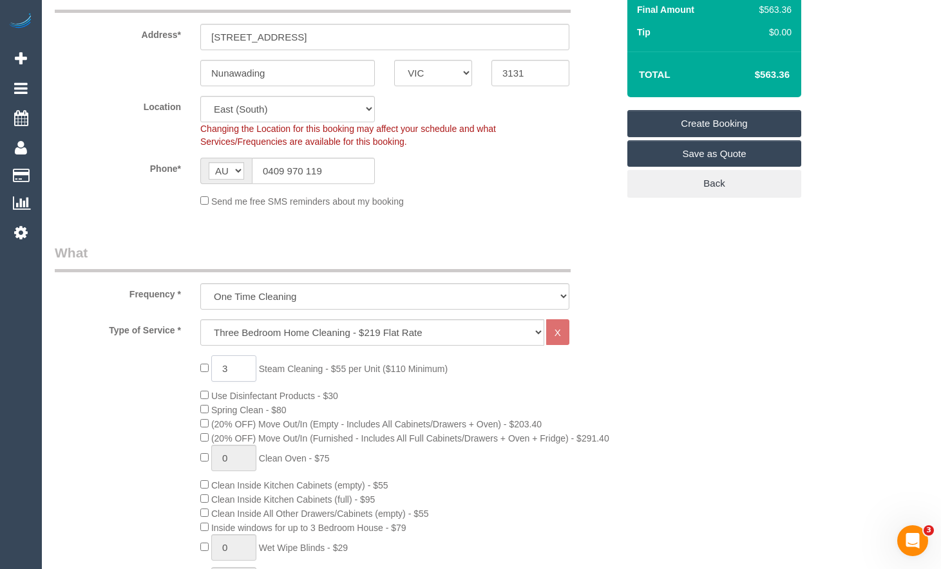
scroll to position [258, 0]
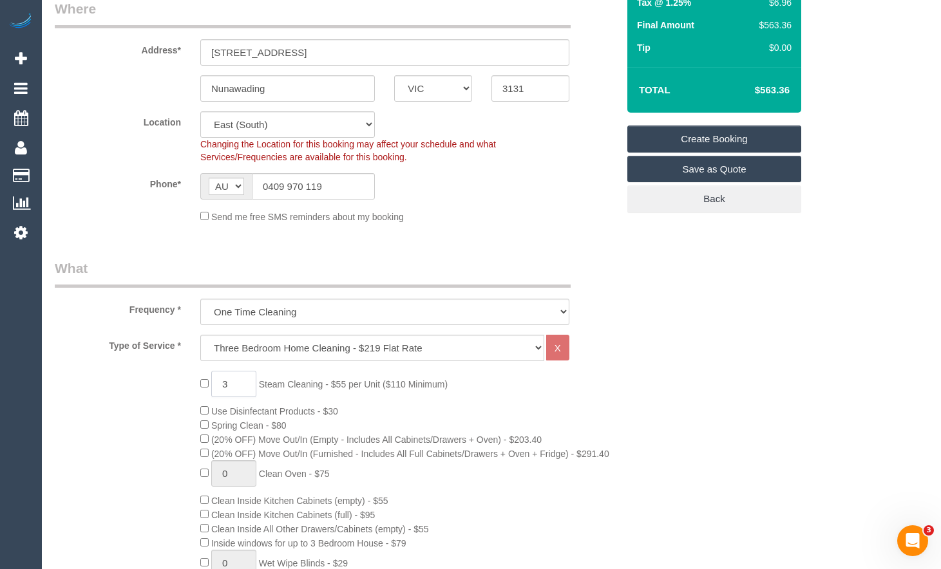
type input "3"
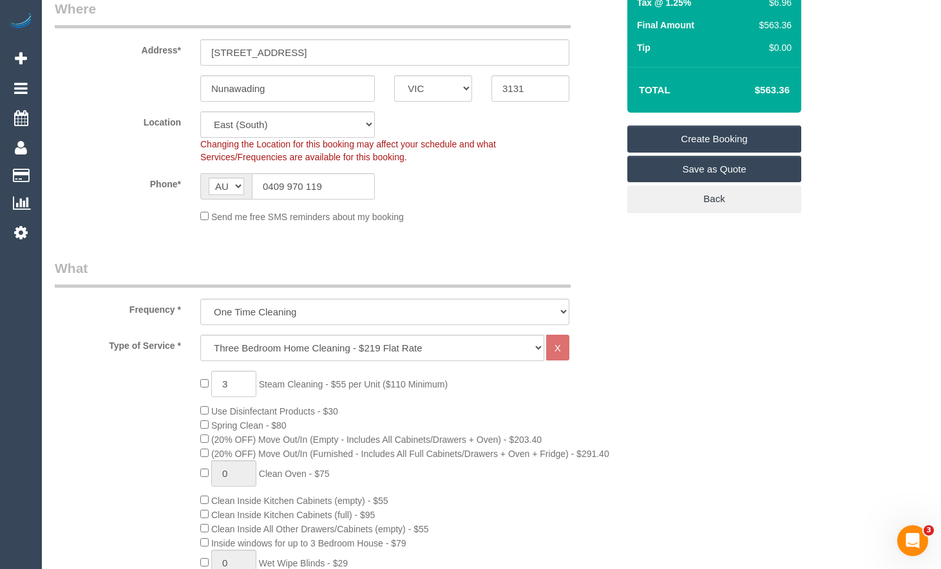
click at [477, 208] on sui-booking-location "Location Office City East (North) East (South) Inner East Inner North (East) In…" at bounding box center [336, 167] width 563 height 112
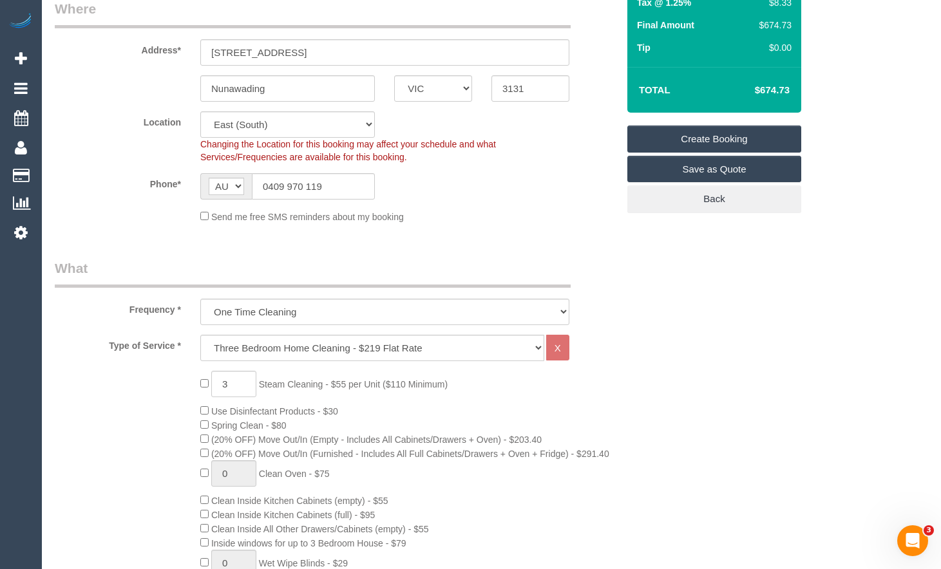
click at [477, 208] on sui-booking-location "Location Office City East (North) East (South) Inner East Inner North (East) In…" at bounding box center [336, 167] width 563 height 112
select select "spot64"
drag, startPoint x: 795, startPoint y: 88, endPoint x: 725, endPoint y: 100, distance: 71.2
click at [761, 91] on div "Total $674.73" at bounding box center [714, 90] width 174 height 46
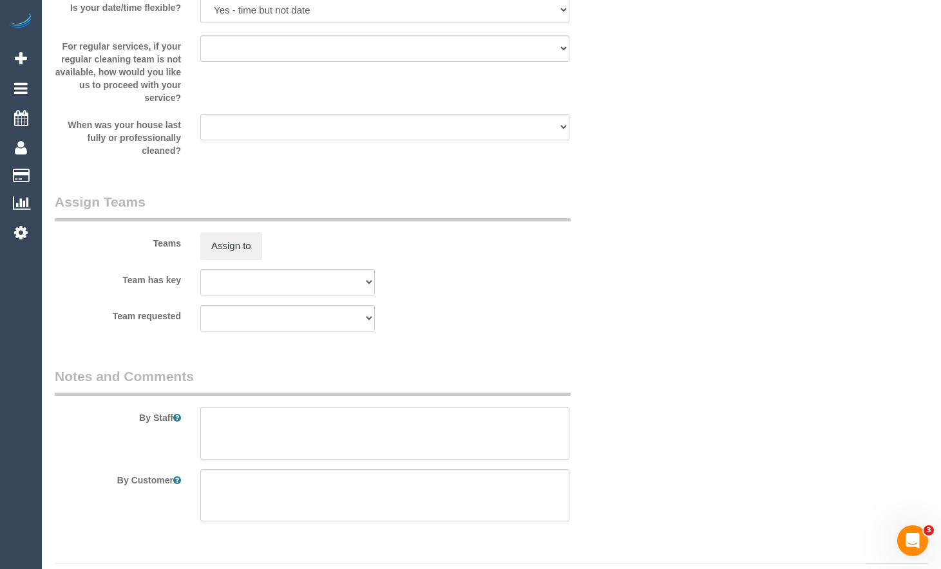
scroll to position [1963, 0]
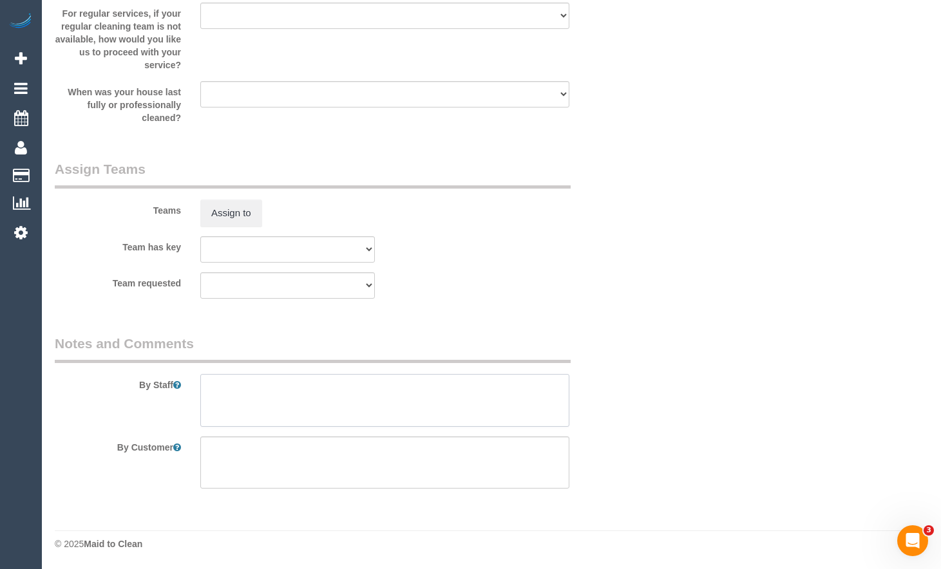
click at [367, 390] on textarea at bounding box center [384, 400] width 369 height 53
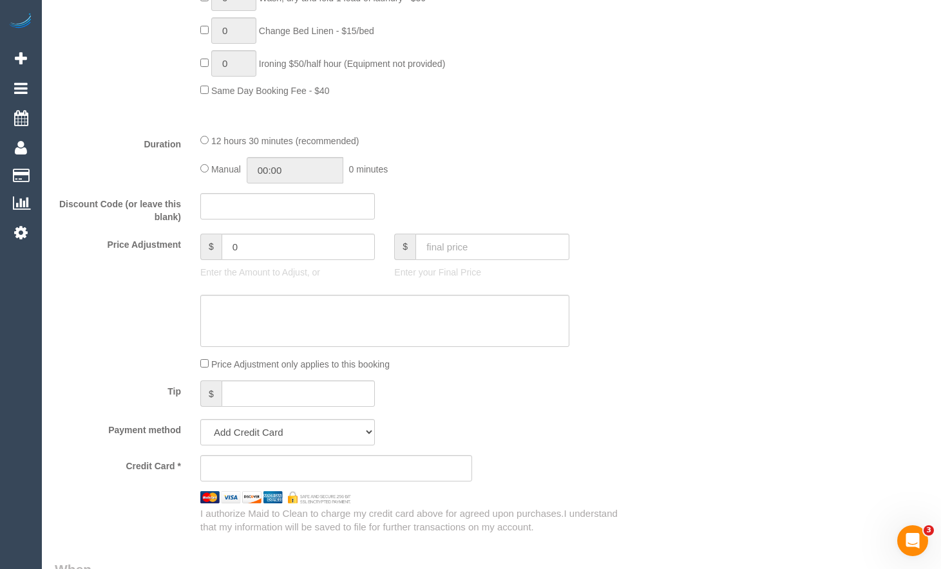
scroll to position [996, 0]
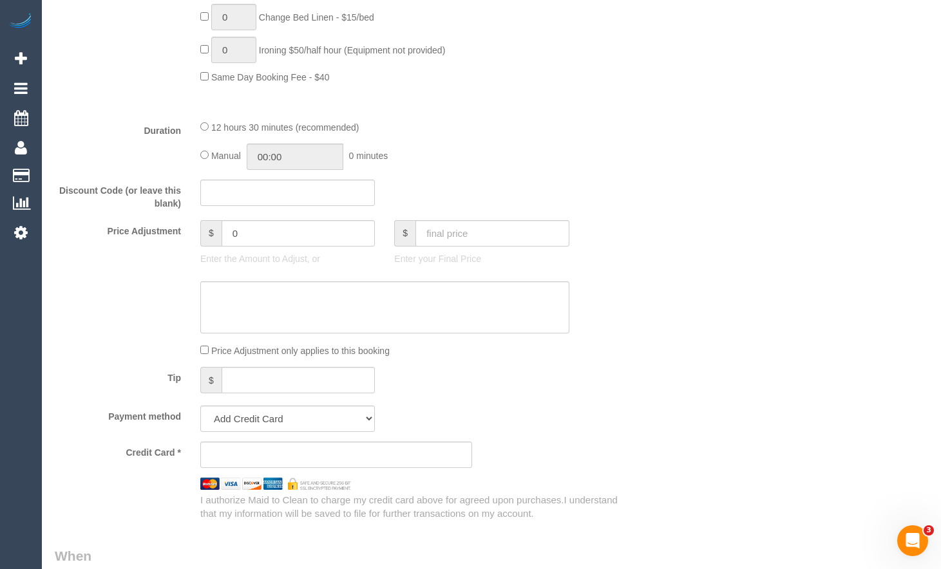
type textarea "Steam cleaning of 3 bedrooms"
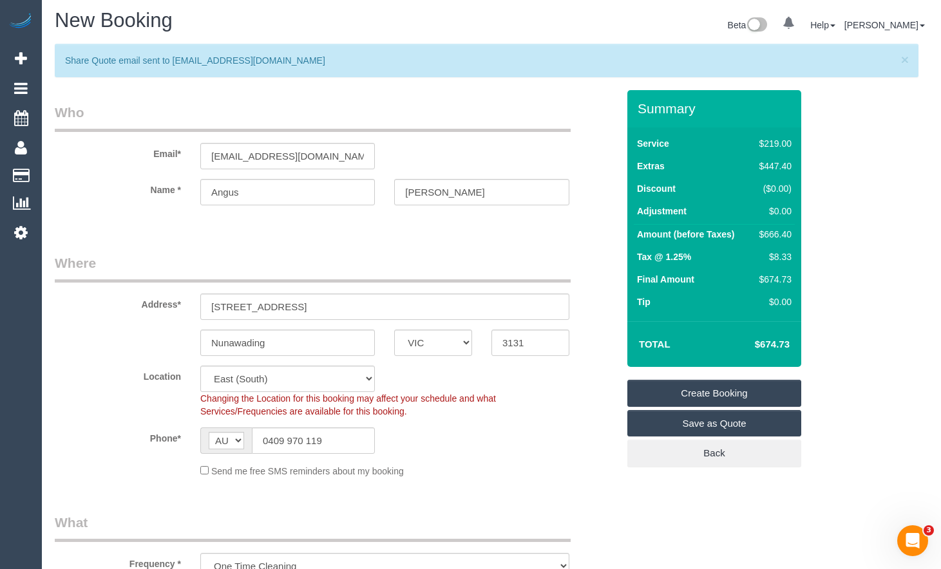
scroll to position [0, 0]
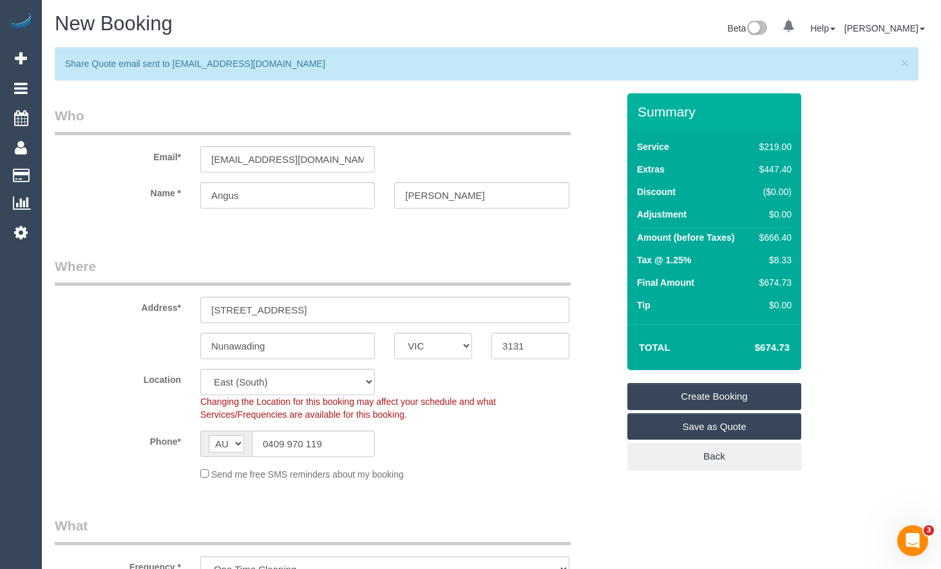
click at [719, 394] on link "Create Booking" at bounding box center [714, 396] width 174 height 27
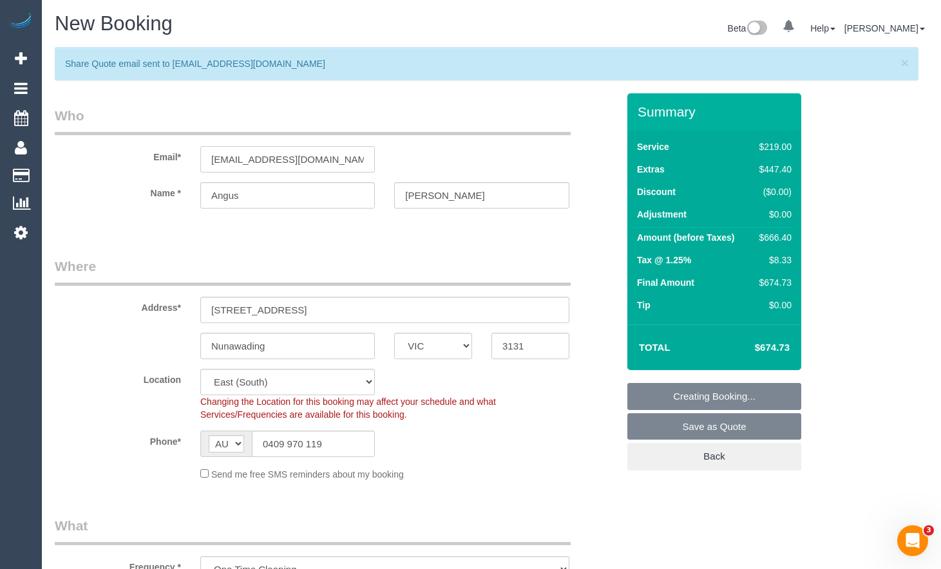
drag, startPoint x: 300, startPoint y: 153, endPoint x: 140, endPoint y: 170, distance: 160.6
click at [140, 169] on div "Email* anguswheelan@gmail.com" at bounding box center [336, 139] width 582 height 66
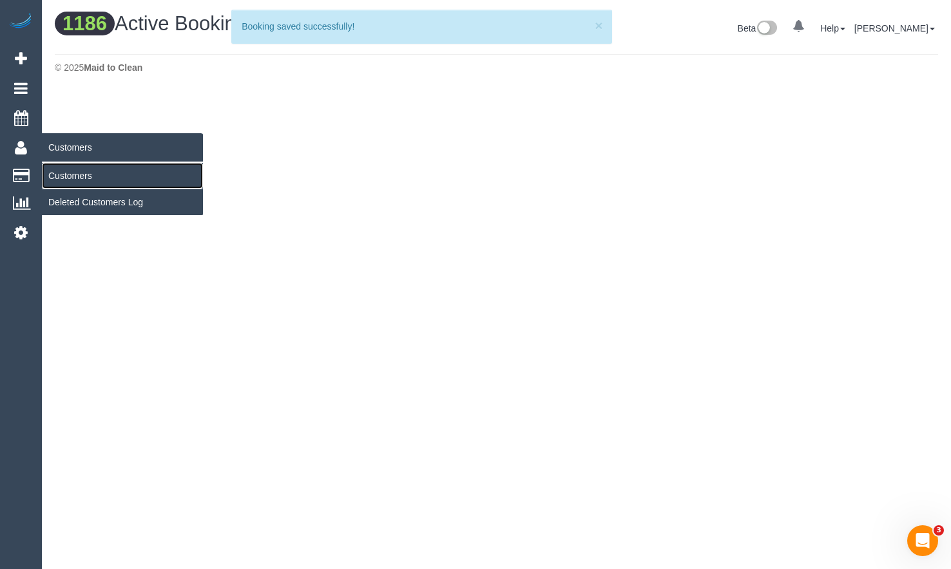
drag, startPoint x: 55, startPoint y: 171, endPoint x: 155, endPoint y: 176, distance: 100.0
click at [55, 171] on link "Customers" at bounding box center [122, 176] width 161 height 26
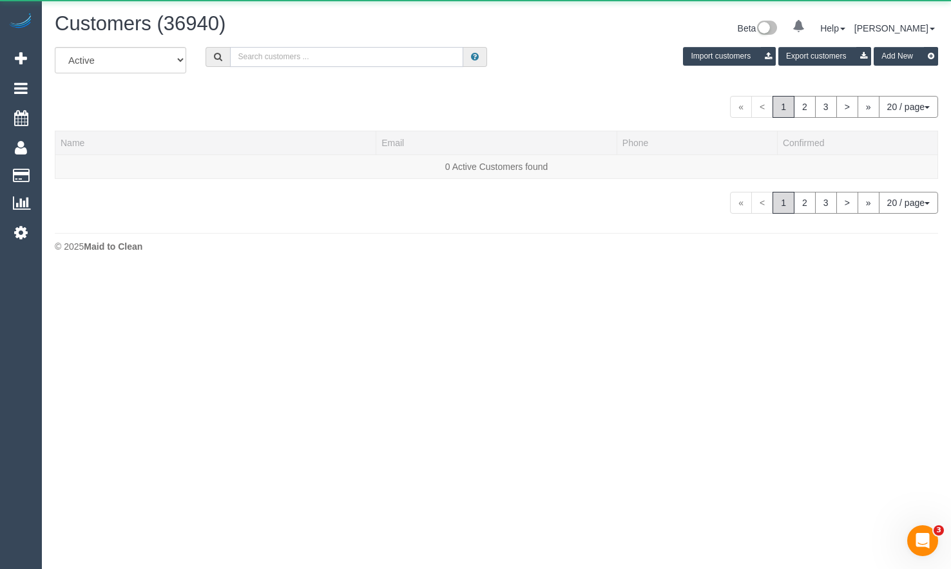
click at [343, 53] on input "text" at bounding box center [346, 57] width 233 height 20
paste input "[EMAIL_ADDRESS][DOMAIN_NAME]"
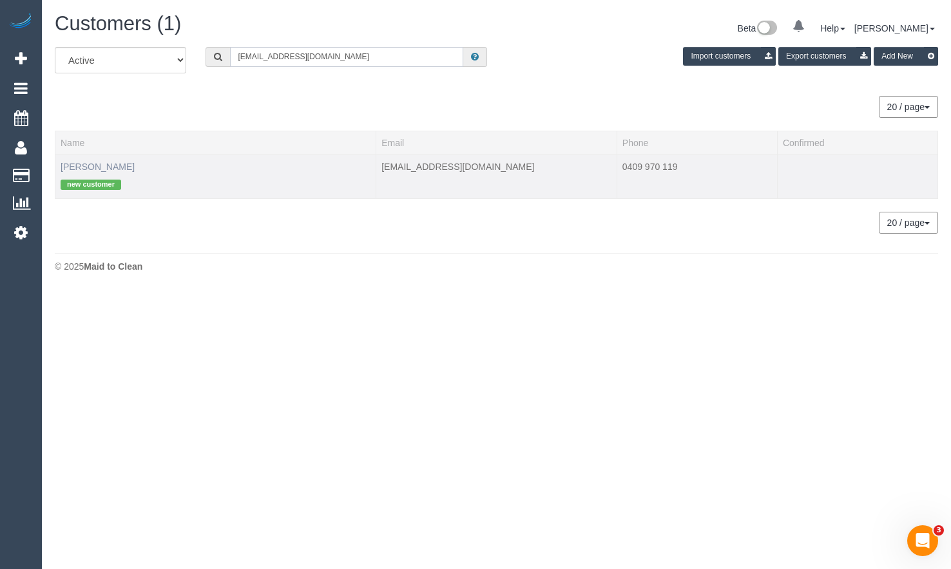
type input "[EMAIL_ADDRESS][DOMAIN_NAME]"
click at [106, 164] on link "Angus Wheelan" at bounding box center [98, 167] width 74 height 10
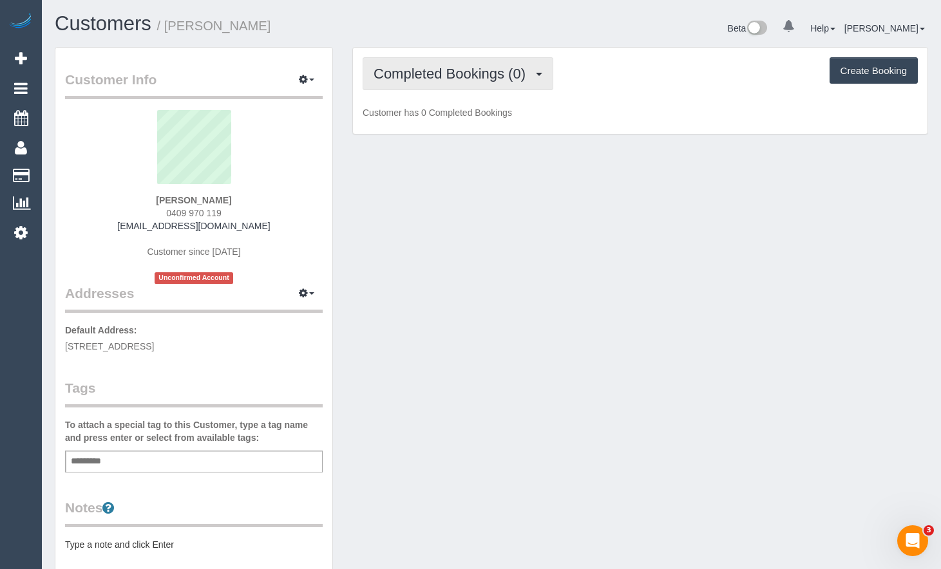
click at [435, 81] on span "Completed Bookings (0)" at bounding box center [453, 74] width 158 height 16
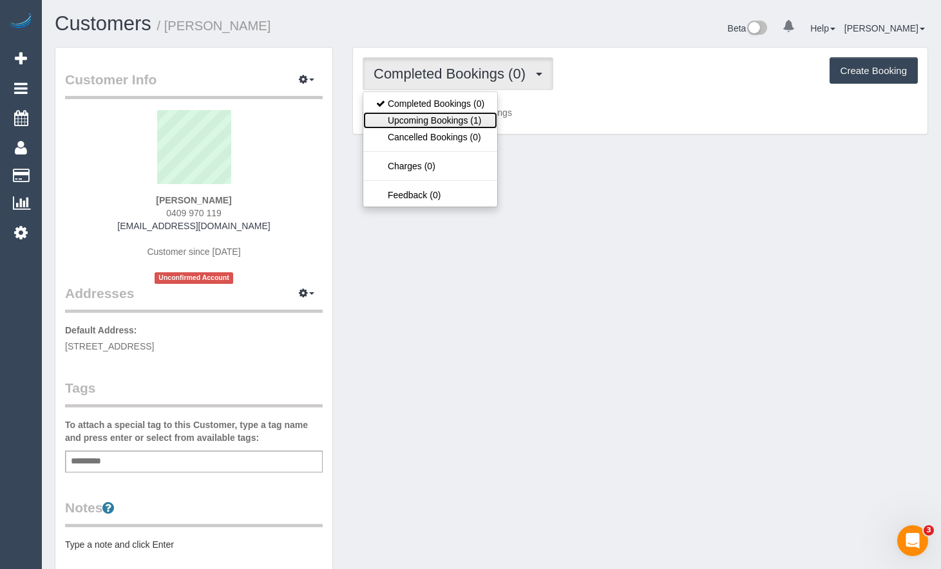
click at [441, 122] on link "Upcoming Bookings (1)" at bounding box center [430, 120] width 134 height 17
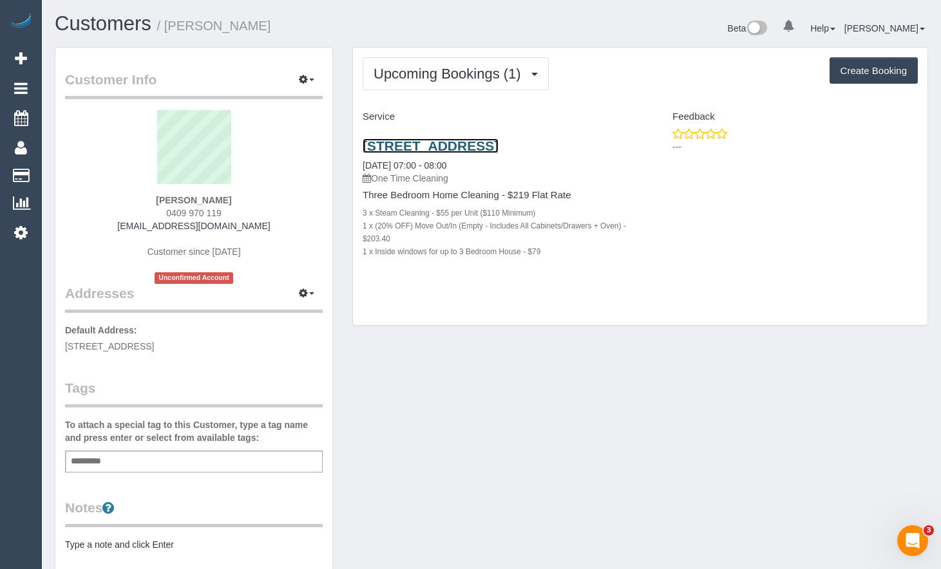
click at [499, 147] on link "8 Closter Ave, Nunawading, VIC 3131" at bounding box center [431, 145] width 136 height 15
click at [920, 201] on div "8 Closter Ave, Nunawading, VIC 3131 27/08/2025 07:00 - 08:00 One Time Cleaning …" at bounding box center [640, 206] width 575 height 156
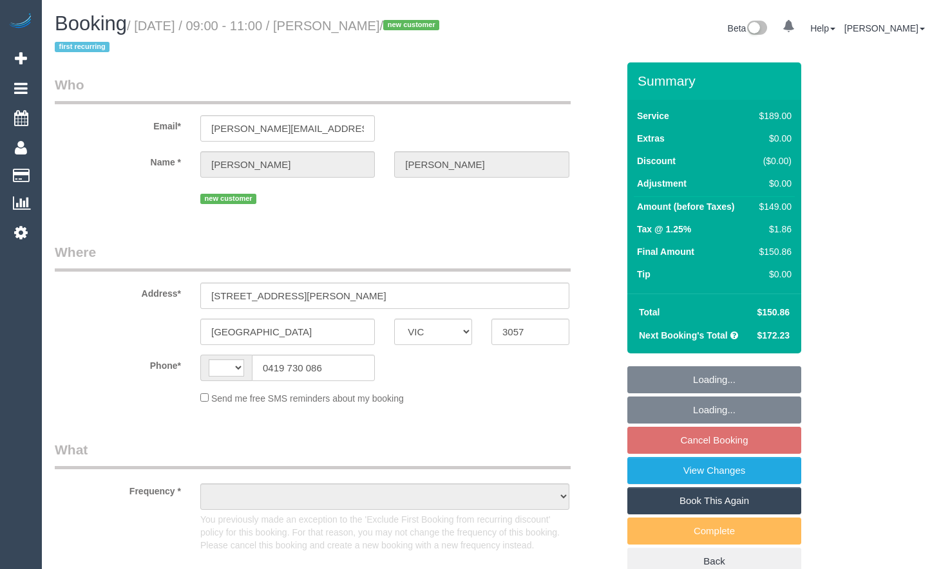
select select "VIC"
select select "string:AU"
select select "object:325"
select select "string:stripe-pm_1RvTFm2GScqysDRVbZlH1Bks"
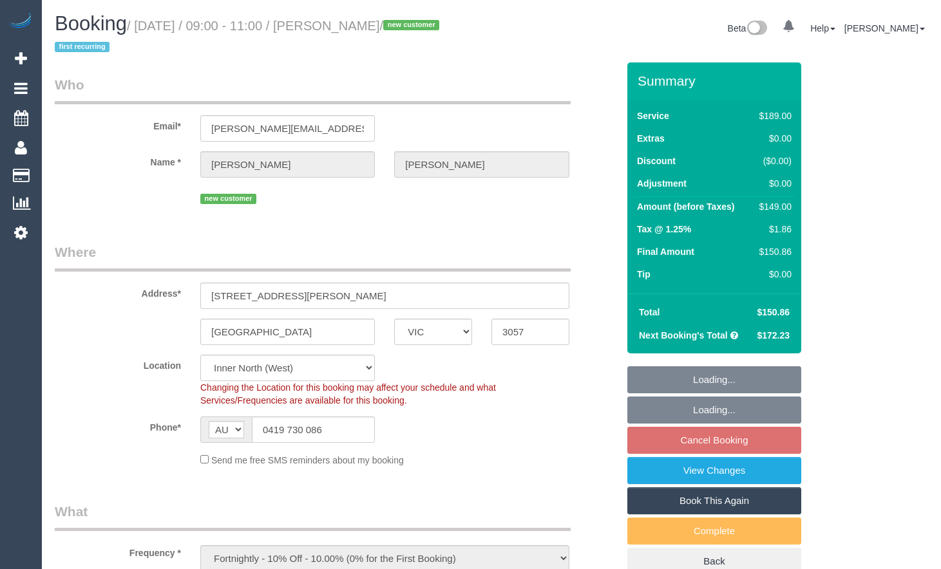
select select "number:27"
select select "number:14"
select select "number:19"
select select "number:22"
select select "number:33"
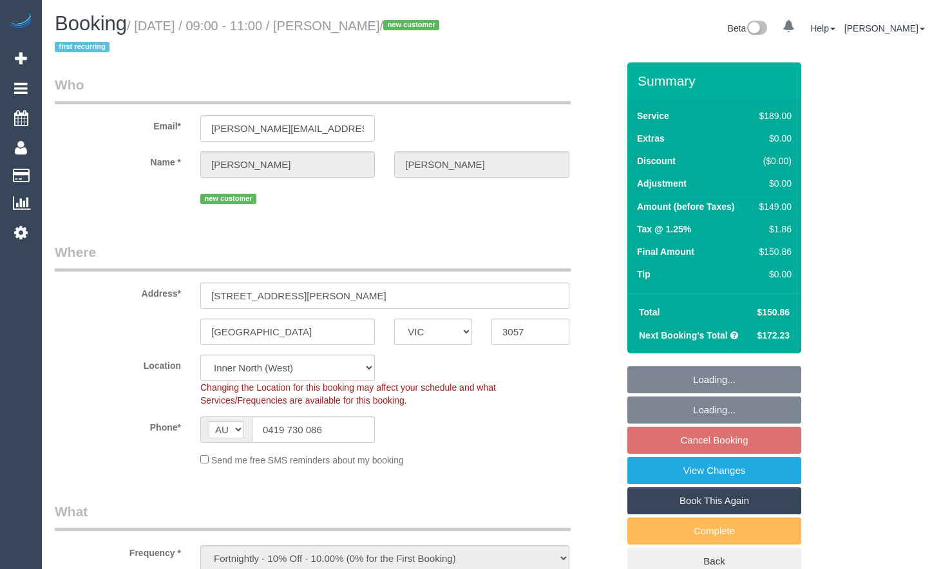
select select "number:11"
select select "object:1691"
select select "spot1"
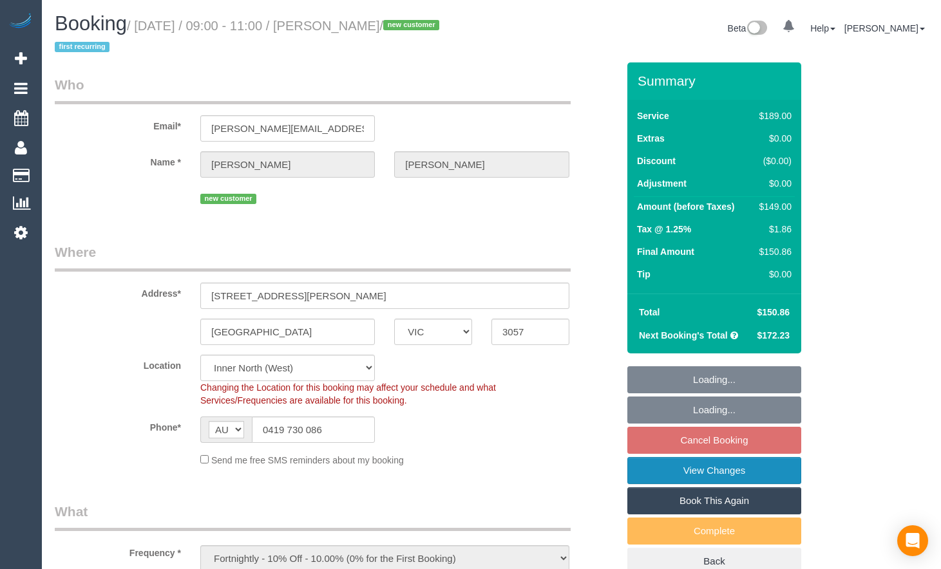
click at [737, 472] on link "View Changes" at bounding box center [714, 470] width 174 height 27
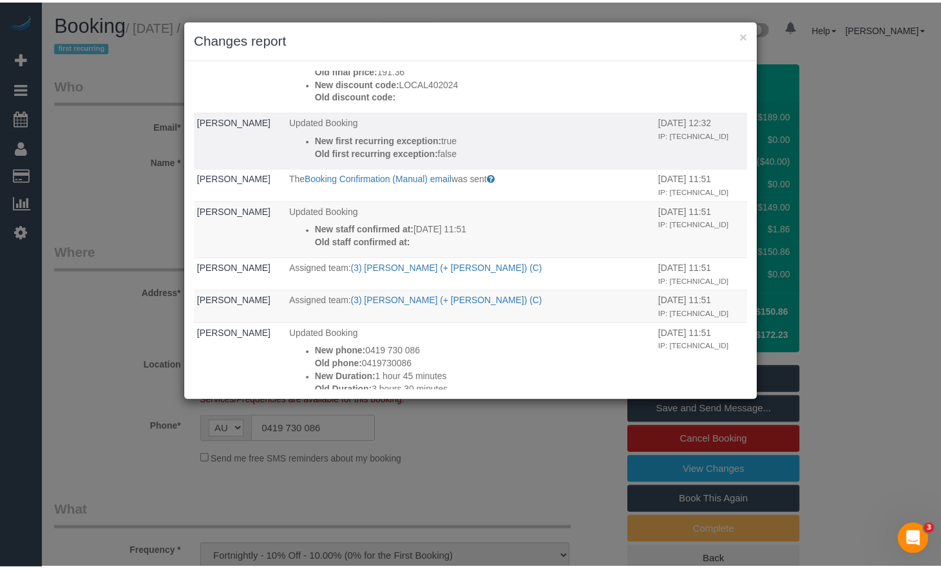
scroll to position [129, 0]
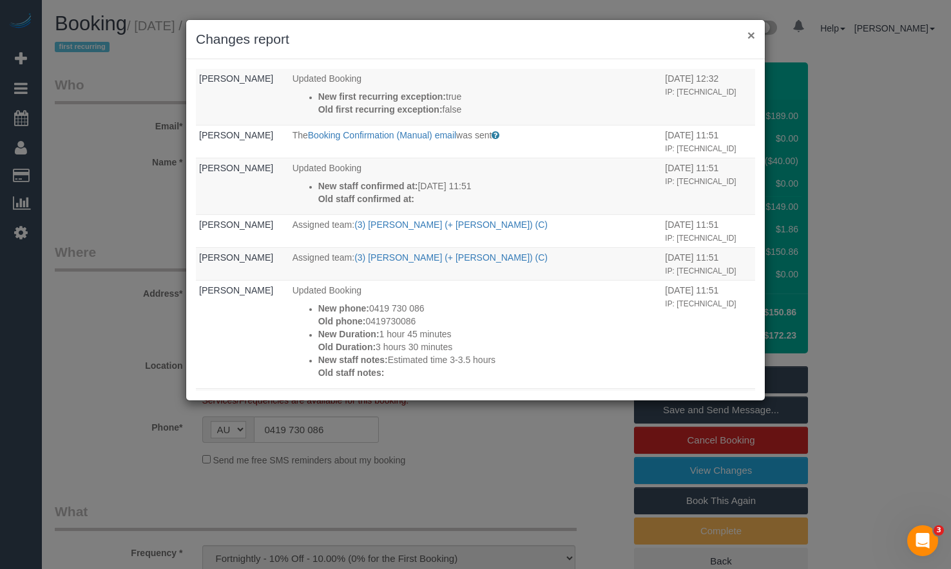
click at [752, 33] on button "×" at bounding box center [751, 35] width 8 height 14
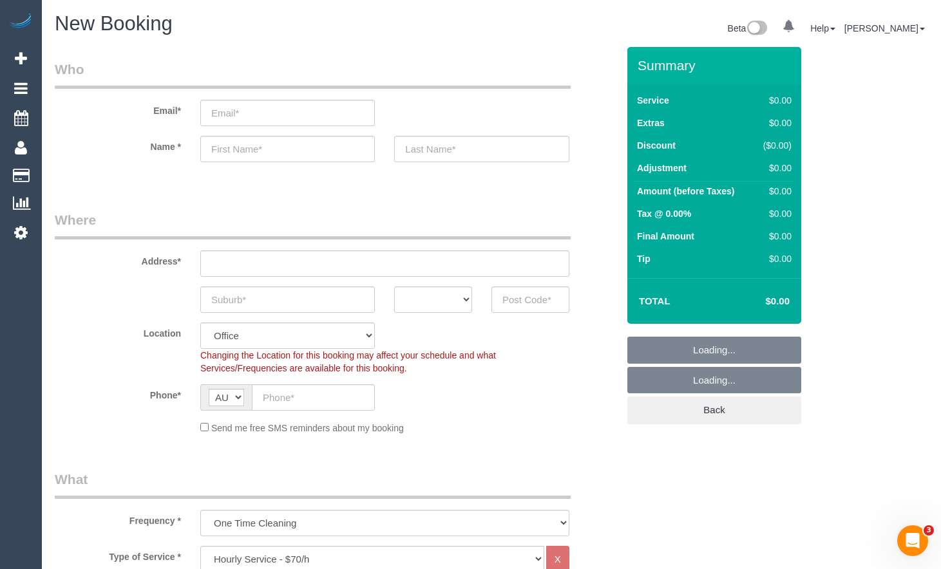
select select "object:4566"
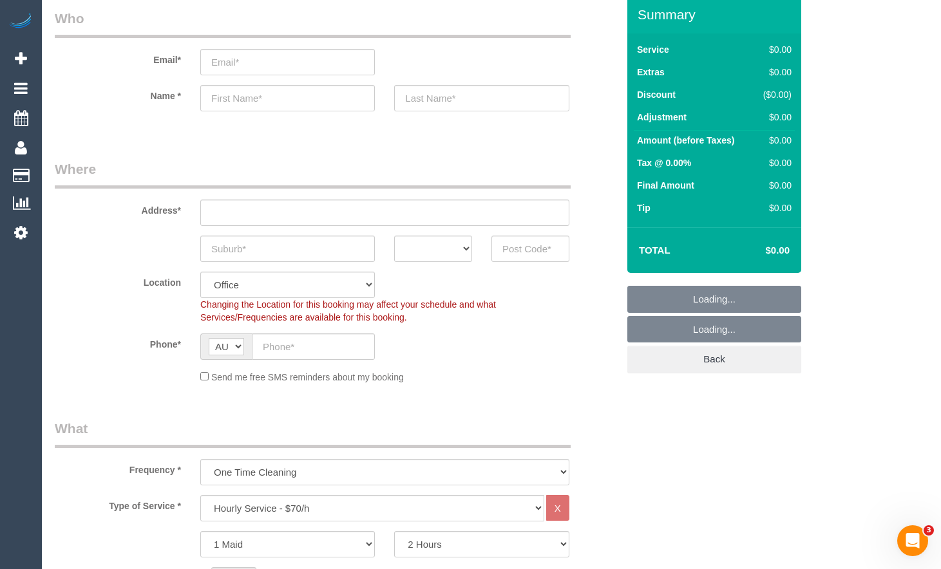
scroll to position [322, 0]
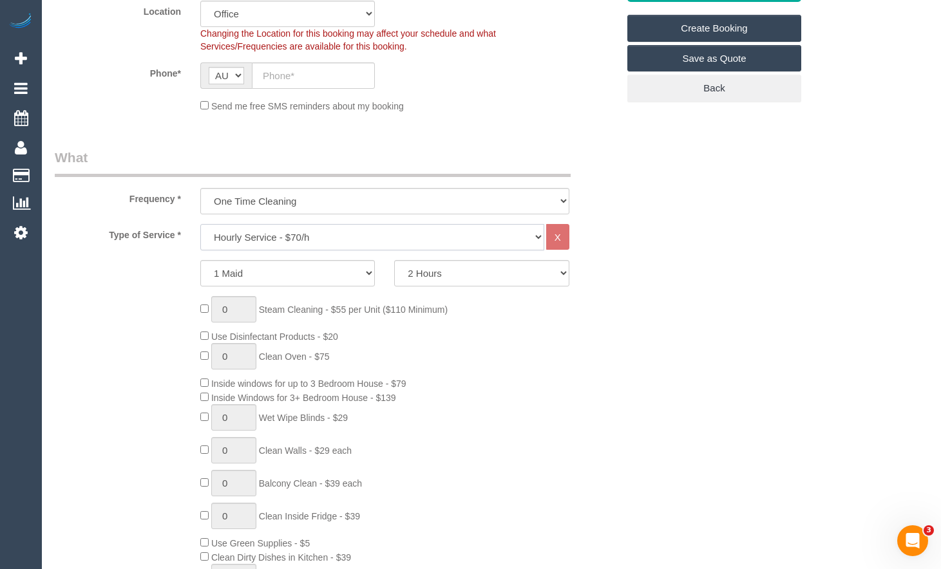
click at [368, 240] on select "Hourly Service - $70/h Hourly Service - $65/h Hourly Service - $60/h Hourly Ser…" at bounding box center [372, 237] width 344 height 26
click at [200, 224] on select "Hourly Service - $70/h Hourly Service - $65/h Hourly Service - $60/h Hourly Ser…" at bounding box center [372, 237] width 344 height 26
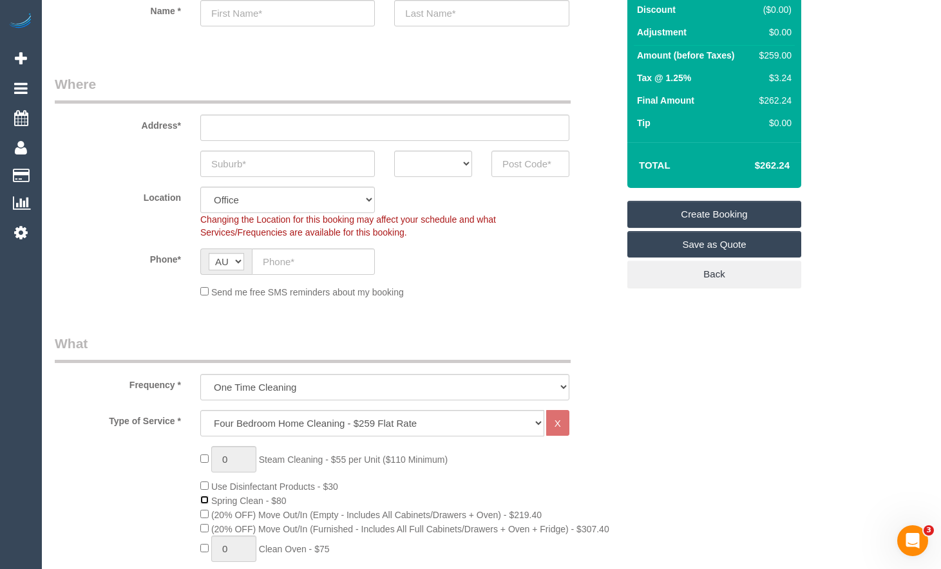
scroll to position [129, 0]
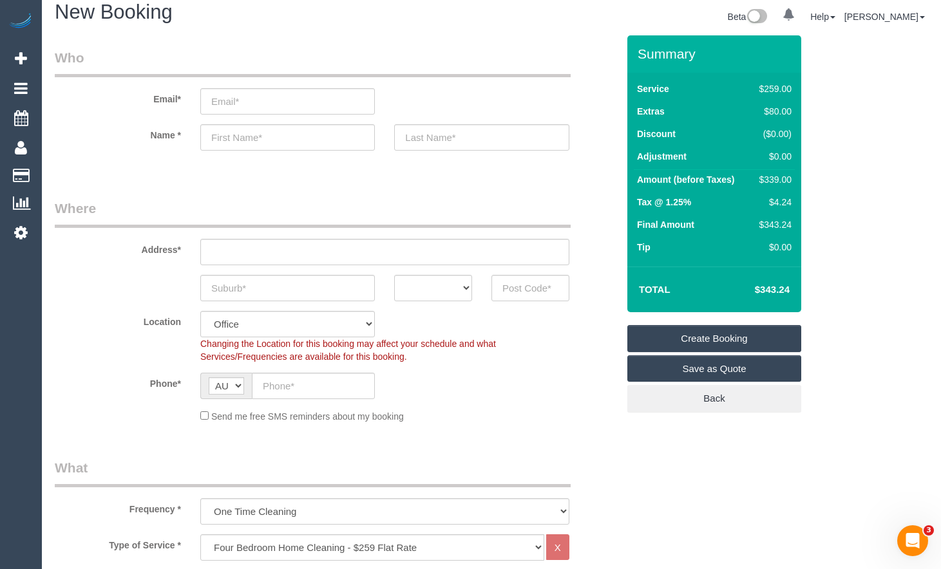
scroll to position [0, 0]
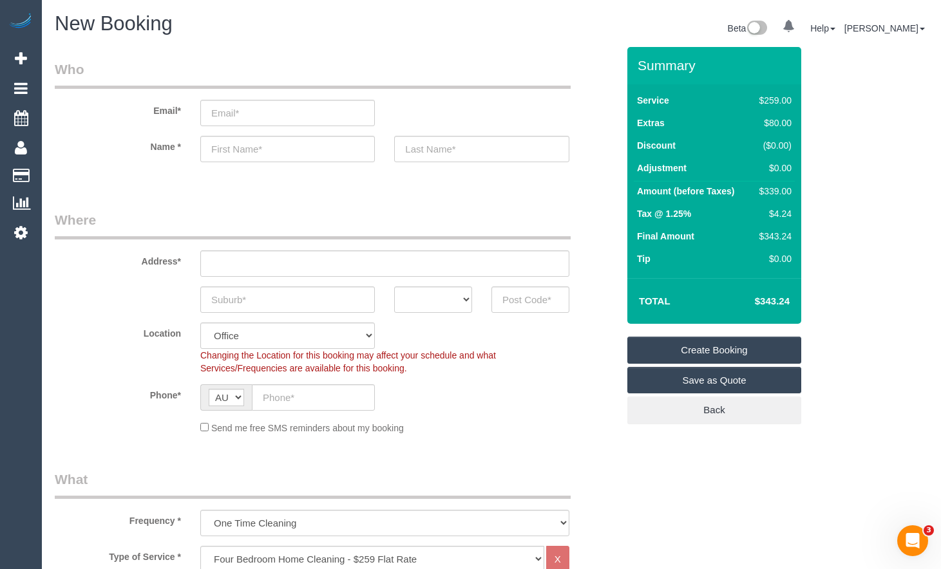
drag, startPoint x: 900, startPoint y: 281, endPoint x: 926, endPoint y: 285, distance: 26.6
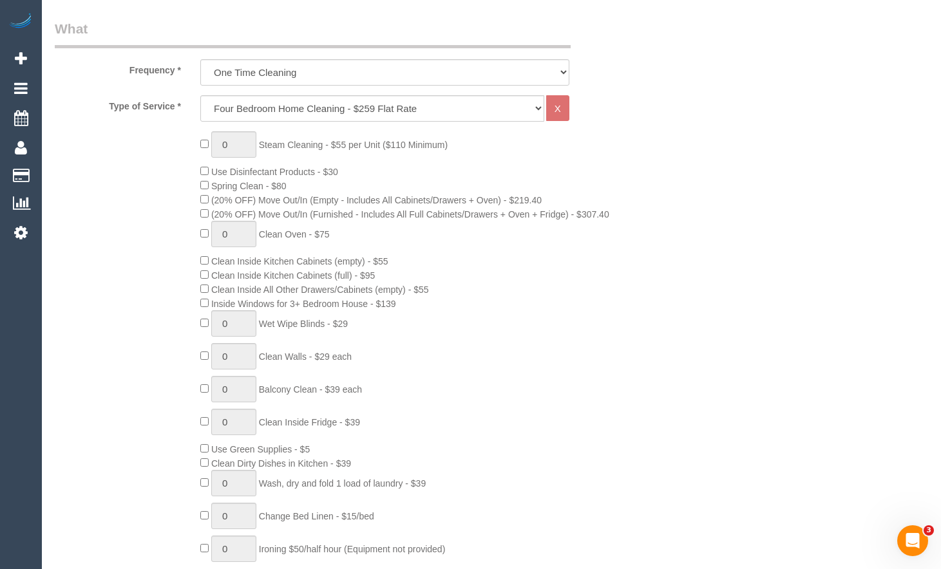
click at [362, 93] on fieldset "What Frequency * One Time Cleaning Weekly - 10% Off - 10.00% (0% for the First …" at bounding box center [336, 519] width 563 height 1001
click at [363, 120] on select "Hourly Service - $70/h Hourly Service - $65/h Hourly Service - $60/h Hourly Ser…" at bounding box center [372, 108] width 344 height 26
select select "211"
click at [200, 95] on select "Hourly Service - $70/h Hourly Service - $65/h Hourly Service - $60/h Hourly Ser…" at bounding box center [372, 108] width 344 height 26
type input "1"
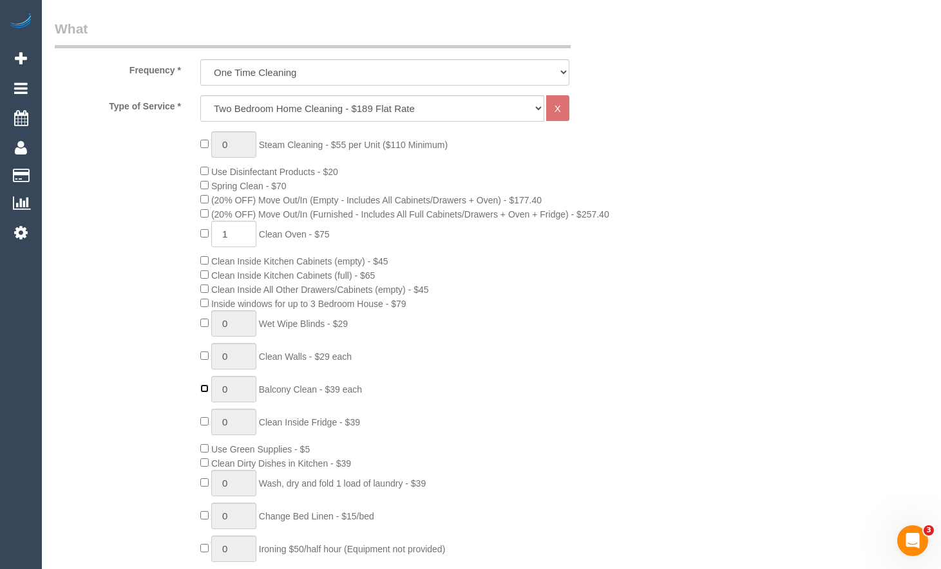
type input "1"
click at [207, 307] on span "Inside windows for up to 3 Bedroom House - $79" at bounding box center [303, 304] width 206 height 10
type input "0"
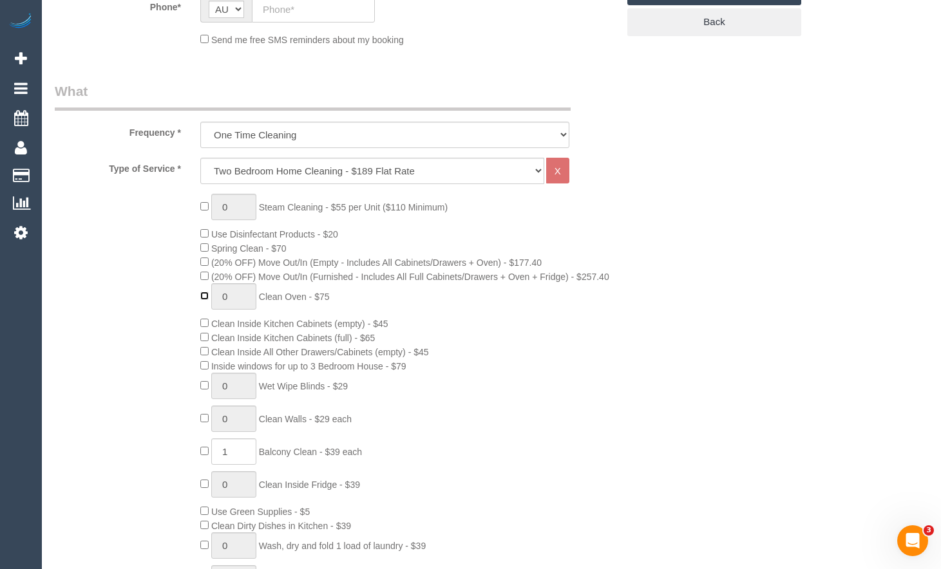
scroll to position [386, 0]
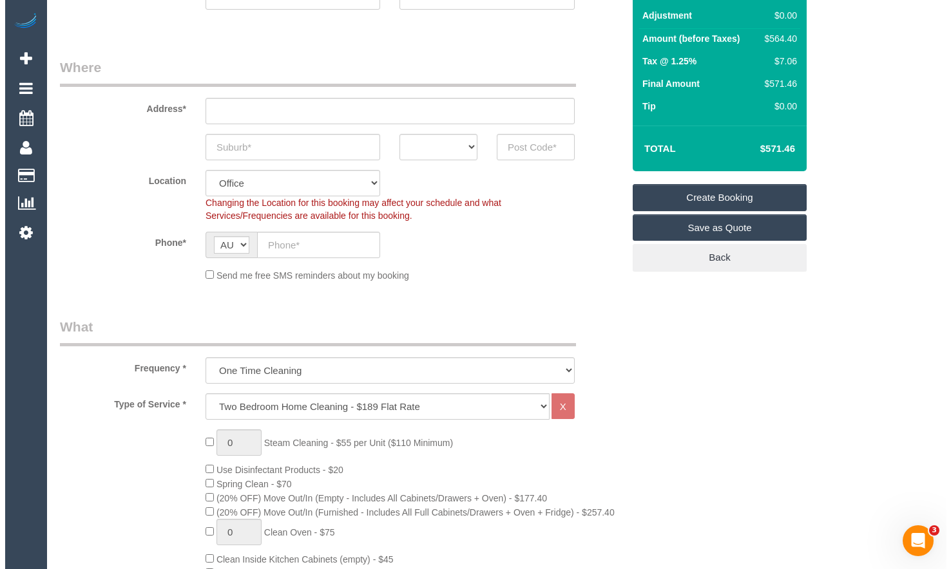
scroll to position [0, 0]
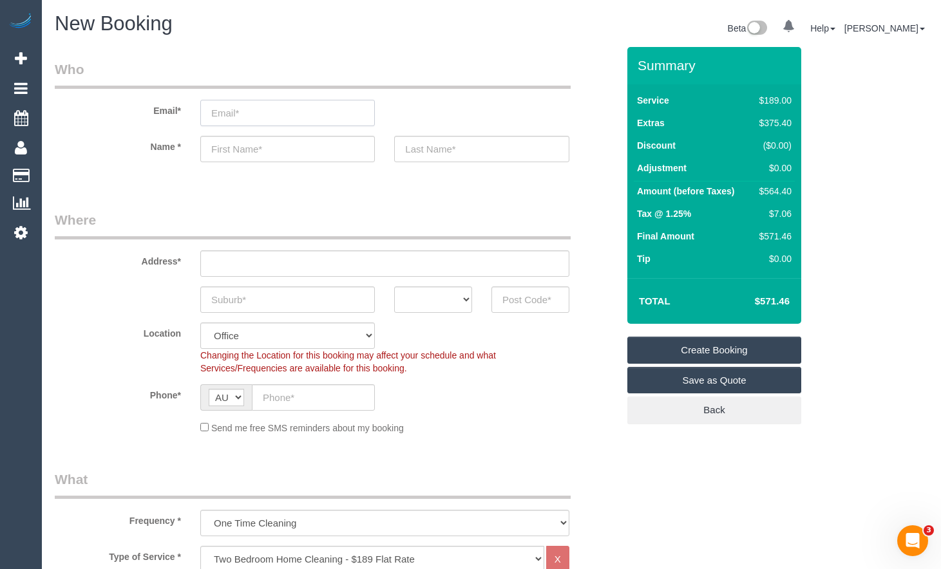
click at [290, 111] on input "email" at bounding box center [287, 113] width 175 height 26
click at [313, 115] on input "email" at bounding box center [287, 113] width 175 height 26
click at [310, 109] on input "email" at bounding box center [287, 113] width 175 height 26
type input "[EMAIL_ADDRESS][DOMAIN_NAME]"
click at [319, 152] on input "text" at bounding box center [287, 149] width 175 height 26
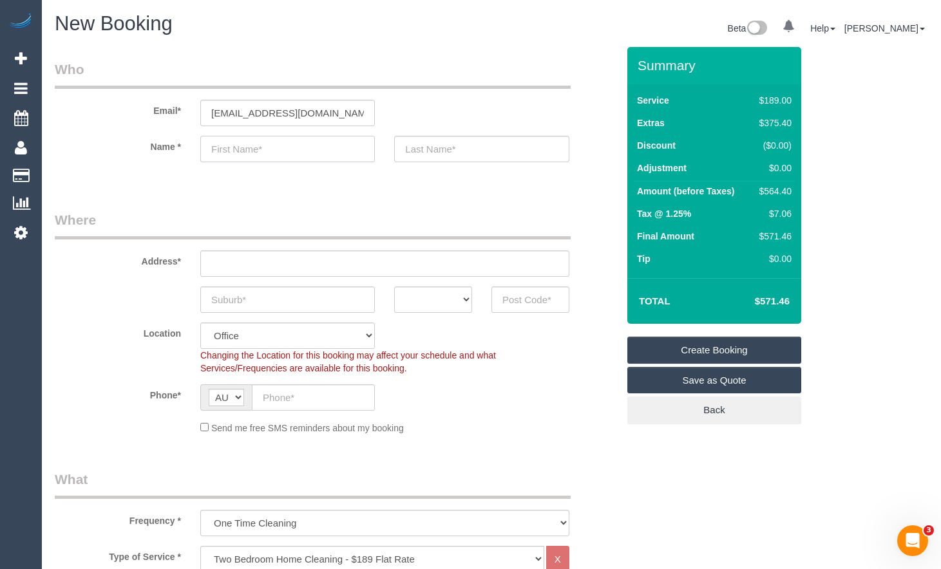
click at [321, 149] on input "text" at bounding box center [287, 149] width 175 height 26
type input "Aye"
click at [457, 146] on input "text" at bounding box center [481, 149] width 175 height 26
type input "Phaye"
click at [722, 373] on link "Save as Quote" at bounding box center [714, 380] width 174 height 27
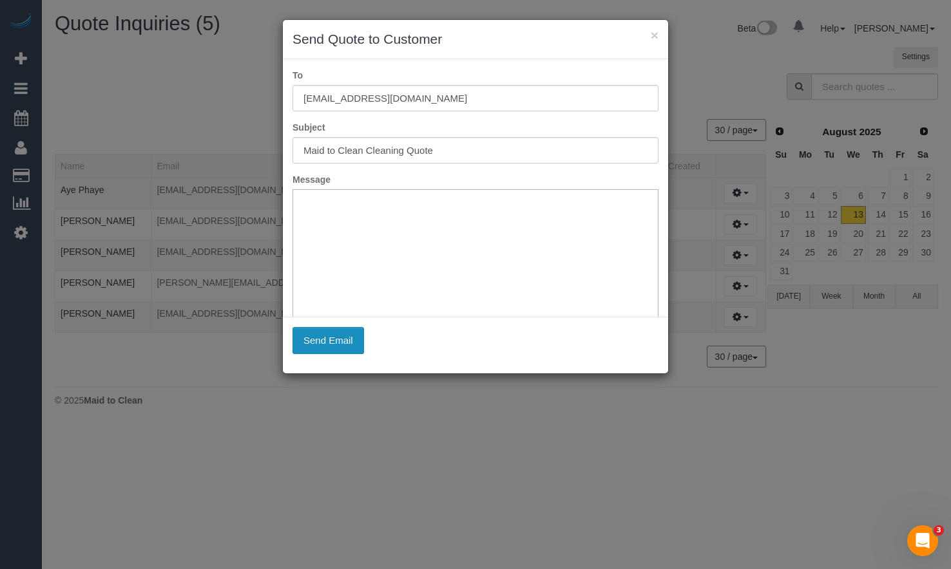
click at [320, 348] on button "Send Email" at bounding box center [327, 340] width 71 height 27
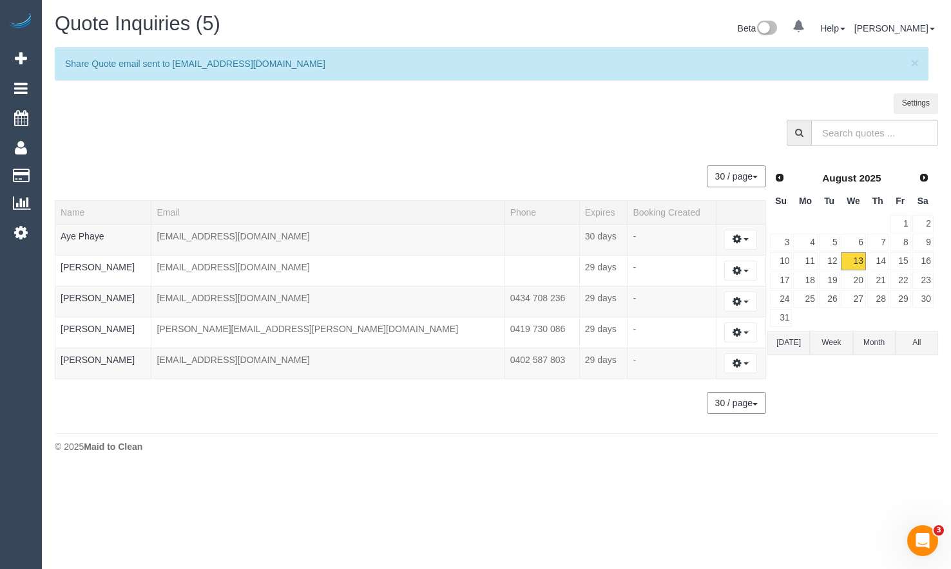
click at [937, 432] on div "Quote Inquiries (5) Beta 0 Your Notifications You have 0 alerts Help Help Docs …" at bounding box center [496, 236] width 909 height 472
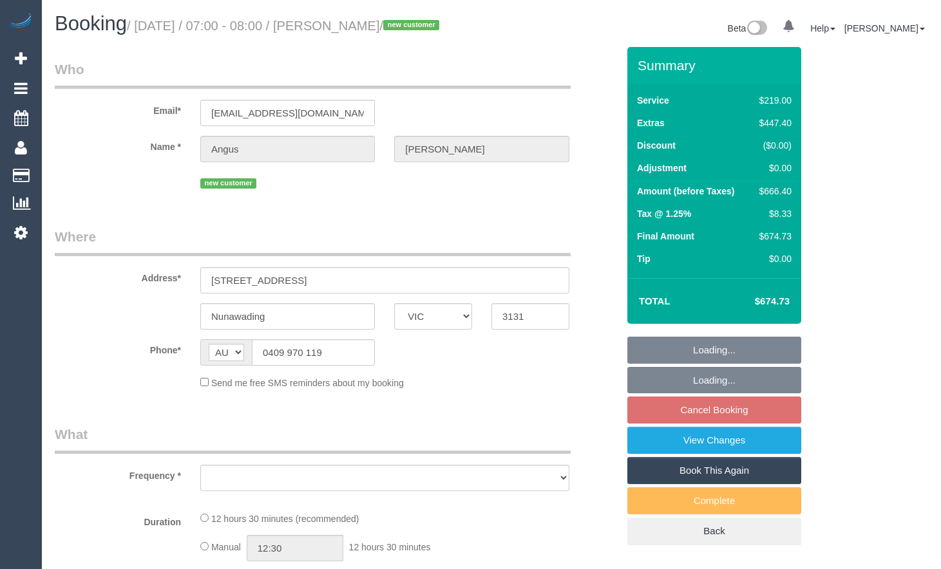
select select "VIC"
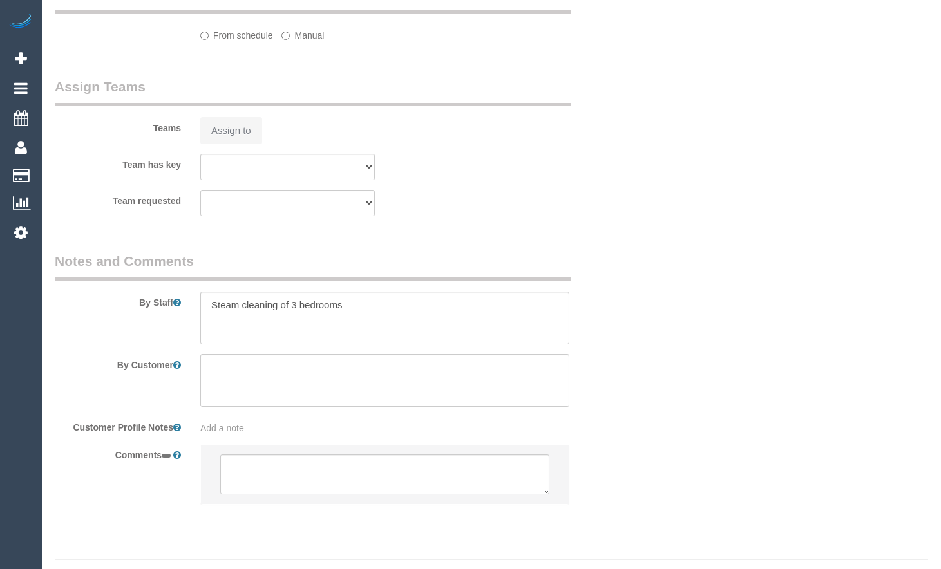
select select "object:533"
select select "string:stripe-pm_1RvWUn2GScqysDRVpkYyk8rS"
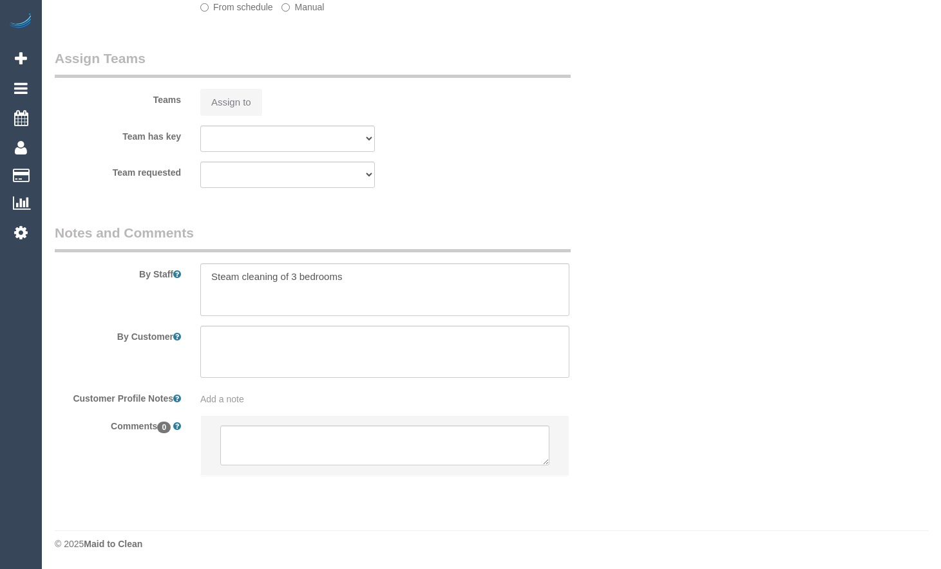
select select "number:28"
select select "number:14"
select select "number:19"
select select "number:24"
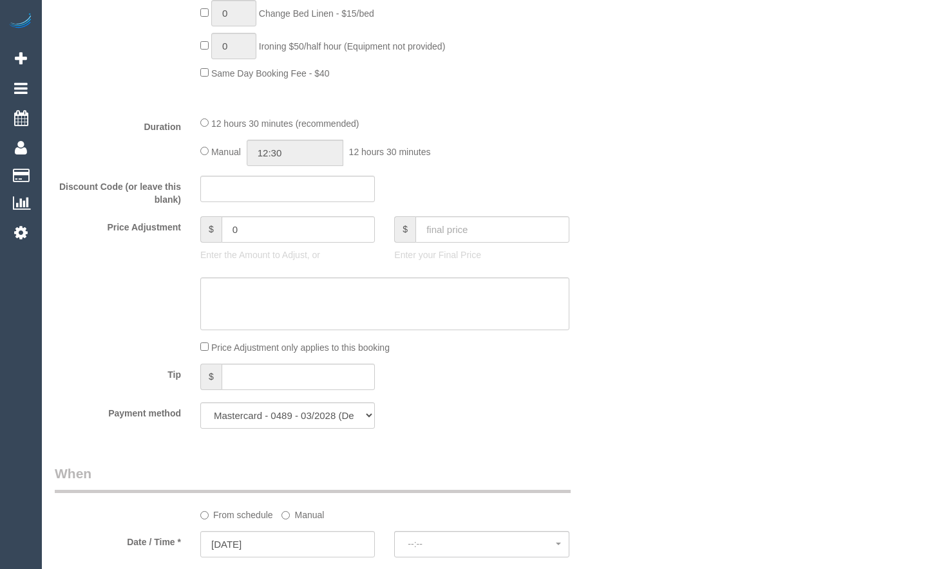
select select "object:1201"
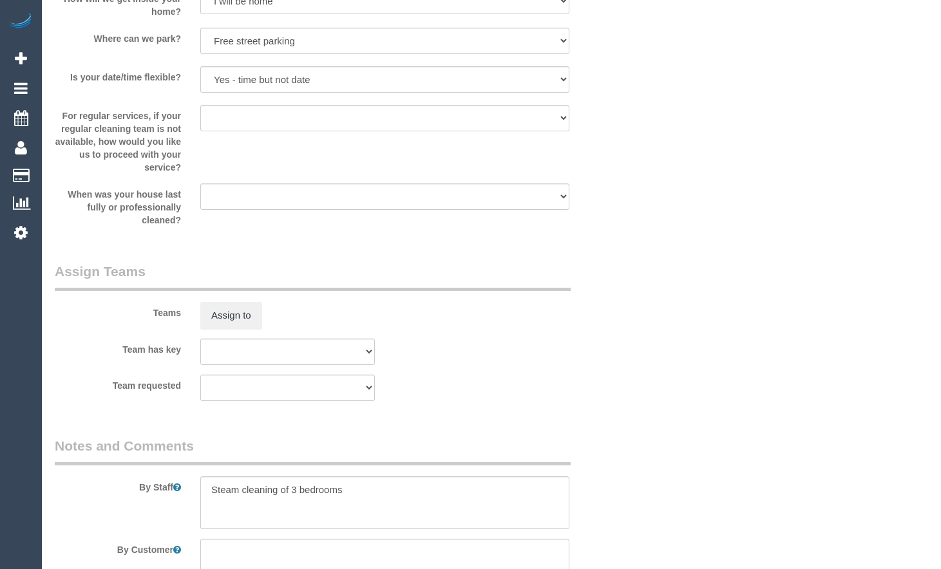
select select "spot1"
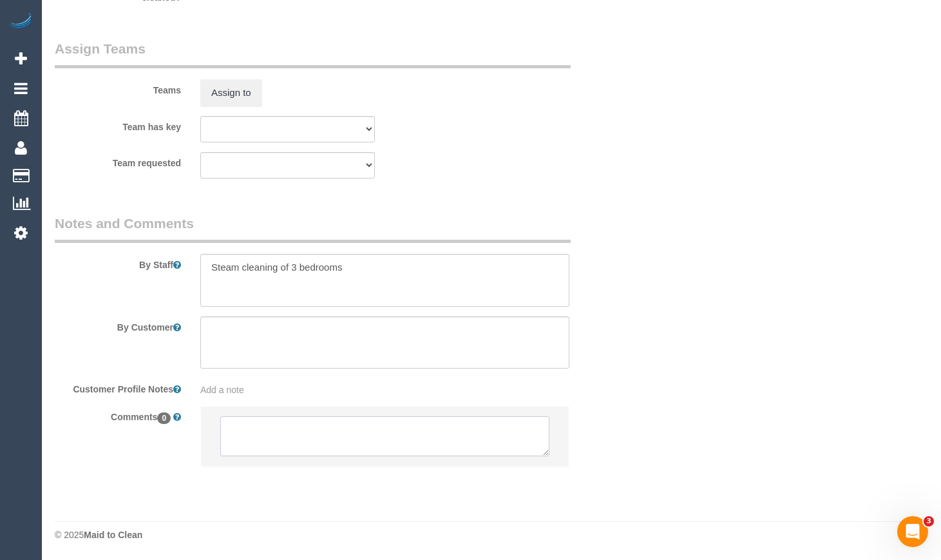
click at [399, 451] on textarea at bounding box center [384, 436] width 329 height 40
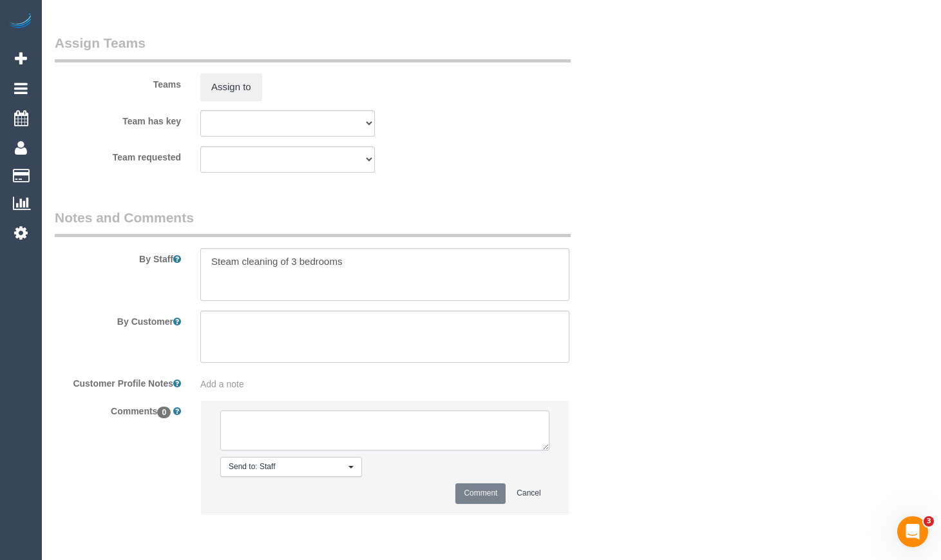
paste textarea "Flexibility dates: Flexibility times: Notes: Knows we need to review Contact vi…"
click at [402, 443] on textarea at bounding box center [384, 430] width 329 height 40
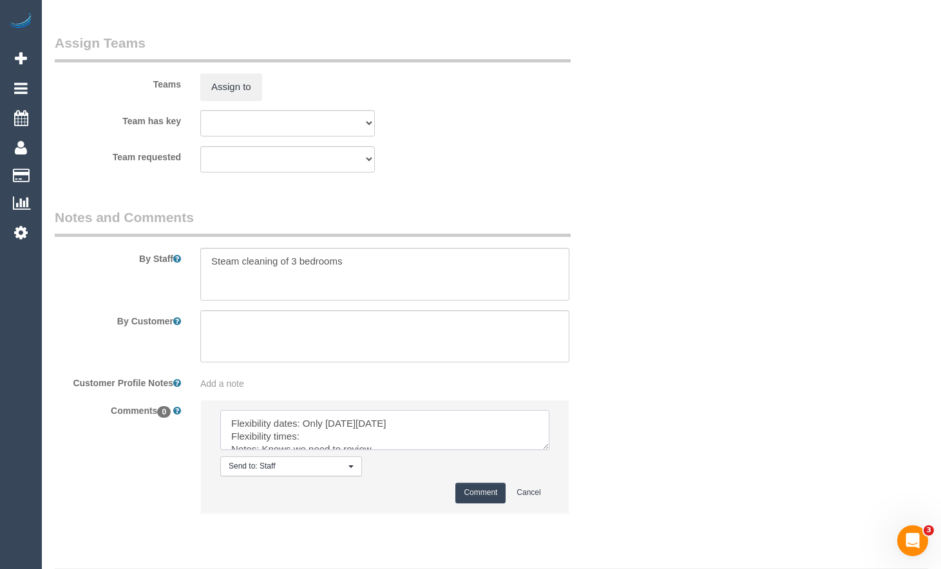
click at [362, 450] on textarea at bounding box center [384, 430] width 329 height 40
type textarea "Flexibility dates: Only [DATE][DATE] Flexibility times: Anytime Notes: Knows we…"
click at [494, 513] on li "Send to: Staff Nothing selected Send to: Staff Send to: Customer Send to: Team …" at bounding box center [385, 457] width 368 height 112
click at [488, 503] on button "Comment" at bounding box center [480, 493] width 50 height 20
